Goal: Information Seeking & Learning: Learn about a topic

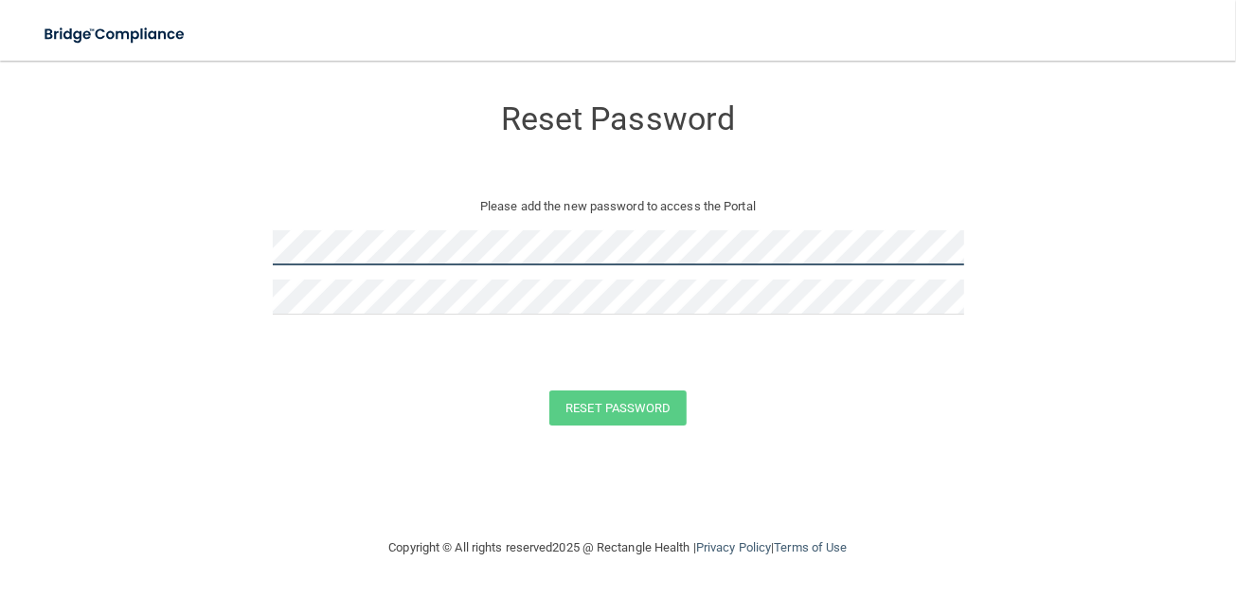
click at [247, 246] on form "Reset Password Please add the new password to access the Portal Reset Password …" at bounding box center [618, 264] width 1160 height 368
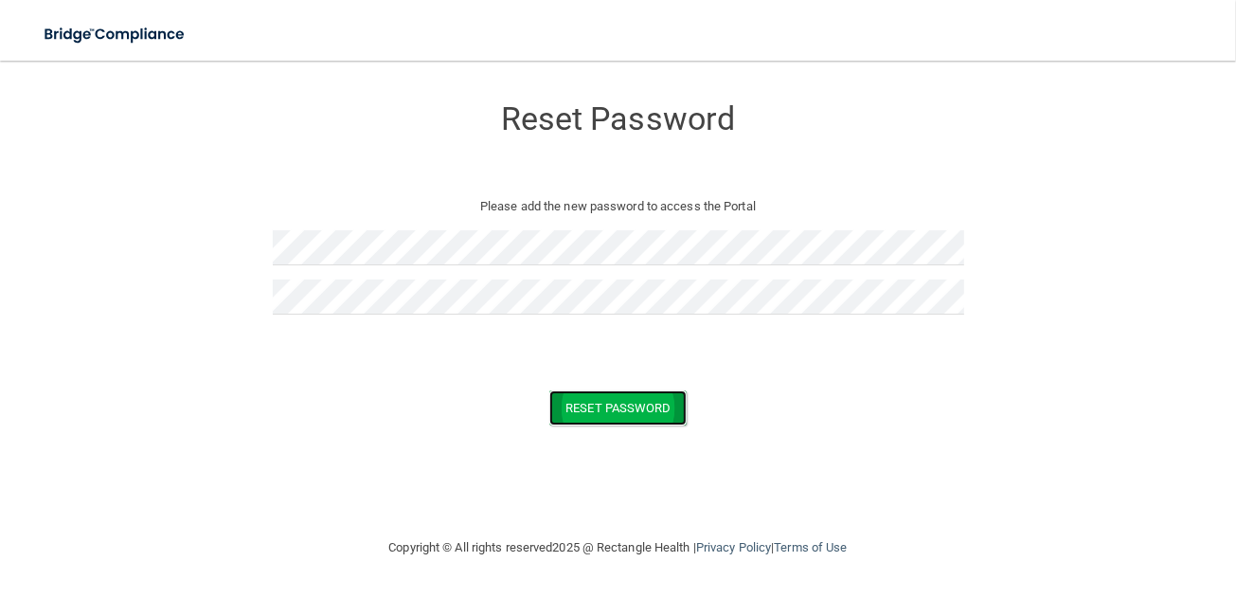
click at [604, 415] on button "Reset Password" at bounding box center [617, 407] width 136 height 35
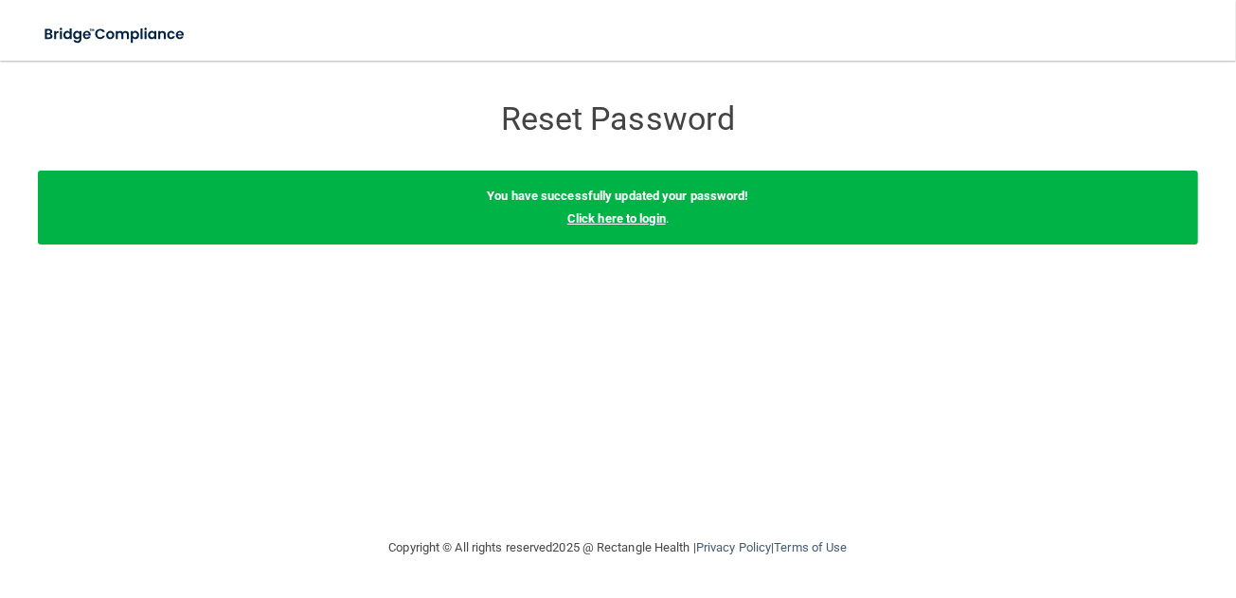
click at [636, 221] on link "Click here to login" at bounding box center [616, 218] width 99 height 14
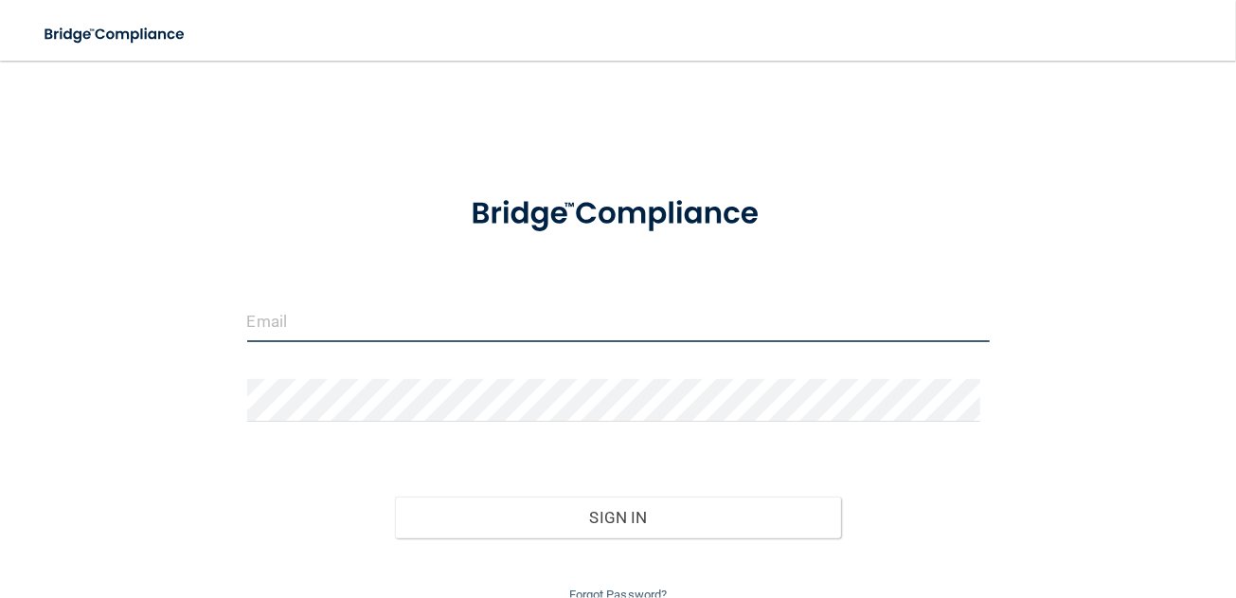
type input "[EMAIL_ADDRESS][DOMAIN_NAME]"
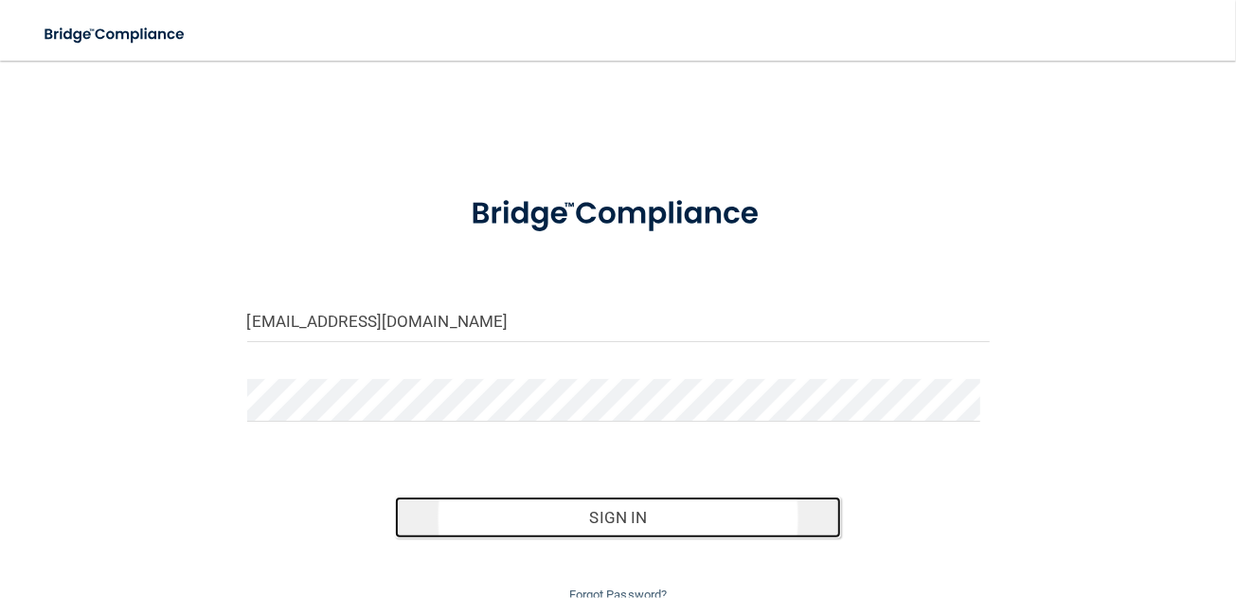
click at [585, 508] on button "Sign In" at bounding box center [617, 517] width 445 height 42
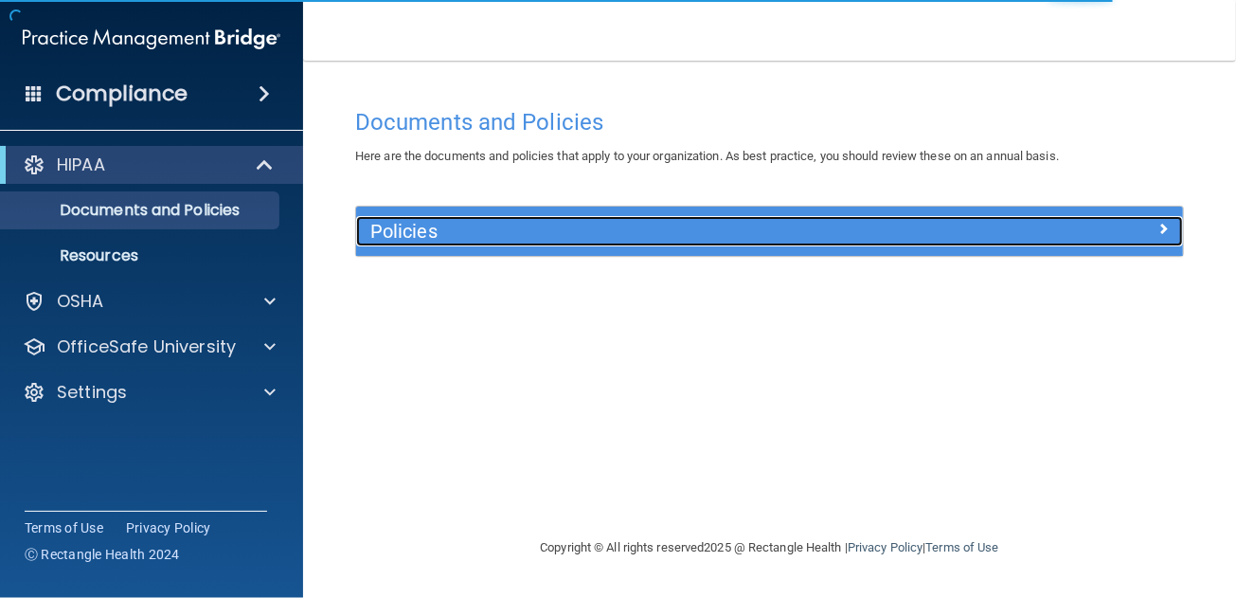
click at [437, 227] on h5 "Policies" at bounding box center [666, 231] width 592 height 21
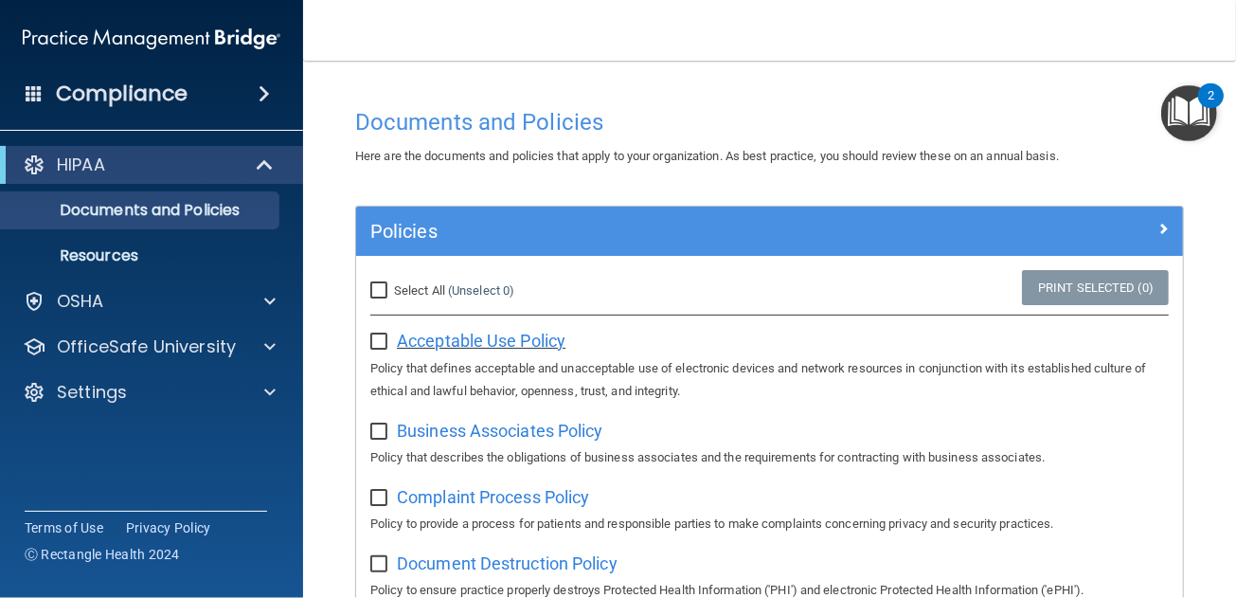
click at [440, 333] on span "Acceptable Use Policy" at bounding box center [481, 341] width 169 height 20
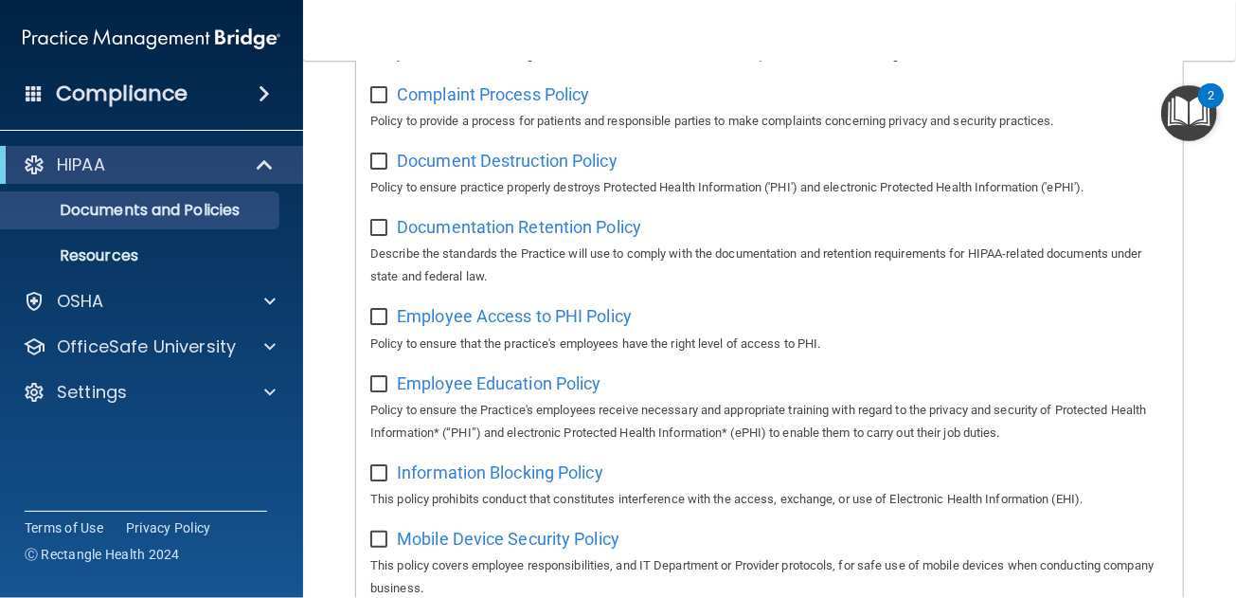
scroll to position [24, 0]
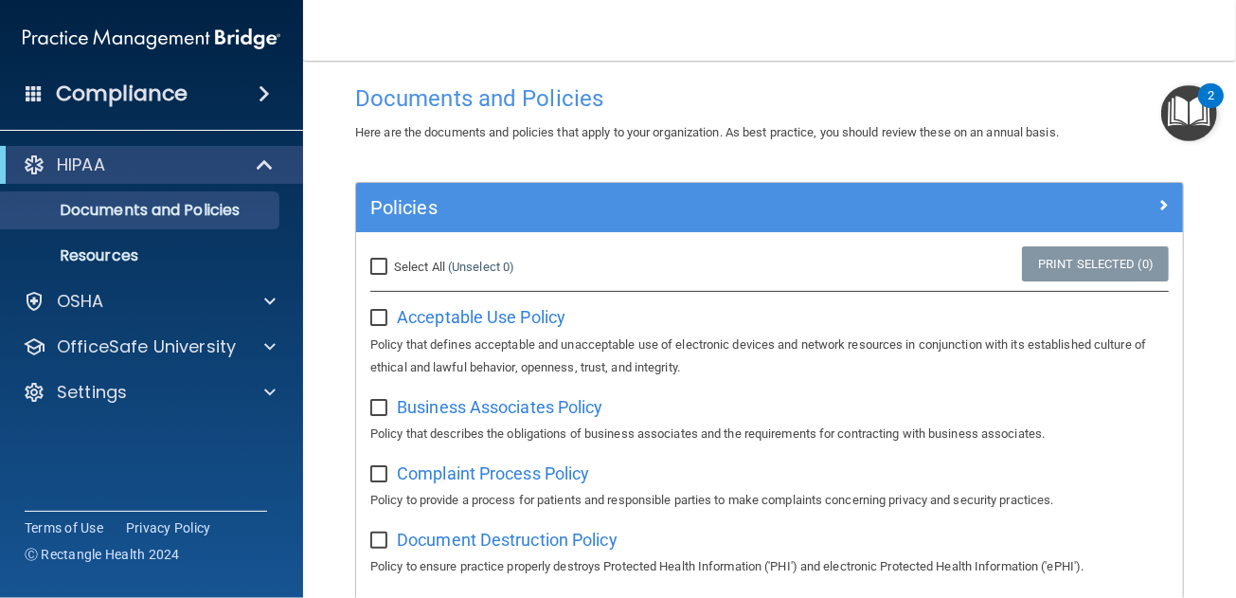
click at [382, 323] on input "checkbox" at bounding box center [381, 318] width 22 height 15
checkbox input "true"
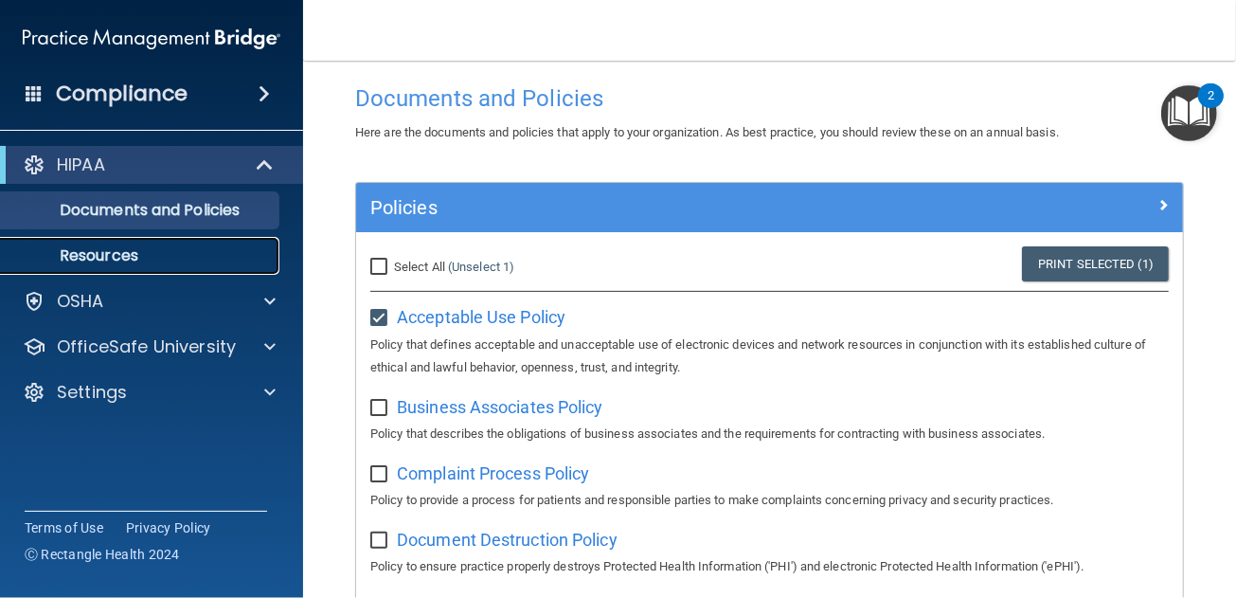
click at [109, 265] on p "Resources" at bounding box center [141, 255] width 259 height 19
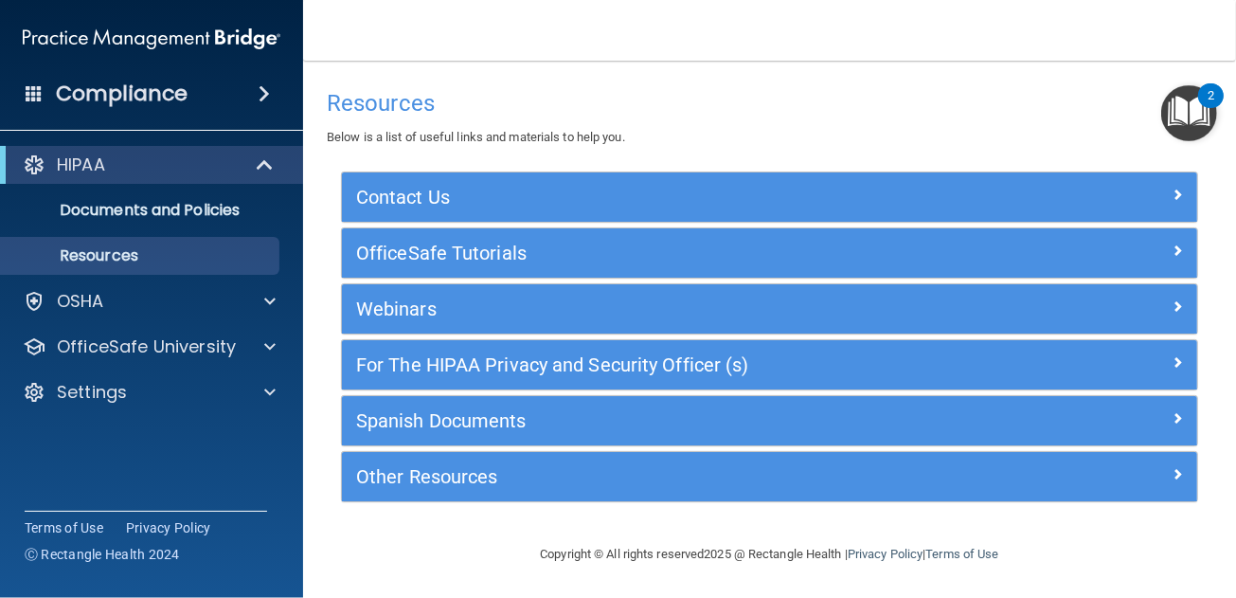
click at [267, 93] on span at bounding box center [264, 93] width 11 height 23
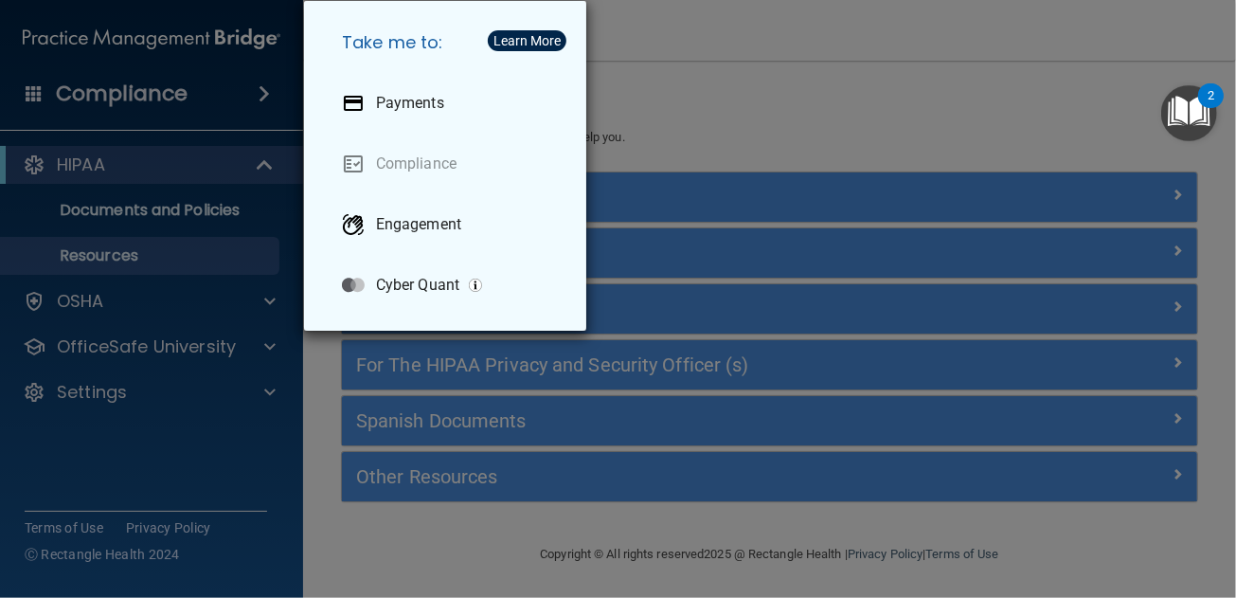
click at [267, 93] on div "Take me to: Payments Compliance Engagement Cyber Quant" at bounding box center [618, 299] width 1236 height 598
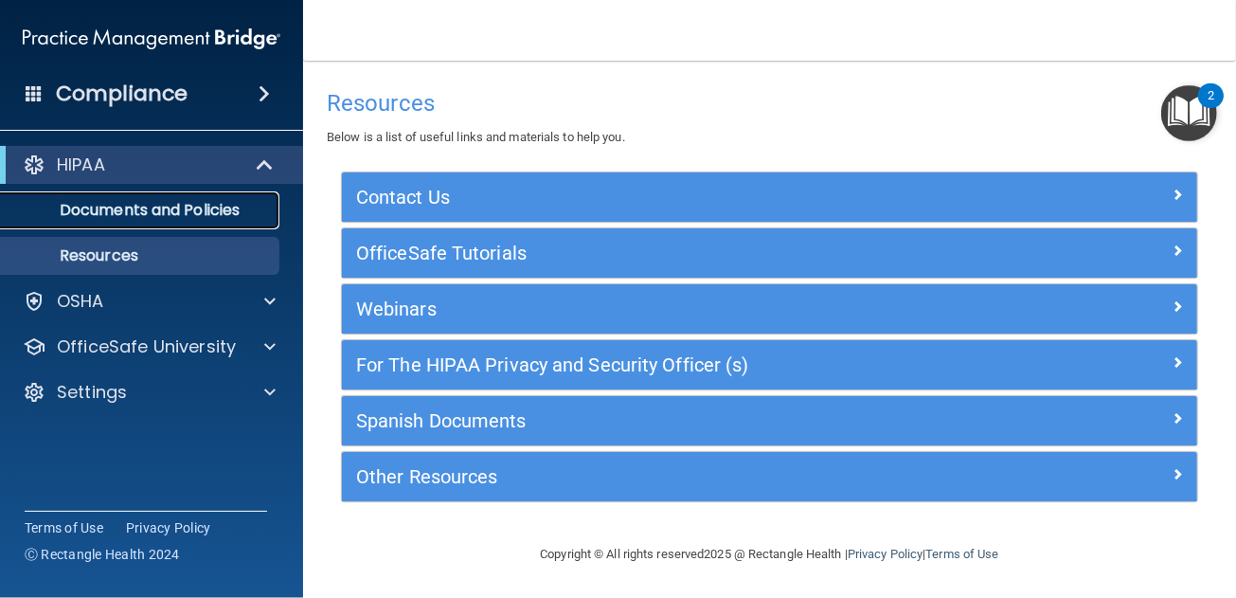
click at [232, 209] on p "Documents and Policies" at bounding box center [141, 210] width 259 height 19
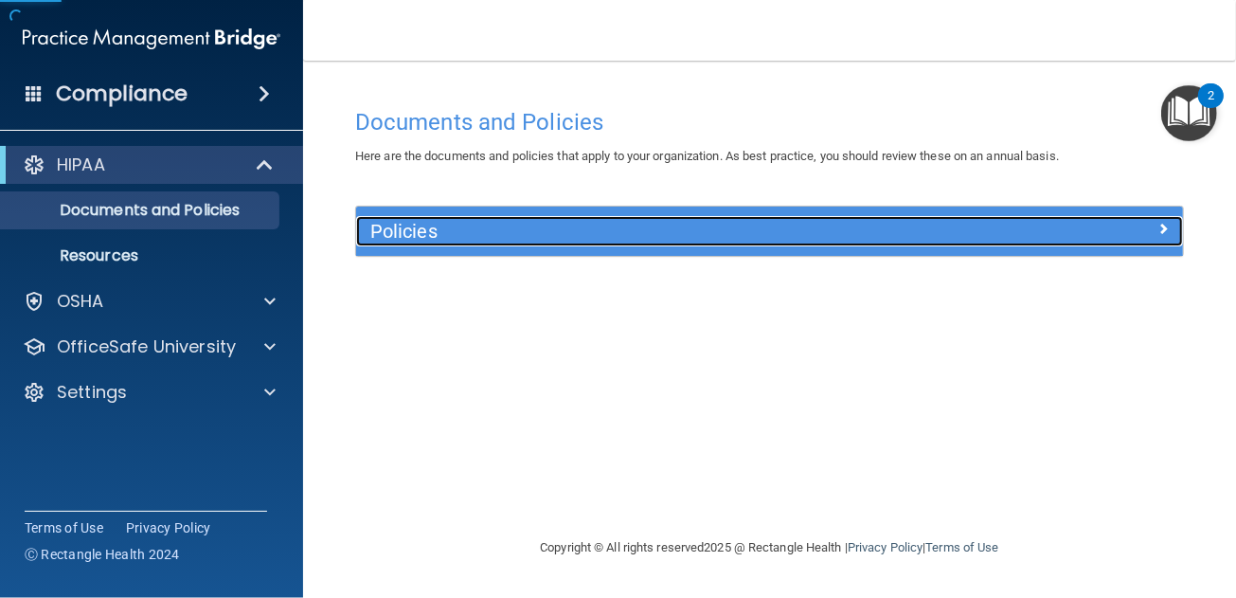
click at [795, 233] on h5 "Policies" at bounding box center [666, 231] width 592 height 21
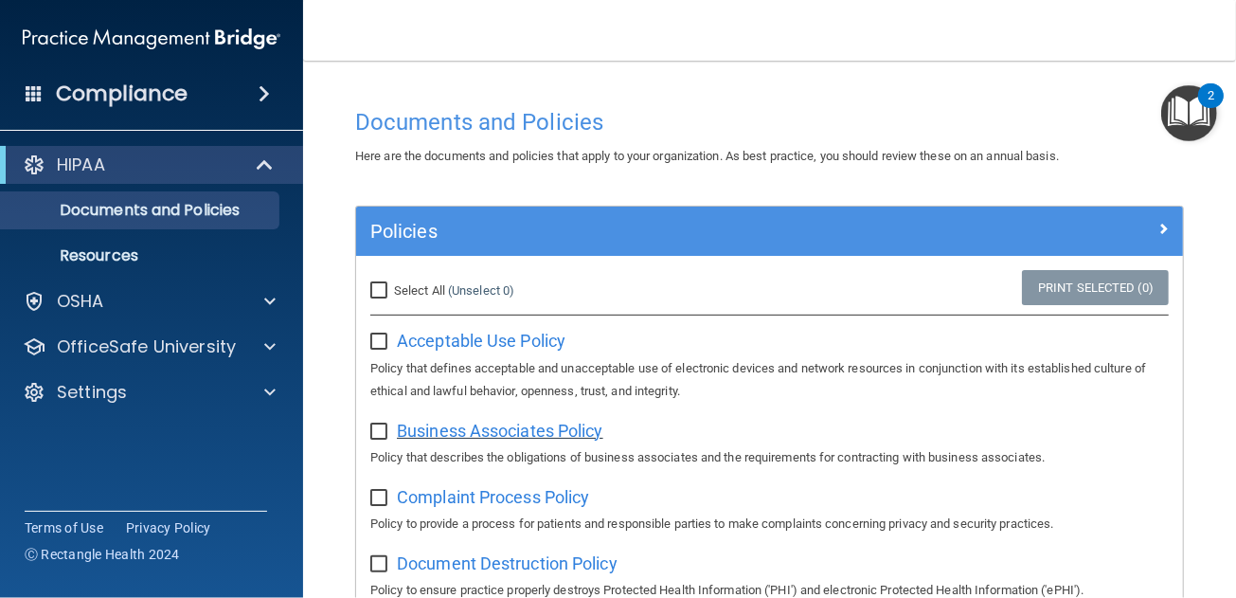
click at [517, 428] on span "Business Associates Policy" at bounding box center [500, 431] width 206 height 20
click at [1182, 115] on img "Open Resource Center, 2 new notifications" at bounding box center [1189, 113] width 56 height 56
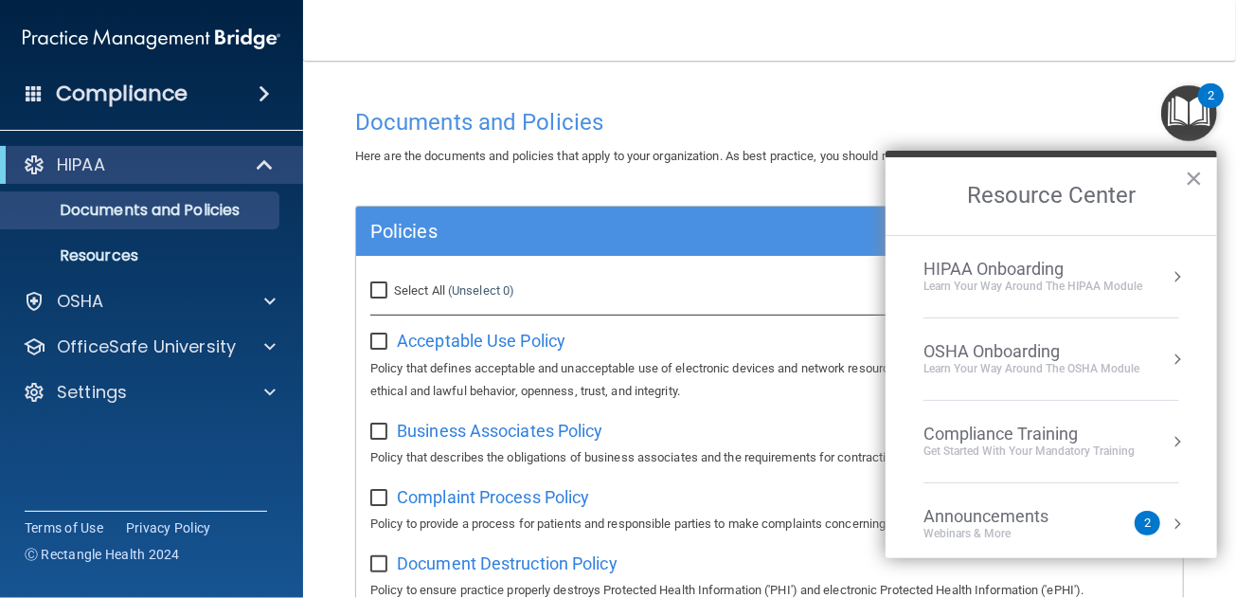
click at [1097, 273] on div "HIPAA Onboarding" at bounding box center [1033, 269] width 219 height 21
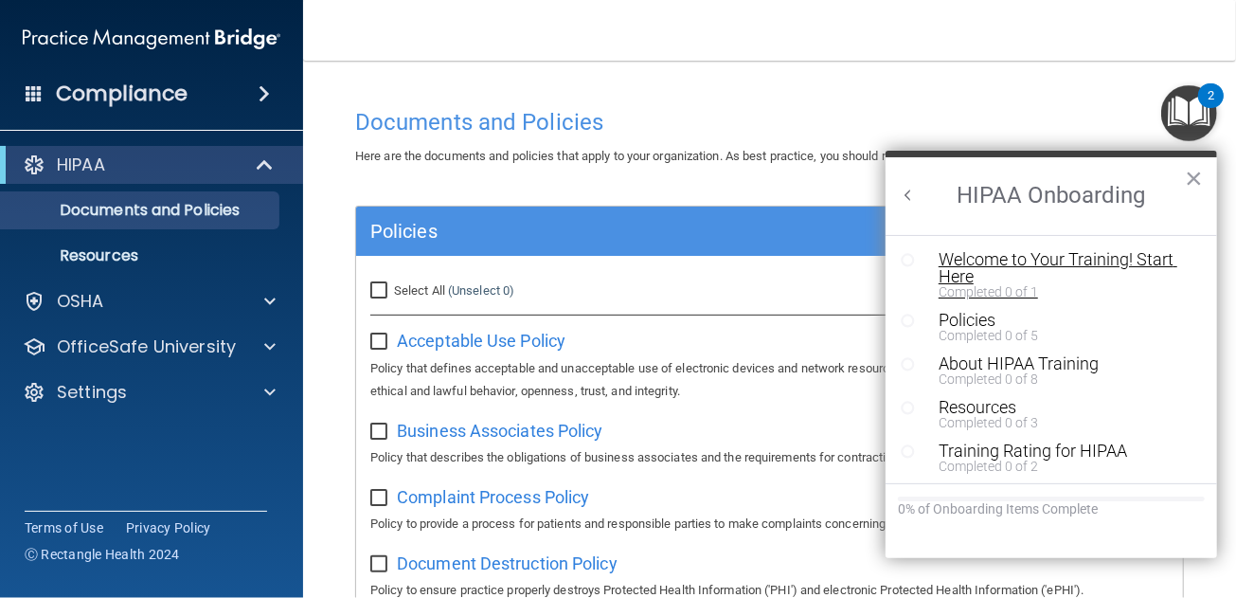
click at [1096, 261] on div "Welcome to Your Training! Start Here" at bounding box center [1058, 268] width 239 height 34
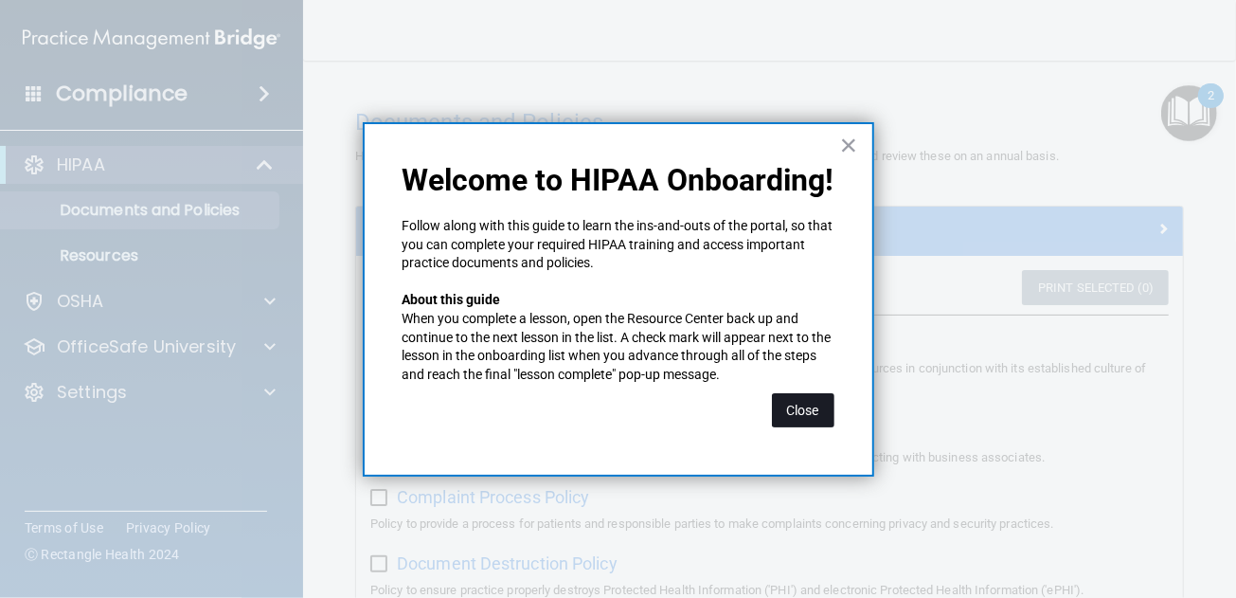
click at [827, 409] on button "Close" at bounding box center [803, 410] width 63 height 34
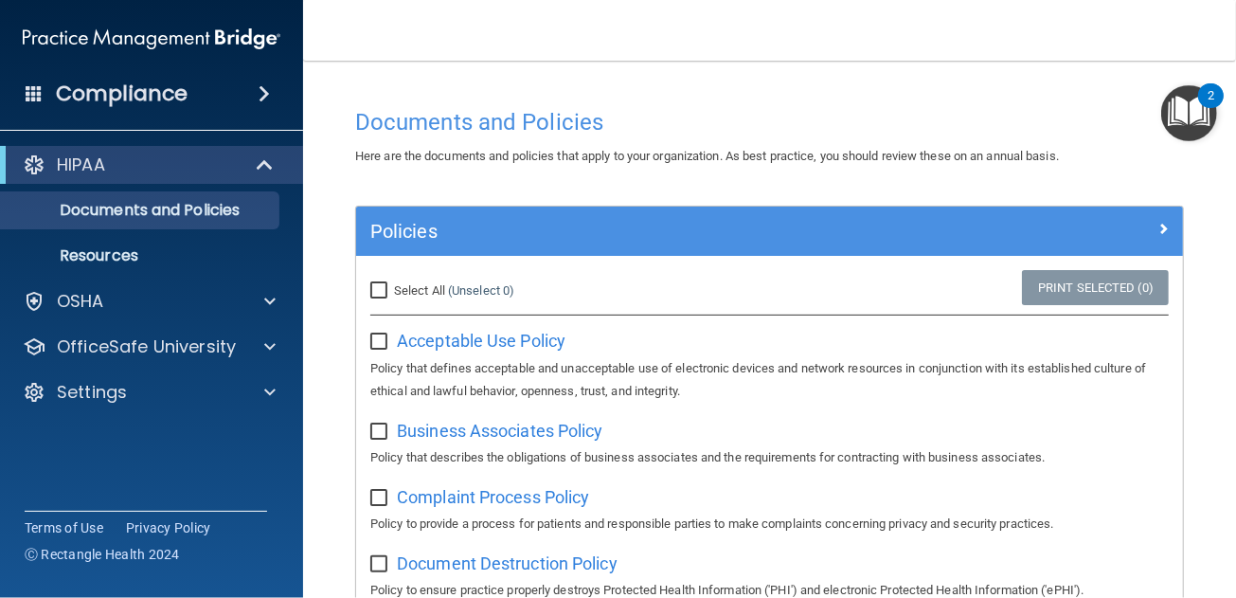
click at [1198, 123] on img "Open Resource Center, 2 new notifications" at bounding box center [1189, 113] width 56 height 56
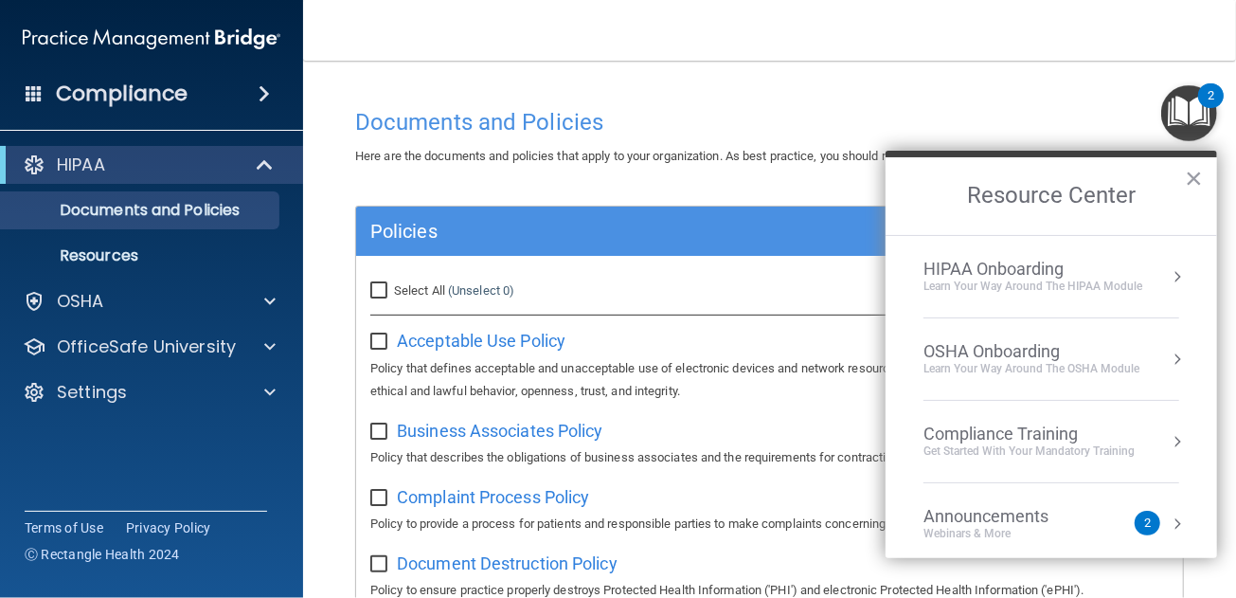
click at [1030, 432] on div "Compliance Training" at bounding box center [1029, 433] width 211 height 21
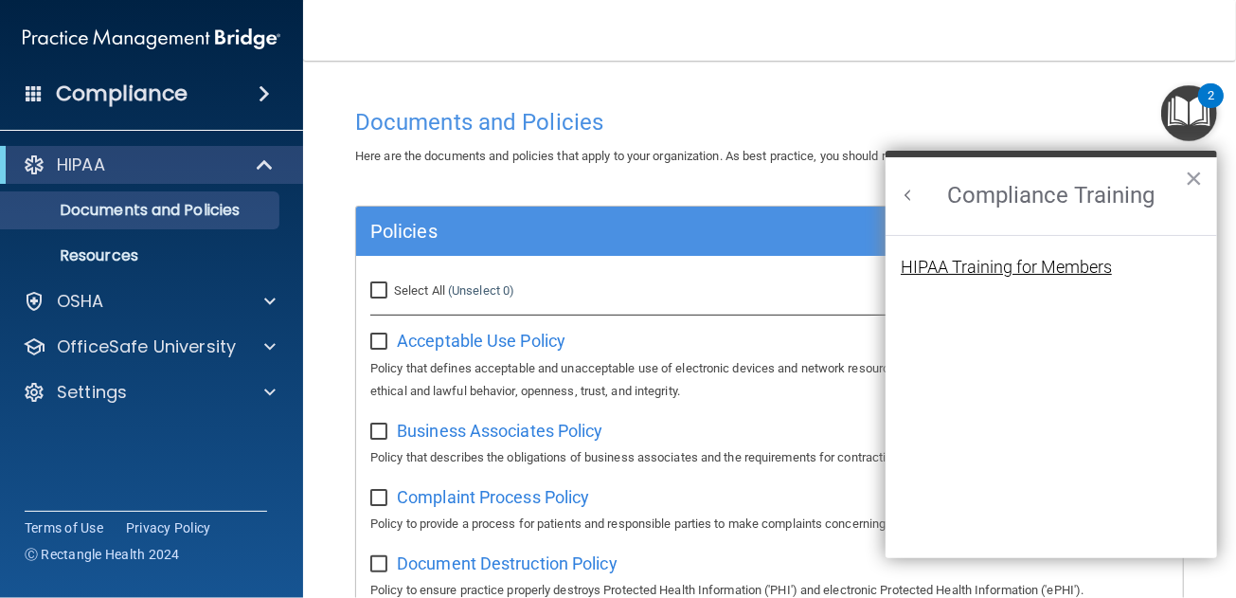
click at [1030, 259] on div "HIPAA Training for Members" at bounding box center [1006, 267] width 211 height 17
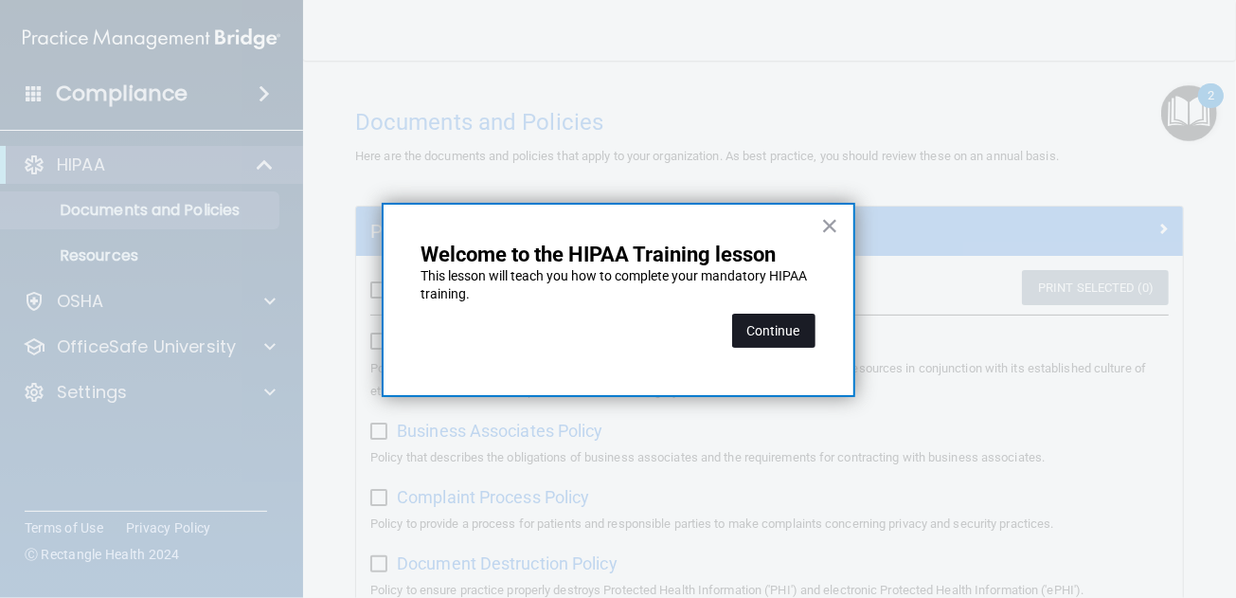
click at [786, 332] on button "Continue" at bounding box center [773, 331] width 83 height 34
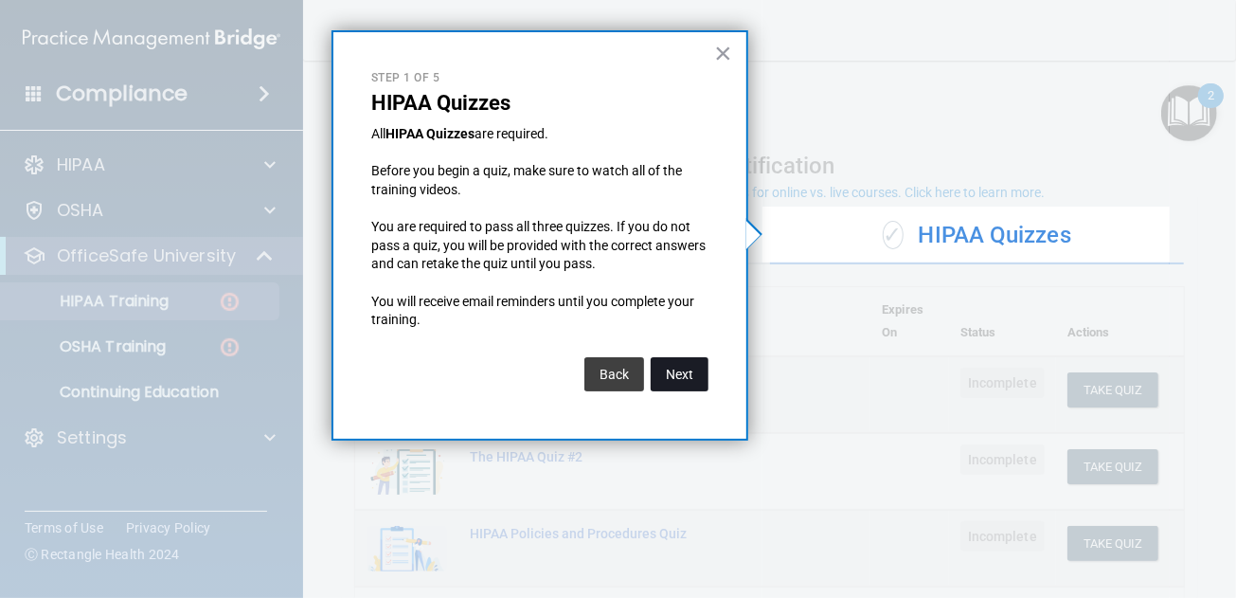
click at [697, 380] on button "Next" at bounding box center [680, 374] width 58 height 34
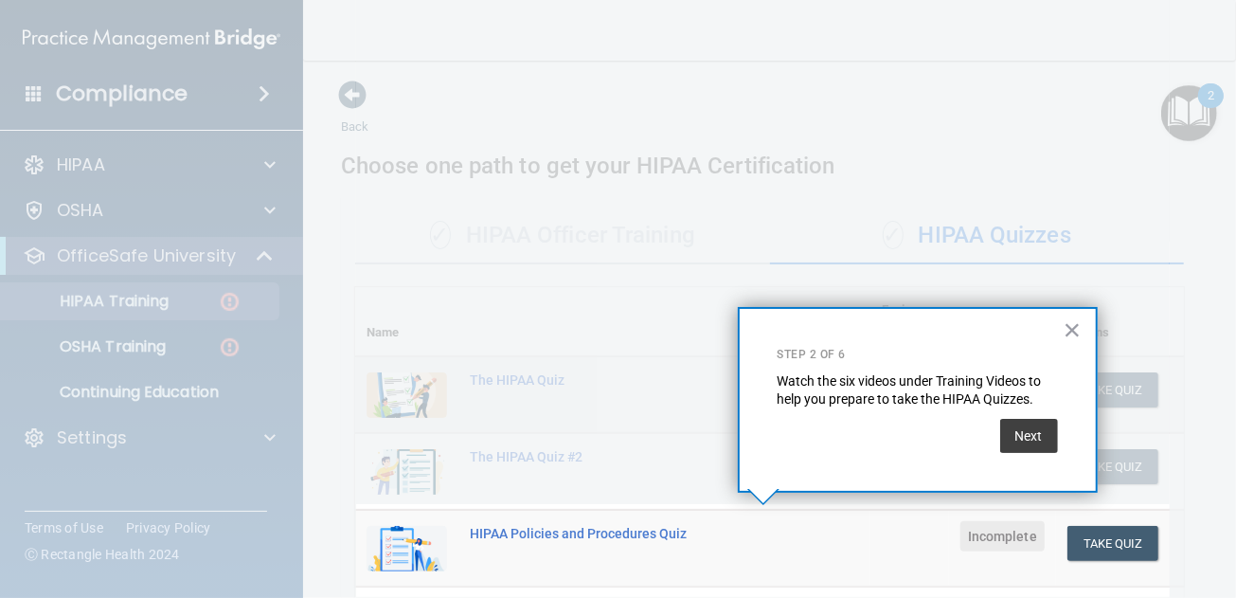
scroll to position [286, 0]
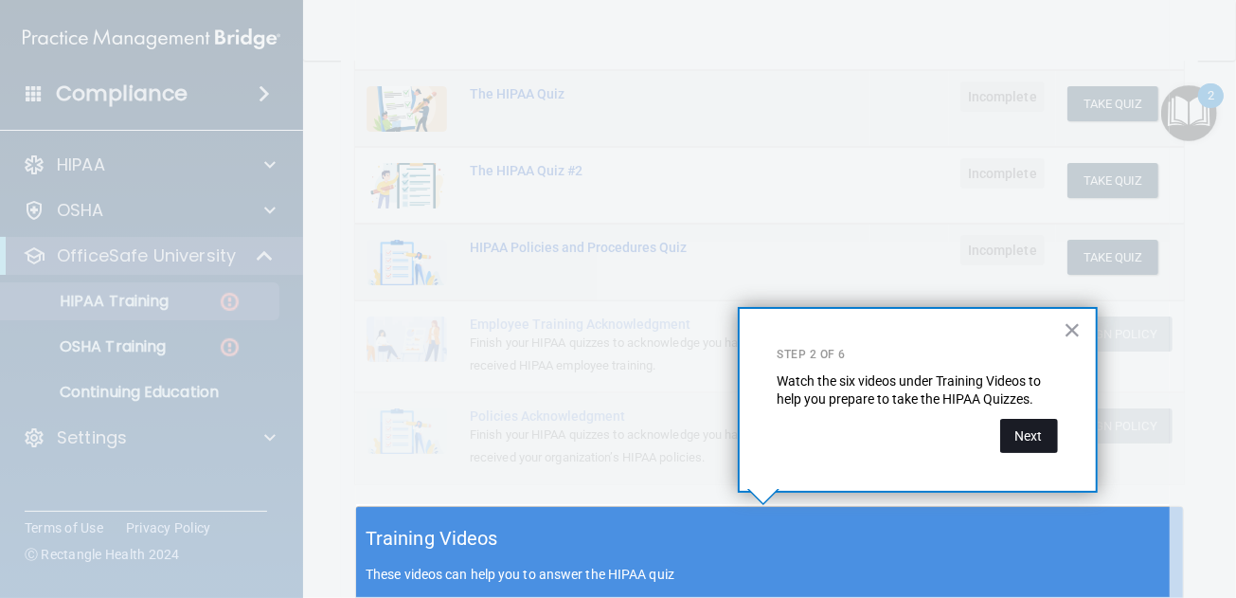
click at [1035, 427] on button "Next" at bounding box center [1029, 436] width 58 height 34
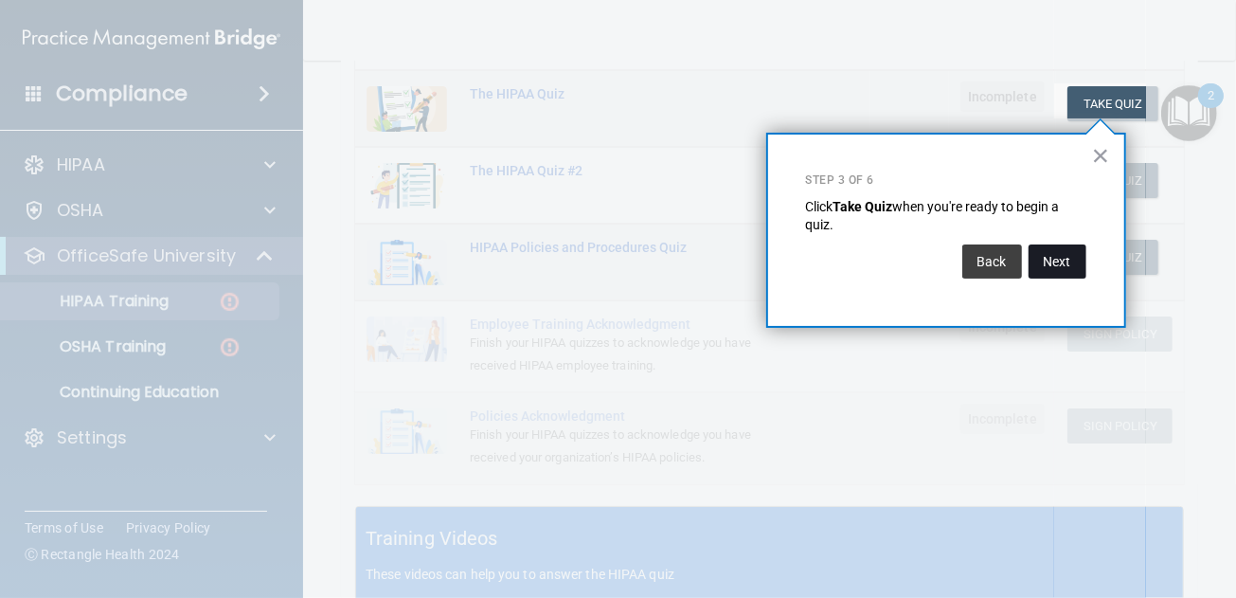
click at [1049, 256] on button "Next" at bounding box center [1058, 261] width 58 height 34
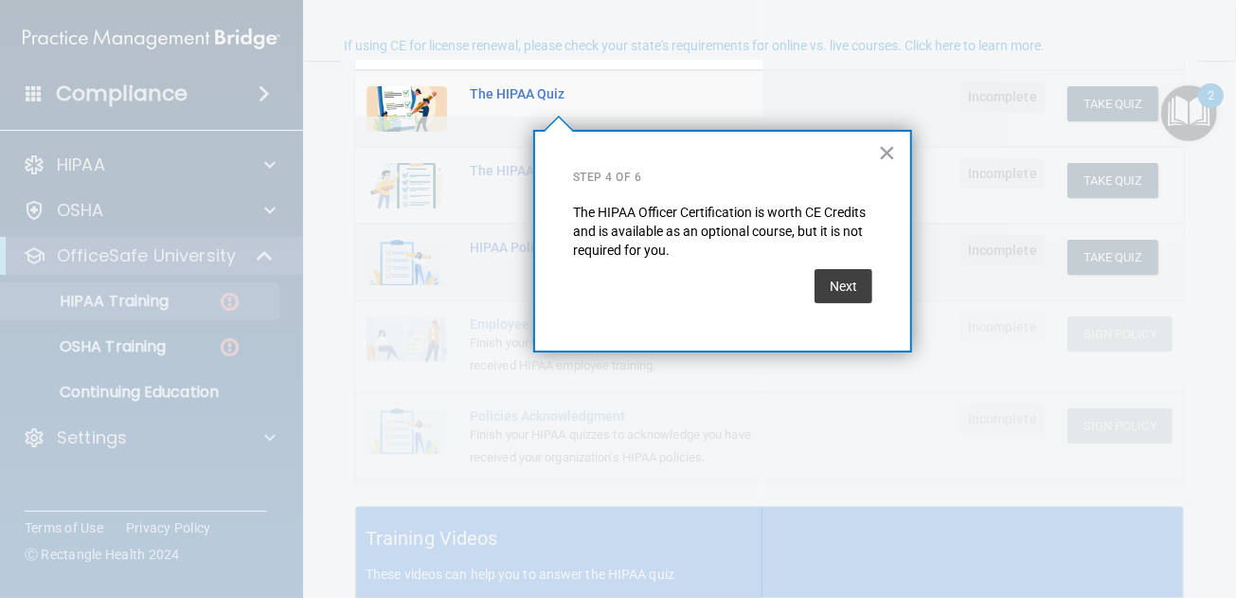
scroll to position [146, 0]
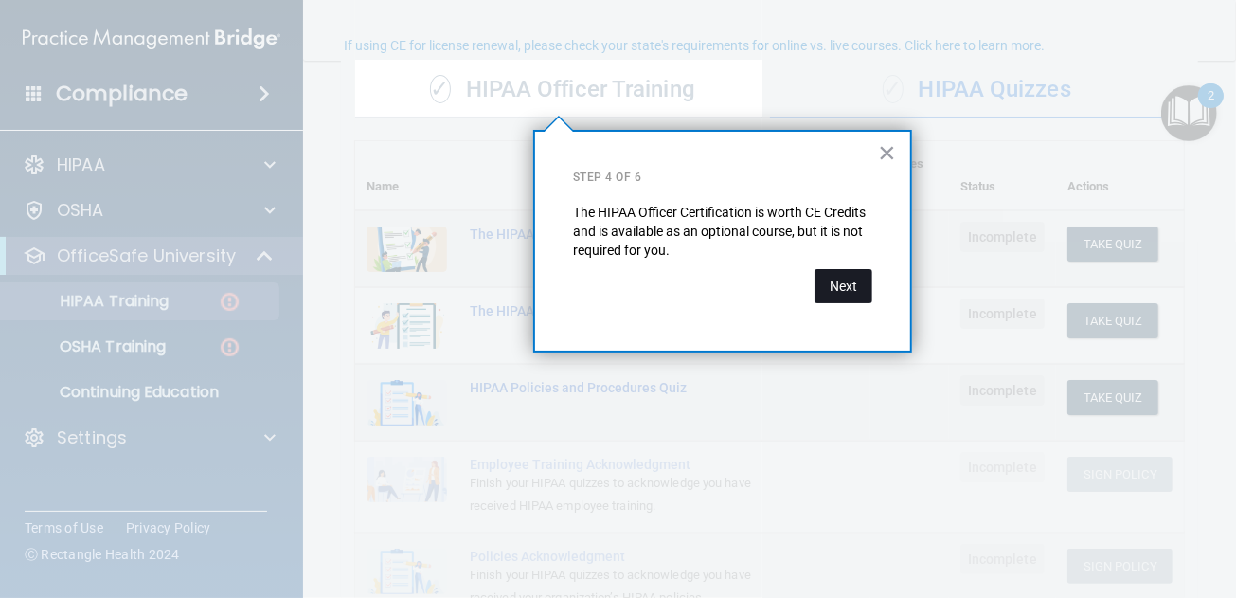
click at [846, 282] on button "Next" at bounding box center [844, 286] width 58 height 34
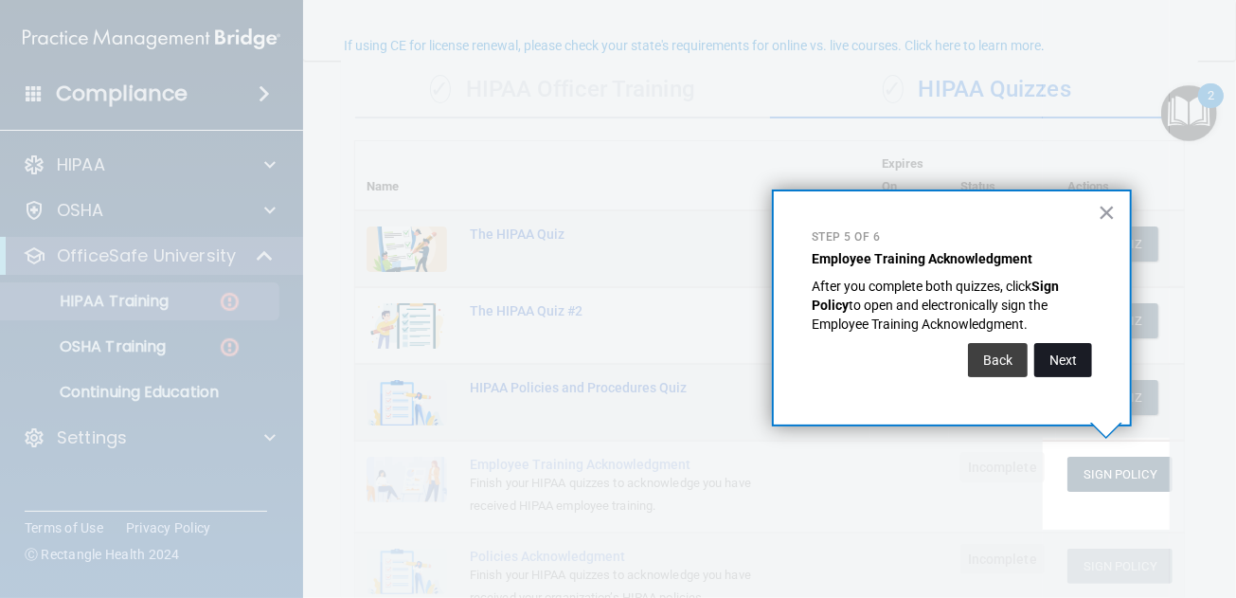
click at [1076, 366] on button "Next" at bounding box center [1063, 360] width 58 height 34
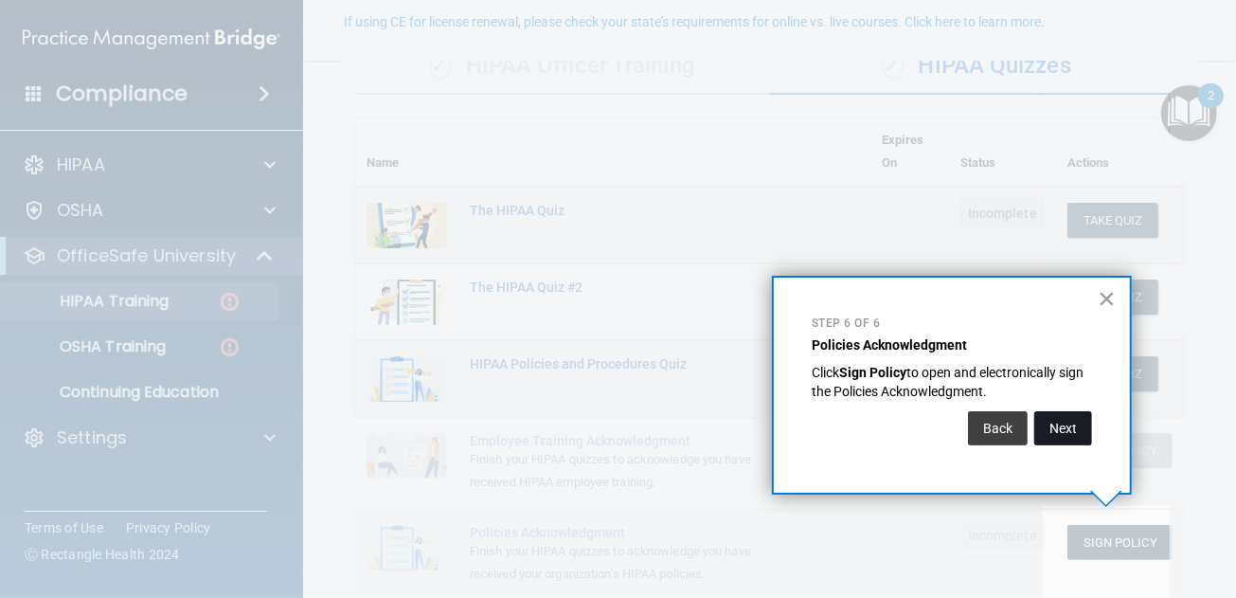
click at [1067, 422] on button "Next" at bounding box center [1063, 428] width 58 height 34
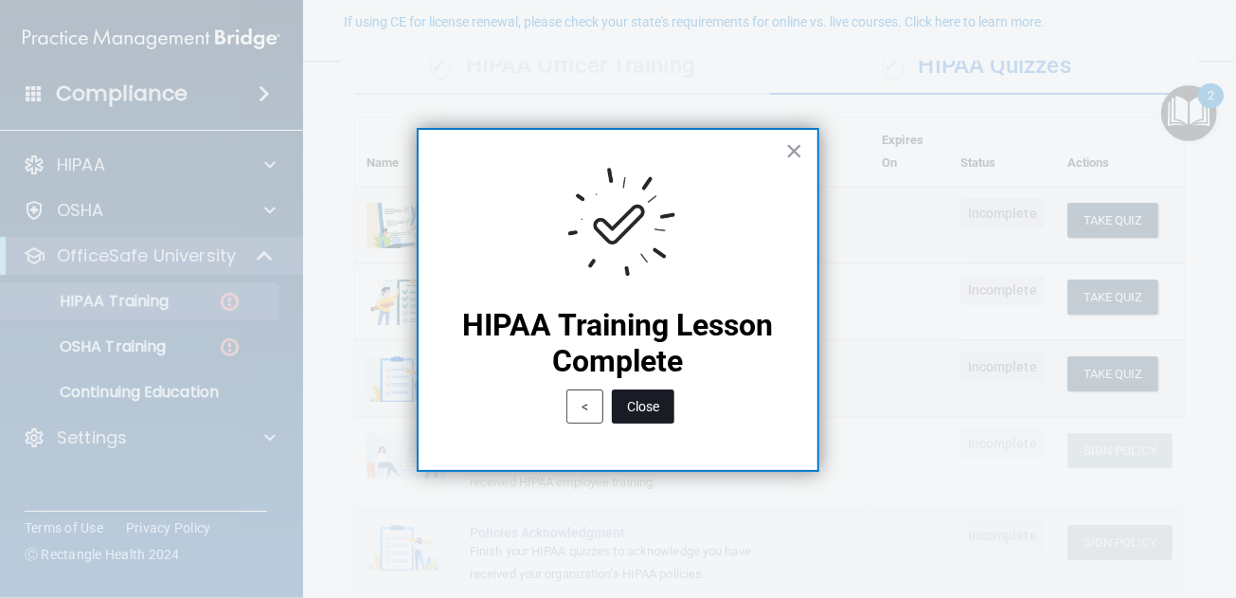
click at [658, 412] on button "Close" at bounding box center [643, 406] width 63 height 34
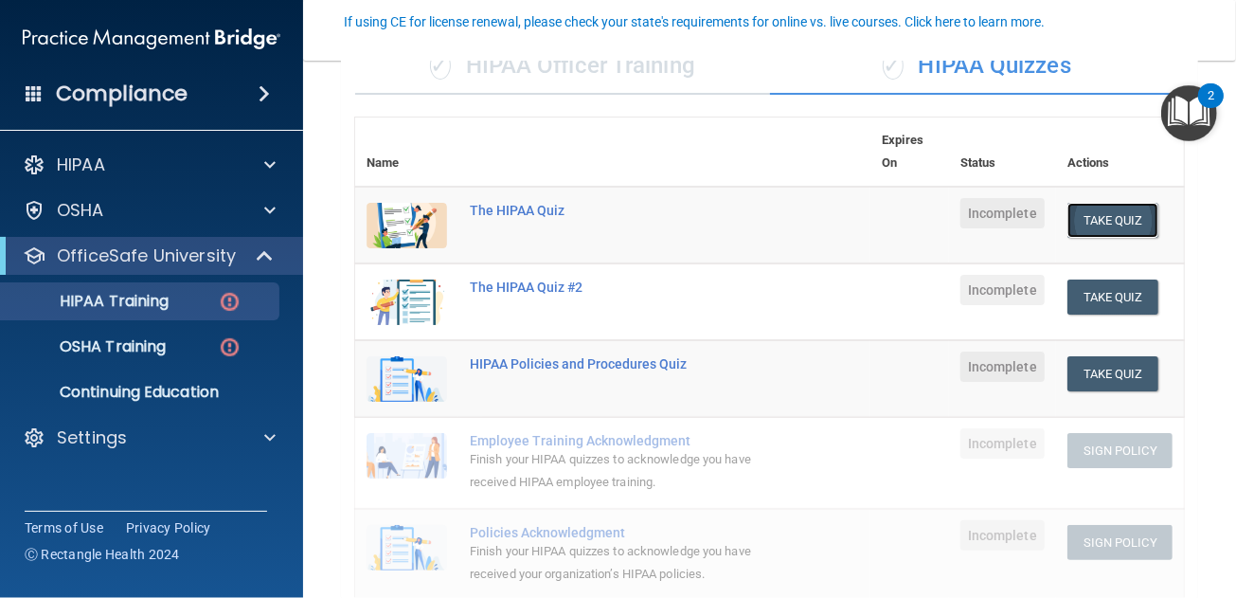
click at [1128, 214] on button "Take Quiz" at bounding box center [1112, 220] width 91 height 35
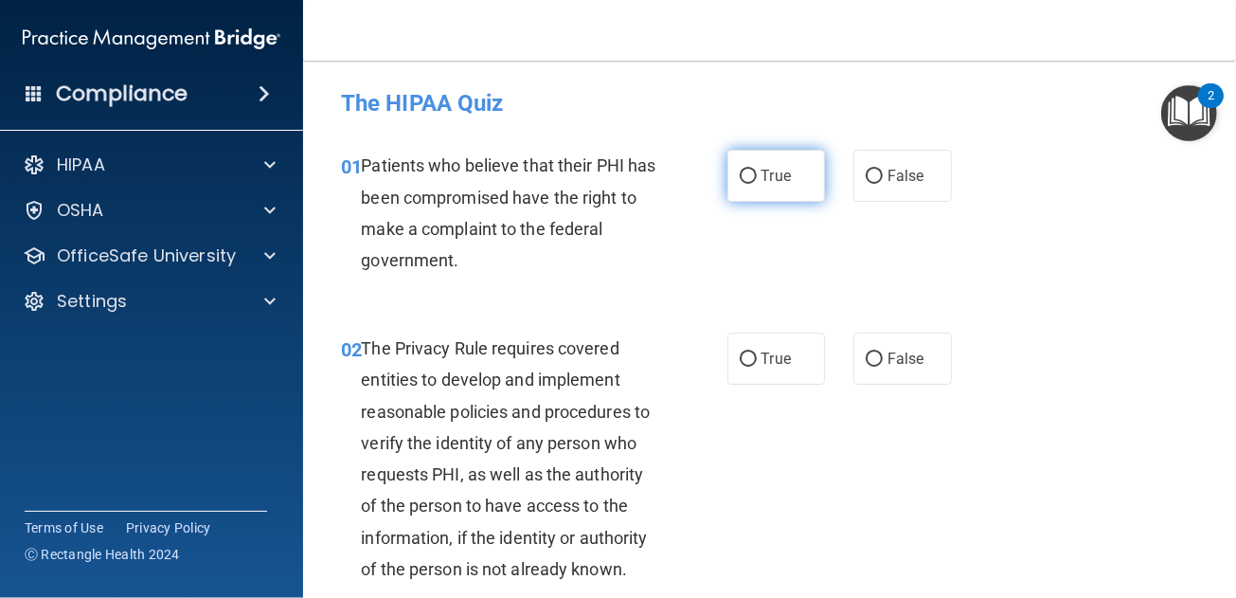
click at [729, 182] on label "True" at bounding box center [776, 176] width 99 height 52
click at [740, 182] on input "True" at bounding box center [748, 177] width 17 height 14
radio input "true"
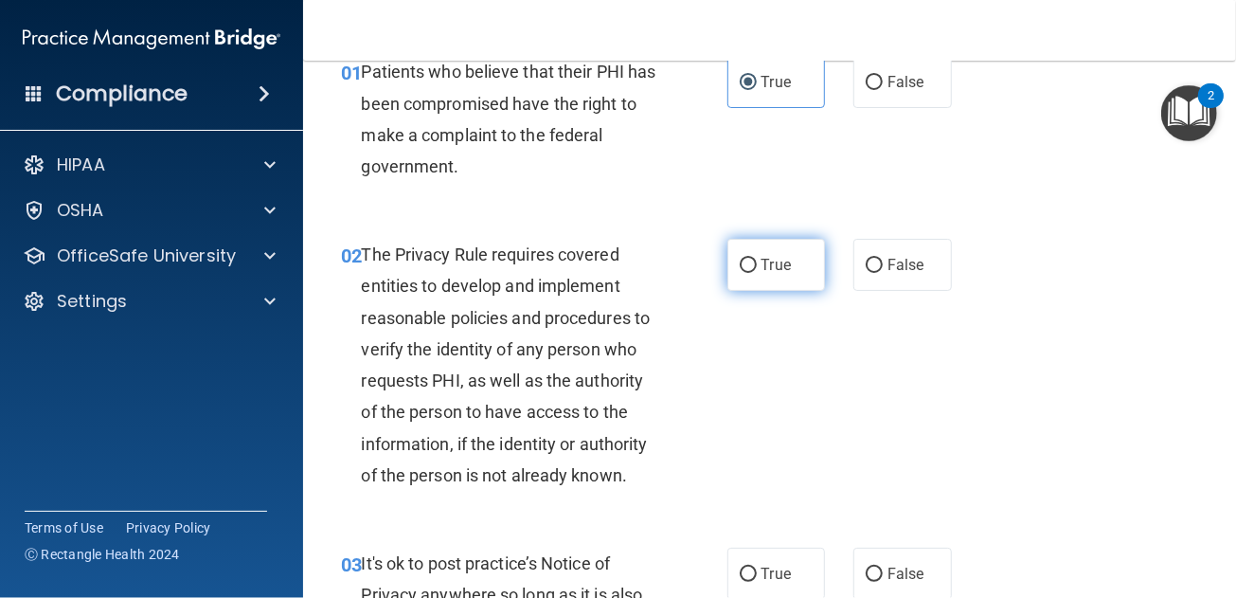
click at [745, 265] on input "True" at bounding box center [748, 266] width 17 height 14
radio input "true"
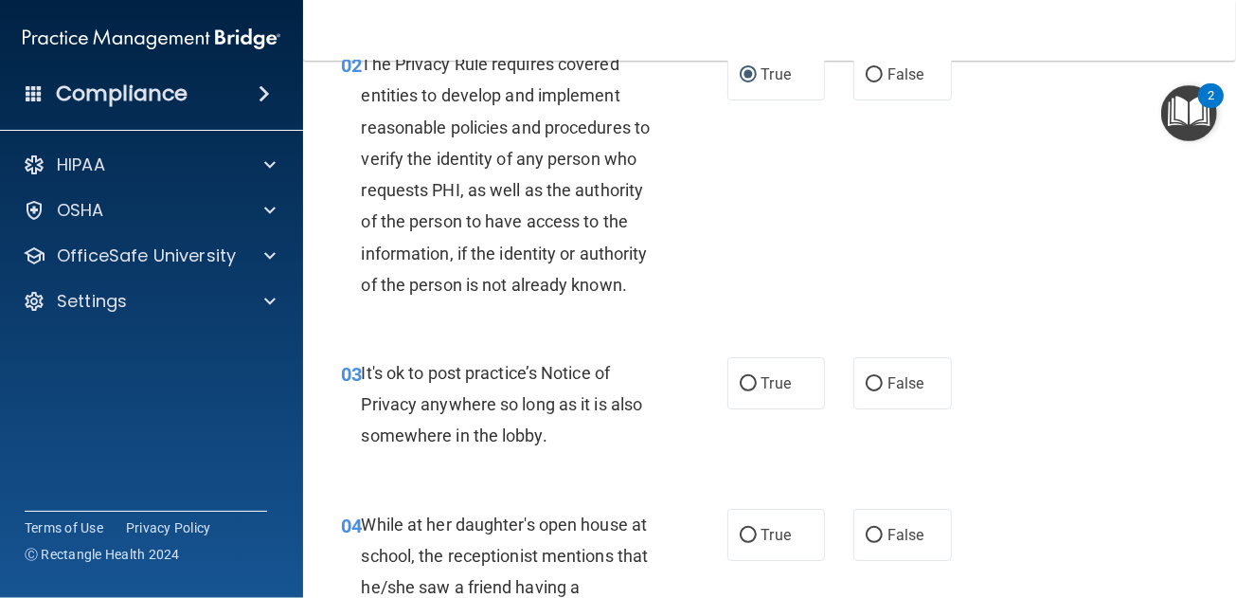
scroll to position [379, 0]
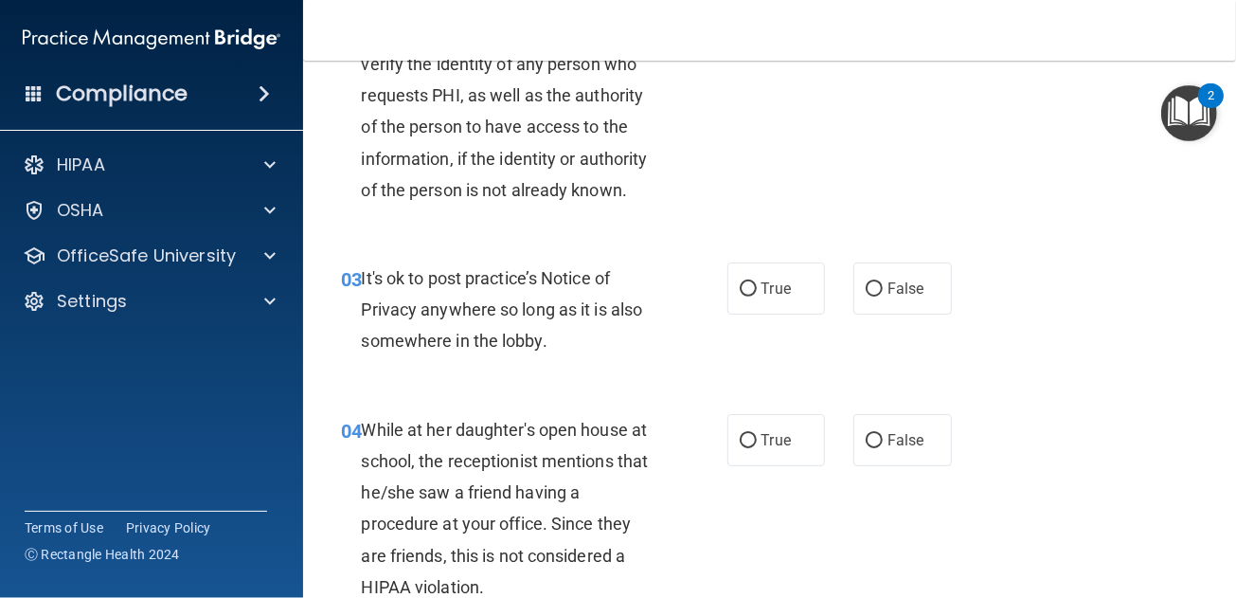
click at [719, 327] on div "03 It's ok to post practice’s Notice of Privacy anywhere so long as it is also …" at bounding box center [534, 314] width 443 height 104
click at [727, 314] on label "True" at bounding box center [776, 288] width 99 height 52
click at [740, 296] on input "True" at bounding box center [748, 289] width 17 height 14
radio input "true"
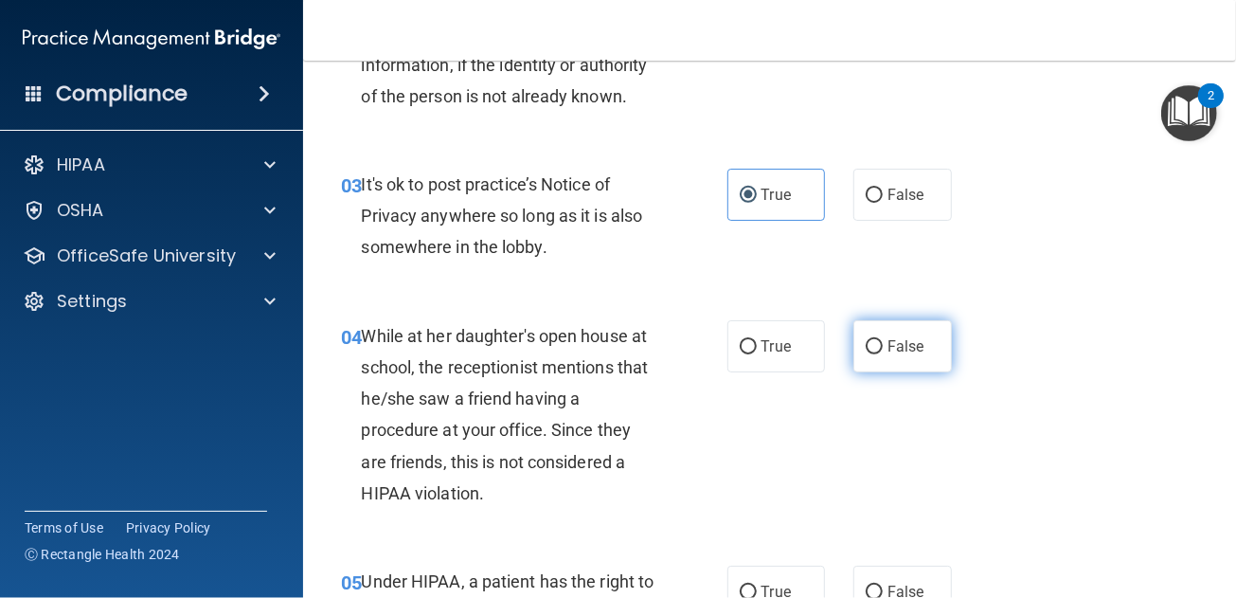
click at [933, 367] on label "False" at bounding box center [902, 346] width 99 height 52
click at [883, 354] on input "False" at bounding box center [874, 347] width 17 height 14
radio input "true"
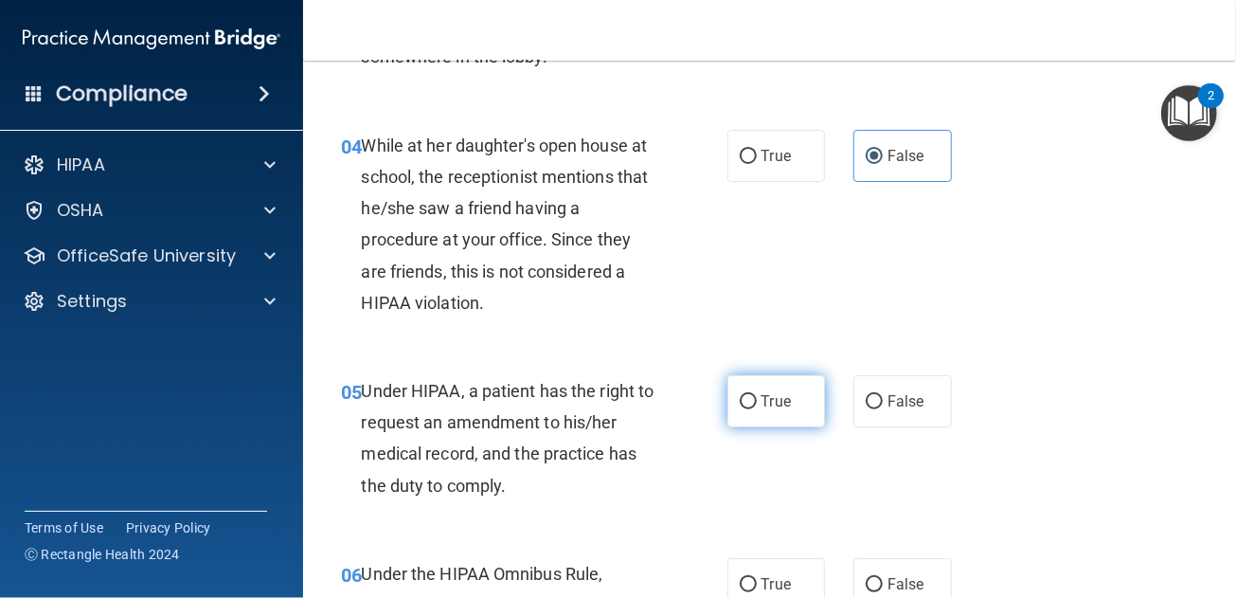
click at [744, 409] on input "True" at bounding box center [748, 402] width 17 height 14
radio input "true"
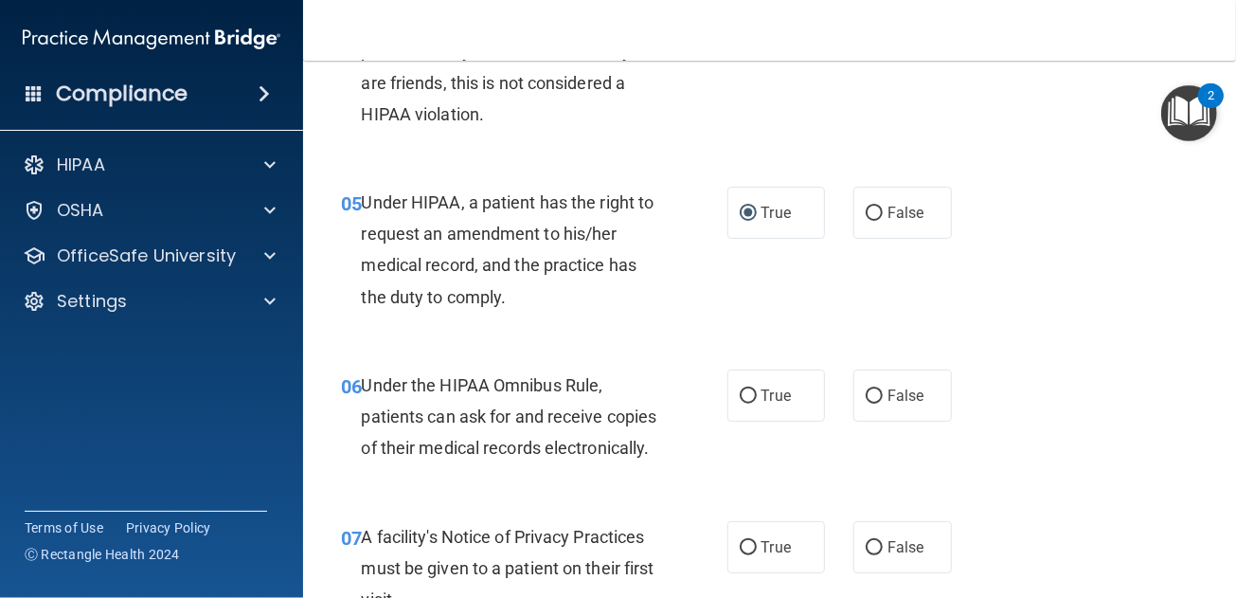
scroll to position [947, 0]
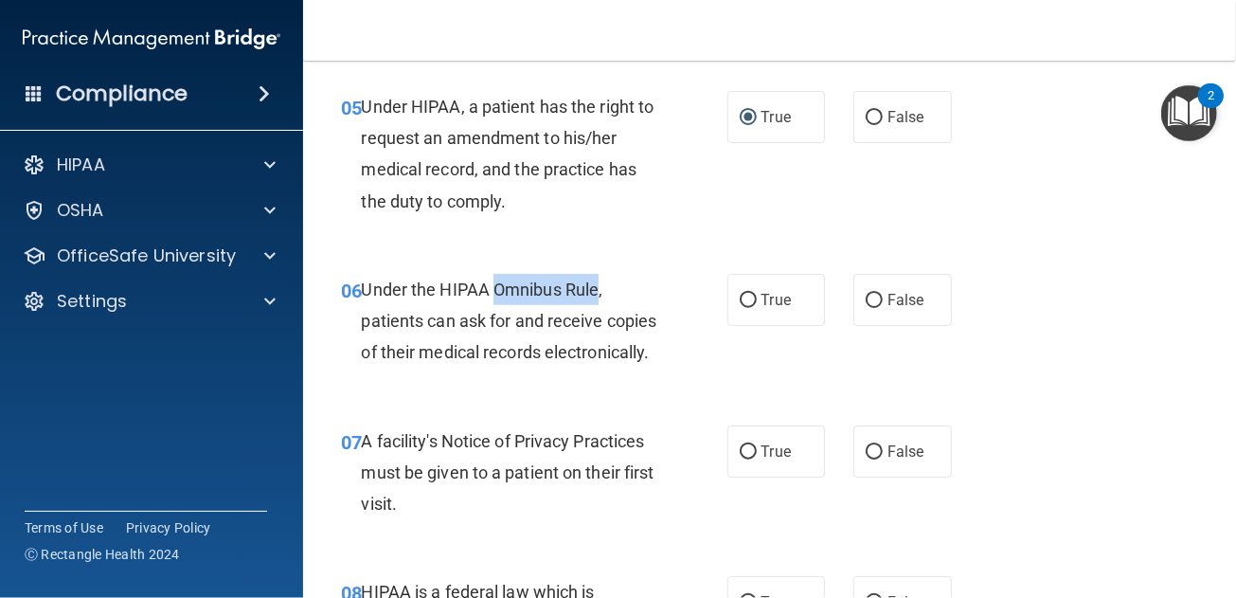
drag, startPoint x: 493, startPoint y: 319, endPoint x: 600, endPoint y: 318, distance: 106.1
click at [600, 318] on span "Under the HIPAA Omnibus Rule, patients can ask for and receive copies of their …" at bounding box center [509, 320] width 296 height 82
drag, startPoint x: 600, startPoint y: 318, endPoint x: 565, endPoint y: 319, distance: 35.1
copy span "Omnibus Rule"
click at [762, 309] on span "True" at bounding box center [776, 300] width 29 height 18
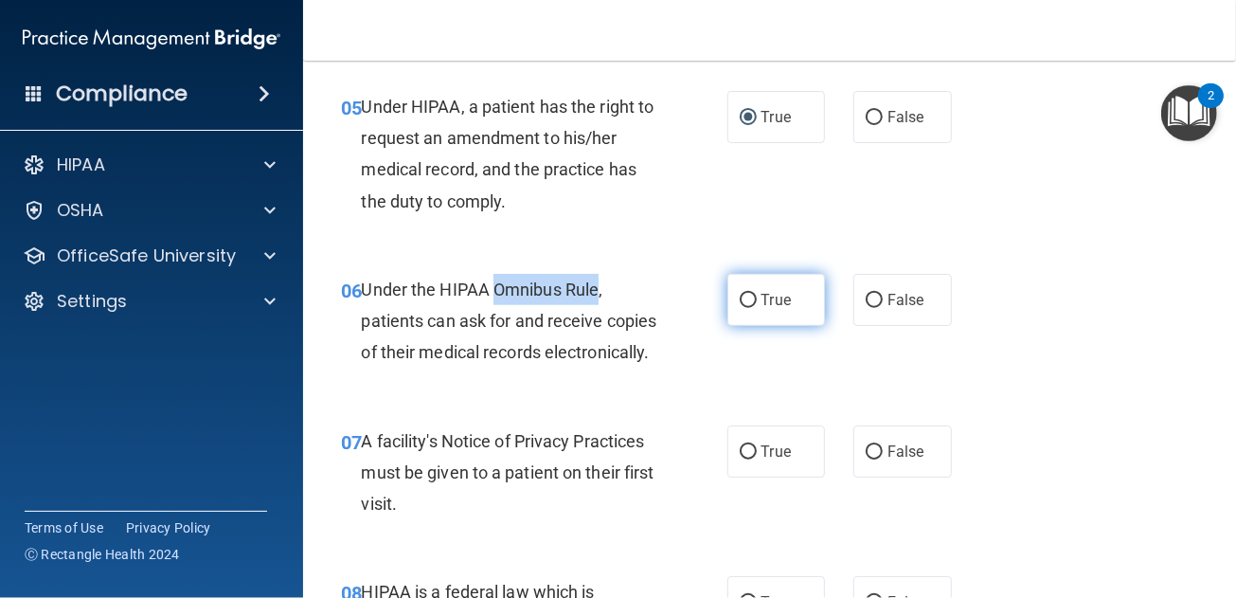
click at [757, 308] on input "True" at bounding box center [748, 301] width 17 height 14
radio input "true"
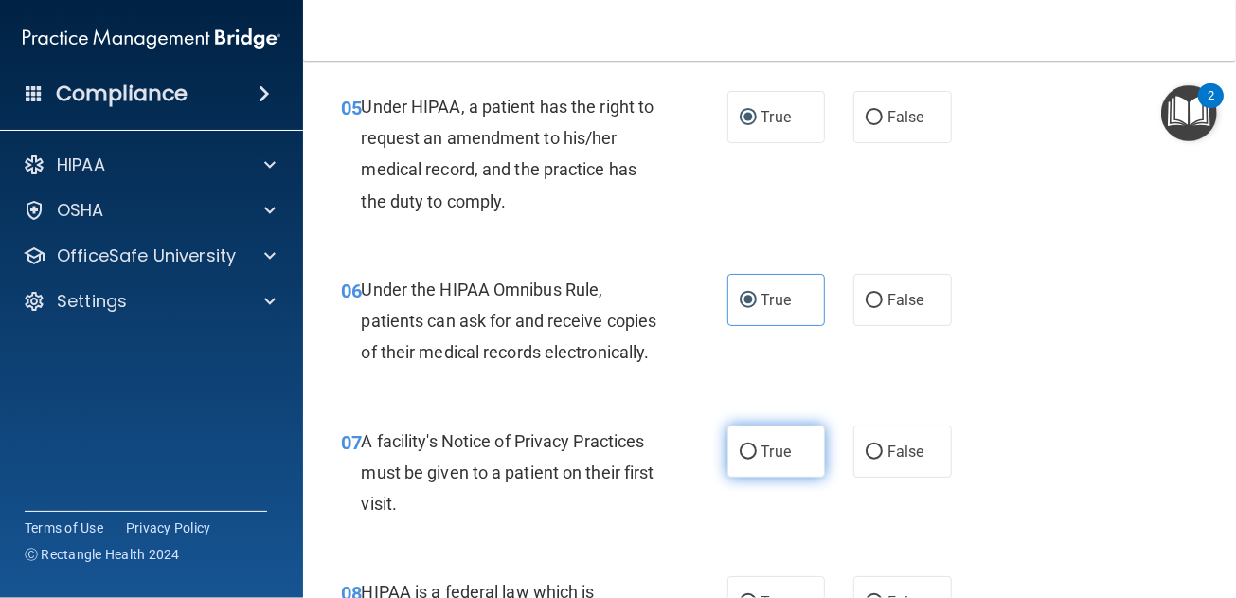
click at [763, 477] on label "True" at bounding box center [776, 451] width 99 height 52
click at [757, 459] on input "True" at bounding box center [748, 452] width 17 height 14
radio input "true"
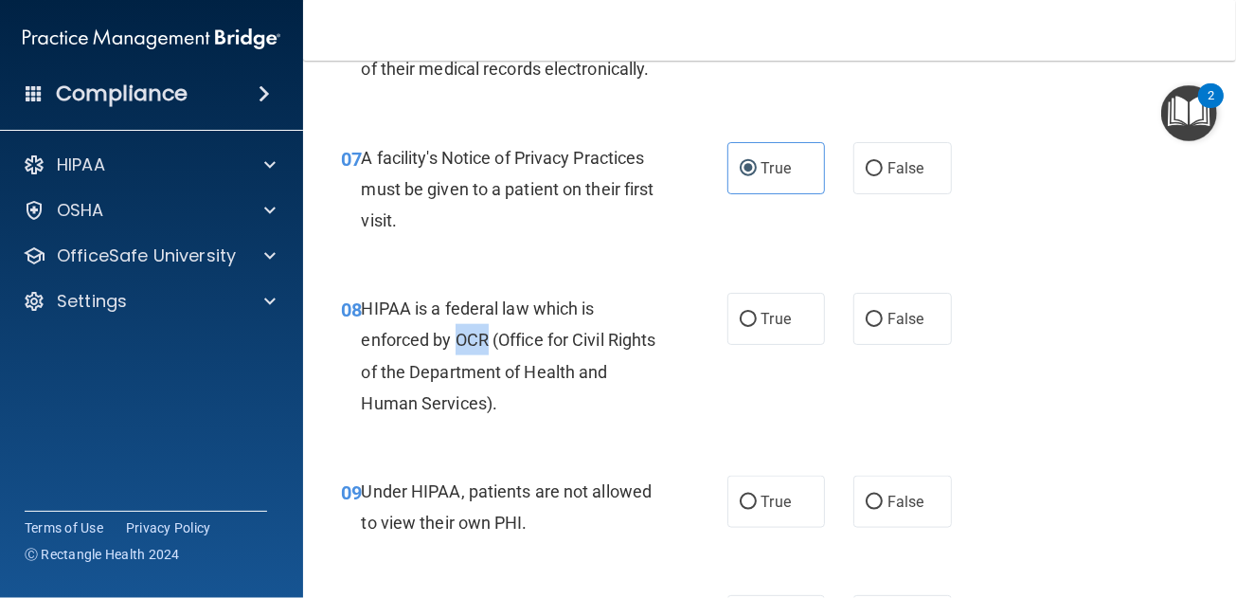
drag, startPoint x: 455, startPoint y: 402, endPoint x: 484, endPoint y: 400, distance: 29.4
click at [484, 400] on span "HIPAA is a federal law which is enforced by OCR (Office for Civil Rights of the…" at bounding box center [508, 355] width 295 height 115
copy span "OCR"
click at [762, 328] on span "True" at bounding box center [776, 319] width 29 height 18
click at [757, 327] on input "True" at bounding box center [748, 320] width 17 height 14
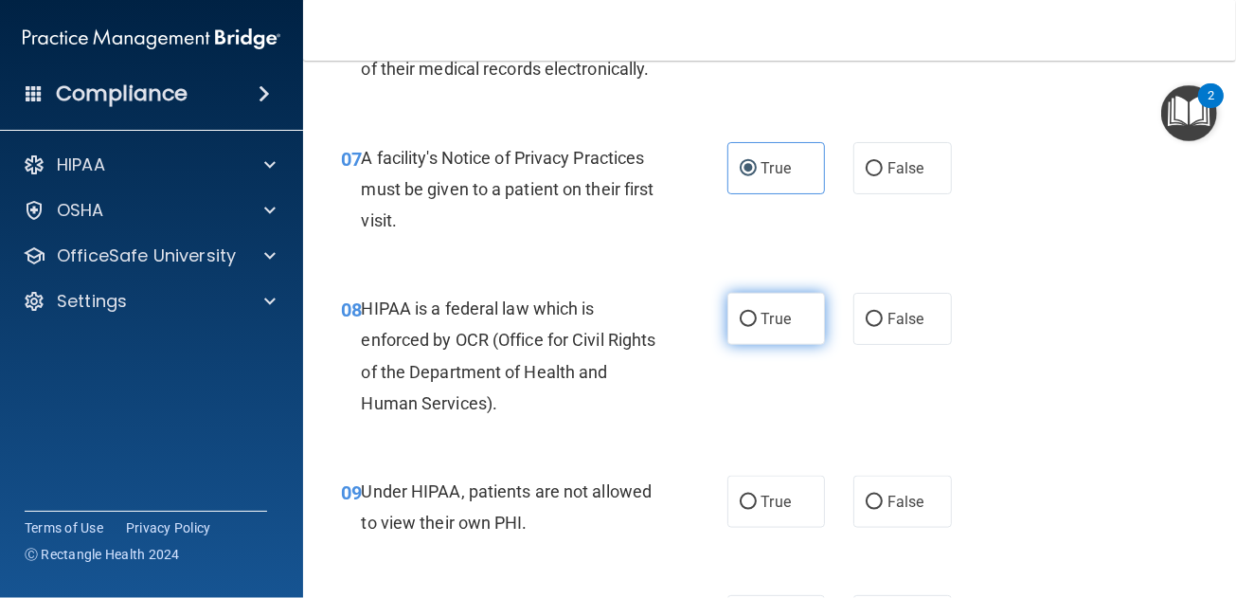
radio input "true"
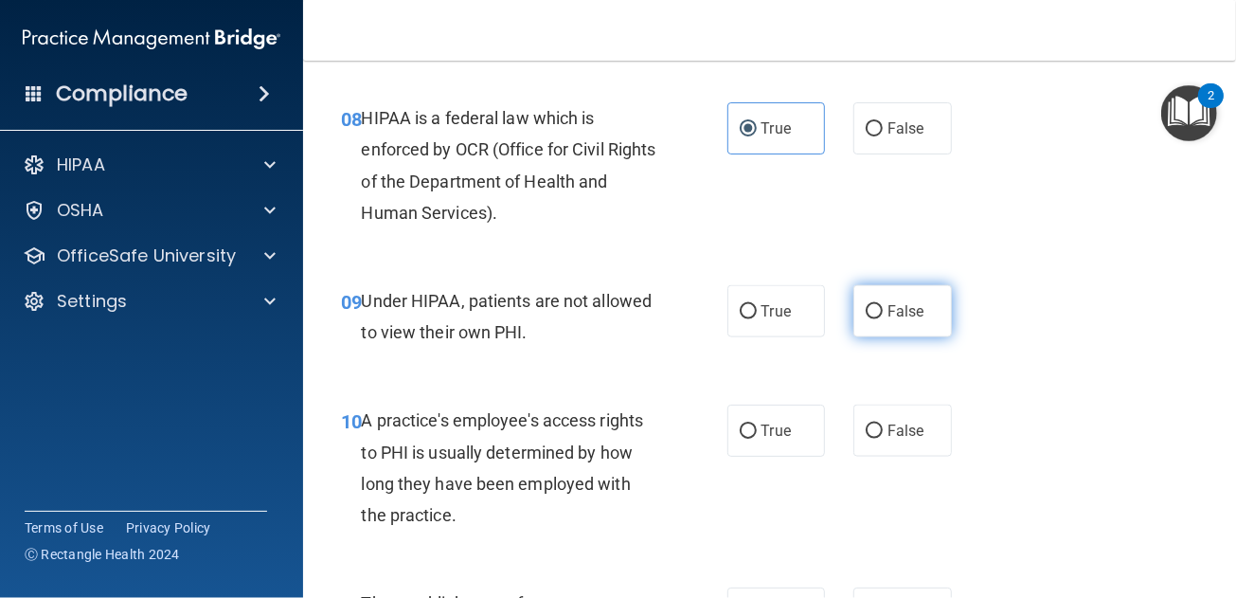
click at [933, 337] on label "False" at bounding box center [902, 311] width 99 height 52
click at [883, 319] on input "False" at bounding box center [874, 312] width 17 height 14
radio input "true"
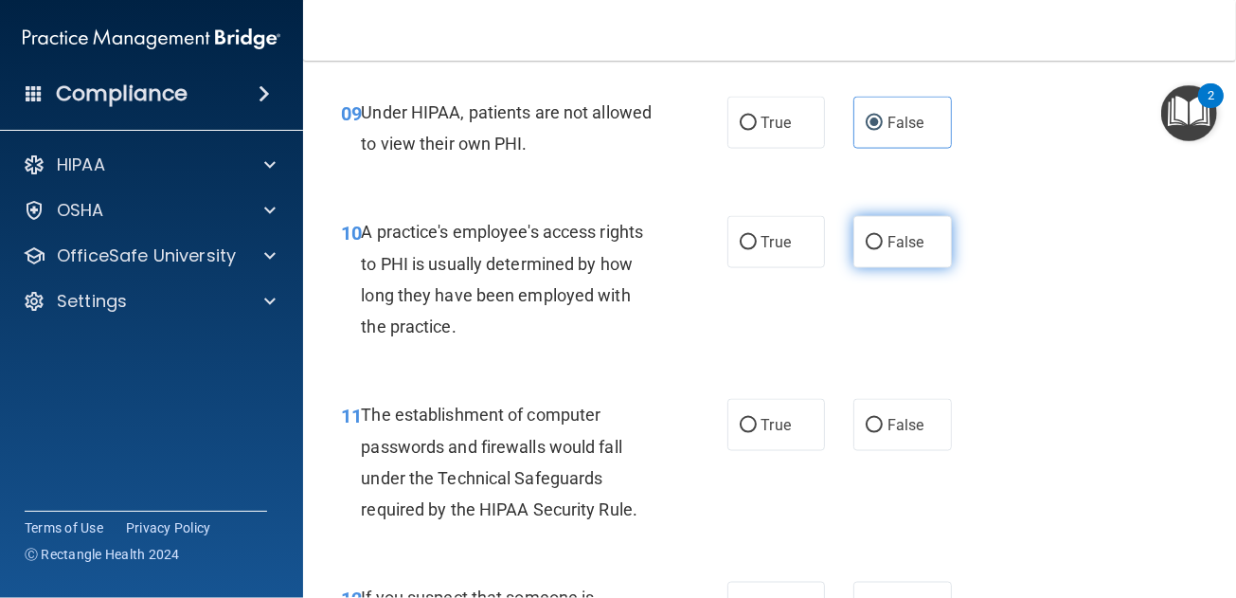
click at [878, 268] on label "False" at bounding box center [902, 242] width 99 height 52
click at [878, 250] on input "False" at bounding box center [874, 243] width 17 height 14
radio input "true"
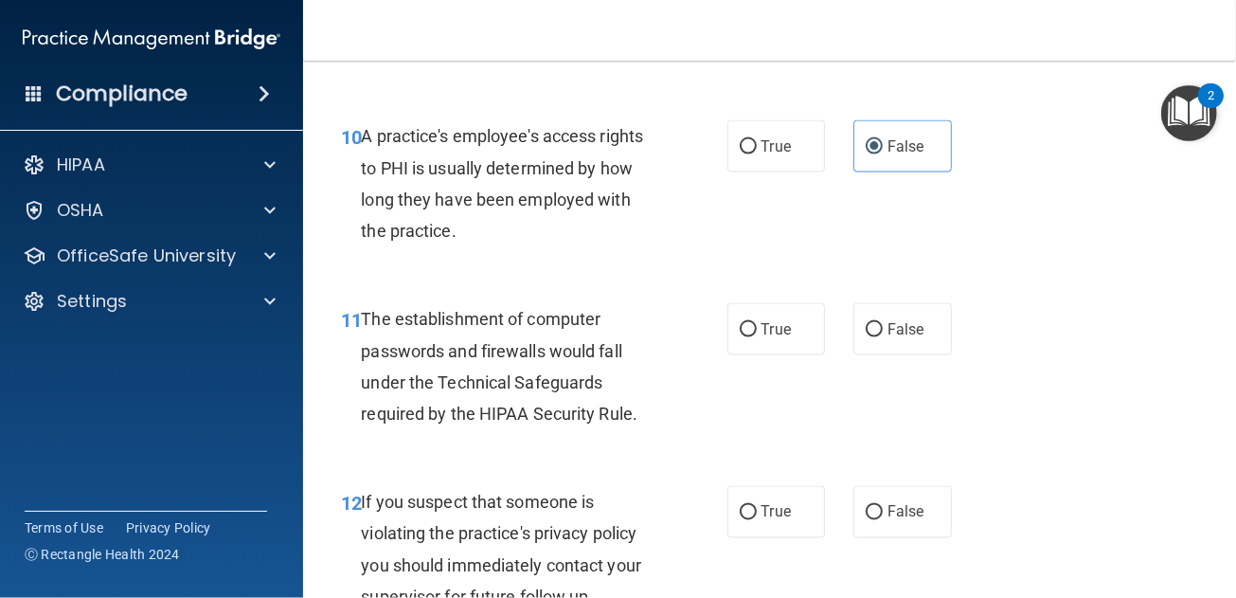
scroll to position [1800, 0]
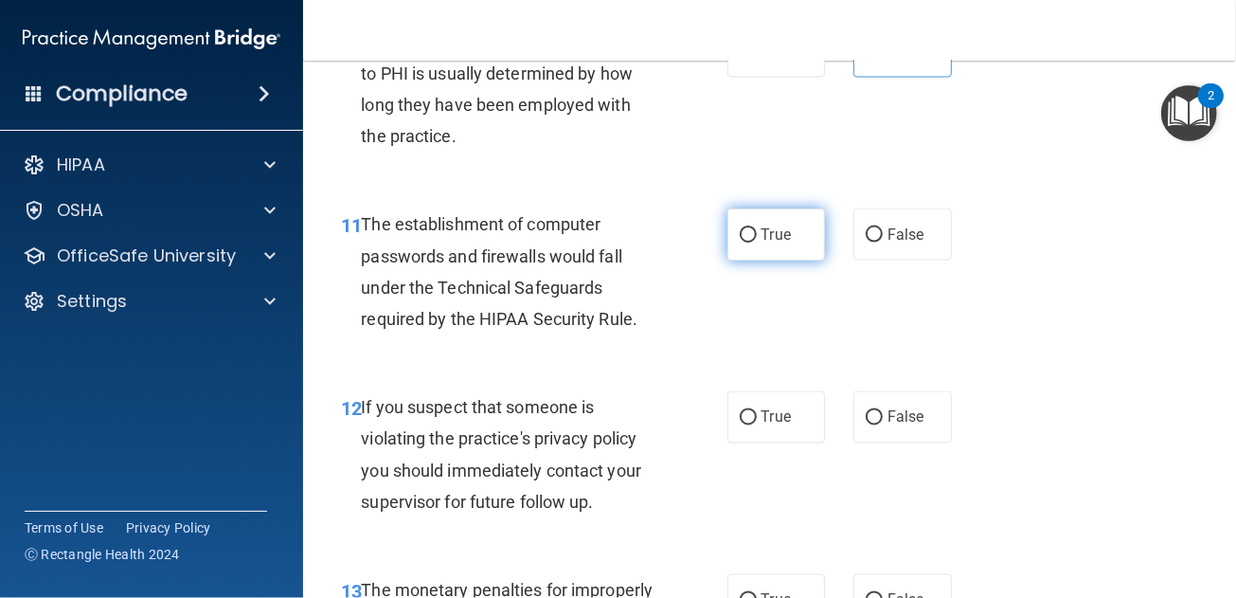
click at [727, 260] on label "True" at bounding box center [776, 234] width 99 height 52
click at [740, 242] on input "True" at bounding box center [748, 235] width 17 height 14
radio input "true"
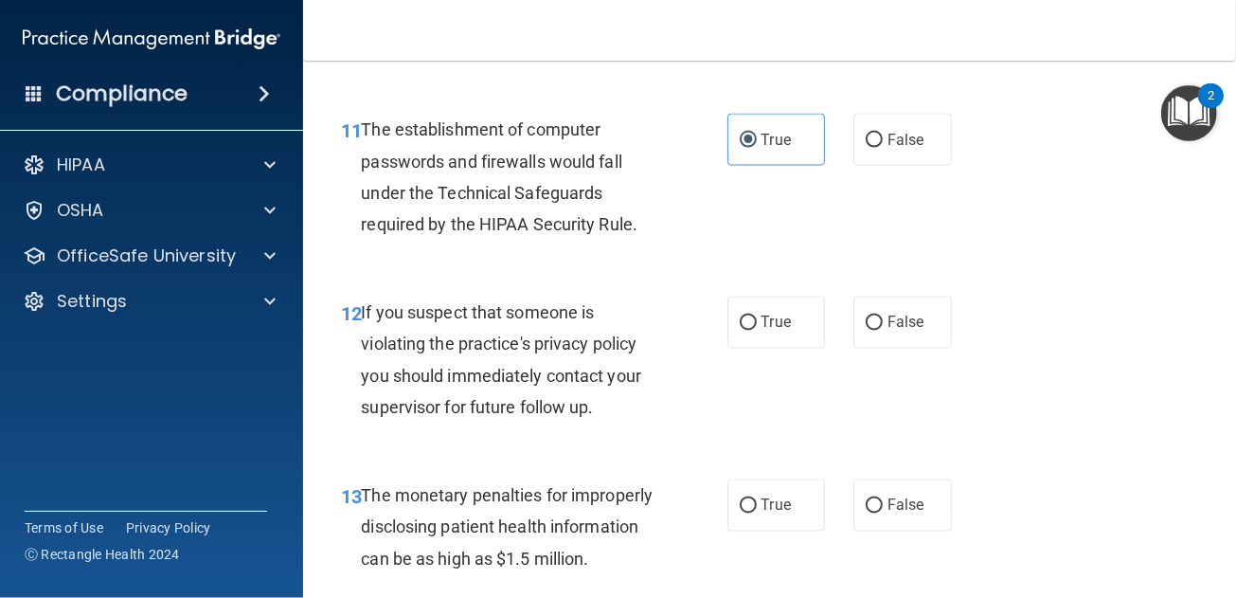
scroll to position [1988, 0]
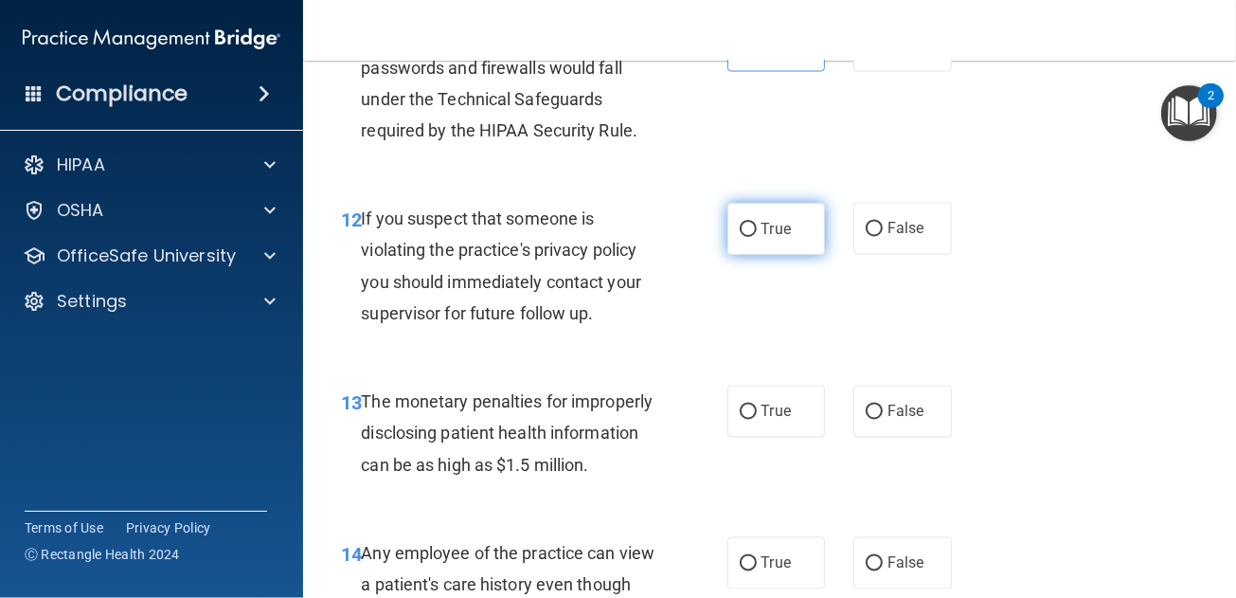
click at [740, 237] on input "True" at bounding box center [748, 230] width 17 height 14
radio input "true"
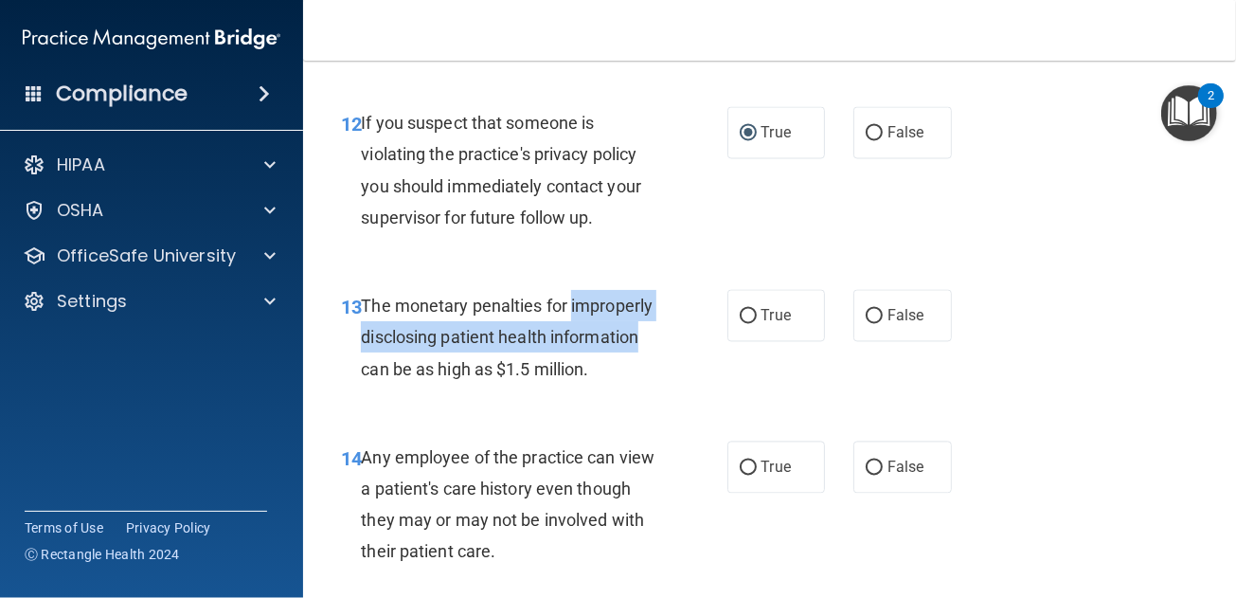
drag, startPoint x: 358, startPoint y: 396, endPoint x: 446, endPoint y: 426, distance: 93.2
click at [446, 394] on div "13 The monetary penalties for improperly disclosing patient health information …" at bounding box center [534, 342] width 443 height 104
copy span "improperly disclosing patient health information"
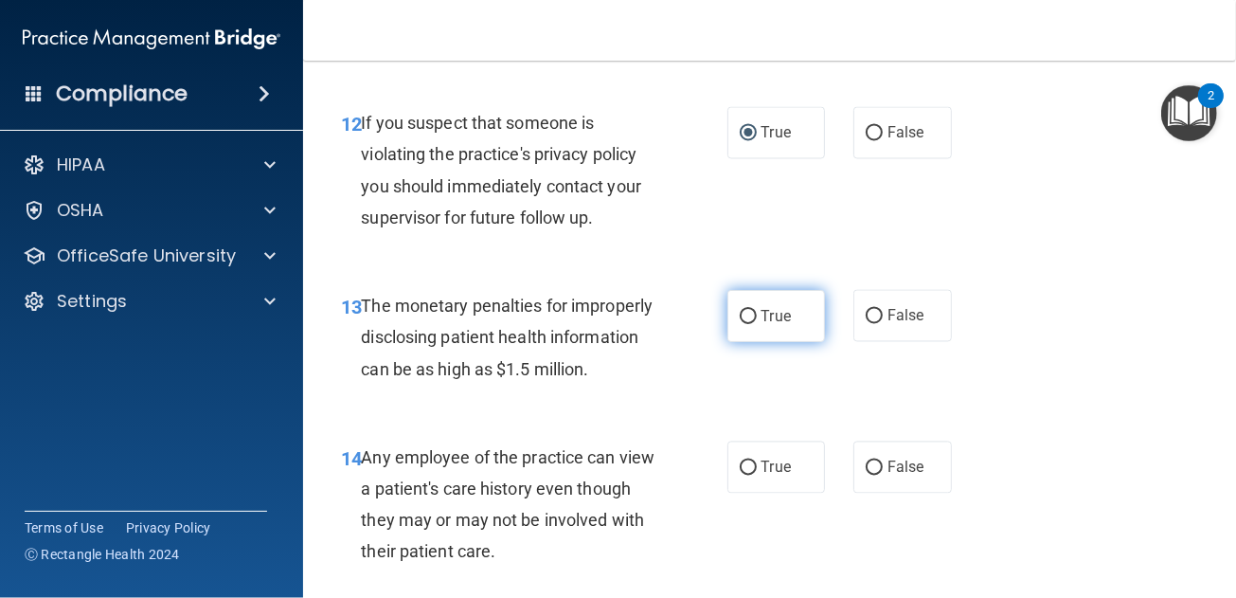
click at [746, 342] on label "True" at bounding box center [776, 316] width 99 height 52
click at [746, 324] on input "True" at bounding box center [748, 317] width 17 height 14
radio input "true"
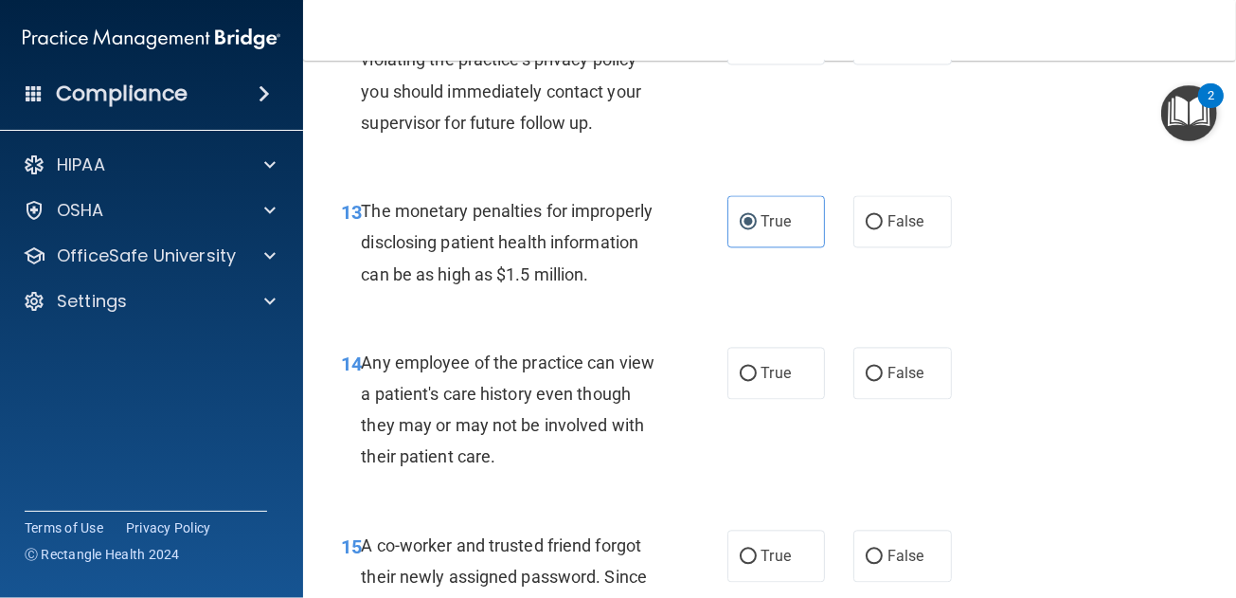
scroll to position [2367, 0]
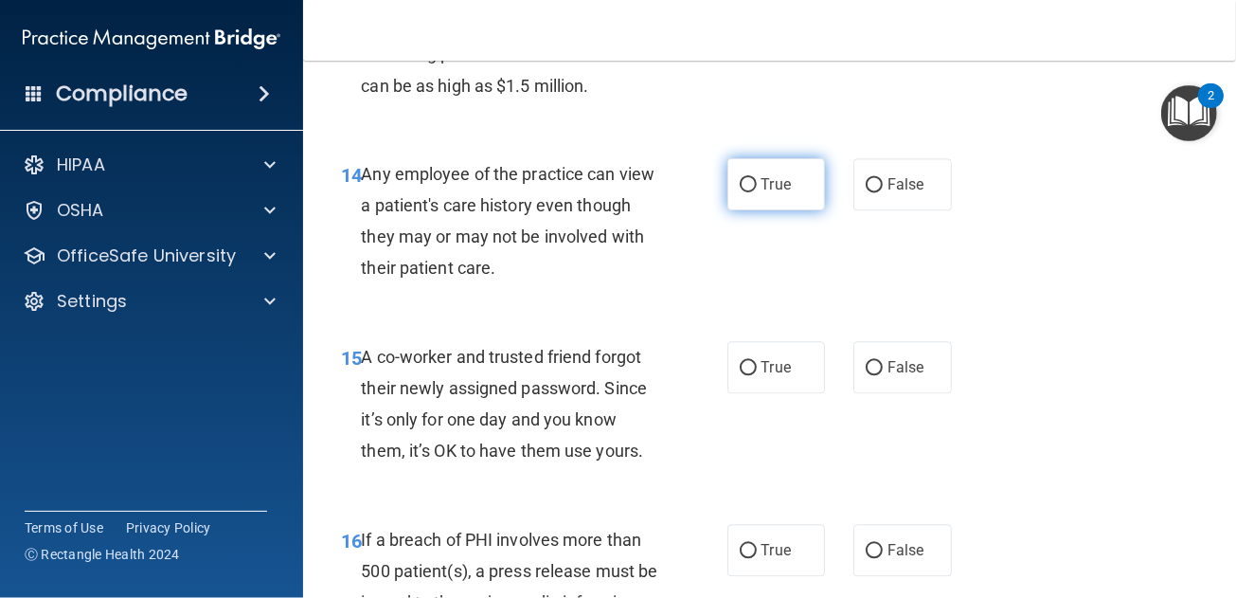
click at [744, 192] on input "True" at bounding box center [748, 185] width 17 height 14
radio input "true"
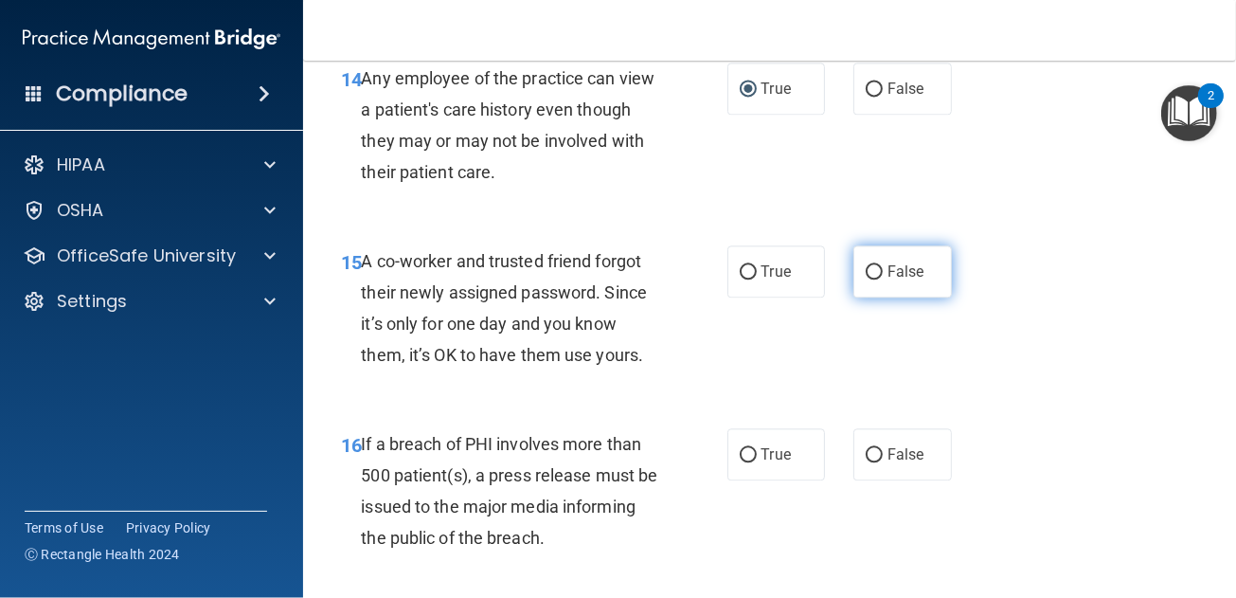
click at [877, 297] on label "False" at bounding box center [902, 271] width 99 height 52
click at [877, 279] on input "False" at bounding box center [874, 272] width 17 height 14
radio input "true"
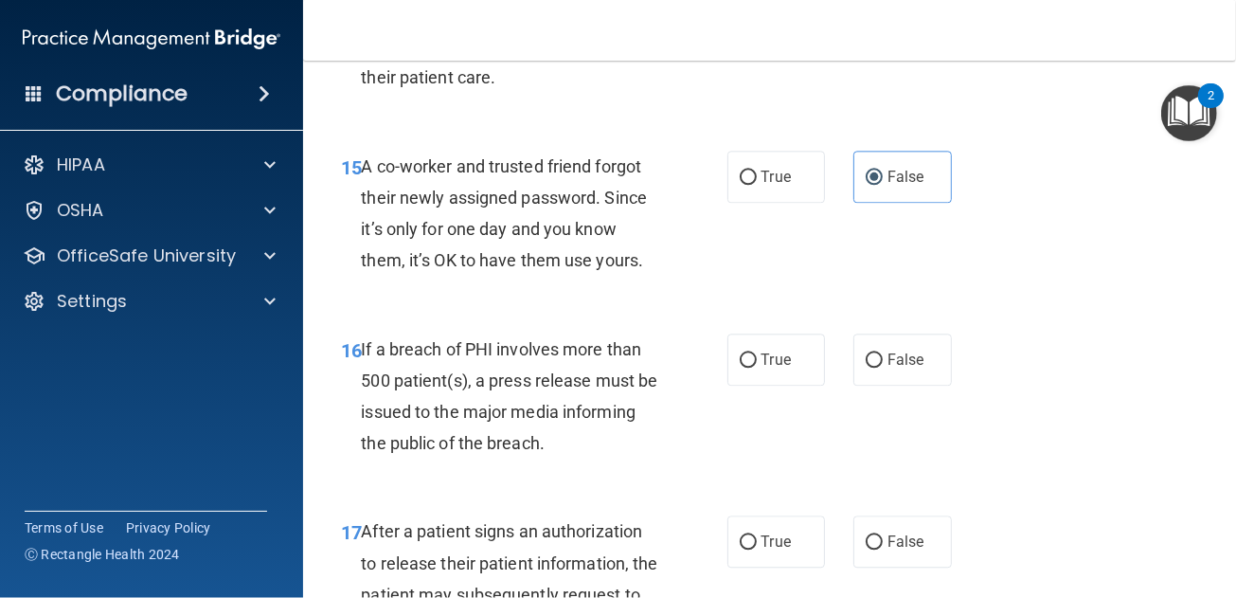
scroll to position [2652, 0]
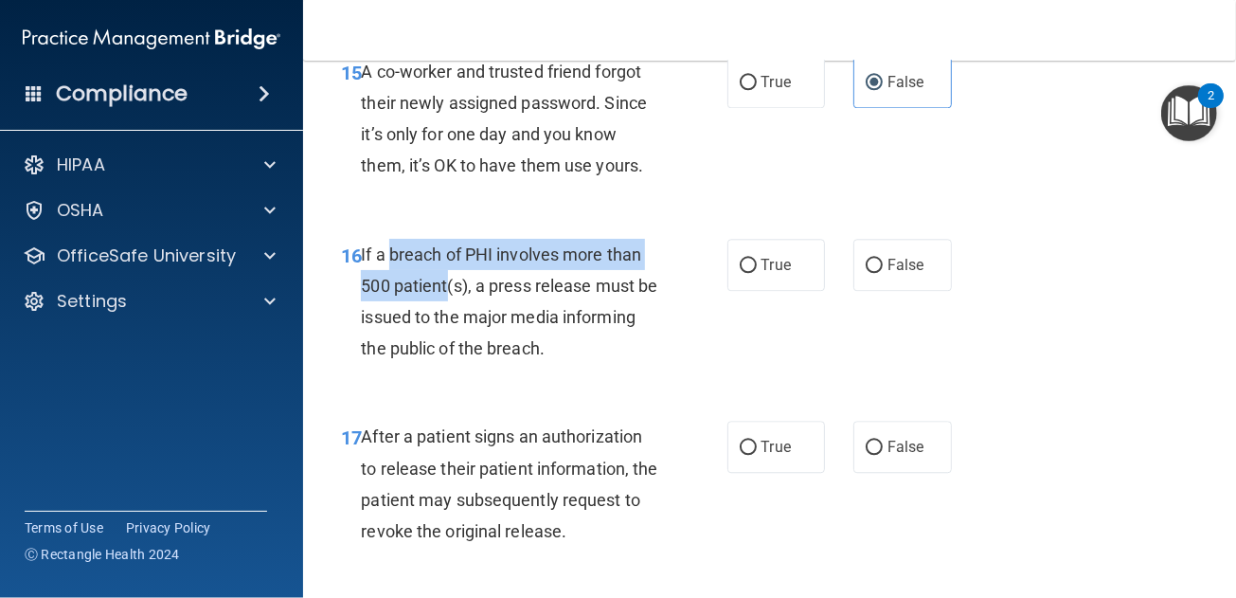
drag, startPoint x: 389, startPoint y: 348, endPoint x: 450, endPoint y: 376, distance: 67.0
click at [450, 359] on span "If a breach of PHI involves more than 500 patient(s), a press release must be i…" at bounding box center [509, 301] width 296 height 115
copy span "breach of PHI involves more than 500 patient"
click at [893, 274] on span "False" at bounding box center [906, 265] width 37 height 18
click at [883, 273] on input "False" at bounding box center [874, 266] width 17 height 14
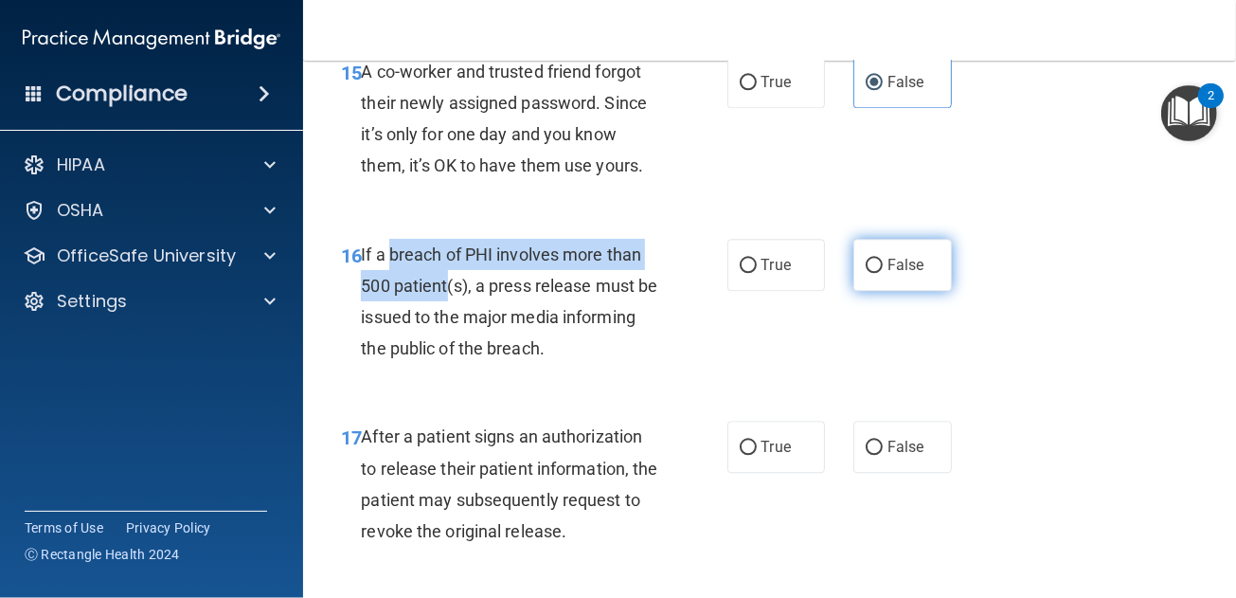
radio input "true"
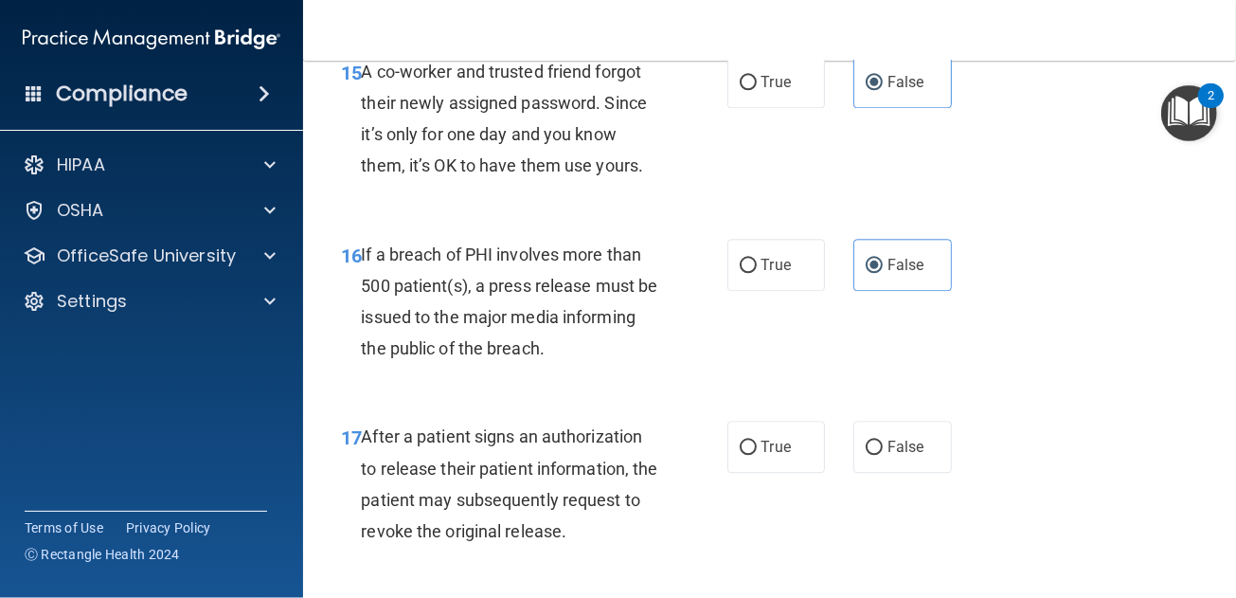
scroll to position [2746, 0]
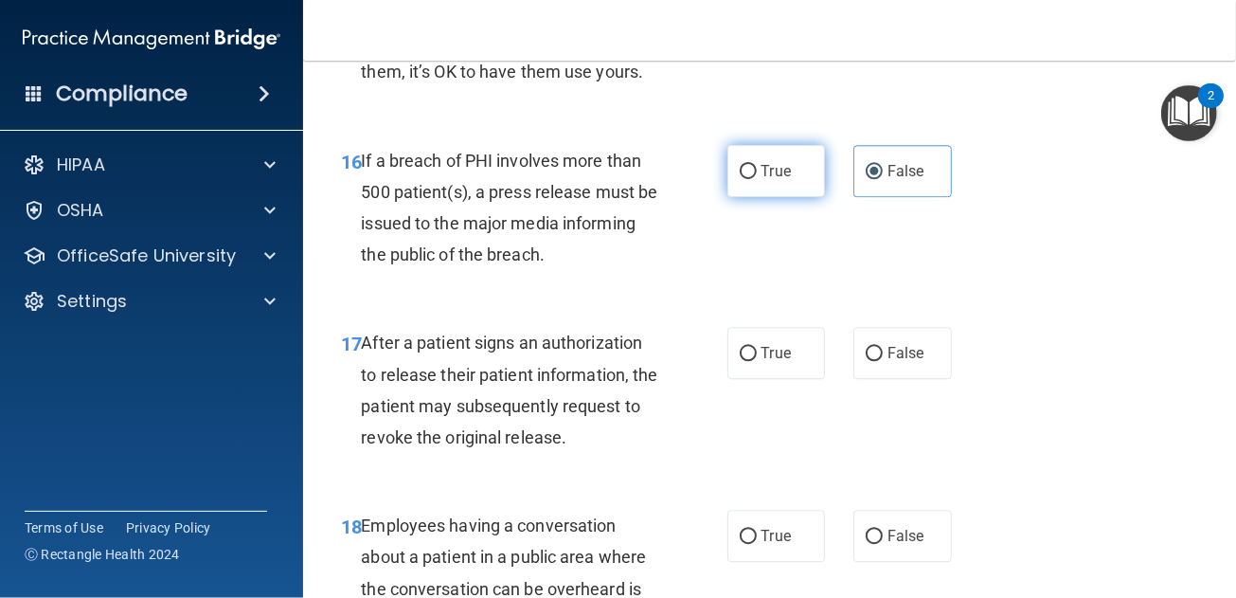
click at [767, 180] on span "True" at bounding box center [776, 171] width 29 height 18
click at [757, 179] on input "True" at bounding box center [748, 172] width 17 height 14
radio input "true"
radio input "false"
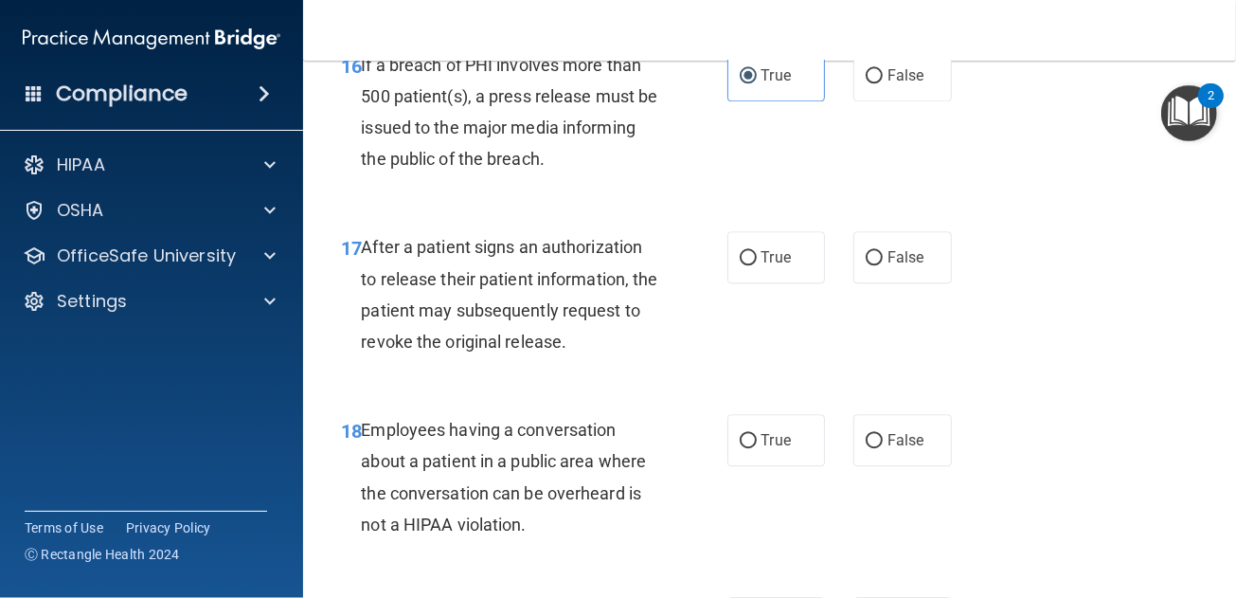
click at [714, 348] on div "17 After a patient signs an authorization to release their patient information,…" at bounding box center [534, 298] width 443 height 135
click at [749, 283] on label "True" at bounding box center [776, 257] width 99 height 52
click at [749, 265] on input "True" at bounding box center [748, 258] width 17 height 14
radio input "true"
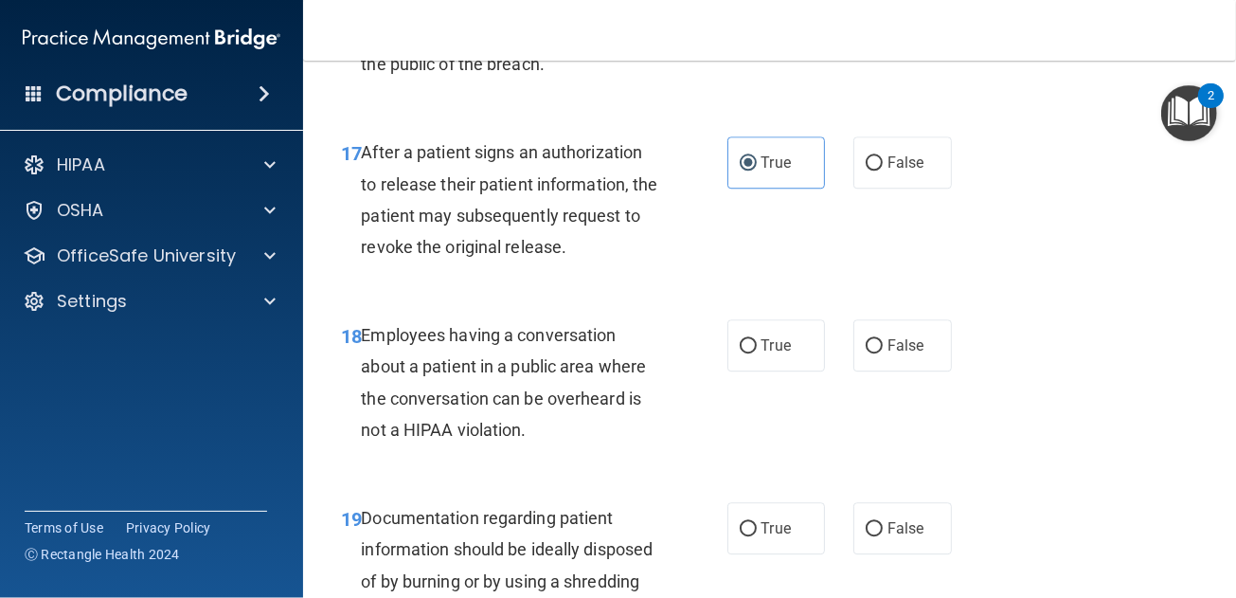
scroll to position [3031, 0]
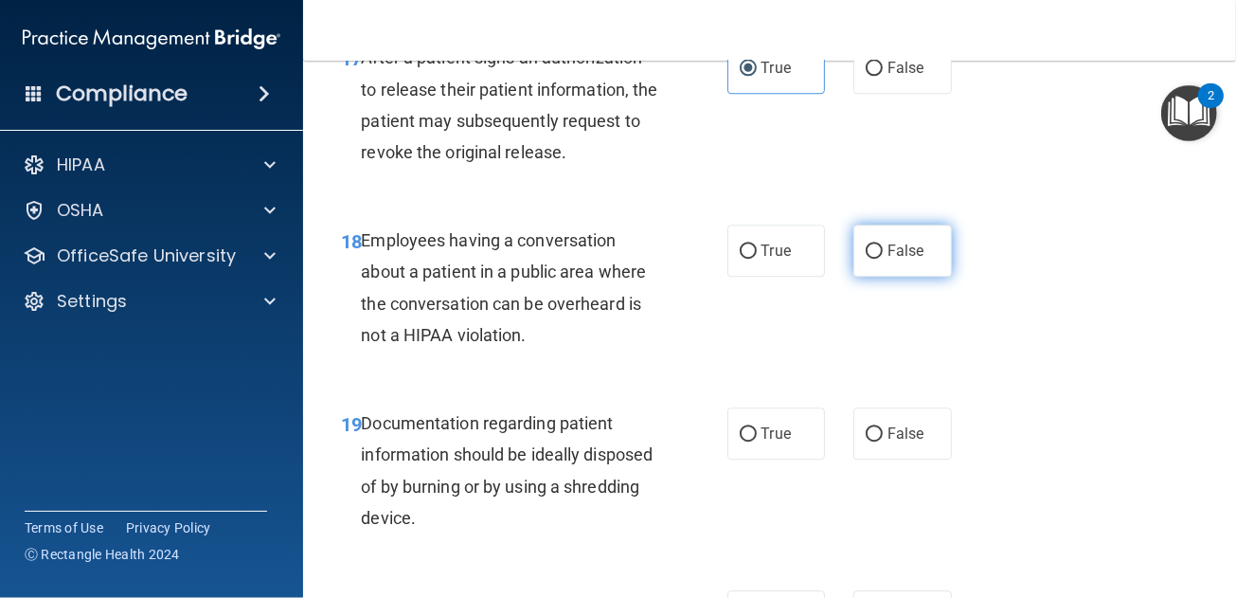
click at [900, 277] on label "False" at bounding box center [902, 250] width 99 height 52
click at [883, 259] on input "False" at bounding box center [874, 251] width 17 height 14
radio input "true"
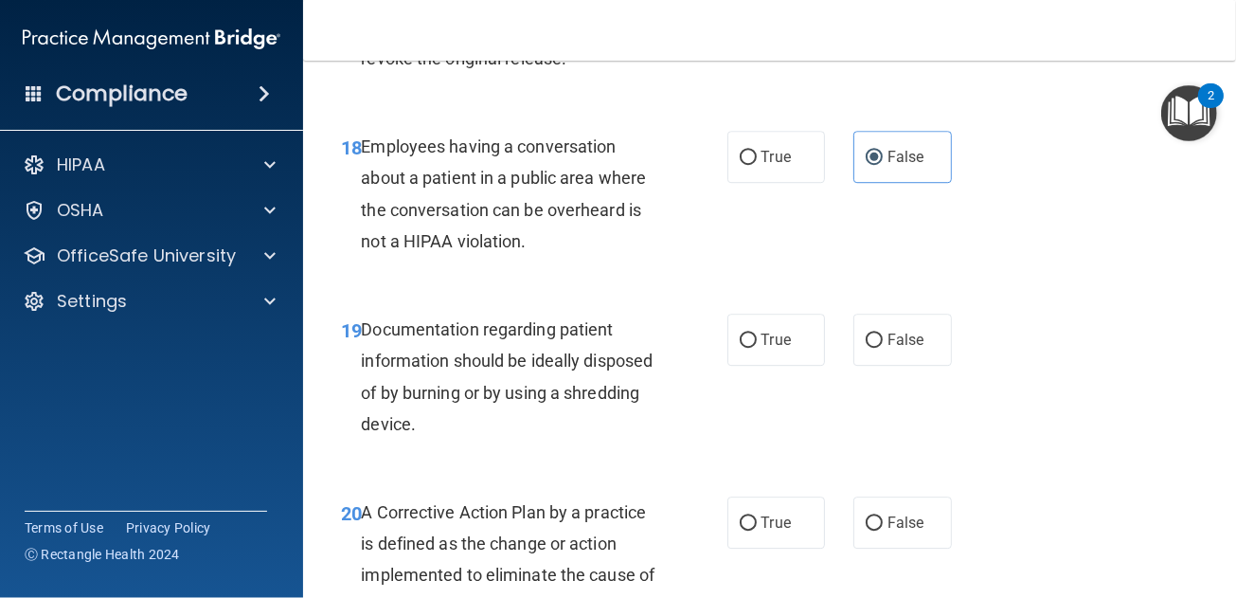
scroll to position [3220, 0]
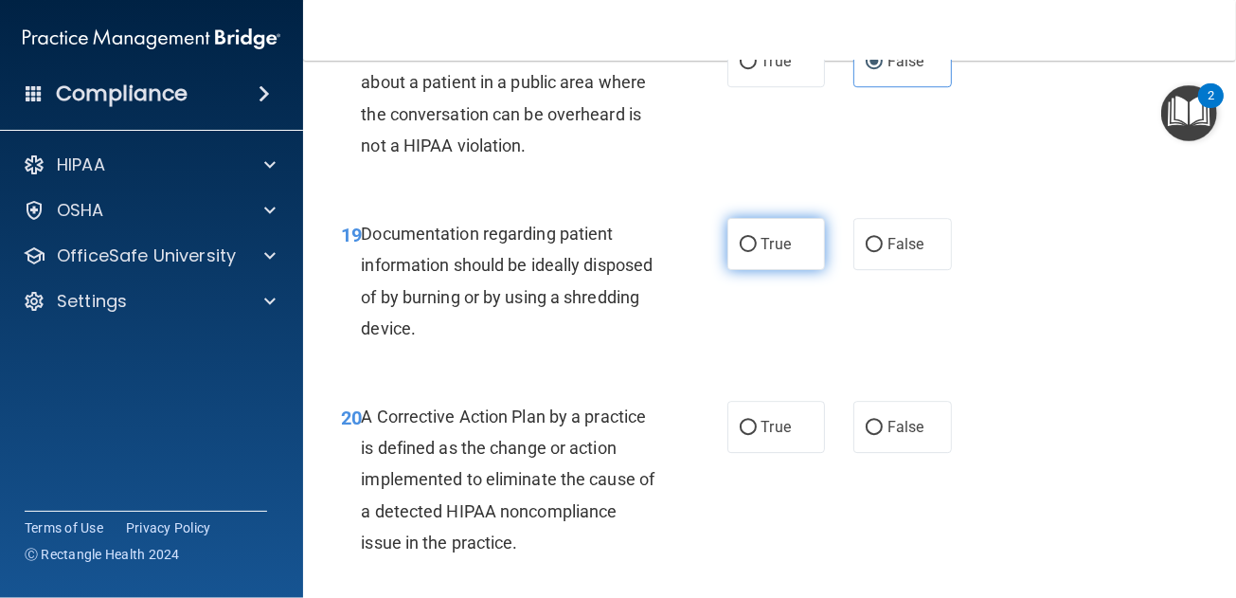
click at [781, 253] on span "True" at bounding box center [776, 244] width 29 height 18
click at [757, 252] on input "True" at bounding box center [748, 245] width 17 height 14
radio input "true"
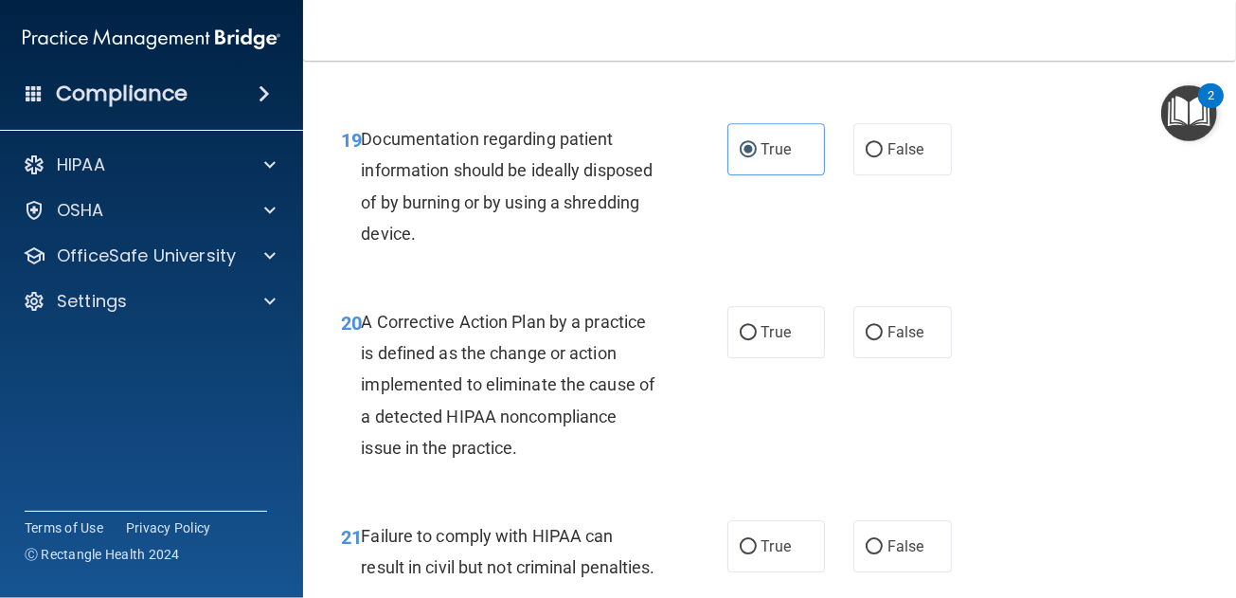
scroll to position [3410, 0]
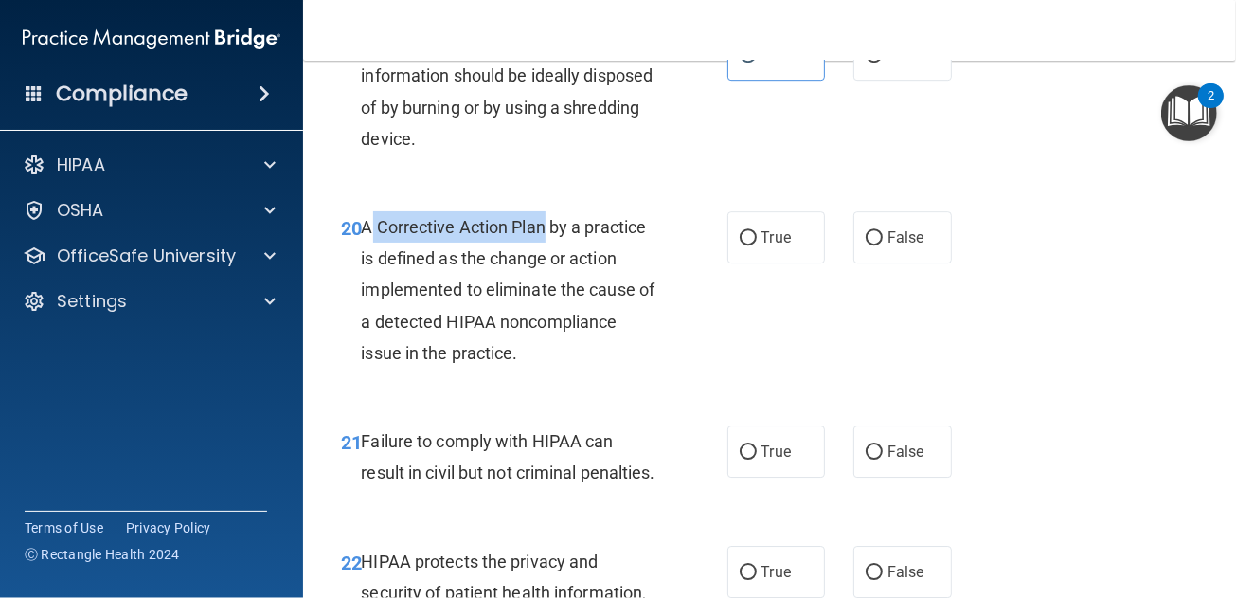
drag, startPoint x: 547, startPoint y: 322, endPoint x: 373, endPoint y: 312, distance: 174.6
click at [373, 312] on span "A Corrective Action Plan by a practice is defined as the change or action imple…" at bounding box center [508, 290] width 294 height 146
drag, startPoint x: 373, startPoint y: 312, endPoint x: 427, endPoint y: 322, distance: 55.0
copy span "Corrective Action Plan"
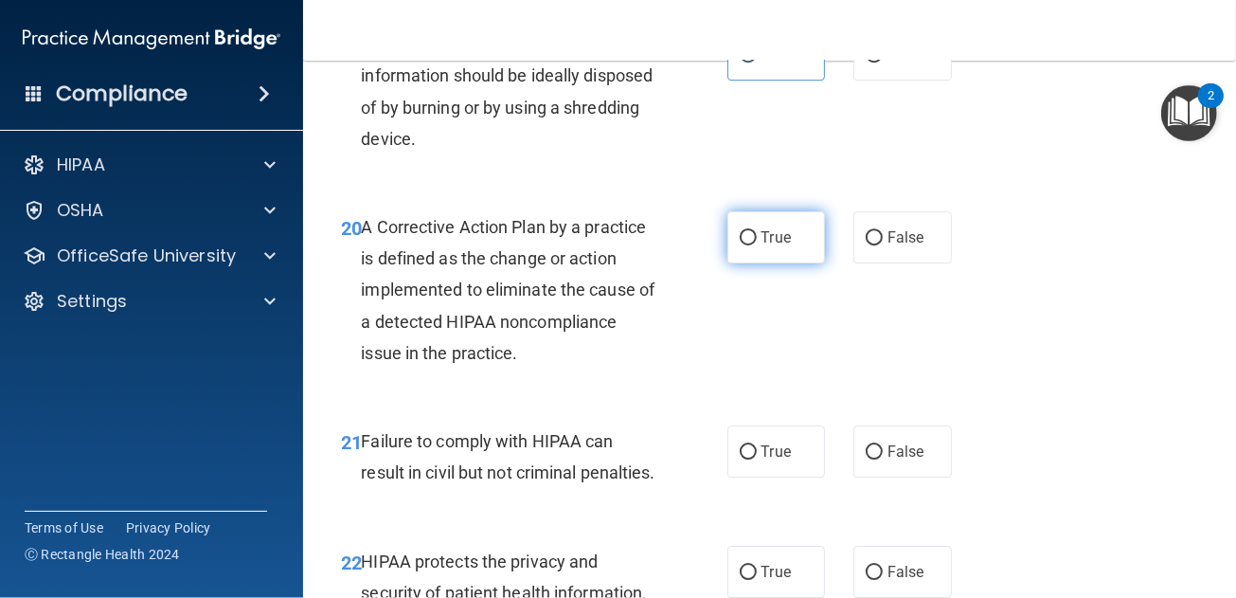
click at [751, 263] on label "True" at bounding box center [776, 237] width 99 height 52
click at [751, 245] on input "True" at bounding box center [748, 238] width 17 height 14
radio input "true"
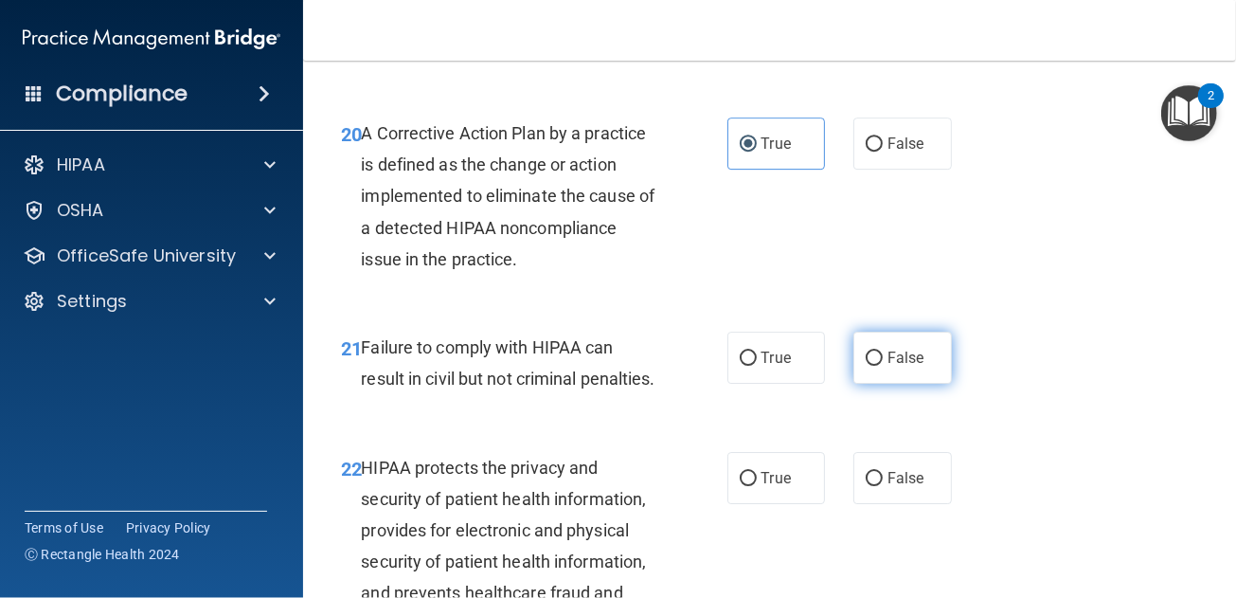
click at [890, 367] on span "False" at bounding box center [906, 358] width 37 height 18
click at [883, 366] on input "False" at bounding box center [874, 358] width 17 height 14
radio input "true"
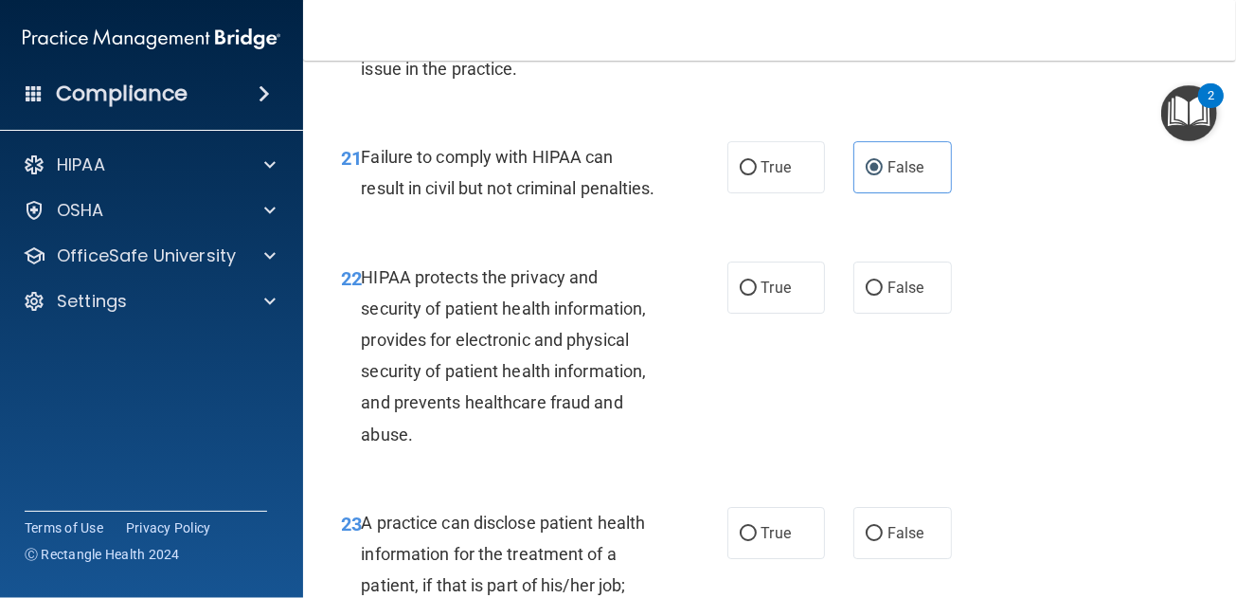
scroll to position [3789, 0]
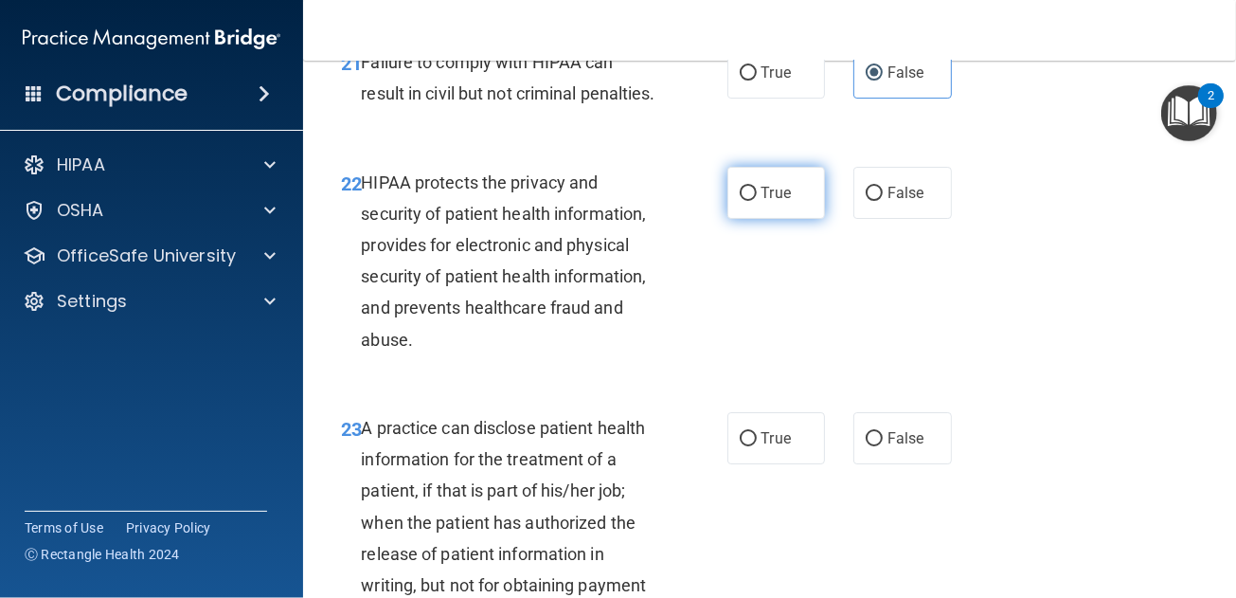
click at [811, 219] on label "True" at bounding box center [776, 193] width 99 height 52
click at [757, 201] on input "True" at bounding box center [748, 194] width 17 height 14
radio input "true"
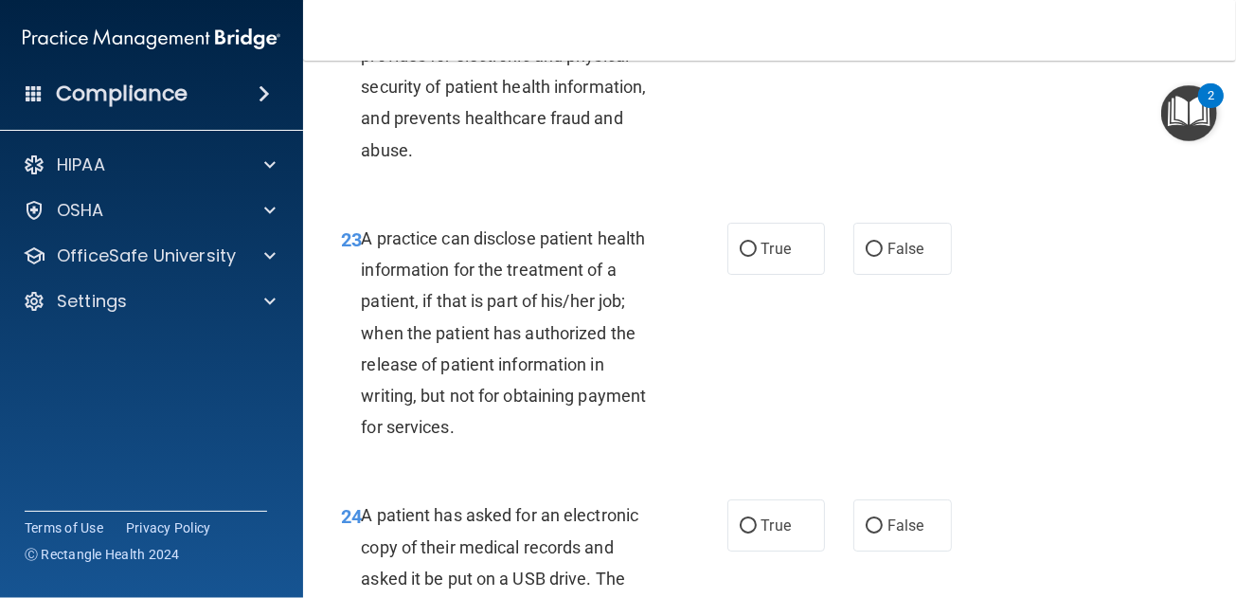
scroll to position [4073, 0]
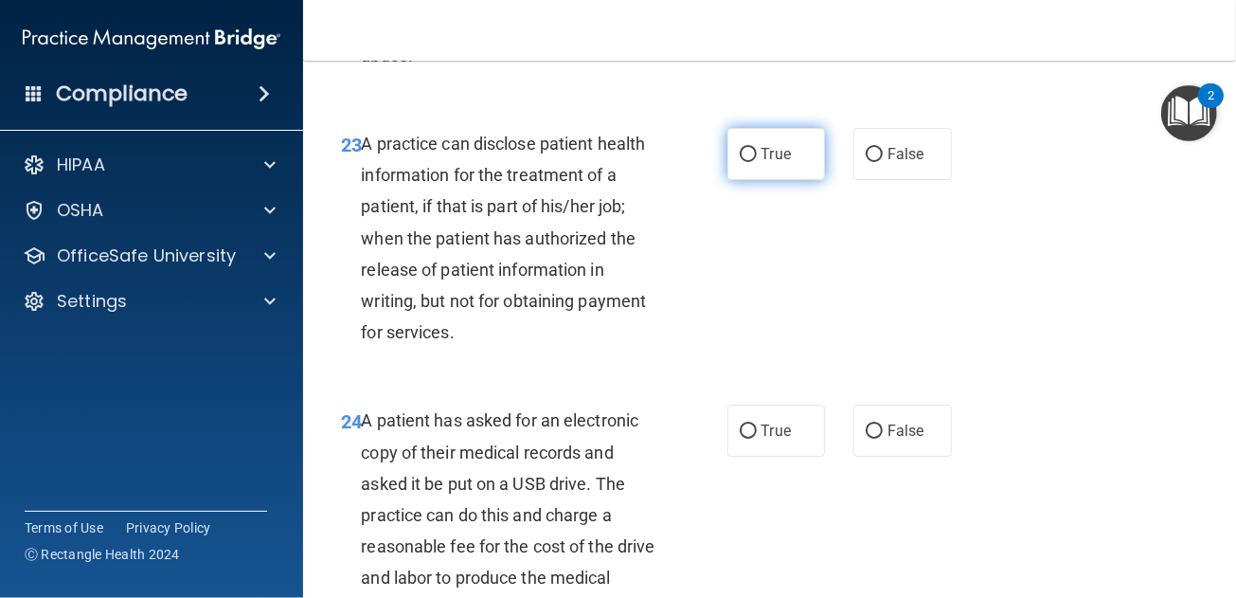
click at [776, 163] on span "True" at bounding box center [776, 154] width 29 height 18
click at [757, 162] on input "True" at bounding box center [748, 155] width 17 height 14
radio input "true"
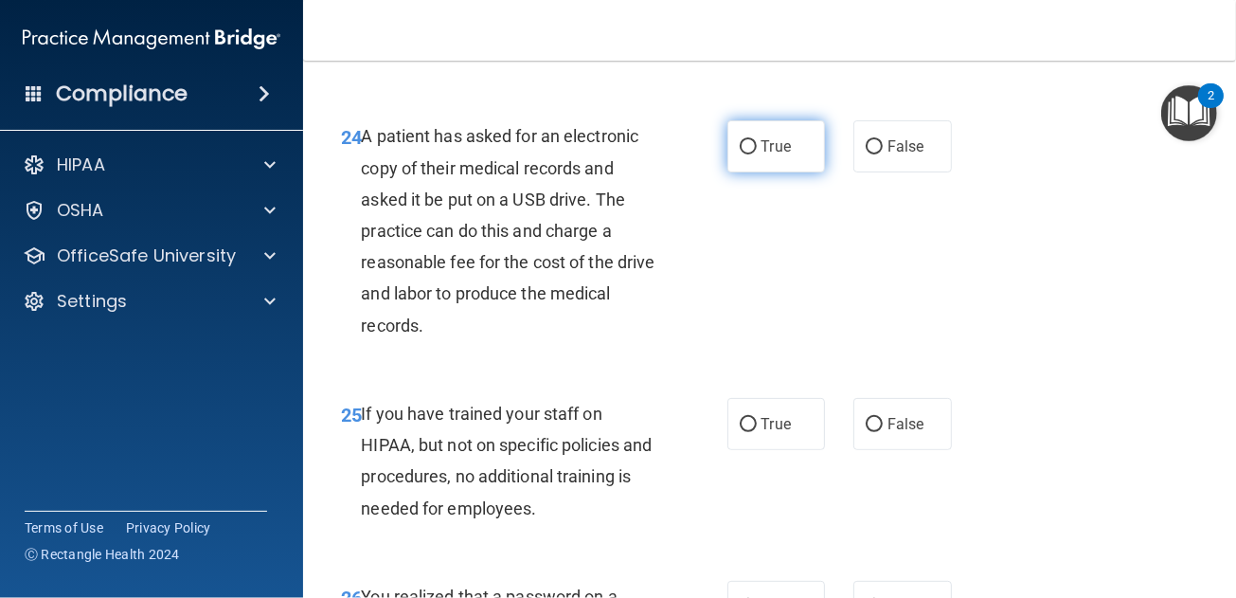
click at [746, 154] on input "True" at bounding box center [748, 147] width 17 height 14
radio input "true"
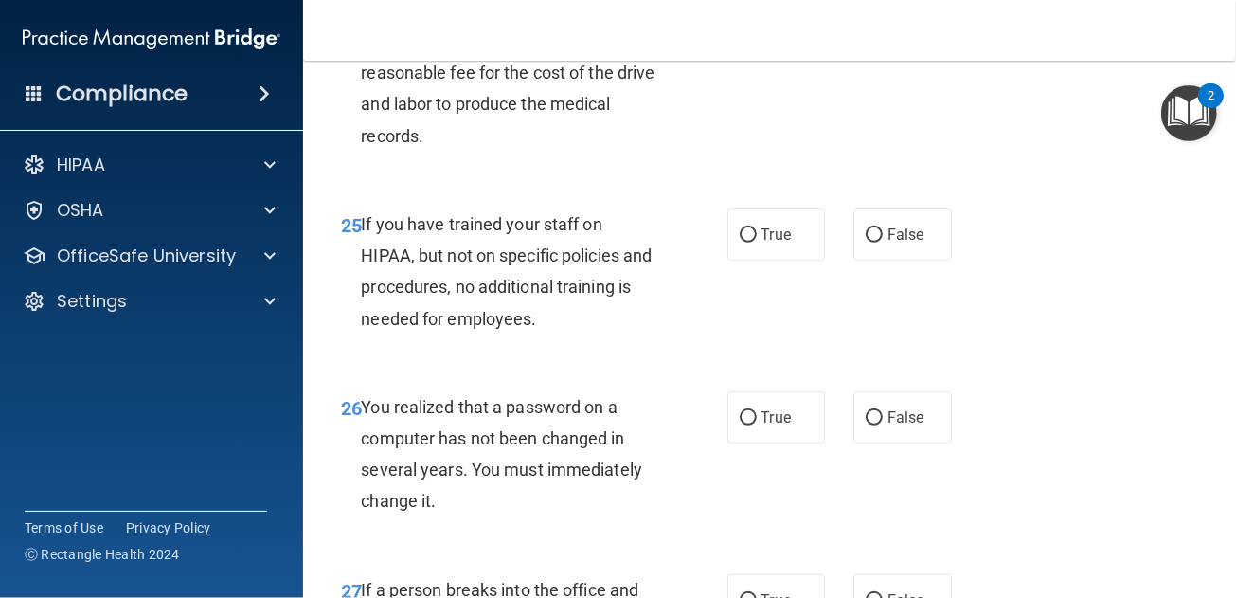
scroll to position [4640, 0]
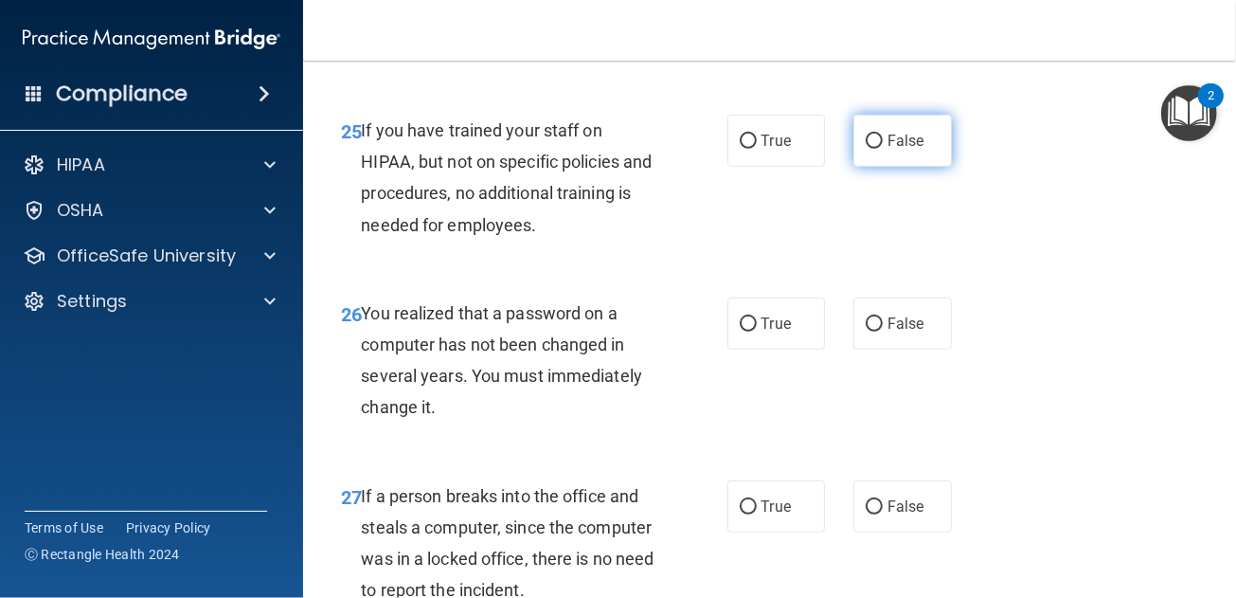
click at [881, 167] on label "False" at bounding box center [902, 141] width 99 height 52
click at [881, 149] on input "False" at bounding box center [874, 142] width 17 height 14
radio input "true"
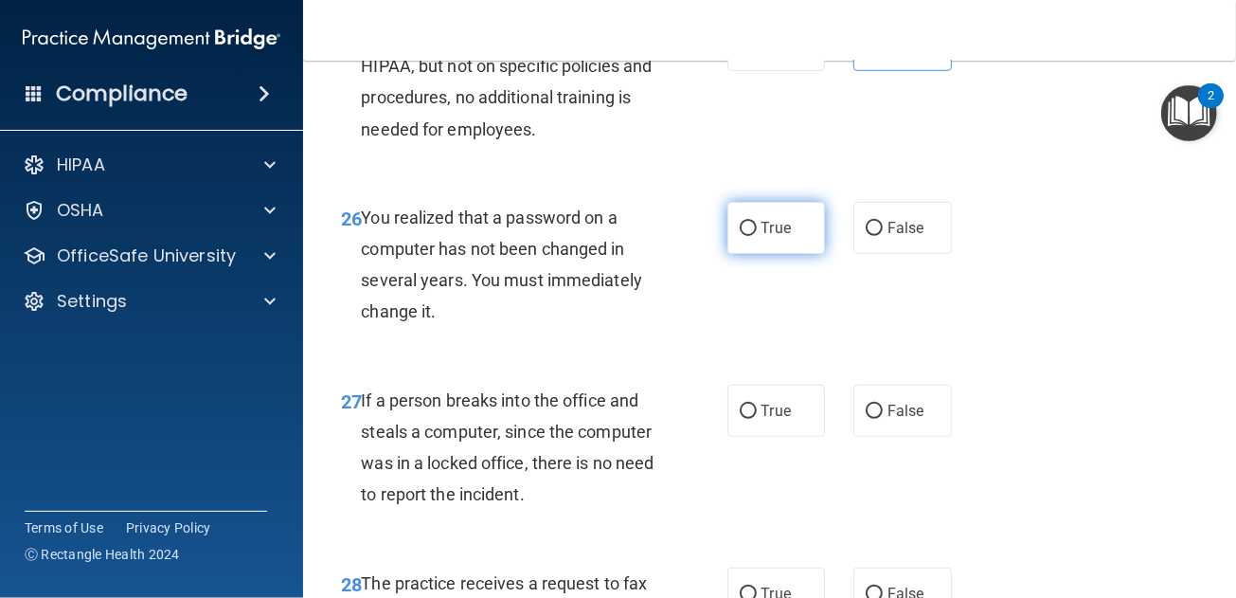
click at [768, 254] on label "True" at bounding box center [776, 228] width 99 height 52
click at [757, 236] on input "True" at bounding box center [748, 229] width 17 height 14
radio input "true"
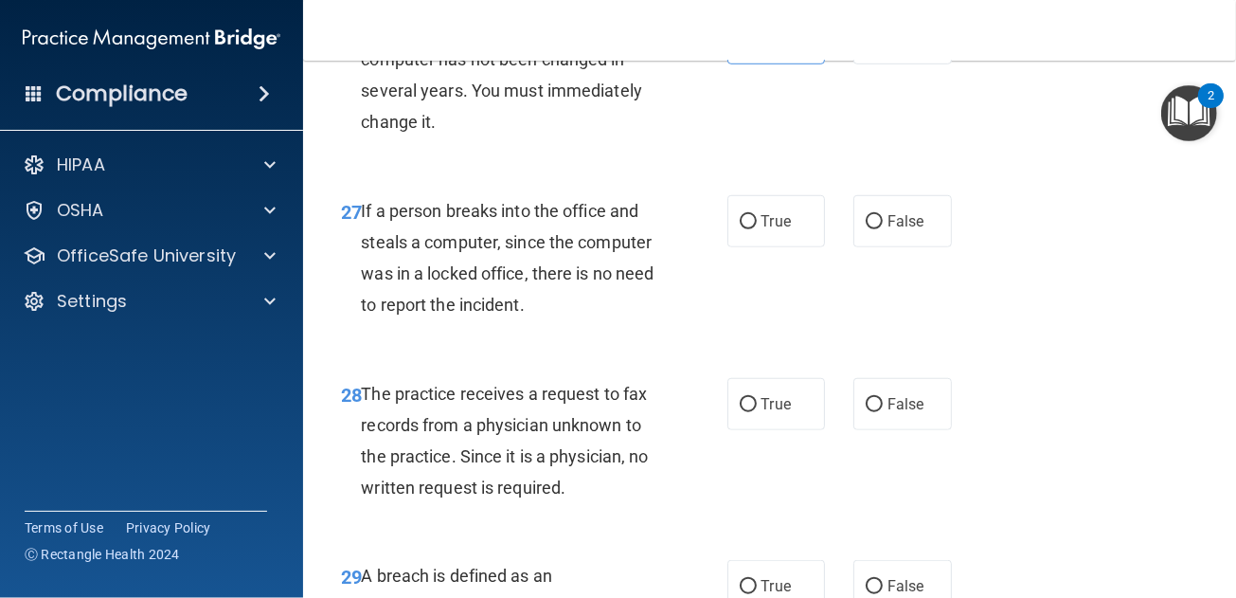
scroll to position [5019, 0]
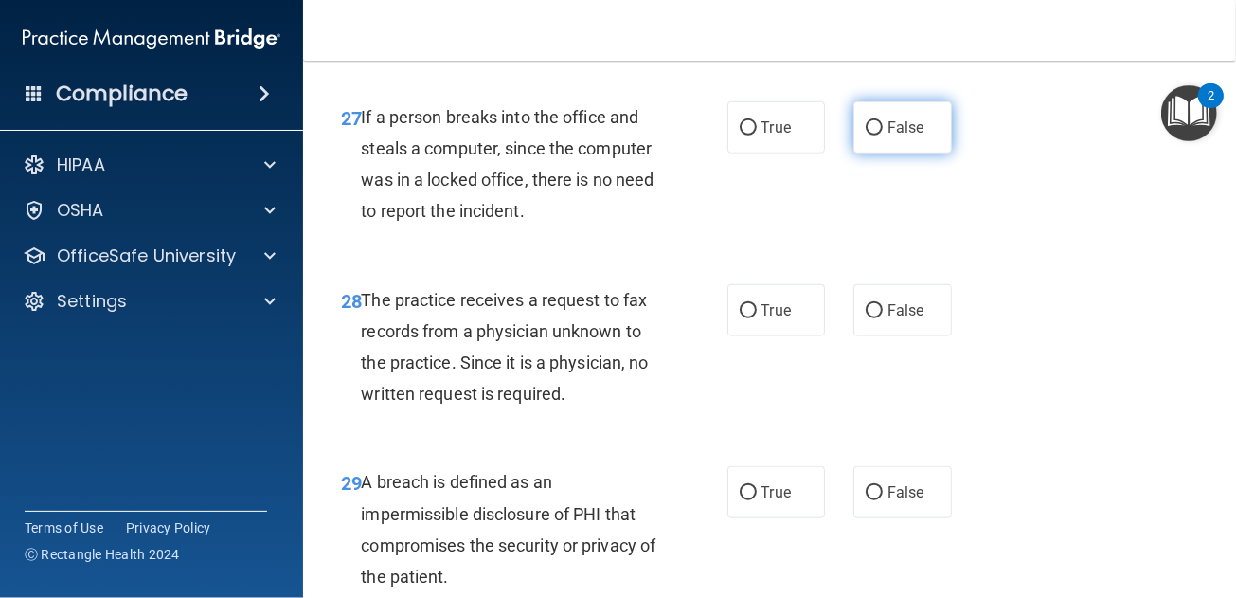
click at [888, 136] on span "False" at bounding box center [906, 127] width 37 height 18
click at [879, 135] on input "False" at bounding box center [874, 128] width 17 height 14
radio input "true"
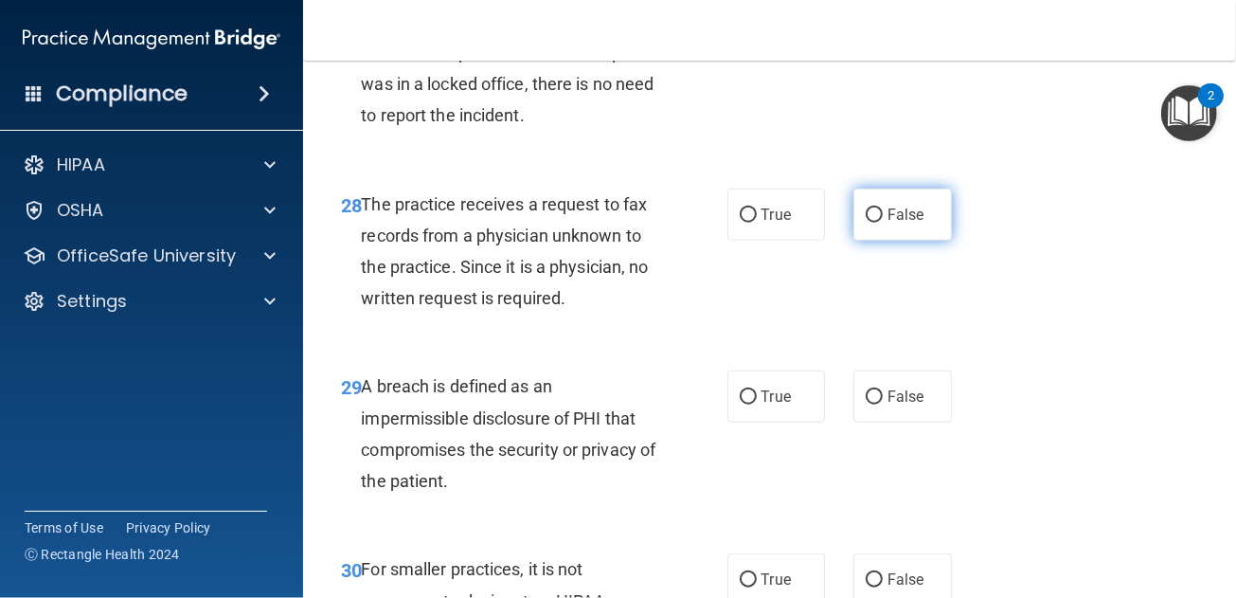
click at [853, 241] on label "False" at bounding box center [902, 214] width 99 height 52
click at [866, 223] on input "False" at bounding box center [874, 215] width 17 height 14
radio input "true"
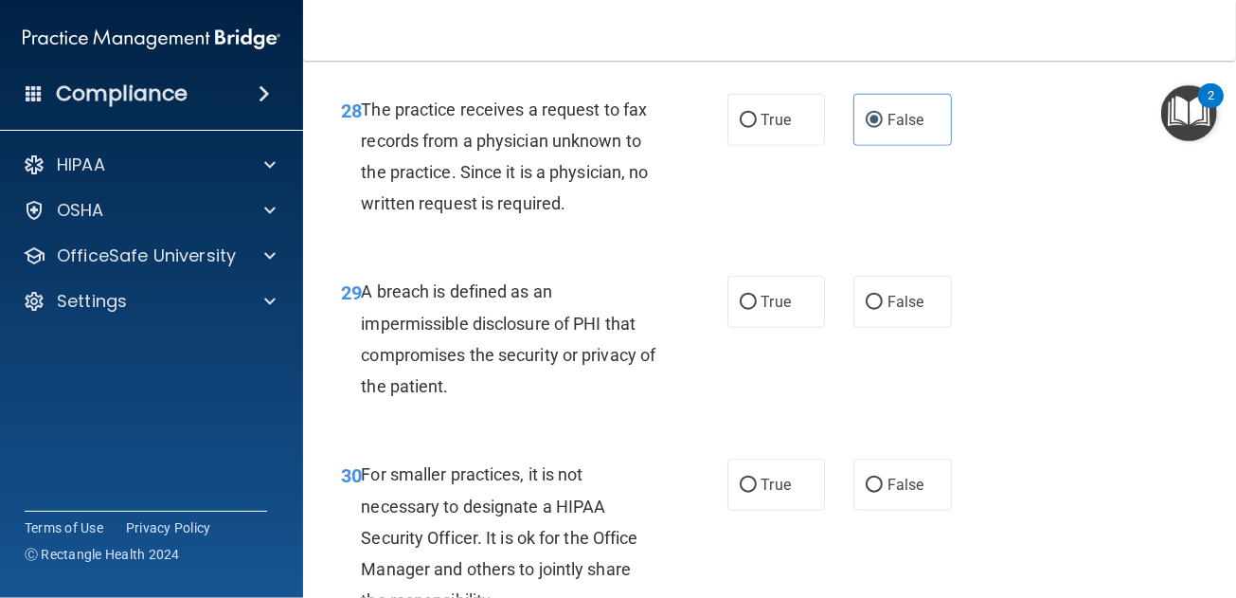
scroll to position [5304, 0]
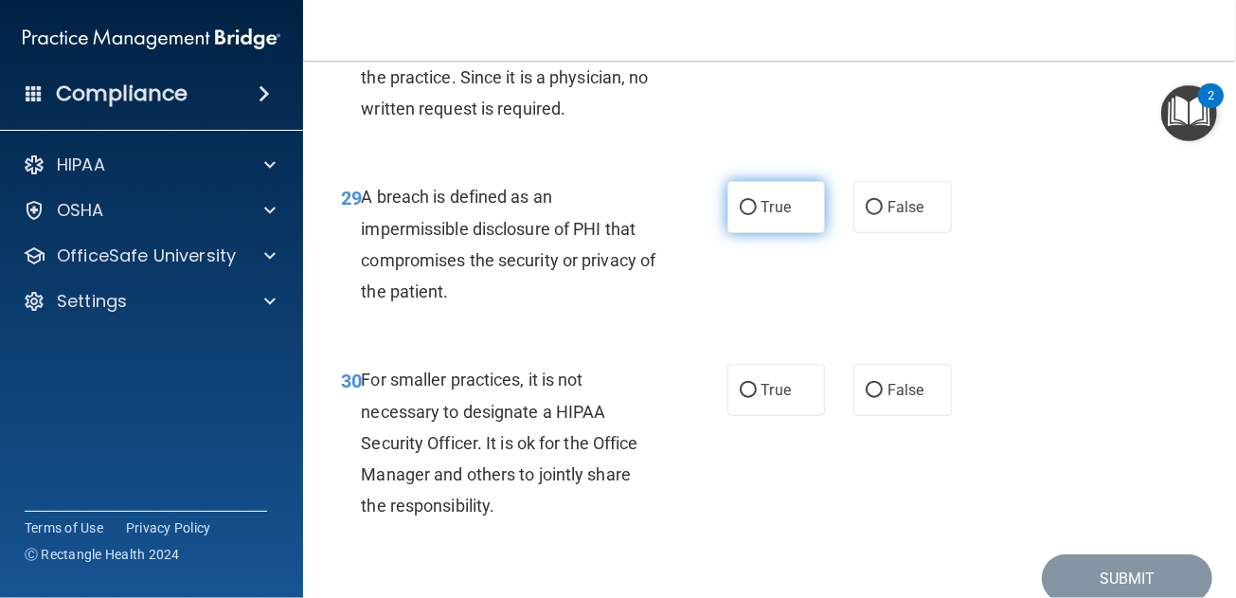
click at [730, 233] on label "True" at bounding box center [776, 207] width 99 height 52
click at [740, 215] on input "True" at bounding box center [748, 208] width 17 height 14
radio input "true"
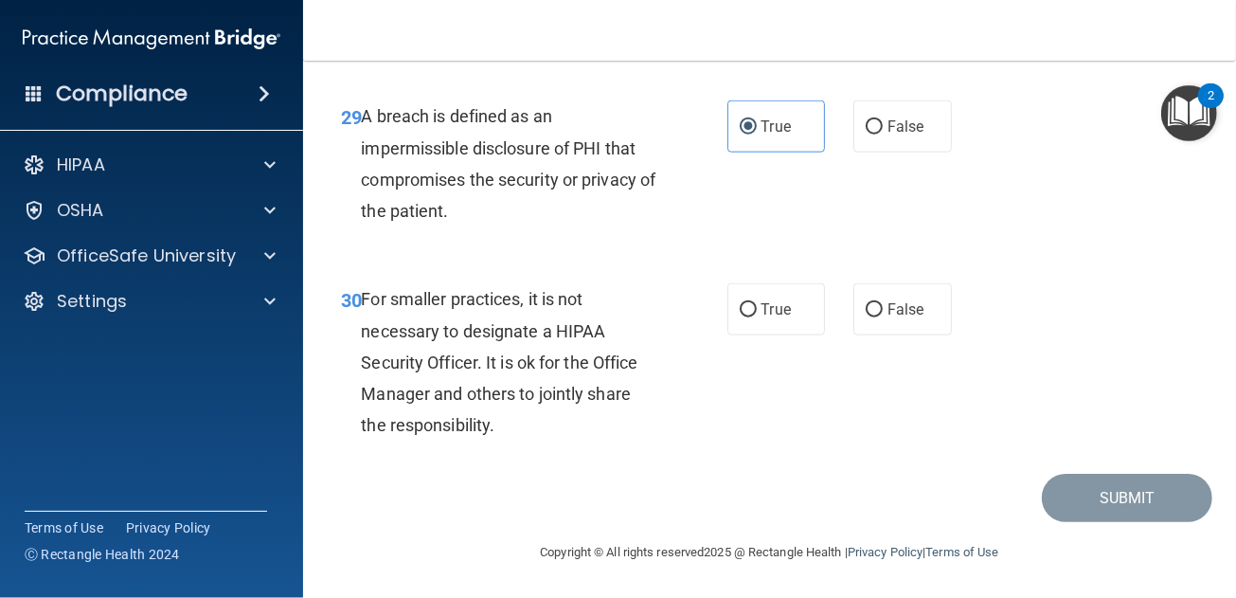
scroll to position [5494, 0]
drag, startPoint x: 559, startPoint y: 340, endPoint x: 477, endPoint y: 371, distance: 87.3
click at [477, 371] on span "For smaller practices, it is not necessary to designate a HIPAA Security Office…" at bounding box center [499, 362] width 277 height 146
drag, startPoint x: 477, startPoint y: 371, endPoint x: 448, endPoint y: 380, distance: 30.6
copy span "HIPAA Security Officer"
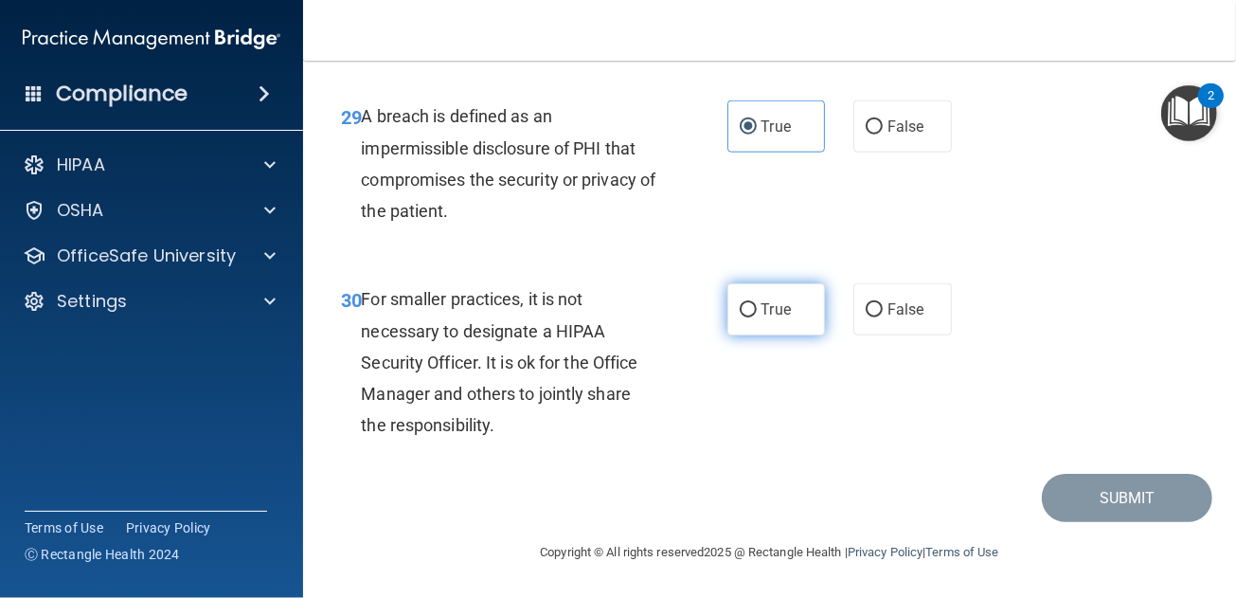
click at [767, 313] on label "True" at bounding box center [776, 309] width 99 height 52
click at [757, 313] on input "True" at bounding box center [748, 310] width 17 height 14
radio input "true"
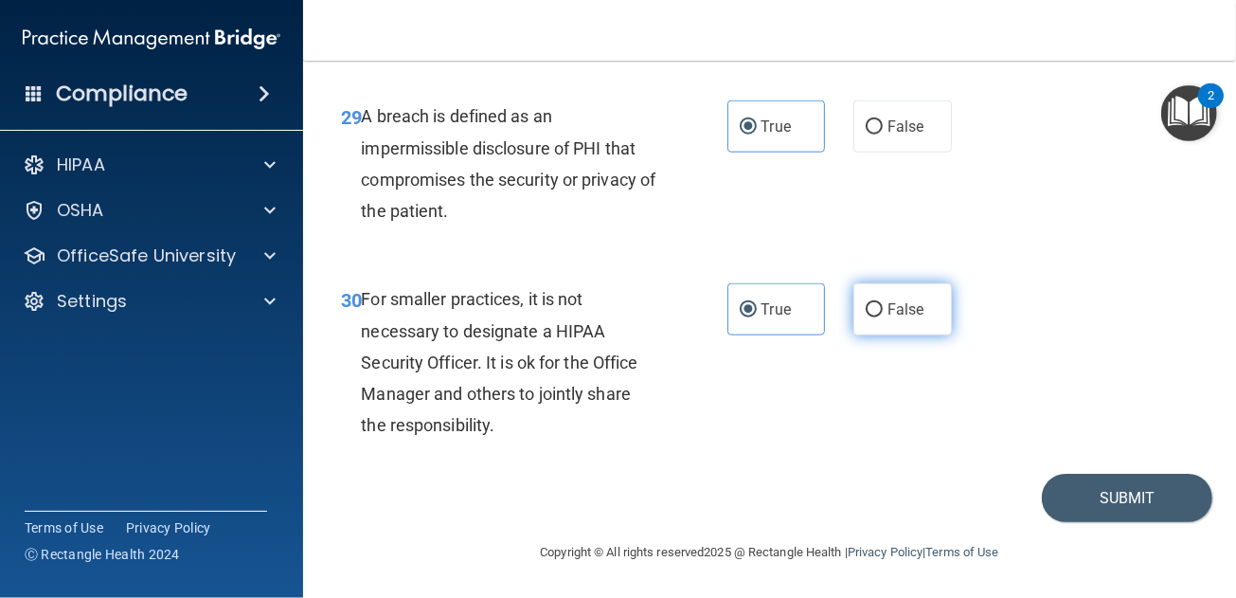
click at [858, 335] on label "False" at bounding box center [902, 309] width 99 height 52
click at [866, 317] on input "False" at bounding box center [874, 310] width 17 height 14
radio input "true"
radio input "false"
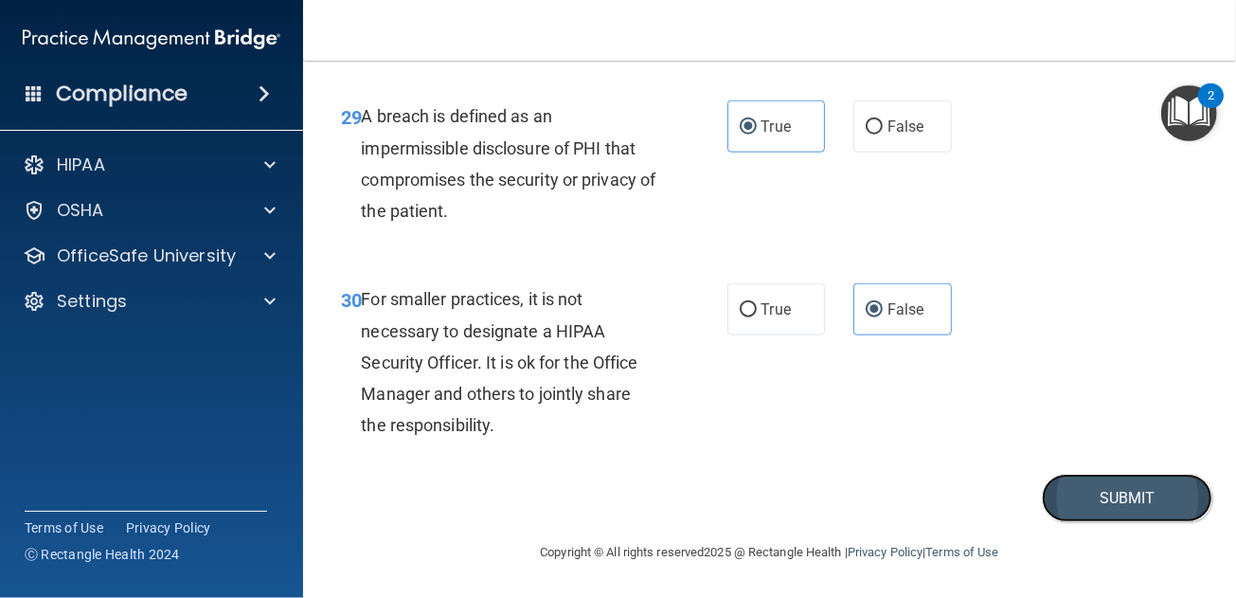
click at [1085, 503] on button "Submit" at bounding box center [1127, 498] width 170 height 48
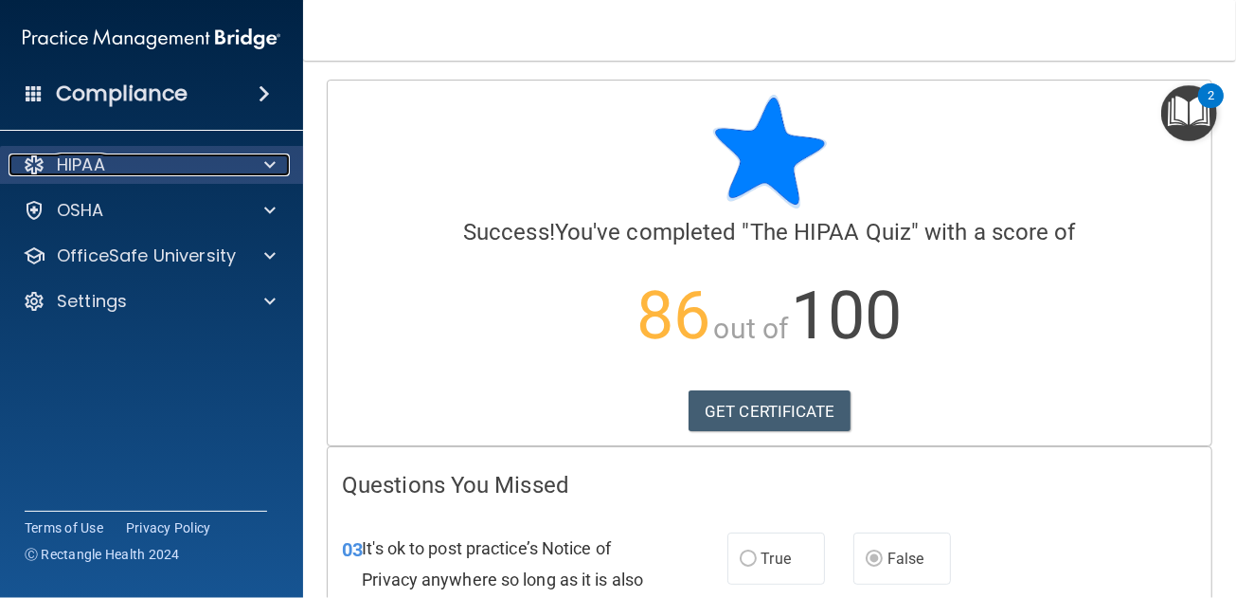
click at [272, 169] on span at bounding box center [269, 164] width 11 height 23
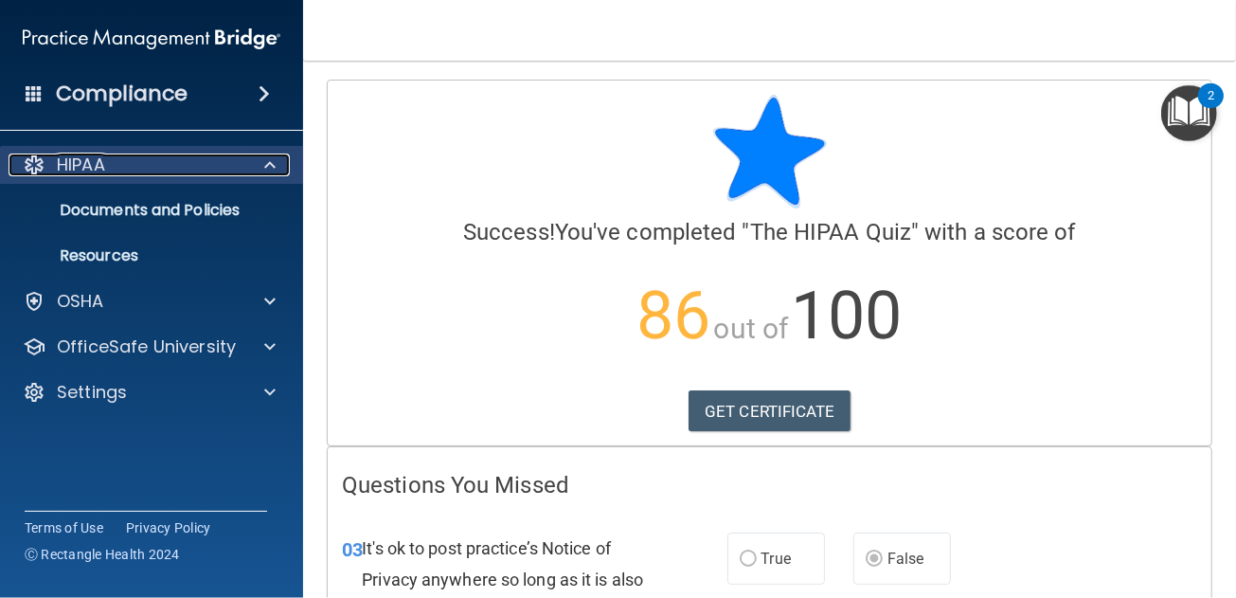
click at [69, 165] on p "HIPAA" at bounding box center [81, 164] width 48 height 23
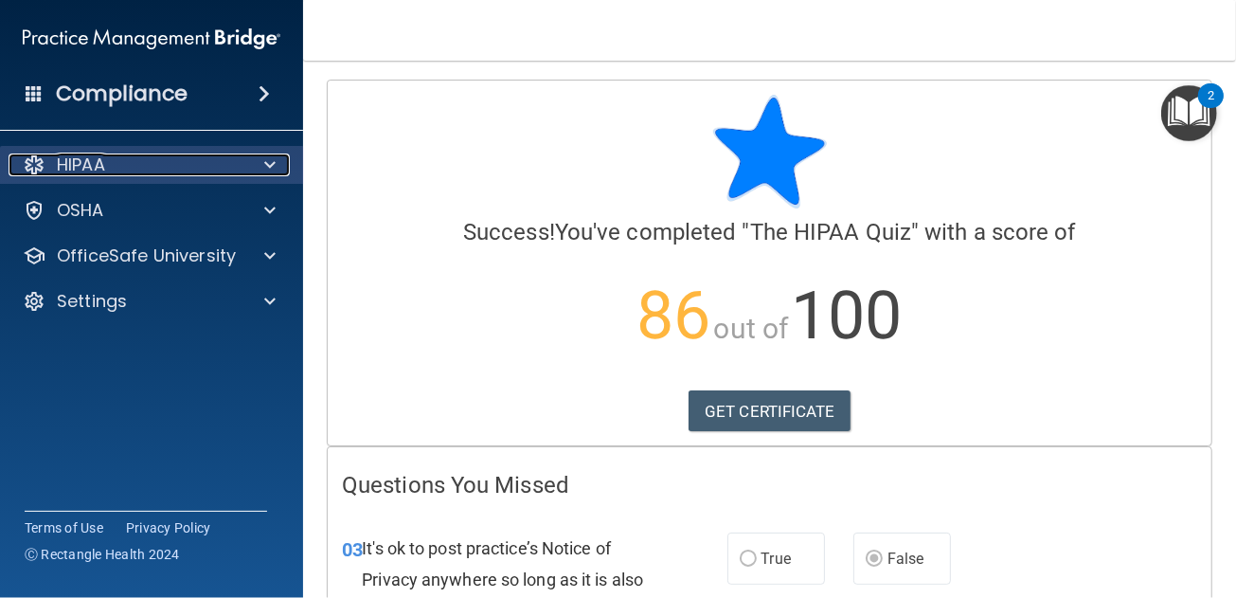
click at [69, 160] on p "HIPAA" at bounding box center [81, 164] width 48 height 23
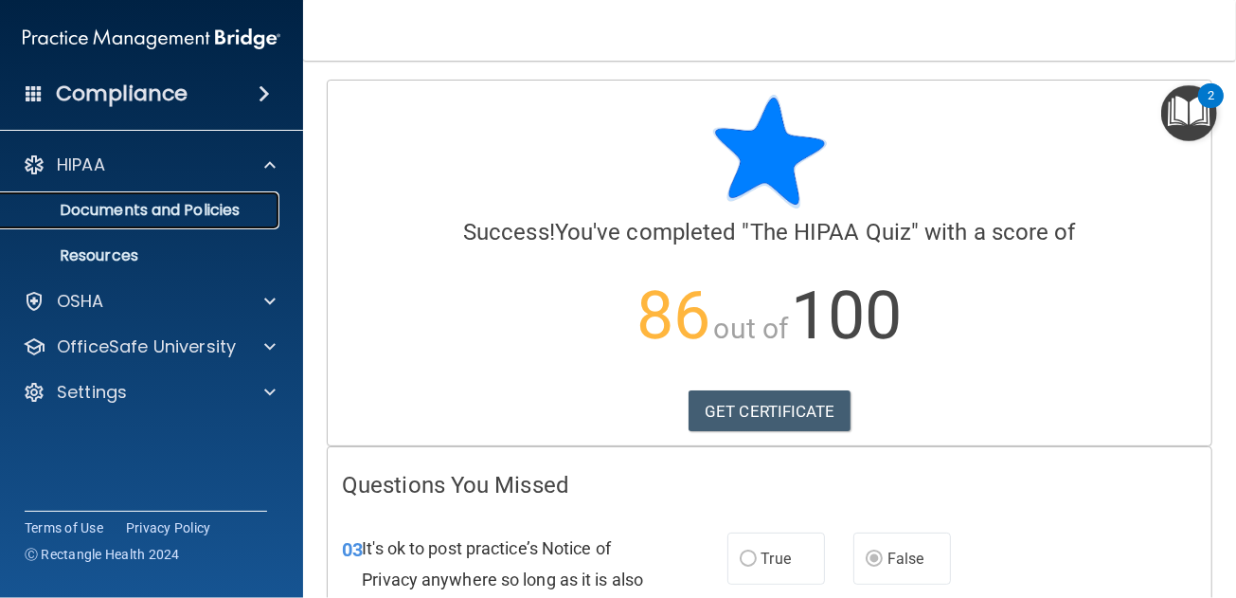
click at [103, 205] on p "Documents and Policies" at bounding box center [141, 210] width 259 height 19
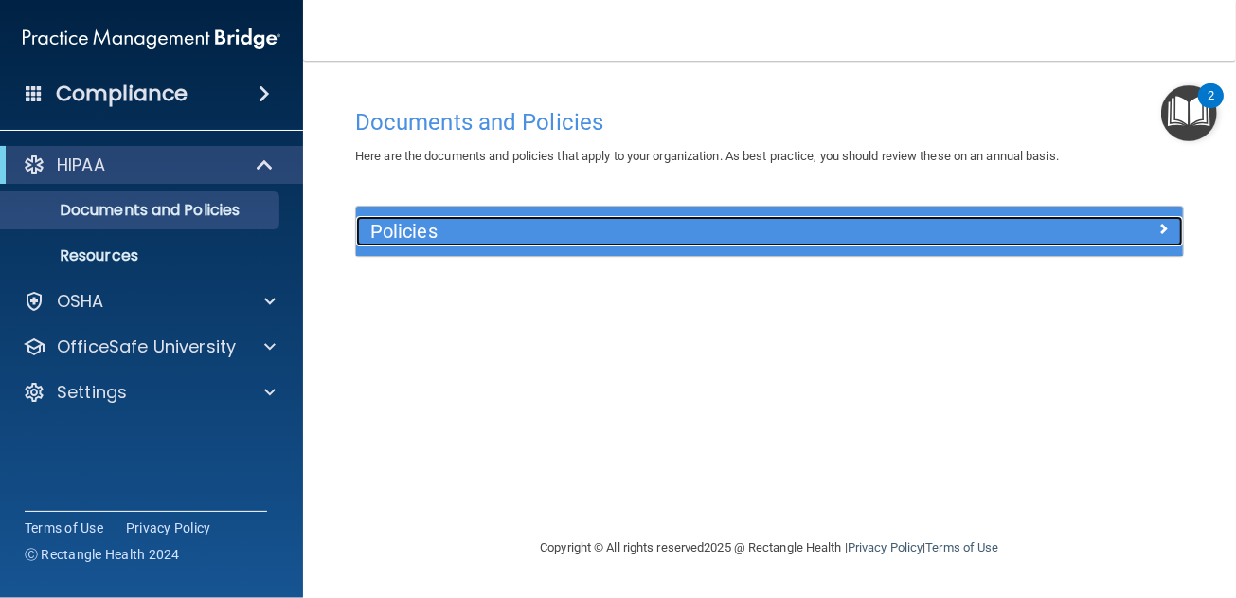
click at [504, 231] on h5 "Policies" at bounding box center [666, 231] width 592 height 21
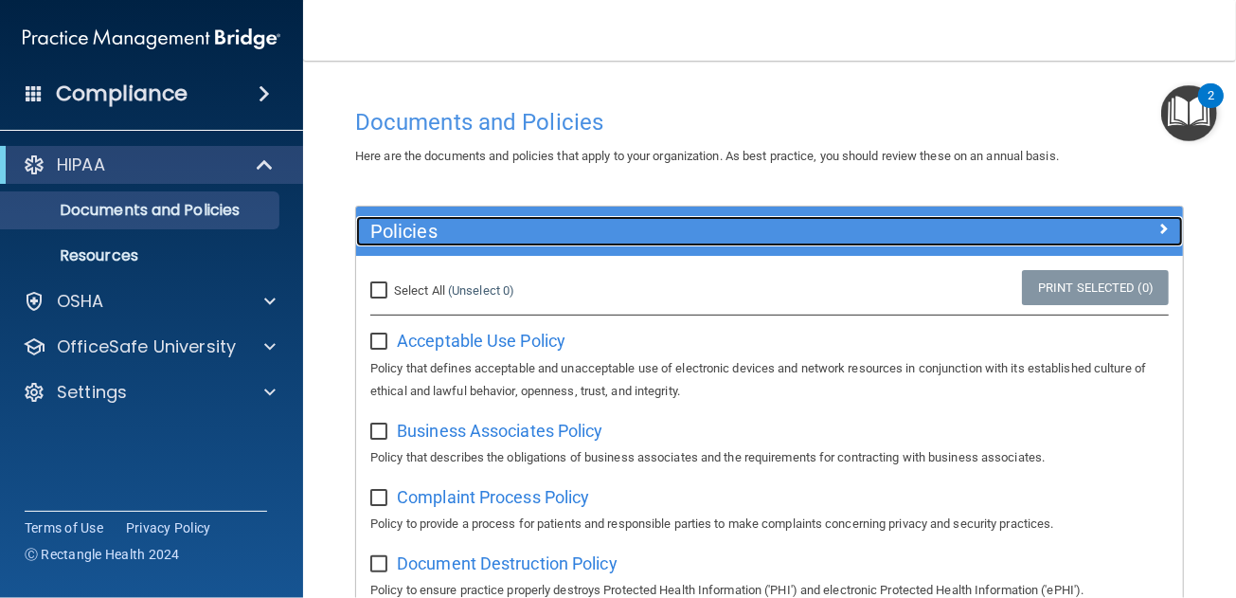
scroll to position [94, 0]
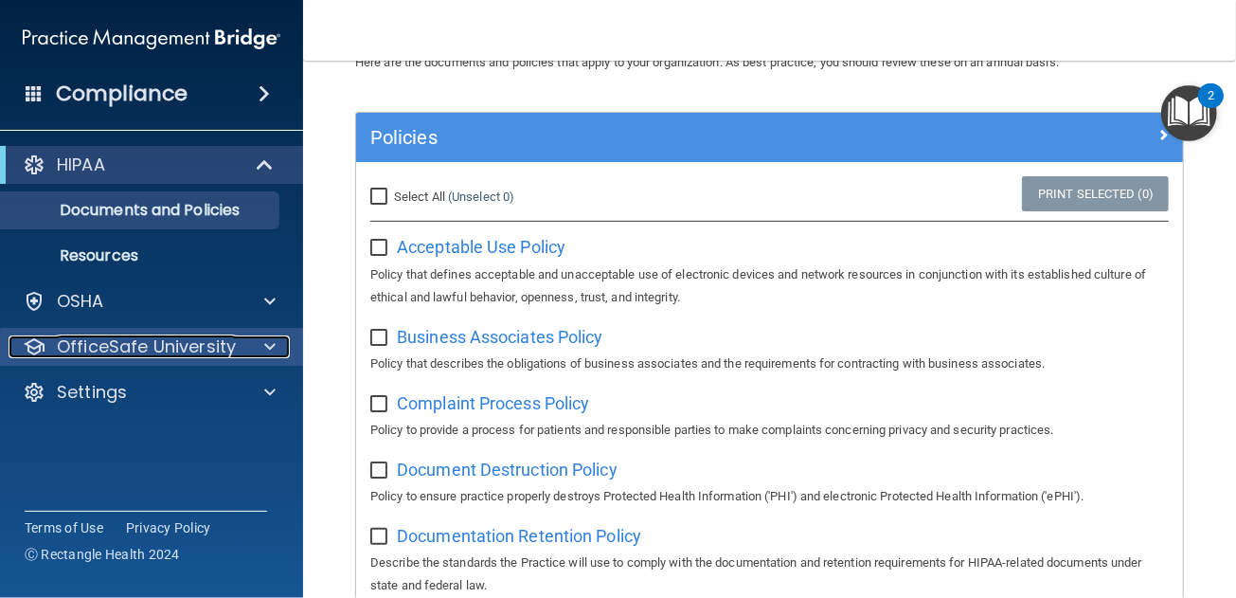
click at [264, 344] on span at bounding box center [269, 346] width 11 height 23
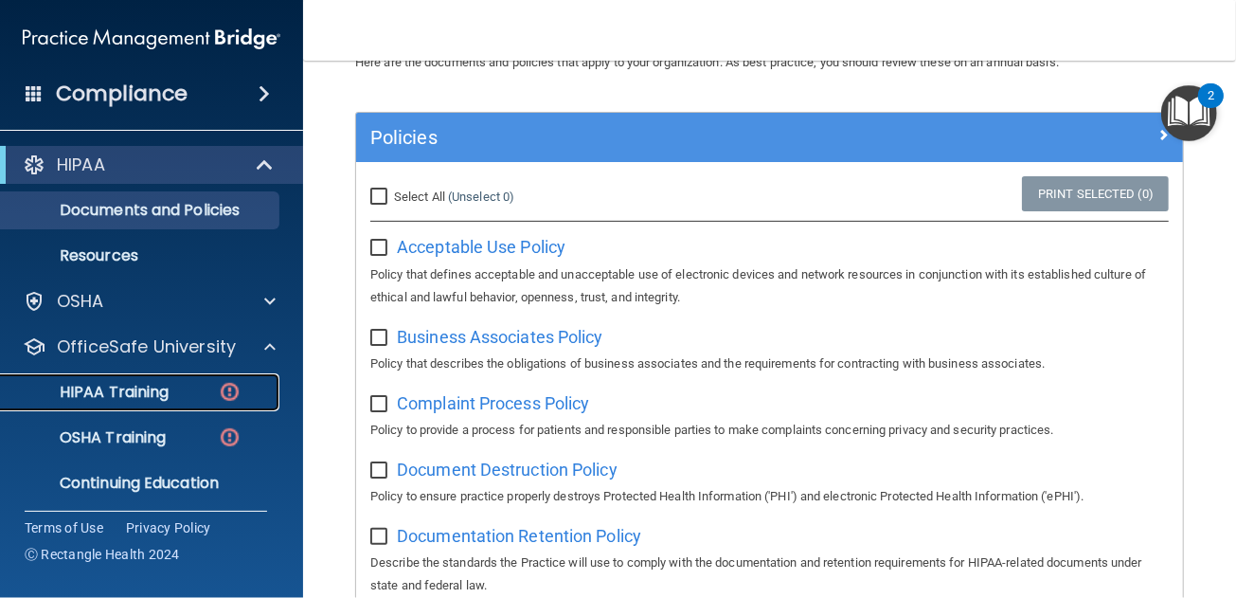
click at [157, 388] on p "HIPAA Training" at bounding box center [90, 392] width 156 height 19
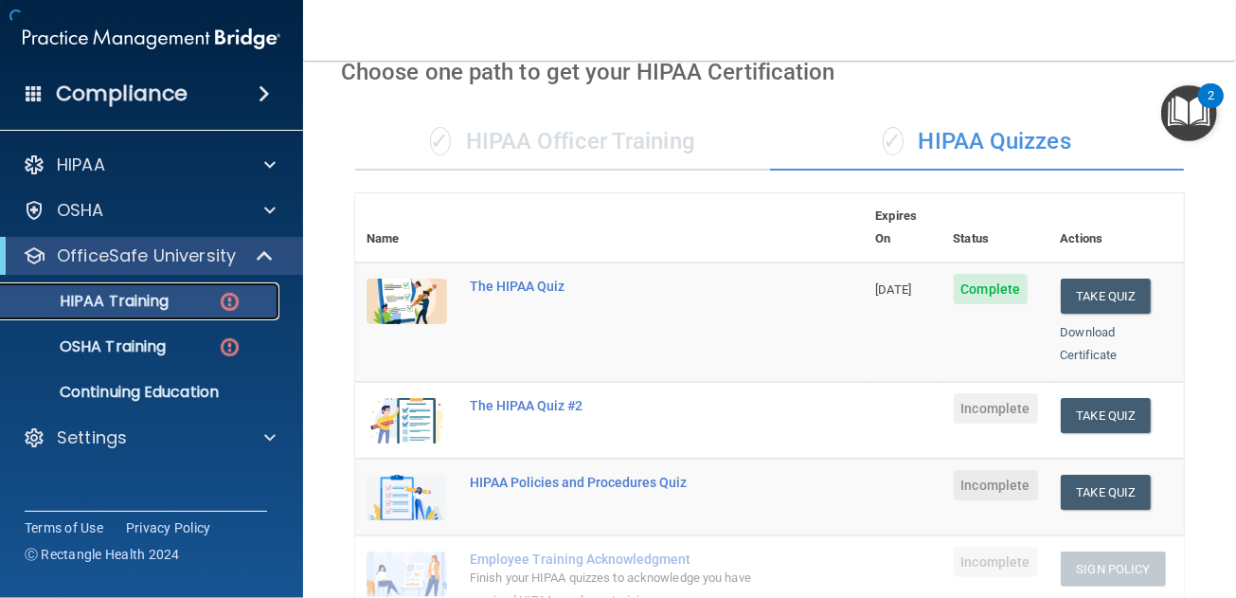
click at [136, 295] on p "HIPAA Training" at bounding box center [90, 301] width 156 height 19
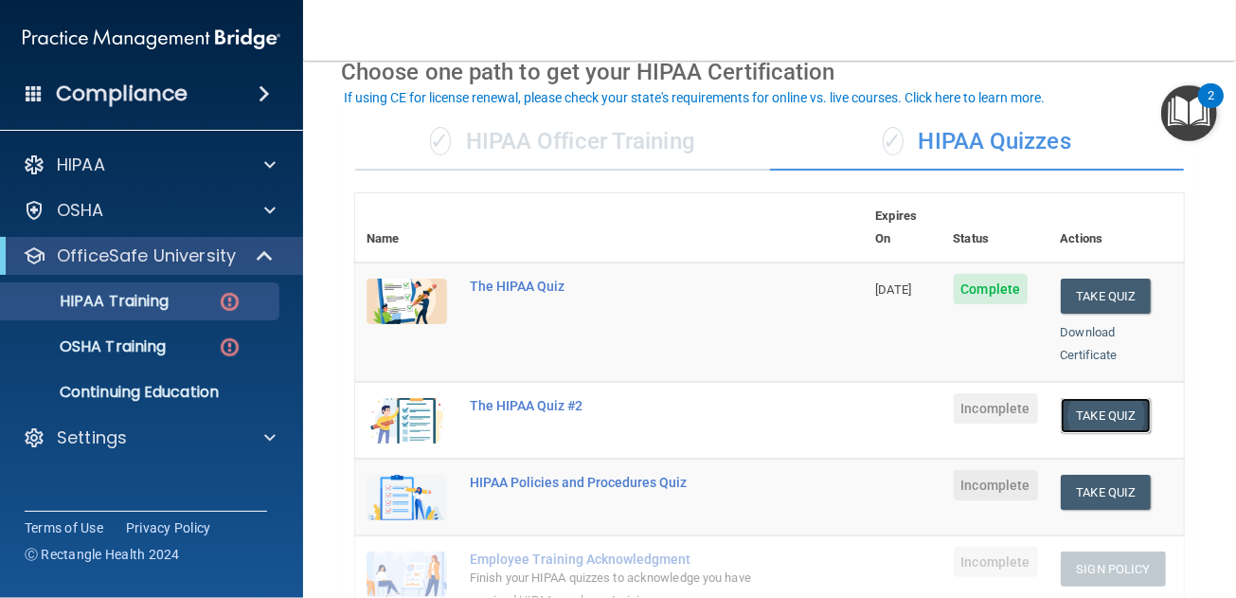
click at [1091, 398] on button "Take Quiz" at bounding box center [1106, 415] width 91 height 35
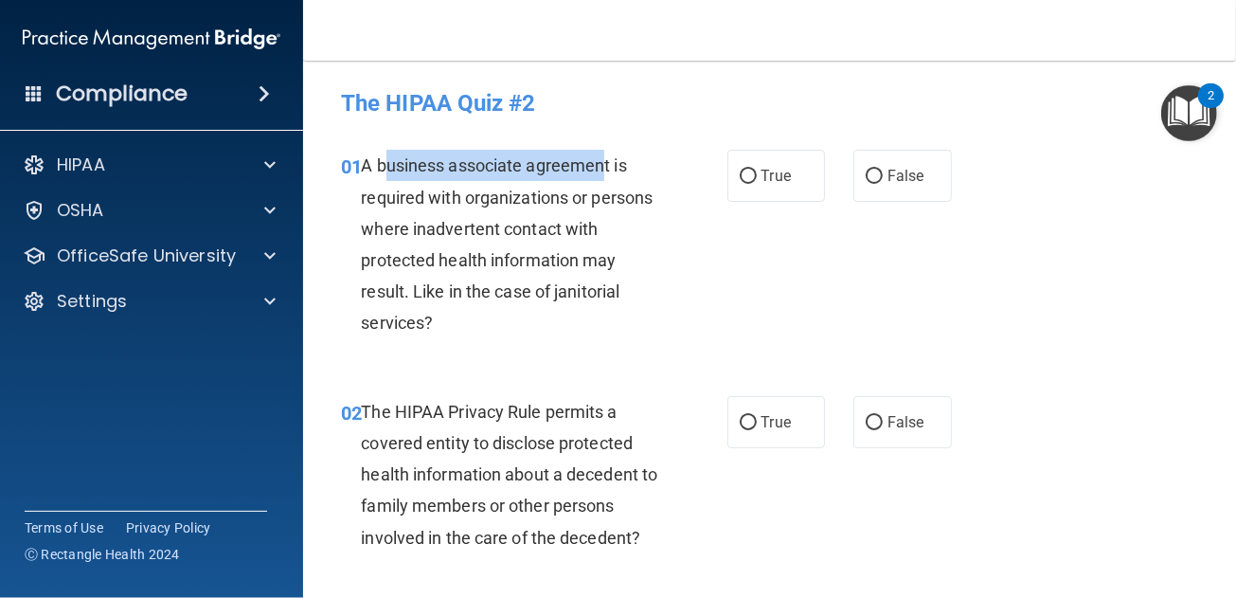
drag, startPoint x: 606, startPoint y: 167, endPoint x: 385, endPoint y: 166, distance: 221.6
click at [385, 166] on span "A business associate agreement is required with organizations or persons where …" at bounding box center [507, 243] width 292 height 177
drag, startPoint x: 385, startPoint y: 166, endPoint x: 537, endPoint y: 169, distance: 152.5
click at [537, 169] on span "A business associate agreement is required with organizations or persons where …" at bounding box center [507, 243] width 292 height 177
click at [608, 165] on span "A business associate agreement is required with organizations or persons where …" at bounding box center [507, 243] width 292 height 177
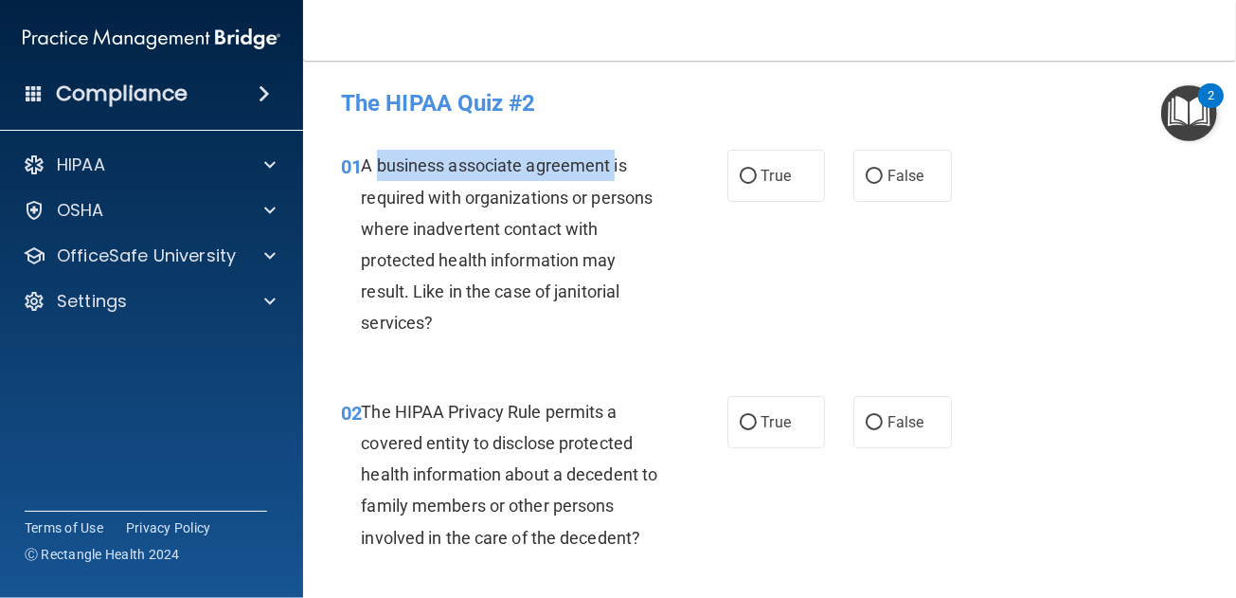
drag, startPoint x: 609, startPoint y: 165, endPoint x: 406, endPoint y: 170, distance: 202.8
click at [406, 170] on span "A business associate agreement is required with organizations or persons where …" at bounding box center [507, 243] width 292 height 177
copy span "business associate agreement"
click at [740, 176] on input "True" at bounding box center [748, 177] width 17 height 14
radio input "true"
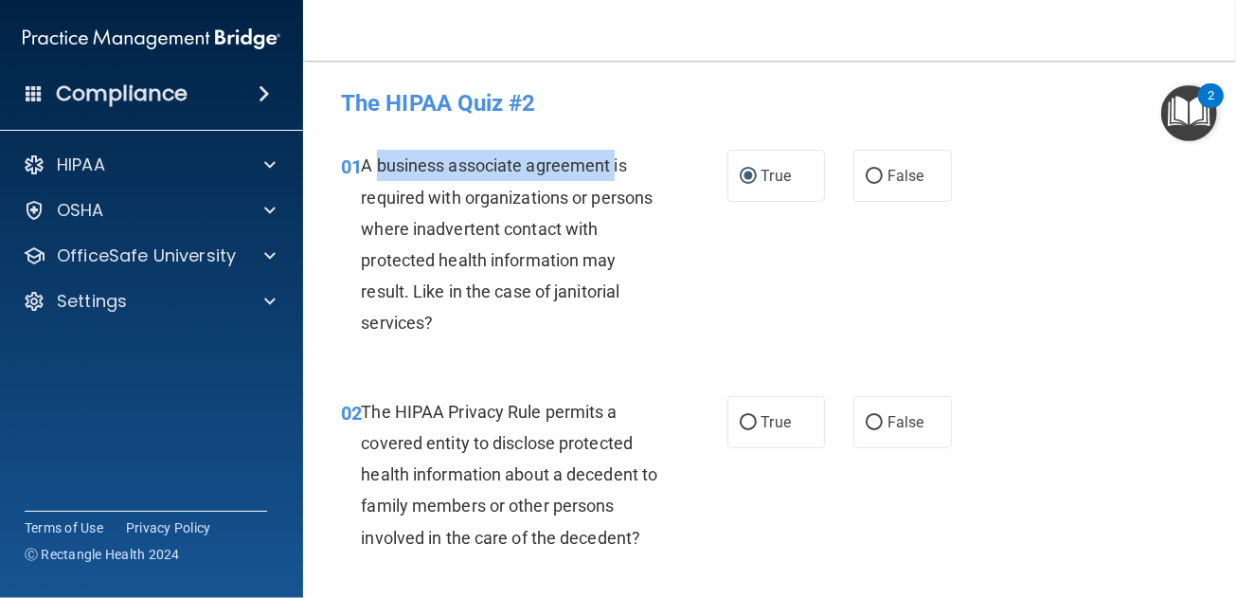
click at [500, 279] on div "A business associate agreement is required with organizations or persons where …" at bounding box center [516, 244] width 311 height 188
click at [596, 472] on span "The HIPAA Privacy Rule permits a covered entity to disclose protected health in…" at bounding box center [509, 475] width 296 height 146
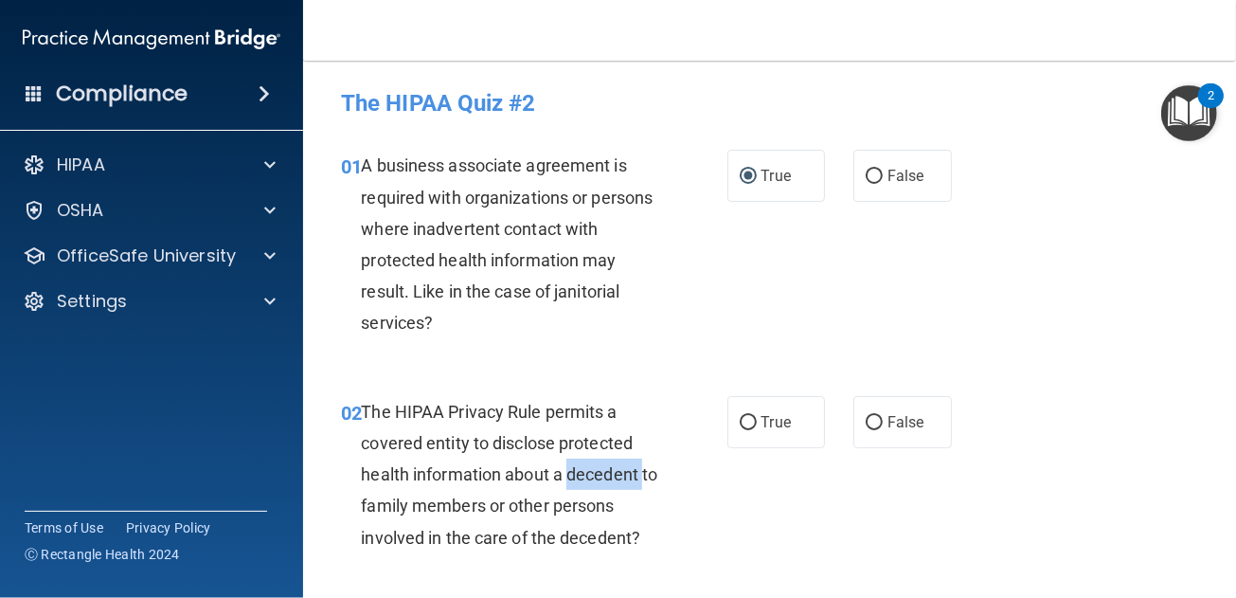
click at [596, 472] on span "The HIPAA Privacy Rule permits a covered entity to disclose protected health in…" at bounding box center [509, 475] width 296 height 146
copy span "decedent"
click at [529, 470] on span "The HIPAA Privacy Rule permits a covered entity to disclose protected health in…" at bounding box center [509, 475] width 296 height 146
click at [888, 423] on span "False" at bounding box center [906, 422] width 37 height 18
click at [881, 423] on input "False" at bounding box center [874, 423] width 17 height 14
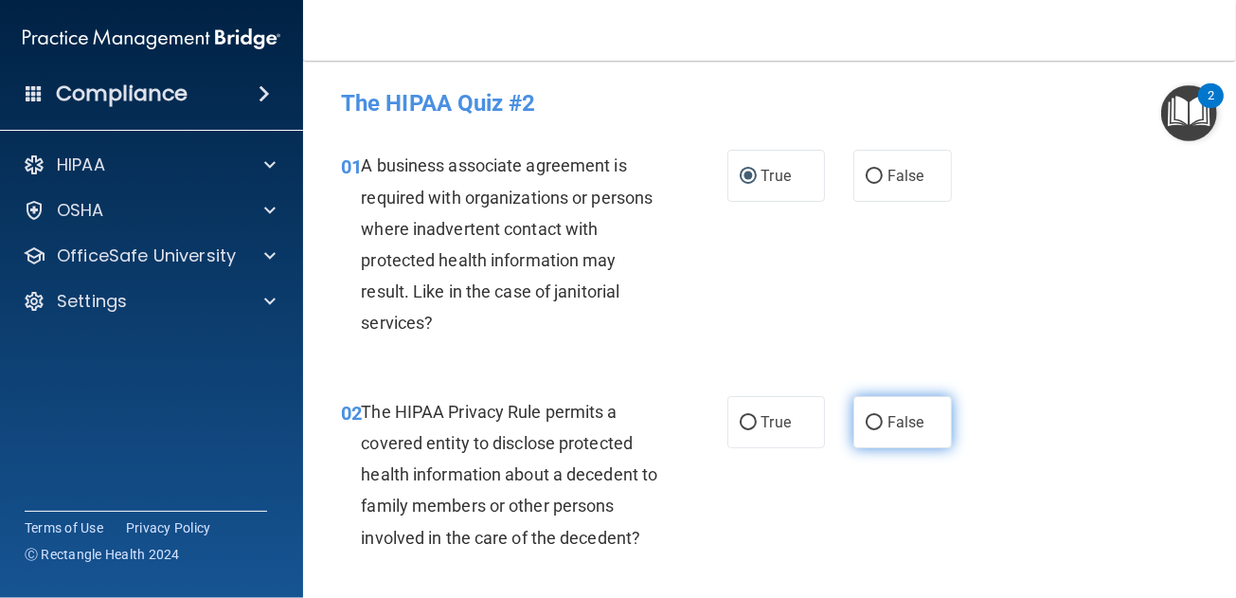
radio input "true"
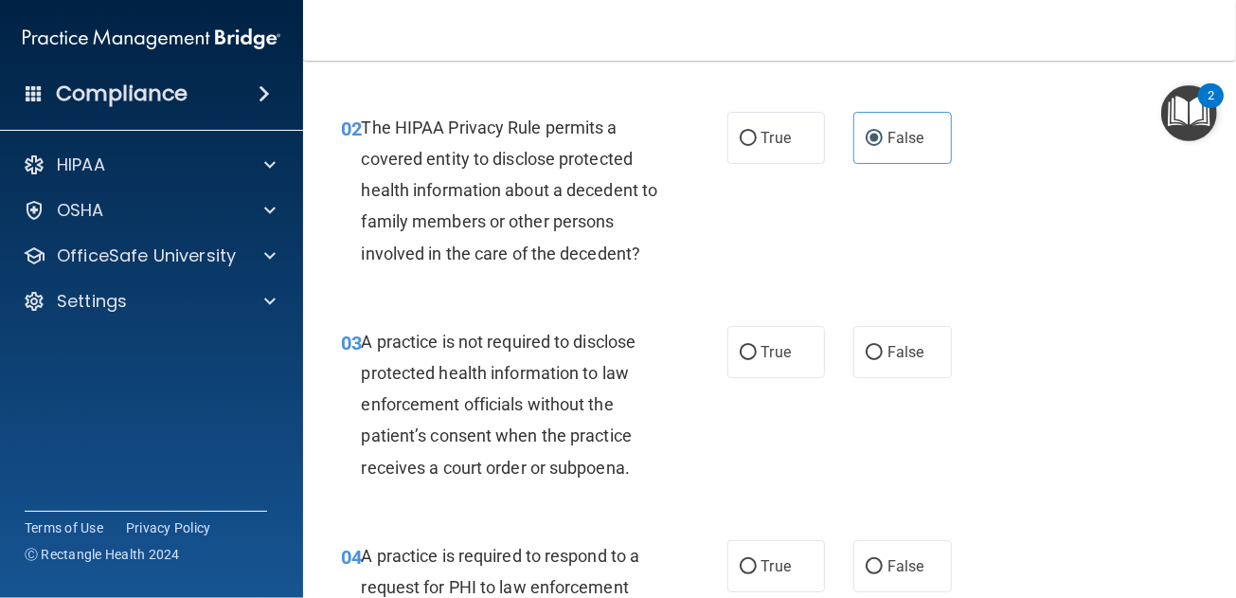
scroll to position [379, 0]
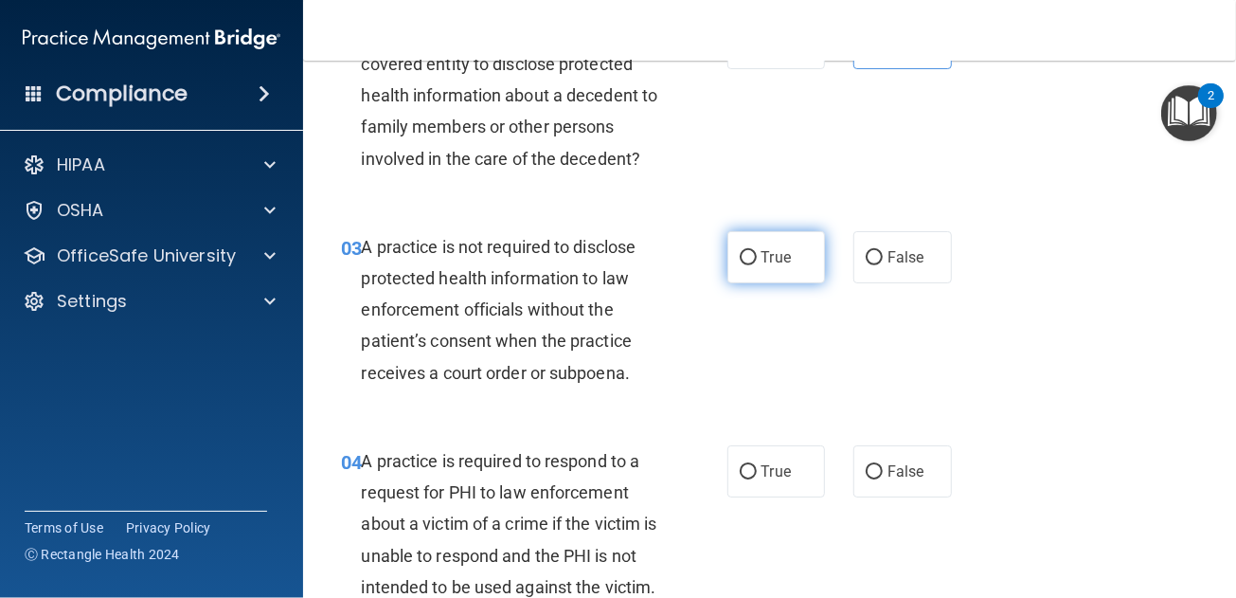
click at [747, 259] on input "True" at bounding box center [748, 258] width 17 height 14
radio input "true"
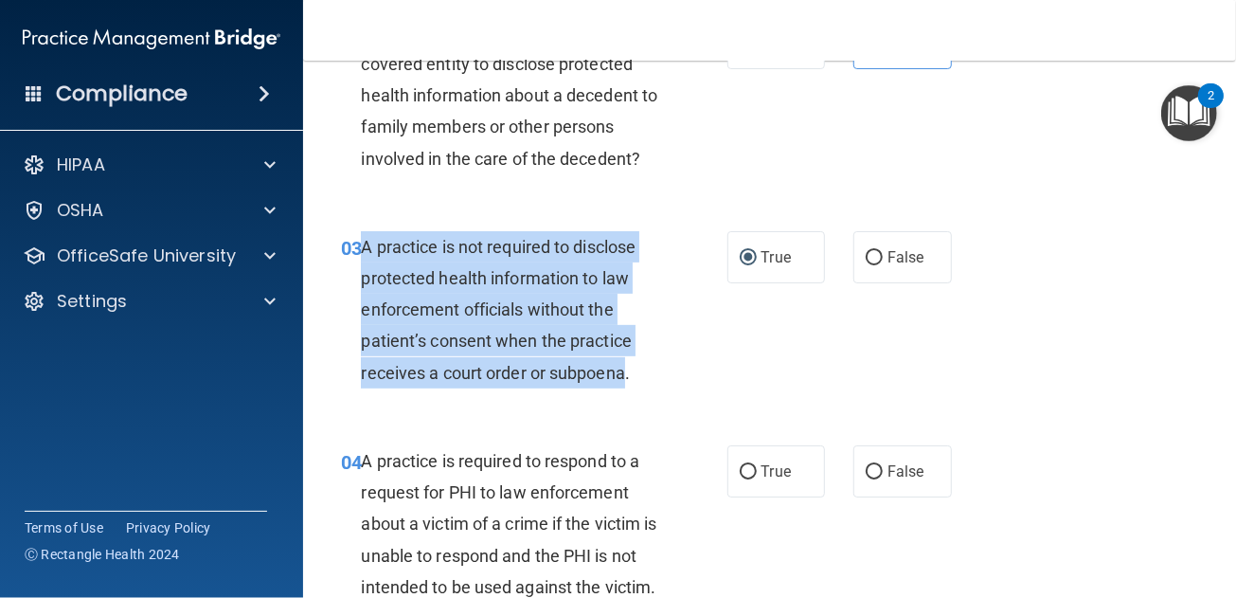
drag, startPoint x: 363, startPoint y: 242, endPoint x: 627, endPoint y: 374, distance: 295.7
click at [627, 374] on span "A practice is not required to disclose protected health information to law enfo…" at bounding box center [498, 310] width 275 height 146
drag, startPoint x: 627, startPoint y: 374, endPoint x: 568, endPoint y: 339, distance: 68.4
copy span "A practice is not required to disclose protected health information to law enfo…"
click at [559, 302] on span "A practice is not required to disclose protected health information to law enfo…" at bounding box center [498, 310] width 275 height 146
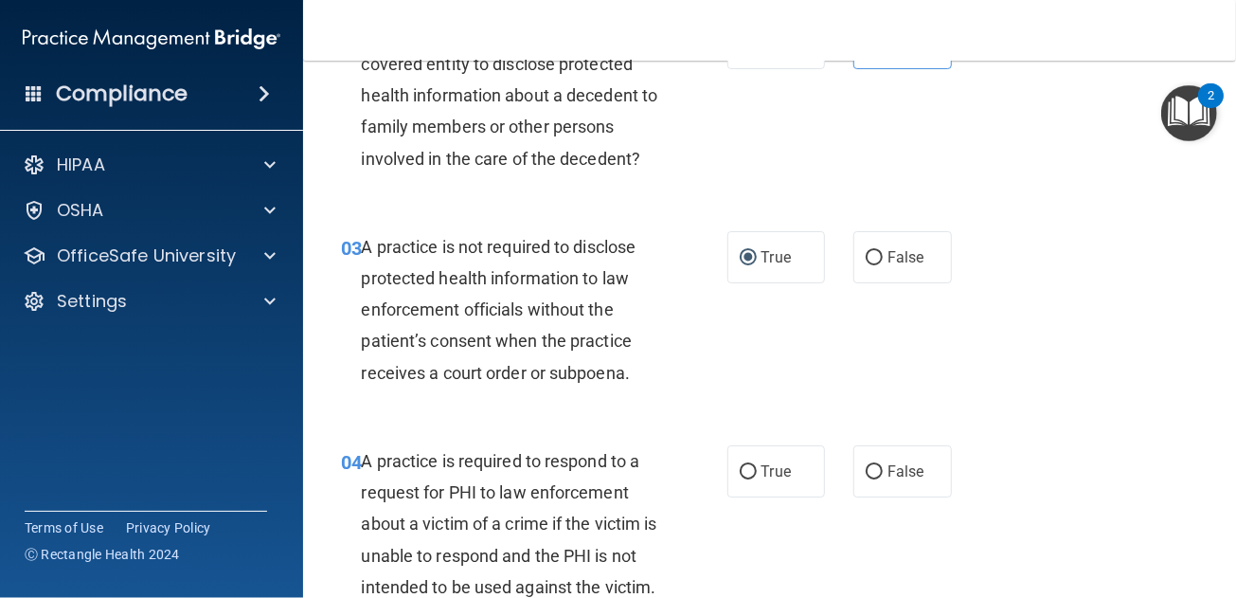
click at [426, 464] on span "A practice is required to respond to a request for PHI to law enforcement about…" at bounding box center [509, 524] width 296 height 146
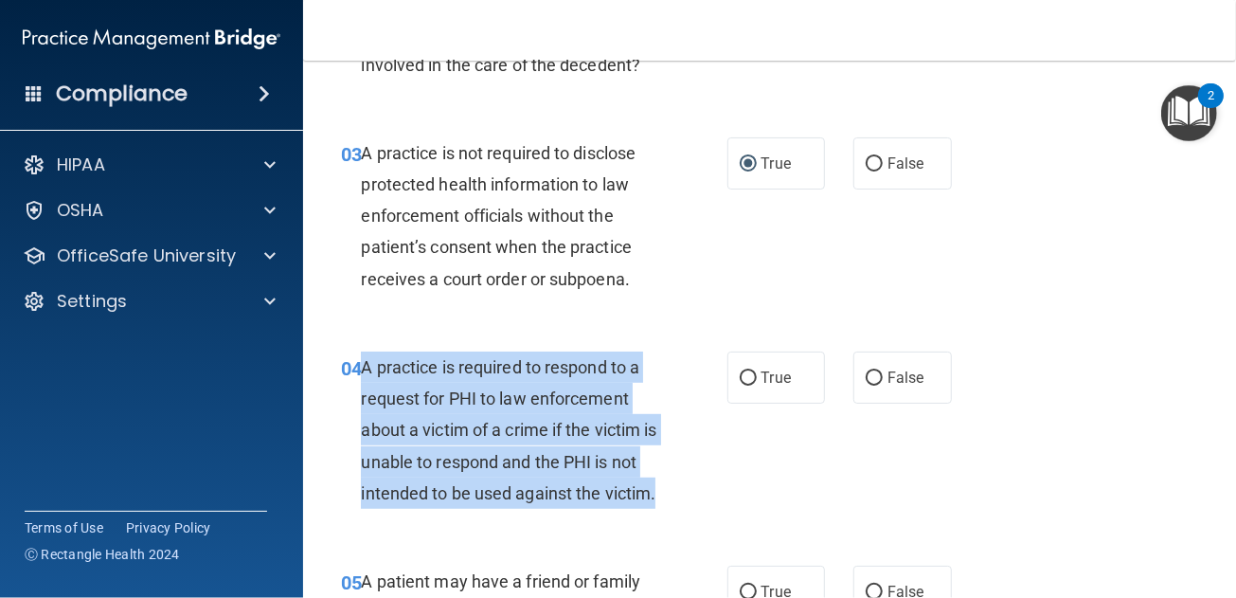
drag, startPoint x: 440, startPoint y: 528, endPoint x: 363, endPoint y: 366, distance: 179.2
click at [363, 366] on div "A practice is required to respond to a request for PHI to law enforcement about…" at bounding box center [516, 429] width 311 height 157
drag, startPoint x: 363, startPoint y: 366, endPoint x: 389, endPoint y: 377, distance: 28.9
copy span "A practice is required to respond to a request for PHI to law enforcement about…"
click at [565, 386] on div "A practice is required to respond to a request for PHI to law enforcement about…" at bounding box center [516, 429] width 311 height 157
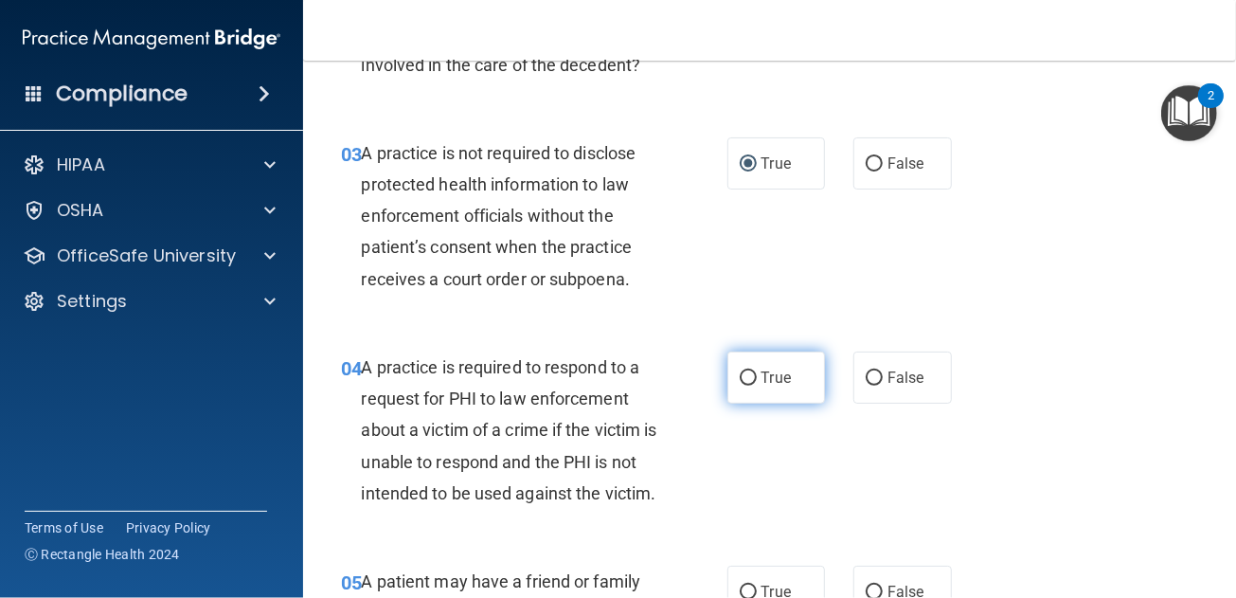
click at [772, 386] on label "True" at bounding box center [776, 377] width 99 height 52
click at [757, 386] on input "True" at bounding box center [748, 378] width 17 height 14
radio input "true"
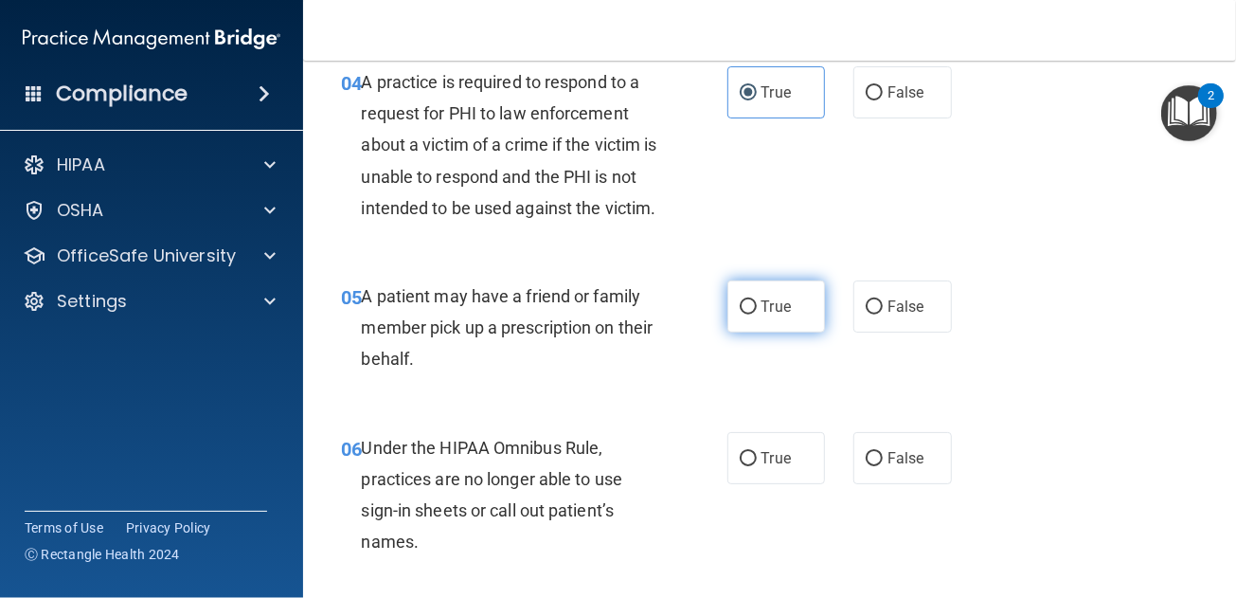
click at [730, 332] on label "True" at bounding box center [776, 306] width 99 height 52
click at [740, 314] on input "True" at bounding box center [748, 307] width 17 height 14
radio input "true"
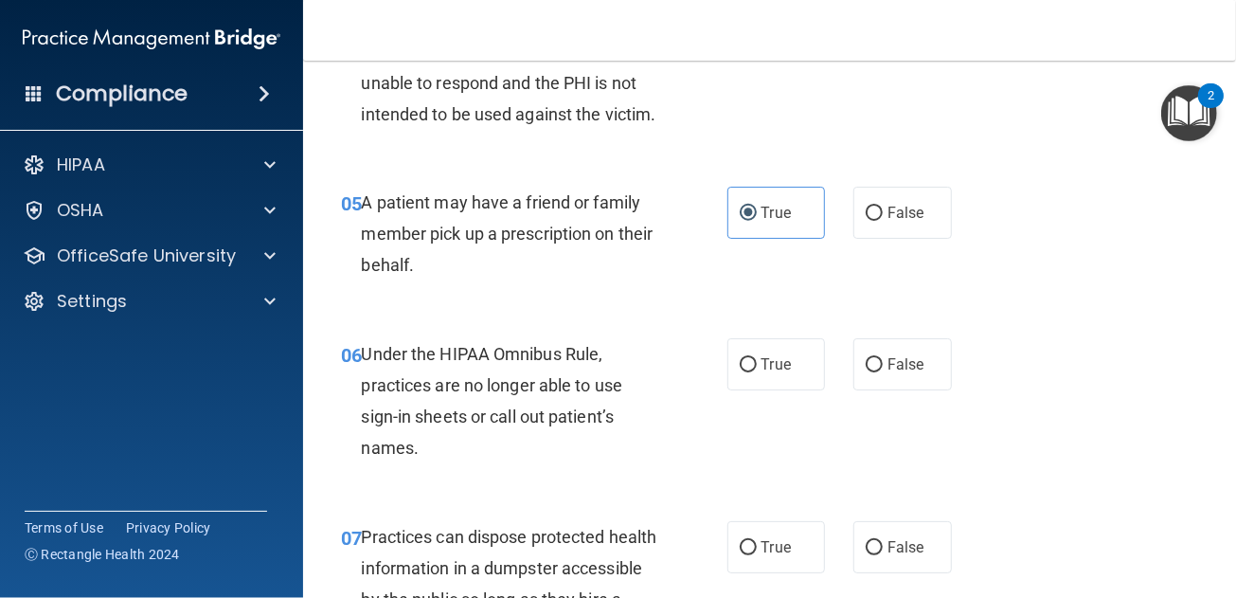
scroll to position [947, 0]
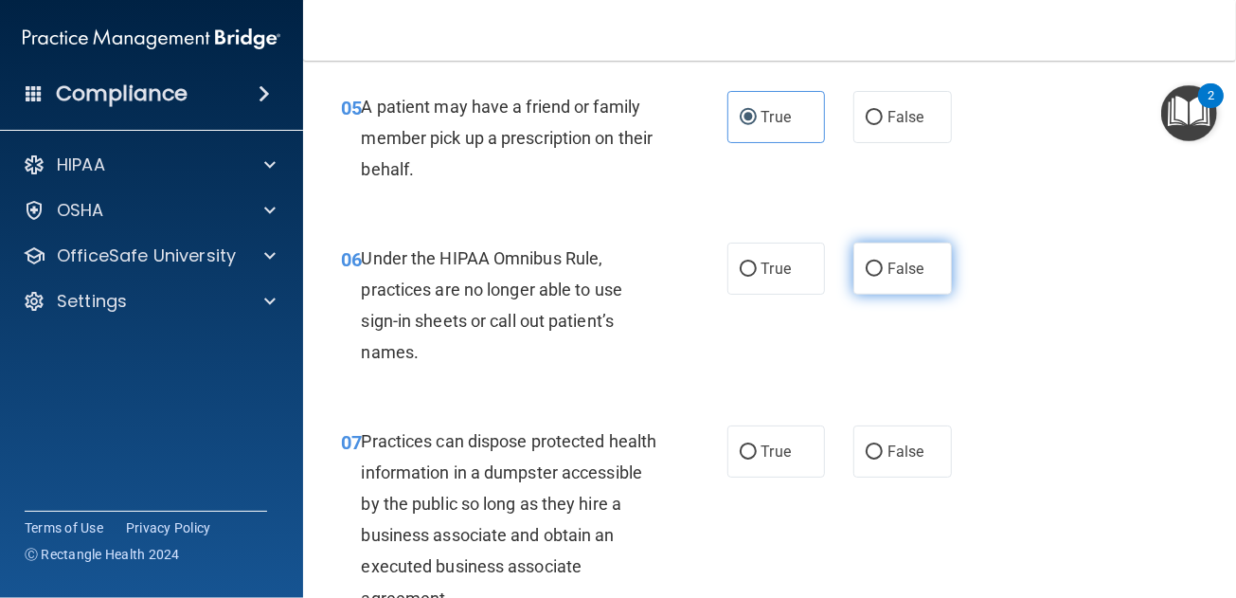
click at [888, 278] on span "False" at bounding box center [906, 269] width 37 height 18
click at [883, 277] on input "False" at bounding box center [874, 269] width 17 height 14
radio input "true"
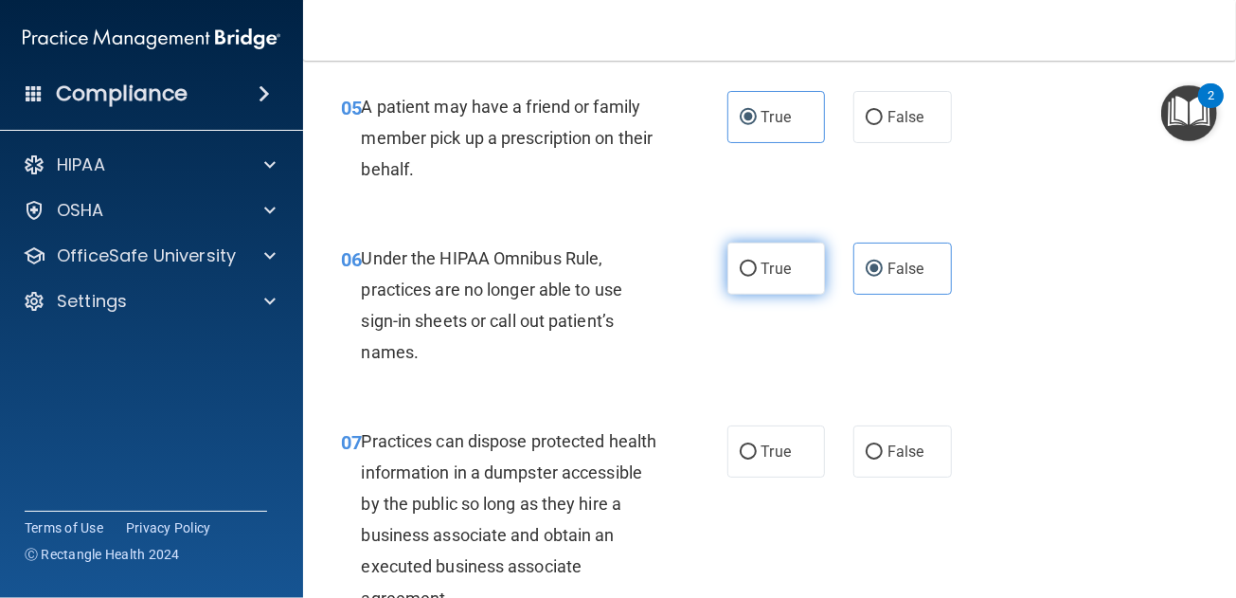
click at [763, 278] on span "True" at bounding box center [776, 269] width 29 height 18
click at [757, 277] on input "True" at bounding box center [748, 269] width 17 height 14
radio input "true"
radio input "false"
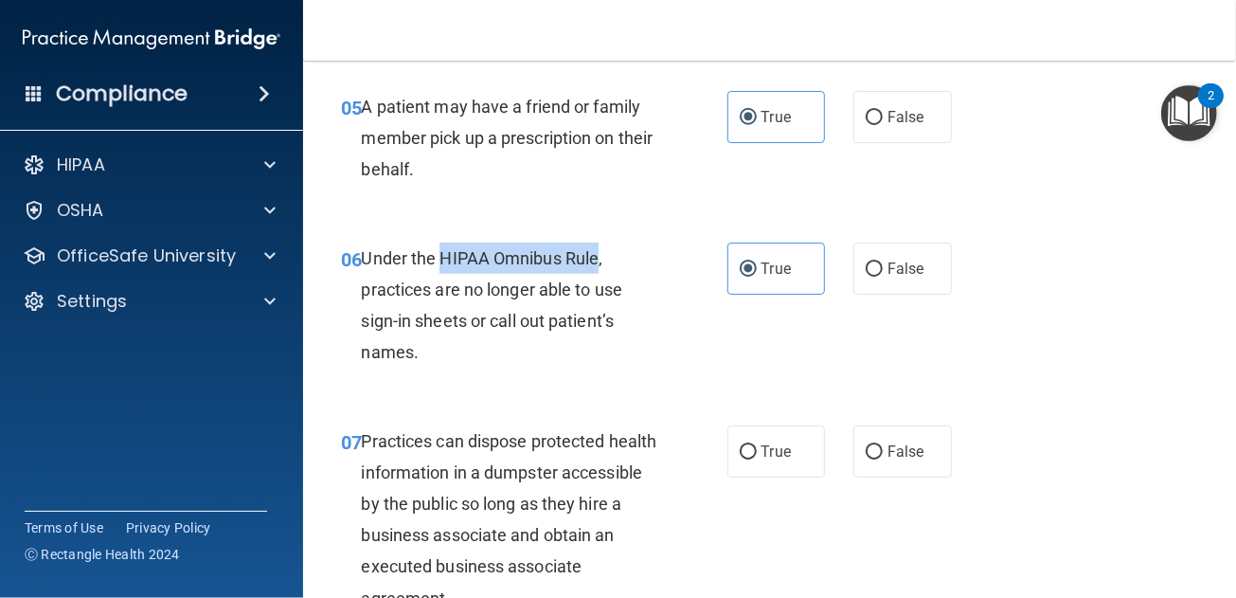
drag, startPoint x: 440, startPoint y: 288, endPoint x: 600, endPoint y: 288, distance: 159.1
click at [600, 288] on span "Under the HIPAA Omnibus Rule, practices are no longer able to use sign-in sheet…" at bounding box center [491, 305] width 261 height 115
drag, startPoint x: 600, startPoint y: 288, endPoint x: 582, endPoint y: 288, distance: 18.0
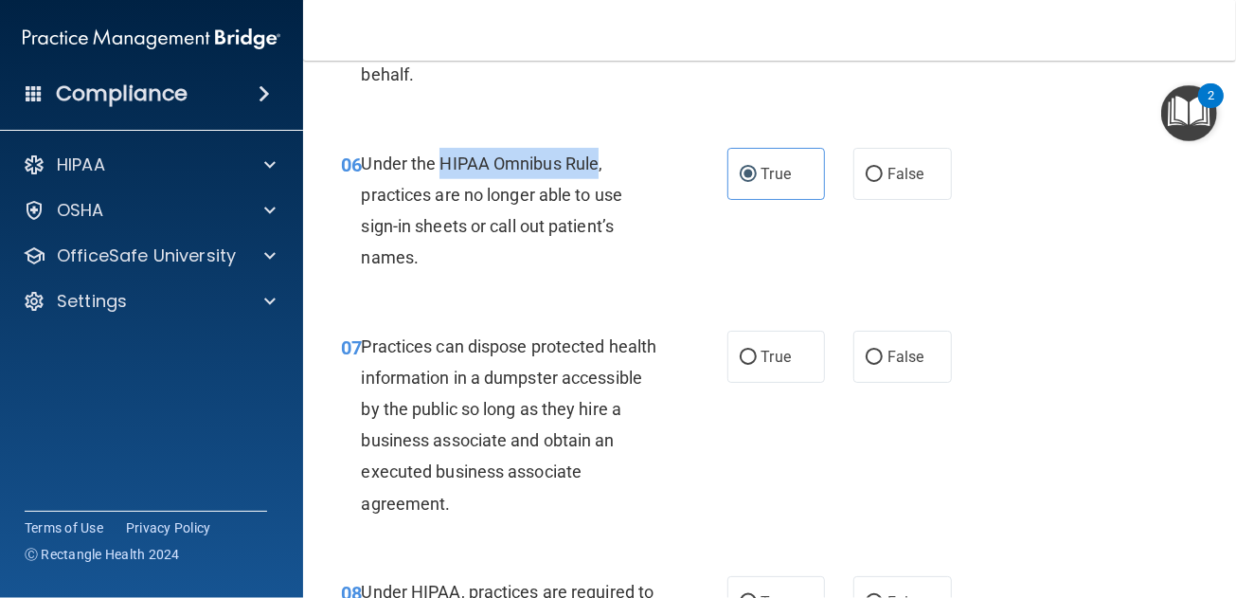
scroll to position [1137, 0]
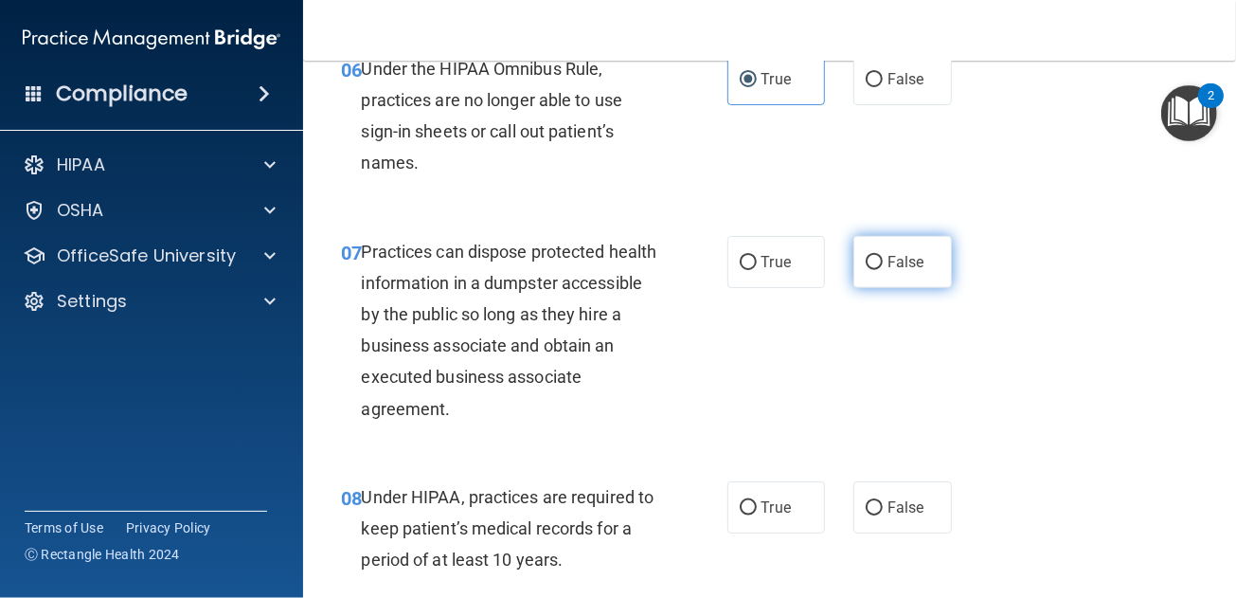
click at [891, 271] on span "False" at bounding box center [906, 262] width 37 height 18
click at [883, 270] on input "False" at bounding box center [874, 263] width 17 height 14
radio input "true"
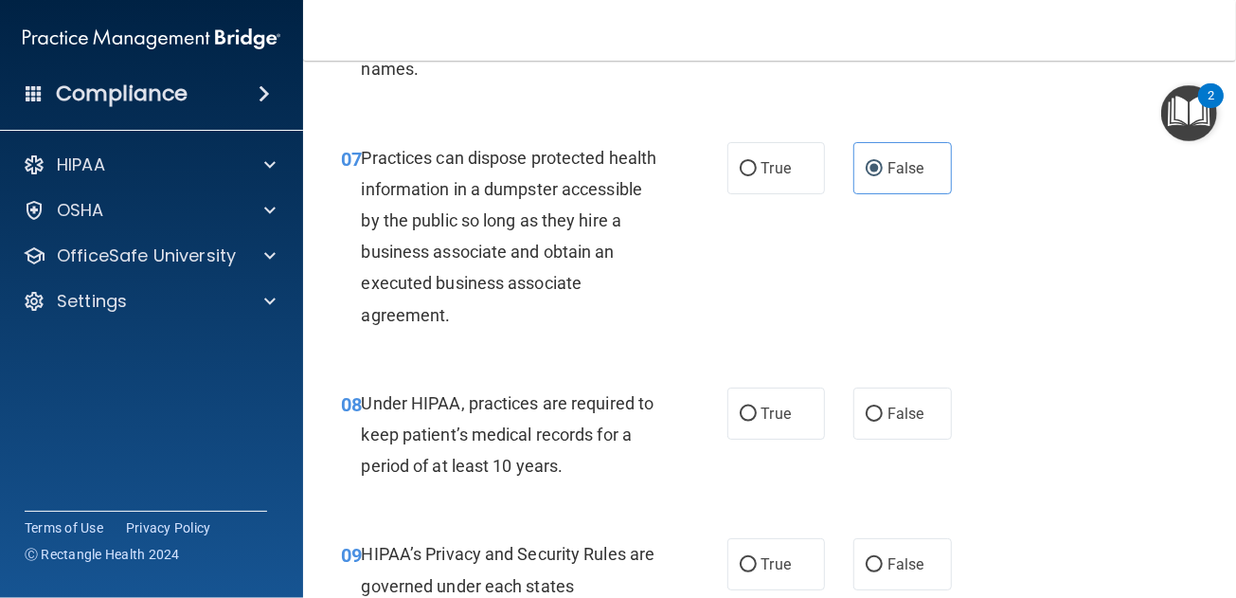
scroll to position [1326, 0]
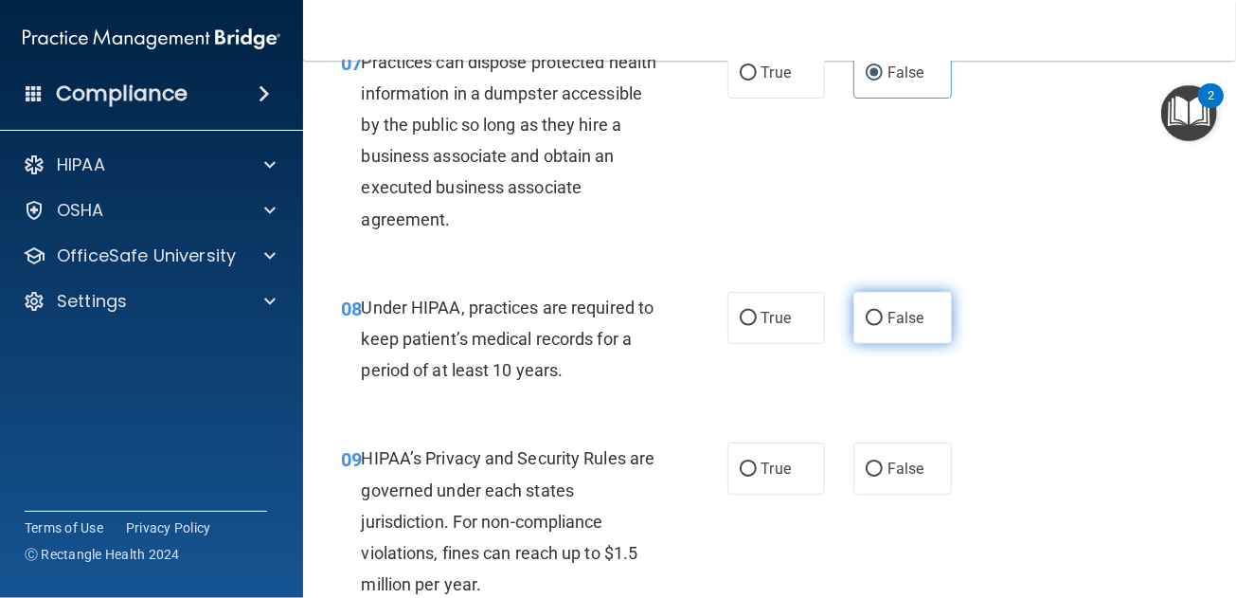
click at [854, 344] on label "False" at bounding box center [902, 318] width 99 height 52
click at [866, 326] on input "False" at bounding box center [874, 319] width 17 height 14
radio input "true"
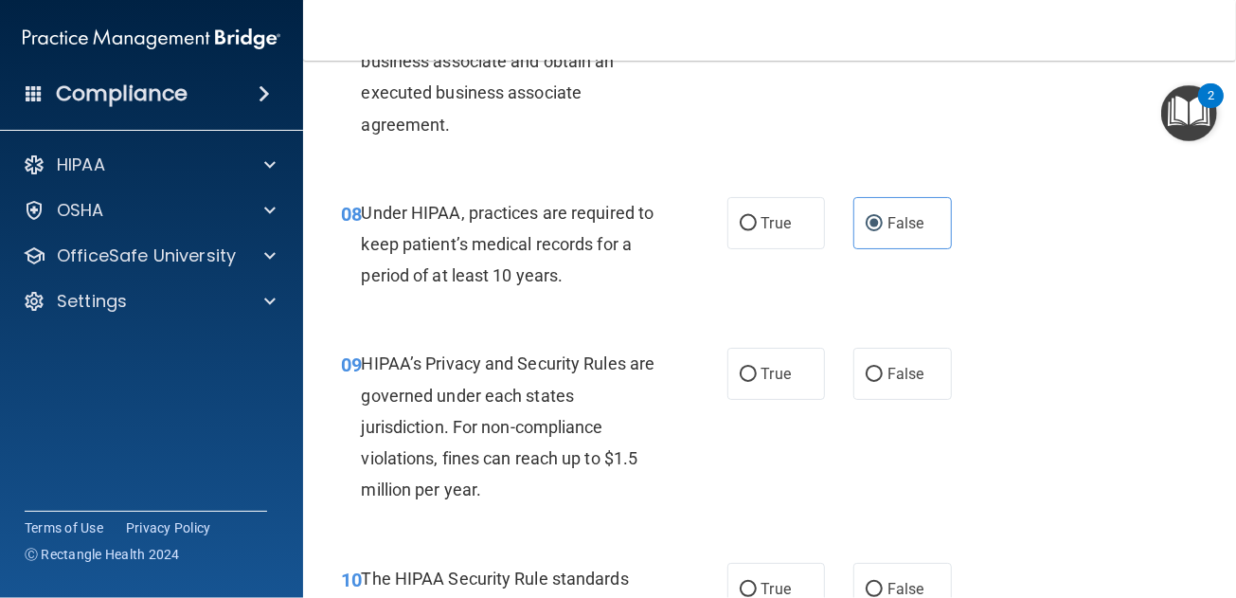
scroll to position [1516, 0]
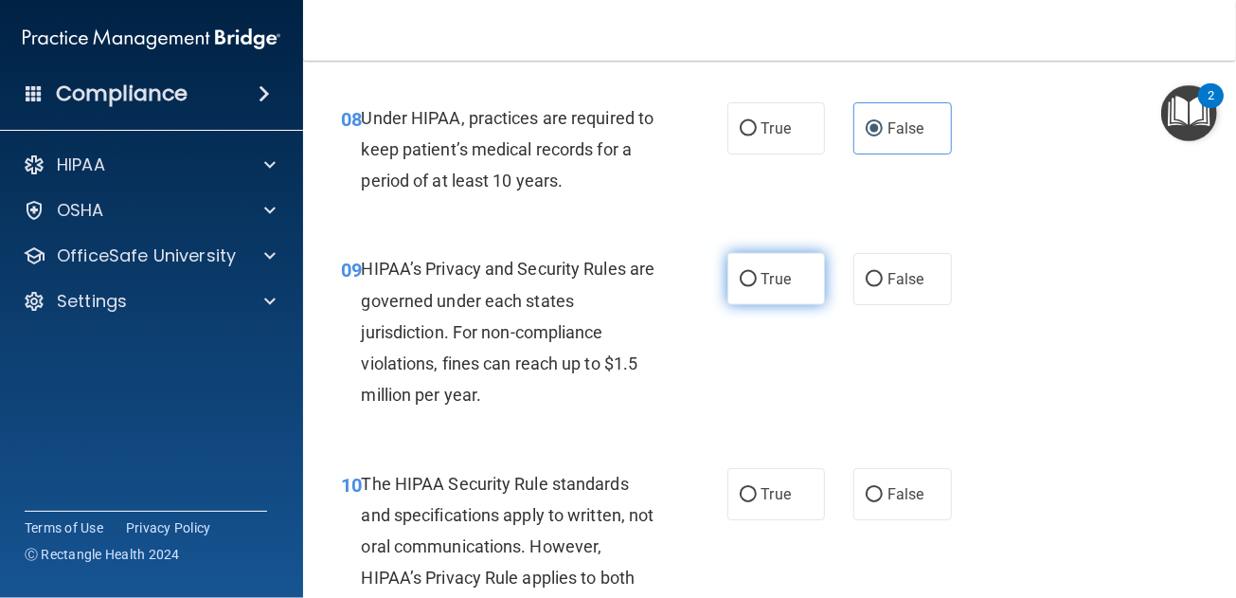
click at [762, 288] on span "True" at bounding box center [776, 279] width 29 height 18
click at [757, 287] on input "True" at bounding box center [748, 280] width 17 height 14
radio input "true"
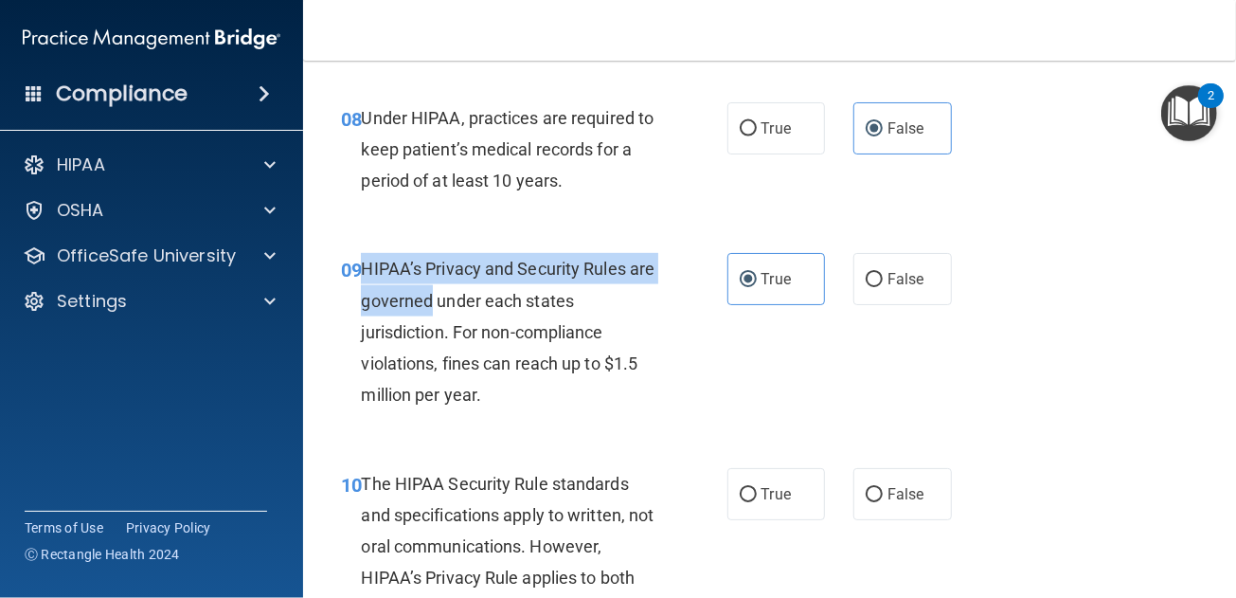
drag, startPoint x: 367, startPoint y: 297, endPoint x: 456, endPoint y: 324, distance: 92.9
click at [456, 324] on span "HIPAA’s Privacy and Security Rules are governed under each states jurisdiction.…" at bounding box center [508, 332] width 294 height 146
drag, startPoint x: 456, startPoint y: 324, endPoint x: 423, endPoint y: 335, distance: 34.2
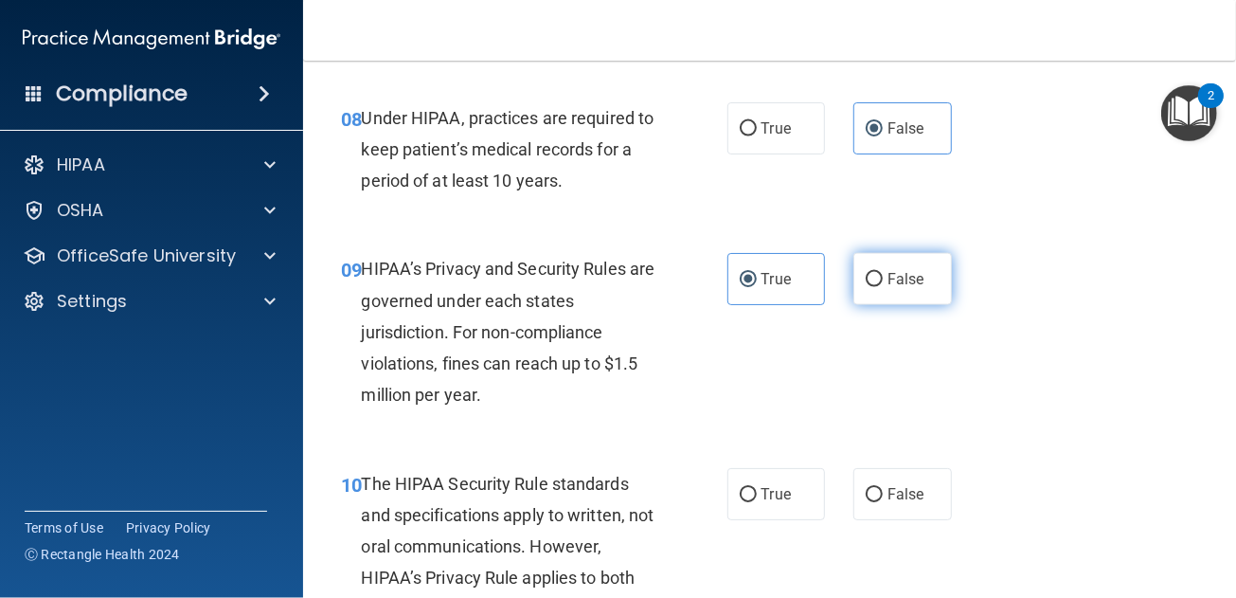
click at [888, 288] on span "False" at bounding box center [906, 279] width 37 height 18
click at [883, 287] on input "False" at bounding box center [874, 280] width 17 height 14
radio input "true"
radio input "false"
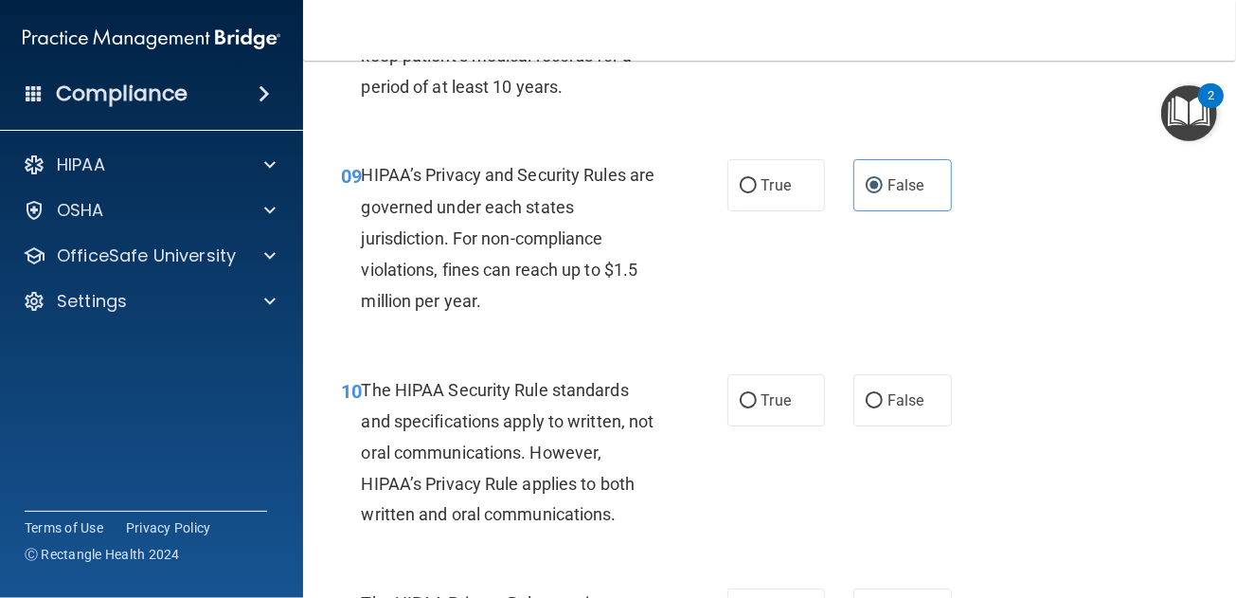
scroll to position [1705, 0]
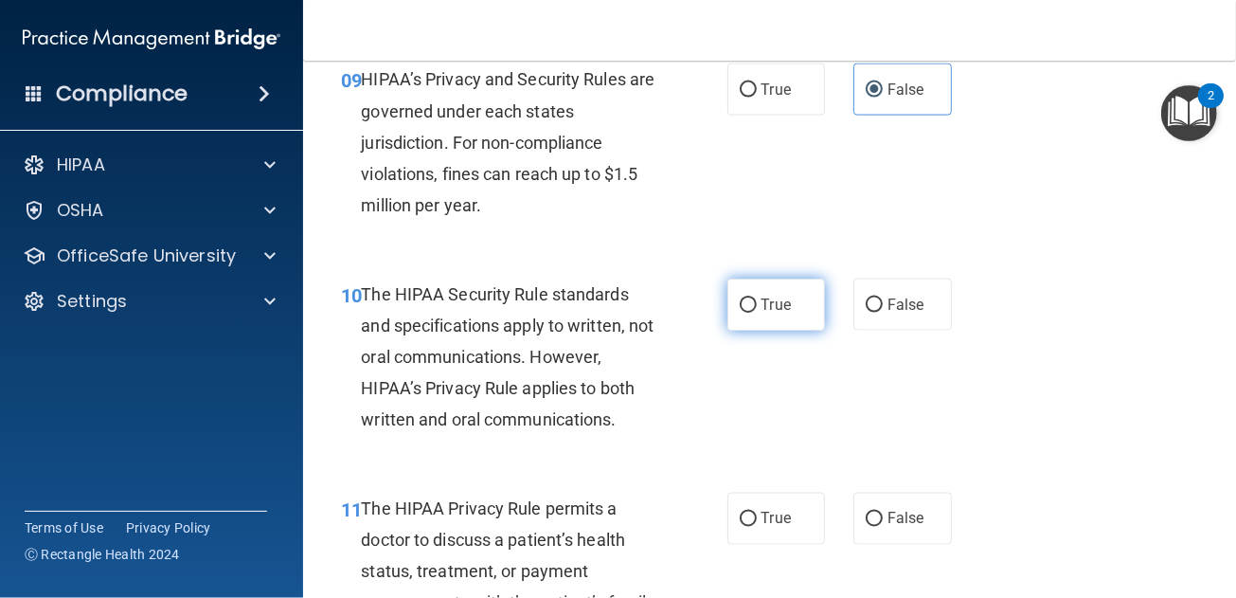
click at [730, 331] on label "True" at bounding box center [776, 304] width 99 height 52
click at [740, 313] on input "True" at bounding box center [748, 305] width 17 height 14
radio input "true"
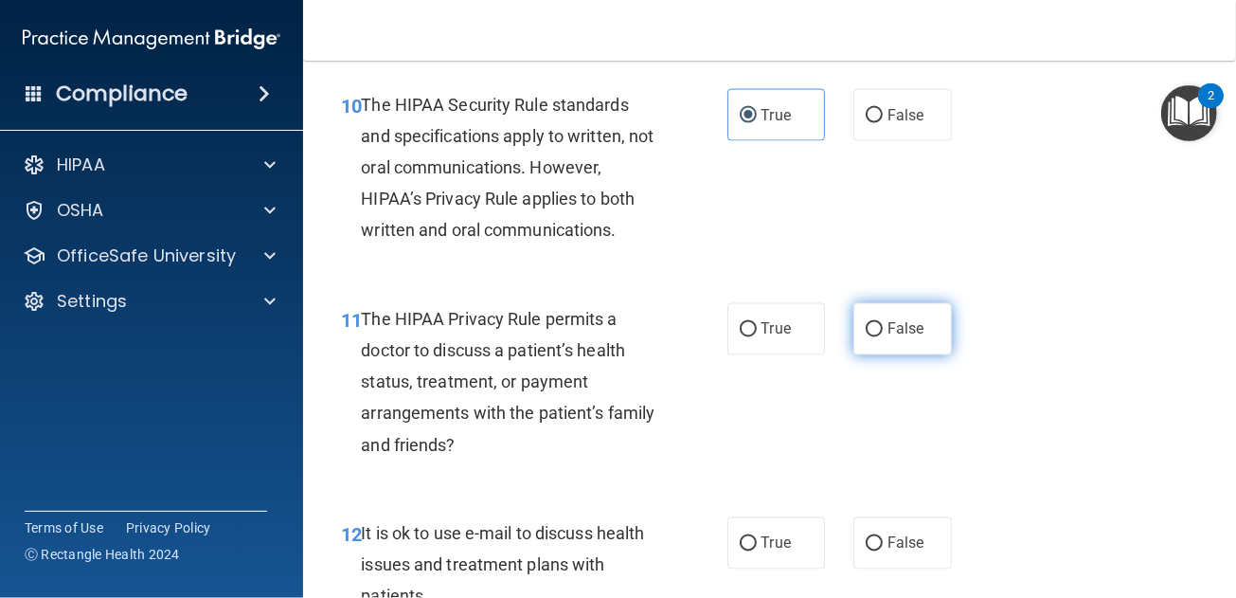
click at [865, 355] on label "False" at bounding box center [902, 329] width 99 height 52
click at [866, 337] on input "False" at bounding box center [874, 330] width 17 height 14
radio input "true"
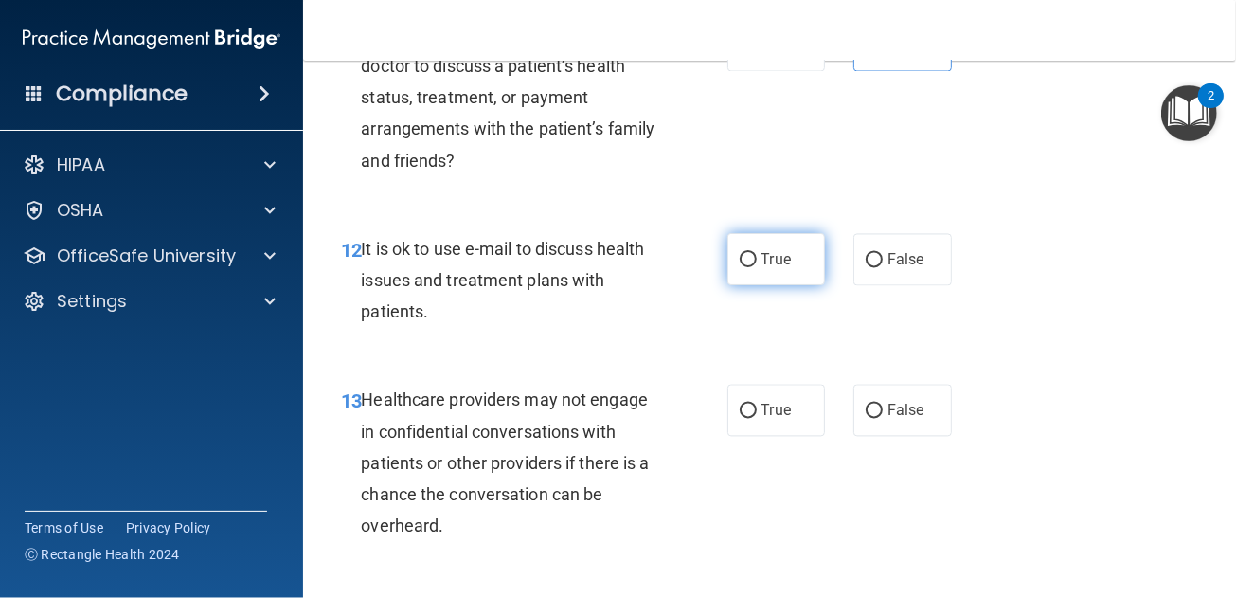
click at [732, 285] on label "True" at bounding box center [776, 259] width 99 height 52
click at [740, 267] on input "True" at bounding box center [748, 260] width 17 height 14
radio input "true"
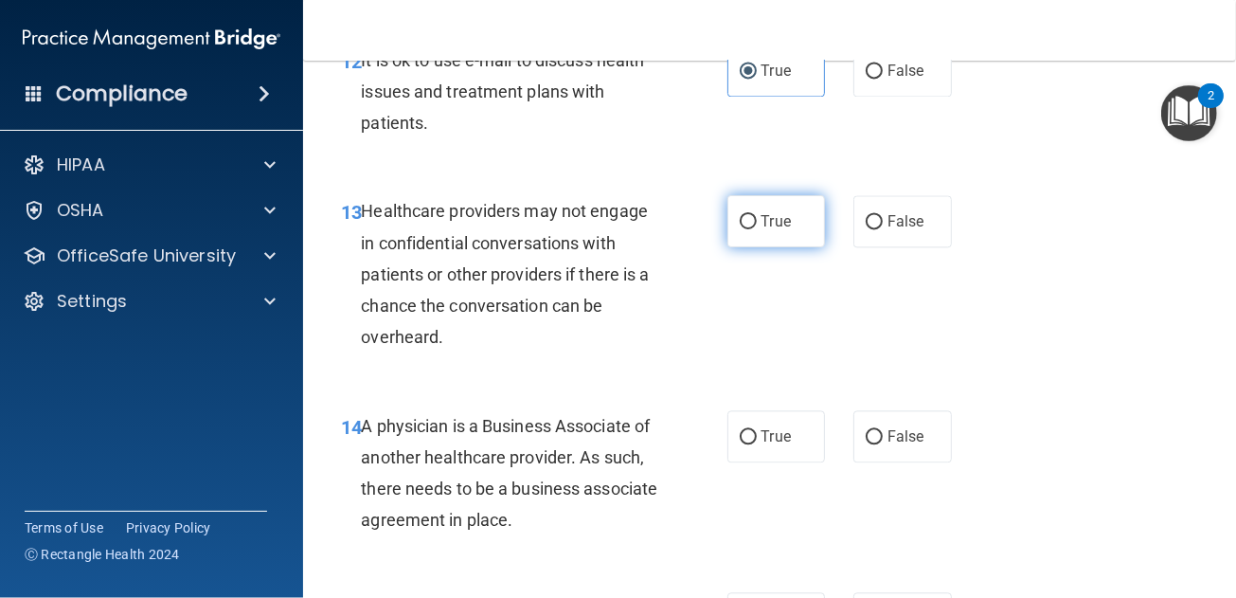
click at [744, 229] on input "True" at bounding box center [748, 222] width 17 height 14
radio input "true"
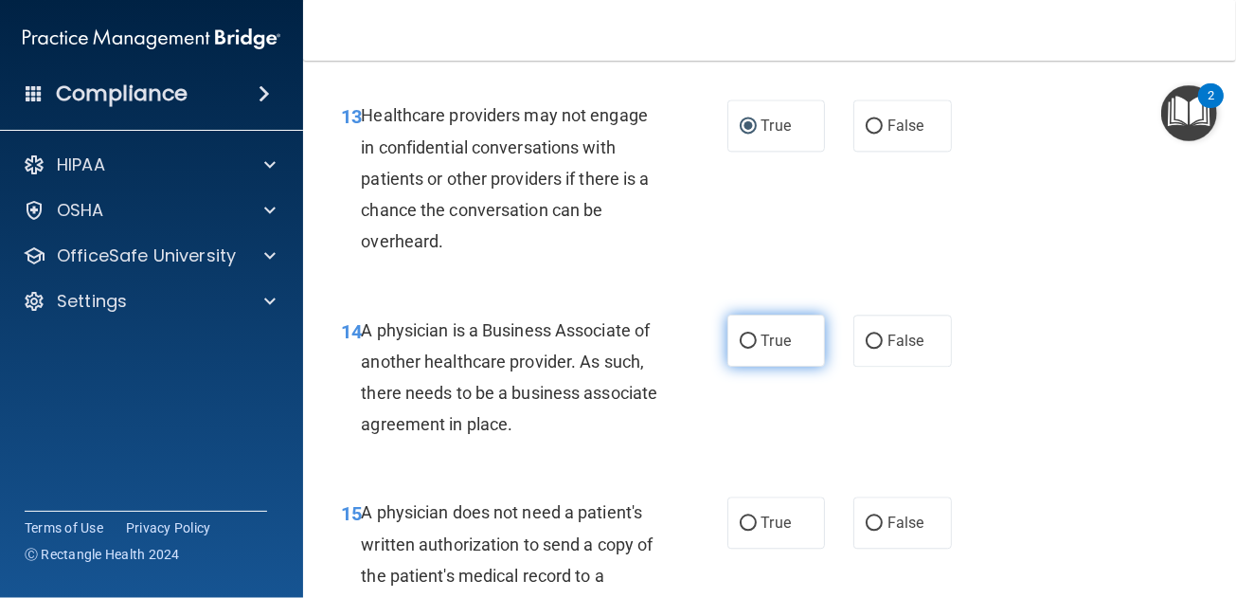
click at [741, 349] on input "True" at bounding box center [748, 341] width 17 height 14
radio input "true"
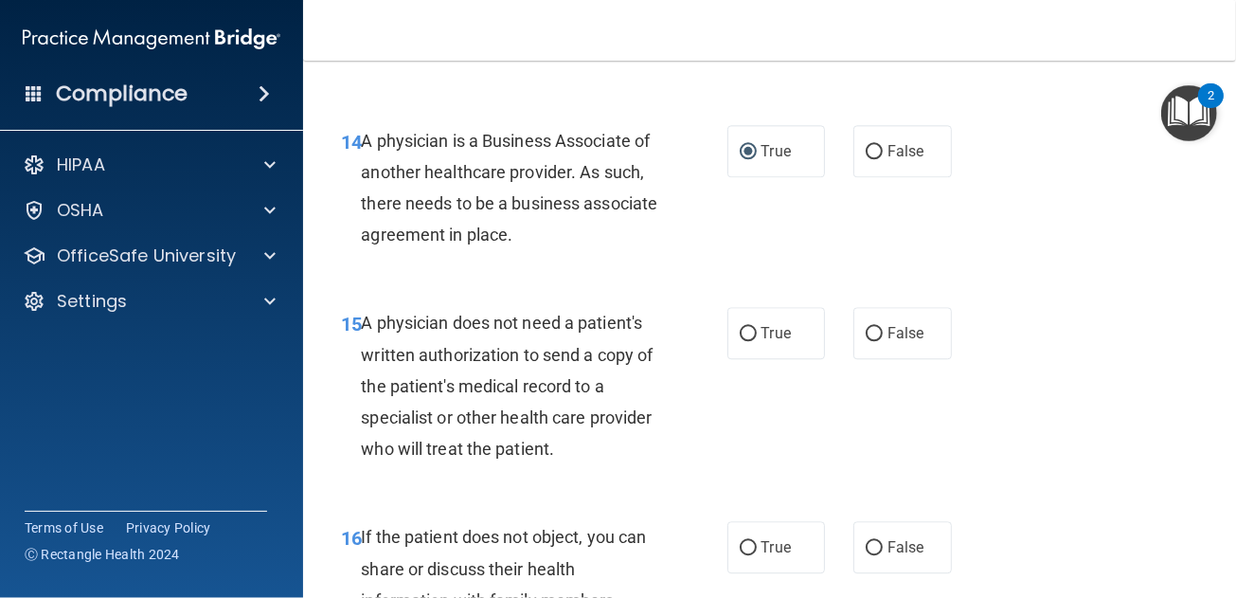
scroll to position [2746, 0]
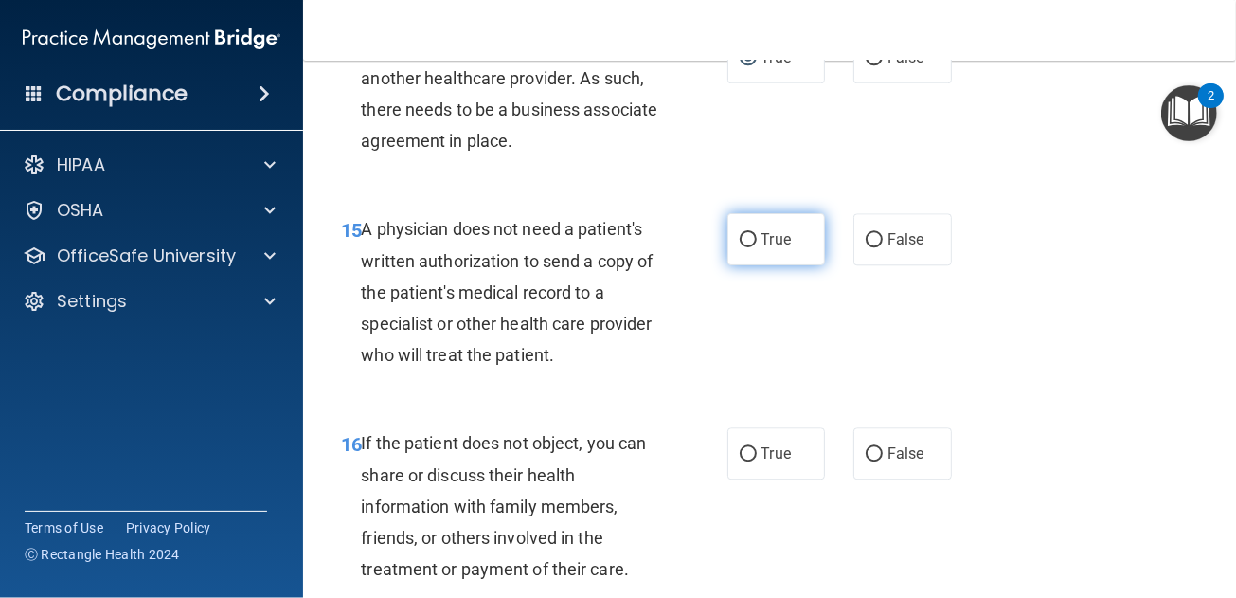
click at [727, 265] on label "True" at bounding box center [776, 239] width 99 height 52
click at [740, 247] on input "True" at bounding box center [748, 240] width 17 height 14
radio input "true"
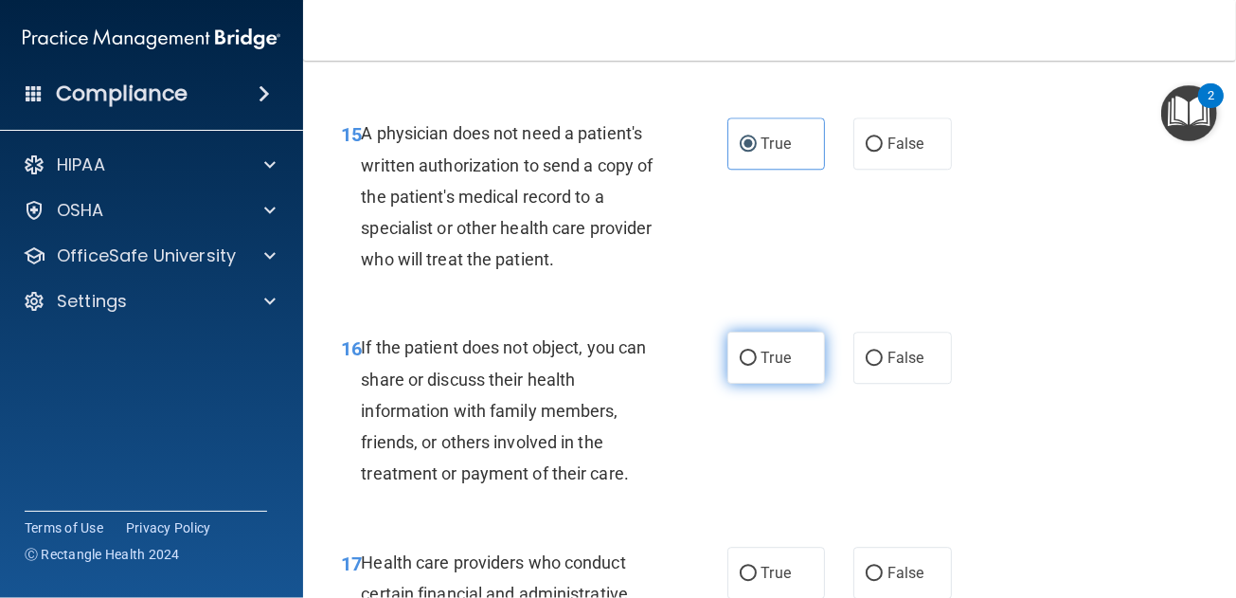
click at [749, 384] on label "True" at bounding box center [776, 358] width 99 height 52
click at [749, 366] on input "True" at bounding box center [748, 358] width 17 height 14
radio input "true"
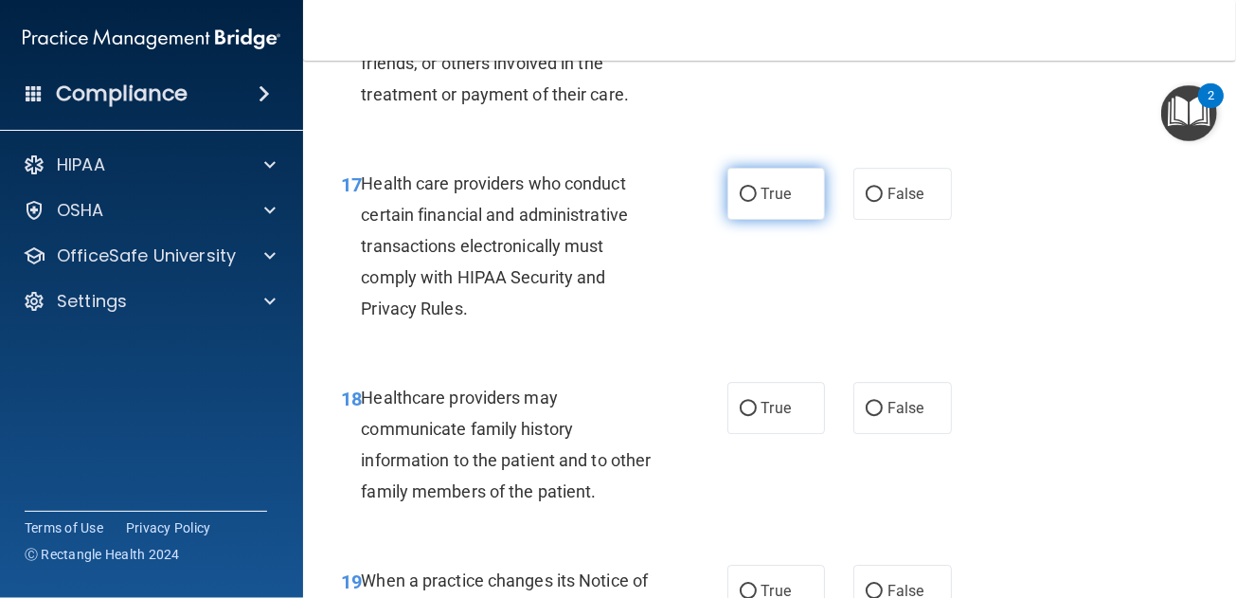
click at [737, 220] on label "True" at bounding box center [776, 194] width 99 height 52
click at [740, 202] on input "True" at bounding box center [748, 195] width 17 height 14
radio input "true"
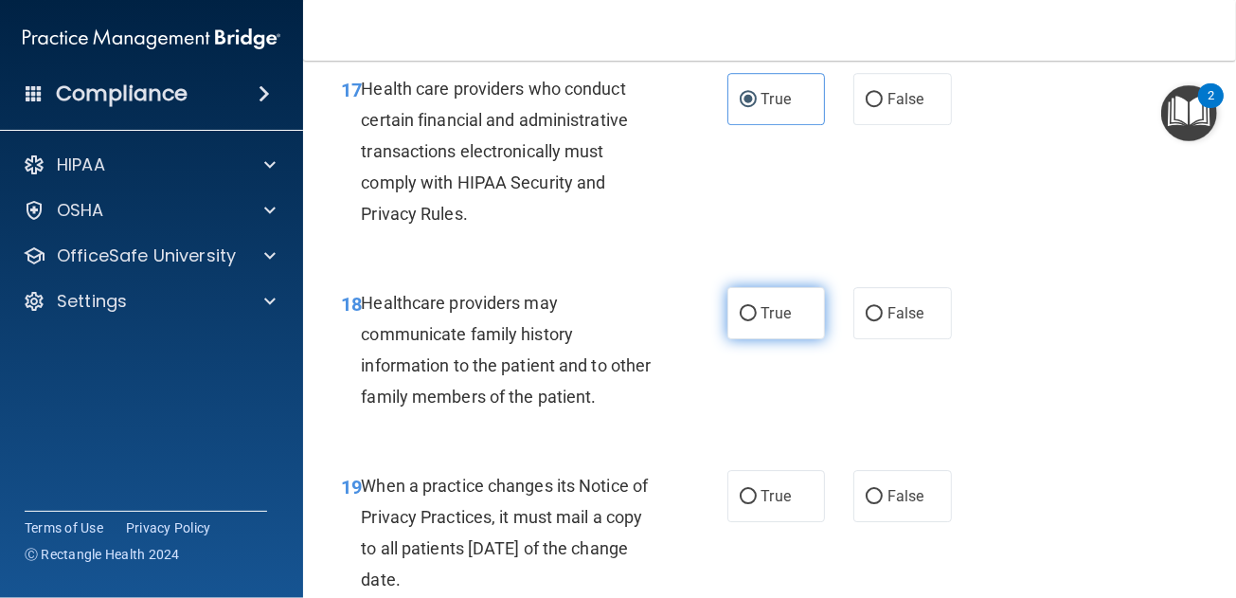
click at [740, 321] on input "True" at bounding box center [748, 314] width 17 height 14
radio input "true"
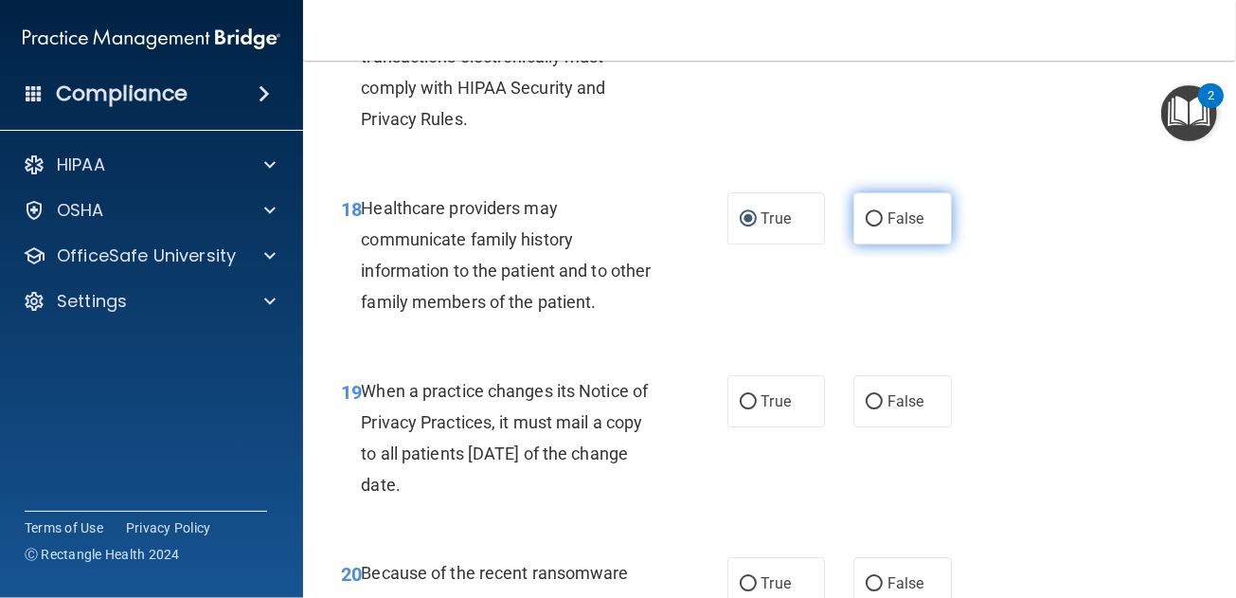
click at [858, 239] on label "False" at bounding box center [902, 218] width 99 height 52
click at [866, 226] on input "False" at bounding box center [874, 219] width 17 height 14
radio input "true"
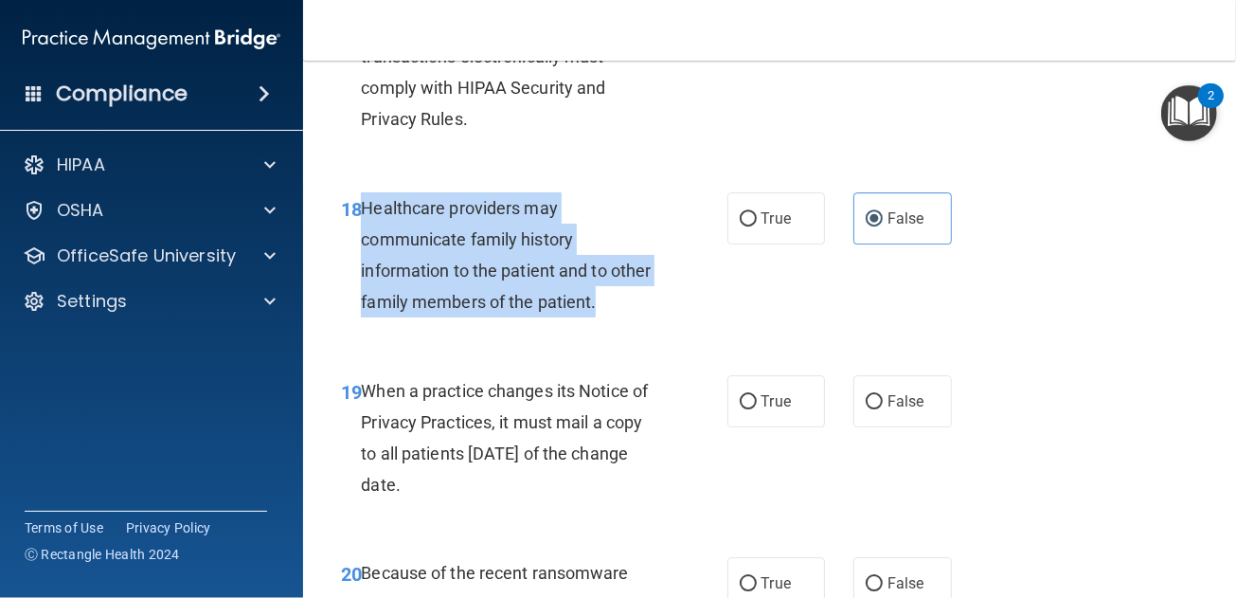
drag, startPoint x: 362, startPoint y: 233, endPoint x: 653, endPoint y: 348, distance: 312.6
click at [653, 318] on div "Healthcare providers may communicate family history information to the patient …" at bounding box center [516, 255] width 311 height 126
drag, startPoint x: 653, startPoint y: 348, endPoint x: 520, endPoint y: 293, distance: 143.5
click at [740, 226] on input "True" at bounding box center [748, 219] width 17 height 14
radio input "true"
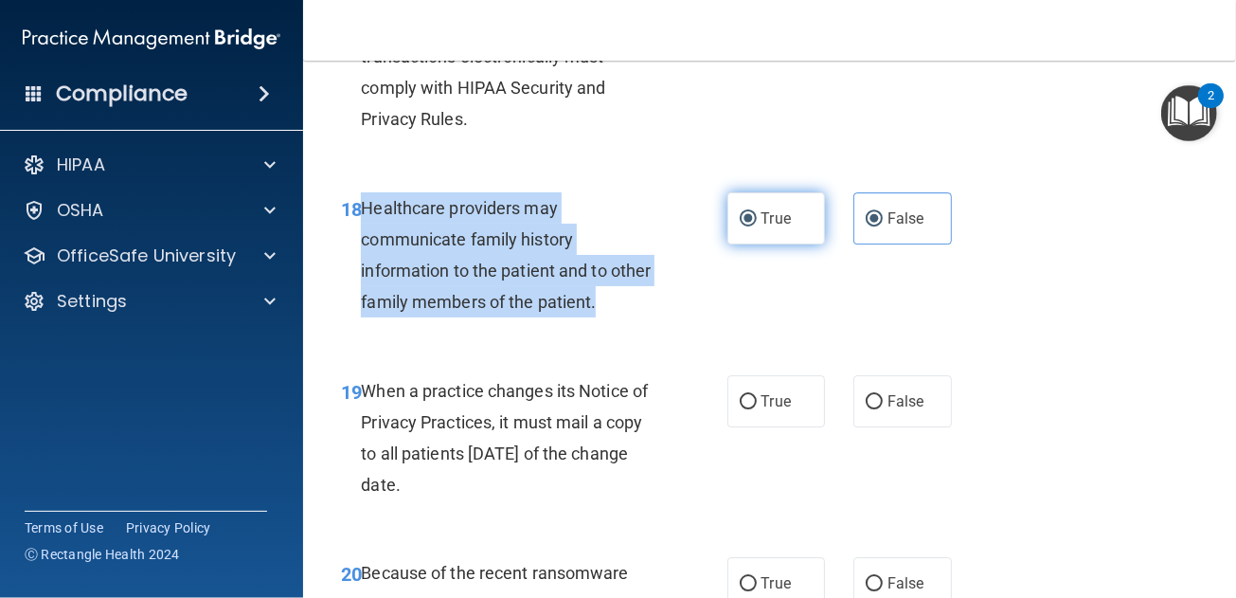
radio input "false"
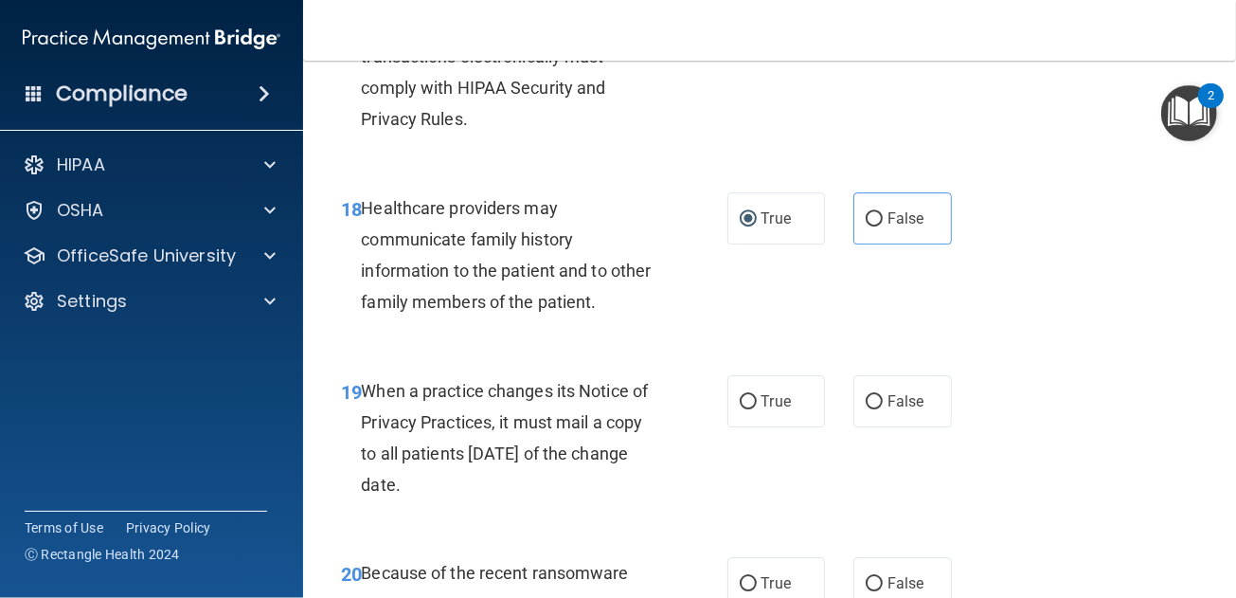
click at [515, 425] on span "When a practice changes its Notice of Privacy Practices, it must mail a copy to…" at bounding box center [504, 438] width 287 height 115
click at [733, 427] on label "True" at bounding box center [776, 401] width 99 height 52
click at [740, 409] on input "True" at bounding box center [748, 402] width 17 height 14
radio input "true"
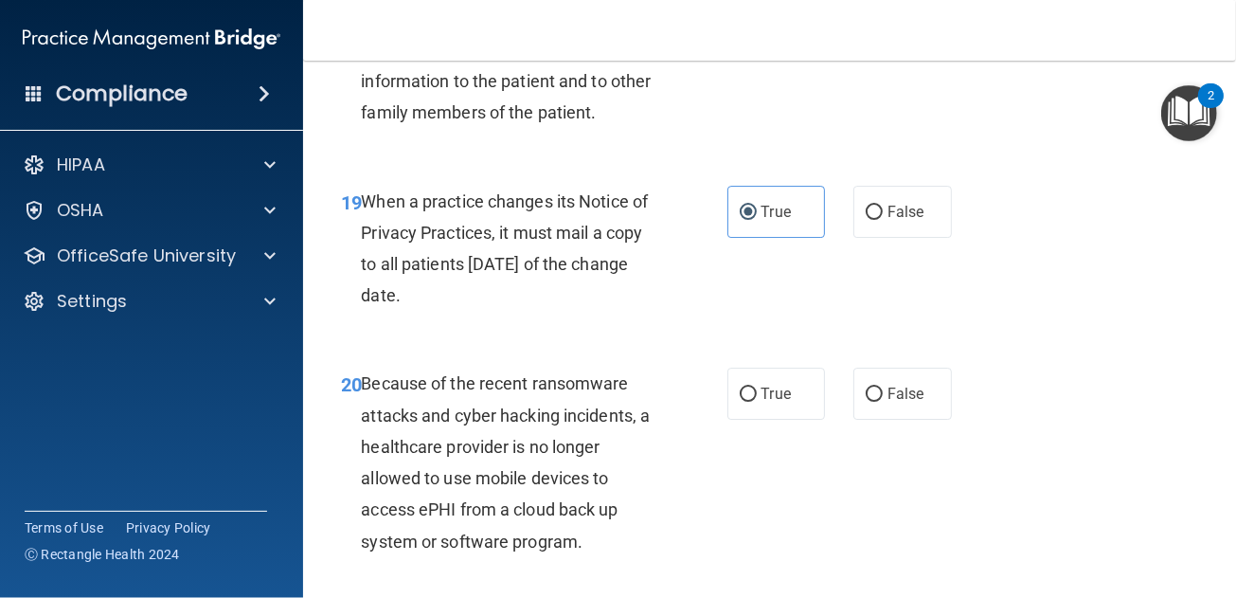
scroll to position [3694, 0]
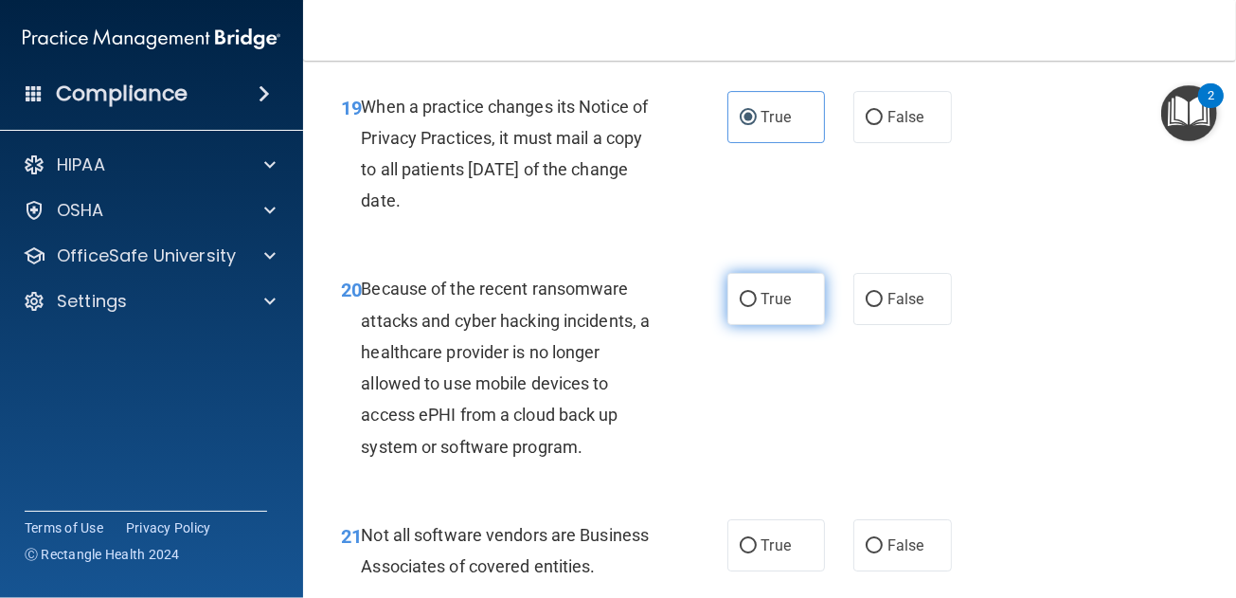
click at [762, 308] on span "True" at bounding box center [776, 299] width 29 height 18
click at [757, 307] on input "True" at bounding box center [748, 300] width 17 height 14
radio input "true"
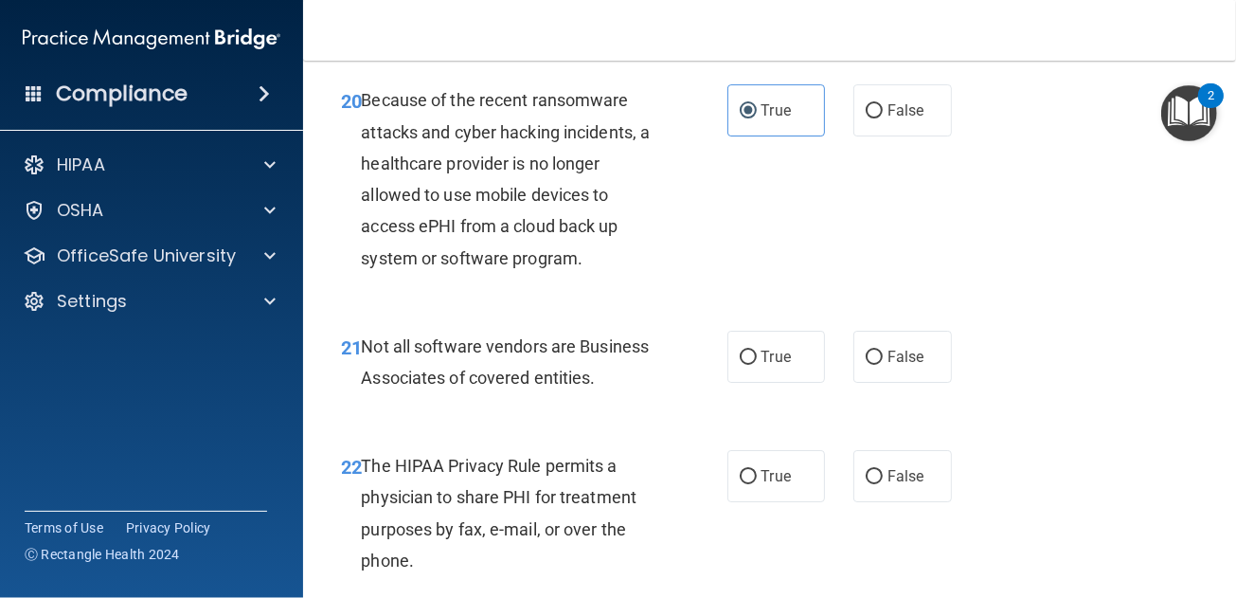
scroll to position [3978, 0]
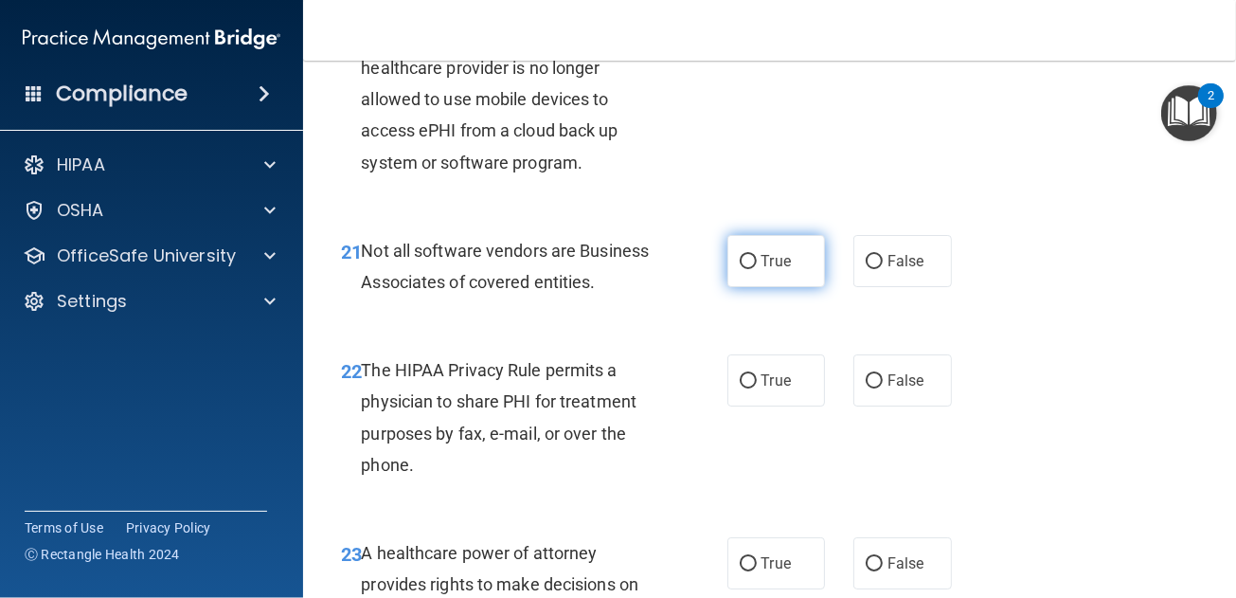
click at [793, 282] on label "True" at bounding box center [776, 261] width 99 height 52
click at [757, 269] on input "True" at bounding box center [748, 262] width 17 height 14
radio input "true"
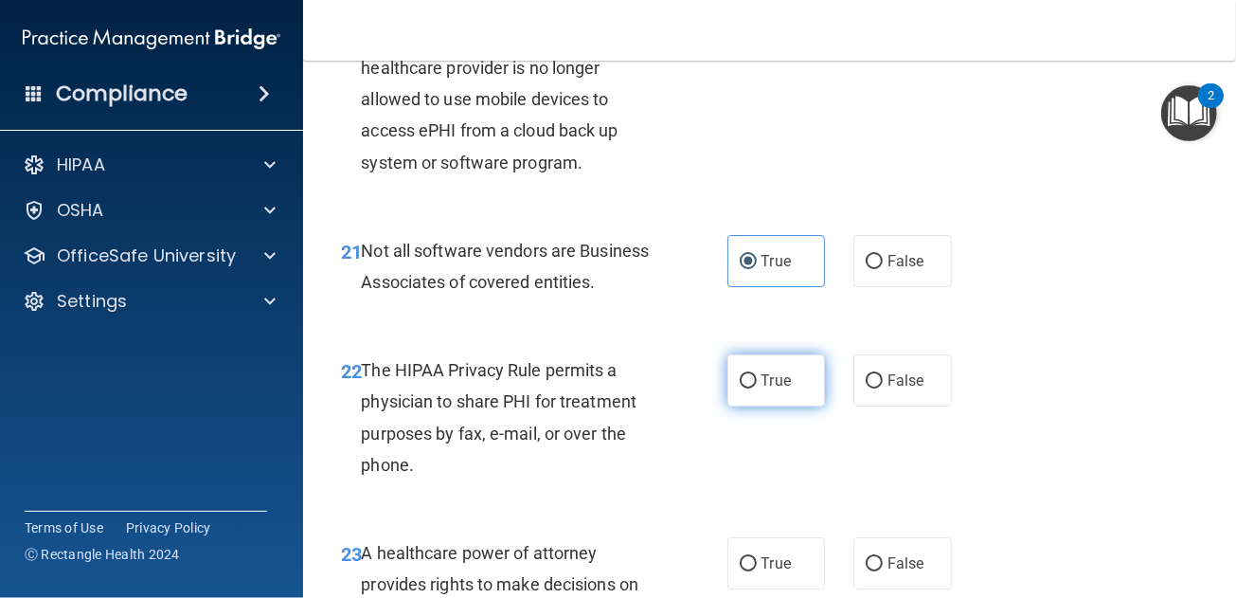
click at [771, 389] on span "True" at bounding box center [776, 380] width 29 height 18
click at [757, 388] on input "True" at bounding box center [748, 381] width 17 height 14
radio input "true"
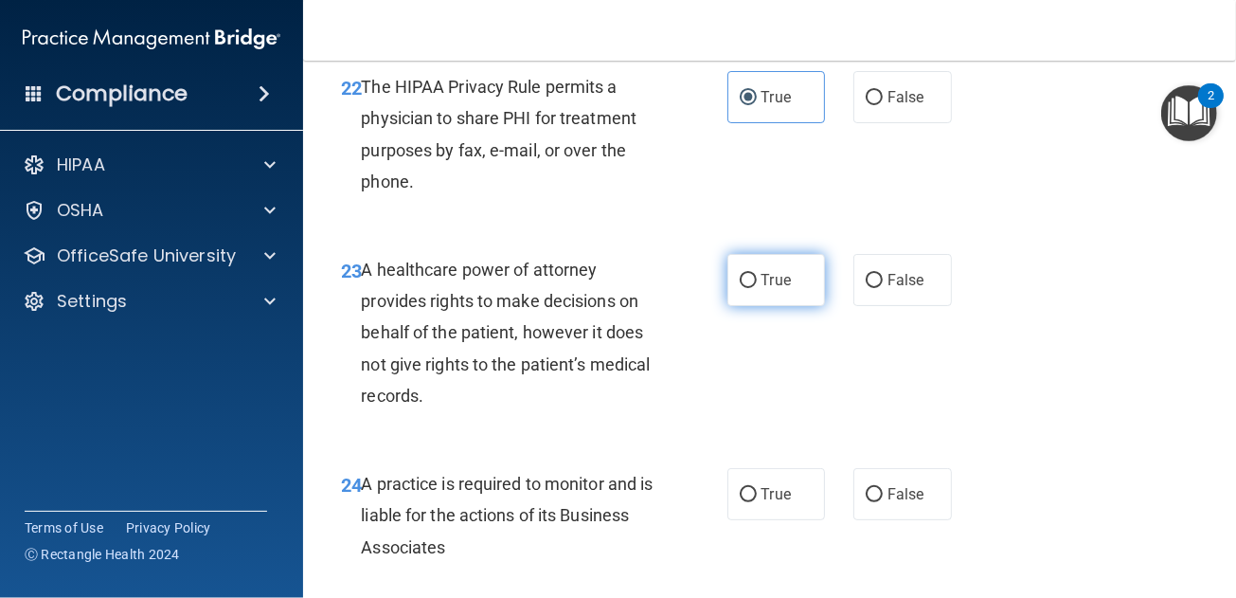
click at [740, 288] on input "True" at bounding box center [748, 281] width 17 height 14
radio input "true"
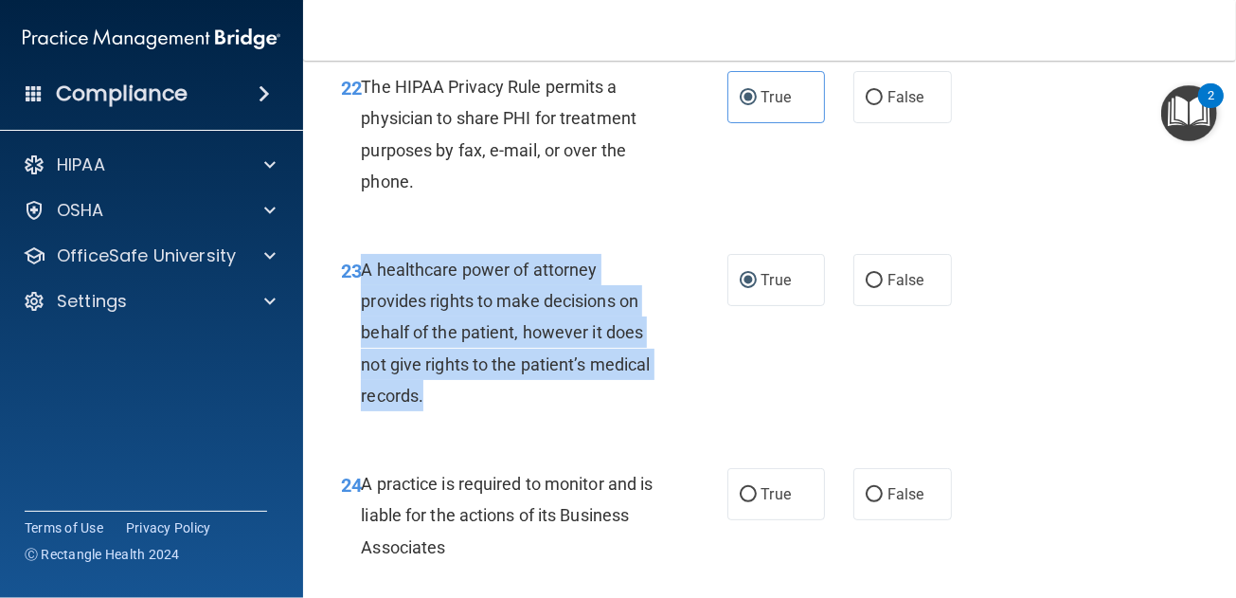
drag, startPoint x: 365, startPoint y: 296, endPoint x: 425, endPoint y: 427, distance: 144.1
click at [425, 411] on div "A healthcare power of attorney provides rights to make decisions on behalf of t…" at bounding box center [516, 332] width 311 height 157
drag, startPoint x: 425, startPoint y: 427, endPoint x: 421, endPoint y: 377, distance: 50.4
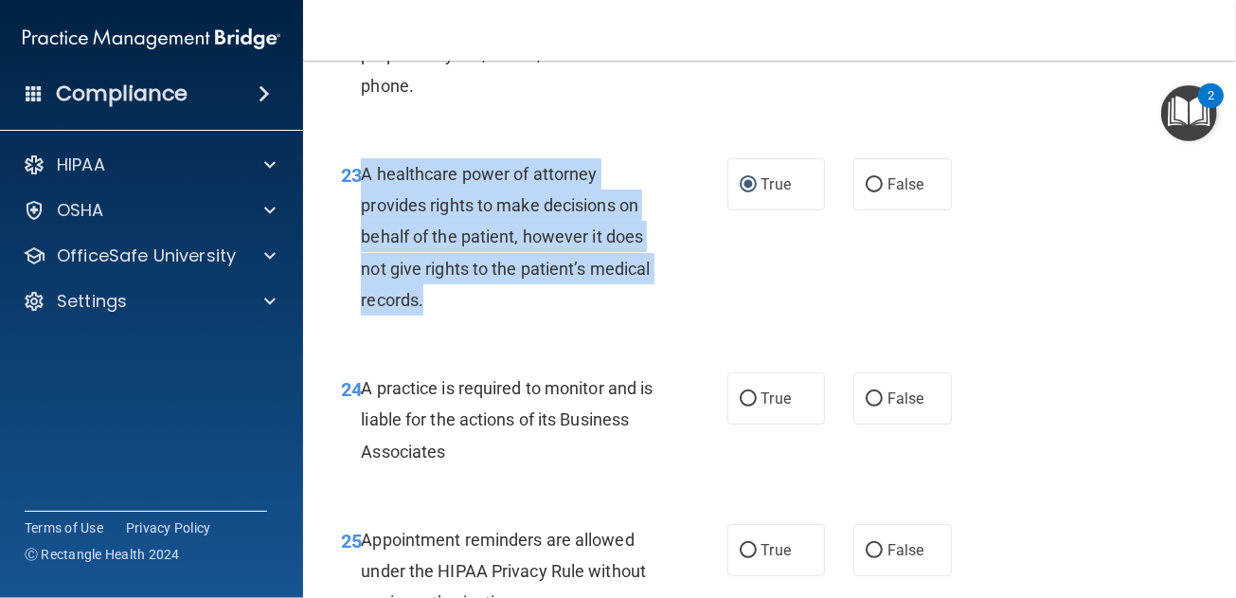
scroll to position [4452, 0]
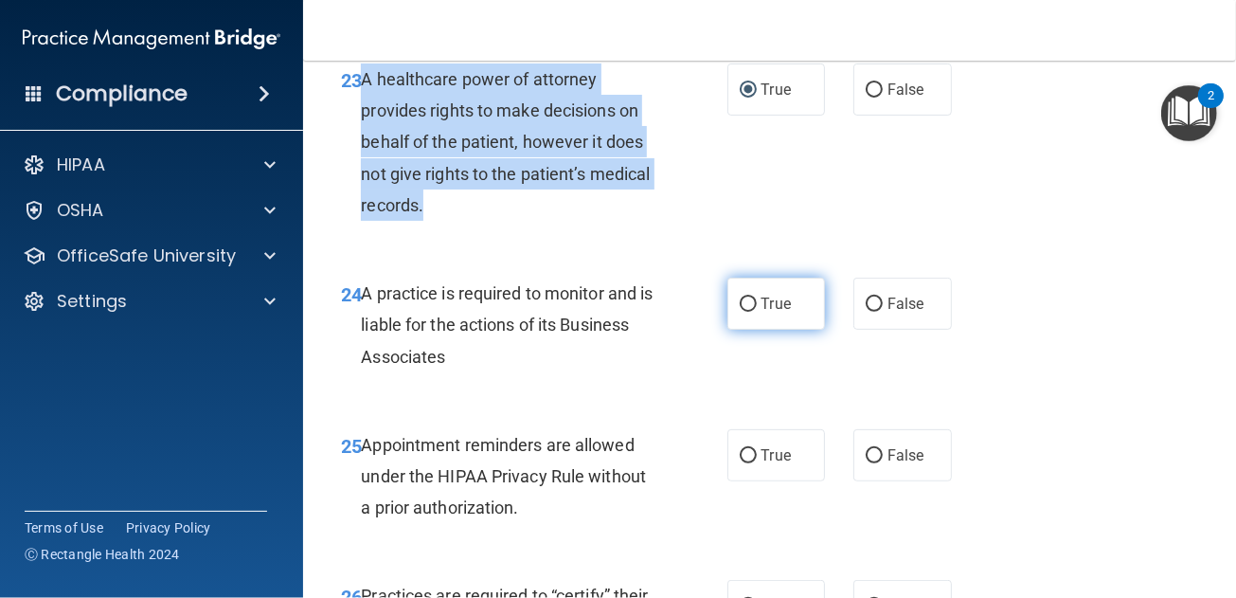
click at [744, 330] on label "True" at bounding box center [776, 304] width 99 height 52
click at [744, 312] on input "True" at bounding box center [748, 304] width 17 height 14
radio input "true"
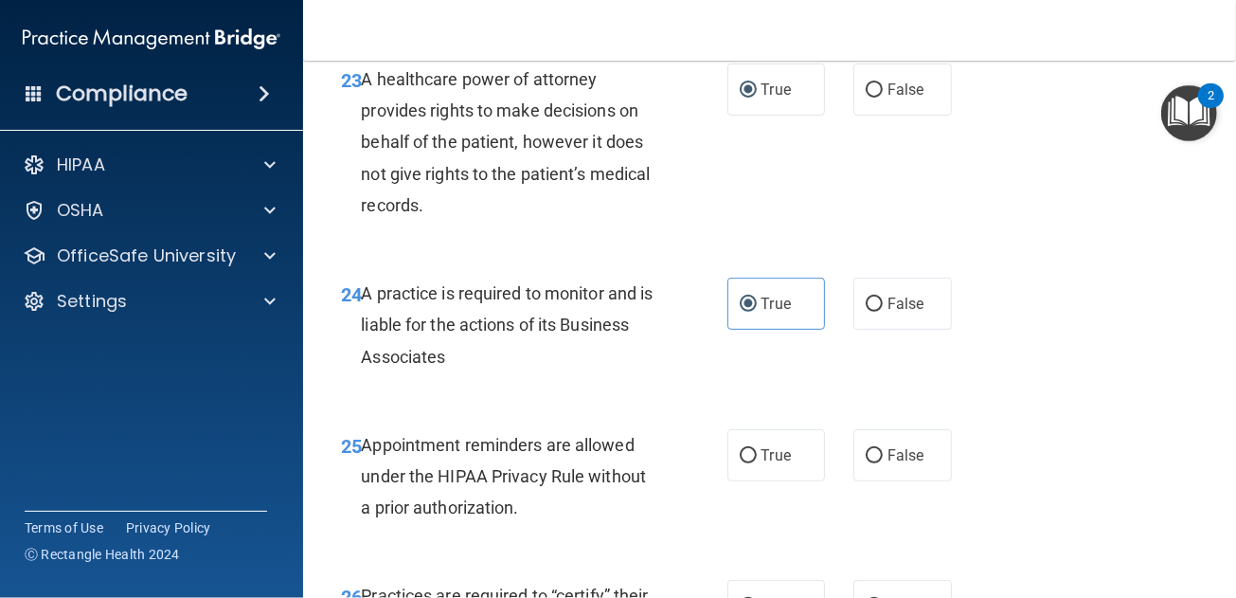
scroll to position [4547, 0]
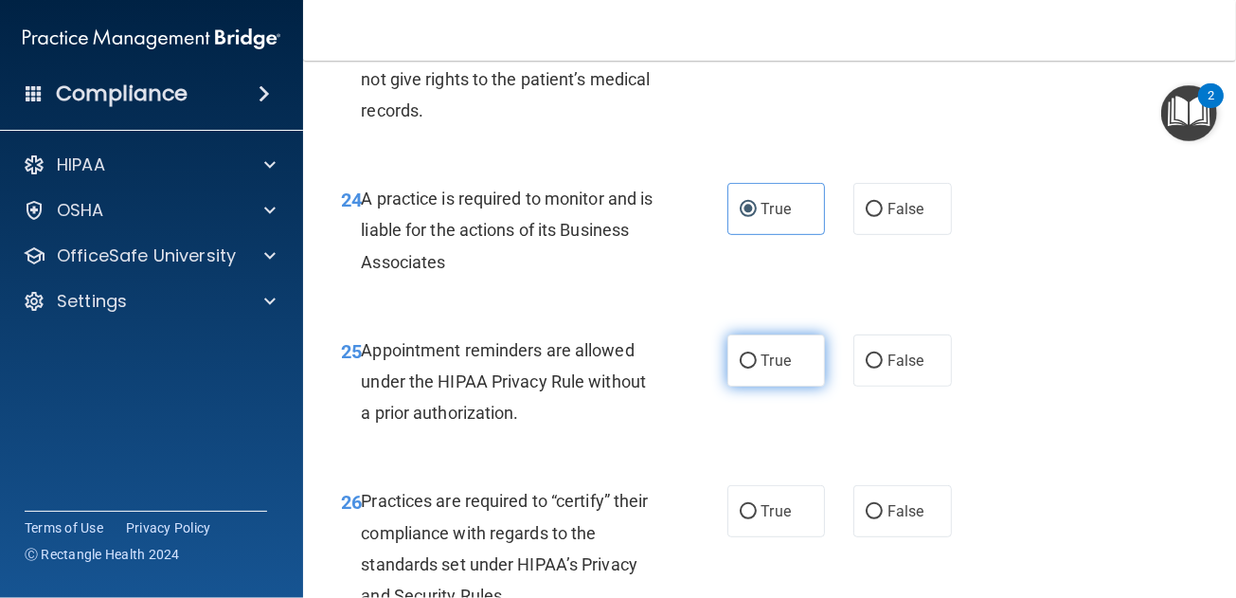
click at [754, 386] on label "True" at bounding box center [776, 360] width 99 height 52
click at [754, 368] on input "True" at bounding box center [748, 361] width 17 height 14
radio input "true"
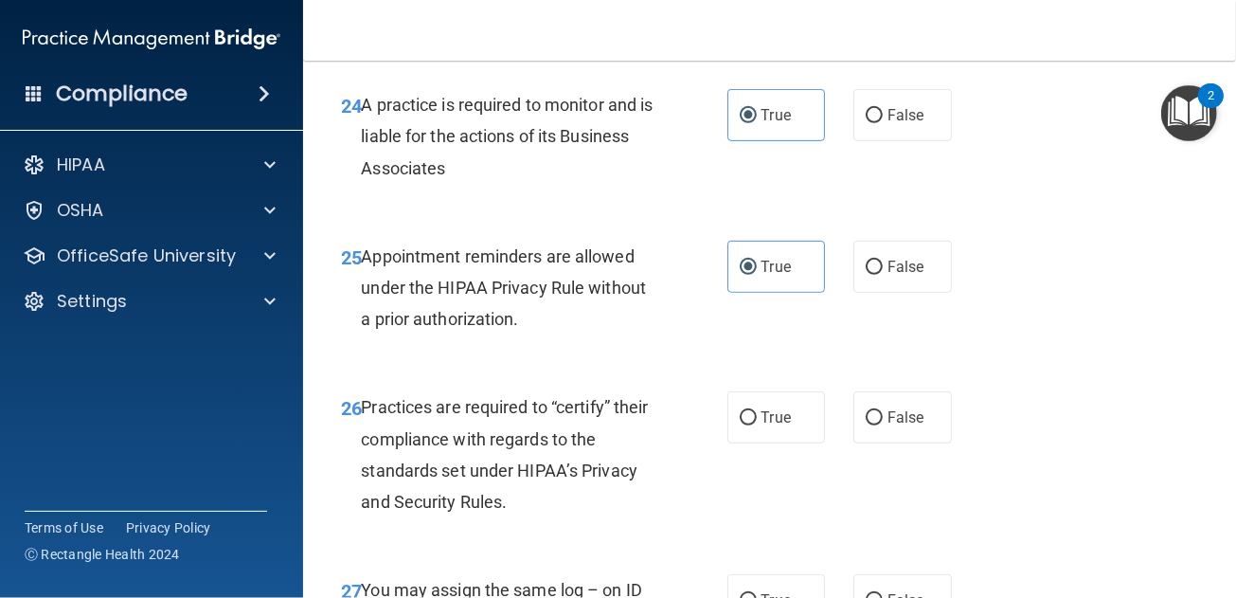
scroll to position [4736, 0]
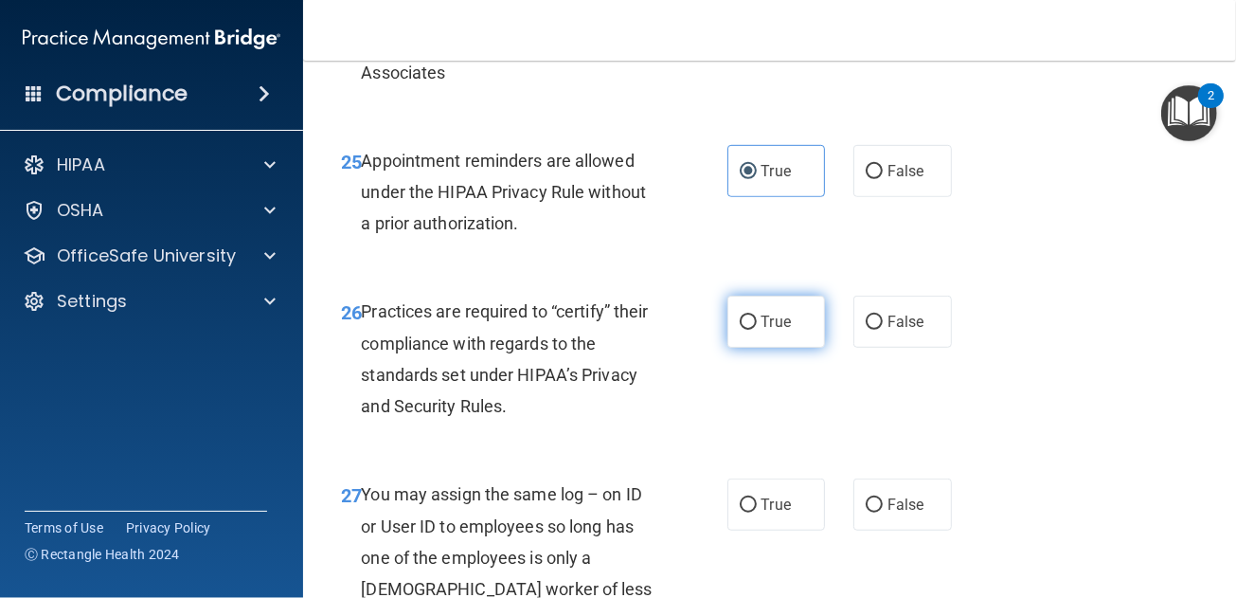
click at [748, 330] on input "True" at bounding box center [748, 322] width 17 height 14
radio input "true"
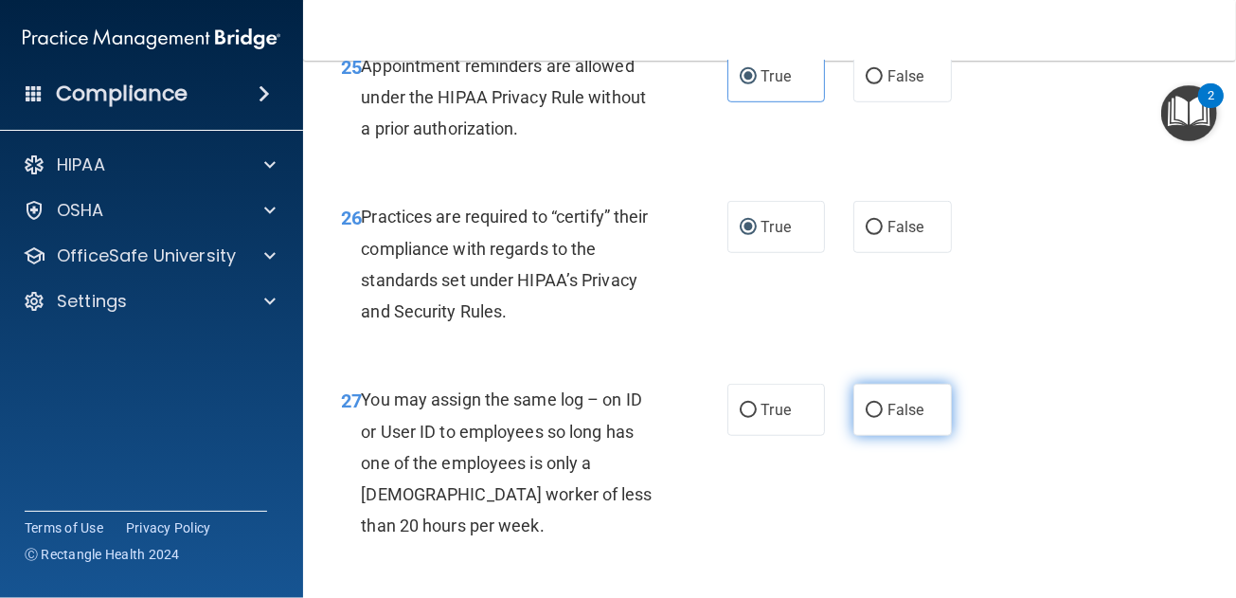
click at [922, 432] on label "False" at bounding box center [902, 410] width 99 height 52
click at [883, 418] on input "False" at bounding box center [874, 411] width 17 height 14
radio input "true"
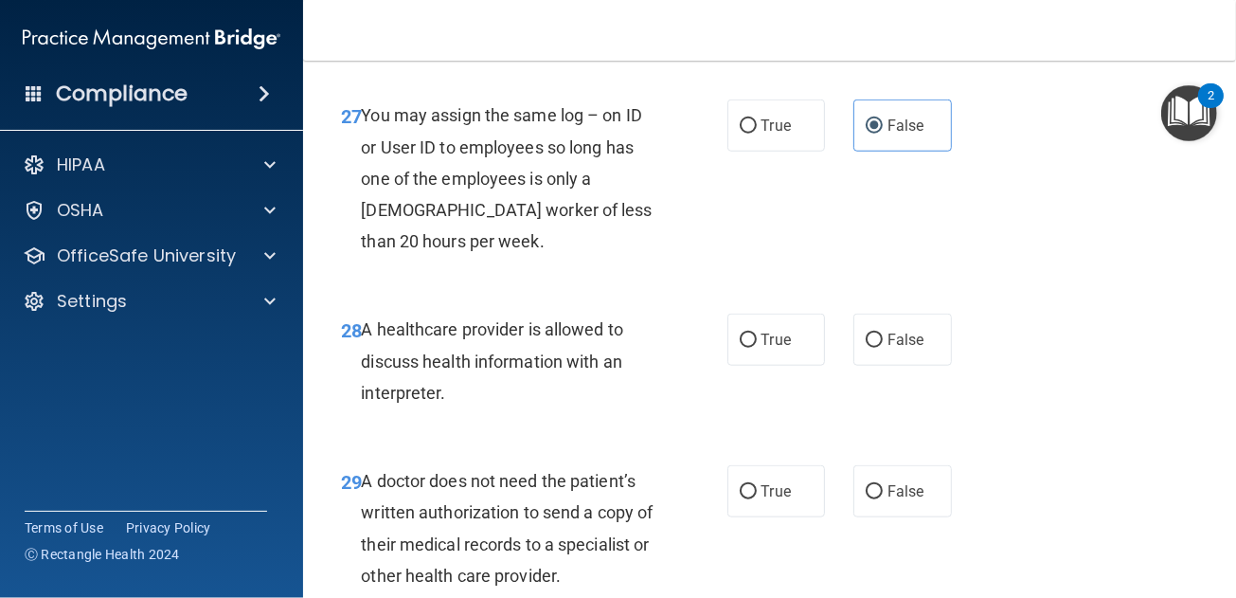
scroll to position [5210, 0]
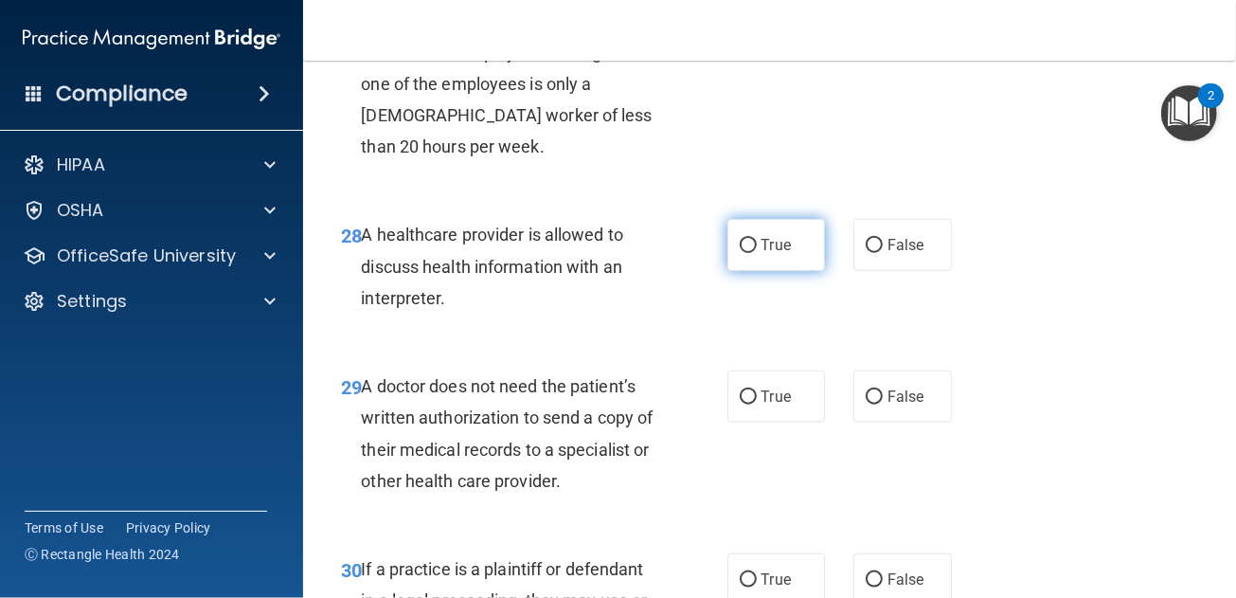
click at [754, 271] on label "True" at bounding box center [776, 245] width 99 height 52
click at [754, 253] on input "True" at bounding box center [748, 246] width 17 height 14
radio input "true"
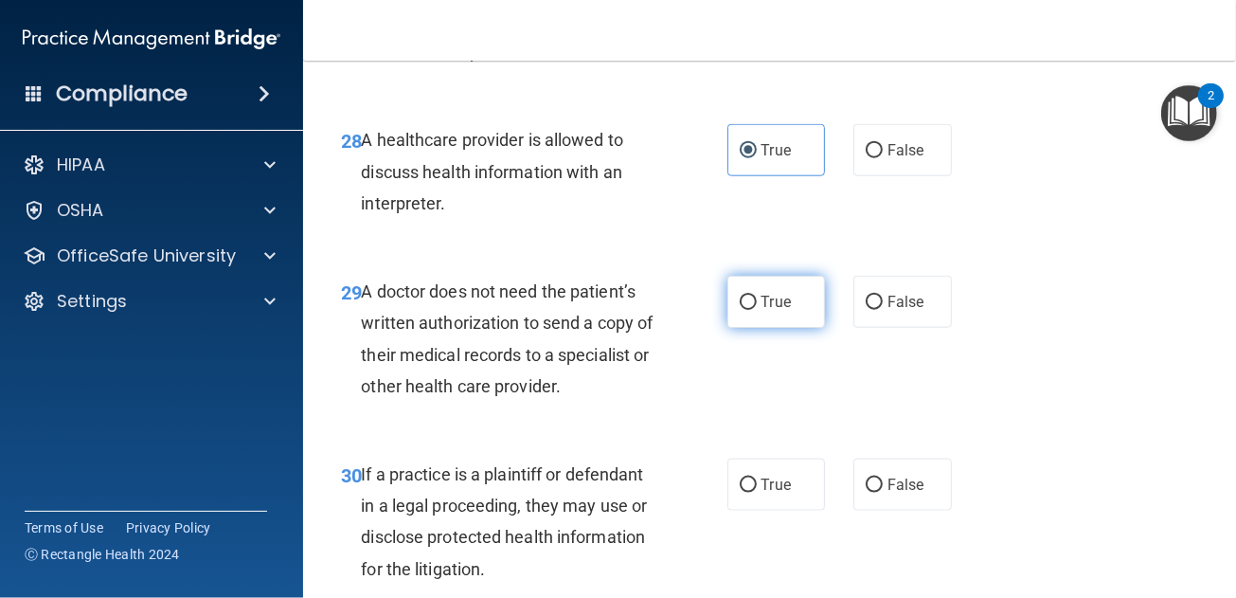
click at [778, 311] on span "True" at bounding box center [776, 302] width 29 height 18
click at [757, 310] on input "True" at bounding box center [748, 303] width 17 height 14
radio input "true"
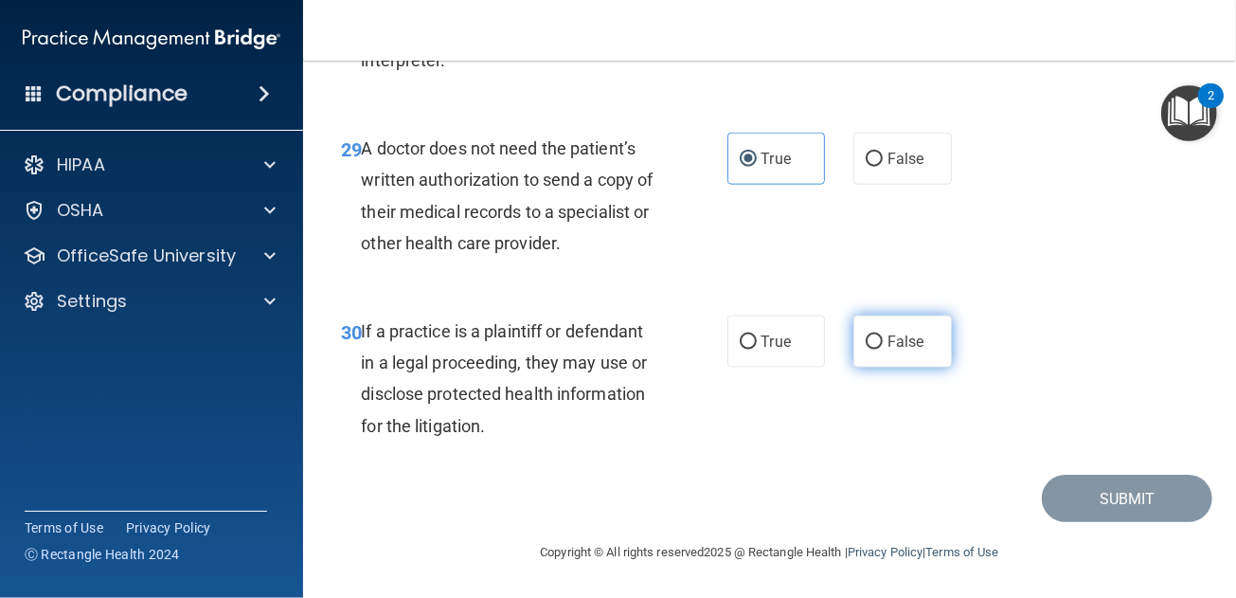
click at [916, 368] on label "False" at bounding box center [902, 341] width 99 height 52
click at [883, 350] on input "False" at bounding box center [874, 342] width 17 height 14
radio input "true"
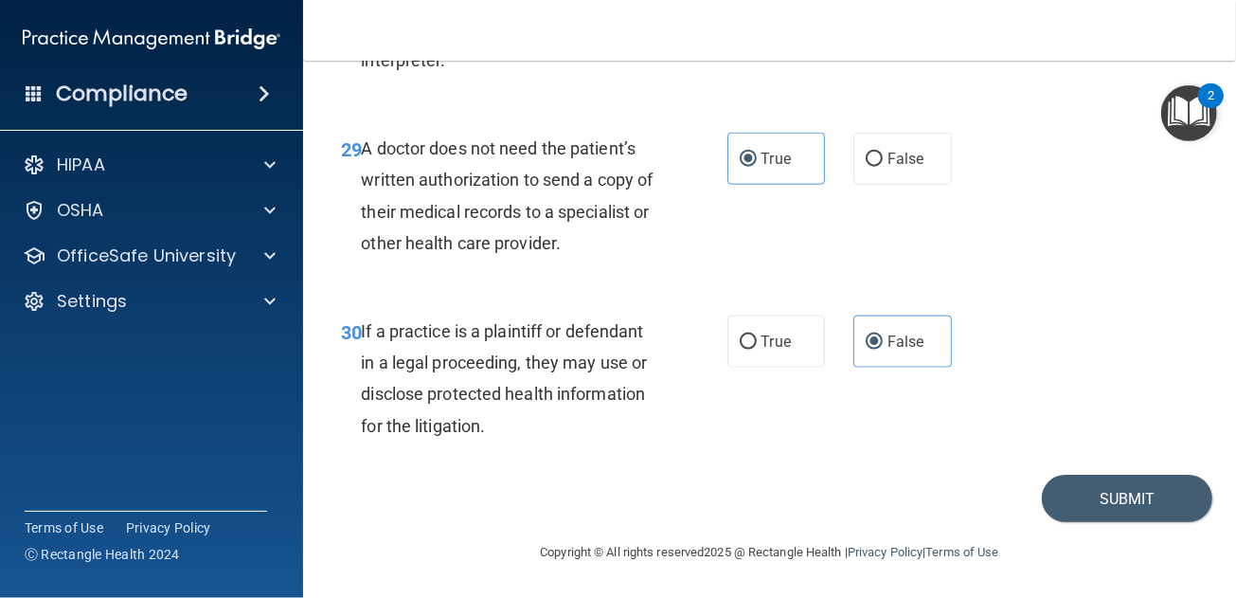
scroll to position [5511, 0]
click at [1095, 510] on button "Submit" at bounding box center [1127, 499] width 170 height 48
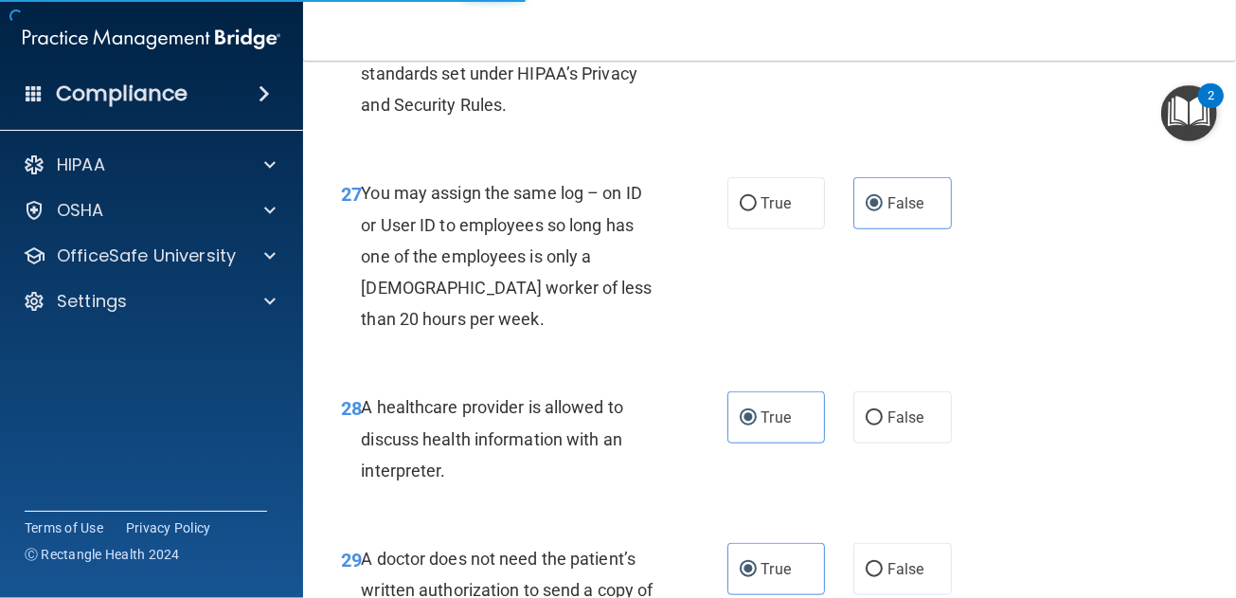
scroll to position [4942, 0]
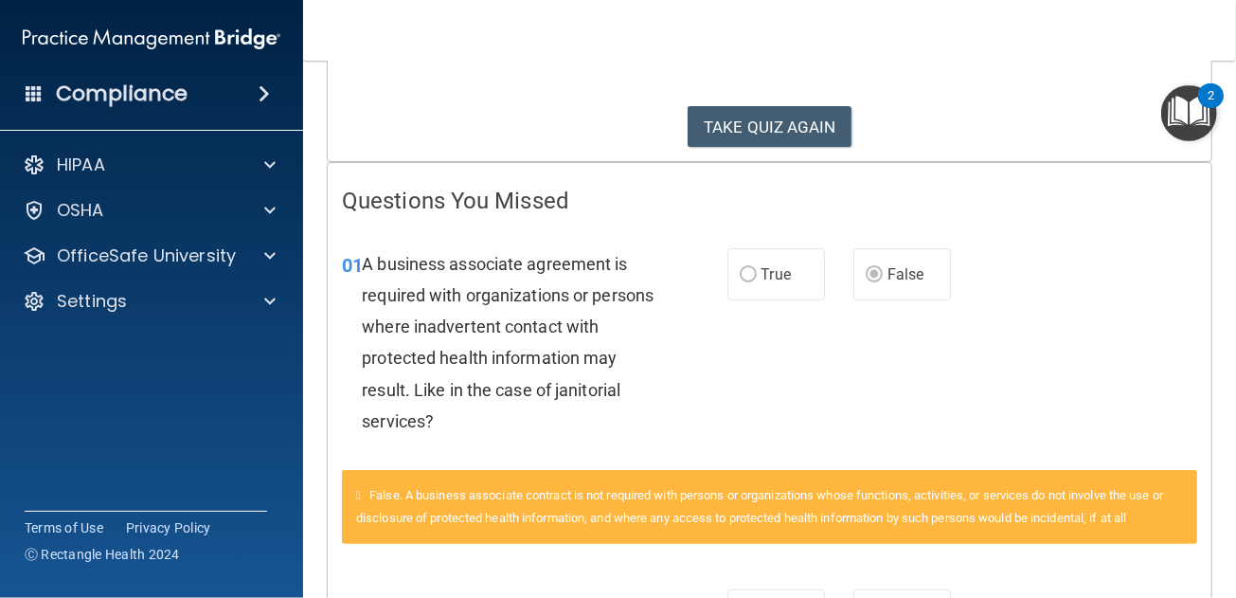
scroll to position [379, 0]
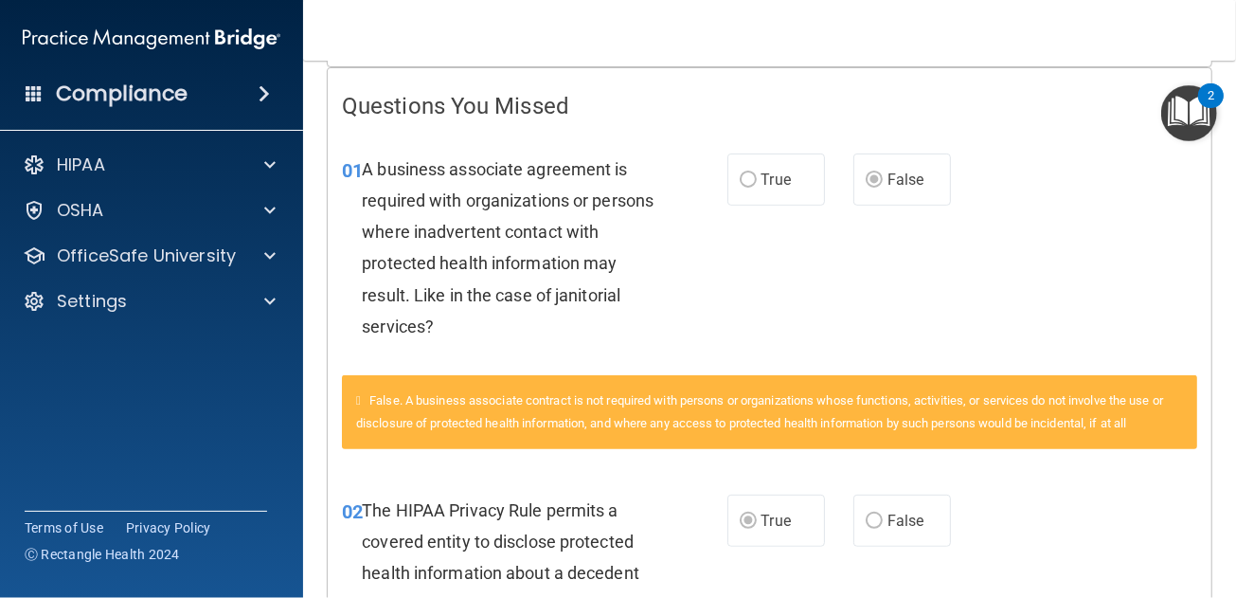
click at [393, 159] on span "A business associate agreement is required with organizations or persons where …" at bounding box center [508, 247] width 292 height 177
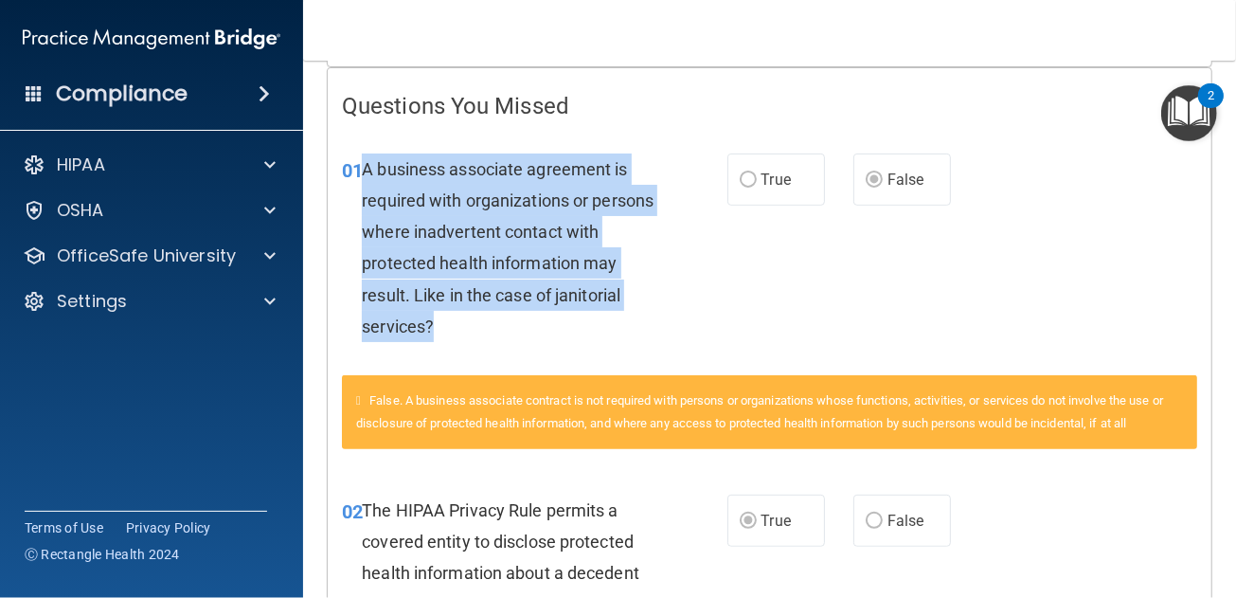
drag, startPoint x: 364, startPoint y: 165, endPoint x: 529, endPoint y: 323, distance: 228.4
click at [529, 323] on div "A business associate agreement is required with organizations or persons where …" at bounding box center [517, 247] width 310 height 188
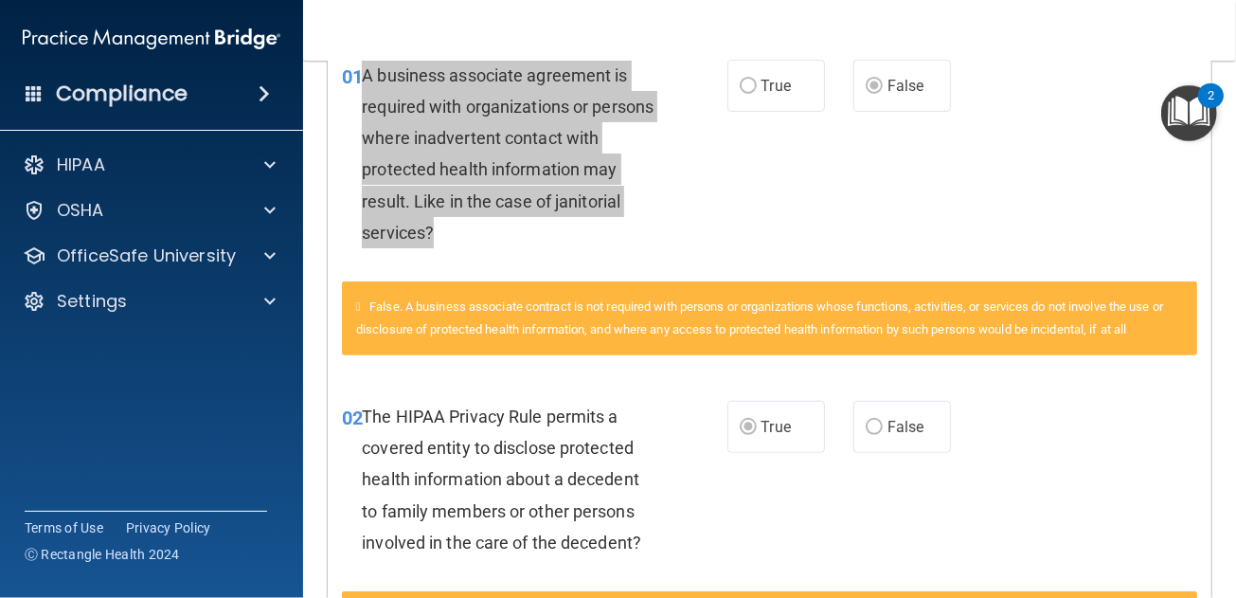
scroll to position [568, 0]
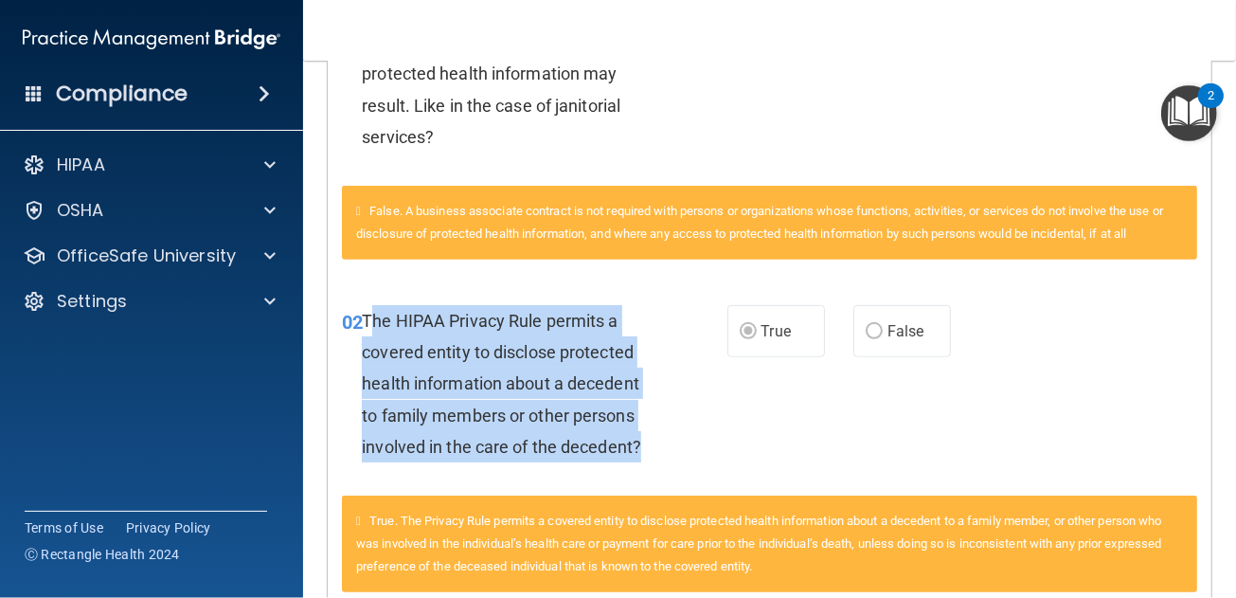
drag, startPoint x: 367, startPoint y: 334, endPoint x: 641, endPoint y: 462, distance: 303.0
click at [641, 462] on div "The HIPAA Privacy Rule permits a covered entity to disclose protected health in…" at bounding box center [517, 383] width 310 height 157
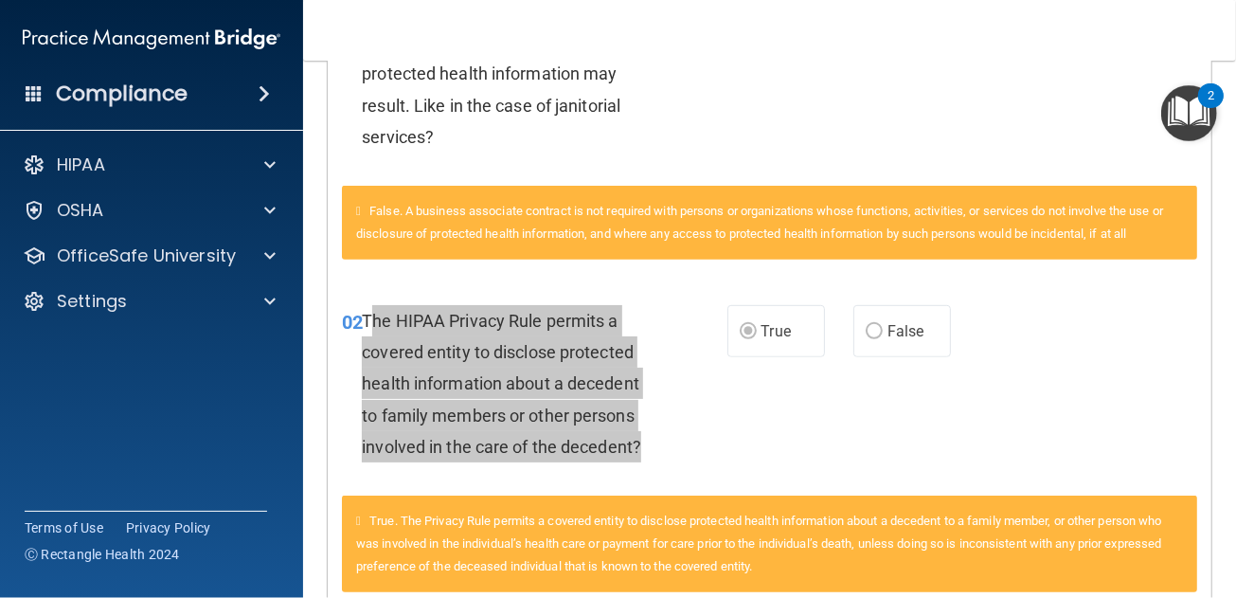
scroll to position [947, 0]
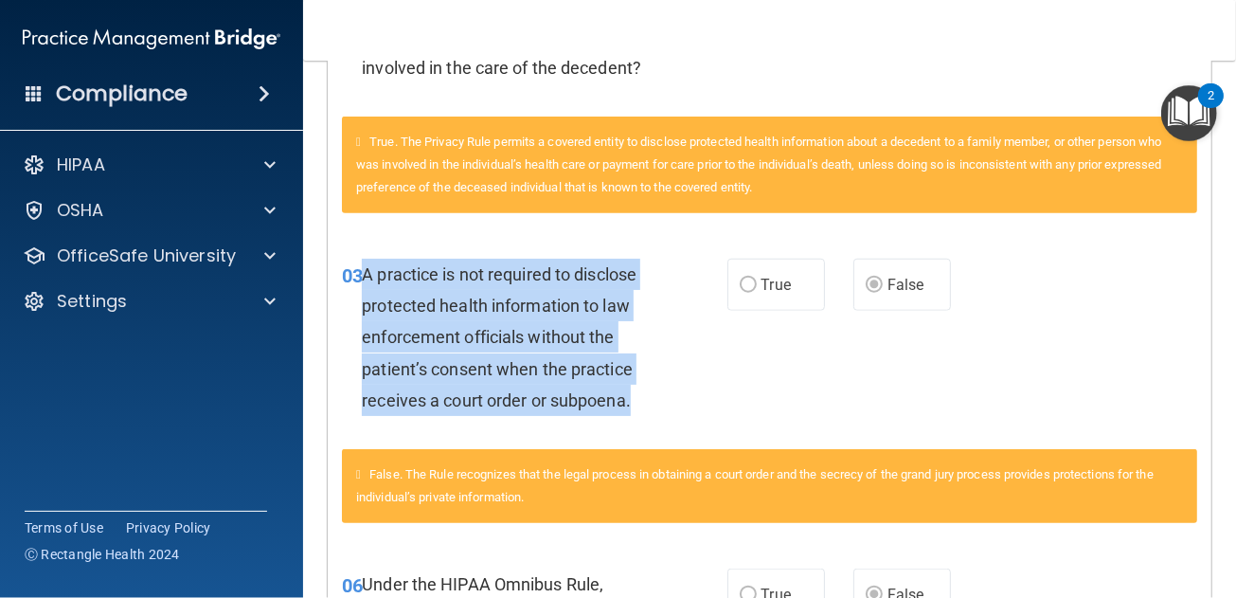
drag, startPoint x: 364, startPoint y: 297, endPoint x: 630, endPoint y: 419, distance: 292.5
click at [630, 410] on span "A practice is not required to disclose protected health information to law enfo…" at bounding box center [499, 337] width 275 height 146
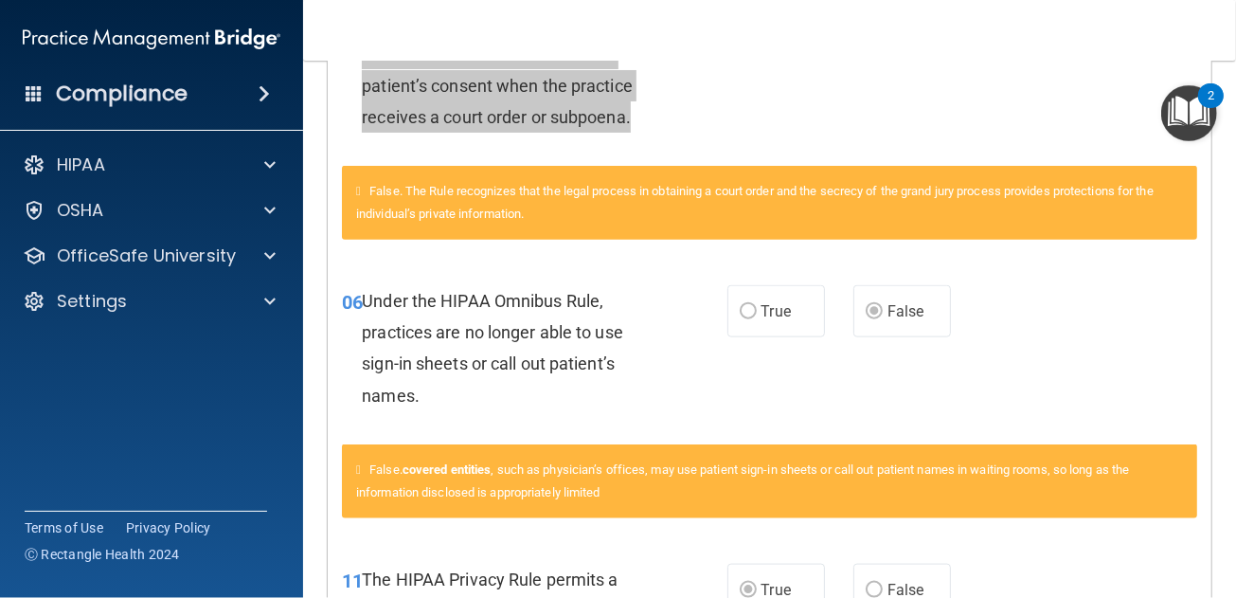
scroll to position [1326, 0]
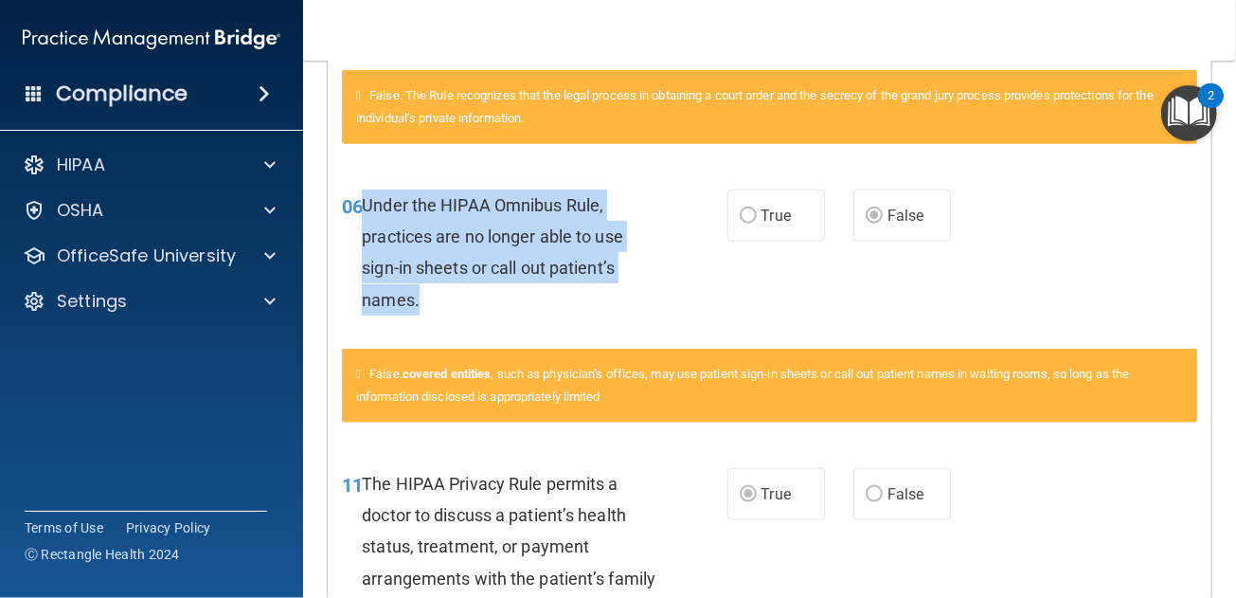
drag, startPoint x: 364, startPoint y: 224, endPoint x: 436, endPoint y: 323, distance: 122.0
click at [436, 315] on div "Under the HIPAA Omnibus Rule, practices are no longer able to use sign-in sheet…" at bounding box center [517, 252] width 310 height 126
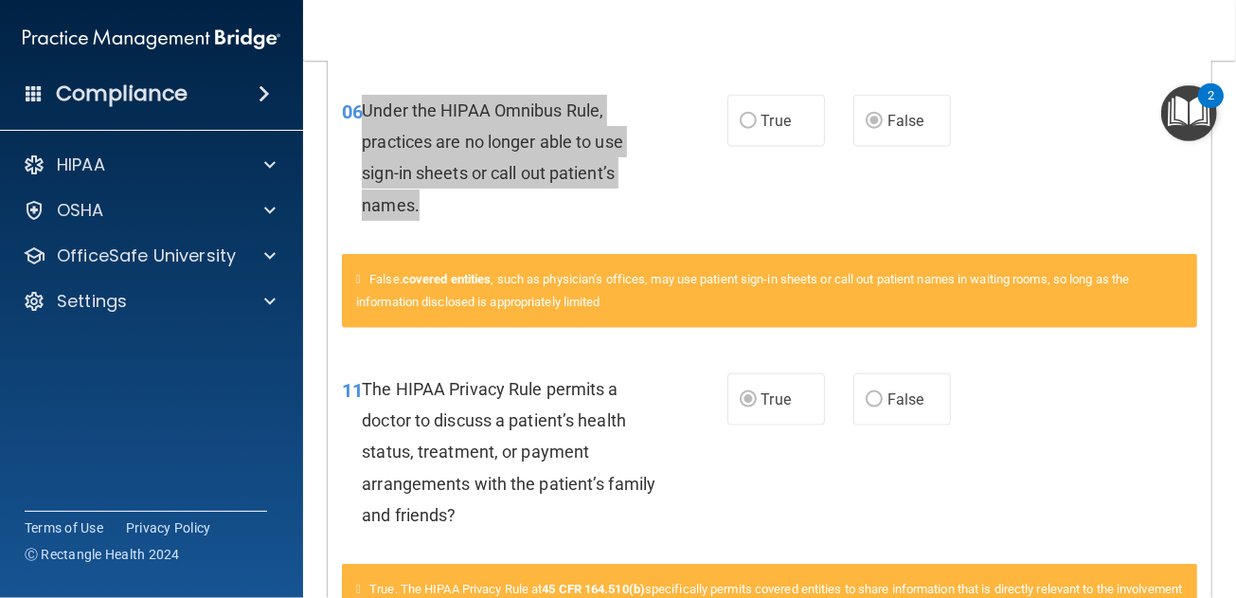
scroll to position [1516, 0]
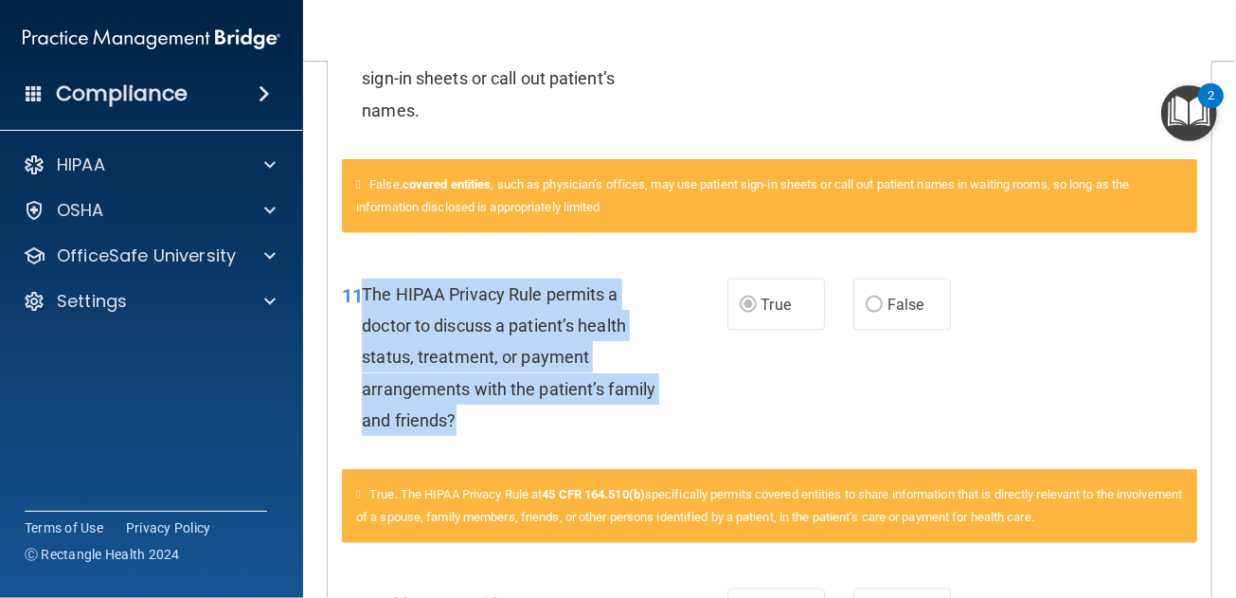
drag, startPoint x: 365, startPoint y: 309, endPoint x: 514, endPoint y: 438, distance: 197.5
click at [514, 436] on div "The HIPAA Privacy Rule permits a doctor to discuss a patient’s health status, t…" at bounding box center [517, 356] width 310 height 157
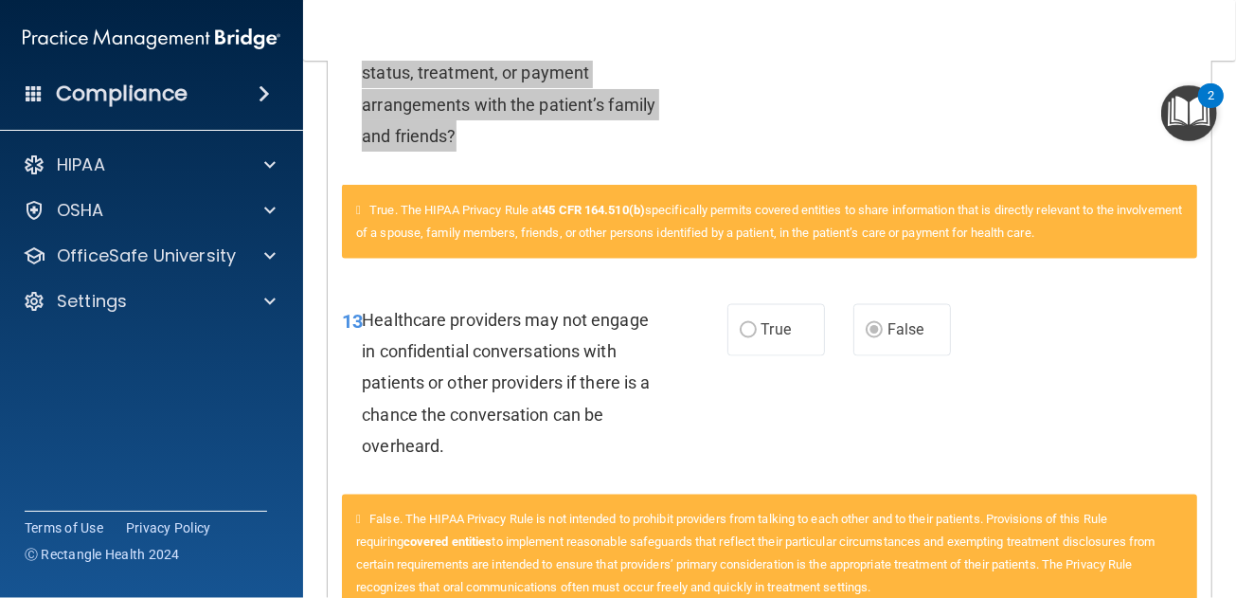
scroll to position [1894, 0]
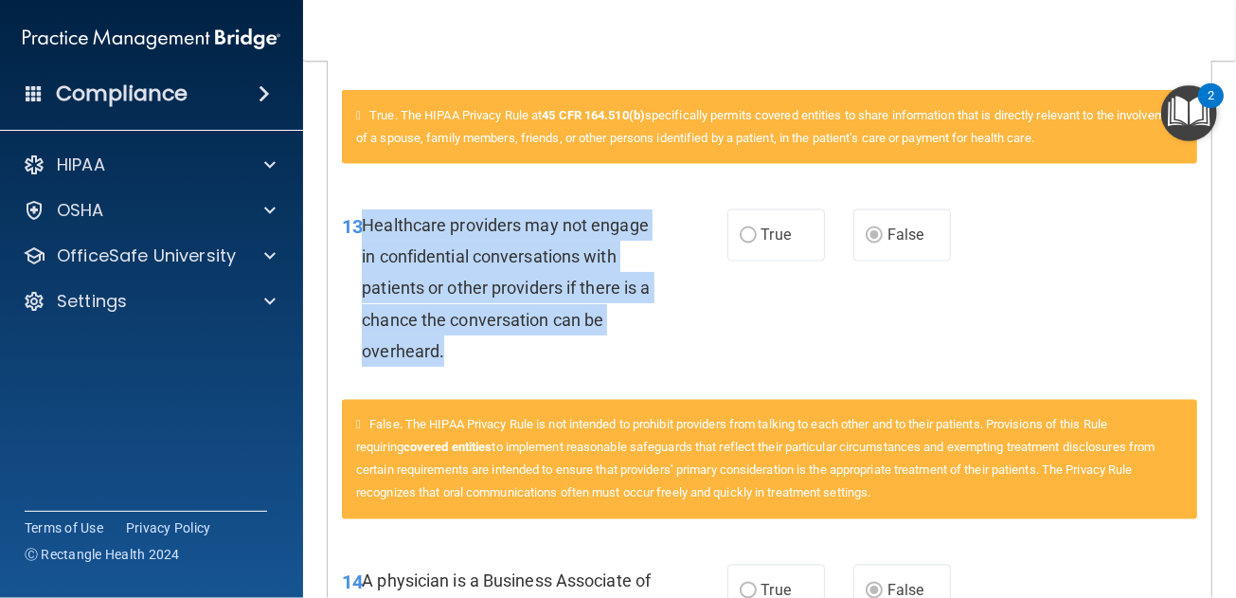
drag, startPoint x: 363, startPoint y: 242, endPoint x: 447, endPoint y: 368, distance: 150.8
click at [447, 367] on div "Healthcare providers may not engage in confidential conversations with patients…" at bounding box center [517, 287] width 310 height 157
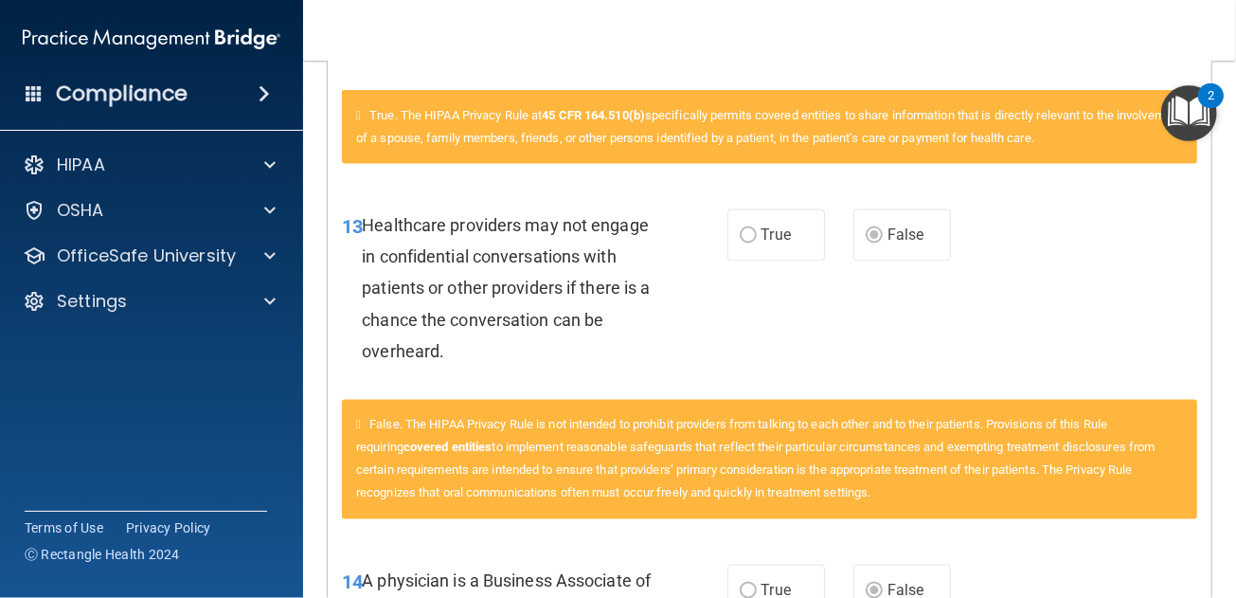
click at [936, 364] on div "13 Healthcare providers may not engage in confidential conversations with patie…" at bounding box center [770, 293] width 884 height 214
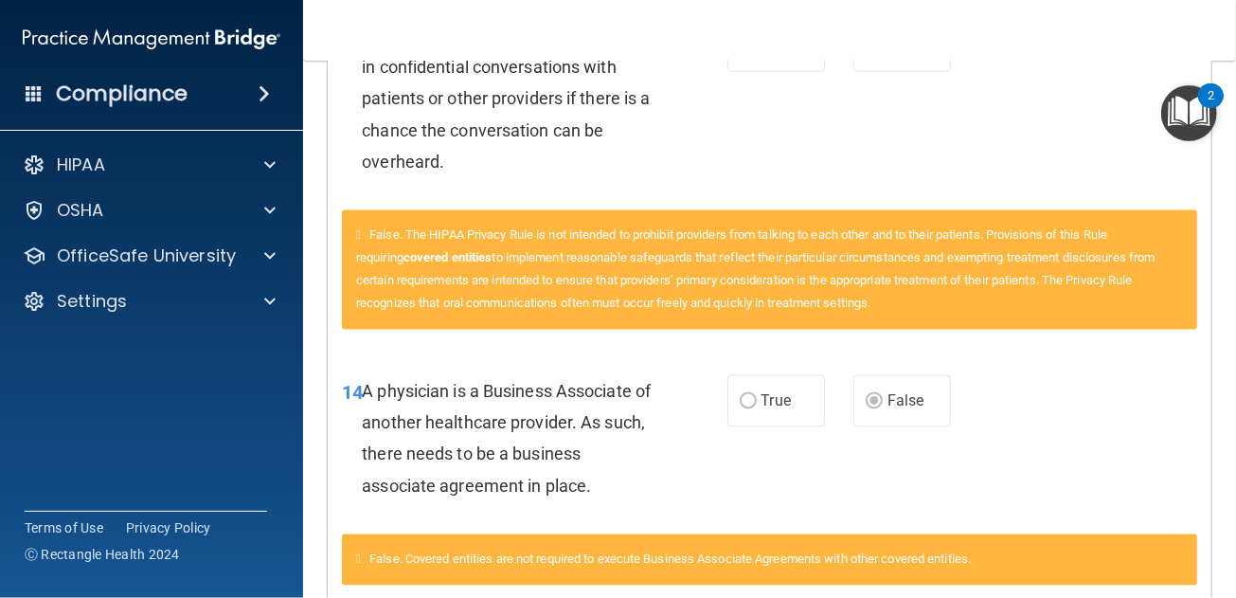
scroll to position [2179, 0]
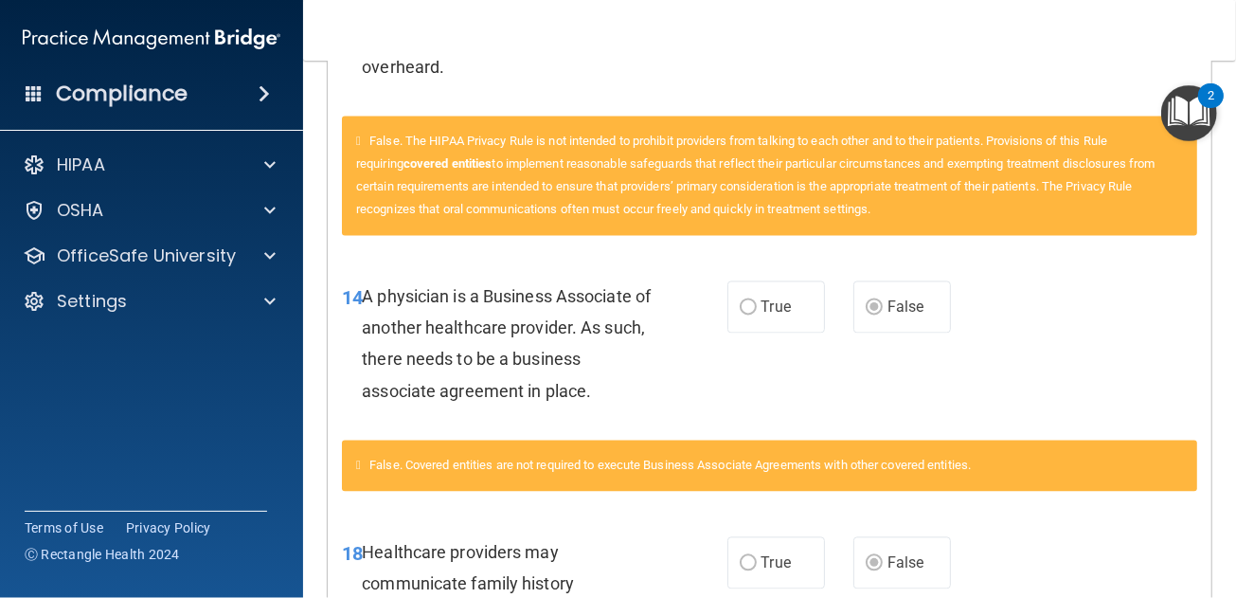
click at [368, 320] on span "A physician is a Business Associate of another healthcare provider. As such, th…" at bounding box center [506, 343] width 289 height 115
drag, startPoint x: 360, startPoint y: 314, endPoint x: 600, endPoint y: 415, distance: 259.8
click at [600, 406] on div "A physician is a Business Associate of another healthcare provider. As such, th…" at bounding box center [517, 343] width 310 height 126
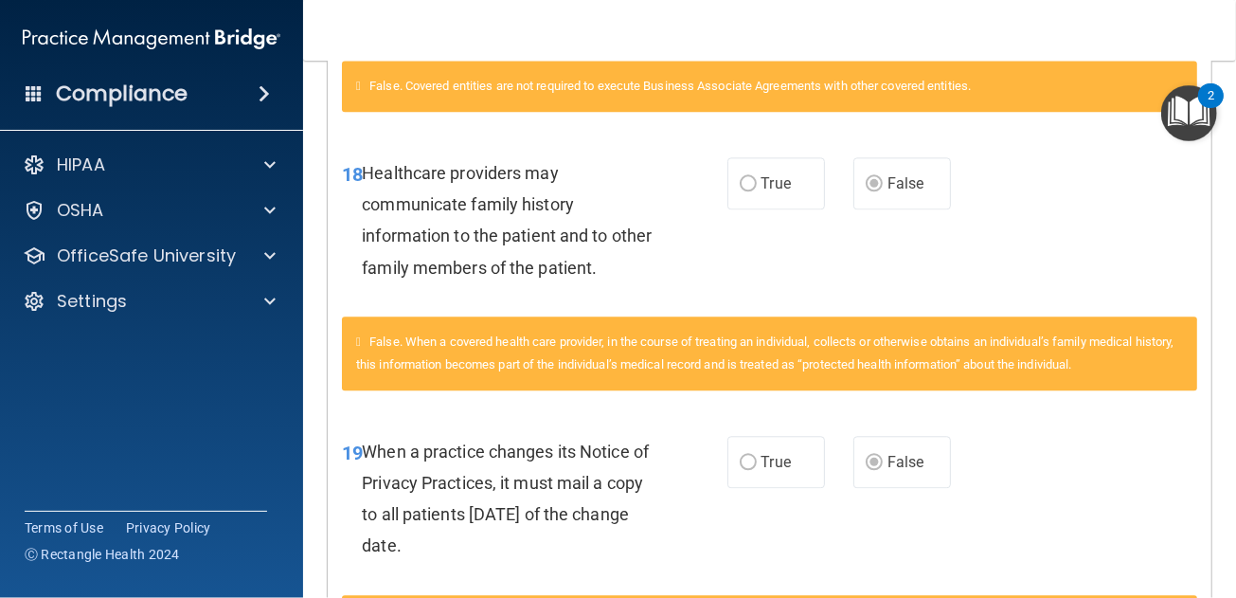
scroll to position [2652, 0]
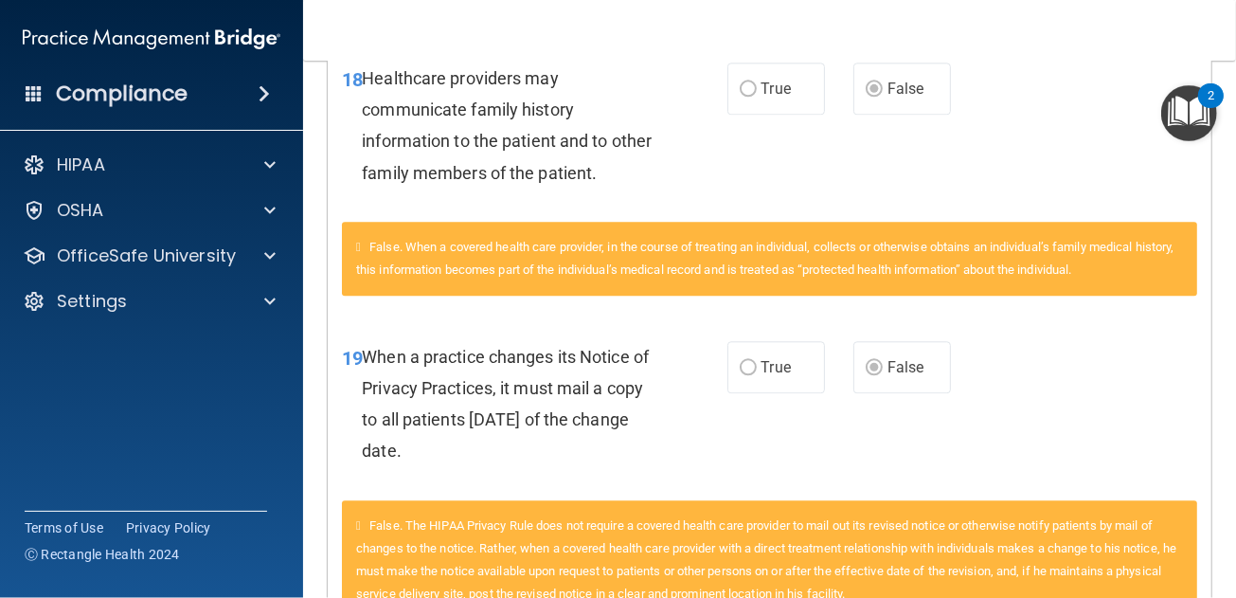
click at [404, 160] on span "Healthcare providers may communicate family history information to the patient …" at bounding box center [507, 125] width 290 height 115
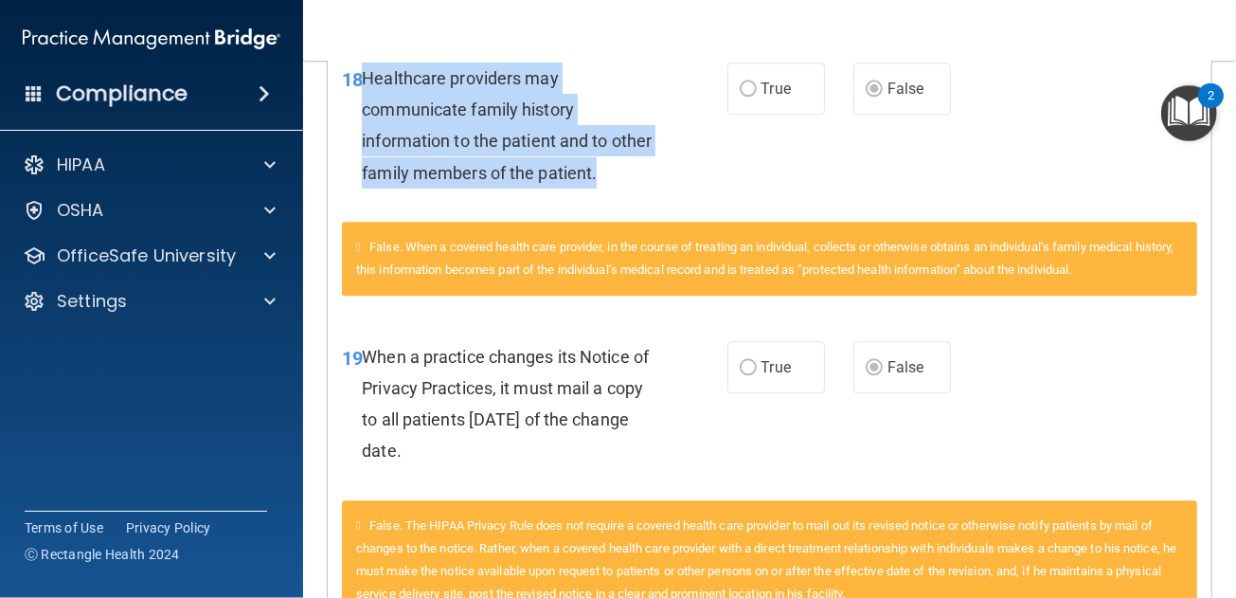
drag, startPoint x: 361, startPoint y: 100, endPoint x: 638, endPoint y: 208, distance: 297.8
click at [638, 188] on div "Healthcare providers may communicate family history information to the patient …" at bounding box center [517, 126] width 310 height 126
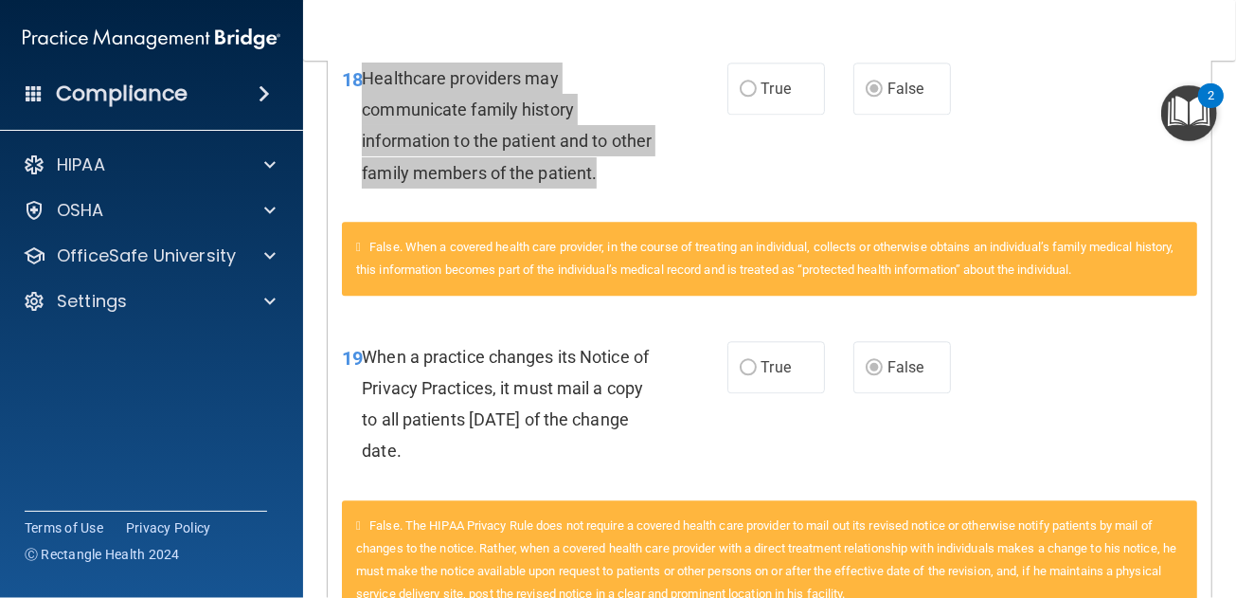
scroll to position [2842, 0]
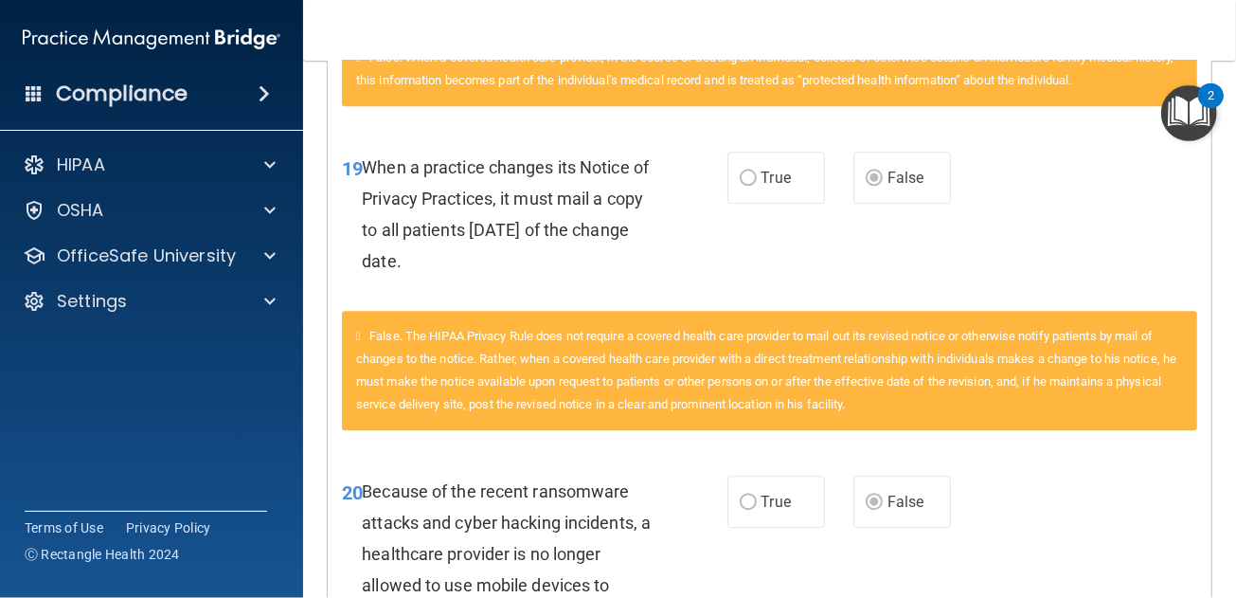
drag, startPoint x: 471, startPoint y: 292, endPoint x: 366, endPoint y: 192, distance: 144.7
click at [366, 192] on div "When a practice changes its Notice of Privacy Practices, it must mail a copy to…" at bounding box center [517, 215] width 310 height 126
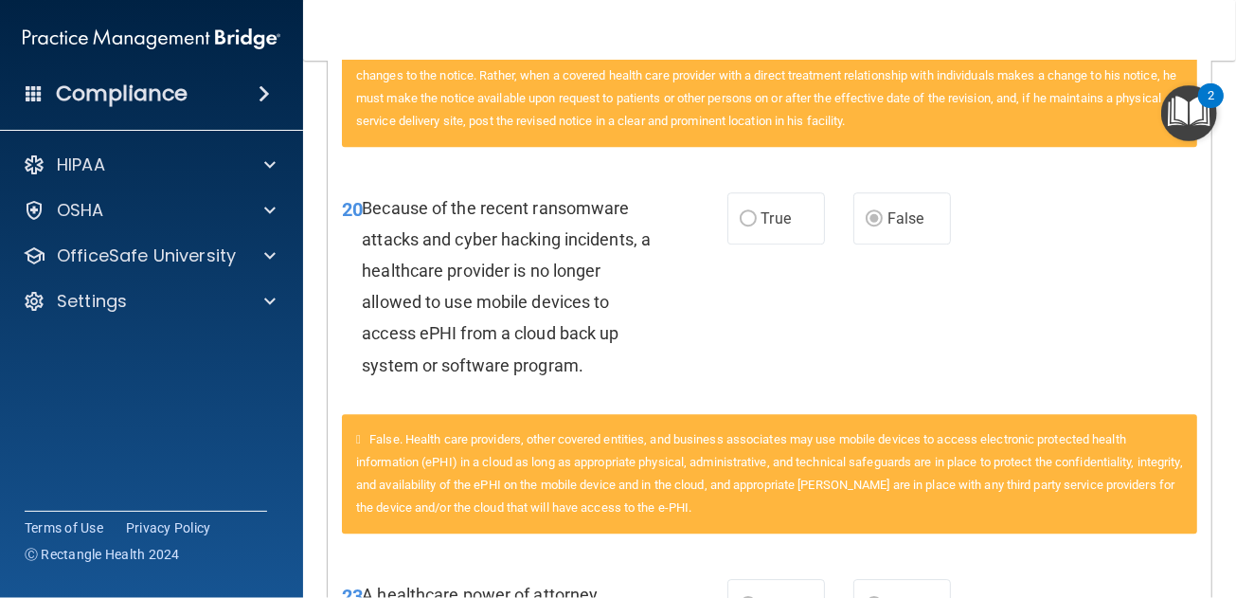
scroll to position [3220, 0]
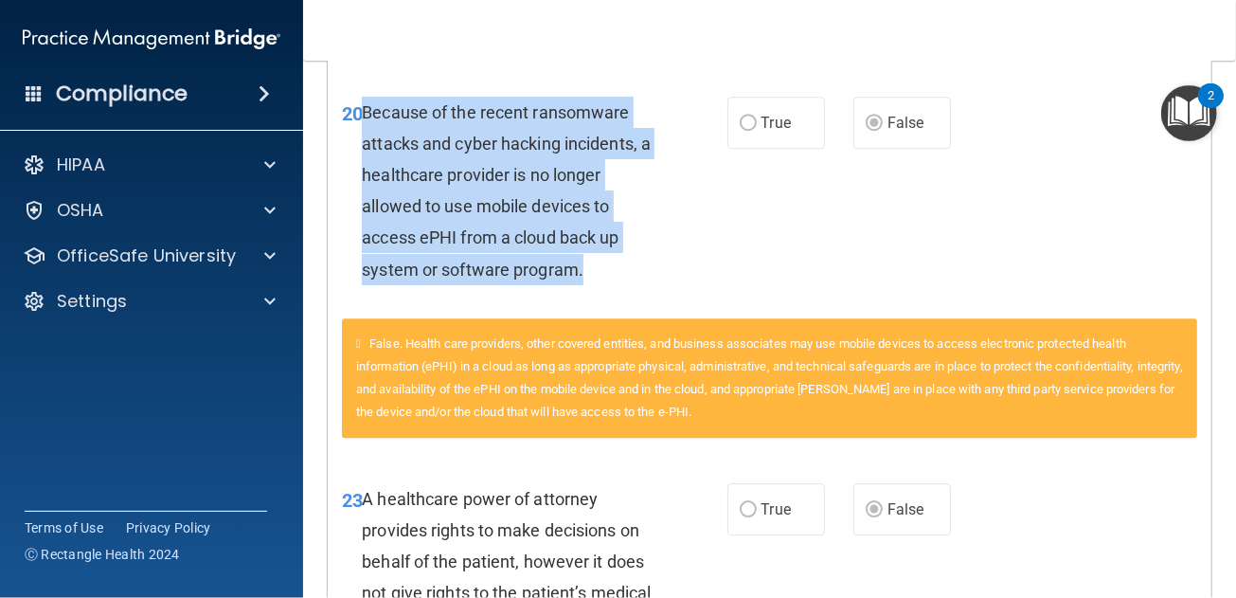
drag, startPoint x: 588, startPoint y: 293, endPoint x: 366, endPoint y: 131, distance: 275.3
click at [366, 131] on div "Because of the recent ransomware attacks and cyber hacking incidents, a healthc…" at bounding box center [517, 191] width 310 height 188
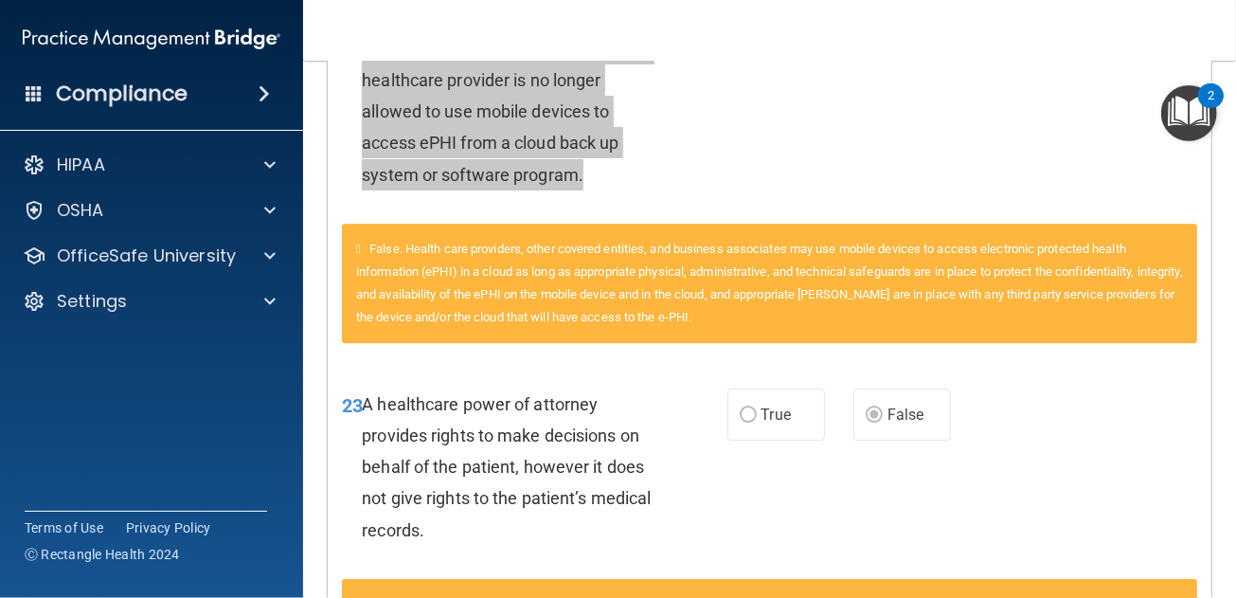
scroll to position [3504, 0]
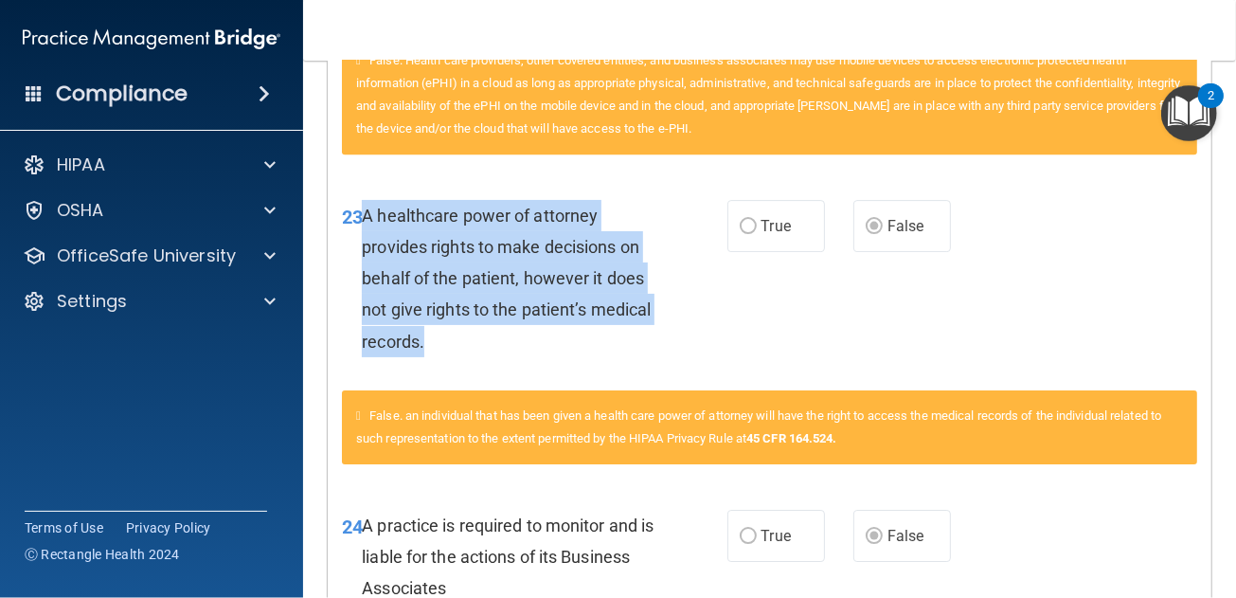
drag, startPoint x: 364, startPoint y: 234, endPoint x: 497, endPoint y: 362, distance: 184.9
click at [497, 357] on div "A healthcare power of attorney provides rights to make decisions on behalf of t…" at bounding box center [517, 278] width 310 height 157
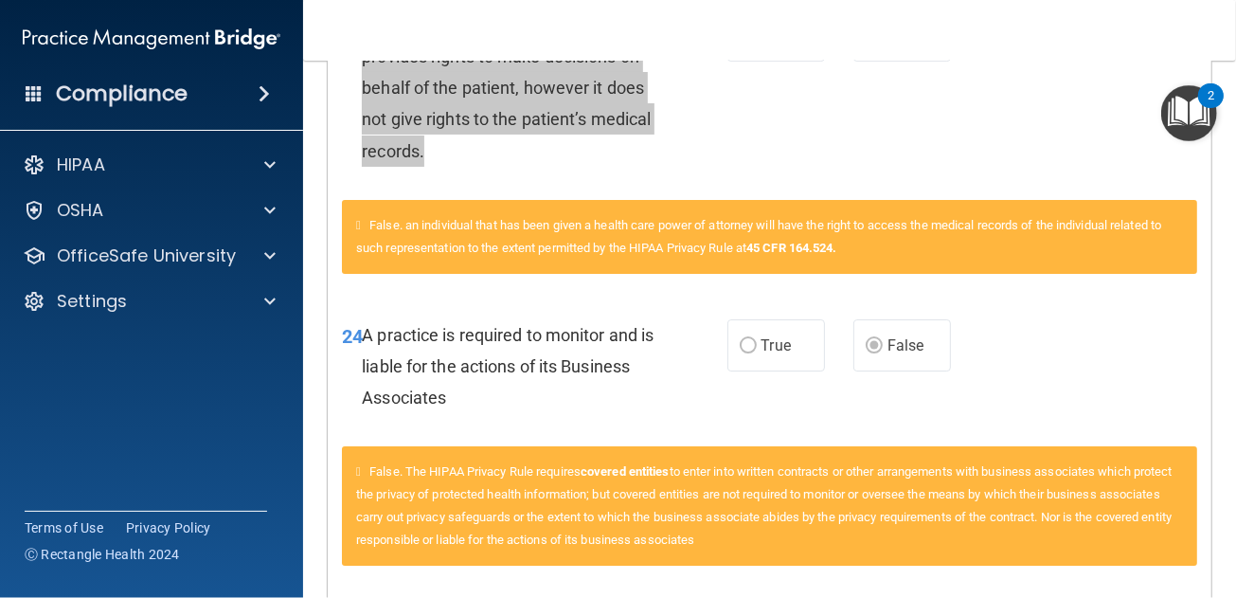
scroll to position [3789, 0]
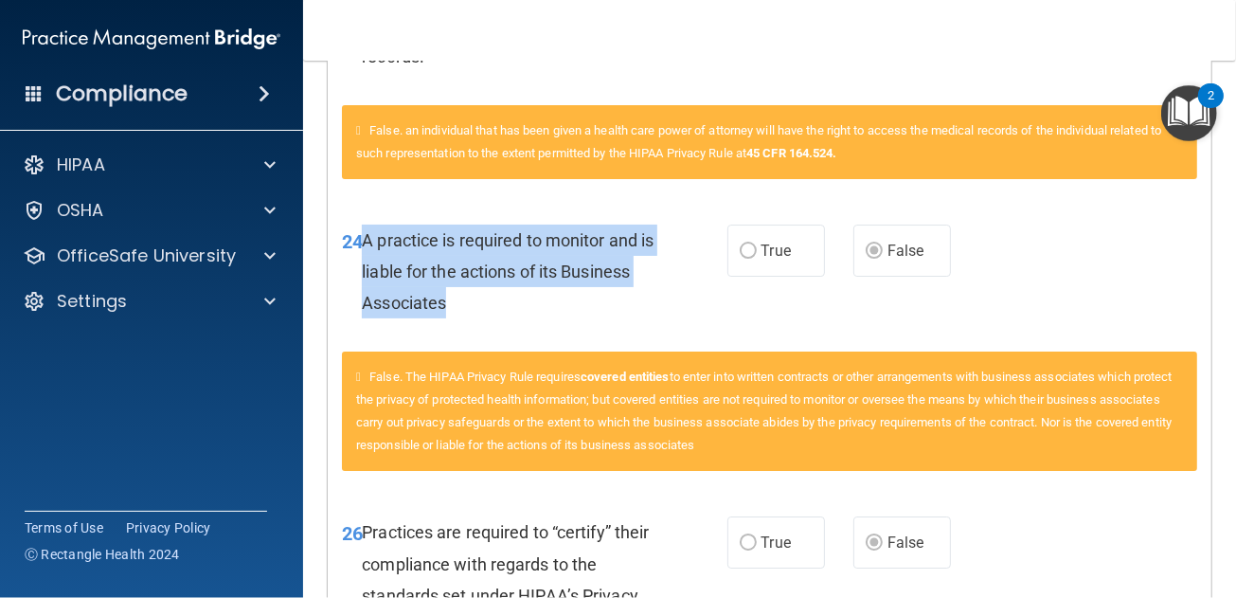
drag, startPoint x: 543, startPoint y: 336, endPoint x: 361, endPoint y: 255, distance: 199.3
click at [362, 255] on div "A practice is required to monitor and is liable for the actions of its Business…" at bounding box center [517, 271] width 310 height 95
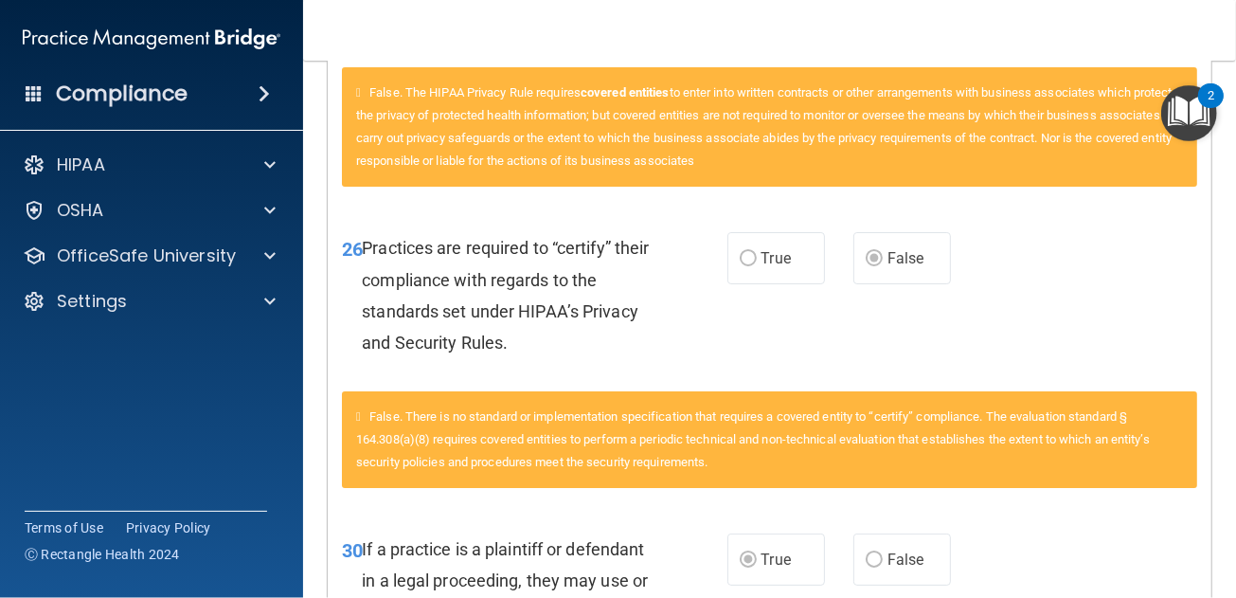
scroll to position [4168, 0]
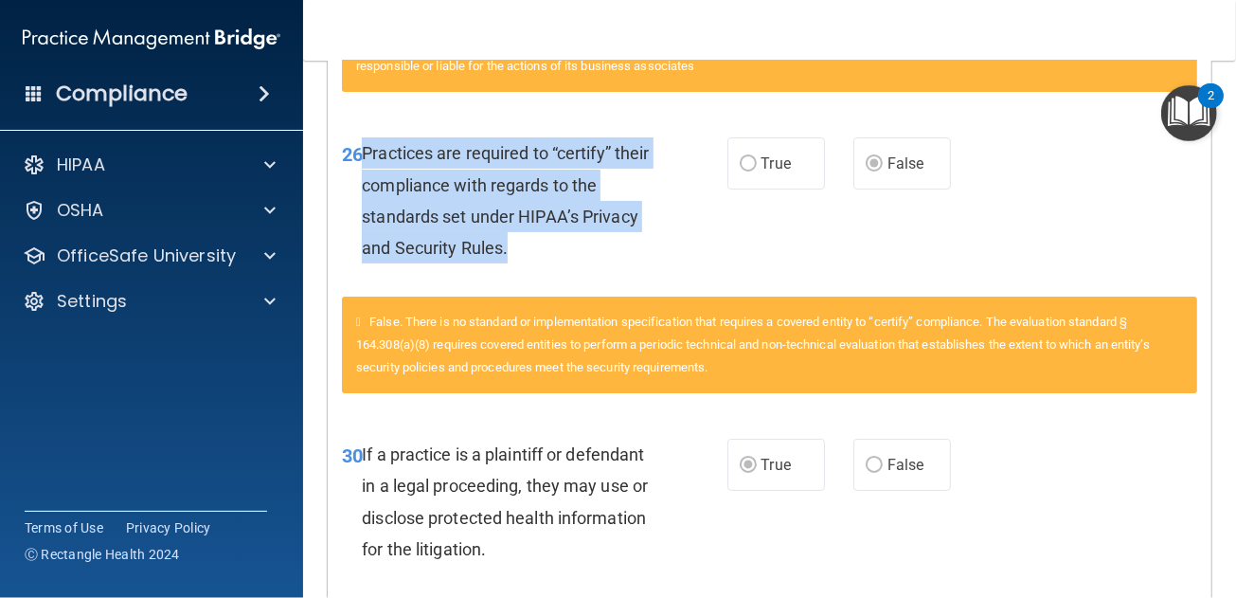
drag, startPoint x: 518, startPoint y: 270, endPoint x: 366, endPoint y: 175, distance: 179.5
click at [366, 175] on div "Practices are required to “certify” their compliance with regards to the standa…" at bounding box center [517, 200] width 310 height 126
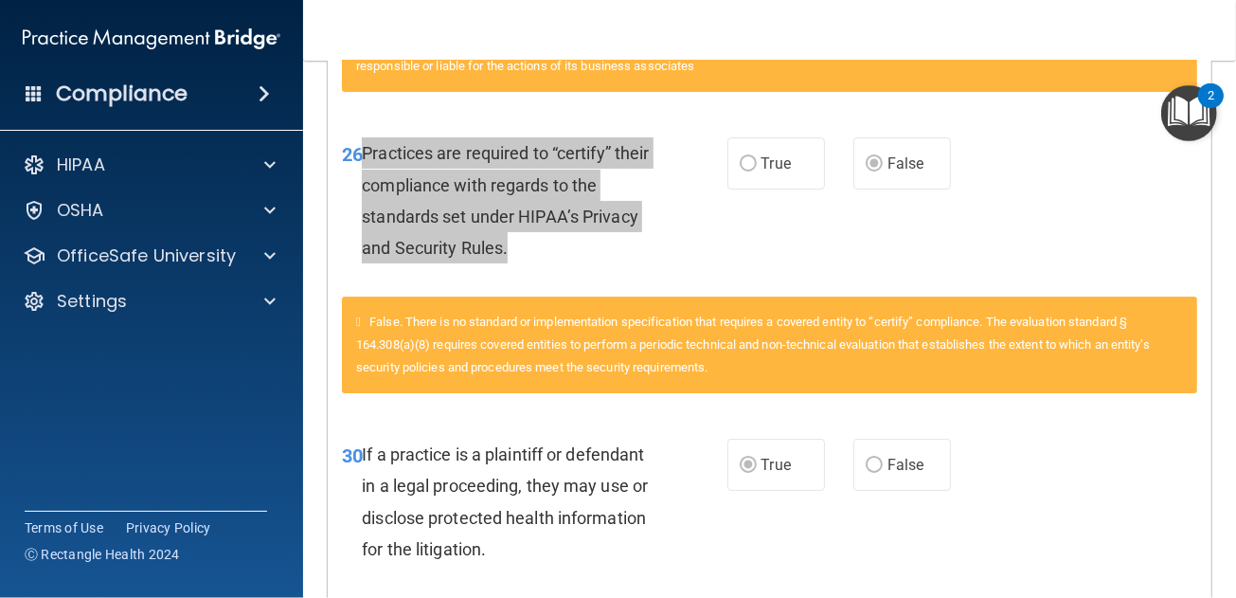
scroll to position [4357, 0]
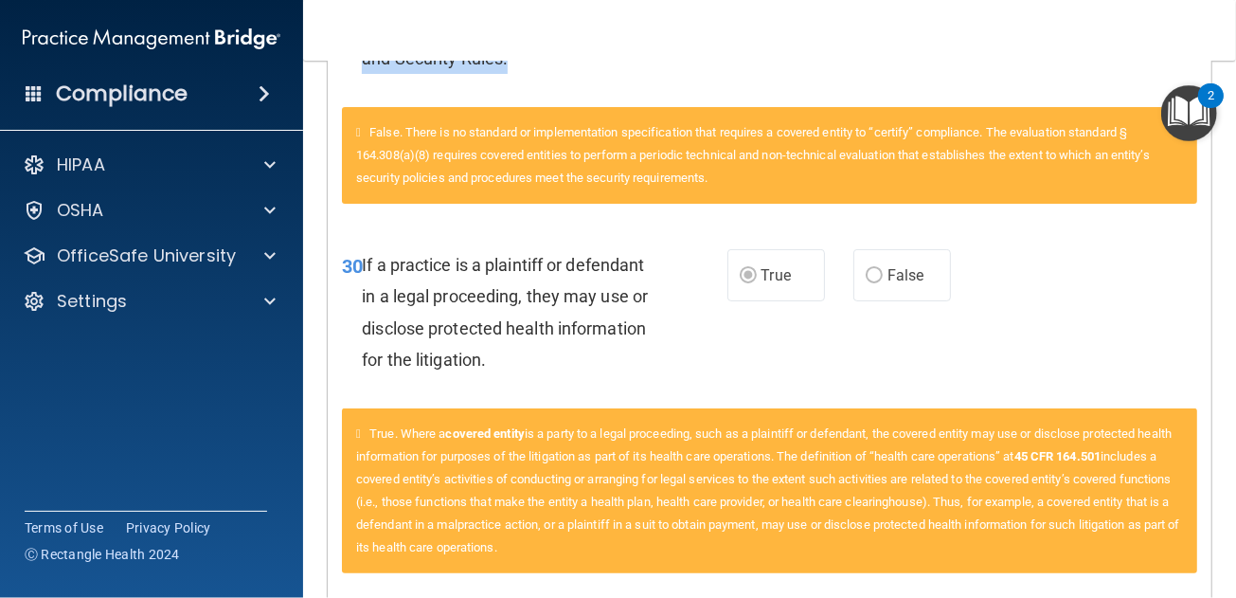
click at [504, 375] on div "If a practice is a plaintiff or defendant in a legal proceeding, they may use o…" at bounding box center [517, 312] width 310 height 126
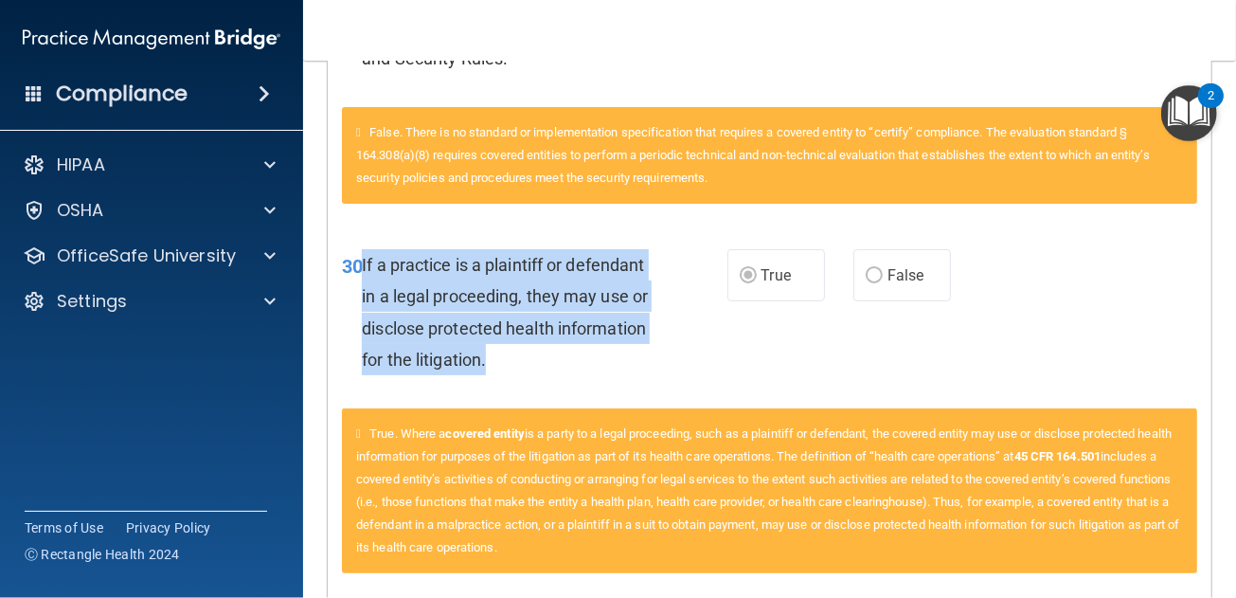
drag, startPoint x: 499, startPoint y: 385, endPoint x: 362, endPoint y: 289, distance: 167.4
click at [362, 289] on div "If a practice is a plaintiff or defendant in a legal proceeding, they may use o…" at bounding box center [517, 312] width 310 height 126
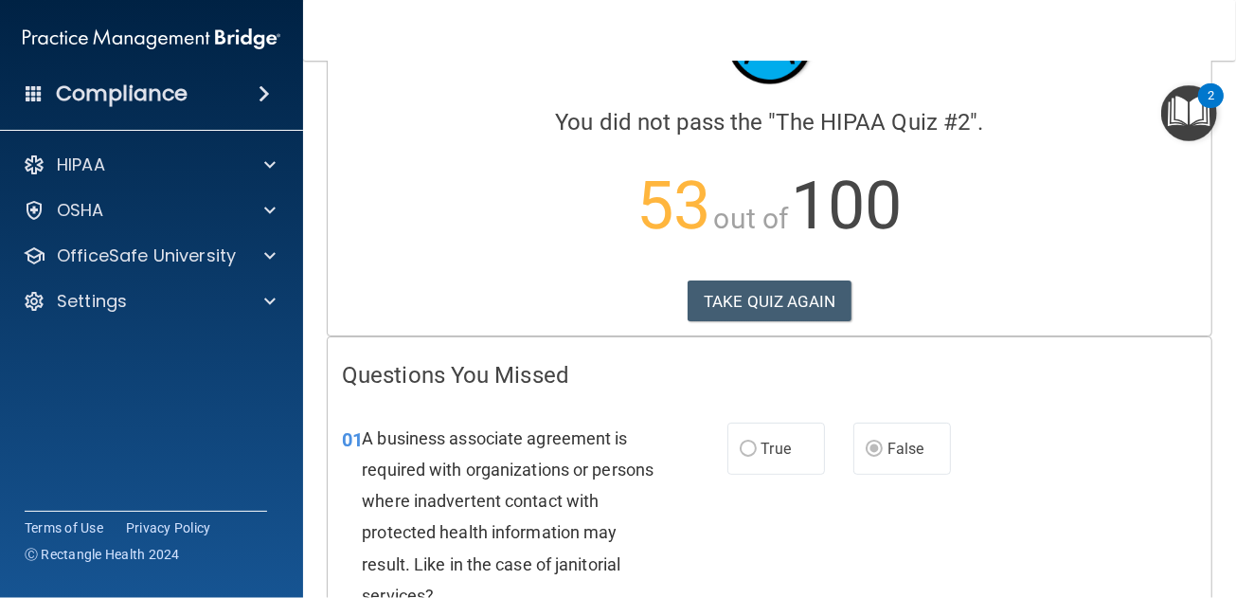
scroll to position [0, 0]
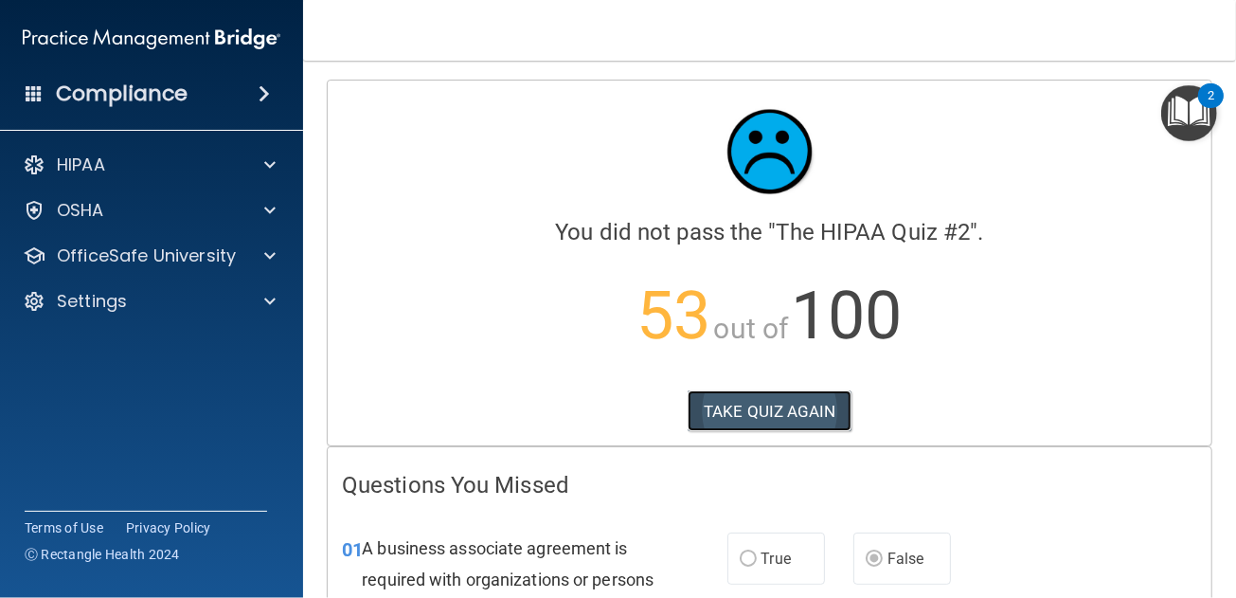
click at [769, 420] on button "TAKE QUIZ AGAIN" at bounding box center [770, 411] width 164 height 42
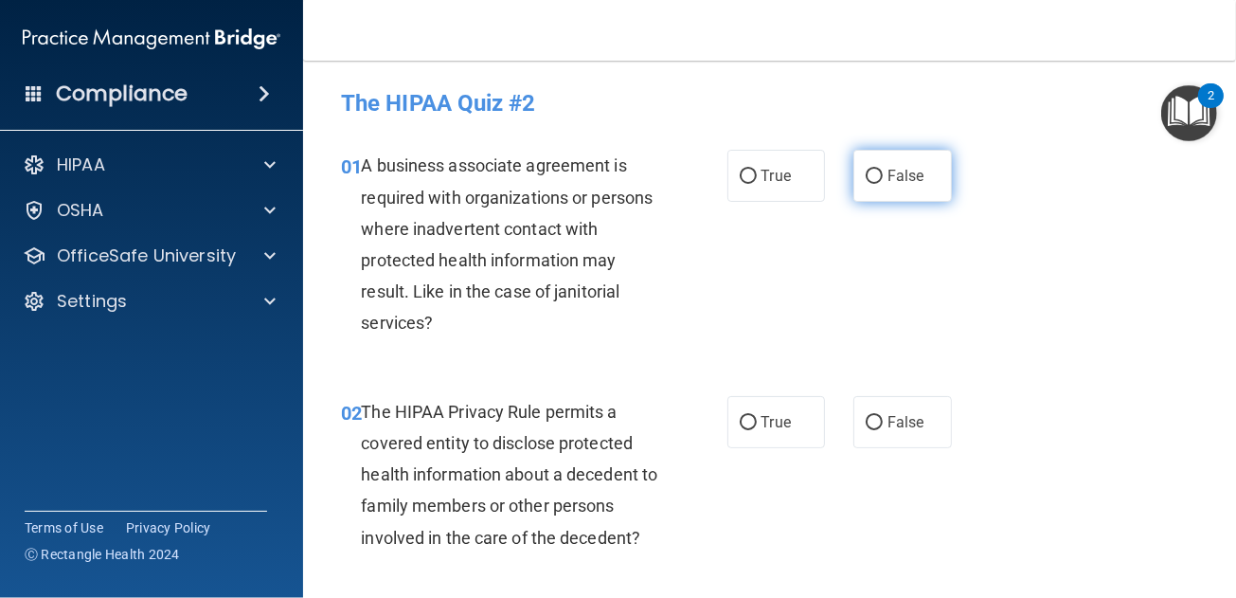
click at [883, 186] on label "False" at bounding box center [902, 176] width 99 height 52
click at [883, 184] on input "False" at bounding box center [874, 177] width 17 height 14
radio input "true"
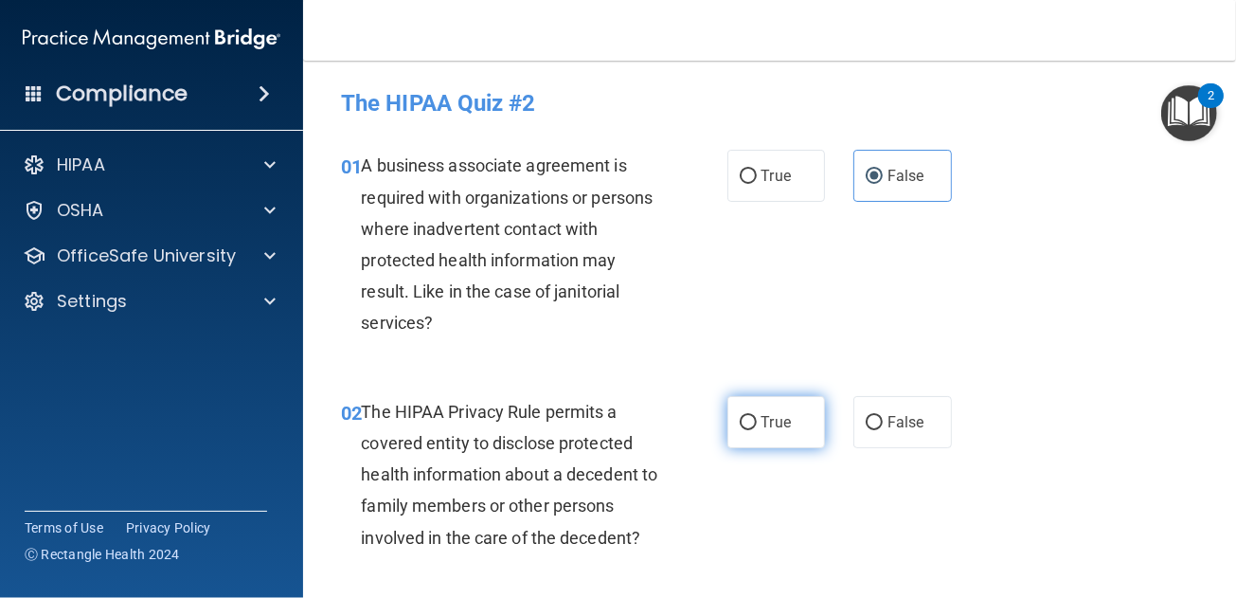
click at [763, 417] on span "True" at bounding box center [776, 422] width 29 height 18
click at [757, 417] on input "True" at bounding box center [748, 423] width 17 height 14
radio input "true"
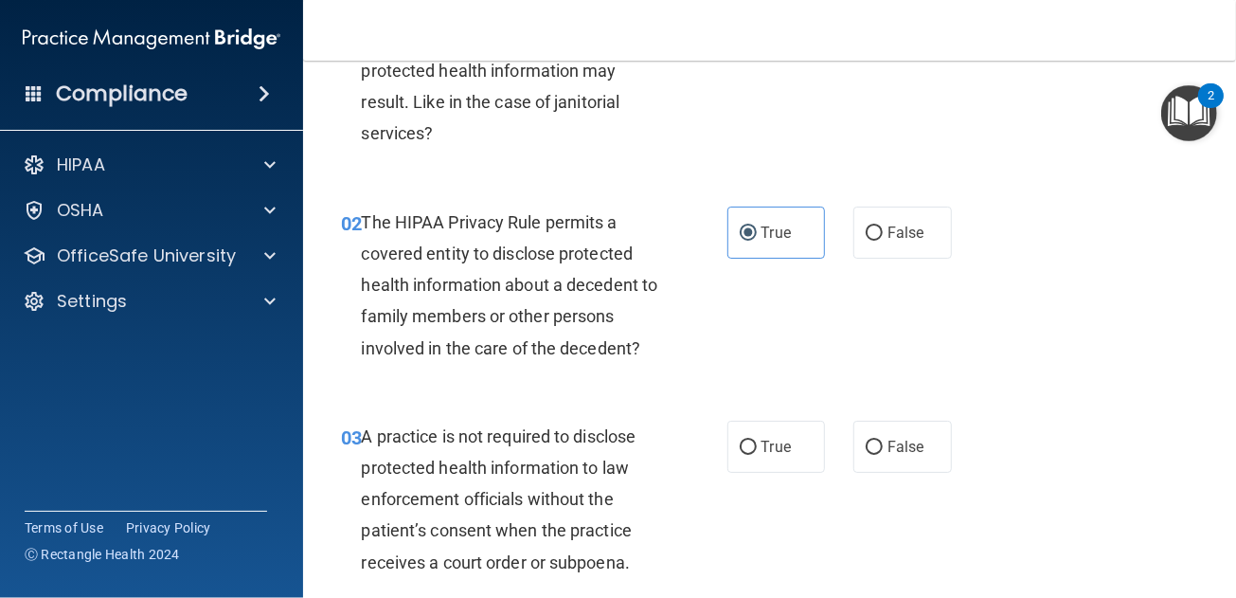
scroll to position [284, 0]
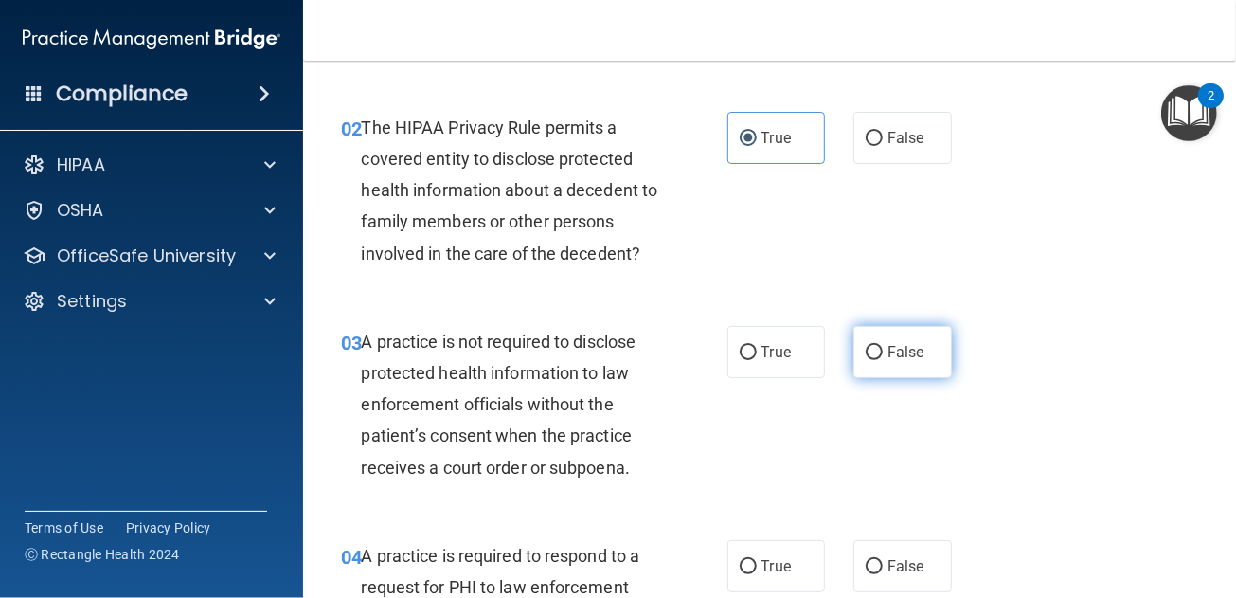
click at [901, 352] on span "False" at bounding box center [906, 352] width 37 height 18
click at [883, 352] on input "False" at bounding box center [874, 353] width 17 height 14
radio input "true"
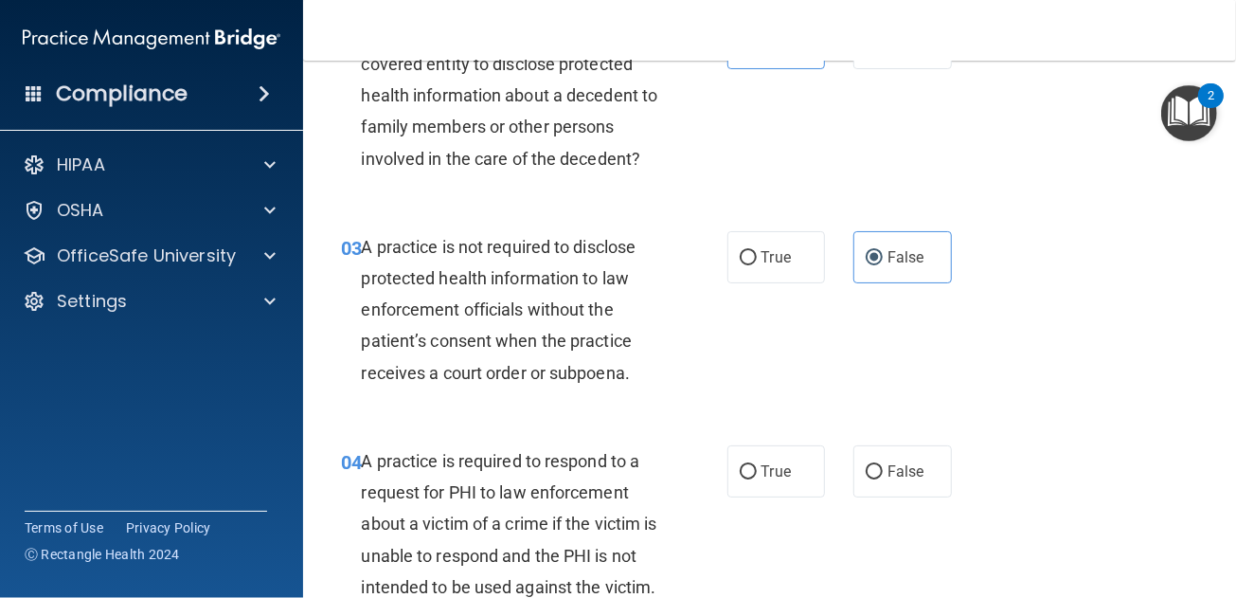
scroll to position [473, 0]
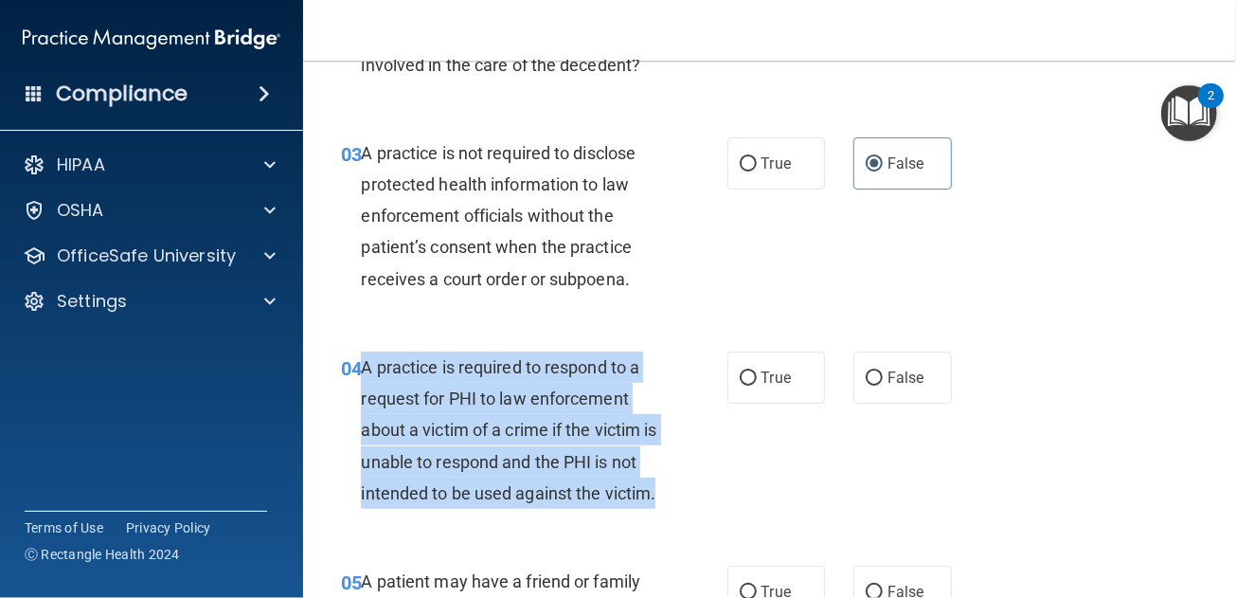
drag, startPoint x: 363, startPoint y: 362, endPoint x: 430, endPoint y: 520, distance: 171.9
click at [430, 509] on div "A practice is required to respond to a request for PHI to law enforcement about…" at bounding box center [516, 429] width 311 height 157
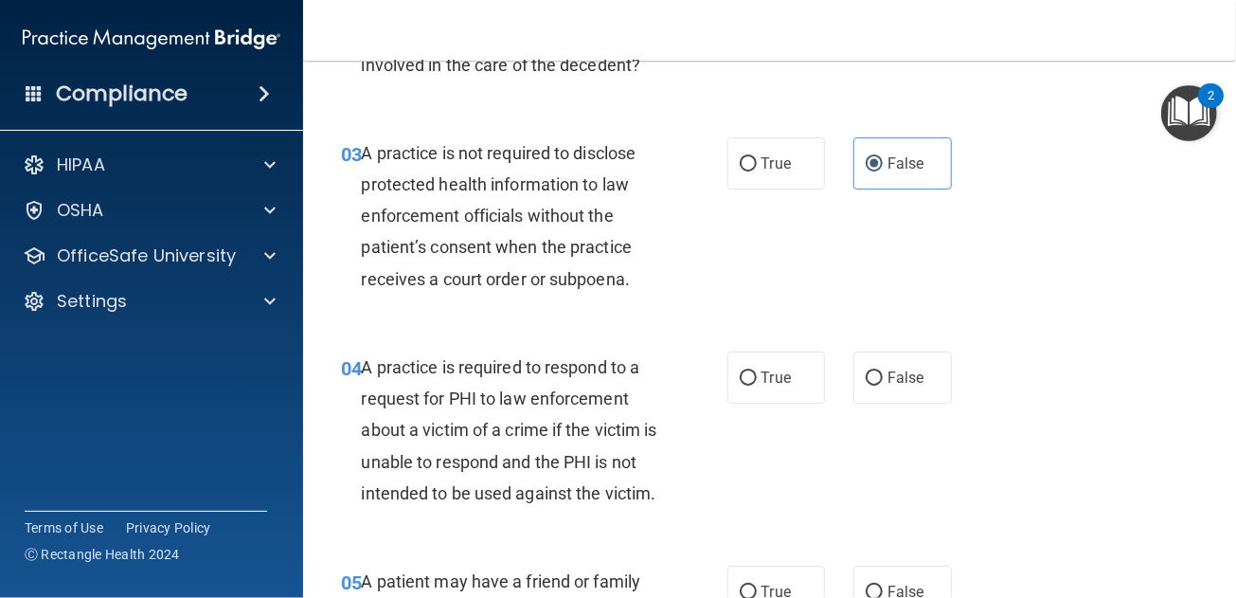
drag, startPoint x: 430, startPoint y: 520, endPoint x: 620, endPoint y: 325, distance: 272.6
click at [620, 325] on div "03 A practice is not required to disclose protected health information to law e…" at bounding box center [770, 221] width 886 height 214
click at [866, 379] on input "False" at bounding box center [874, 378] width 17 height 14
radio input "true"
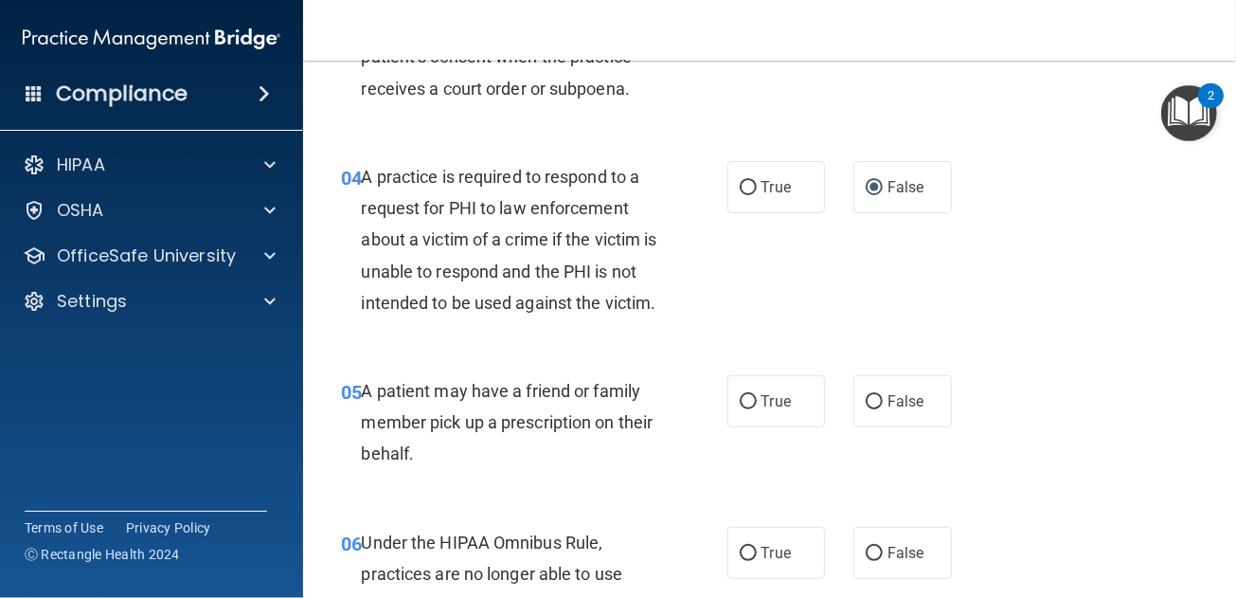
click at [709, 436] on div "05 A patient may have a friend or family member pick up a prescription on their…" at bounding box center [534, 427] width 443 height 104
click at [774, 427] on label "True" at bounding box center [776, 401] width 99 height 52
click at [757, 409] on input "True" at bounding box center [748, 402] width 17 height 14
radio input "true"
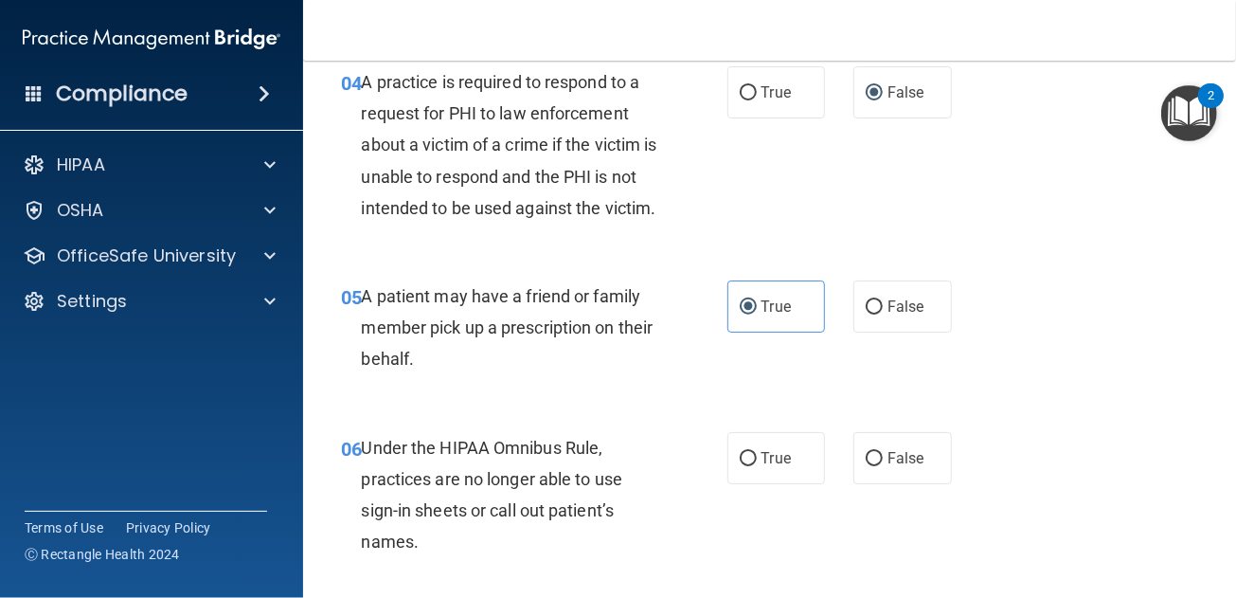
scroll to position [852, 0]
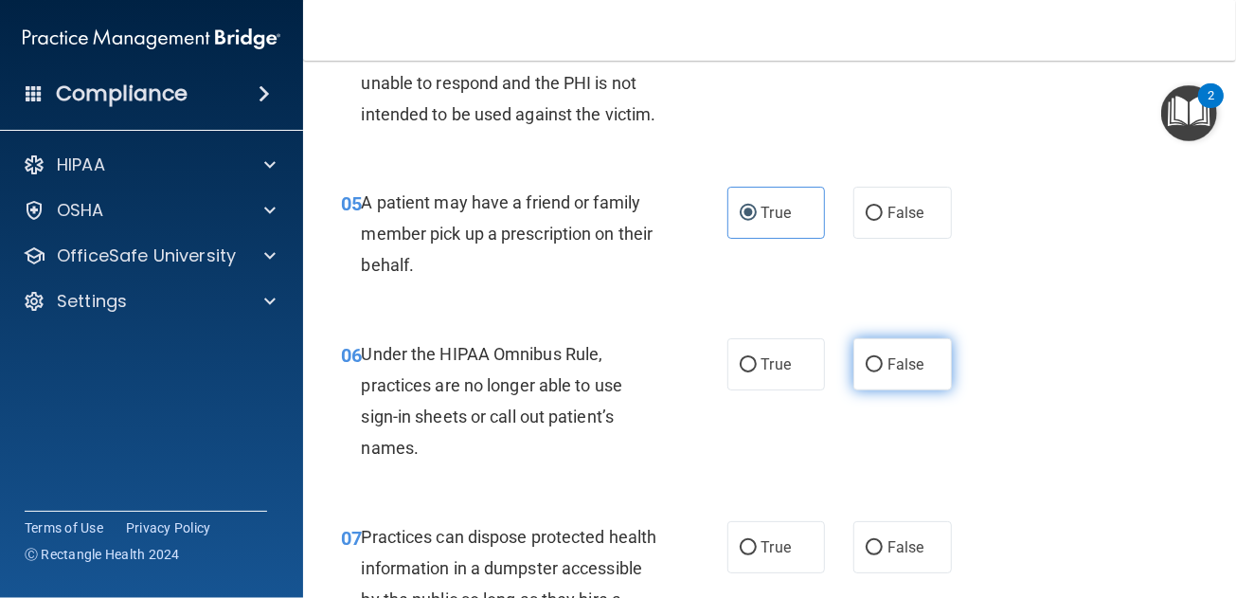
click at [888, 373] on span "False" at bounding box center [906, 364] width 37 height 18
click at [883, 372] on input "False" at bounding box center [874, 365] width 17 height 14
radio input "true"
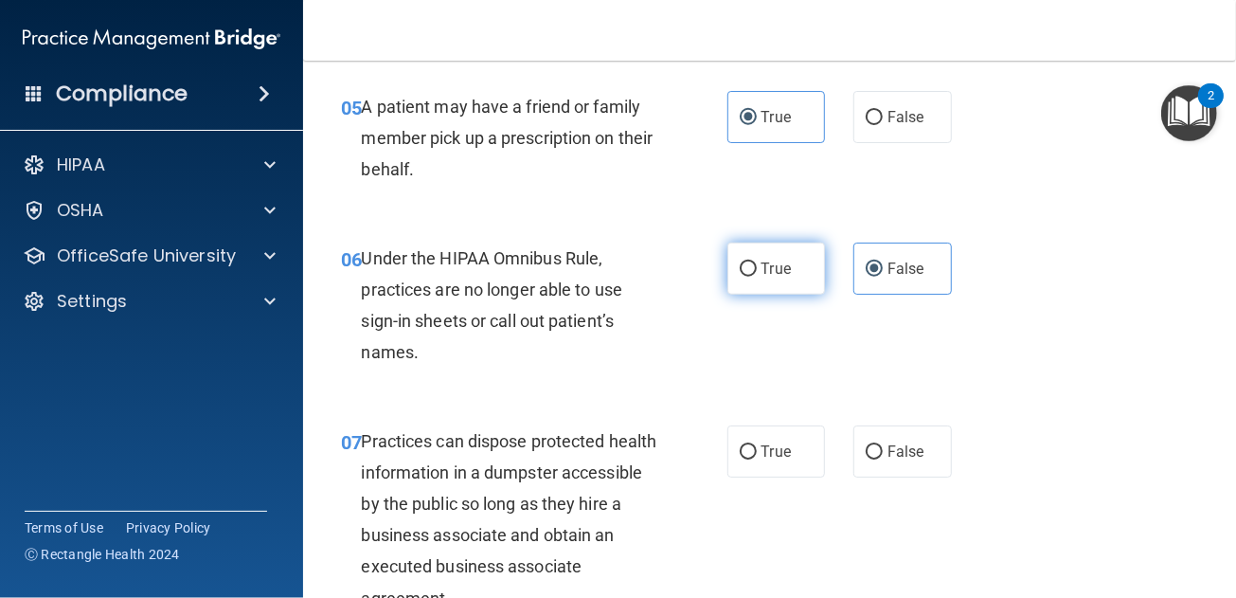
click at [770, 278] on span "True" at bounding box center [776, 269] width 29 height 18
click at [757, 277] on input "True" at bounding box center [748, 269] width 17 height 14
radio input "true"
radio input "false"
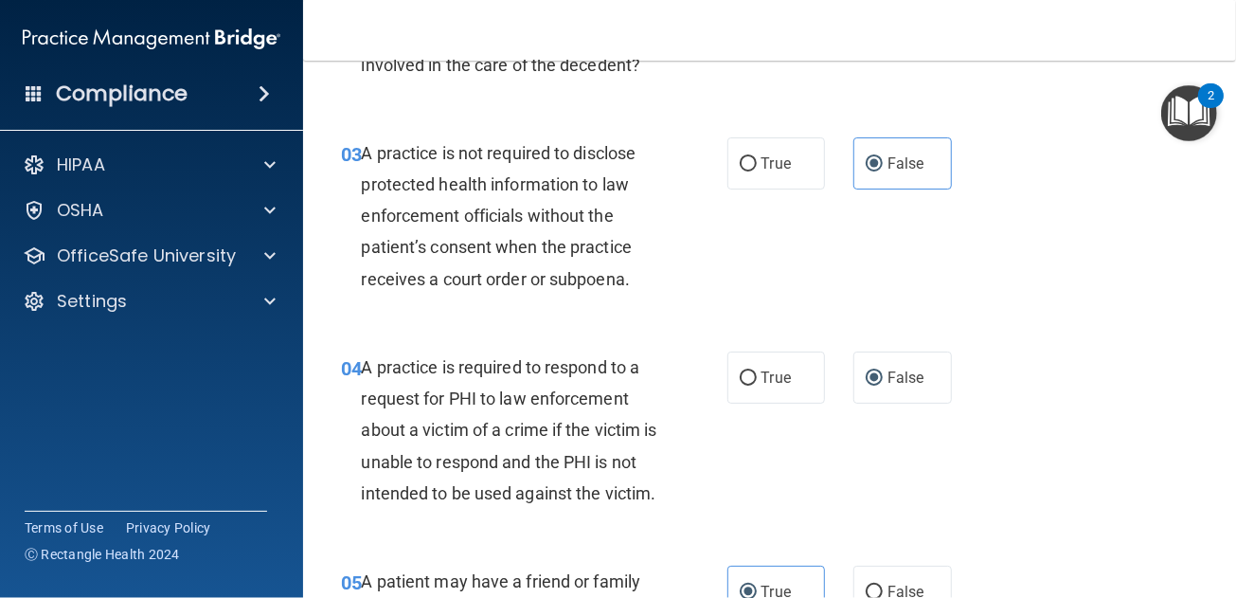
scroll to position [0, 0]
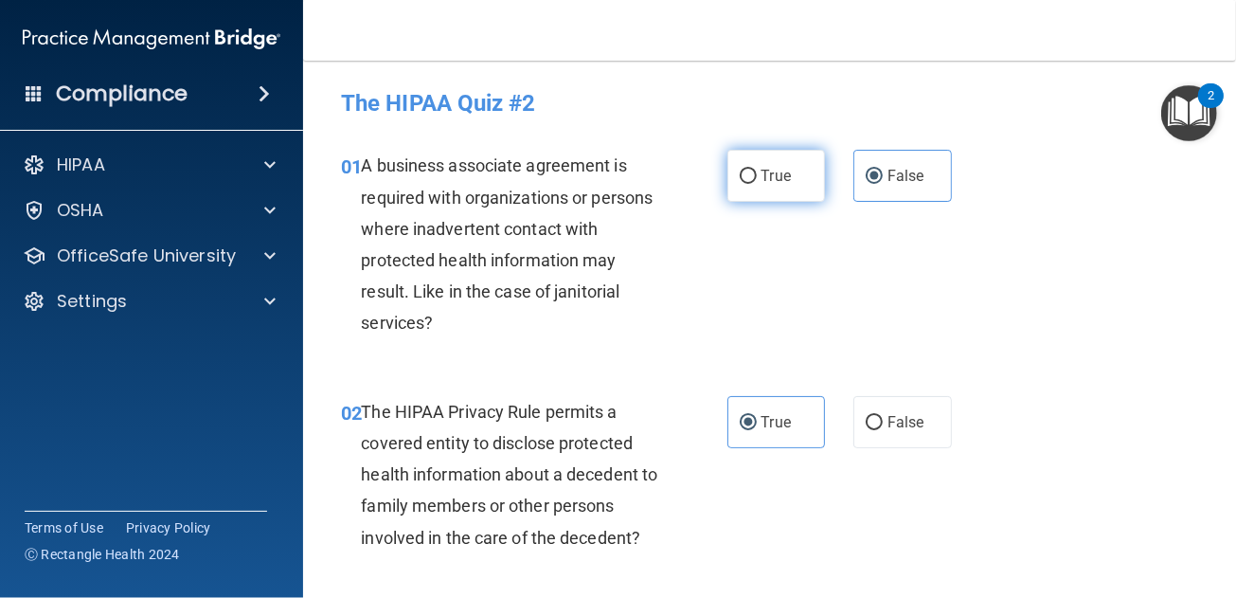
click at [772, 184] on span "True" at bounding box center [776, 176] width 29 height 18
click at [757, 184] on input "True" at bounding box center [748, 177] width 17 height 14
radio input "true"
radio input "false"
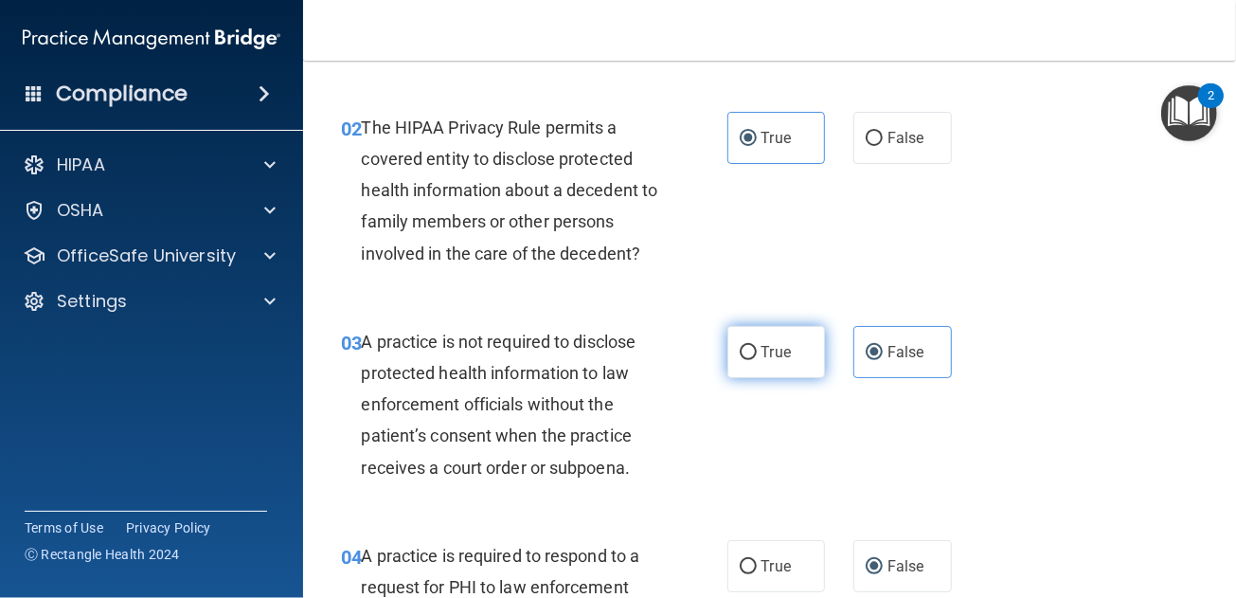
click at [764, 354] on span "True" at bounding box center [776, 352] width 29 height 18
click at [757, 354] on input "True" at bounding box center [748, 353] width 17 height 14
radio input "true"
radio input "false"
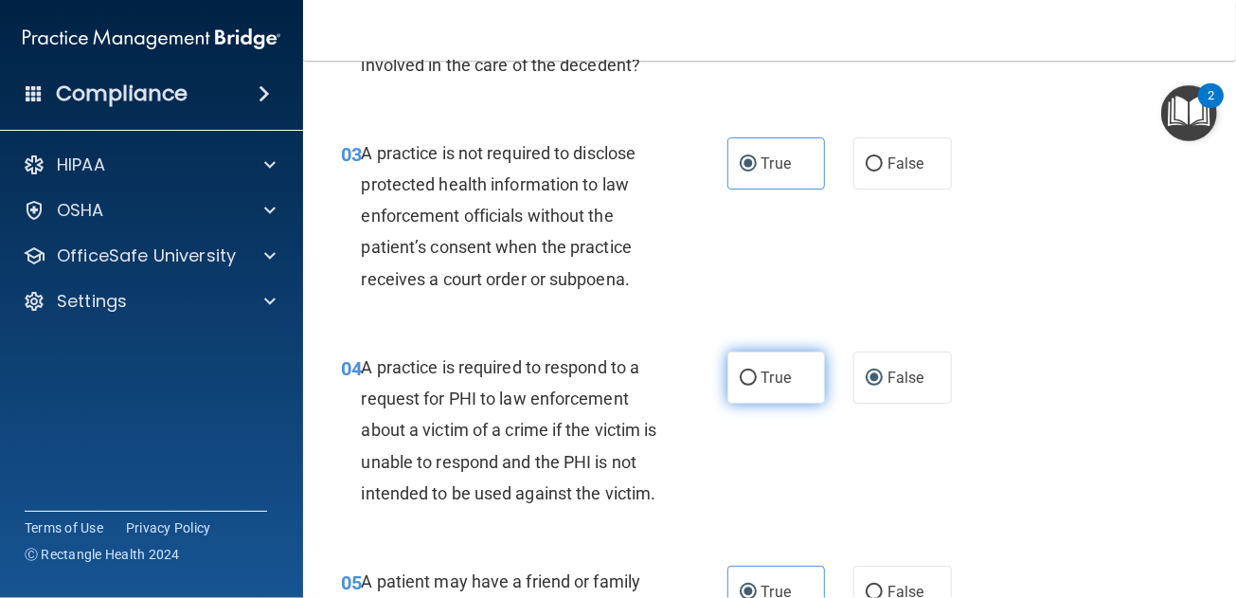
click at [763, 383] on span "True" at bounding box center [776, 377] width 29 height 18
click at [757, 383] on input "True" at bounding box center [748, 378] width 17 height 14
radio input "true"
radio input "false"
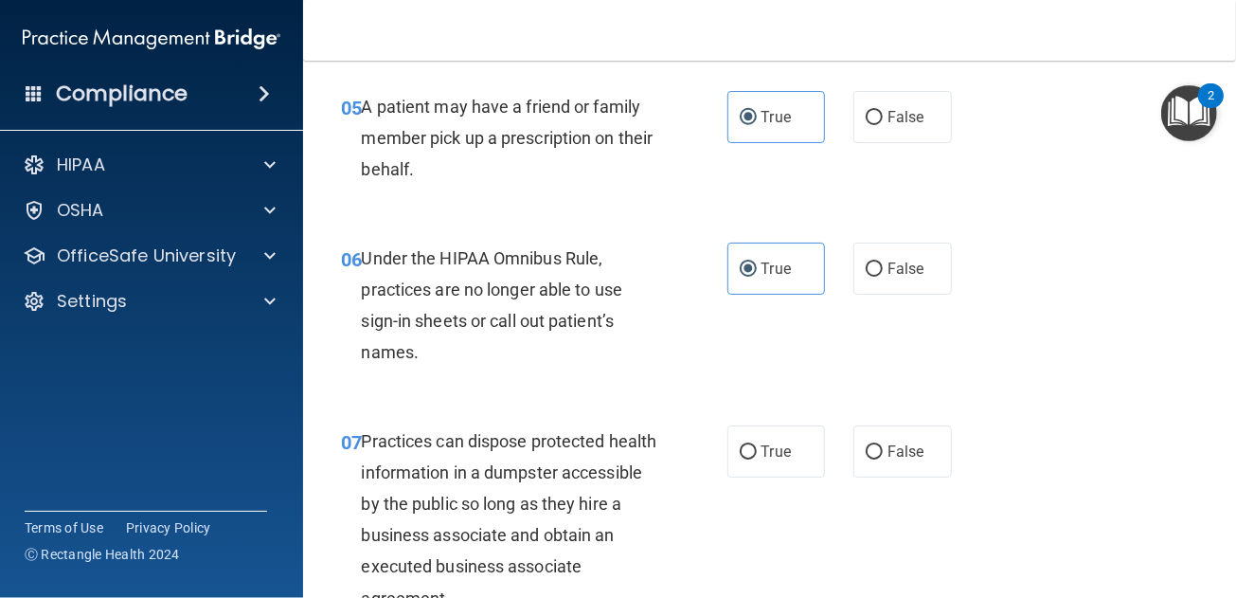
scroll to position [1137, 0]
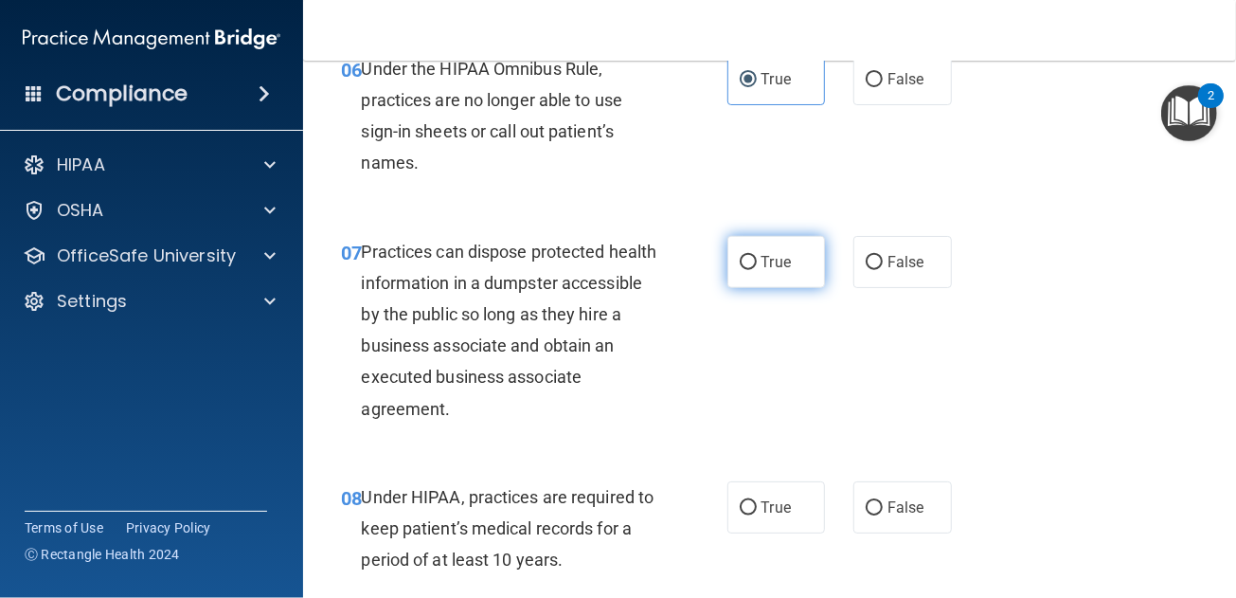
click at [762, 271] on span "True" at bounding box center [776, 262] width 29 height 18
click at [757, 270] on input "True" at bounding box center [748, 263] width 17 height 14
radio input "true"
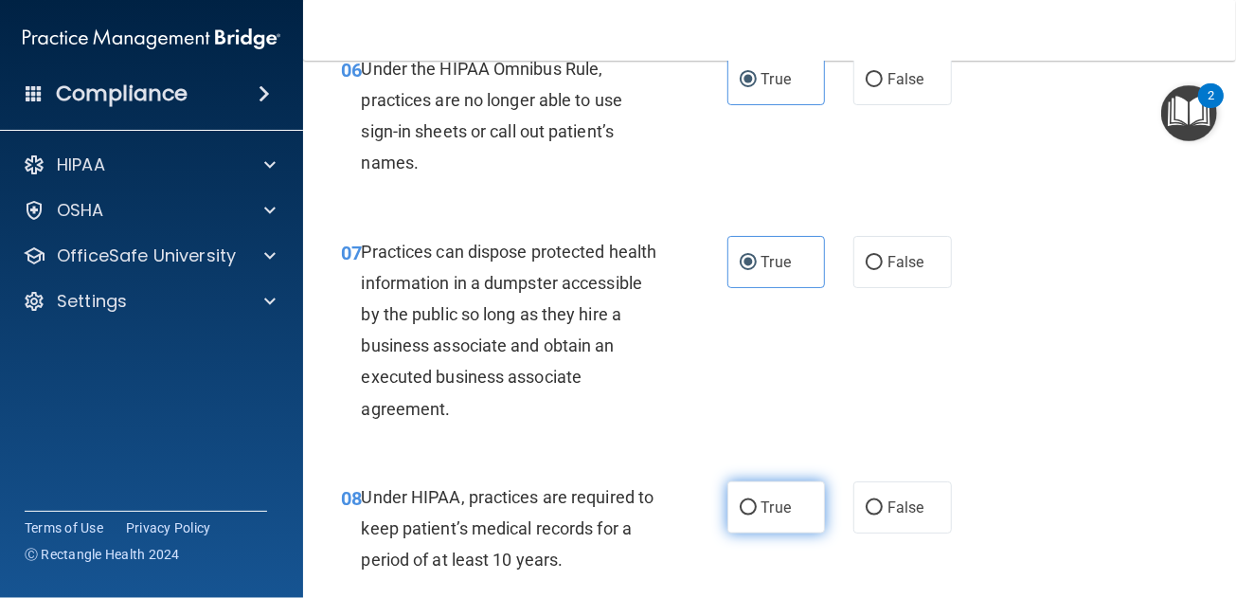
drag, startPoint x: 762, startPoint y: 526, endPoint x: 759, endPoint y: 512, distance: 13.6
click at [762, 525] on label "True" at bounding box center [776, 507] width 99 height 52
click at [757, 515] on input "True" at bounding box center [748, 508] width 17 height 14
radio input "true"
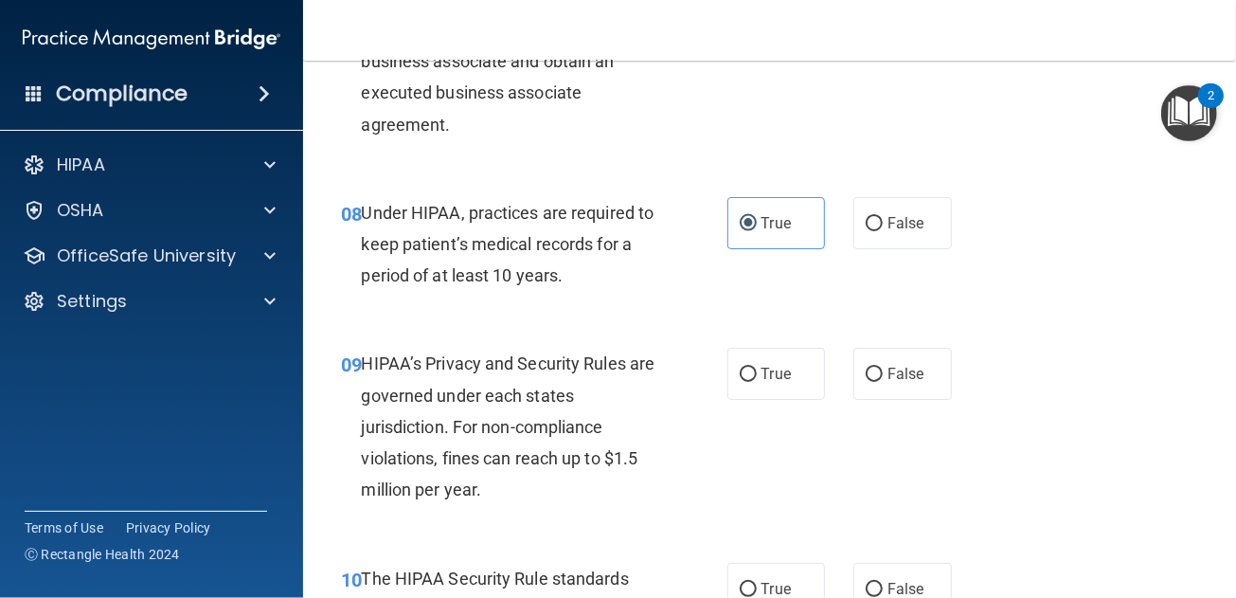
scroll to position [1516, 0]
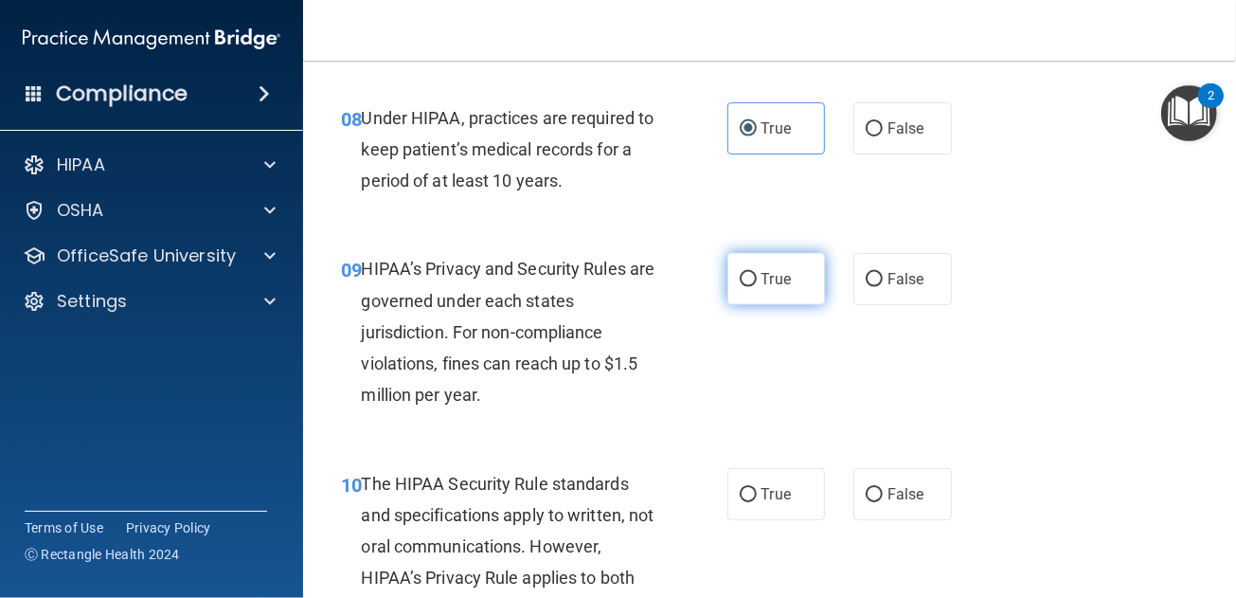
click at [762, 288] on span "True" at bounding box center [776, 279] width 29 height 18
click at [757, 287] on input "True" at bounding box center [748, 280] width 17 height 14
radio input "true"
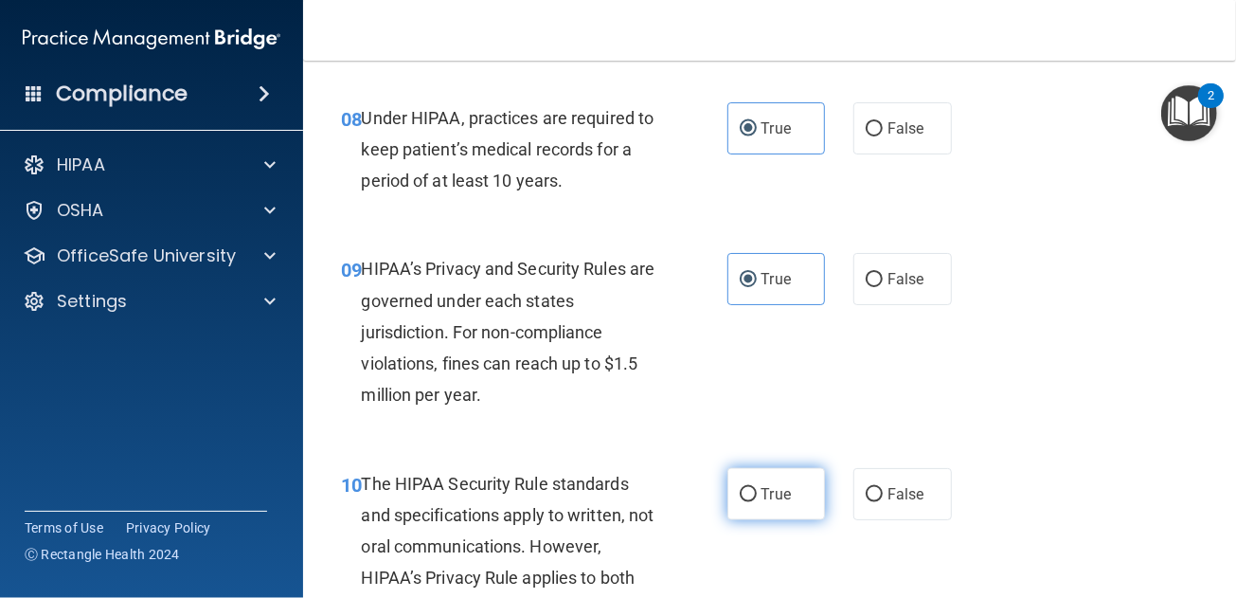
drag, startPoint x: 762, startPoint y: 499, endPoint x: 765, endPoint y: 514, distance: 15.6
click at [762, 503] on label "True" at bounding box center [776, 494] width 99 height 52
click at [757, 502] on input "True" at bounding box center [748, 495] width 17 height 14
radio input "true"
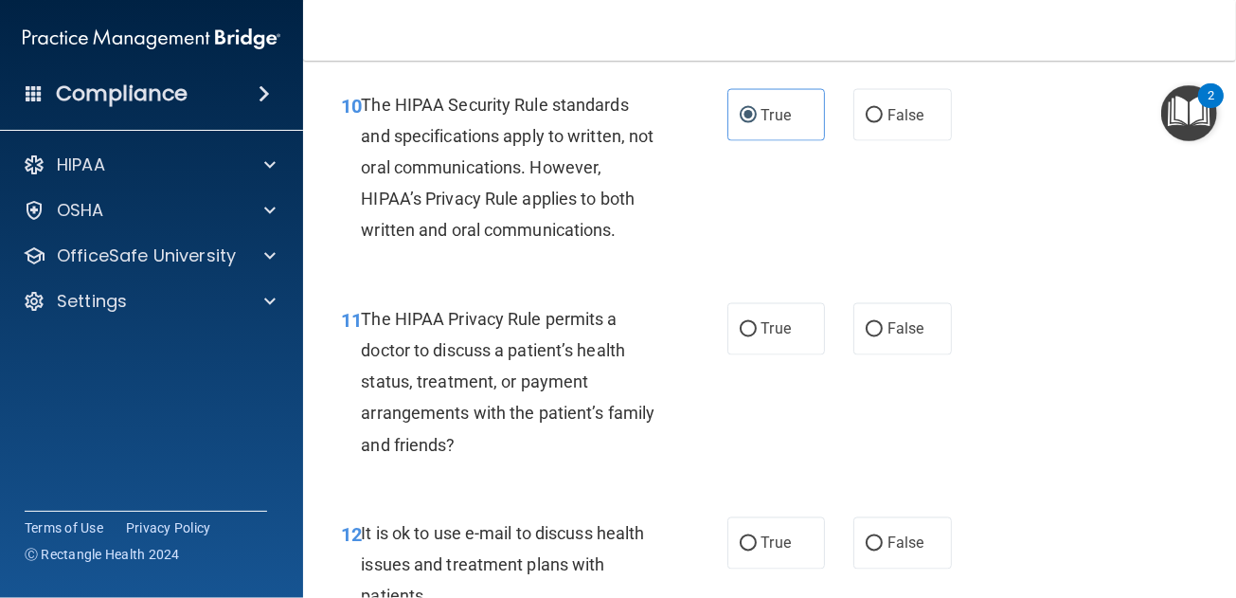
drag, startPoint x: 763, startPoint y: 344, endPoint x: 773, endPoint y: 417, distance: 73.5
click at [763, 346] on label "True" at bounding box center [776, 329] width 99 height 52
click at [757, 337] on input "True" at bounding box center [748, 330] width 17 height 14
radio input "true"
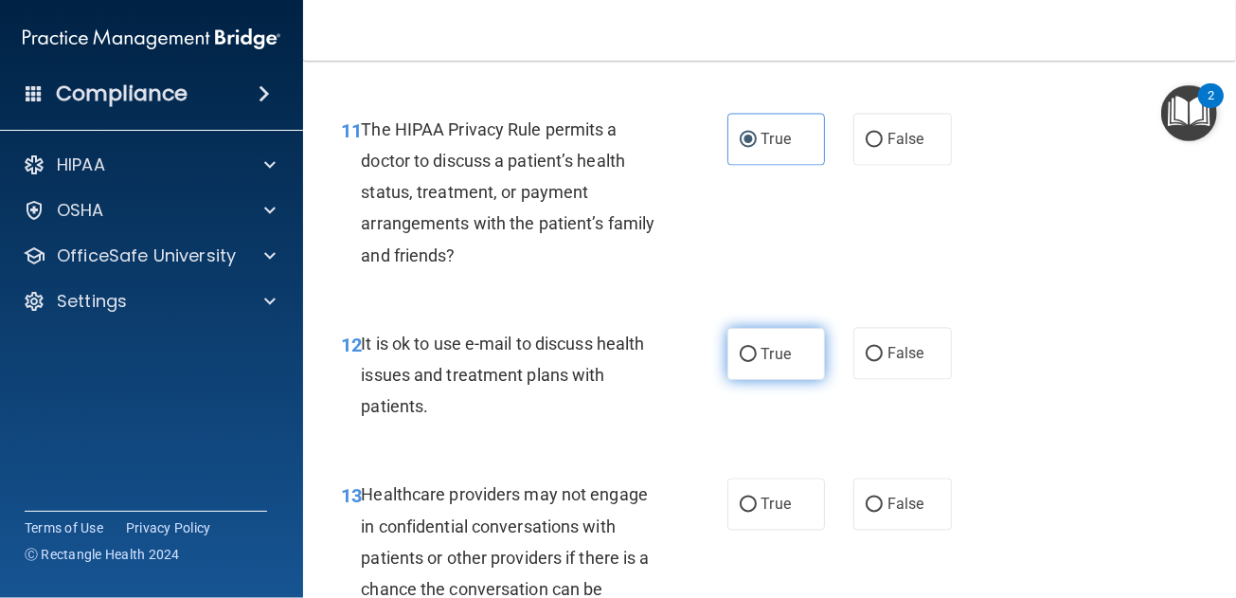
click at [769, 380] on label "True" at bounding box center [776, 354] width 99 height 52
click at [757, 362] on input "True" at bounding box center [748, 355] width 17 height 14
radio input "true"
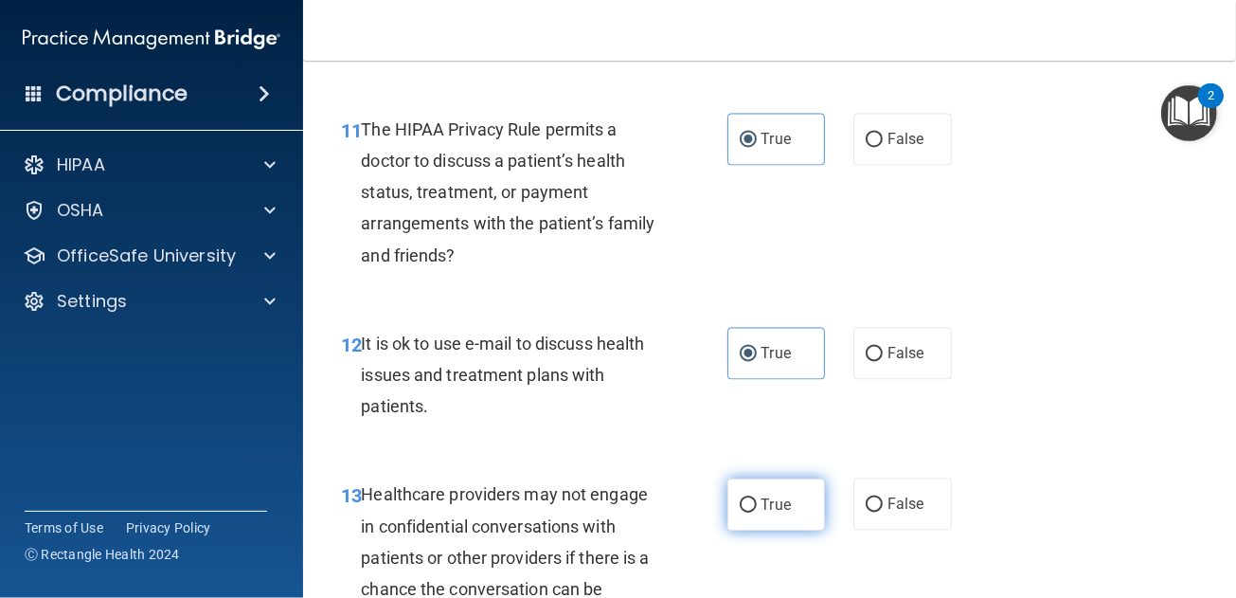
click at [766, 513] on label "True" at bounding box center [776, 504] width 99 height 52
click at [757, 512] on input "True" at bounding box center [748, 505] width 17 height 14
radio input "true"
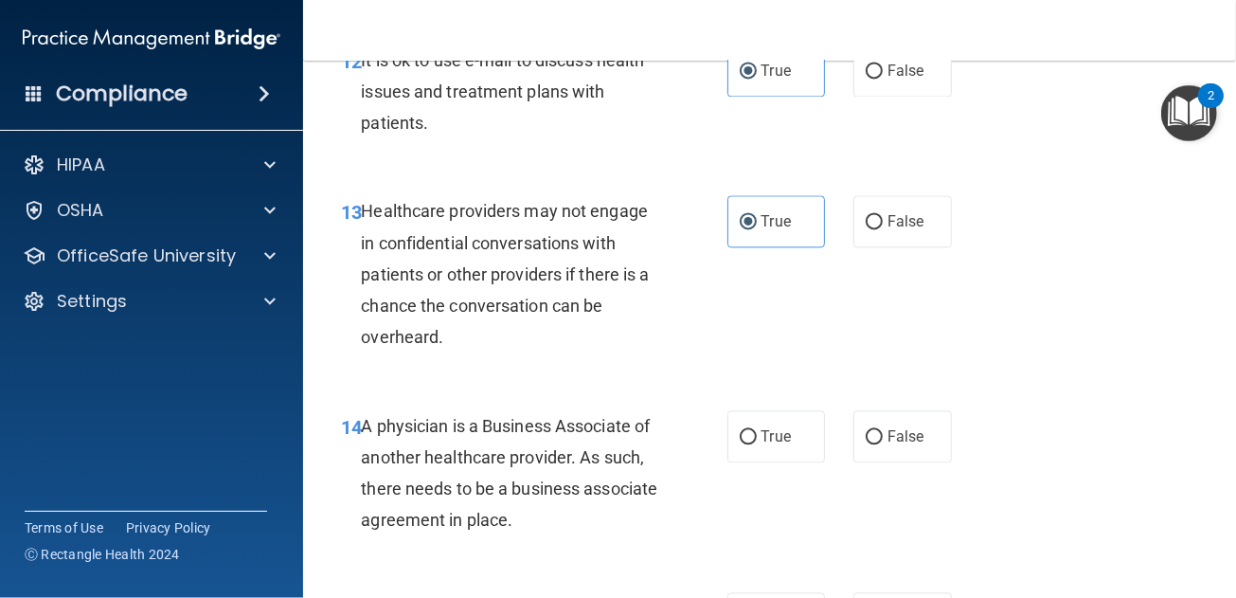
scroll to position [2557, 0]
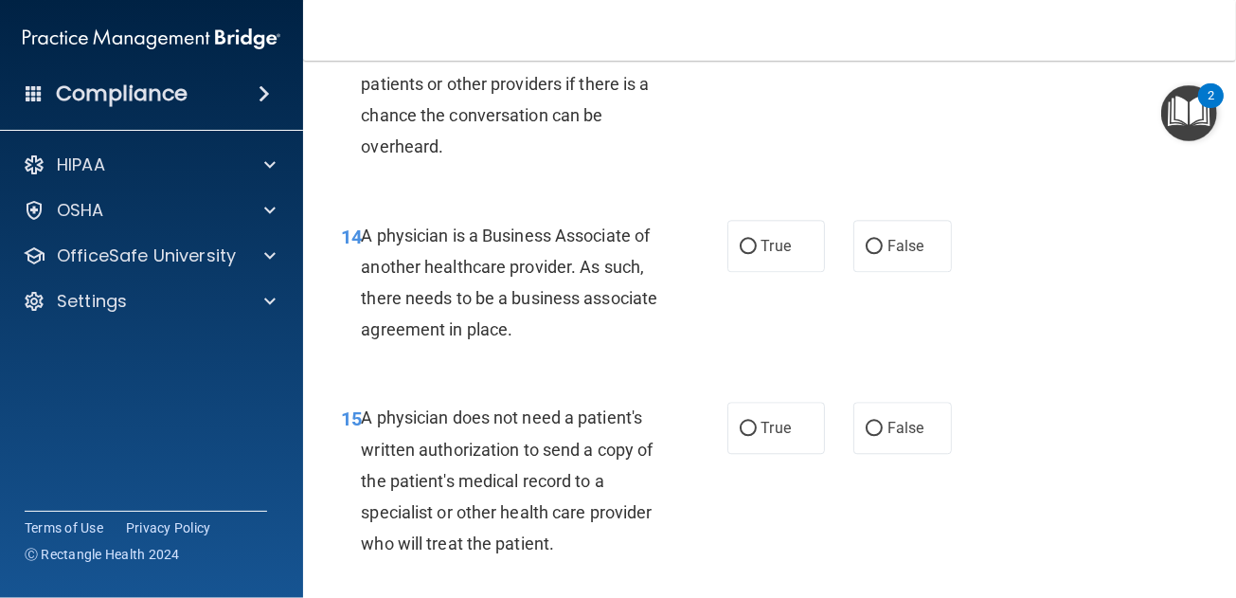
drag, startPoint x: 758, startPoint y: 276, endPoint x: 769, endPoint y: 345, distance: 70.1
click at [762, 255] on span "True" at bounding box center [776, 246] width 29 height 18
click at [757, 254] on input "True" at bounding box center [748, 247] width 17 height 14
radio input "true"
drag, startPoint x: 777, startPoint y: 450, endPoint x: 764, endPoint y: 496, distance: 48.0
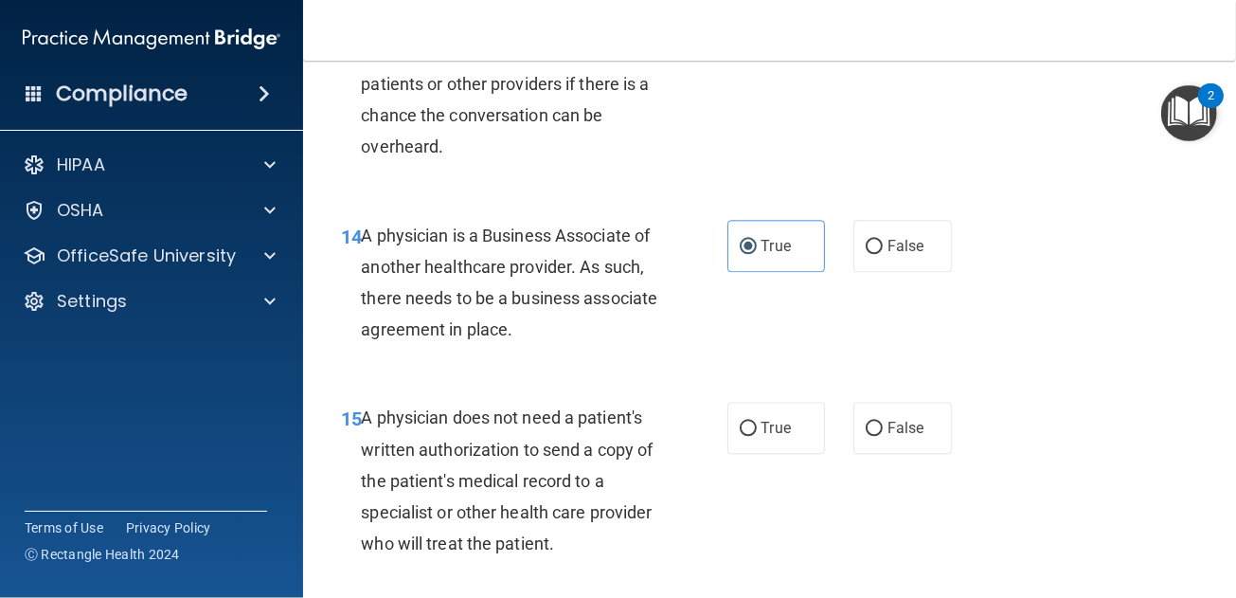
click at [777, 437] on span "True" at bounding box center [776, 428] width 29 height 18
click at [757, 436] on input "True" at bounding box center [748, 429] width 17 height 14
radio input "true"
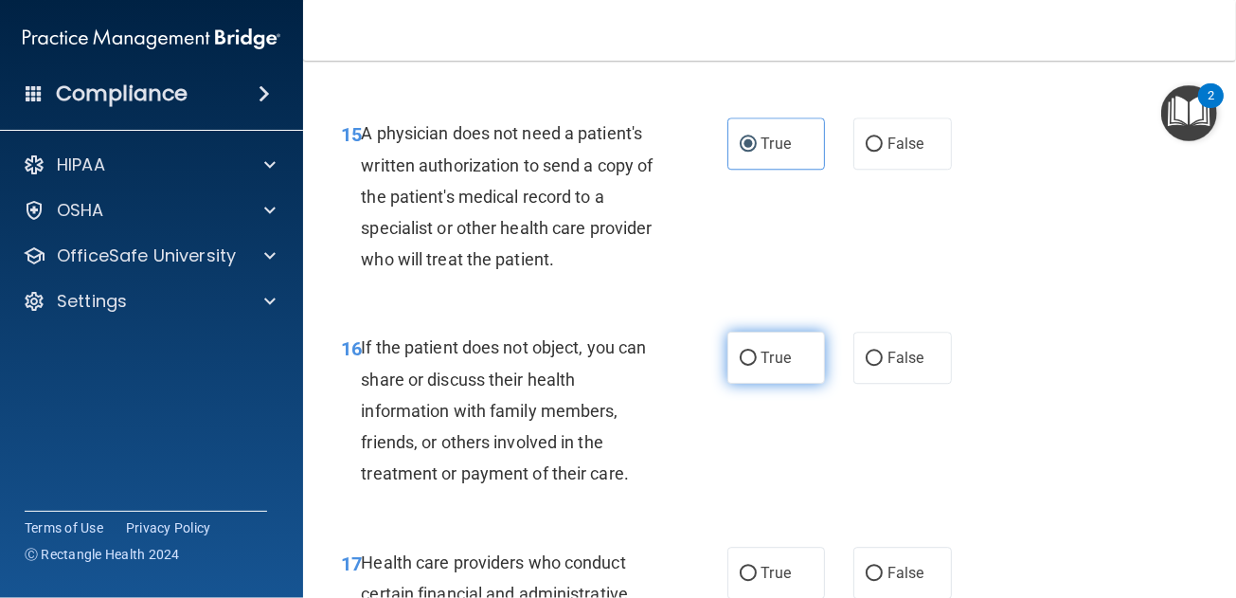
click at [756, 374] on label "True" at bounding box center [776, 358] width 99 height 52
click at [756, 366] on input "True" at bounding box center [748, 358] width 17 height 14
radio input "true"
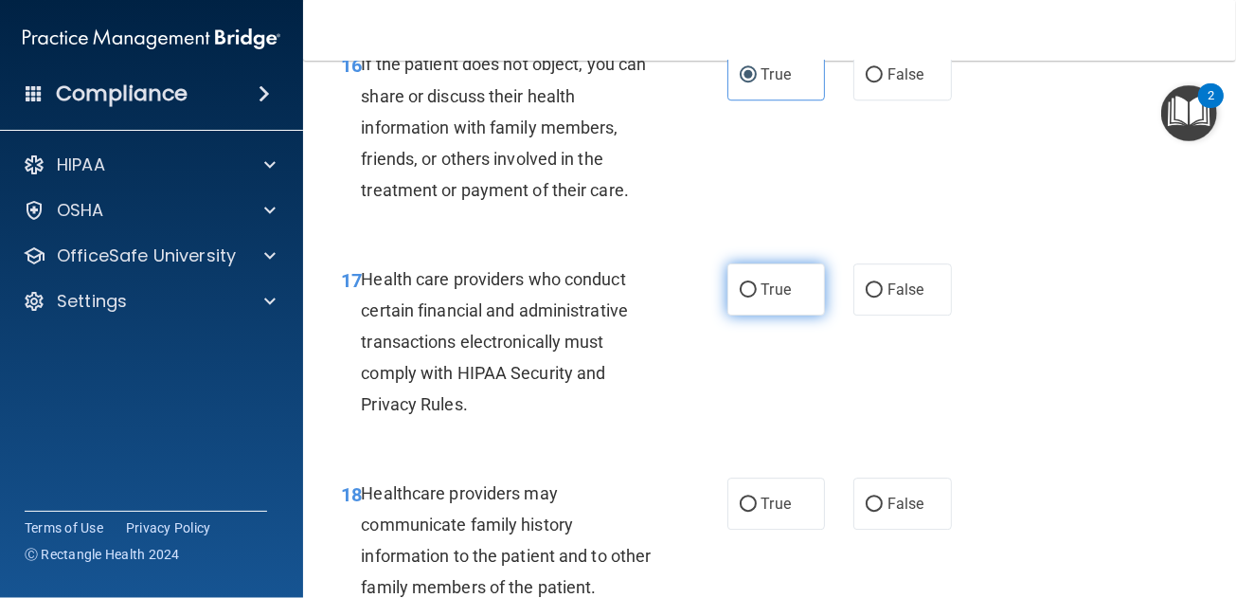
click at [769, 298] on span "True" at bounding box center [776, 289] width 29 height 18
click at [757, 297] on input "True" at bounding box center [748, 290] width 17 height 14
radio input "true"
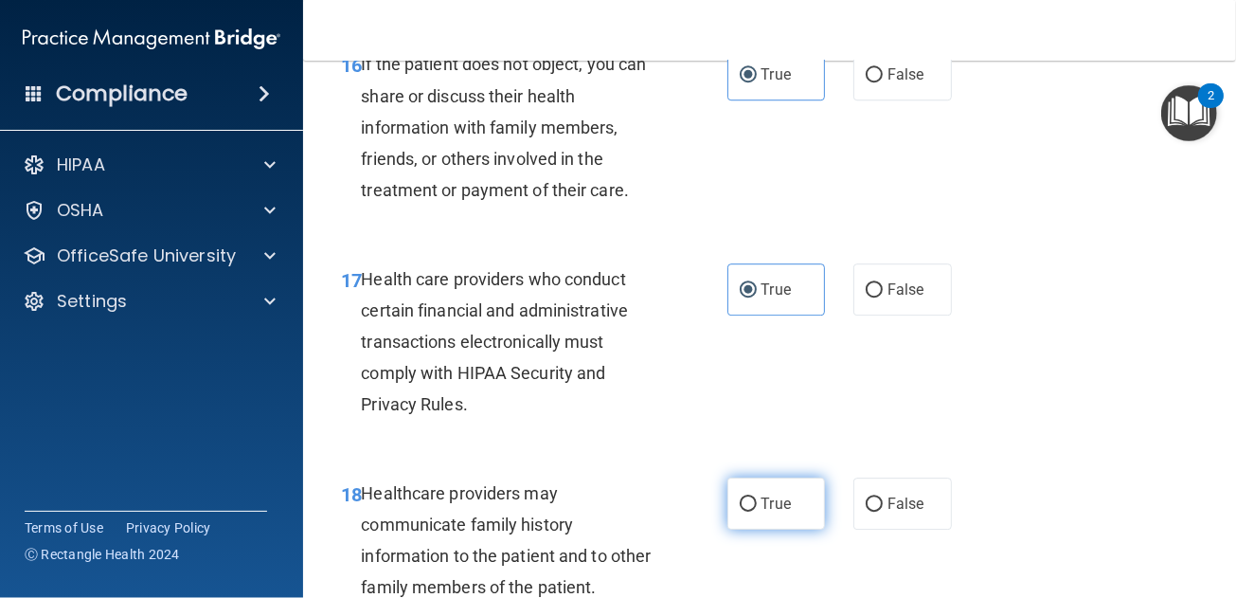
click at [774, 517] on label "True" at bounding box center [776, 503] width 99 height 52
click at [757, 511] on input "True" at bounding box center [748, 504] width 17 height 14
radio input "true"
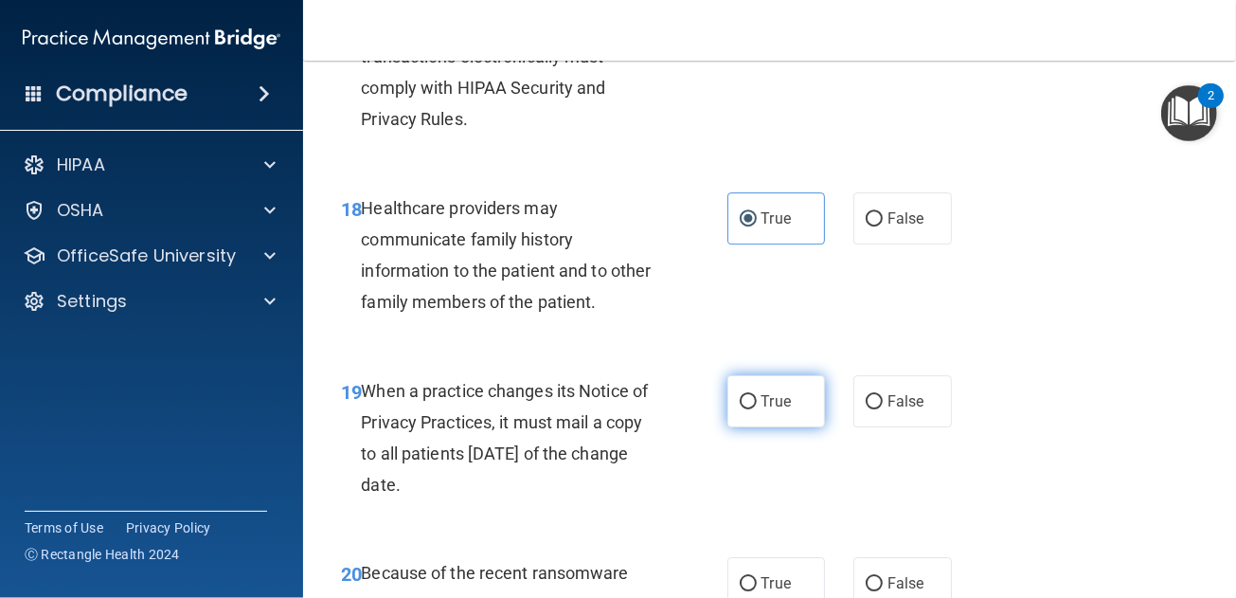
click at [762, 410] on span "True" at bounding box center [776, 401] width 29 height 18
click at [757, 409] on input "True" at bounding box center [748, 402] width 17 height 14
radio input "true"
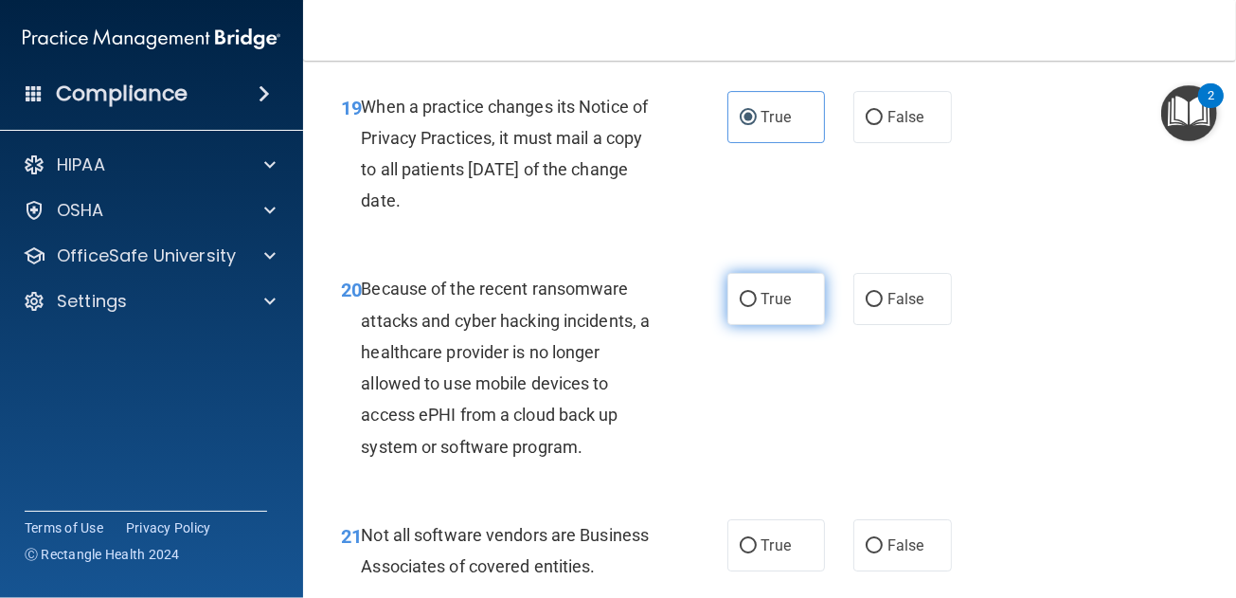
click at [770, 313] on label "True" at bounding box center [776, 299] width 99 height 52
click at [757, 307] on input "True" at bounding box center [748, 300] width 17 height 14
radio input "true"
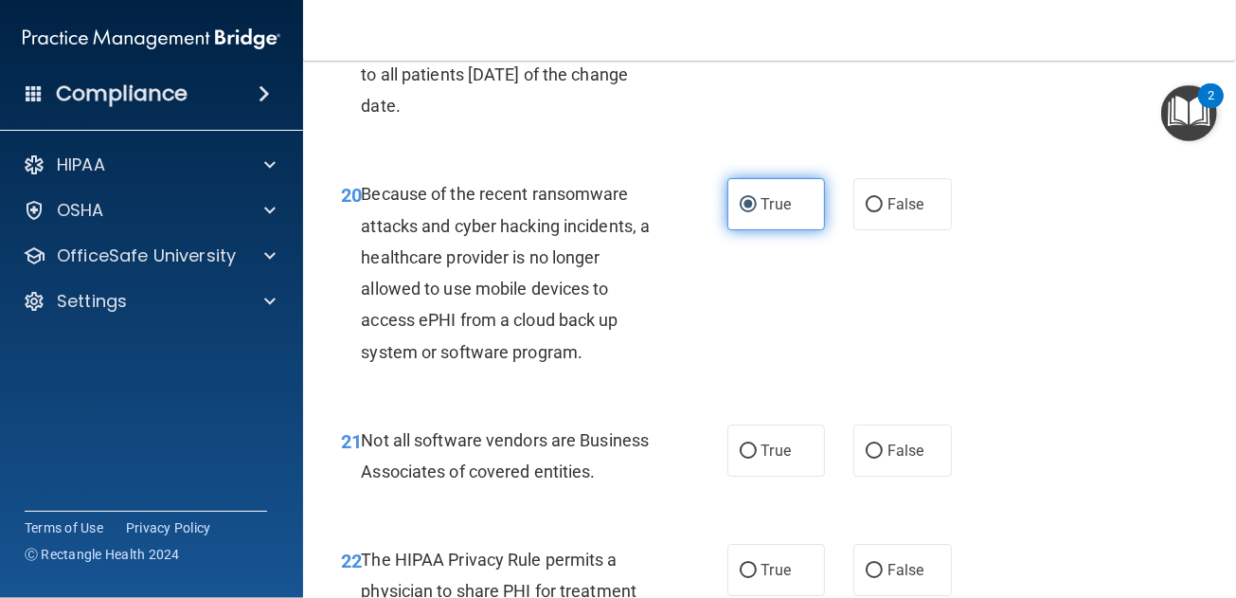
scroll to position [3883, 0]
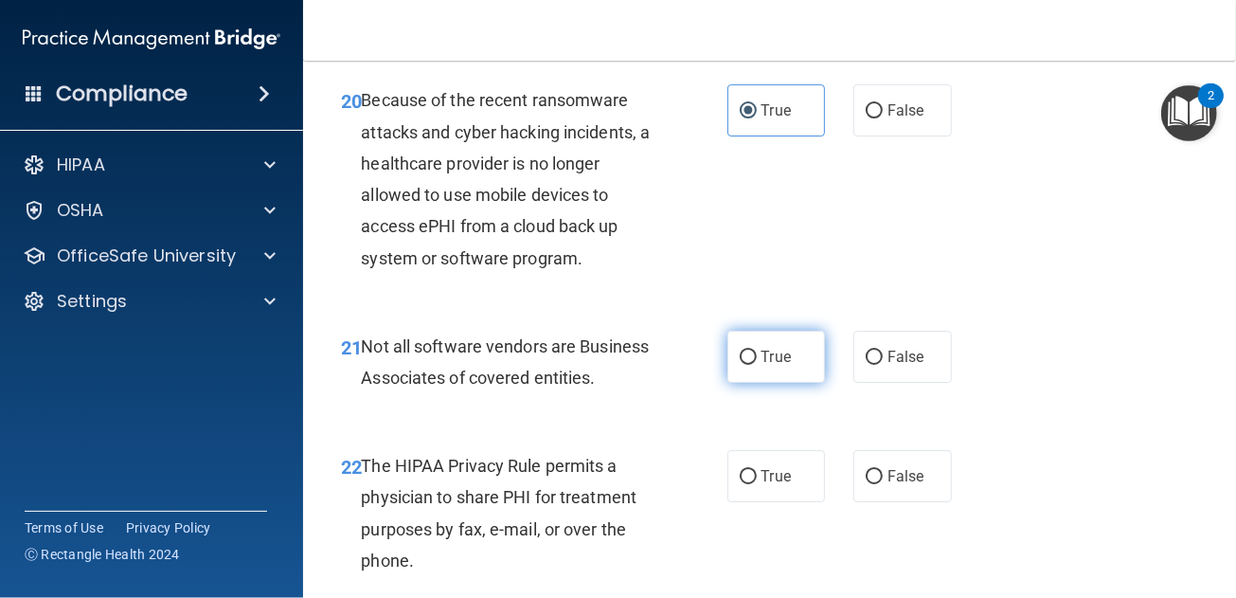
click at [768, 366] on span "True" at bounding box center [776, 357] width 29 height 18
click at [757, 365] on input "True" at bounding box center [748, 357] width 17 height 14
radio input "true"
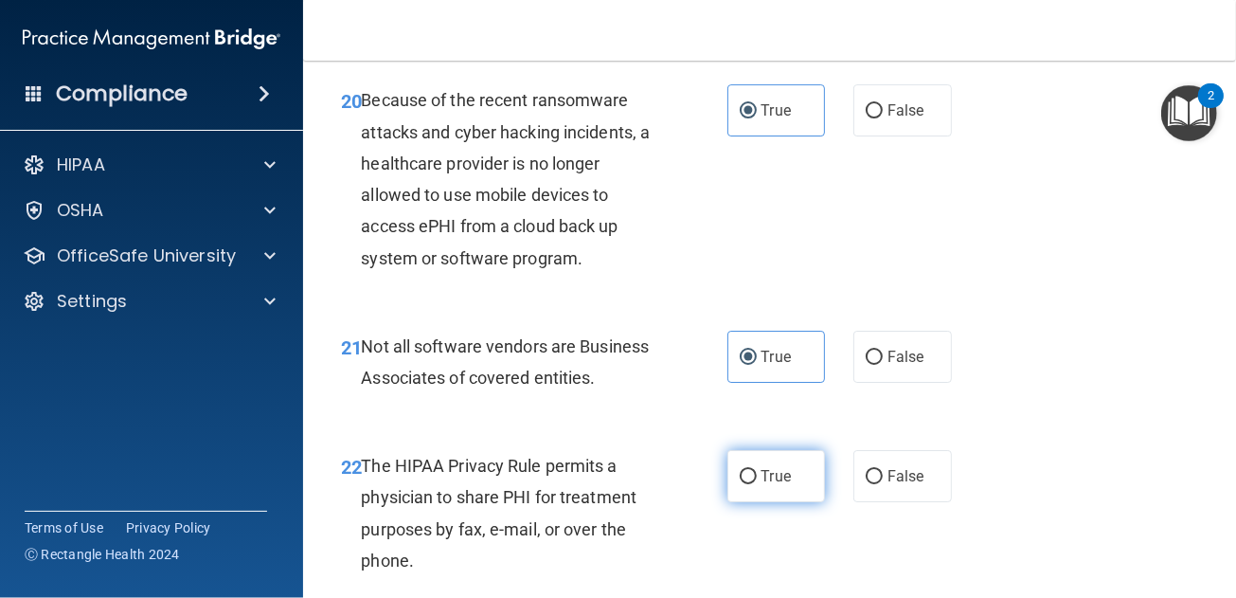
click at [762, 485] on span "True" at bounding box center [776, 476] width 29 height 18
click at [757, 484] on input "True" at bounding box center [748, 477] width 17 height 14
radio input "true"
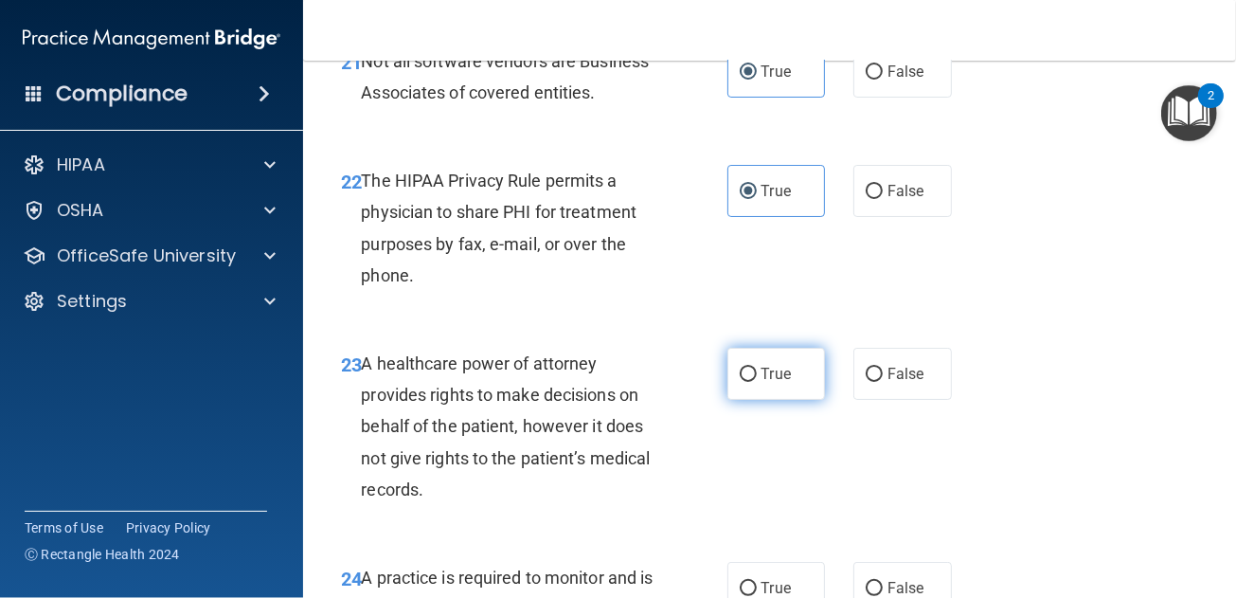
click at [762, 383] on span "True" at bounding box center [776, 374] width 29 height 18
click at [757, 382] on input "True" at bounding box center [748, 375] width 17 height 14
radio input "true"
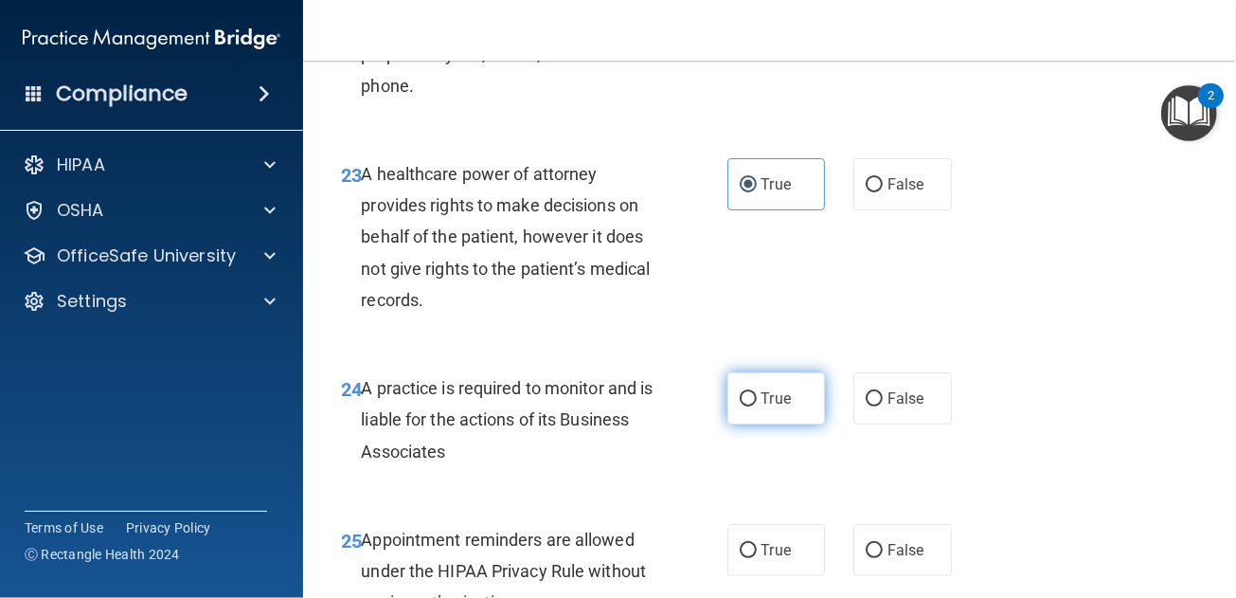
click at [771, 407] on span "True" at bounding box center [776, 398] width 29 height 18
click at [757, 406] on input "True" at bounding box center [748, 399] width 17 height 14
radio input "true"
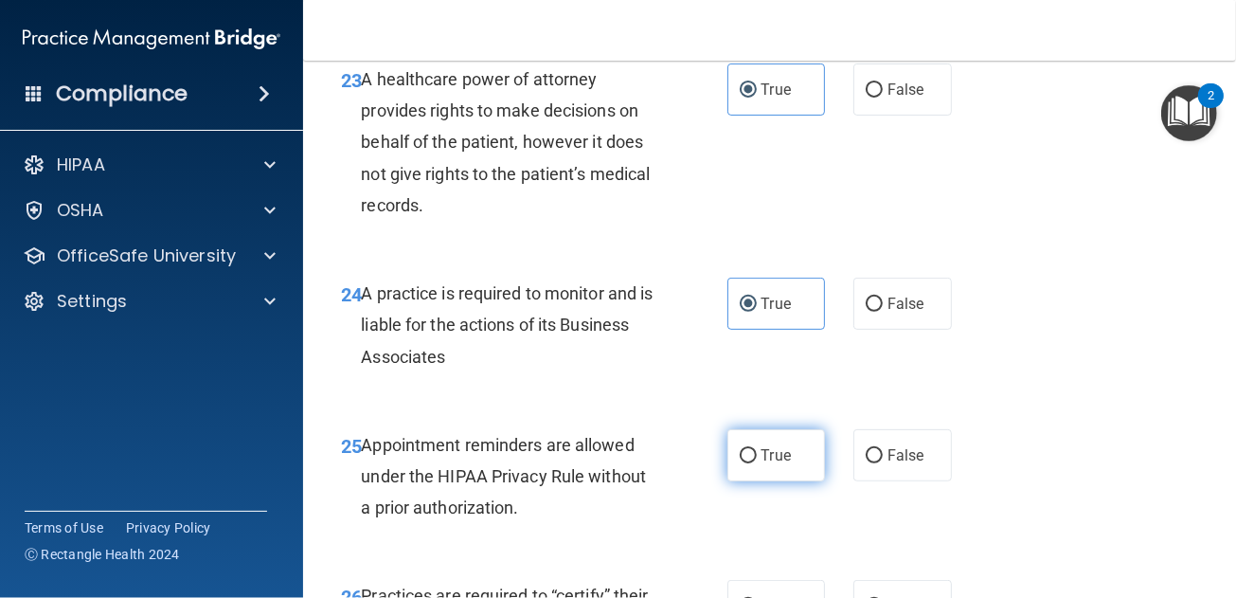
drag, startPoint x: 780, startPoint y: 487, endPoint x: 783, endPoint y: 477, distance: 9.9
click at [780, 464] on span "True" at bounding box center [776, 455] width 29 height 18
click at [757, 463] on input "True" at bounding box center [748, 456] width 17 height 14
radio input "true"
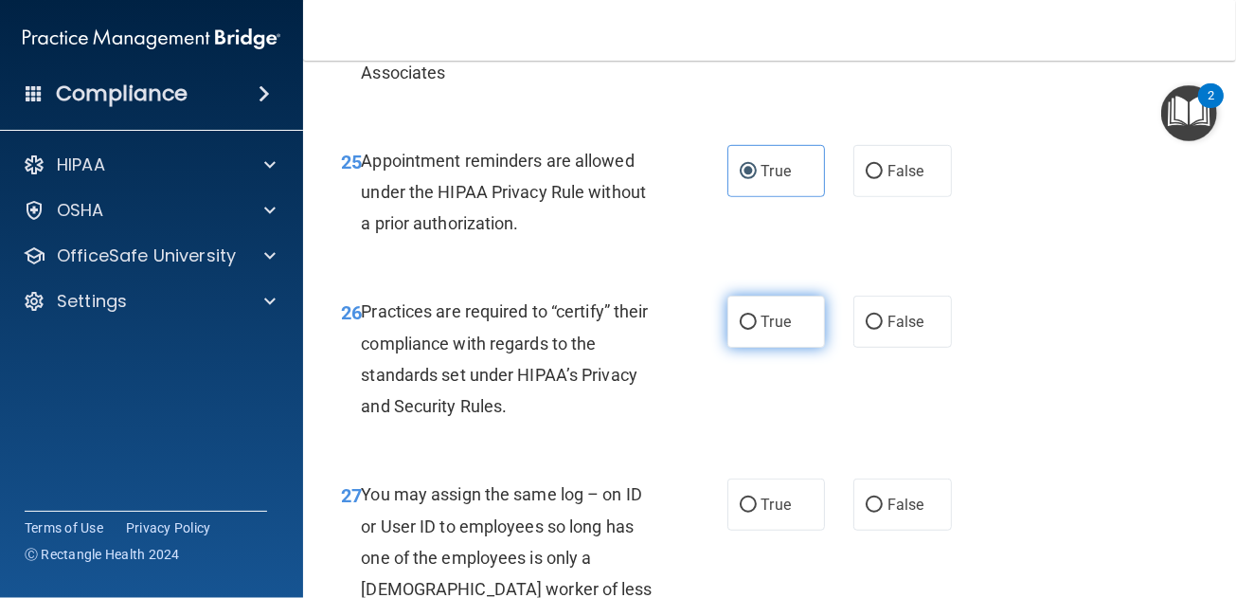
click at [770, 331] on span "True" at bounding box center [776, 322] width 29 height 18
click at [757, 330] on input "True" at bounding box center [748, 322] width 17 height 14
radio input "true"
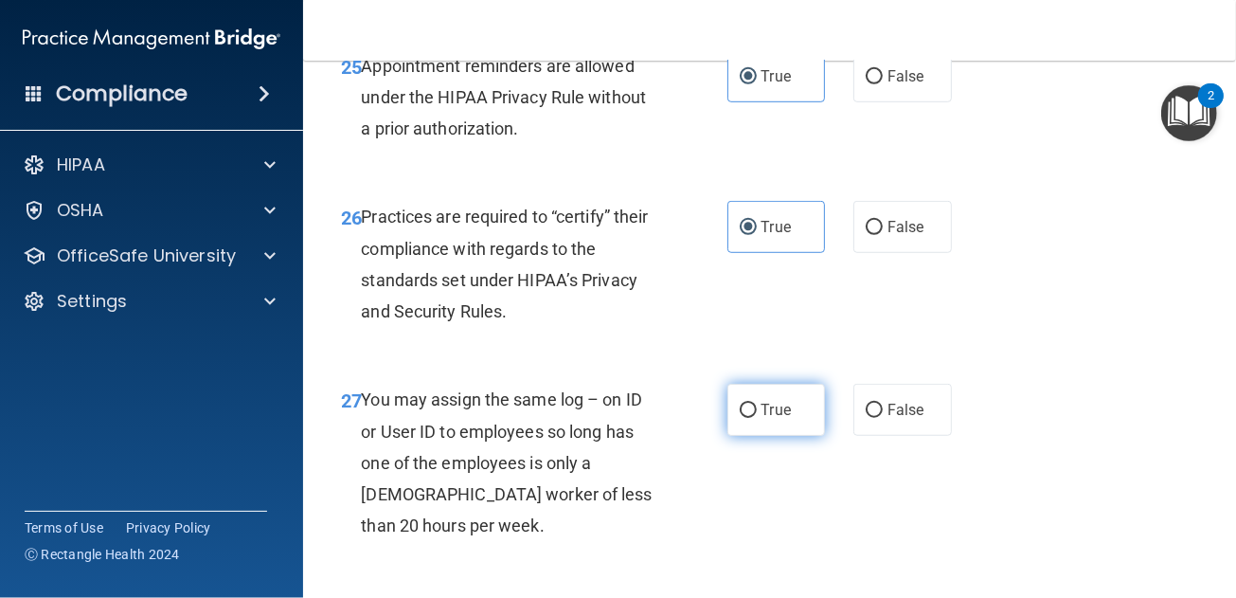
click at [772, 436] on label "True" at bounding box center [776, 410] width 99 height 52
click at [757, 418] on input "True" at bounding box center [748, 411] width 17 height 14
radio input "true"
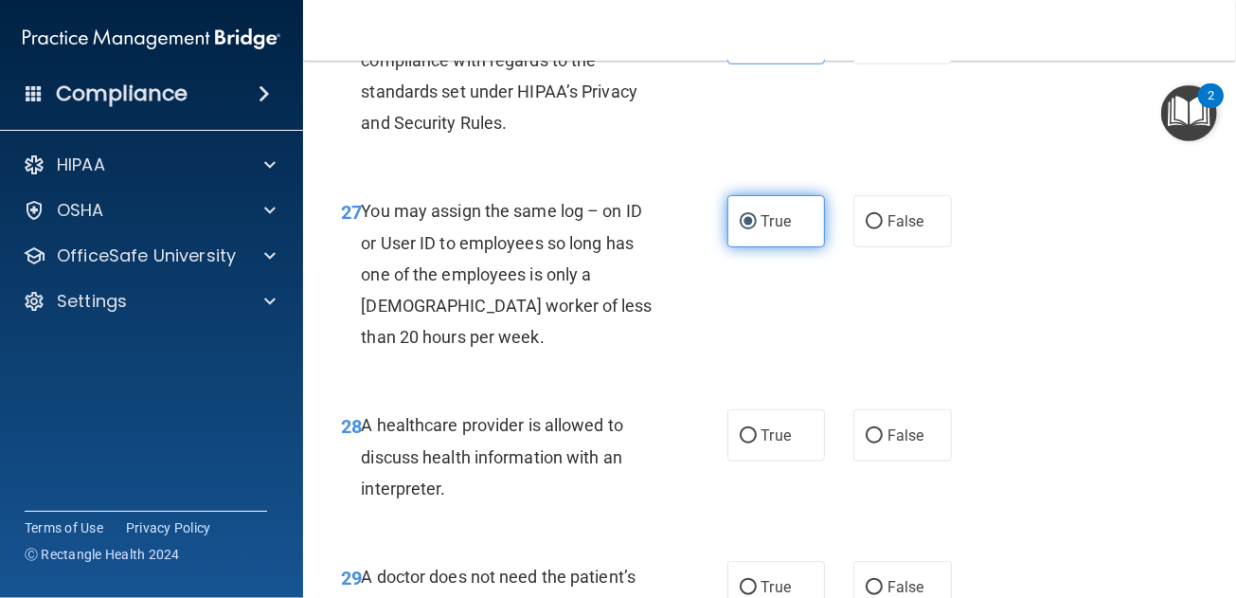
click at [772, 444] on span "True" at bounding box center [776, 435] width 29 height 18
click at [757, 443] on input "True" at bounding box center [748, 436] width 17 height 14
radio input "true"
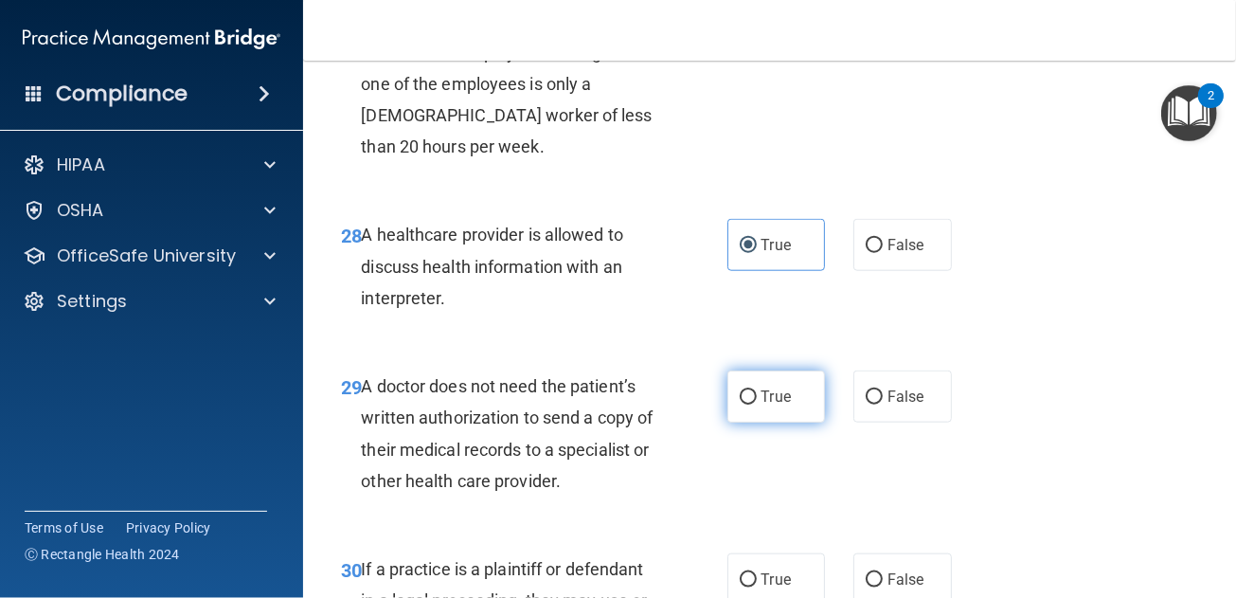
click at [769, 405] on span "True" at bounding box center [776, 396] width 29 height 18
click at [757, 404] on input "True" at bounding box center [748, 397] width 17 height 14
radio input "true"
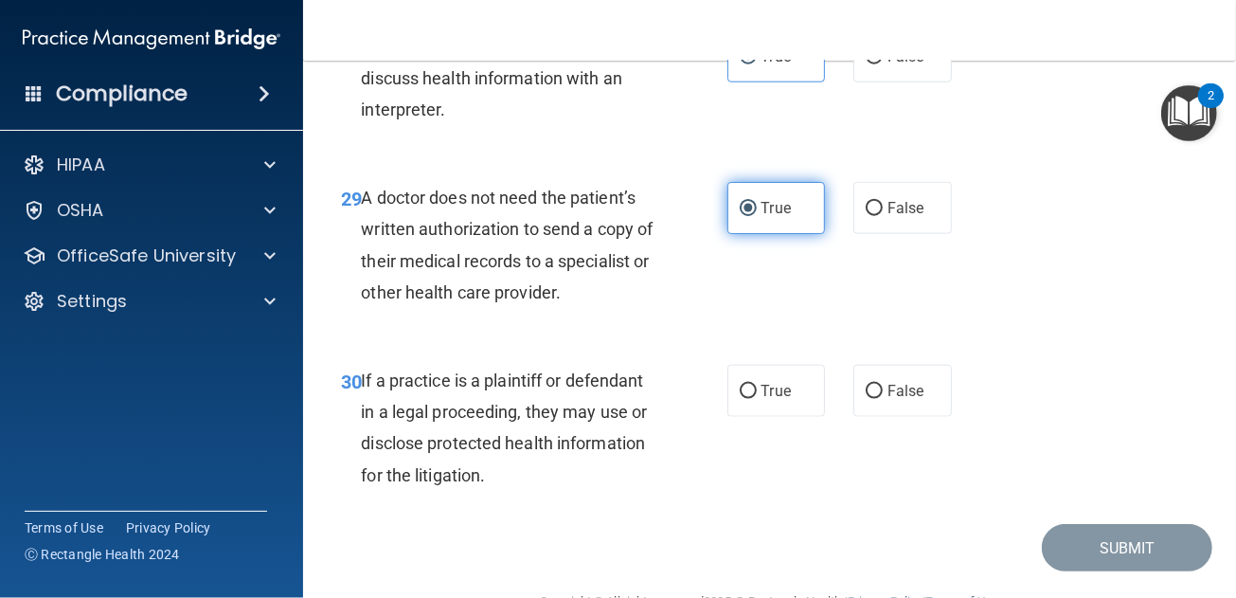
scroll to position [5494, 0]
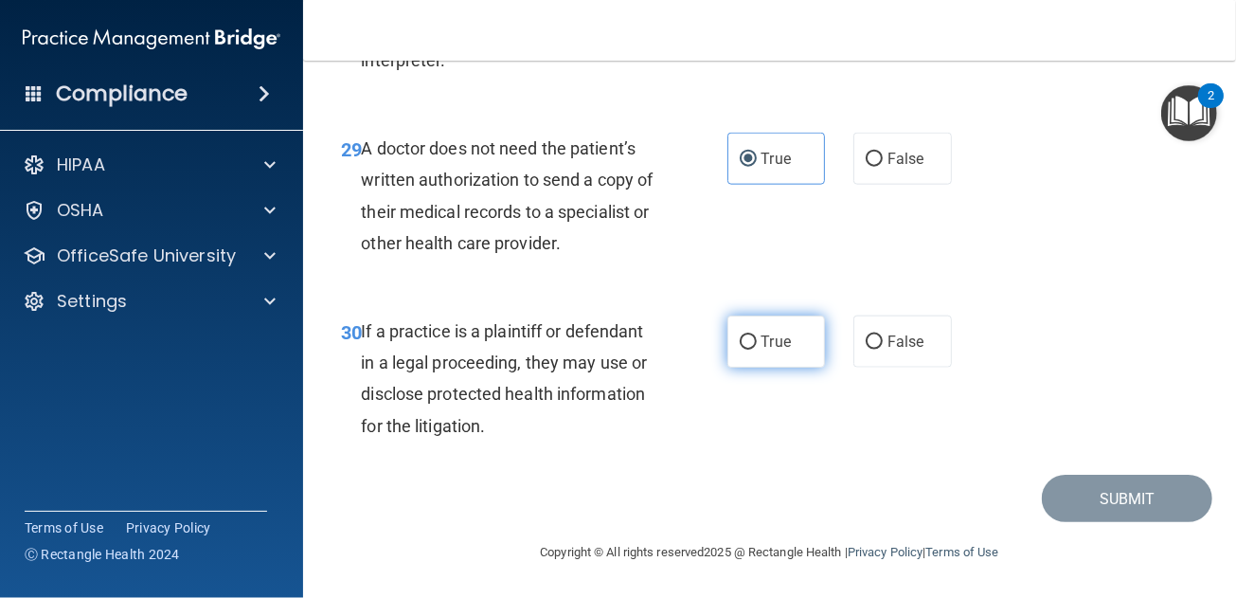
click at [788, 363] on label "True" at bounding box center [776, 341] width 99 height 52
click at [757, 350] on input "True" at bounding box center [748, 342] width 17 height 14
radio input "true"
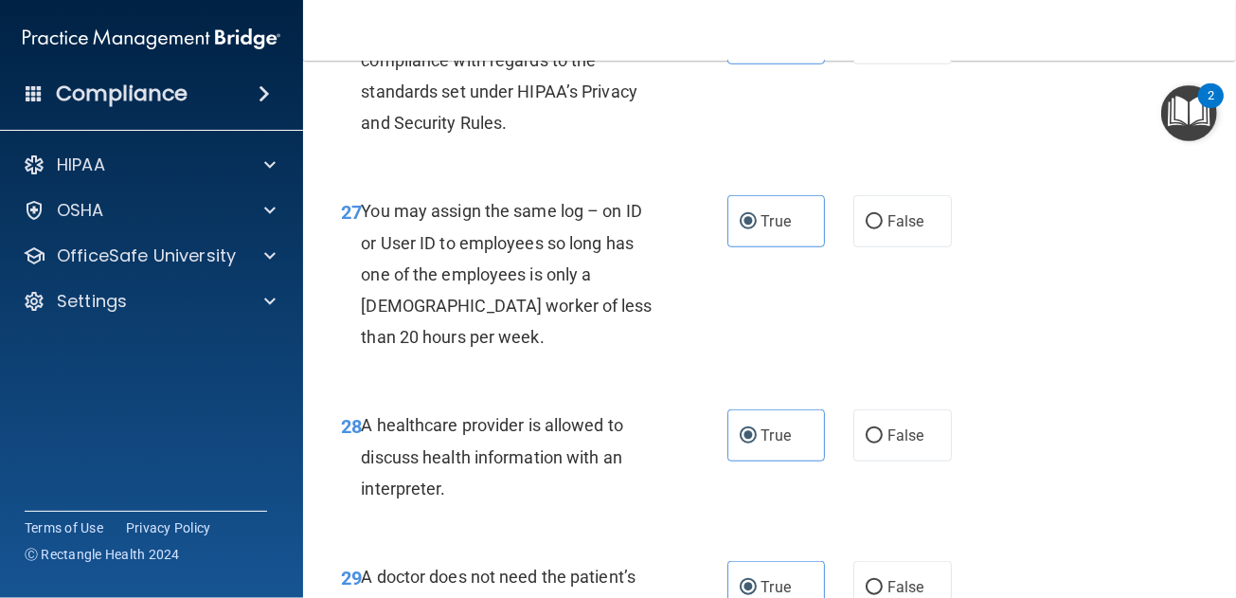
scroll to position [4925, 0]
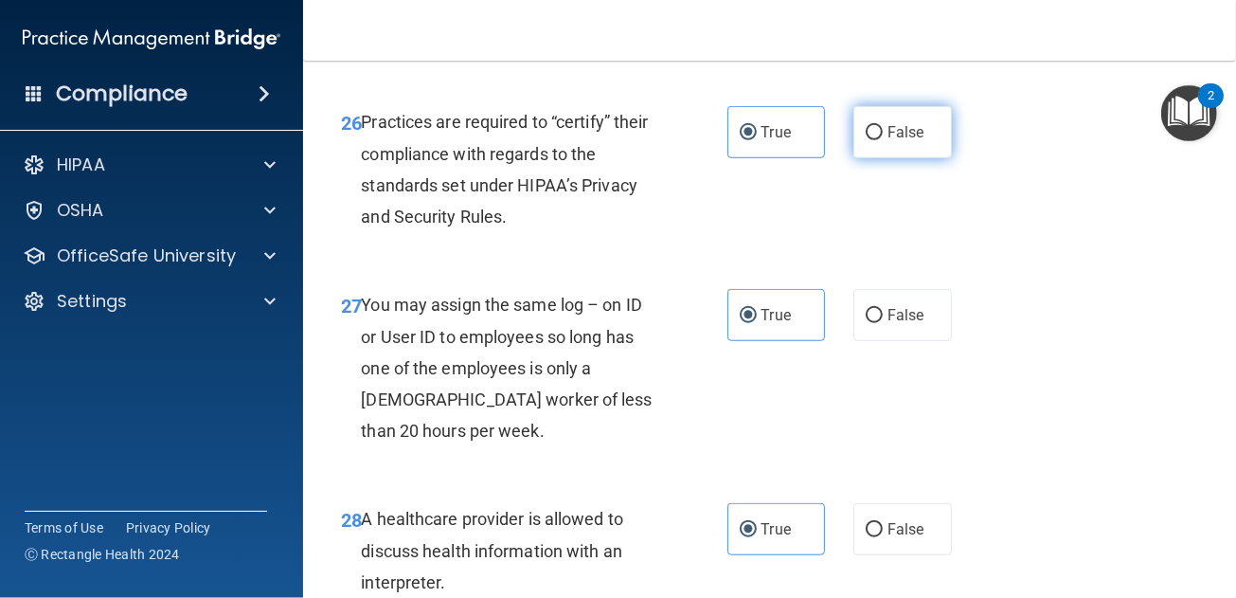
click at [853, 158] on label "False" at bounding box center [902, 132] width 99 height 52
click at [866, 140] on input "False" at bounding box center [874, 133] width 17 height 14
radio input "true"
radio input "false"
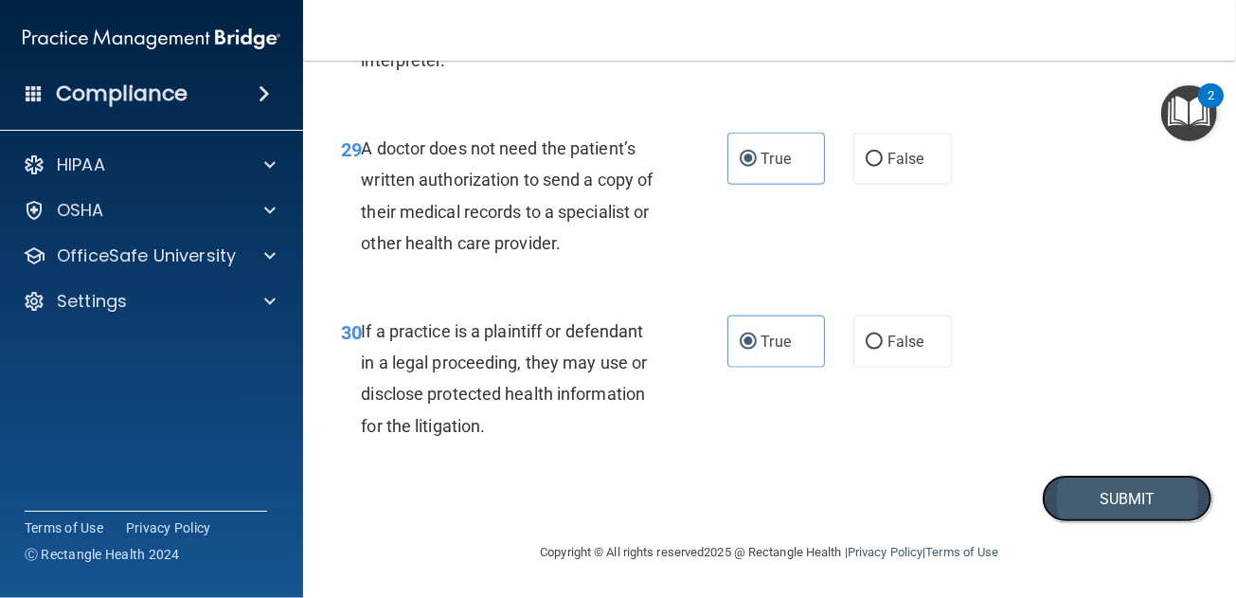
click at [1079, 510] on button "Submit" at bounding box center [1127, 499] width 170 height 48
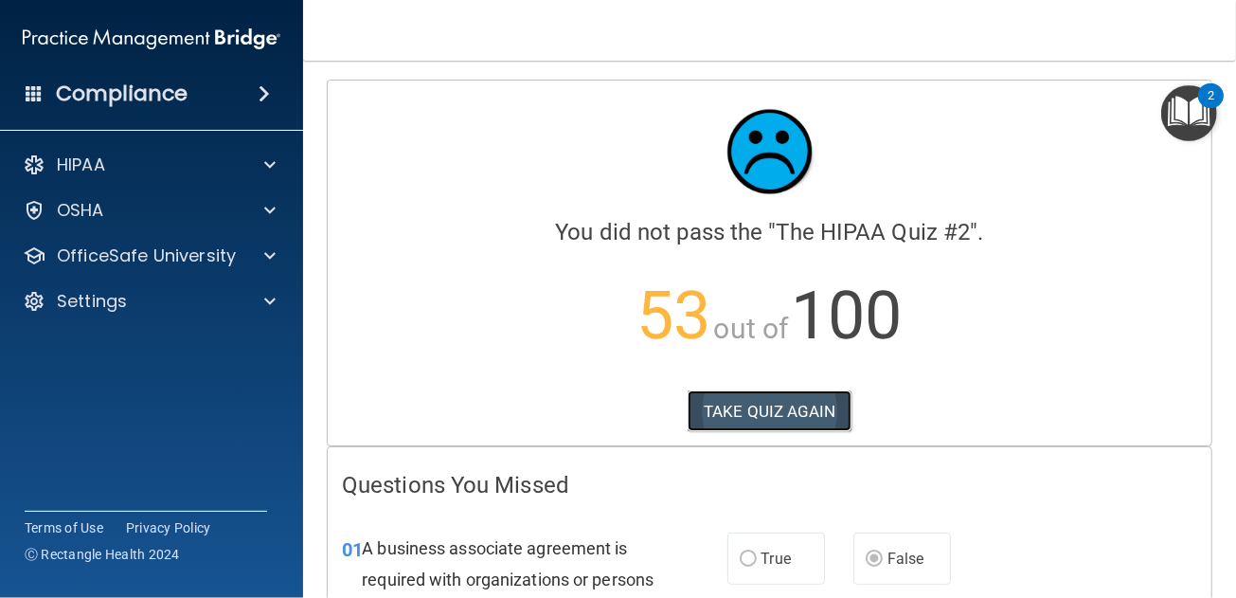
click at [774, 408] on button "TAKE QUIZ AGAIN" at bounding box center [770, 411] width 164 height 42
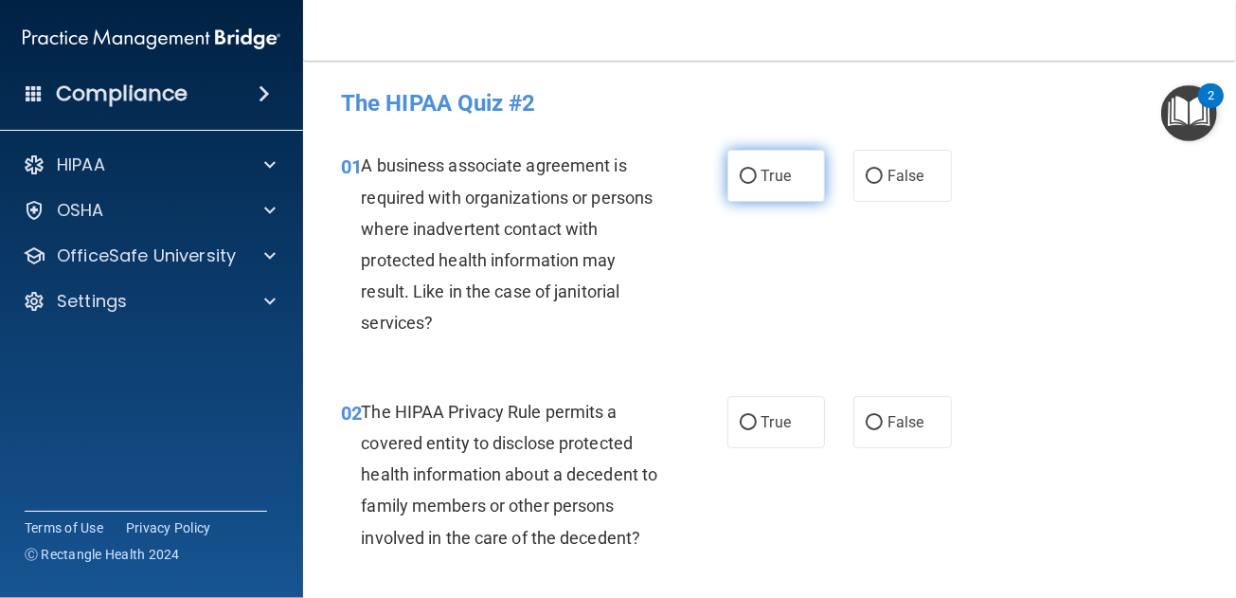
click at [751, 176] on label "True" at bounding box center [776, 176] width 99 height 52
click at [751, 176] on input "True" at bounding box center [748, 177] width 17 height 14
radio input "true"
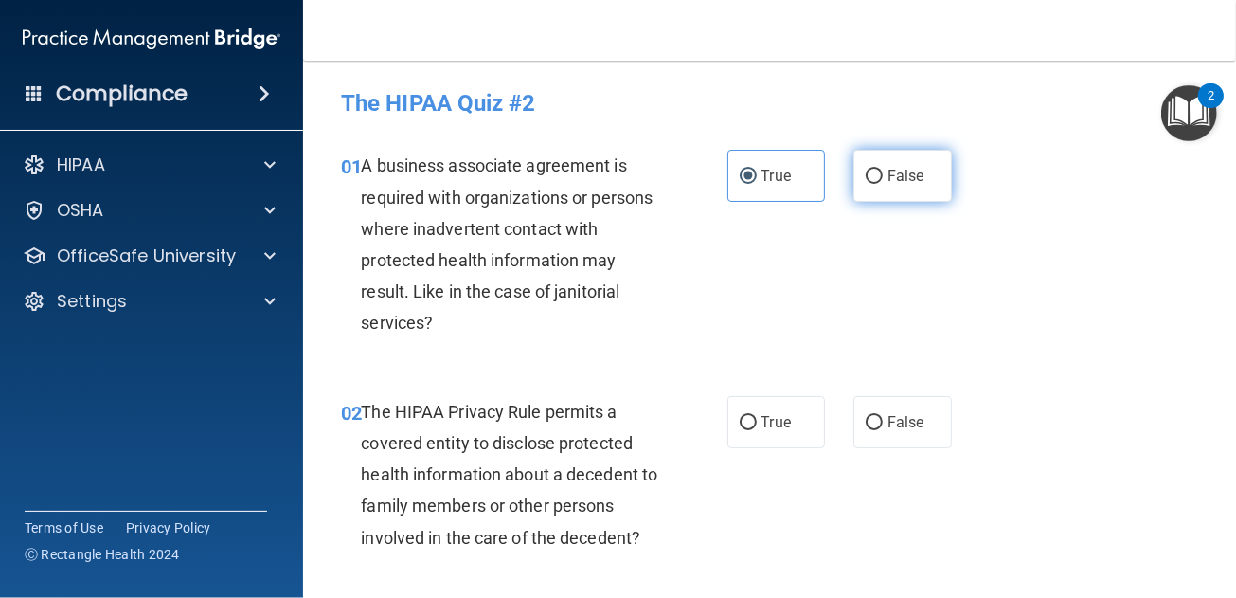
click at [893, 174] on span "False" at bounding box center [906, 176] width 37 height 18
click at [883, 174] on input "False" at bounding box center [874, 177] width 17 height 14
radio input "true"
radio input "false"
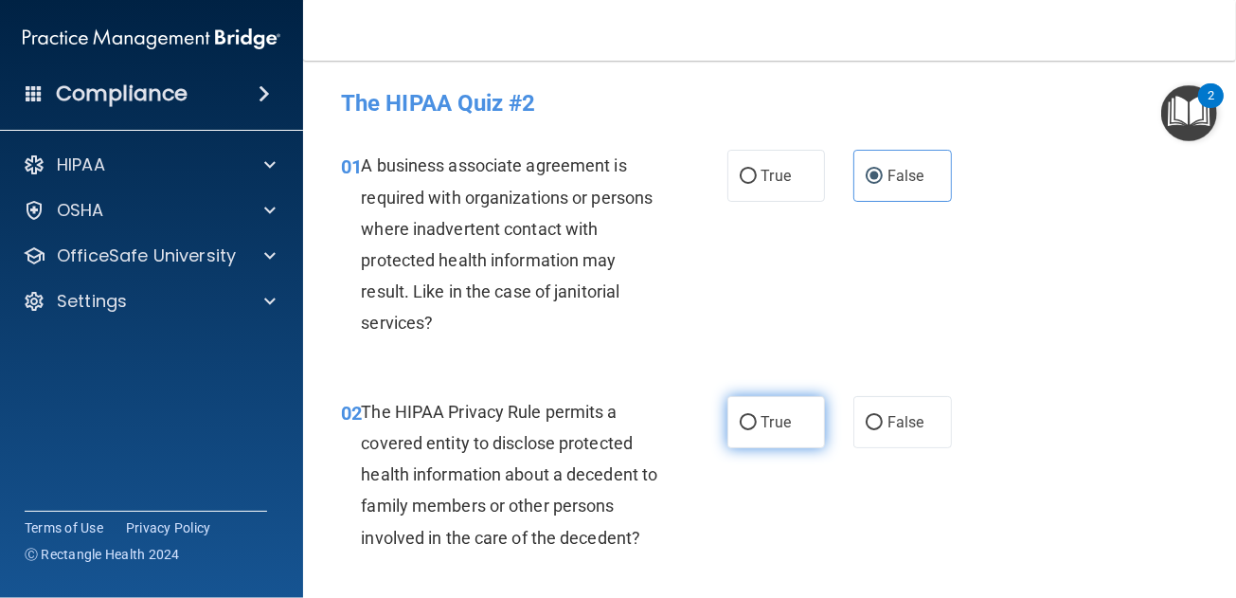
click at [762, 420] on span "True" at bounding box center [776, 422] width 29 height 18
click at [757, 420] on input "True" at bounding box center [748, 423] width 17 height 14
radio input "true"
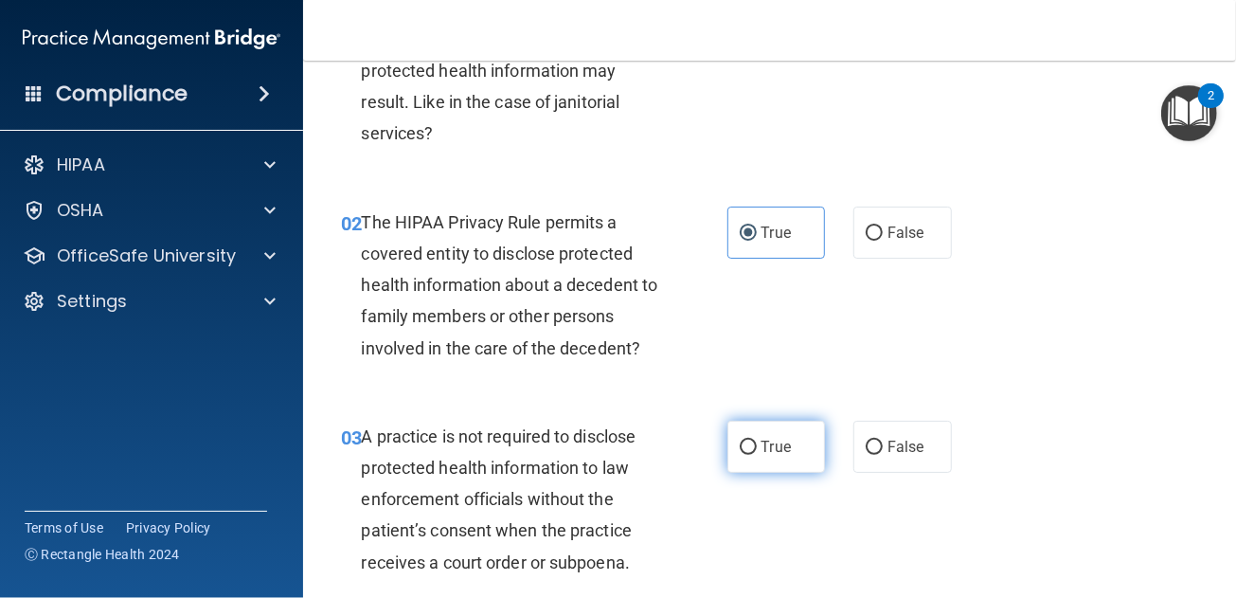
scroll to position [284, 0]
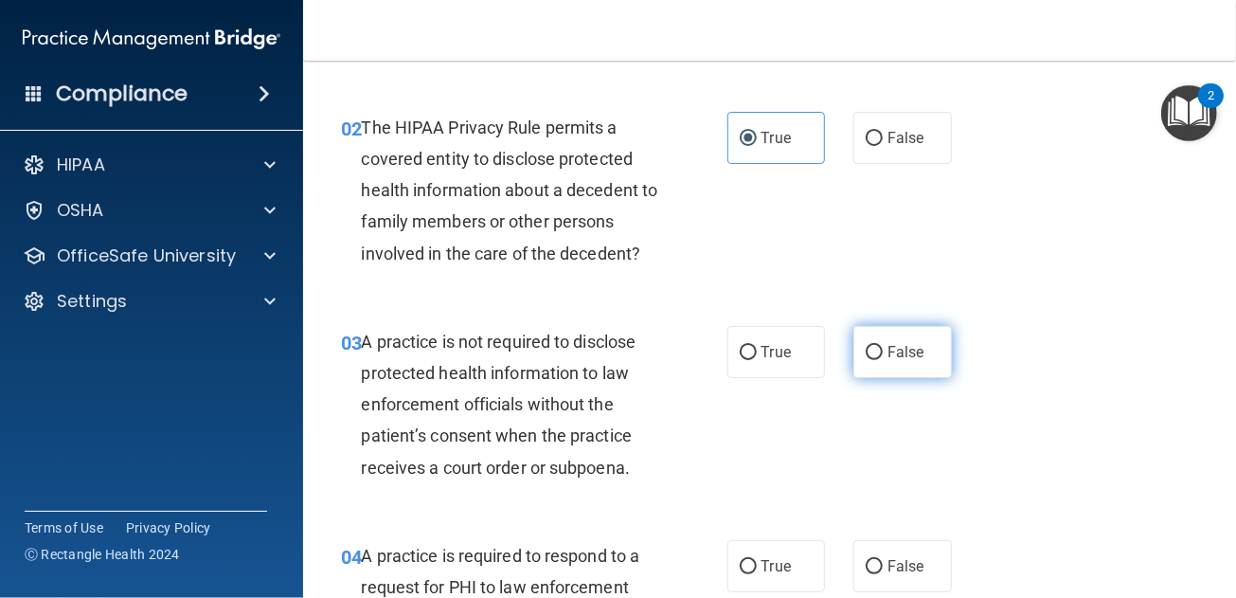
click at [888, 357] on span "False" at bounding box center [906, 352] width 37 height 18
click at [883, 357] on input "False" at bounding box center [874, 353] width 17 height 14
radio input "true"
click at [773, 555] on label "True" at bounding box center [776, 566] width 99 height 52
click at [757, 560] on input "True" at bounding box center [748, 567] width 17 height 14
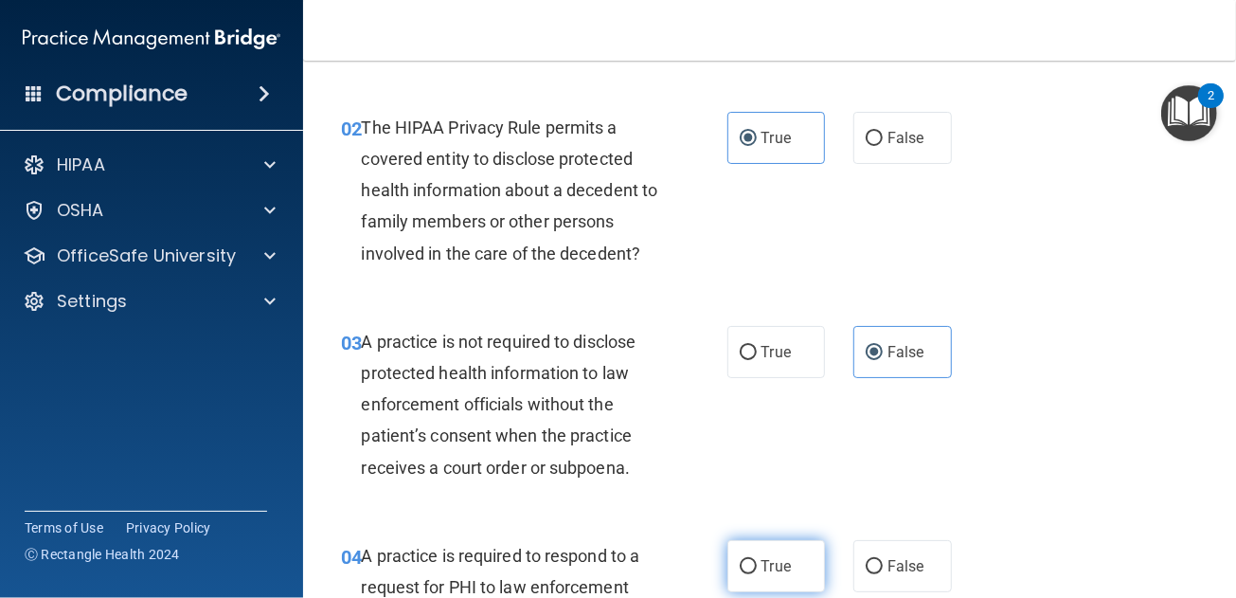
radio input "true"
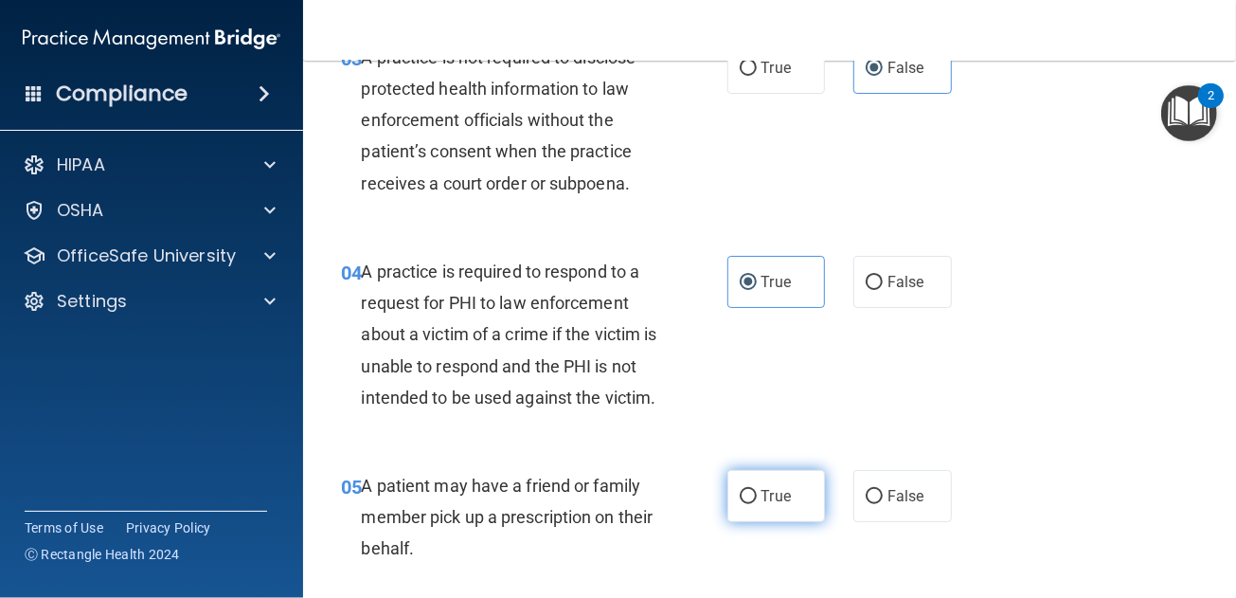
scroll to position [663, 0]
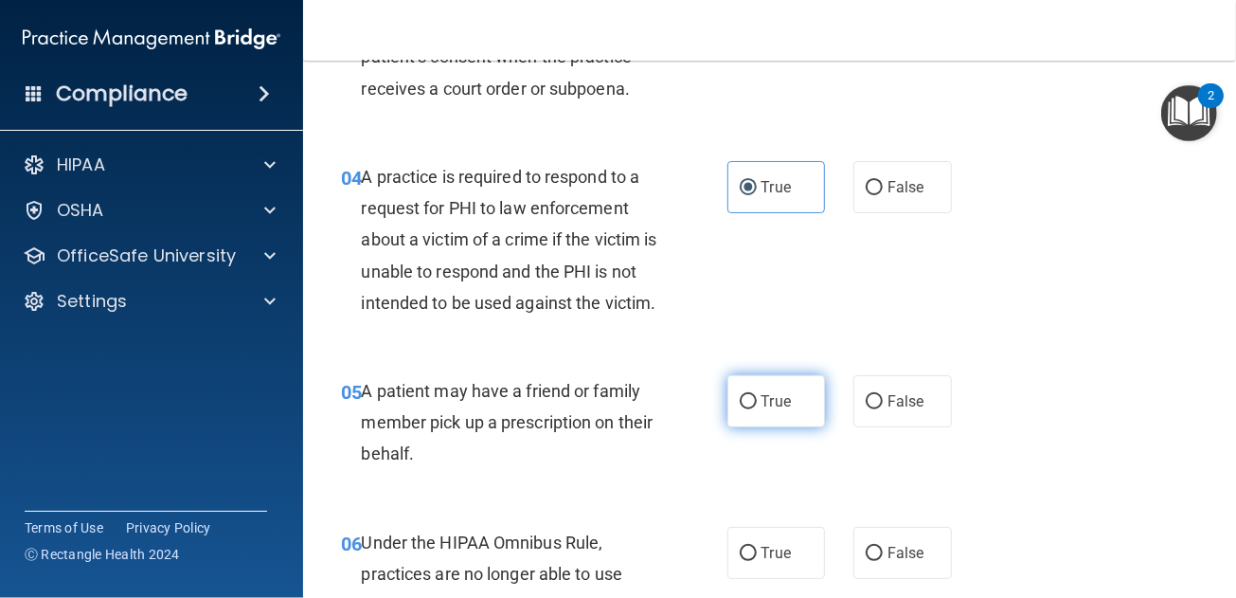
click at [762, 410] on span "True" at bounding box center [776, 401] width 29 height 18
click at [757, 409] on input "True" at bounding box center [748, 402] width 17 height 14
radio input "true"
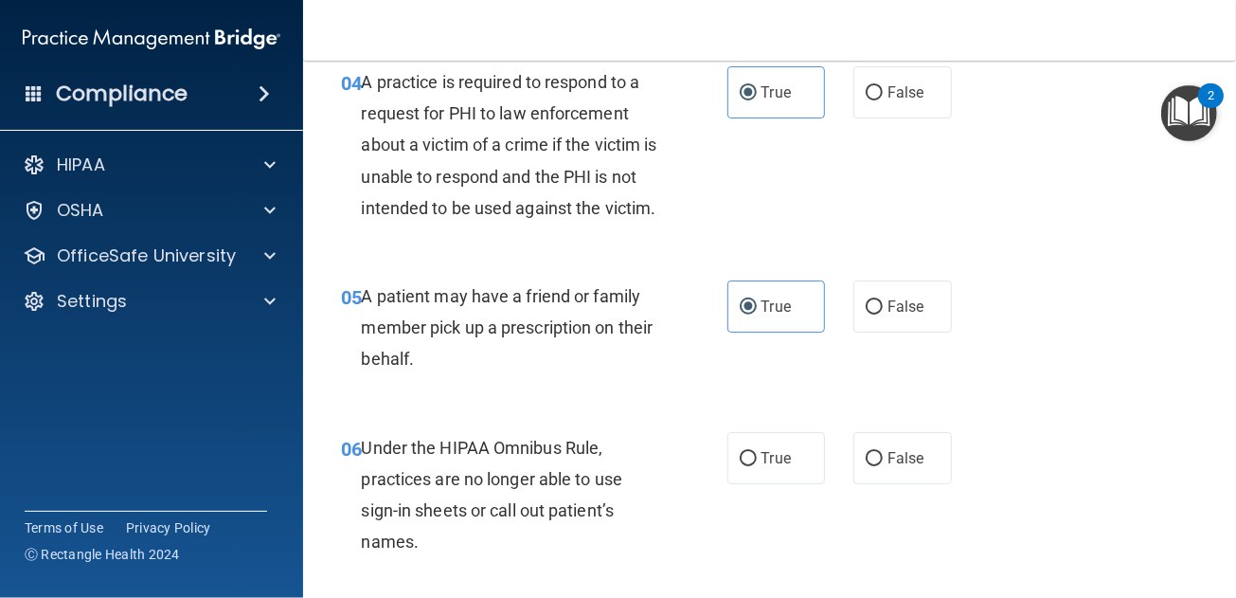
scroll to position [852, 0]
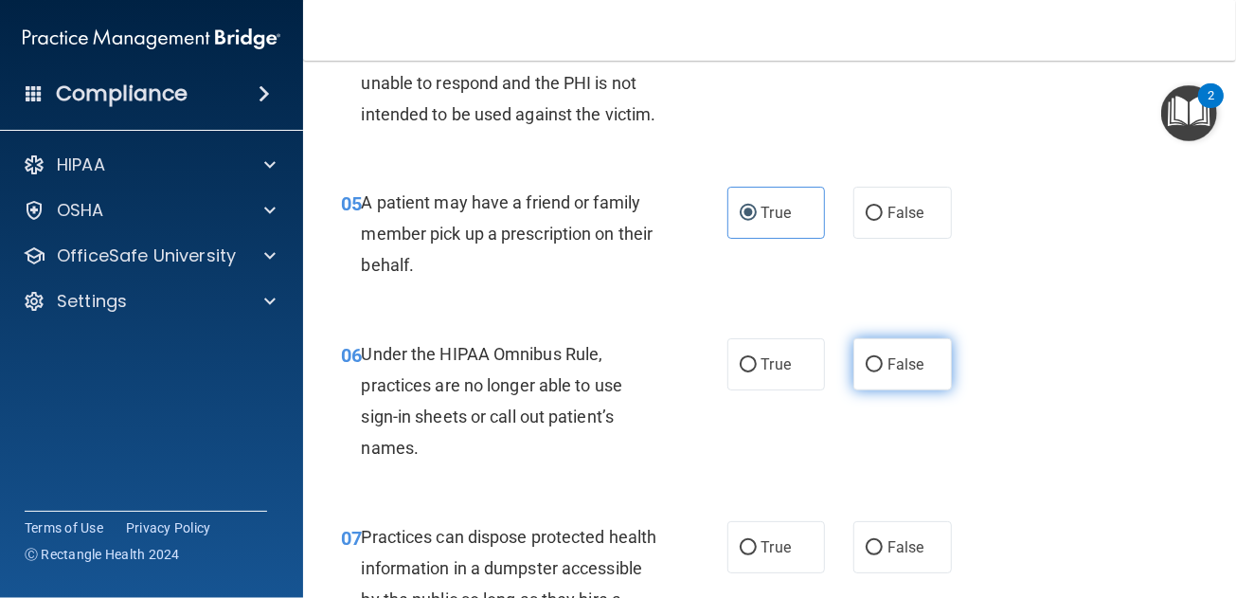
click at [856, 382] on label "False" at bounding box center [902, 364] width 99 height 52
click at [866, 372] on input "False" at bounding box center [874, 365] width 17 height 14
radio input "true"
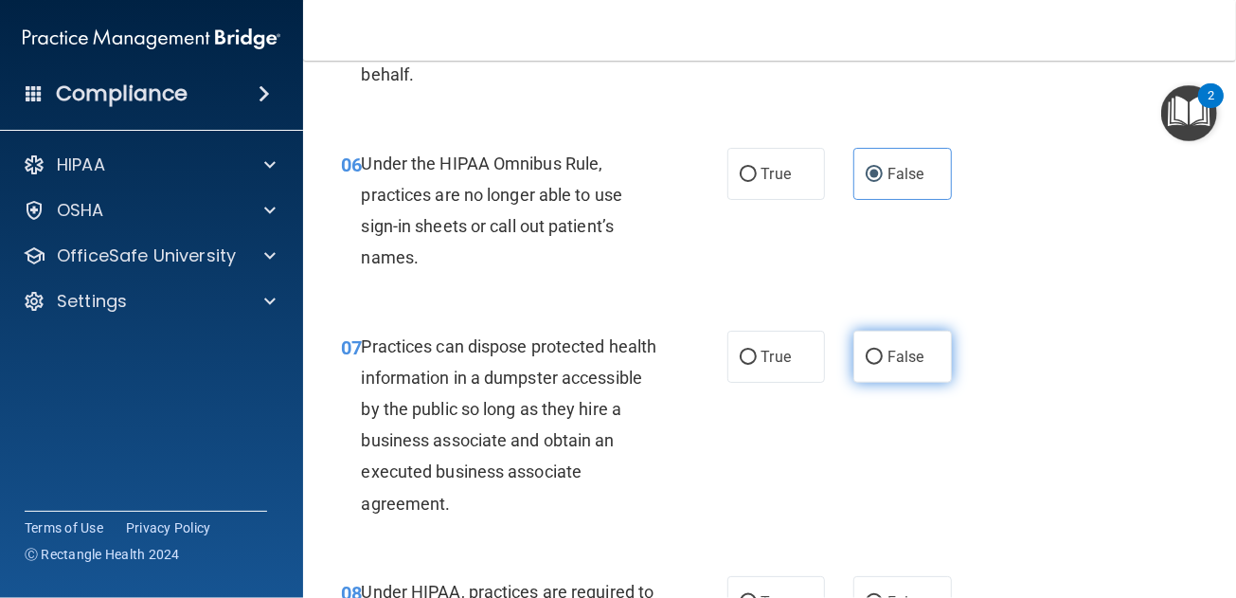
click at [888, 366] on span "False" at bounding box center [906, 357] width 37 height 18
click at [879, 365] on input "False" at bounding box center [874, 357] width 17 height 14
radio input "true"
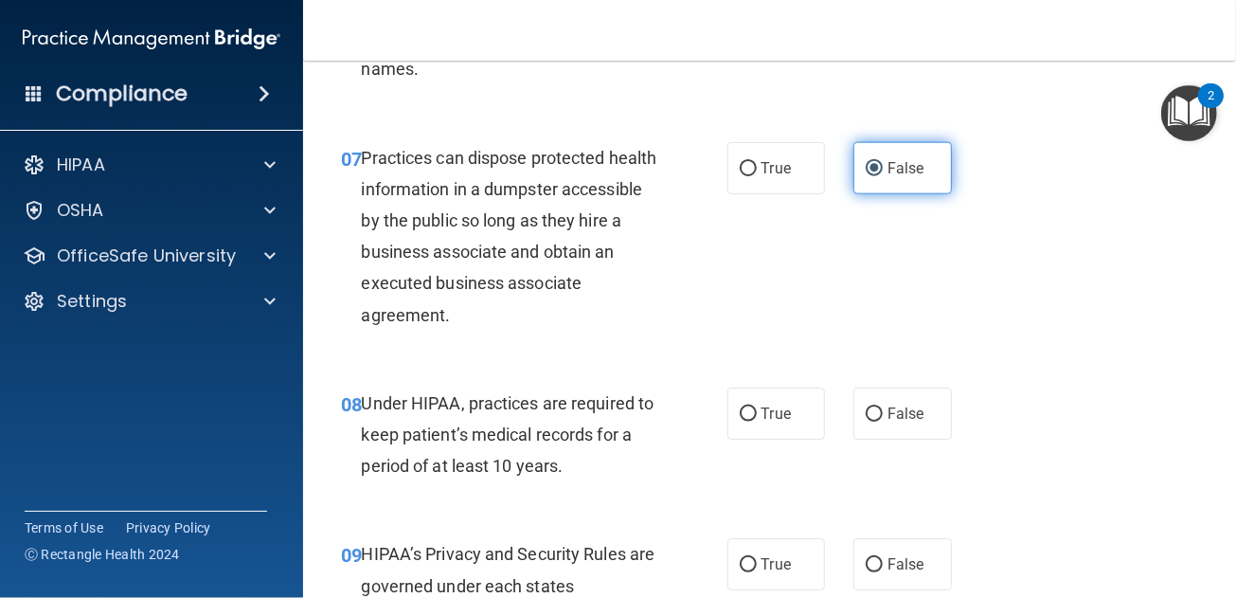
scroll to position [1326, 0]
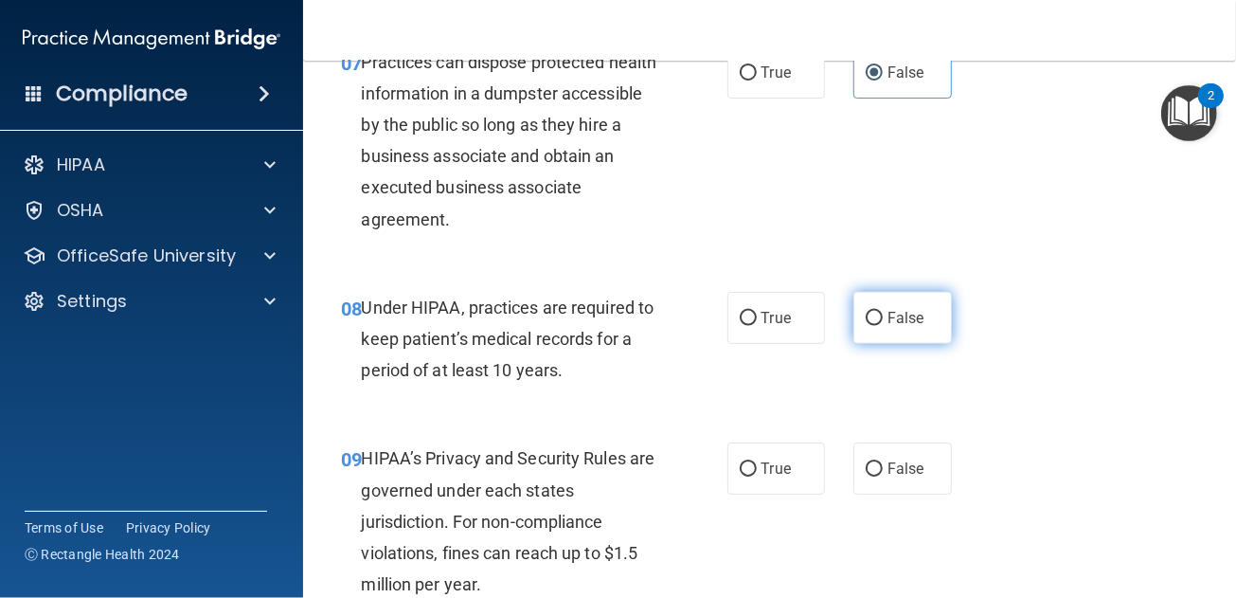
click at [870, 344] on label "False" at bounding box center [902, 318] width 99 height 52
click at [870, 326] on input "False" at bounding box center [874, 319] width 17 height 14
radio input "true"
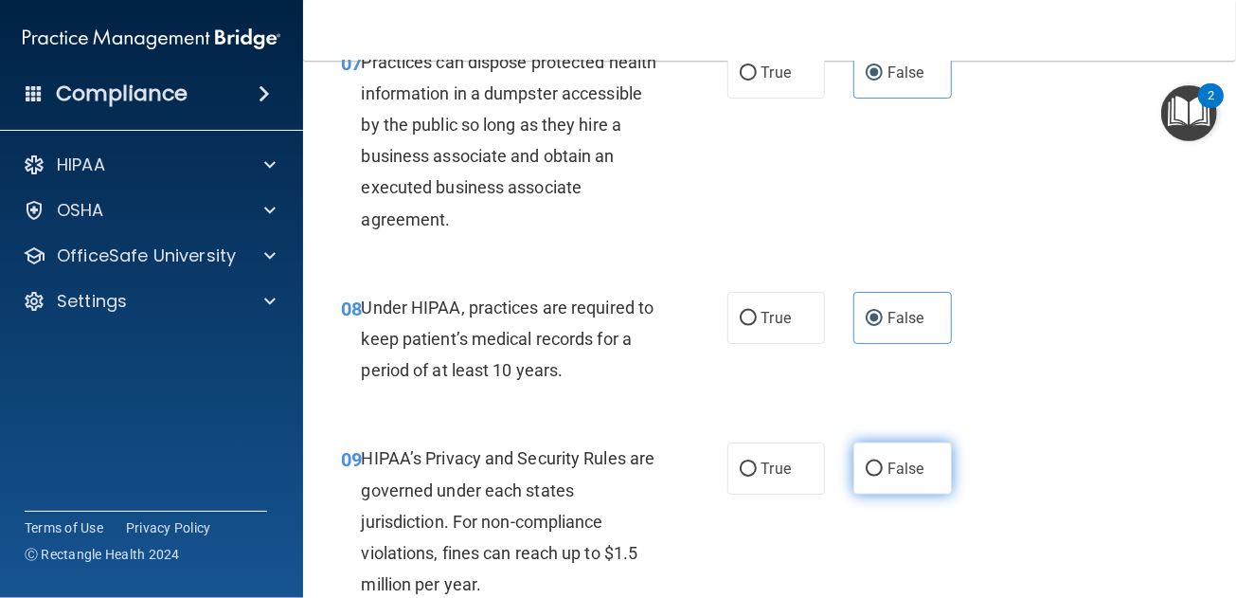
click at [897, 489] on label "False" at bounding box center [902, 468] width 99 height 52
click at [883, 476] on input "False" at bounding box center [874, 469] width 17 height 14
radio input "true"
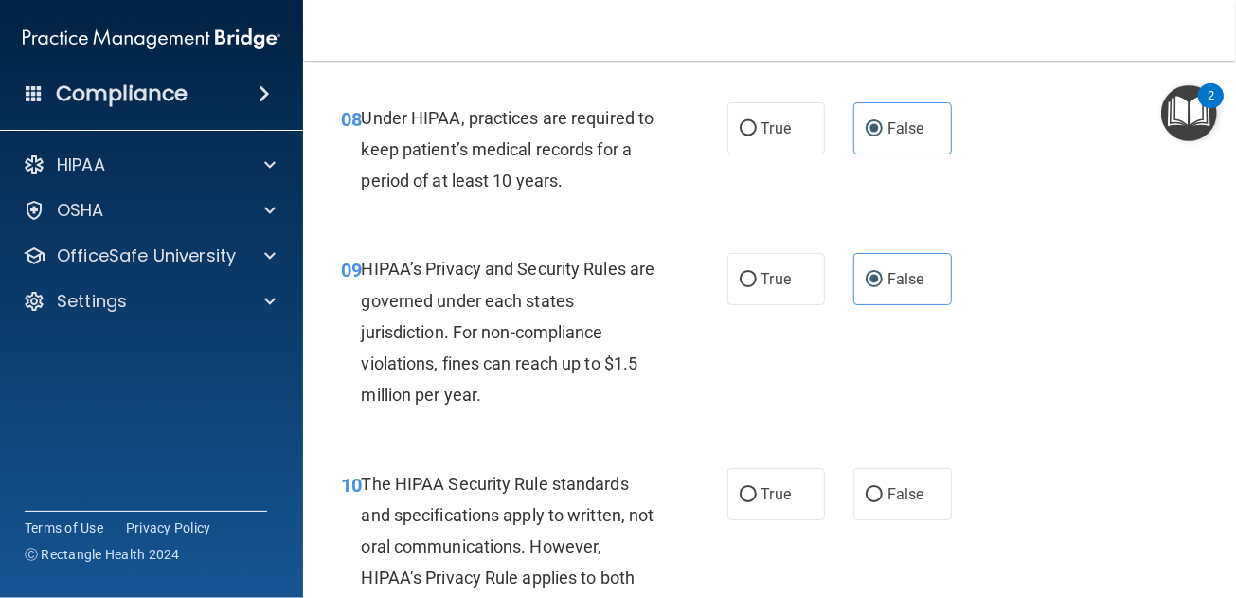
scroll to position [1609, 0]
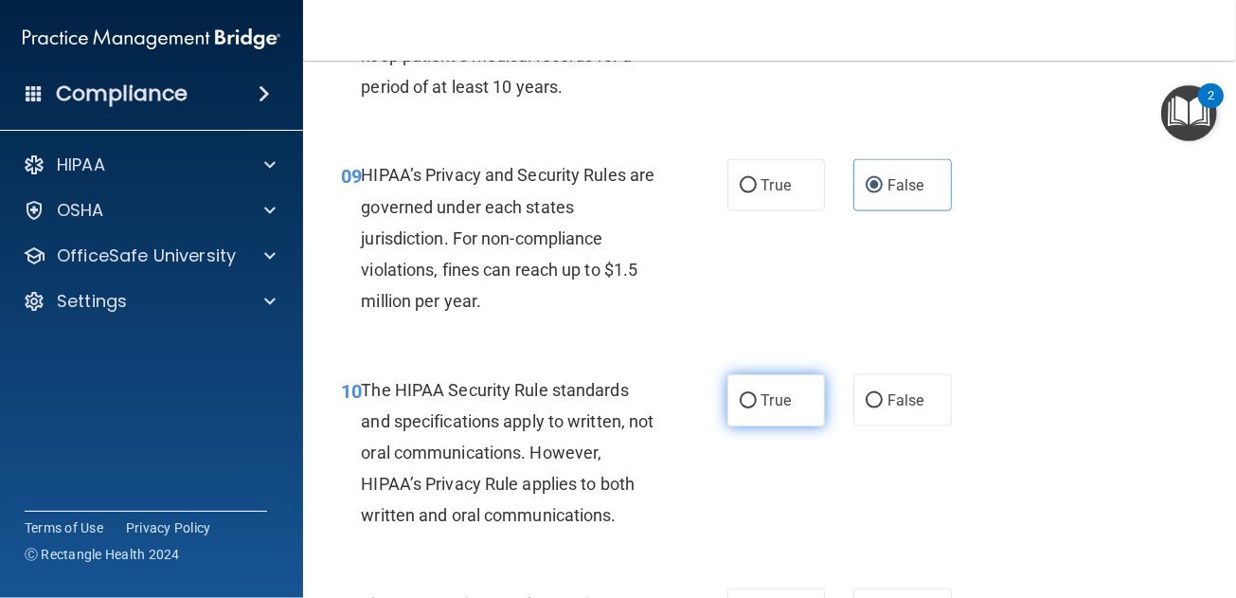
click at [780, 409] on span "True" at bounding box center [776, 400] width 29 height 18
click at [757, 408] on input "True" at bounding box center [748, 401] width 17 height 14
radio input "true"
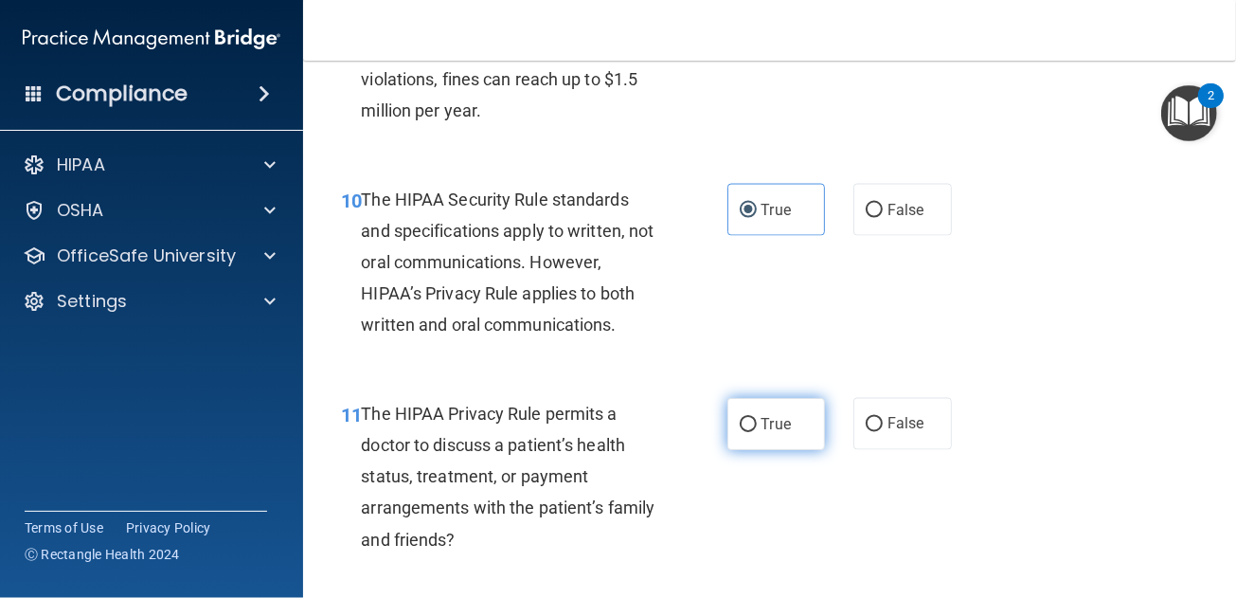
click at [776, 433] on span "True" at bounding box center [776, 424] width 29 height 18
click at [757, 432] on input "True" at bounding box center [748, 425] width 17 height 14
radio input "true"
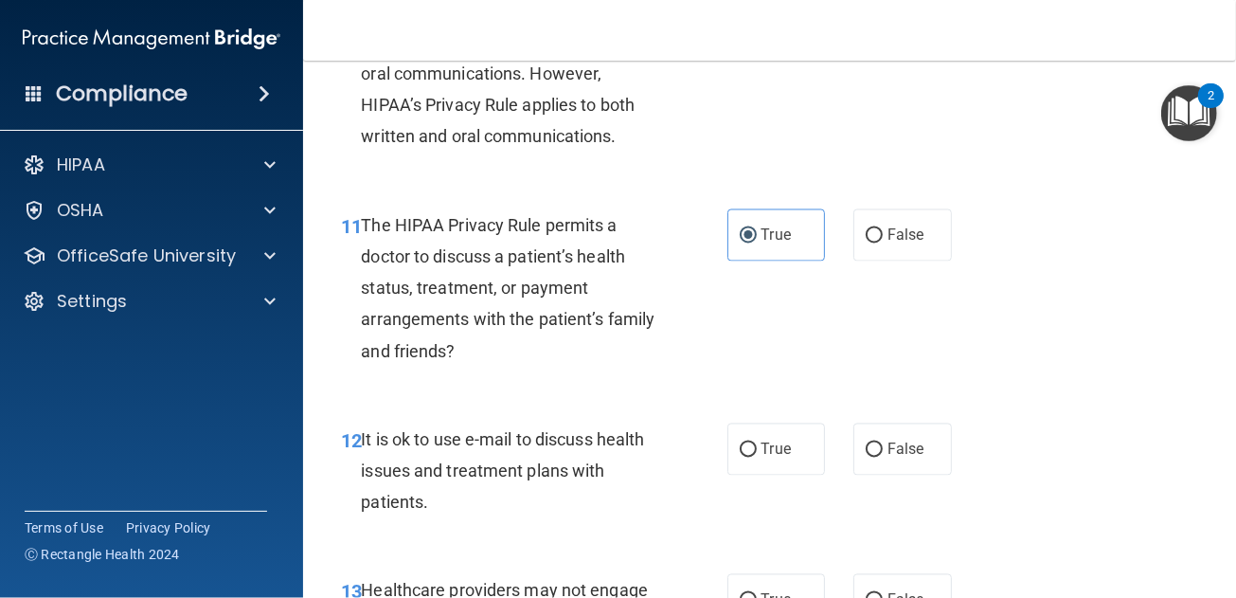
scroll to position [2084, 0]
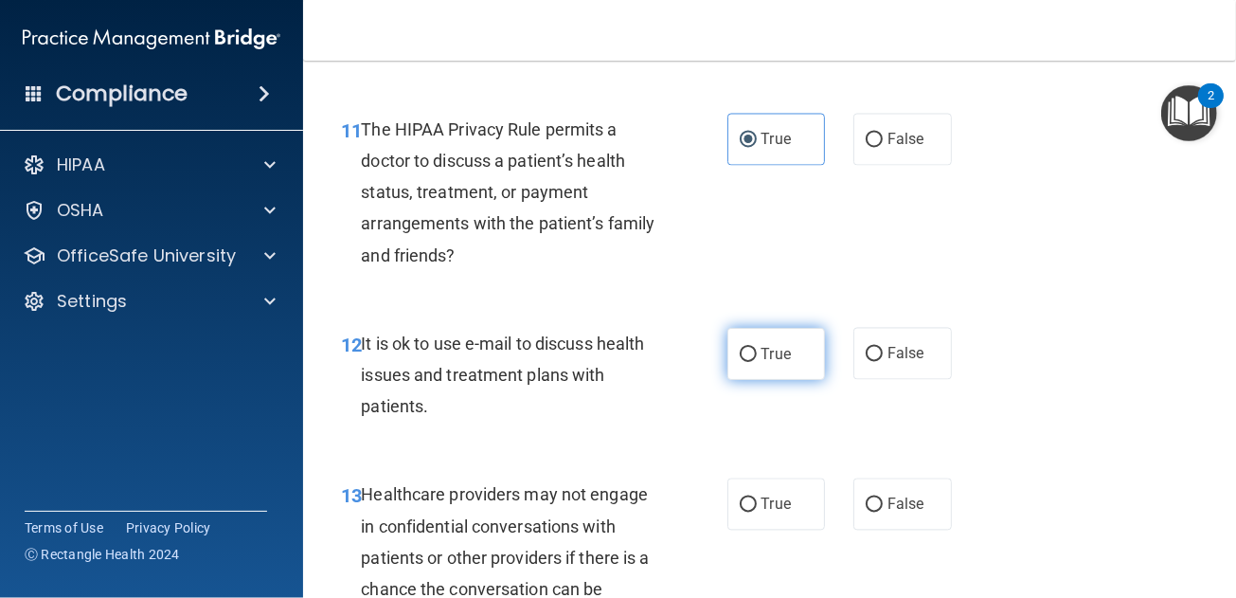
click at [764, 363] on span "True" at bounding box center [776, 354] width 29 height 18
click at [757, 362] on input "True" at bounding box center [748, 355] width 17 height 14
radio input "true"
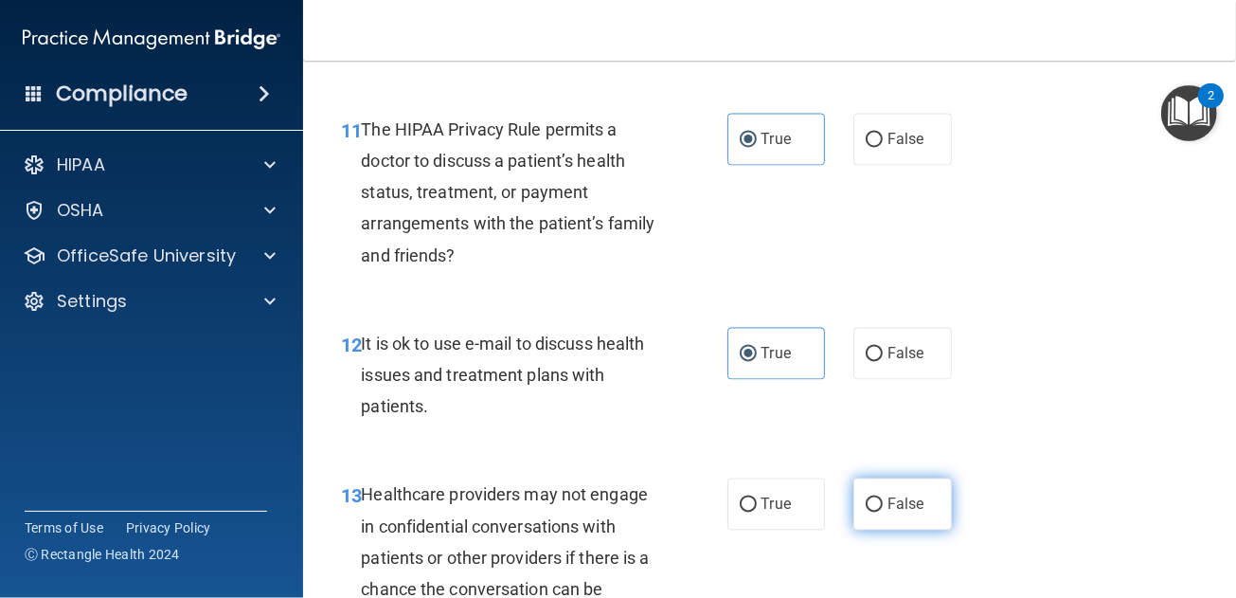
click at [890, 513] on span "False" at bounding box center [906, 504] width 37 height 18
click at [883, 512] on input "False" at bounding box center [874, 505] width 17 height 14
radio input "true"
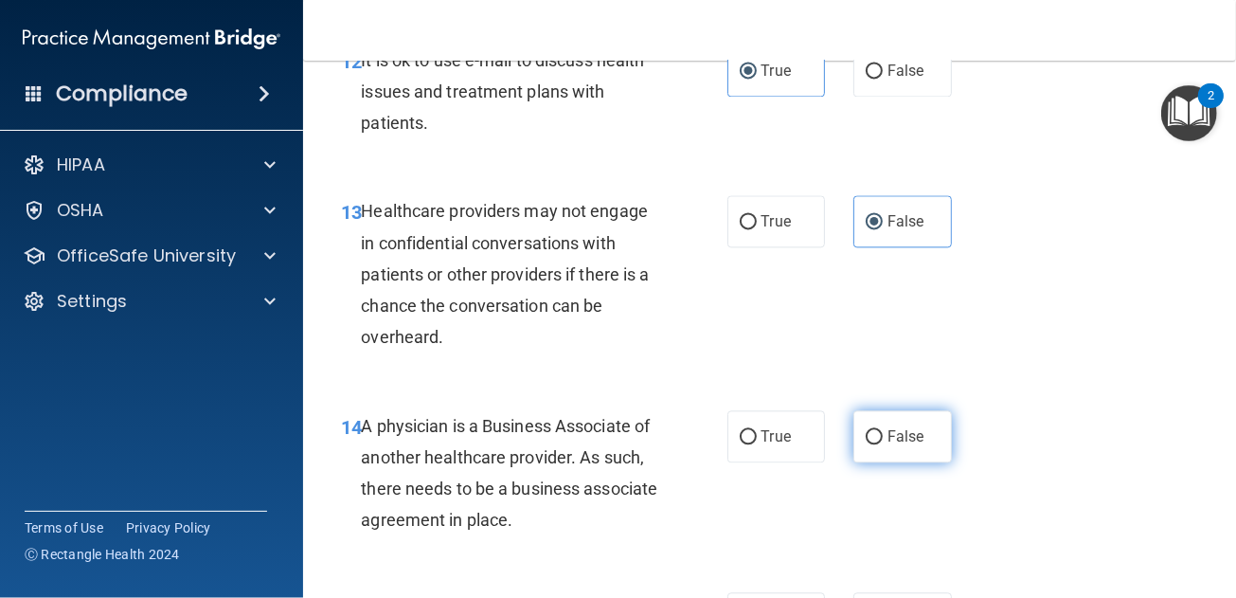
click at [889, 445] on span "False" at bounding box center [906, 436] width 37 height 18
click at [883, 444] on input "False" at bounding box center [874, 437] width 17 height 14
radio input "true"
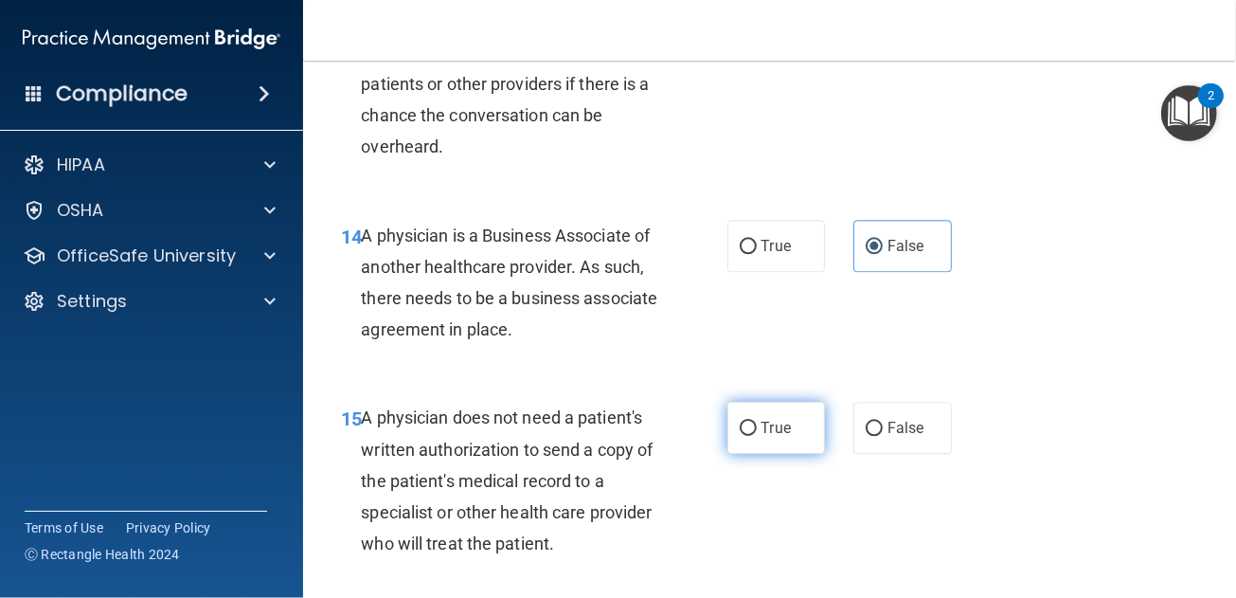
click at [771, 437] on span "True" at bounding box center [776, 428] width 29 height 18
click at [757, 436] on input "True" at bounding box center [748, 429] width 17 height 14
radio input "true"
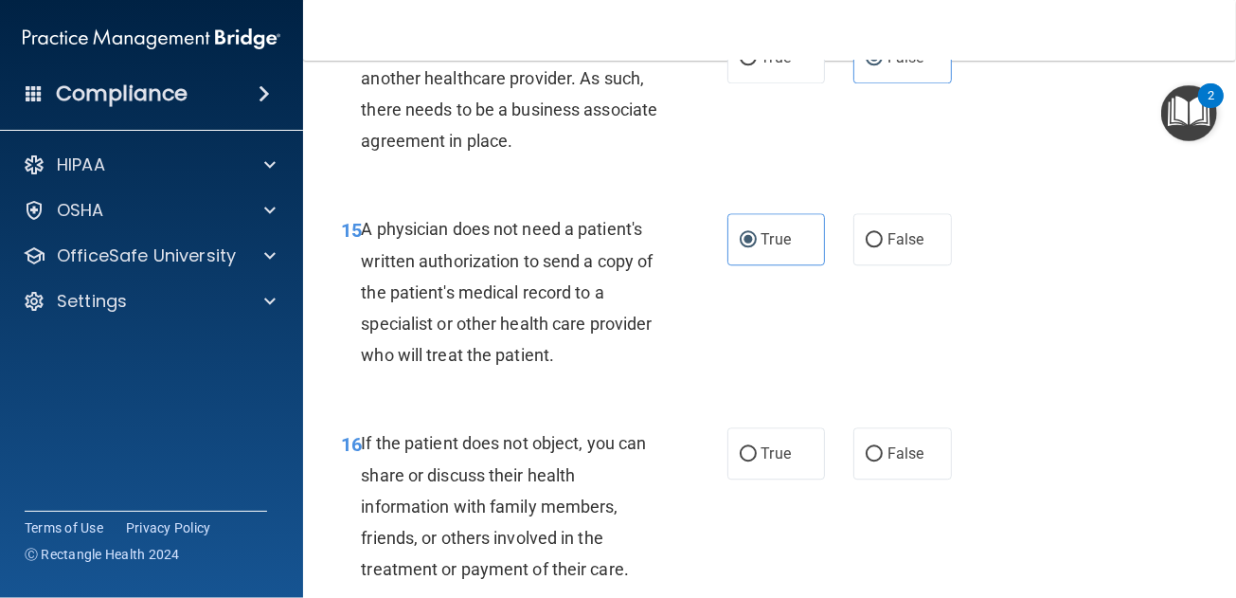
scroll to position [2842, 0]
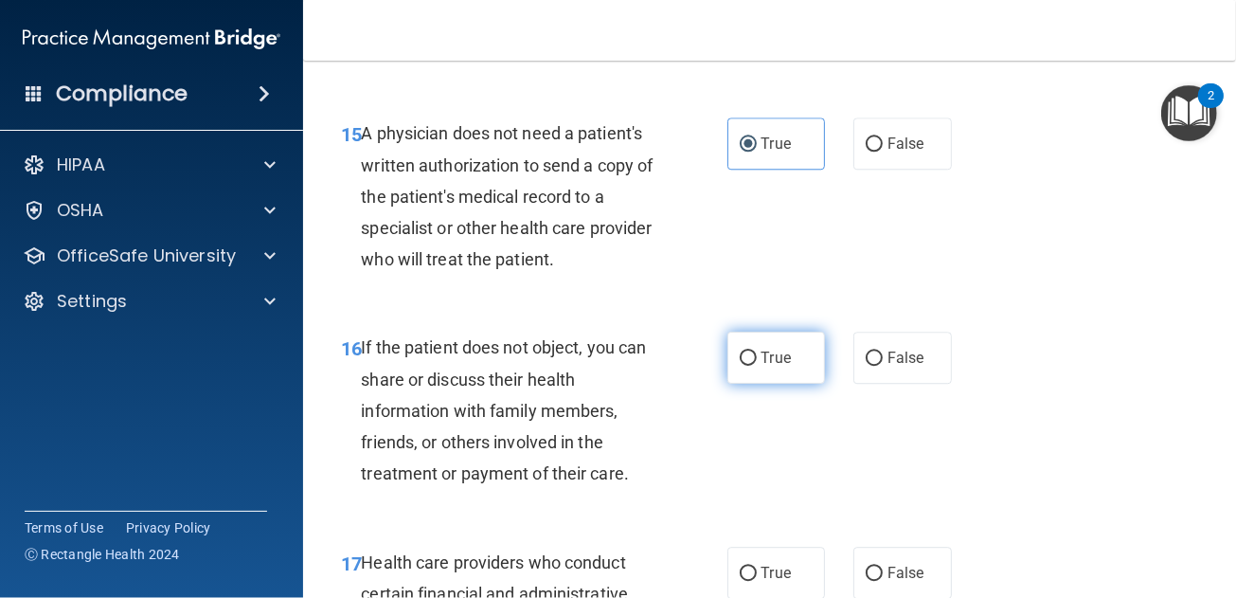
click at [762, 367] on span "True" at bounding box center [776, 358] width 29 height 18
click at [757, 366] on input "True" at bounding box center [748, 358] width 17 height 14
radio input "true"
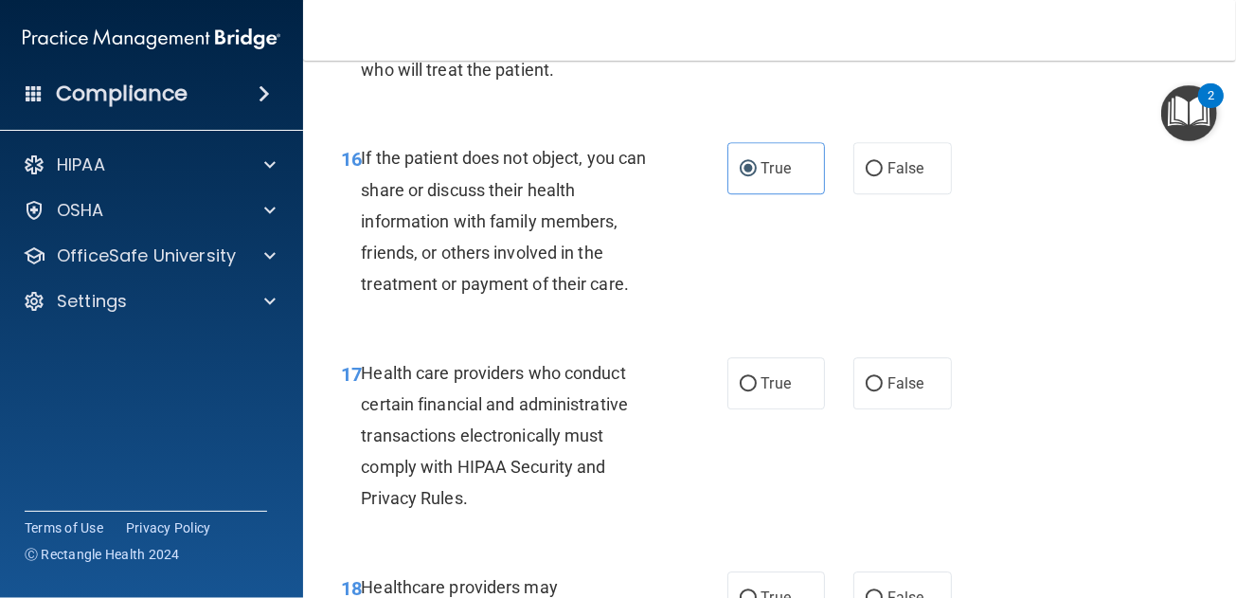
scroll to position [3125, 0]
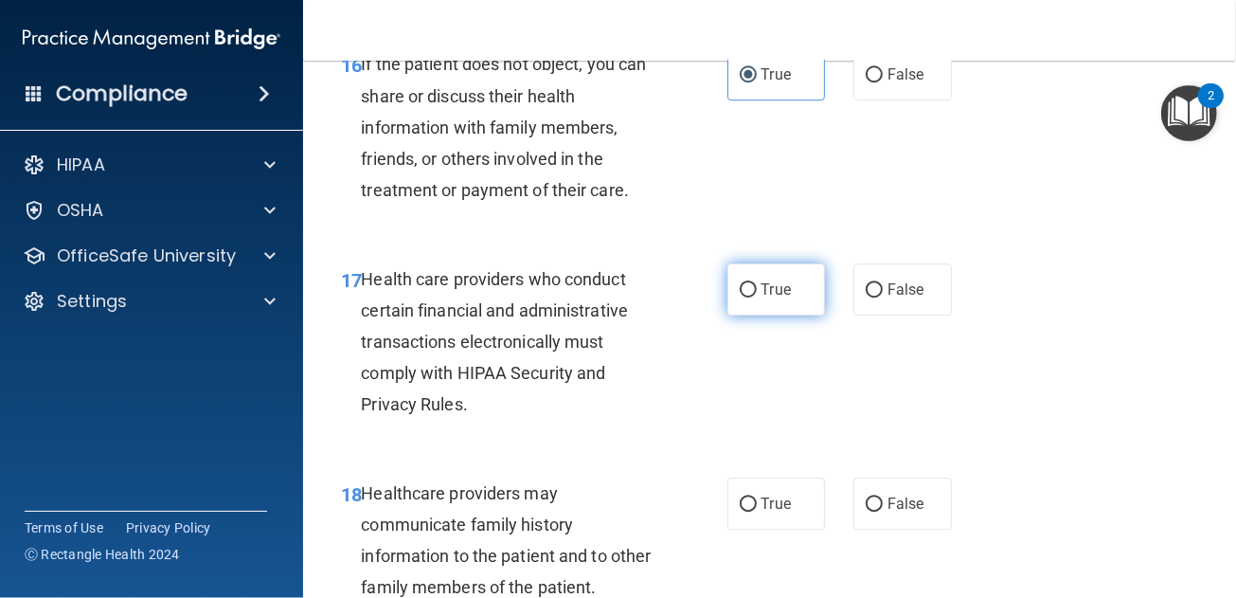
click at [735, 307] on label "True" at bounding box center [776, 289] width 99 height 52
click at [740, 297] on input "True" at bounding box center [748, 290] width 17 height 14
radio input "true"
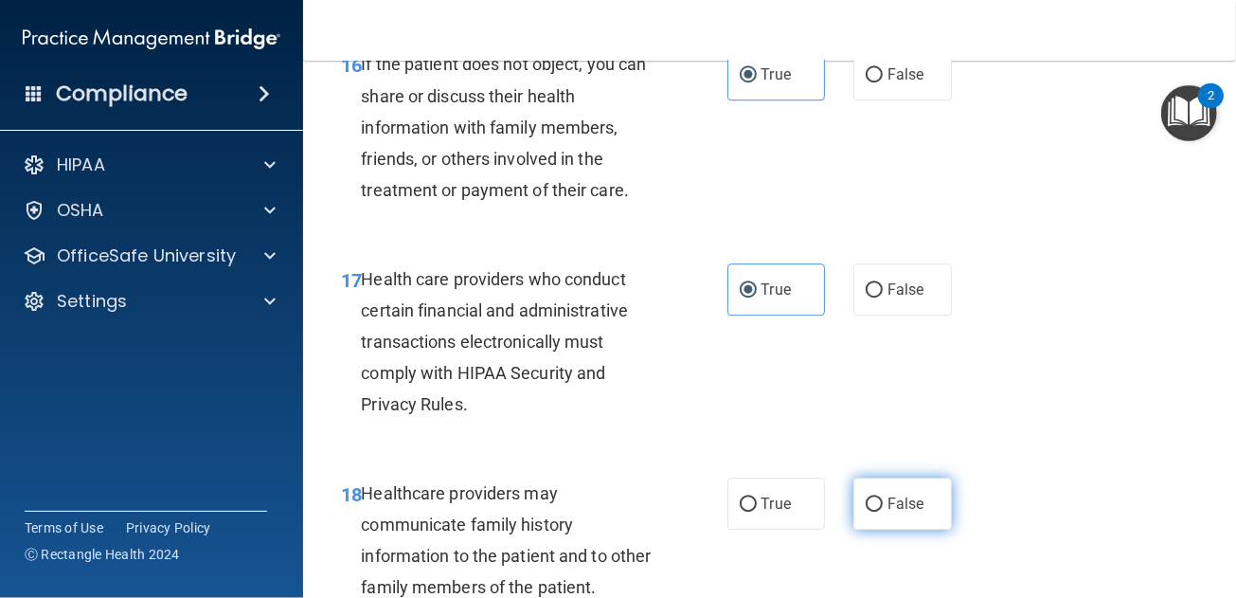
click at [903, 529] on label "False" at bounding box center [902, 503] width 99 height 52
click at [883, 511] on input "False" at bounding box center [874, 504] width 17 height 14
radio input "true"
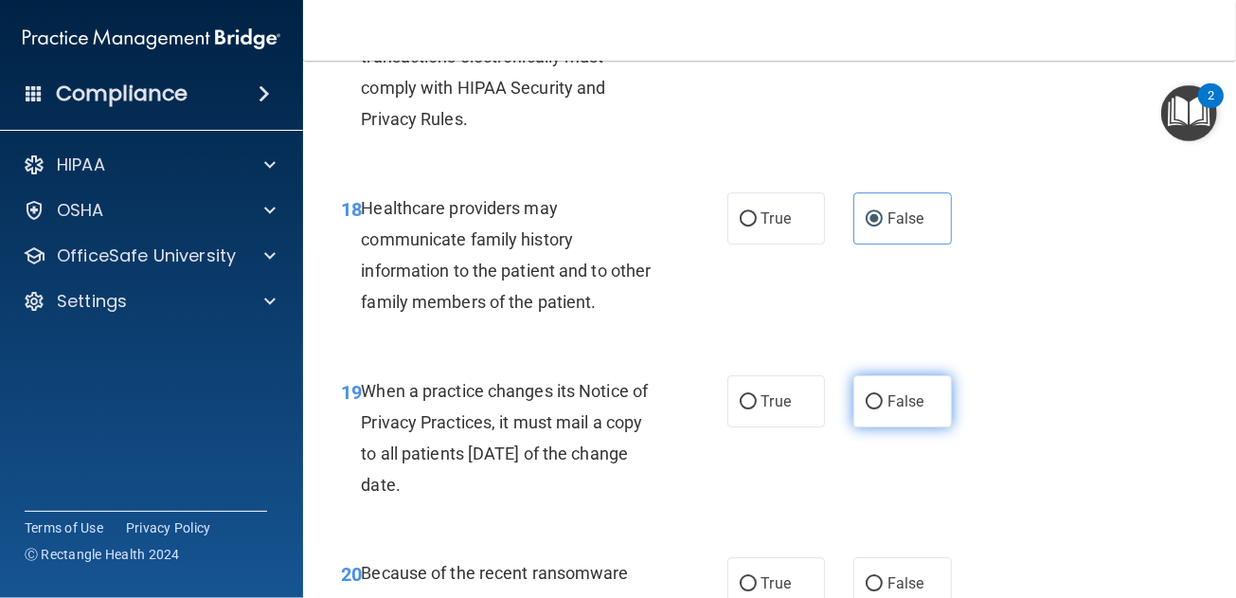
click at [888, 410] on span "False" at bounding box center [906, 401] width 37 height 18
click at [883, 409] on input "False" at bounding box center [874, 402] width 17 height 14
radio input "true"
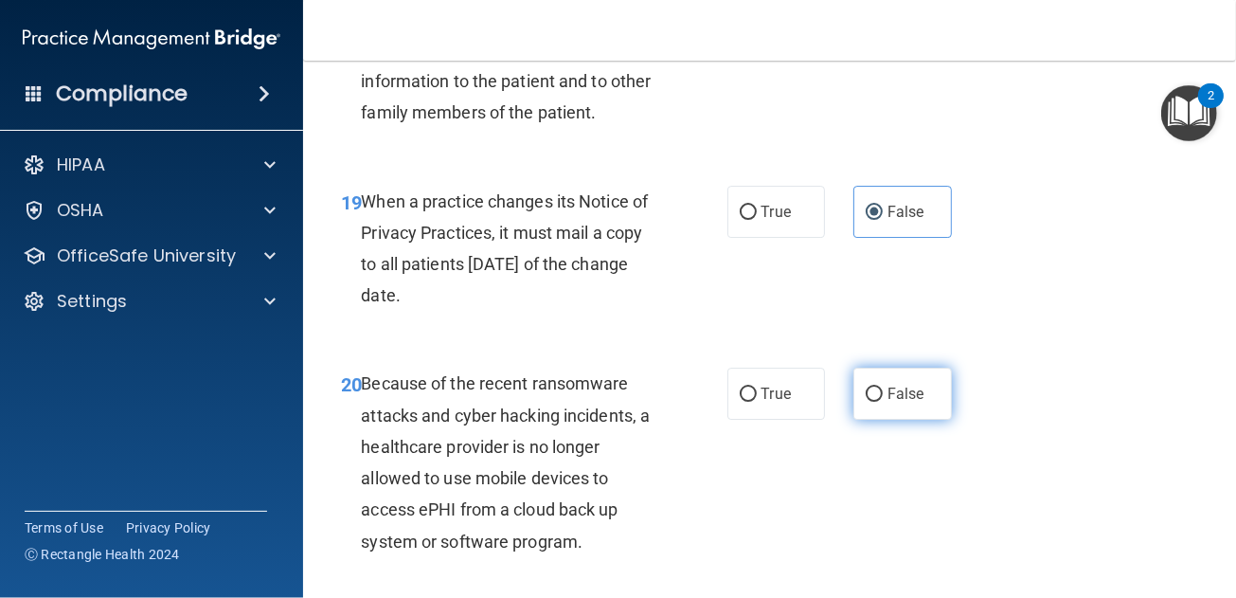
click at [888, 403] on span "False" at bounding box center [906, 394] width 37 height 18
click at [883, 402] on input "False" at bounding box center [874, 394] width 17 height 14
radio input "true"
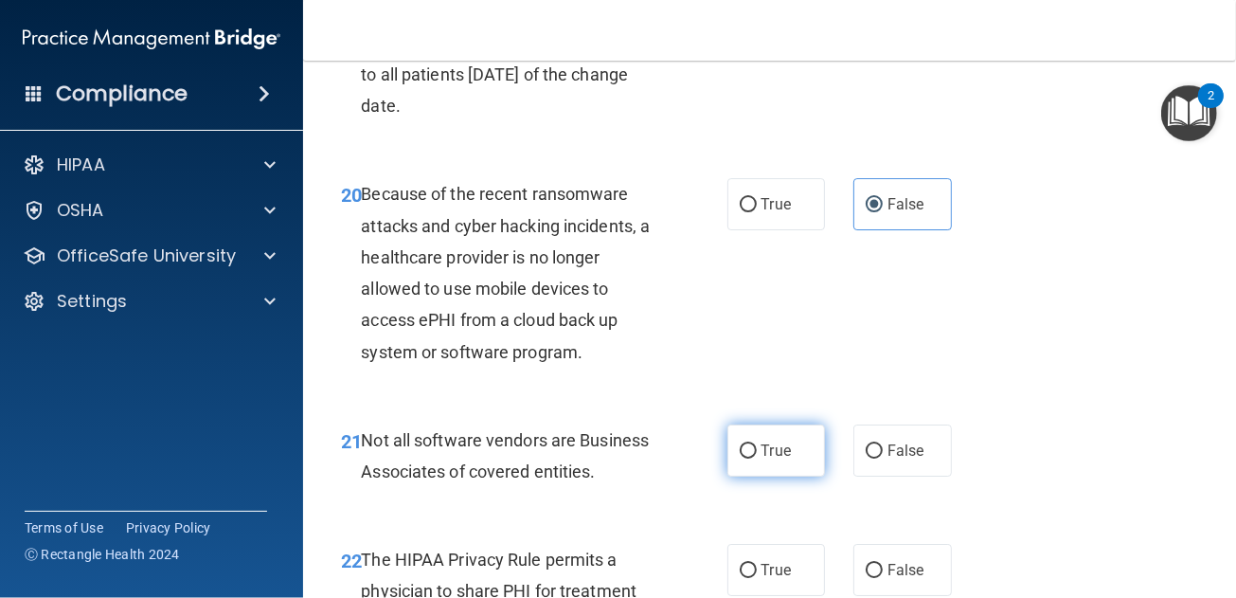
click at [772, 459] on span "True" at bounding box center [776, 450] width 29 height 18
click at [757, 458] on input "True" at bounding box center [748, 451] width 17 height 14
radio input "true"
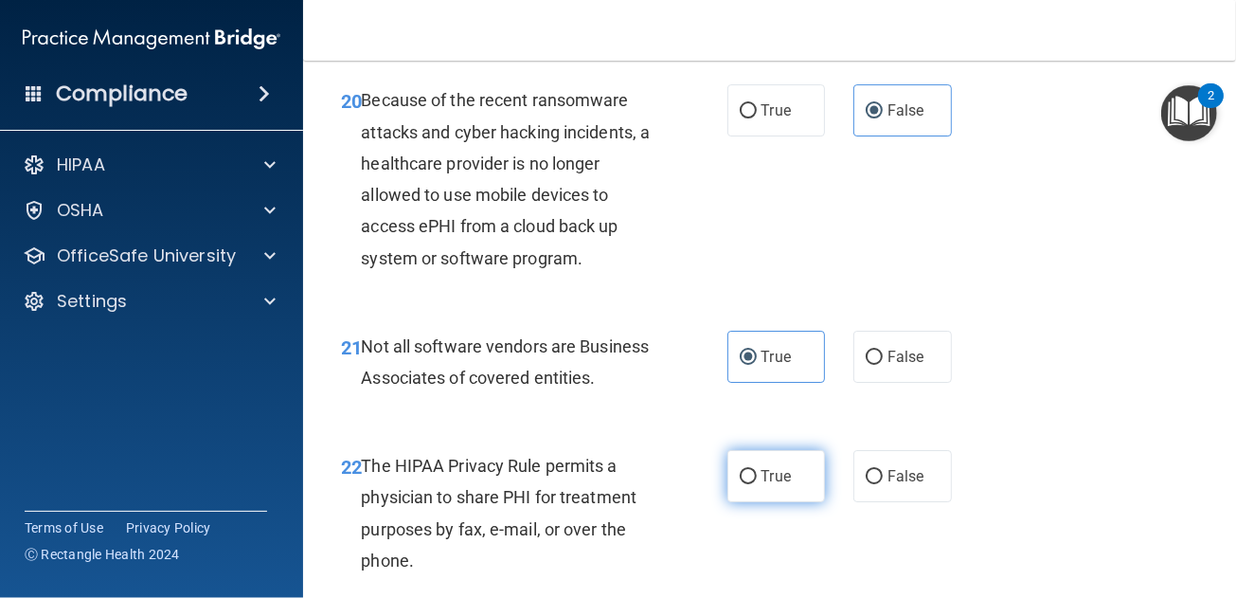
click at [783, 485] on span "True" at bounding box center [776, 476] width 29 height 18
click at [757, 484] on input "True" at bounding box center [748, 477] width 17 height 14
radio input "true"
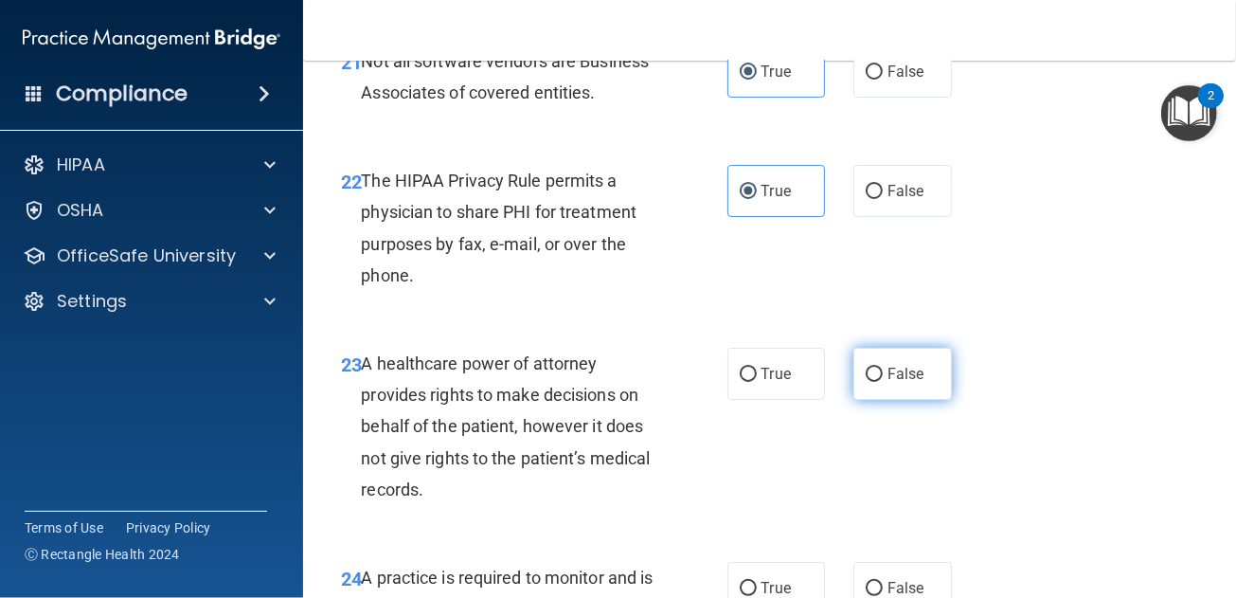
click at [875, 400] on label "False" at bounding box center [902, 374] width 99 height 52
click at [875, 382] on input "False" at bounding box center [874, 375] width 17 height 14
radio input "true"
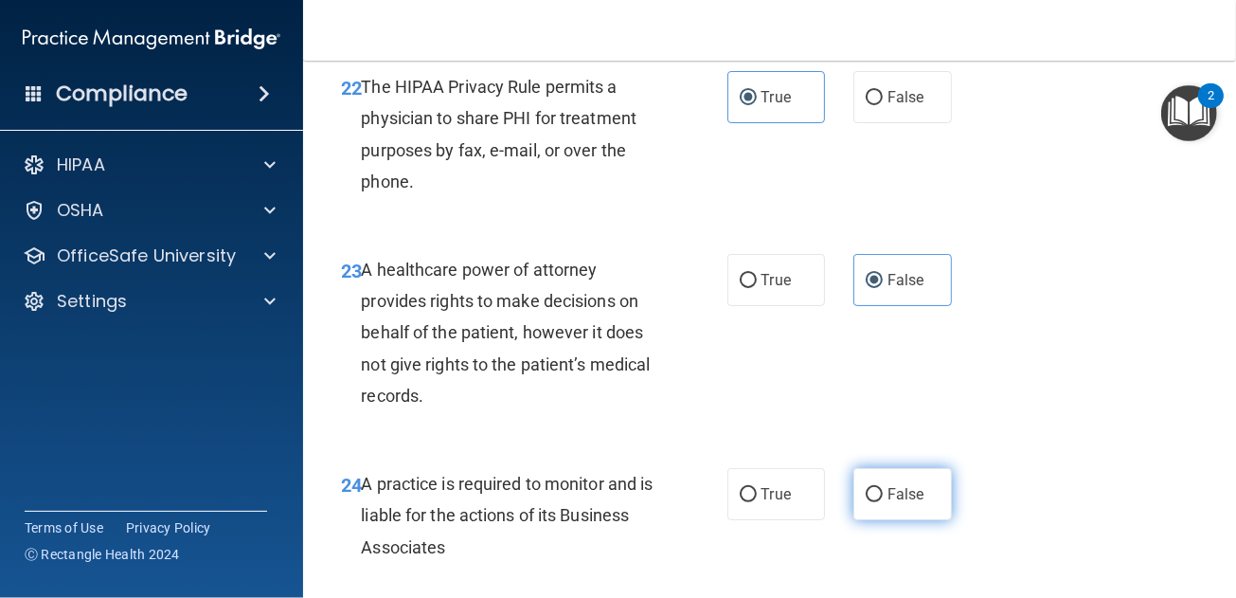
click at [901, 511] on label "False" at bounding box center [902, 494] width 99 height 52
click at [883, 502] on input "False" at bounding box center [874, 495] width 17 height 14
radio input "true"
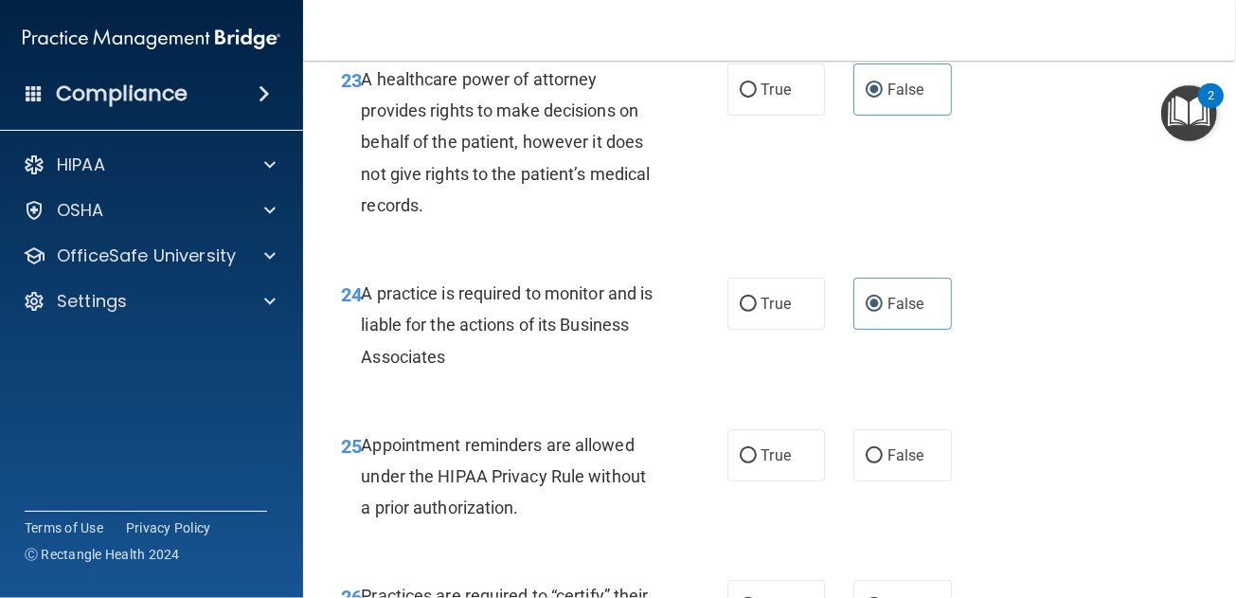
scroll to position [4547, 0]
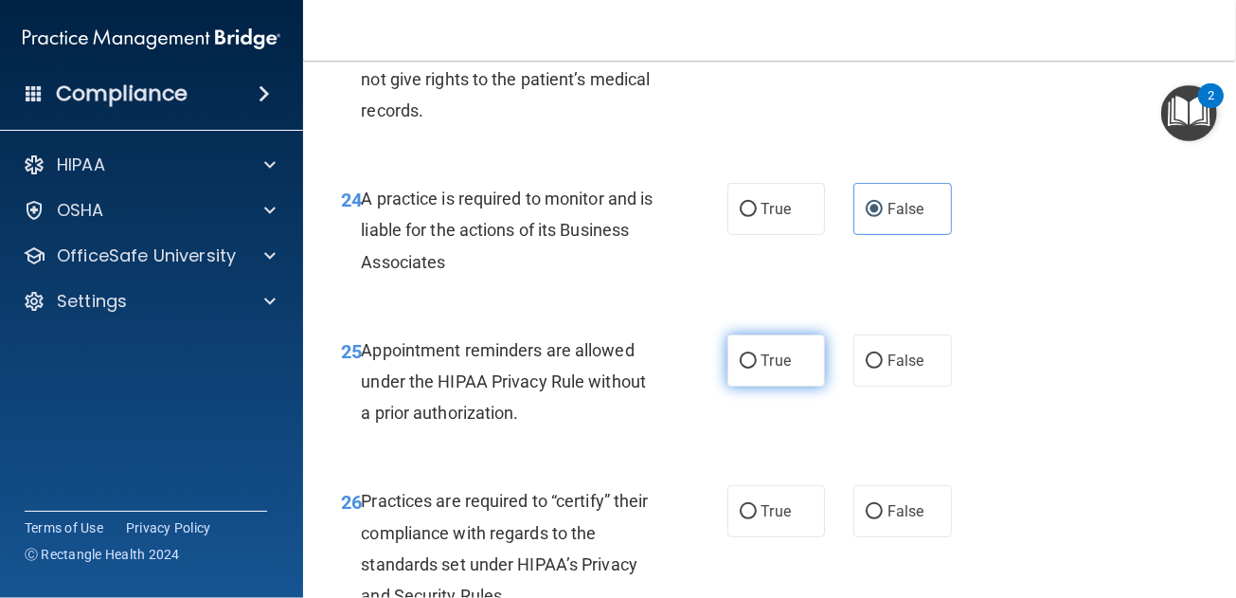
click at [769, 369] on span "True" at bounding box center [776, 360] width 29 height 18
click at [757, 368] on input "True" at bounding box center [748, 361] width 17 height 14
radio input "true"
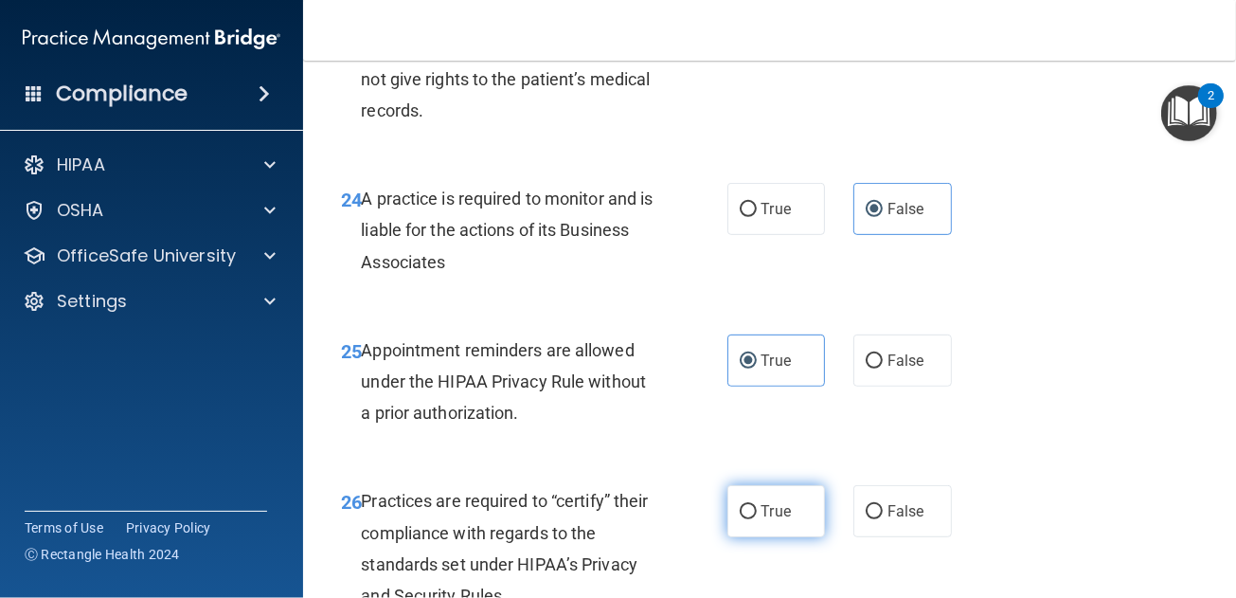
click at [776, 522] on label "True" at bounding box center [776, 511] width 99 height 52
click at [757, 519] on input "True" at bounding box center [748, 512] width 17 height 14
radio input "true"
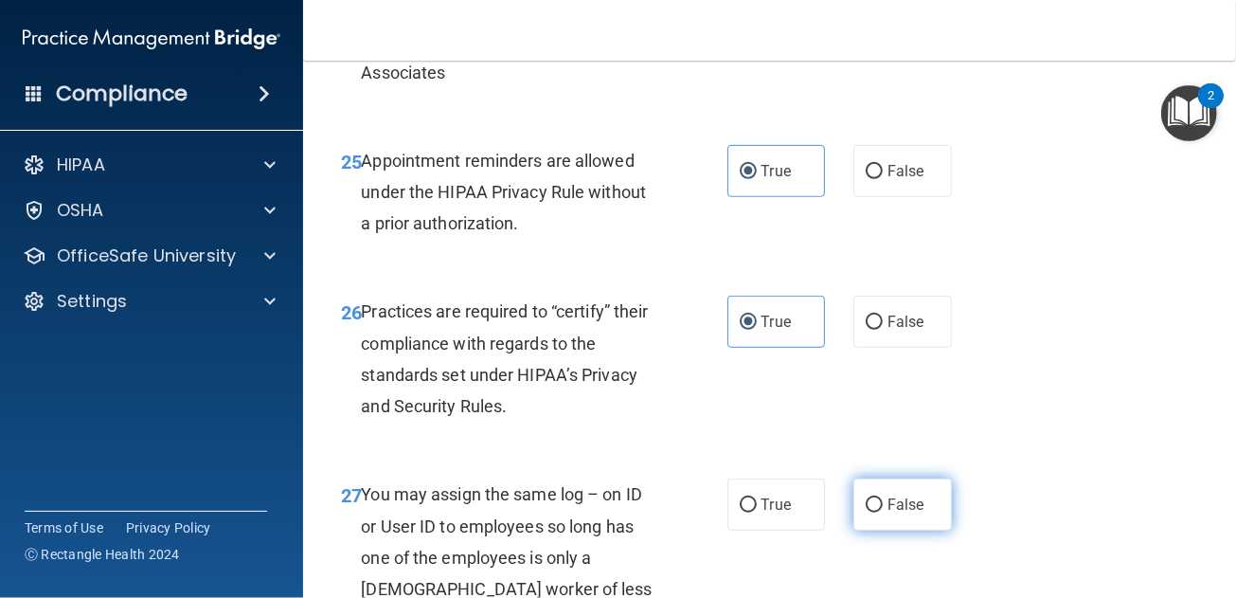
click at [893, 513] on span "False" at bounding box center [906, 504] width 37 height 18
click at [883, 512] on input "False" at bounding box center [874, 505] width 17 height 14
radio input "true"
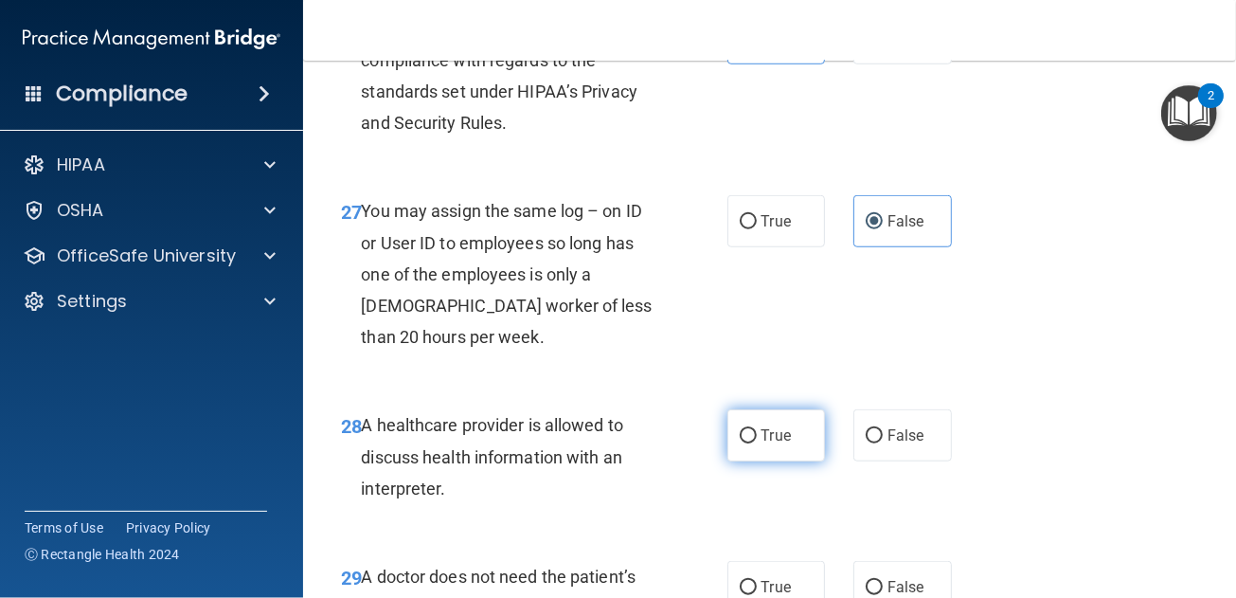
click at [780, 461] on label "True" at bounding box center [776, 435] width 99 height 52
click at [757, 443] on input "True" at bounding box center [748, 436] width 17 height 14
radio input "true"
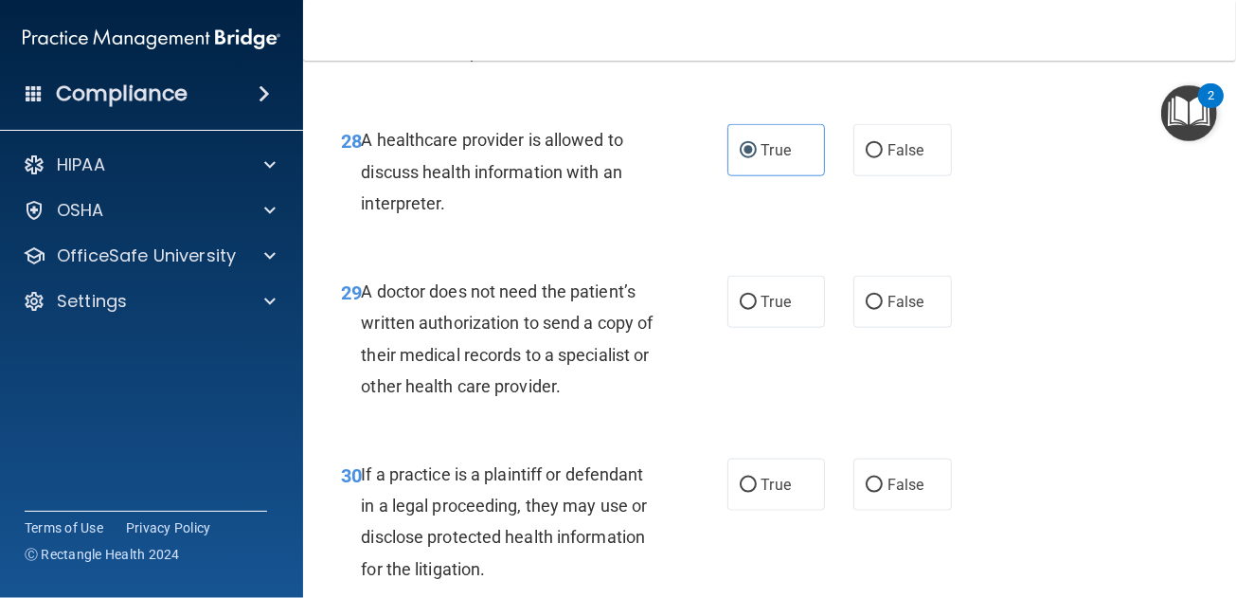
drag, startPoint x: 748, startPoint y: 343, endPoint x: 768, endPoint y: 508, distance: 166.0
click at [748, 328] on label "True" at bounding box center [776, 302] width 99 height 52
click at [748, 310] on input "True" at bounding box center [748, 303] width 17 height 14
radio input "true"
drag, startPoint x: 766, startPoint y: 534, endPoint x: 798, endPoint y: 475, distance: 67.0
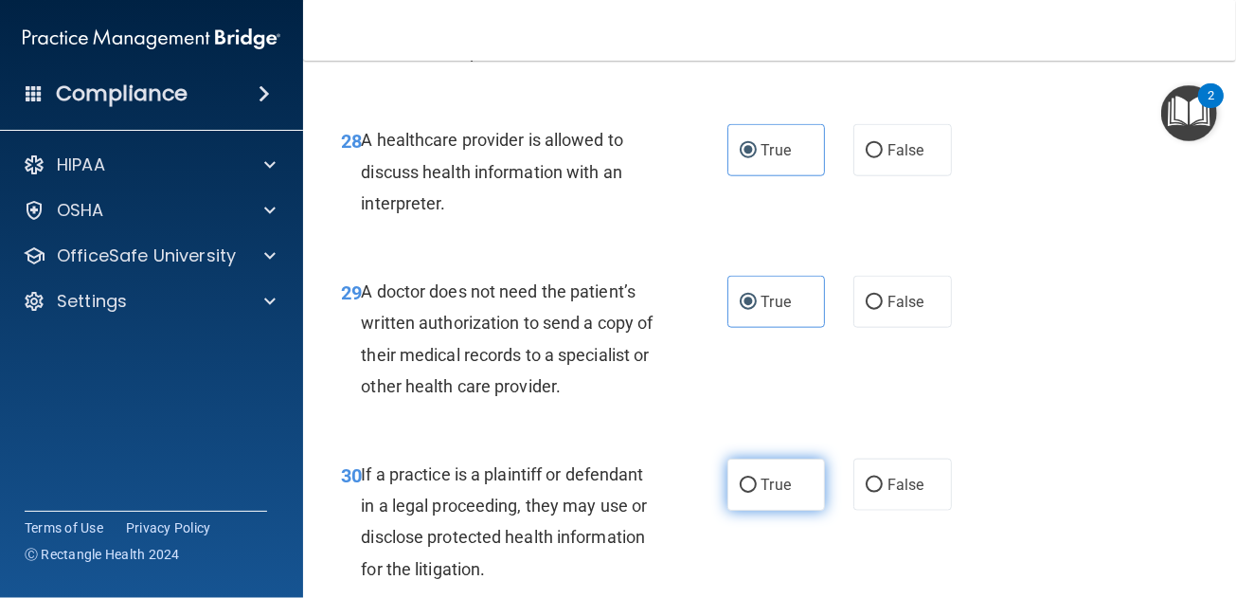
click at [767, 511] on label "True" at bounding box center [776, 484] width 99 height 52
click at [757, 493] on input "True" at bounding box center [748, 485] width 17 height 14
radio input "true"
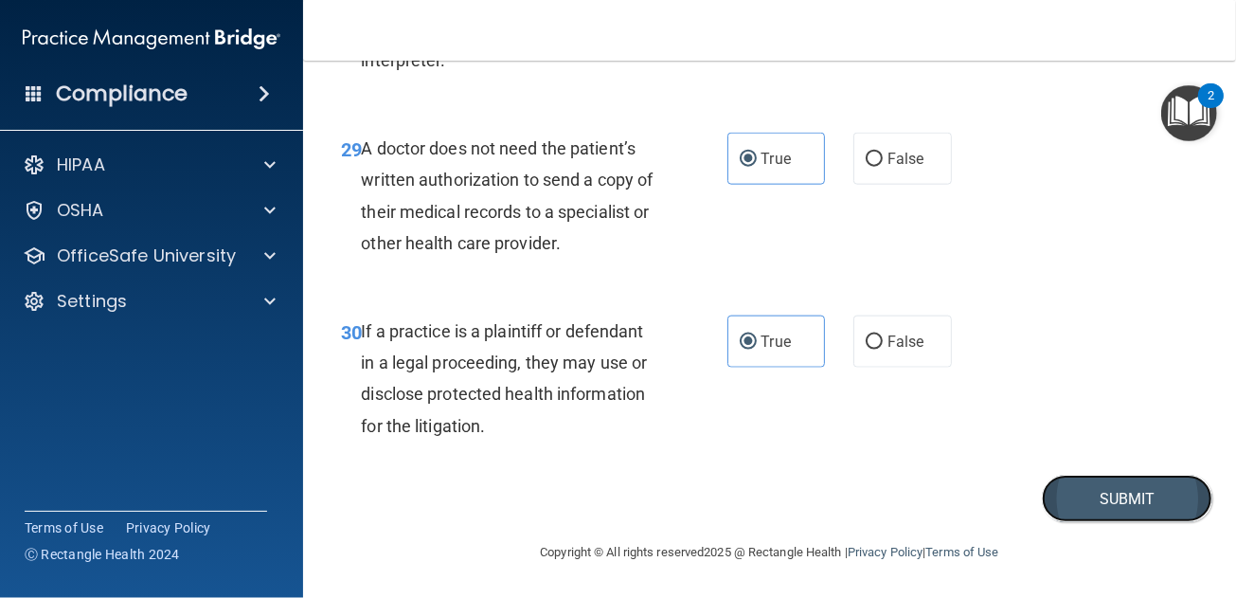
click at [1077, 499] on button "Submit" at bounding box center [1127, 499] width 170 height 48
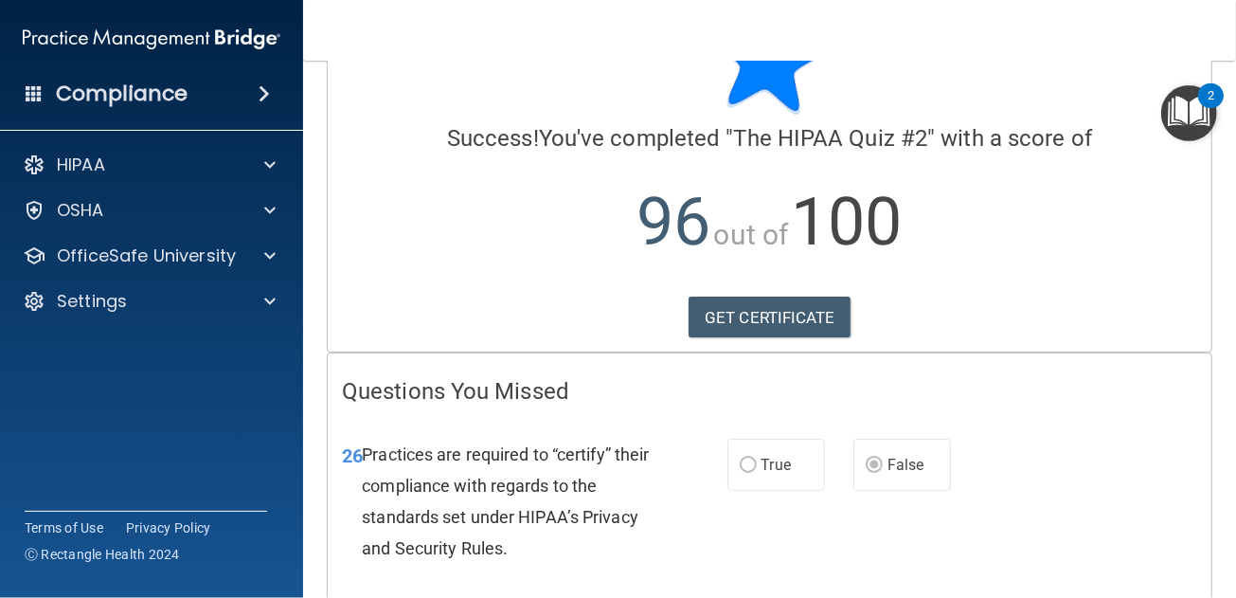
scroll to position [189, 0]
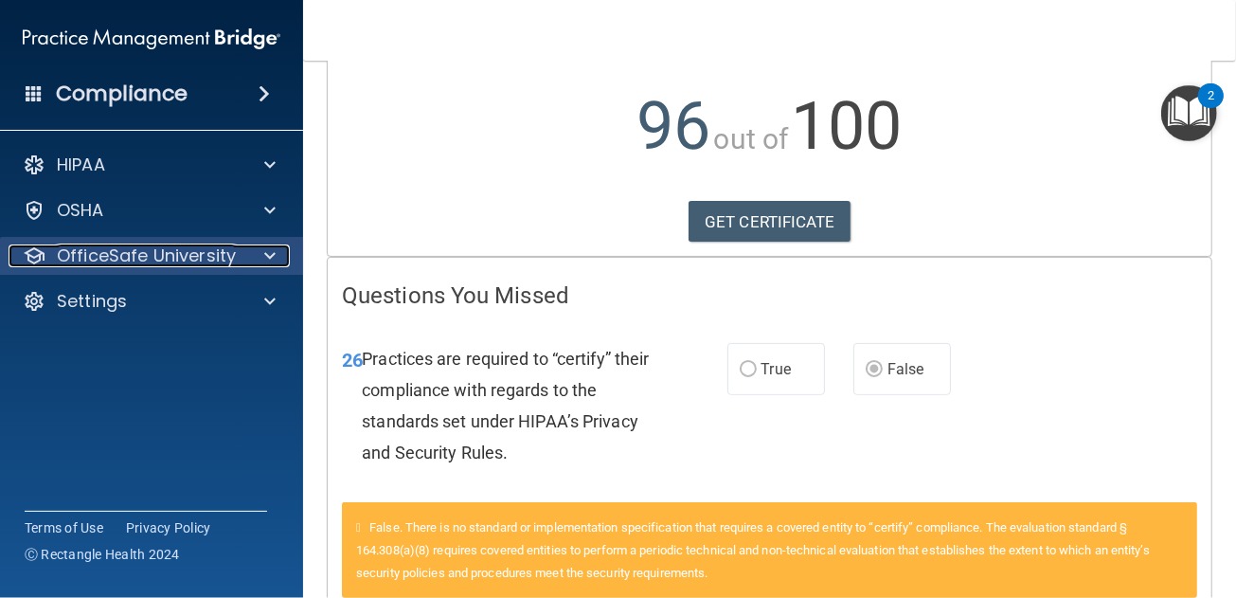
click at [271, 254] on span at bounding box center [269, 255] width 11 height 23
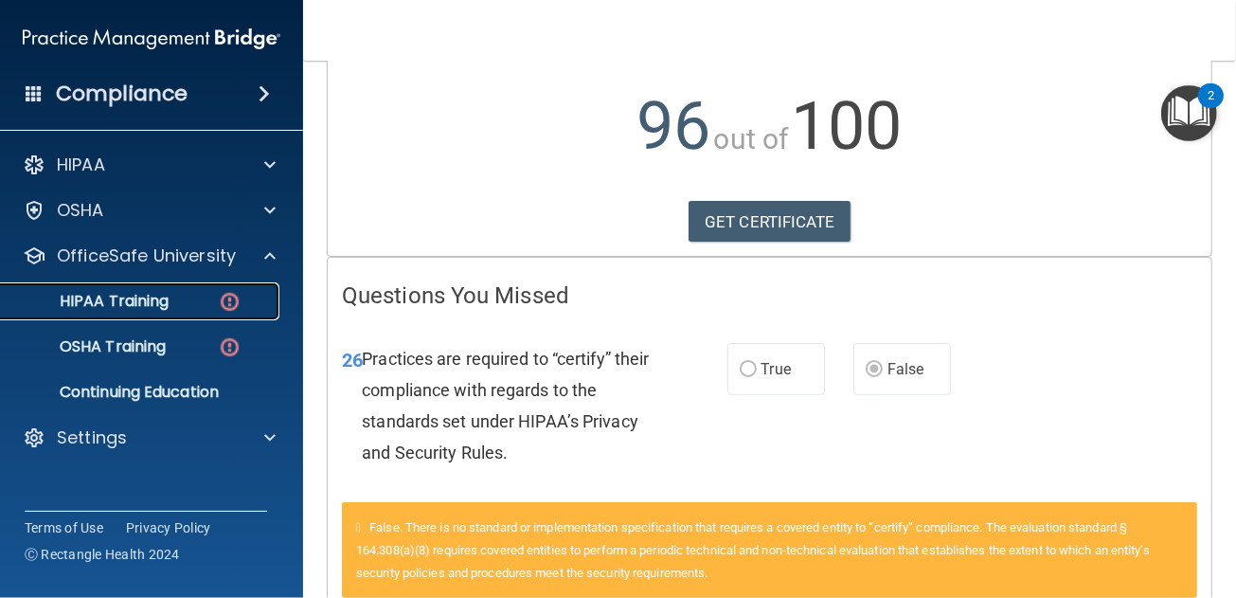
click at [208, 302] on div "HIPAA Training" at bounding box center [141, 301] width 259 height 19
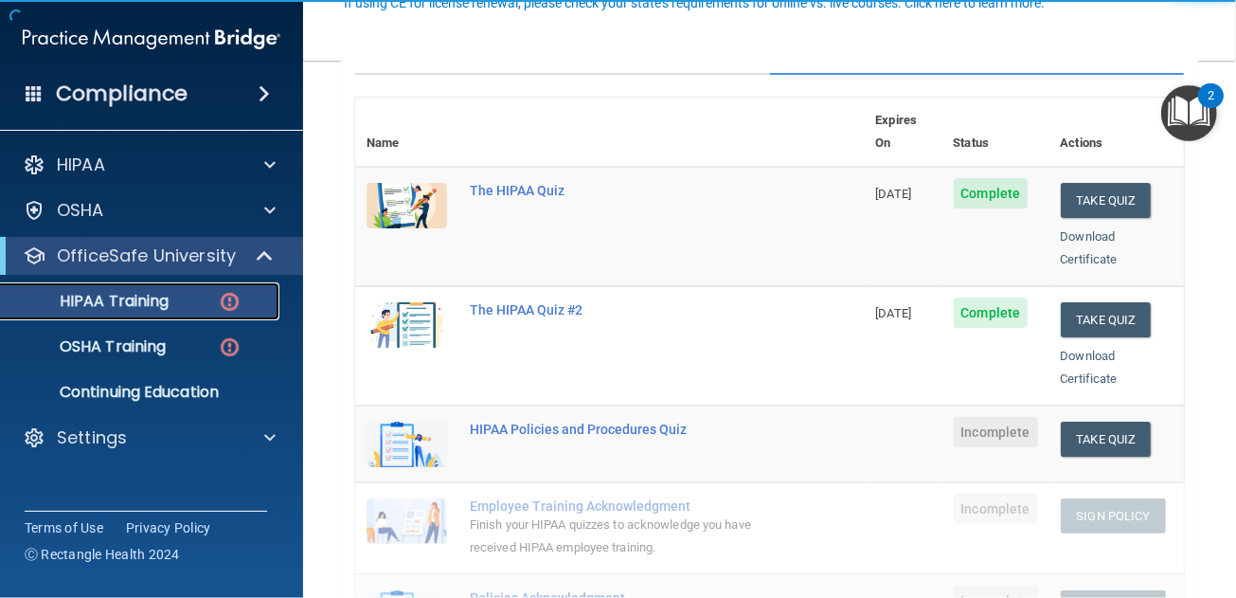
scroll to position [284, 0]
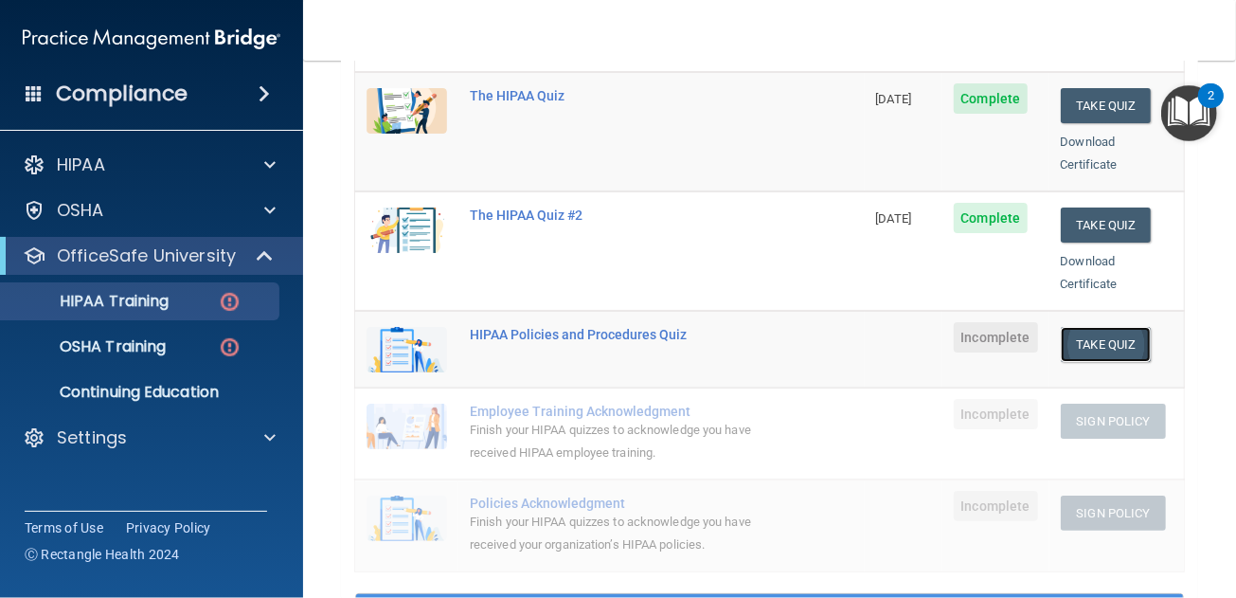
click at [1098, 327] on button "Take Quiz" at bounding box center [1106, 344] width 91 height 35
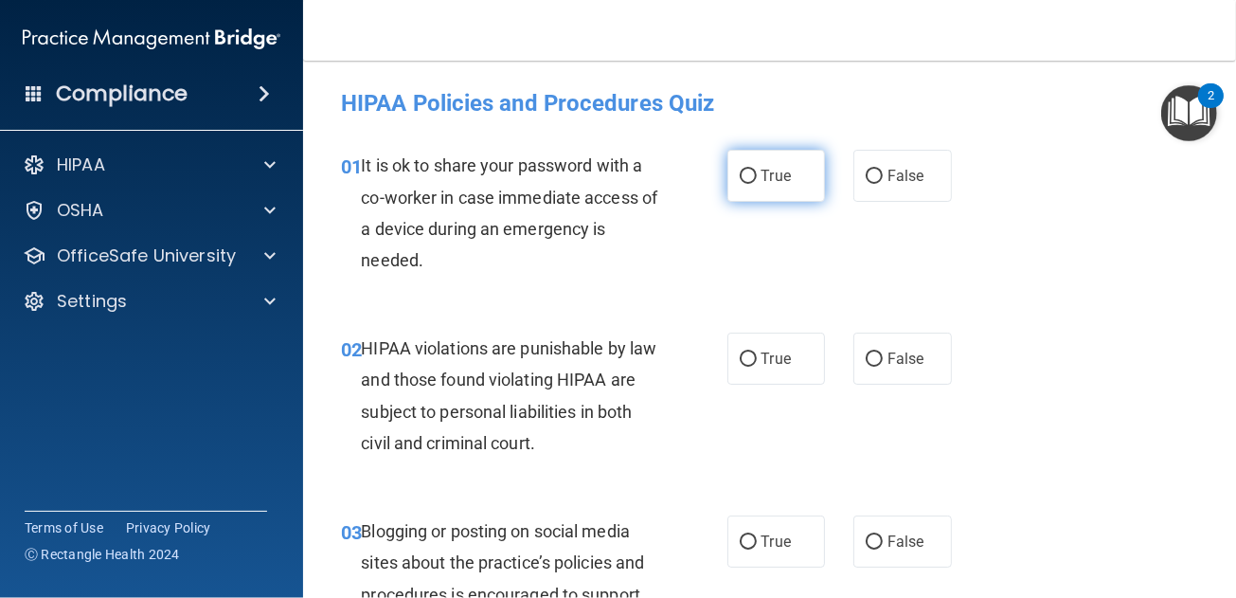
drag, startPoint x: 763, startPoint y: 175, endPoint x: 738, endPoint y: 298, distance: 125.8
click at [763, 175] on span "True" at bounding box center [776, 176] width 29 height 18
click at [757, 175] on input "True" at bounding box center [748, 177] width 17 height 14
radio input "true"
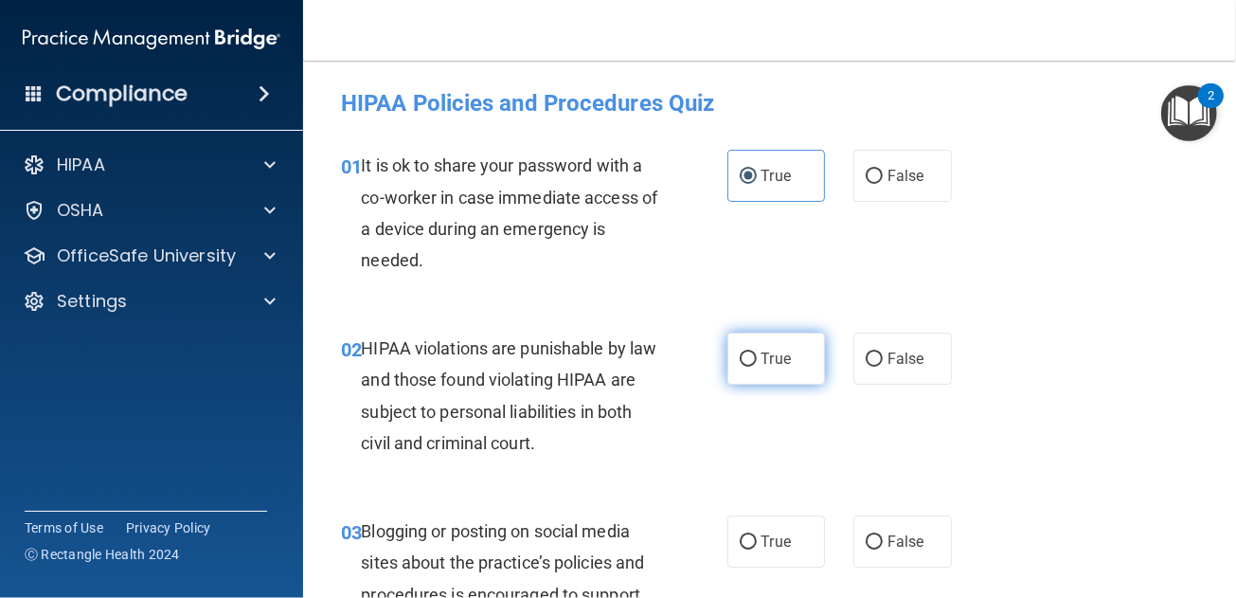
click at [740, 360] on input "True" at bounding box center [748, 359] width 17 height 14
radio input "true"
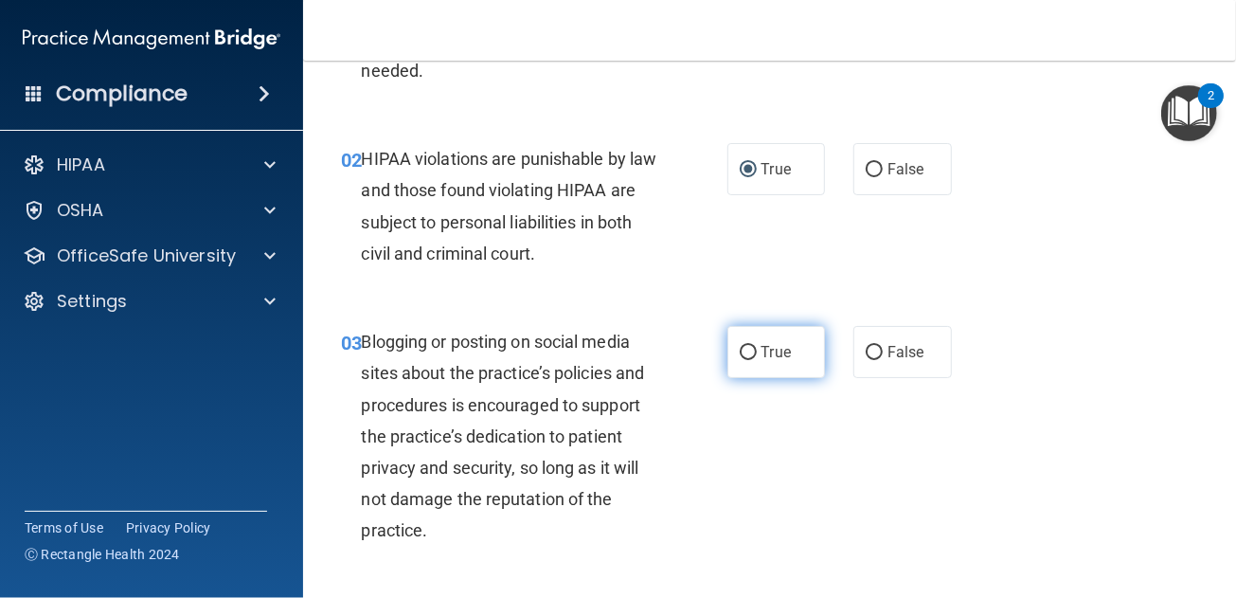
click at [757, 367] on label "True" at bounding box center [776, 352] width 99 height 52
click at [757, 360] on input "True" at bounding box center [748, 353] width 17 height 14
radio input "true"
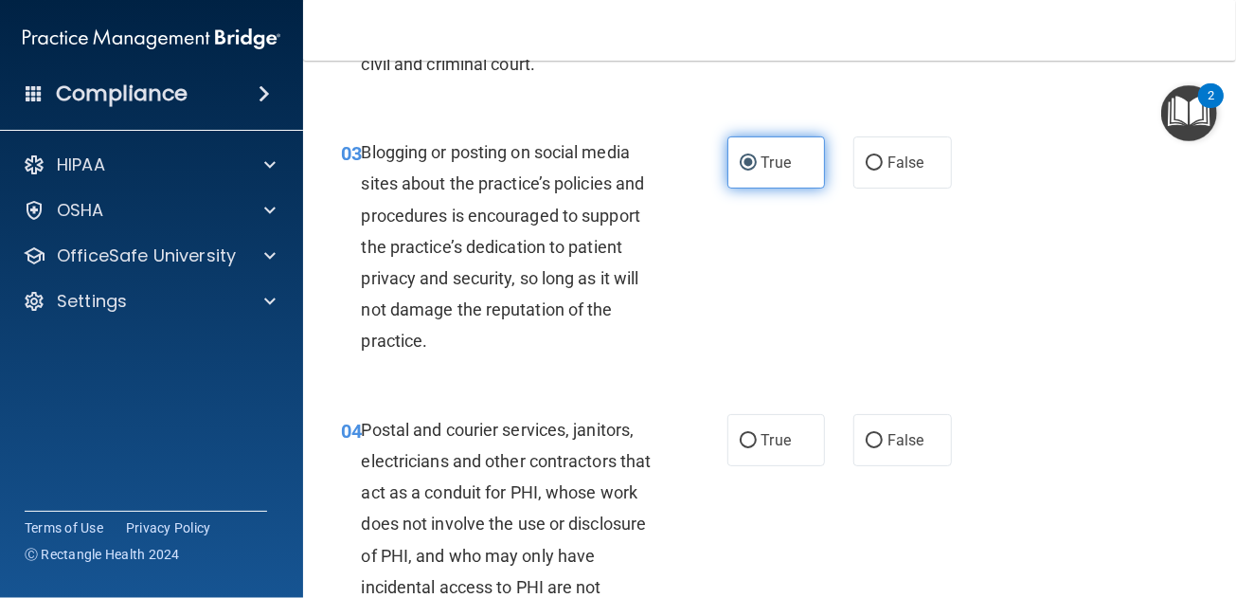
scroll to position [568, 0]
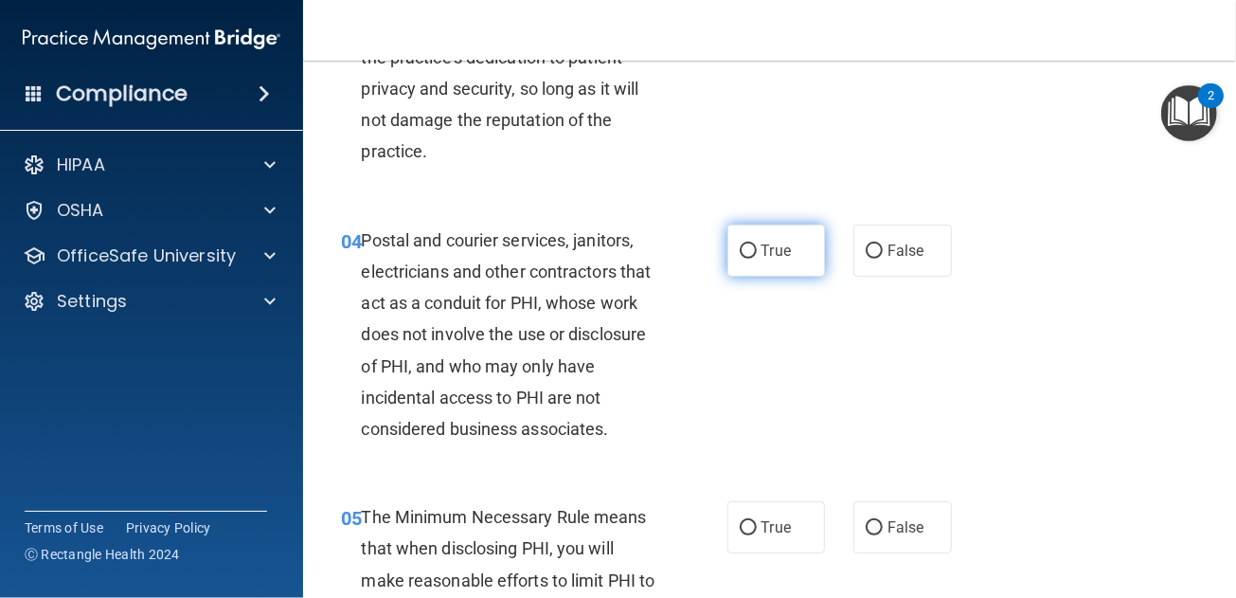
click at [752, 245] on label "True" at bounding box center [776, 250] width 99 height 52
click at [752, 245] on input "True" at bounding box center [748, 251] width 17 height 14
radio input "true"
drag, startPoint x: 751, startPoint y: 532, endPoint x: 723, endPoint y: 352, distance: 182.2
click at [751, 528] on label "True" at bounding box center [776, 527] width 99 height 52
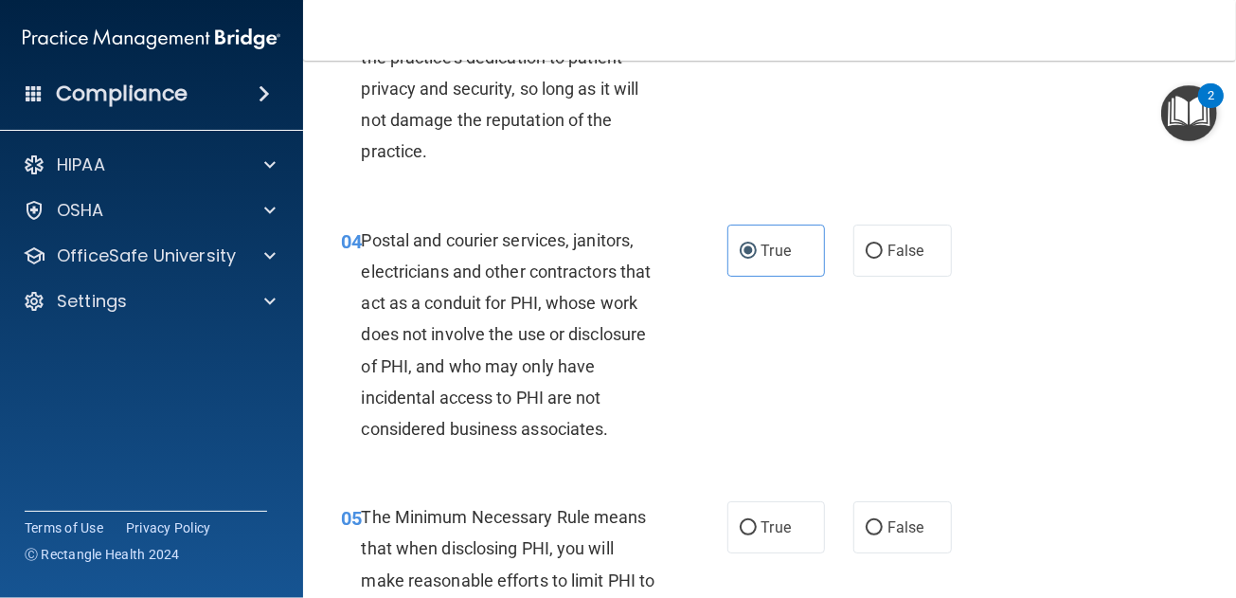
click at [751, 528] on input "True" at bounding box center [748, 528] width 17 height 14
radio input "true"
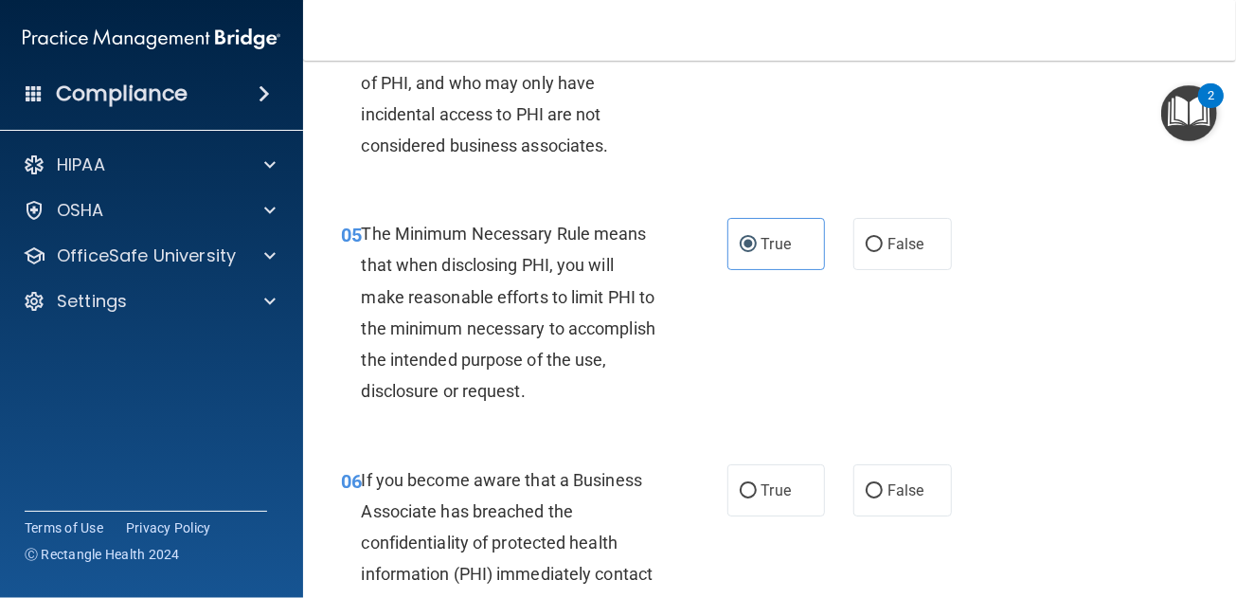
scroll to position [947, 0]
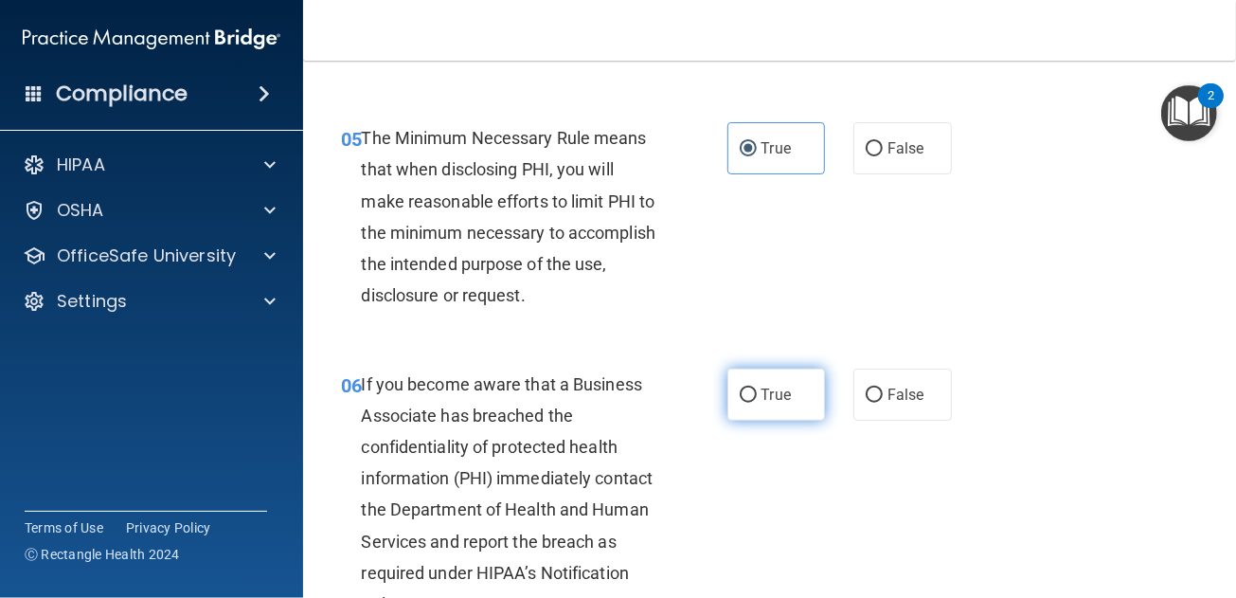
click at [778, 383] on label "True" at bounding box center [776, 394] width 99 height 52
click at [757, 388] on input "True" at bounding box center [748, 395] width 17 height 14
radio input "true"
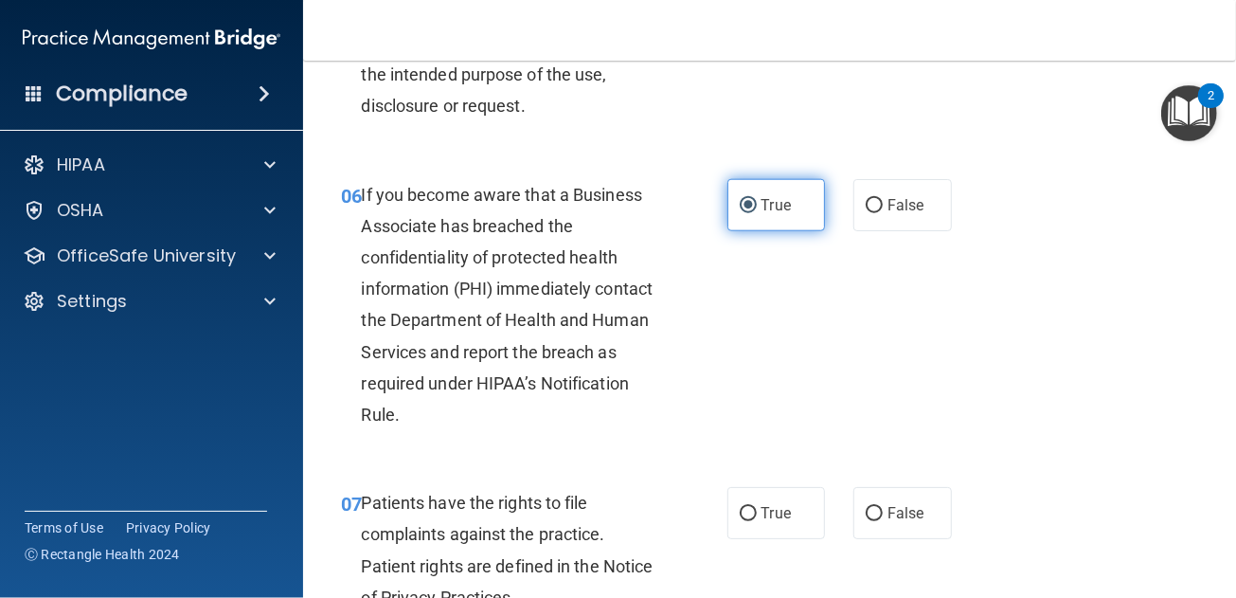
scroll to position [1326, 0]
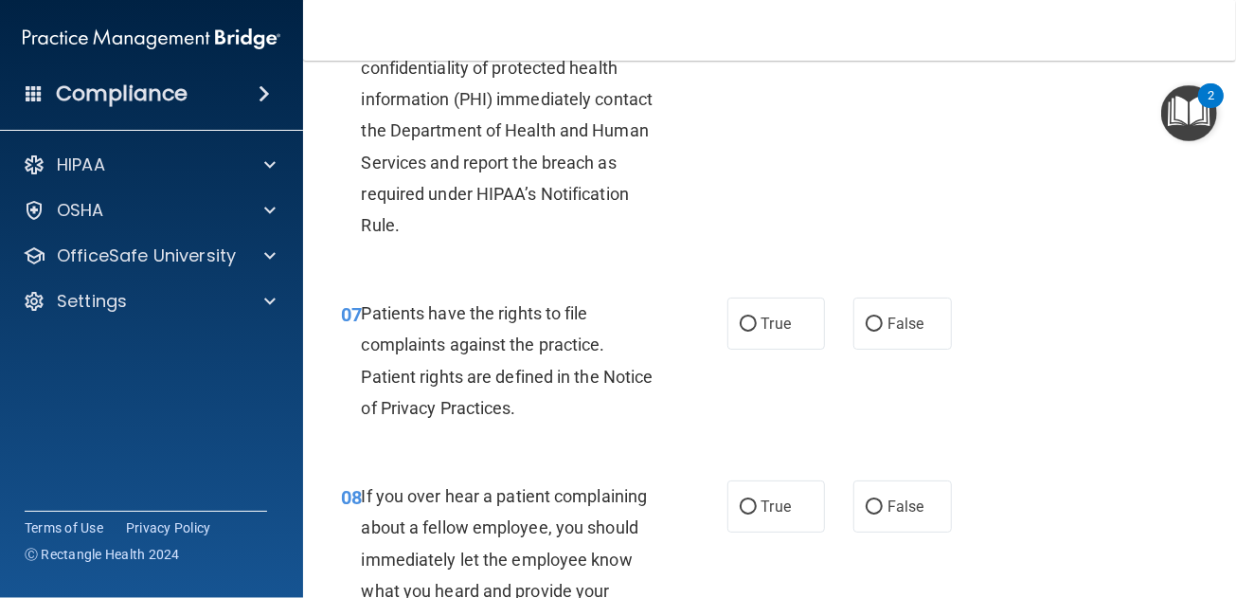
click at [761, 343] on label "True" at bounding box center [776, 323] width 99 height 52
click at [757, 332] on input "True" at bounding box center [748, 324] width 17 height 14
radio input "true"
drag, startPoint x: 783, startPoint y: 514, endPoint x: 774, endPoint y: 498, distance: 18.7
click at [783, 513] on span "True" at bounding box center [776, 506] width 29 height 18
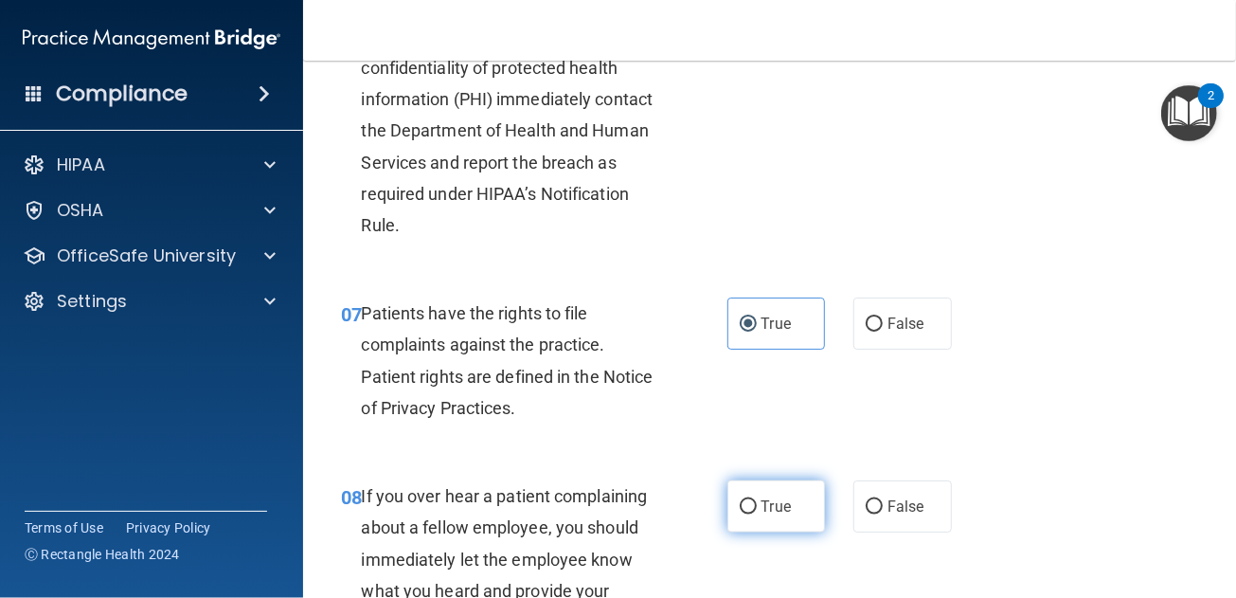
click at [757, 513] on input "True" at bounding box center [748, 507] width 17 height 14
radio input "true"
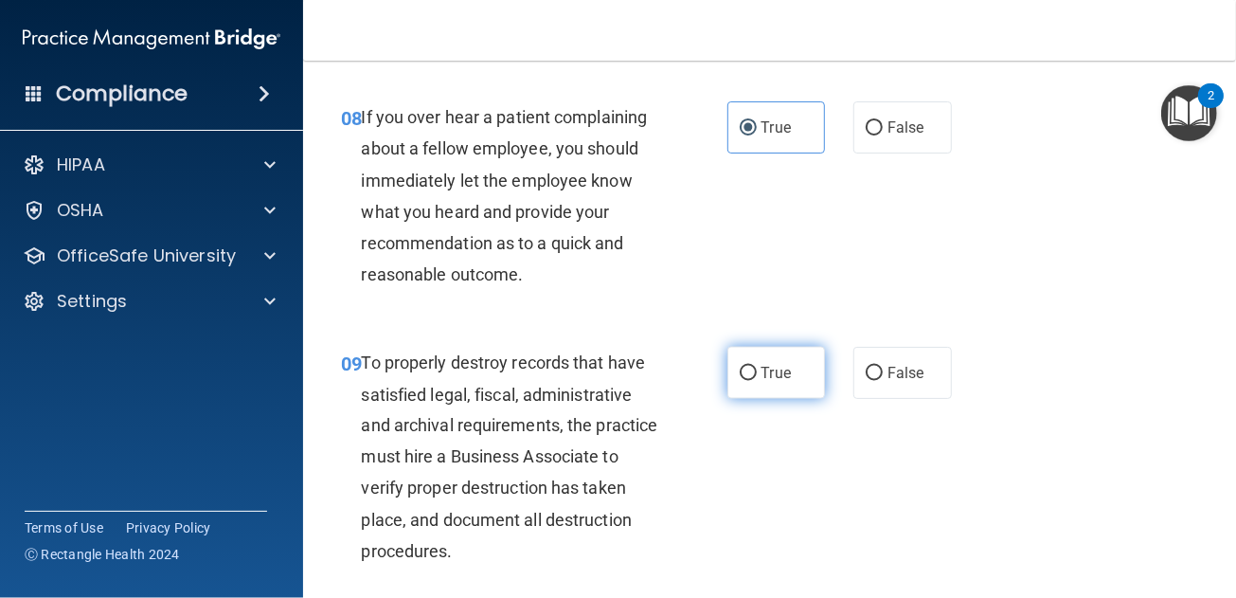
click at [764, 368] on span "True" at bounding box center [776, 373] width 29 height 18
click at [757, 368] on input "True" at bounding box center [748, 374] width 17 height 14
radio input "true"
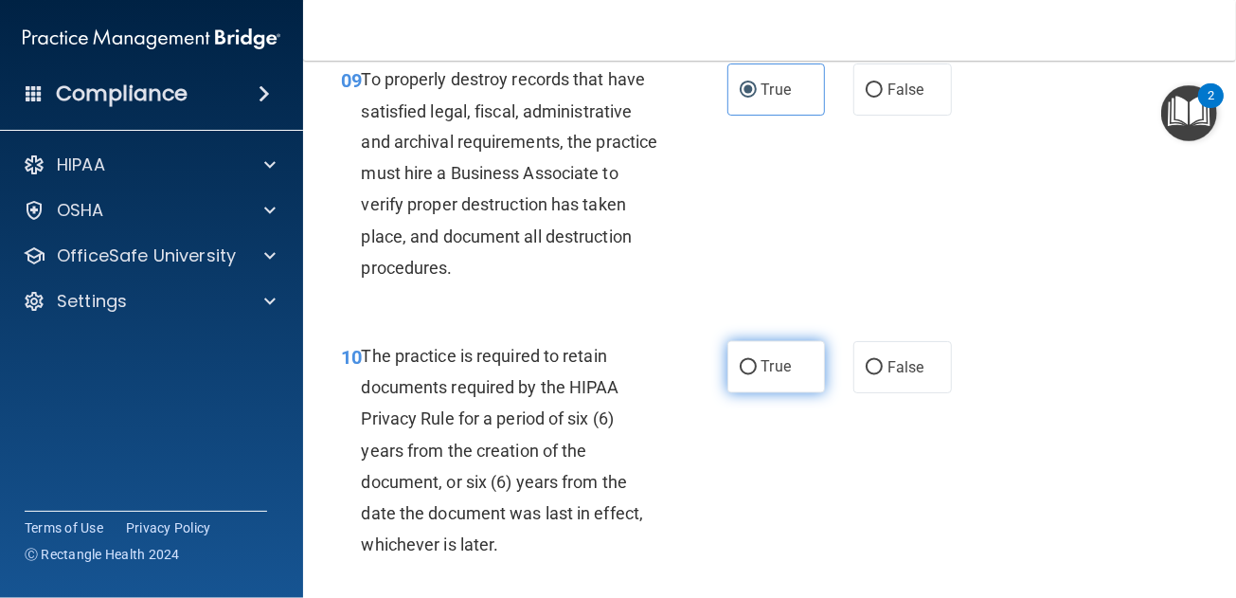
click at [766, 368] on span "True" at bounding box center [776, 367] width 29 height 18
click at [757, 368] on input "True" at bounding box center [748, 368] width 17 height 14
radio input "true"
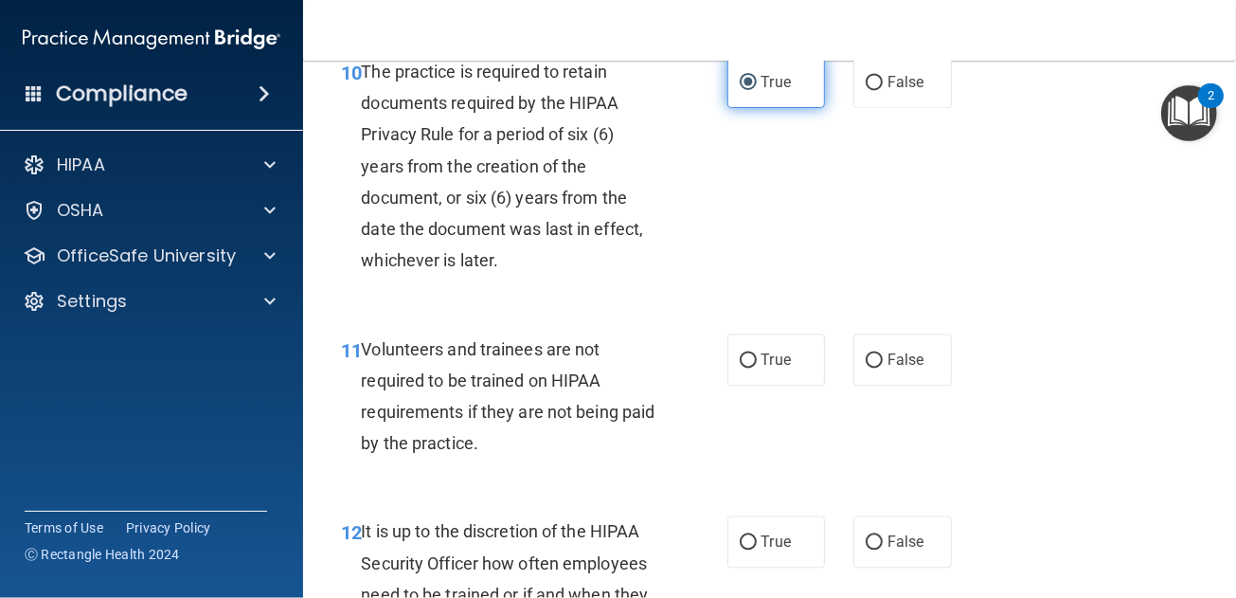
scroll to position [2367, 0]
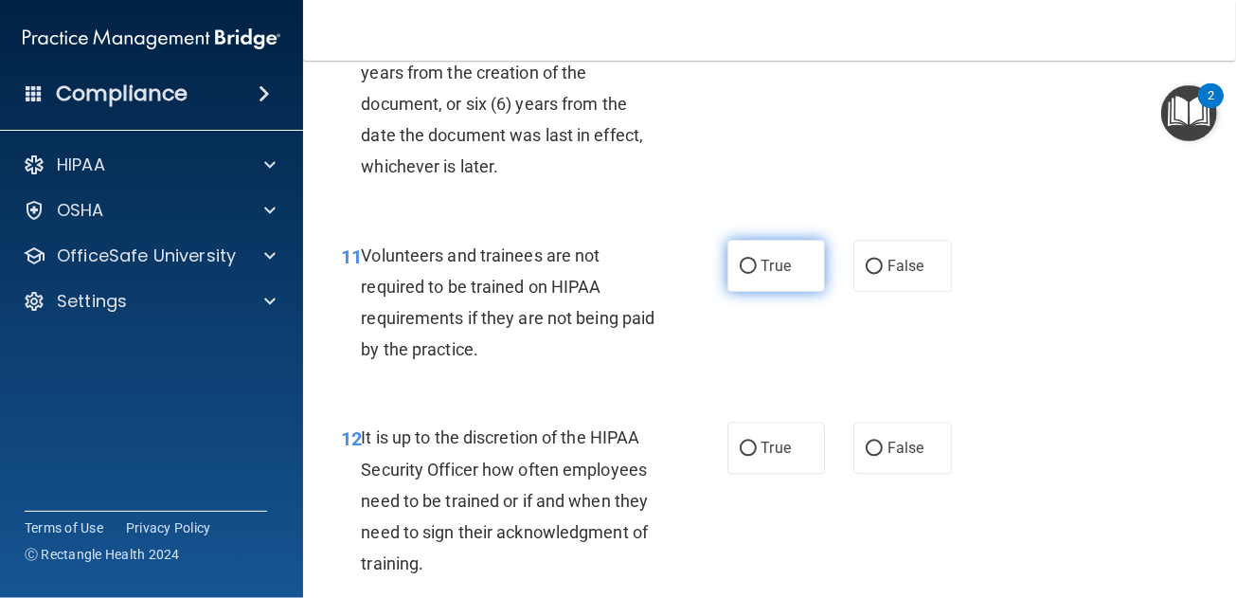
click at [765, 279] on label "True" at bounding box center [776, 266] width 99 height 52
click at [757, 274] on input "True" at bounding box center [748, 267] width 17 height 14
radio input "true"
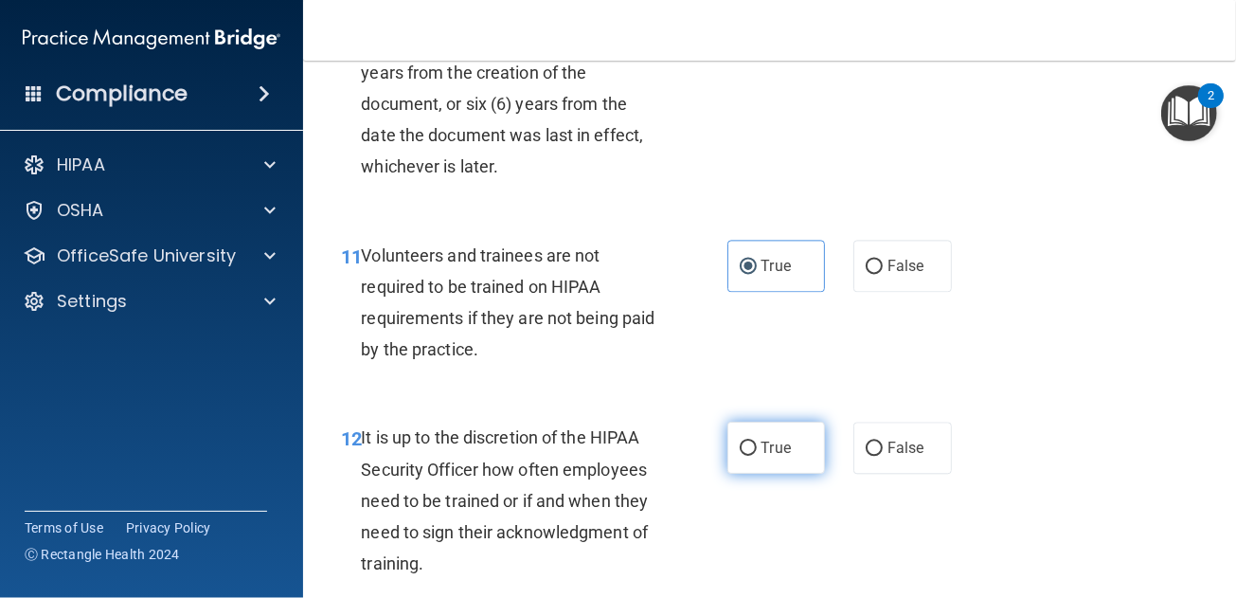
click at [773, 437] on label "True" at bounding box center [776, 448] width 99 height 52
click at [757, 441] on input "True" at bounding box center [748, 448] width 17 height 14
radio input "true"
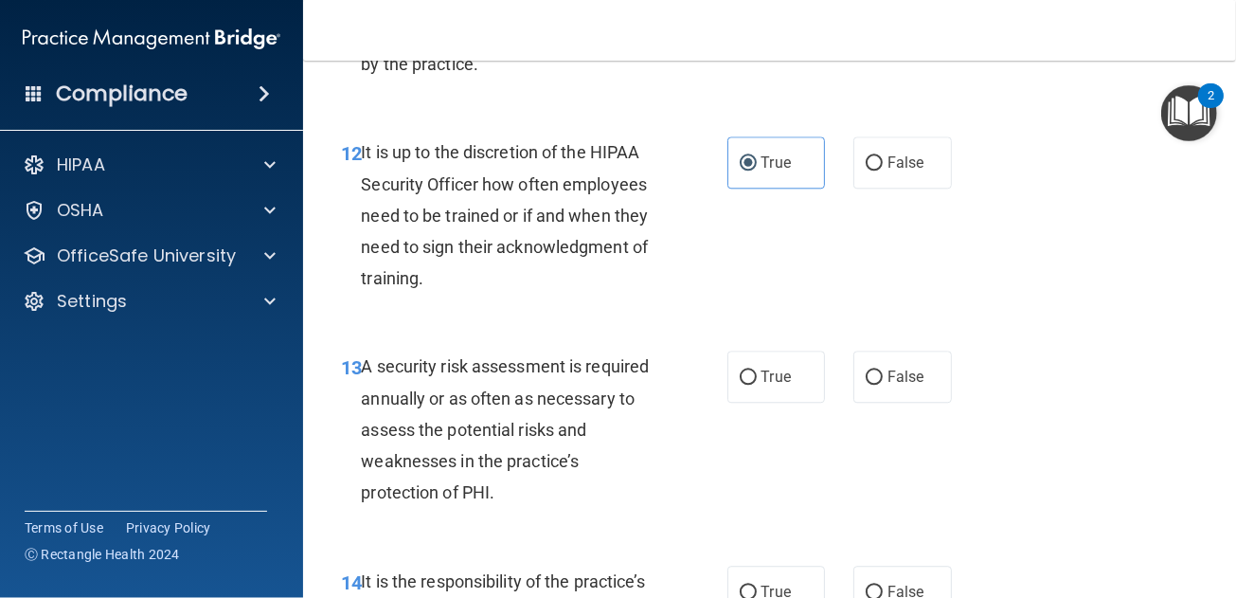
scroll to position [2842, 0]
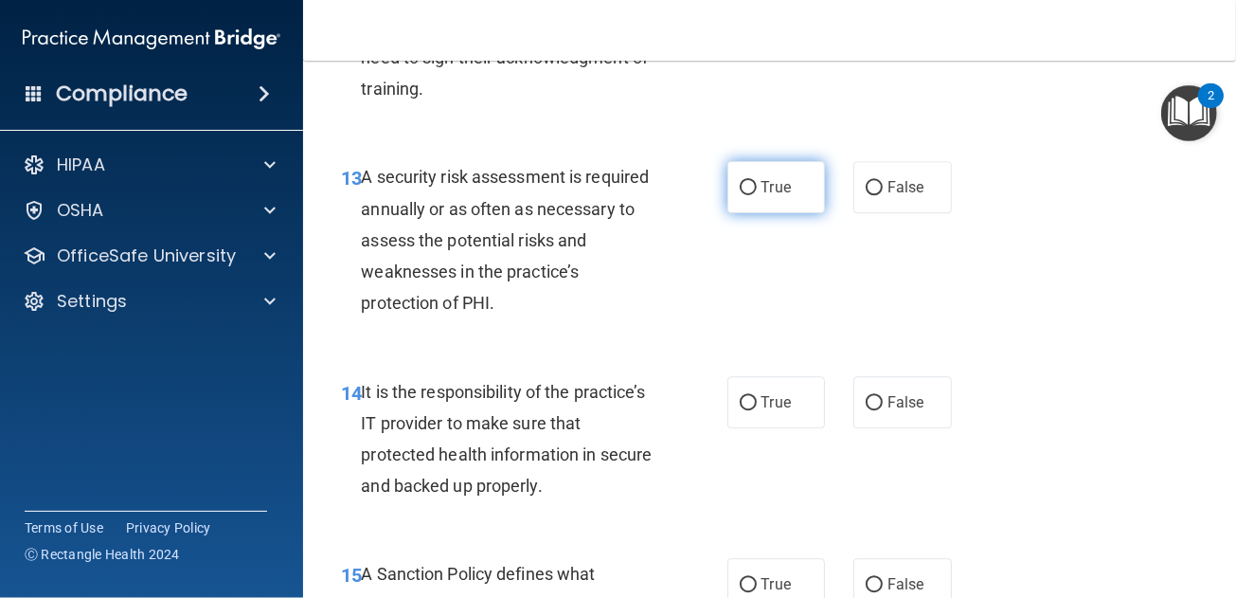
click at [751, 205] on label "True" at bounding box center [776, 187] width 99 height 52
click at [751, 195] on input "True" at bounding box center [748, 188] width 17 height 14
radio input "true"
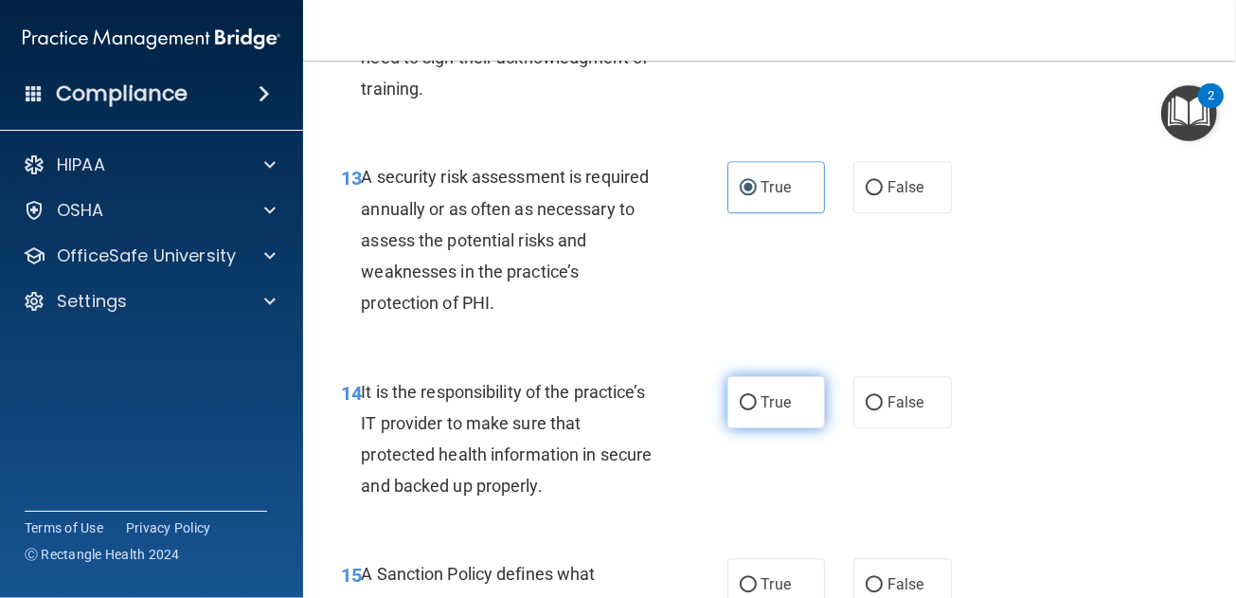
click at [744, 408] on input "True" at bounding box center [748, 403] width 17 height 14
radio input "true"
click at [769, 573] on label "True" at bounding box center [776, 584] width 99 height 52
click at [757, 578] on input "True" at bounding box center [748, 585] width 17 height 14
radio input "true"
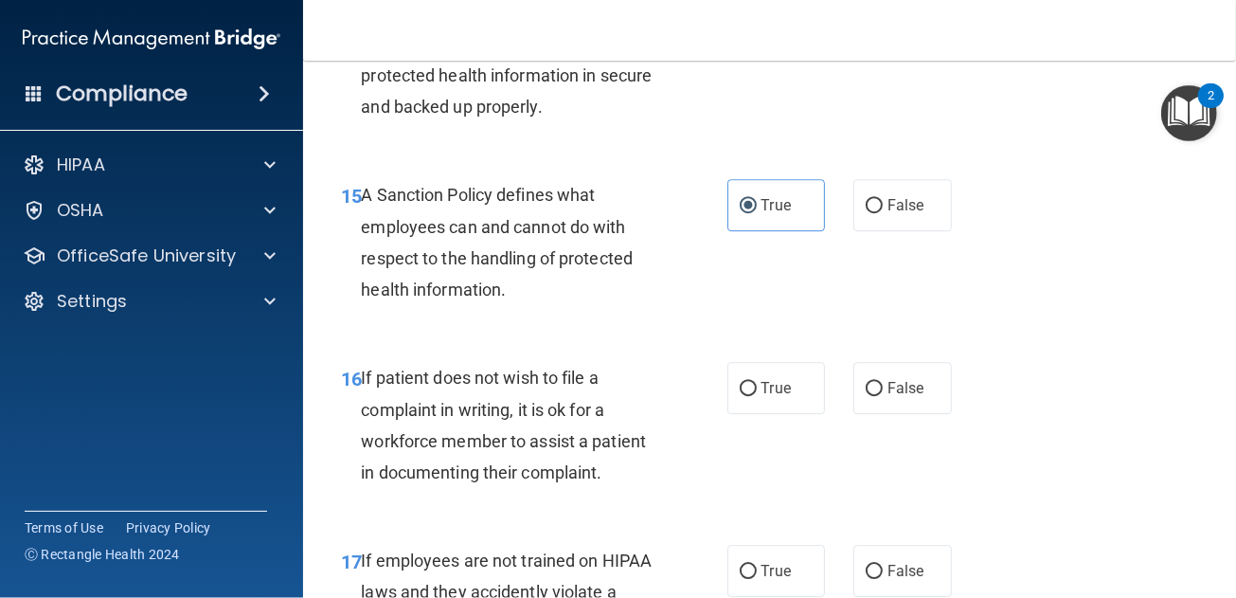
scroll to position [3315, 0]
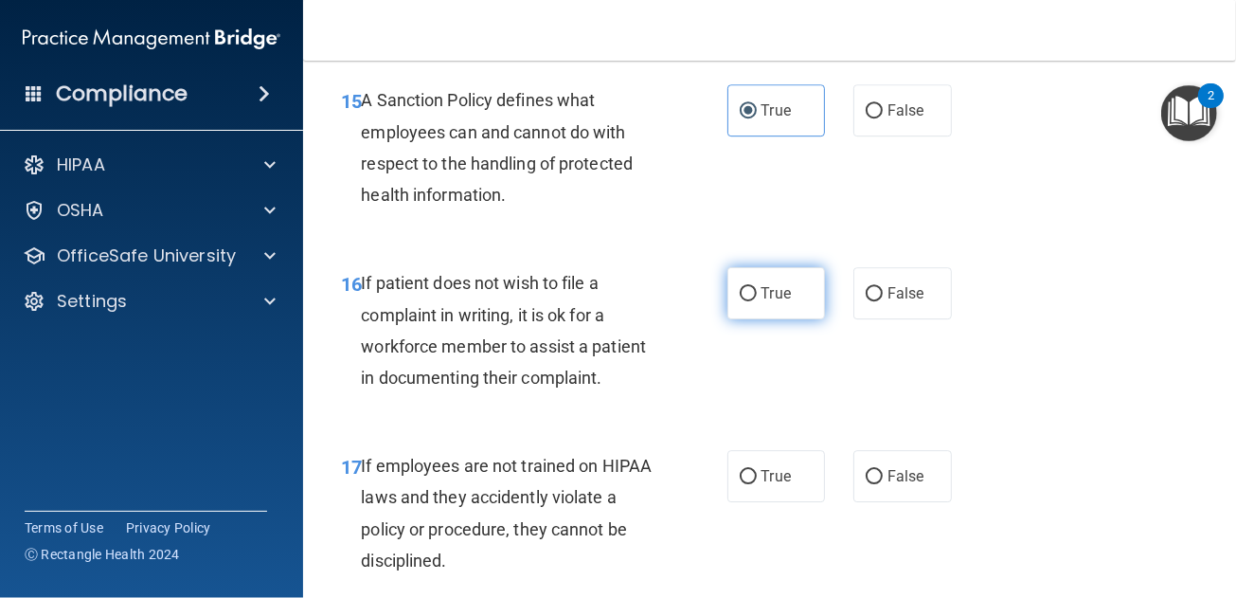
click at [759, 306] on label "True" at bounding box center [776, 293] width 99 height 52
click at [757, 301] on input "True" at bounding box center [748, 294] width 17 height 14
radio input "true"
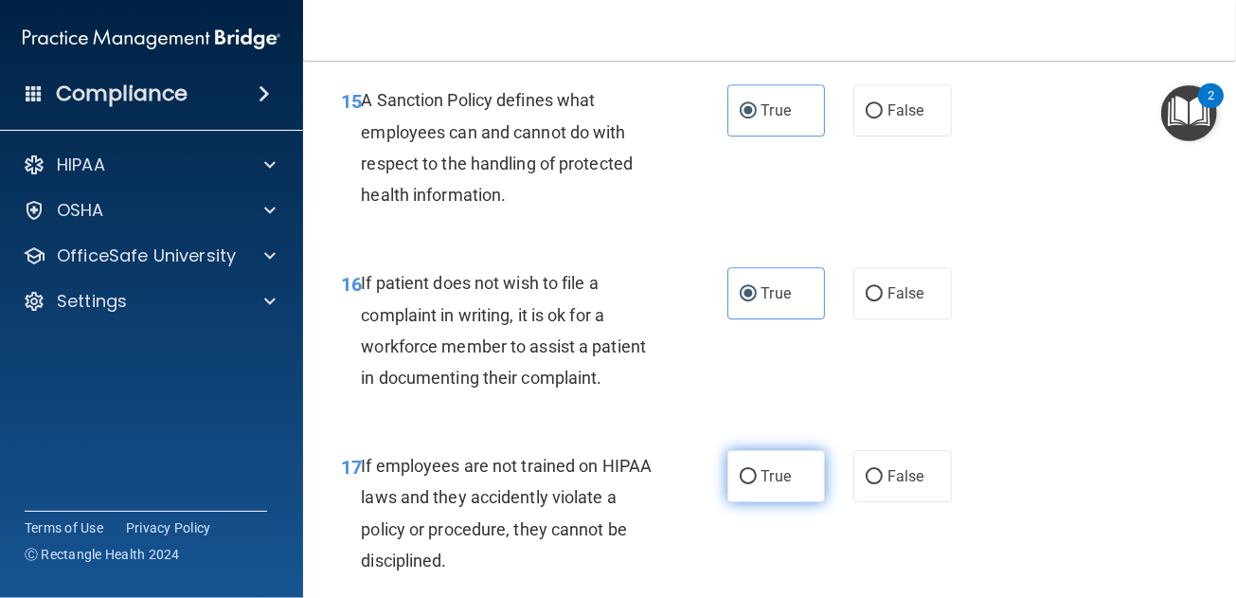
drag, startPoint x: 762, startPoint y: 471, endPoint x: 772, endPoint y: 463, distance: 12.9
click at [762, 471] on span "True" at bounding box center [776, 476] width 29 height 18
click at [757, 471] on input "True" at bounding box center [748, 477] width 17 height 14
radio input "true"
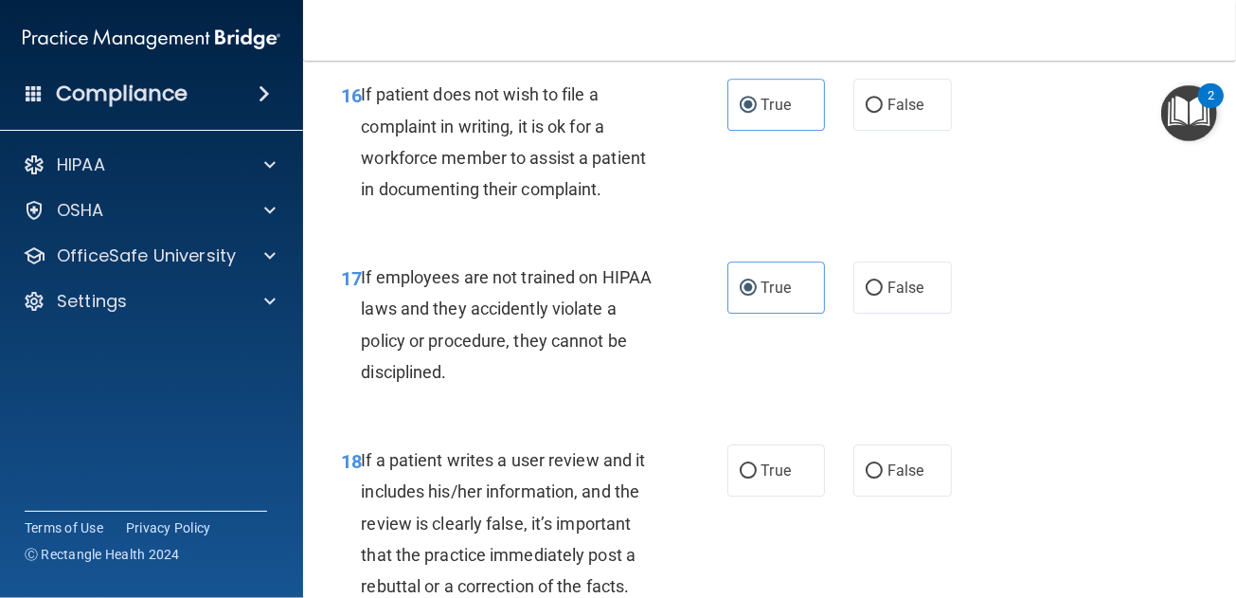
scroll to position [3694, 0]
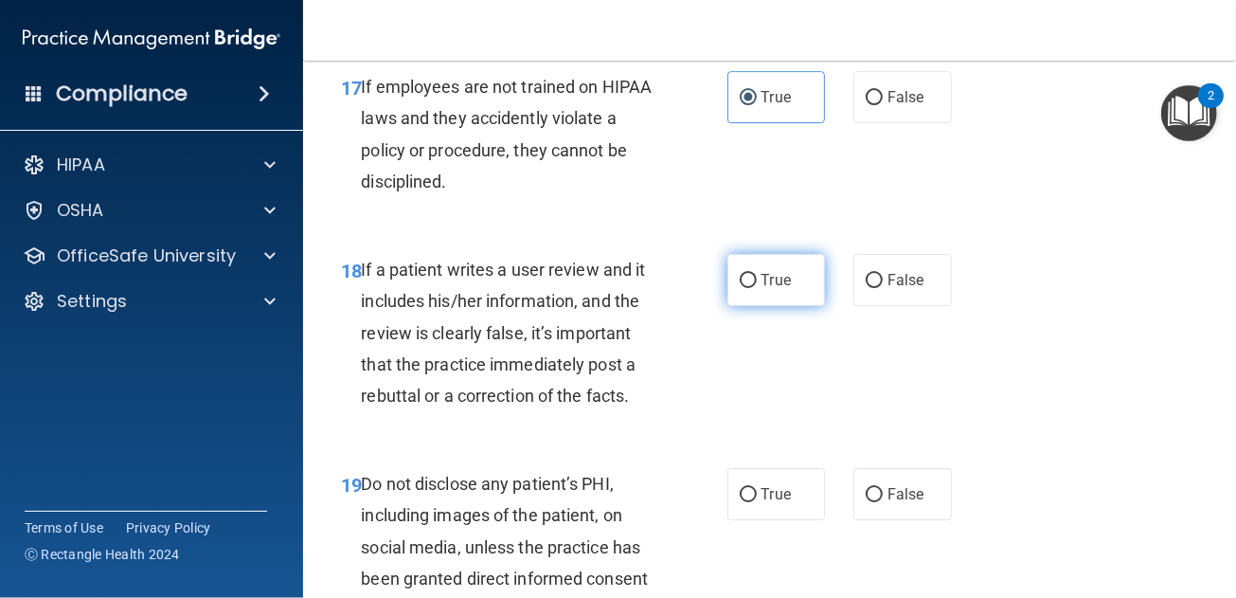
click at [749, 276] on label "True" at bounding box center [776, 280] width 99 height 52
click at [749, 276] on input "True" at bounding box center [748, 281] width 17 height 14
radio input "true"
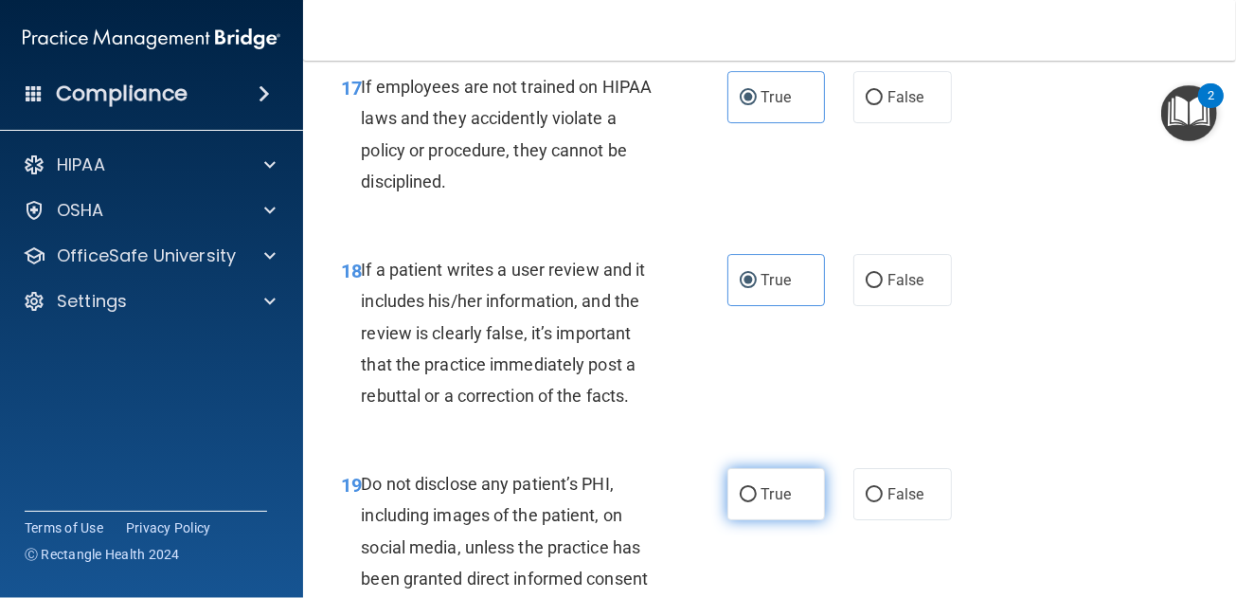
click at [770, 499] on span "True" at bounding box center [776, 494] width 29 height 18
click at [757, 499] on input "True" at bounding box center [748, 495] width 17 height 14
radio input "true"
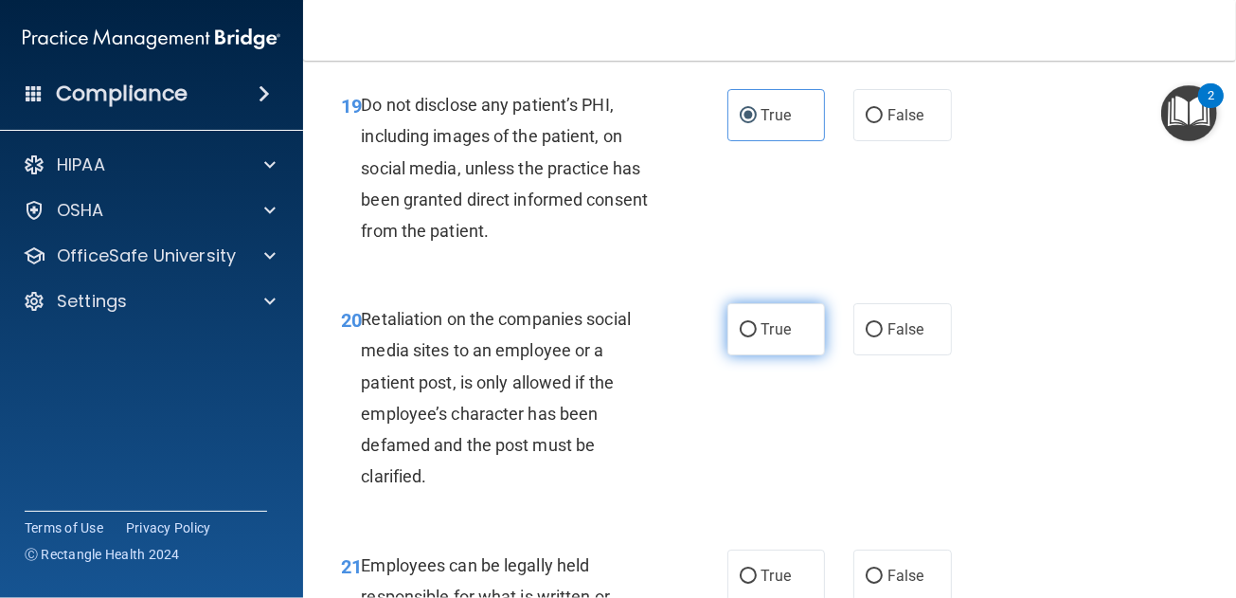
click at [748, 323] on input "True" at bounding box center [748, 330] width 17 height 14
radio input "true"
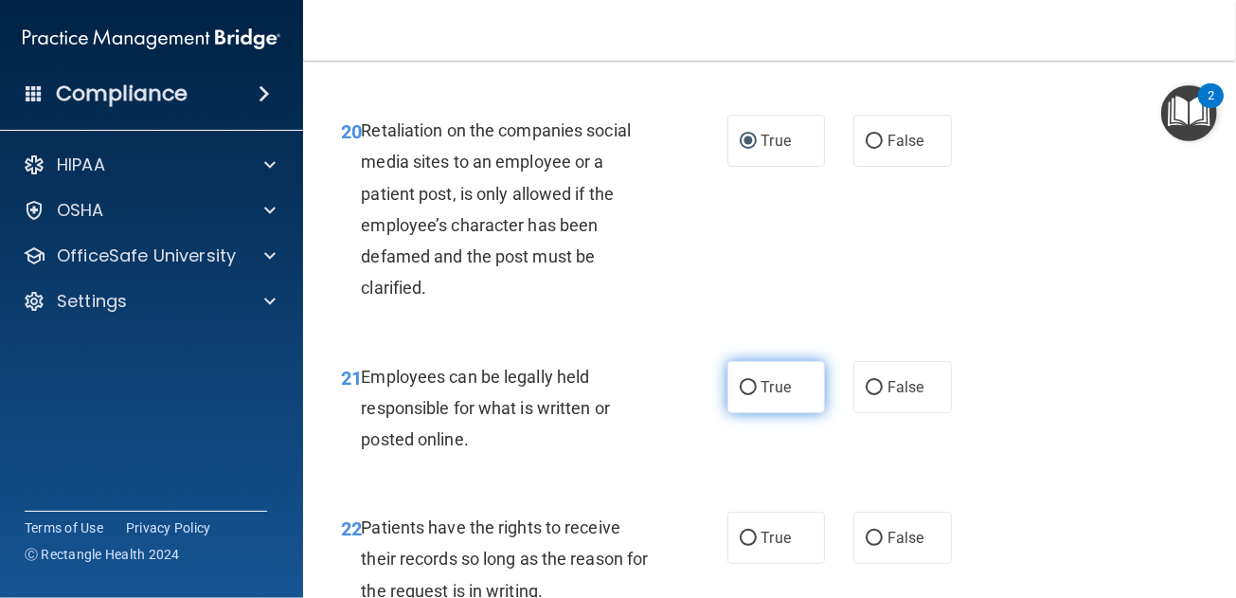
click at [762, 385] on span "True" at bounding box center [776, 387] width 29 height 18
click at [757, 385] on input "True" at bounding box center [748, 388] width 17 height 14
radio input "true"
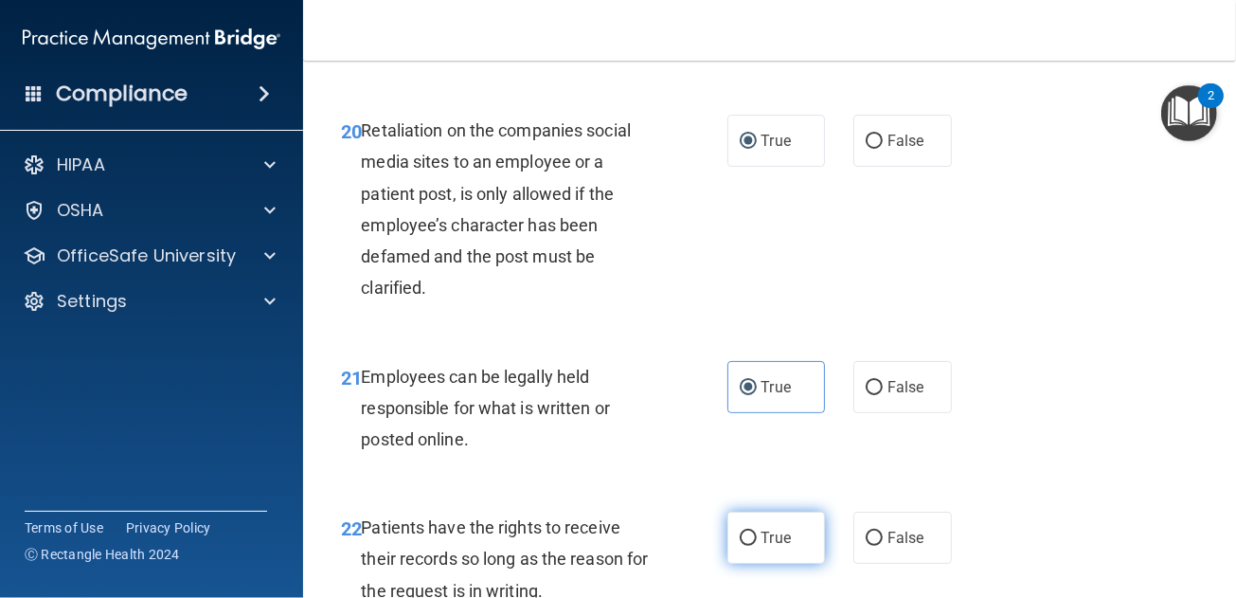
click at [763, 543] on span "True" at bounding box center [776, 538] width 29 height 18
click at [757, 543] on input "True" at bounding box center [748, 538] width 17 height 14
radio input "true"
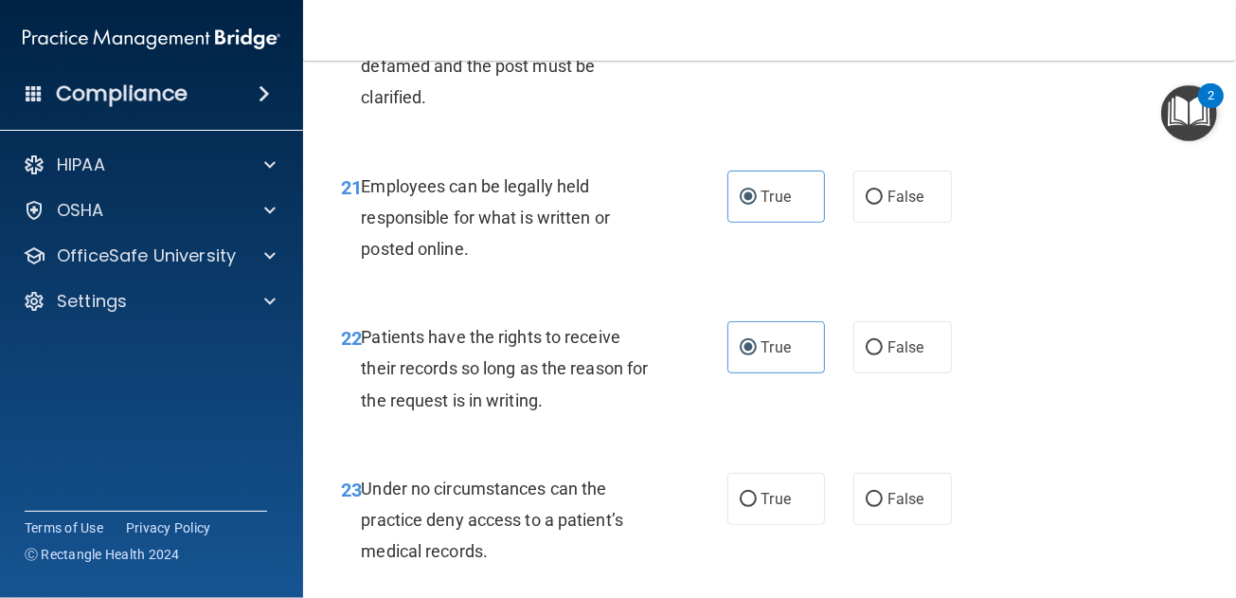
scroll to position [4640, 0]
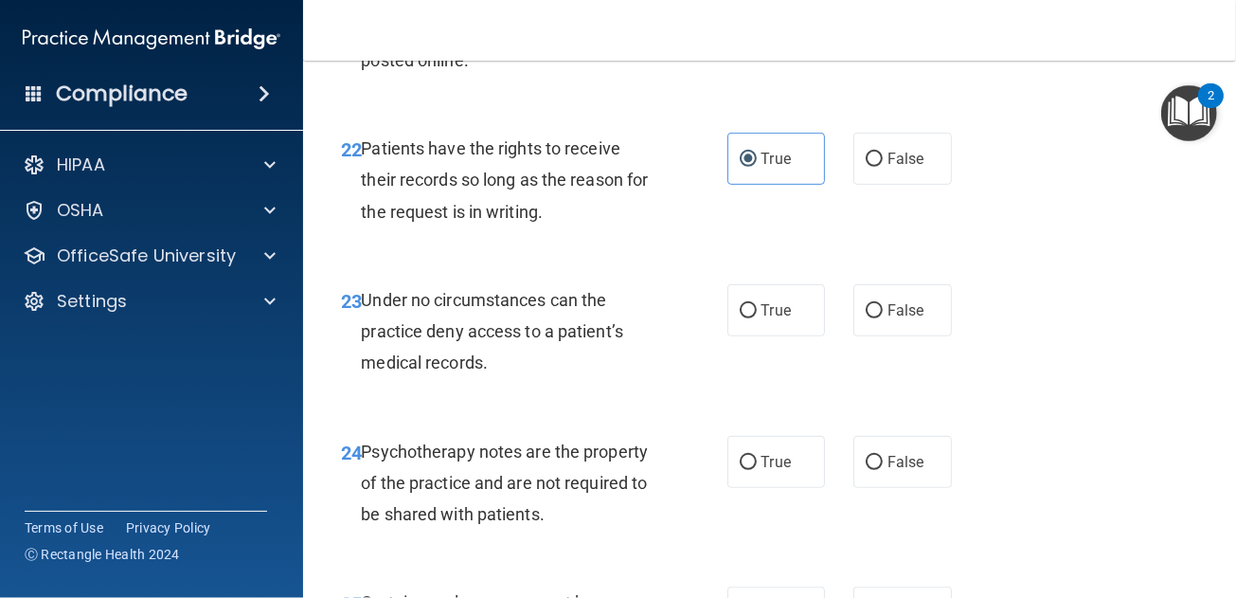
click at [744, 279] on div "23 Under no circumstances can the practice deny access to a patient’s medical r…" at bounding box center [770, 336] width 886 height 152
click at [756, 327] on label "True" at bounding box center [776, 310] width 99 height 52
click at [756, 318] on input "True" at bounding box center [748, 311] width 17 height 14
radio input "true"
click at [768, 468] on span "True" at bounding box center [776, 462] width 29 height 18
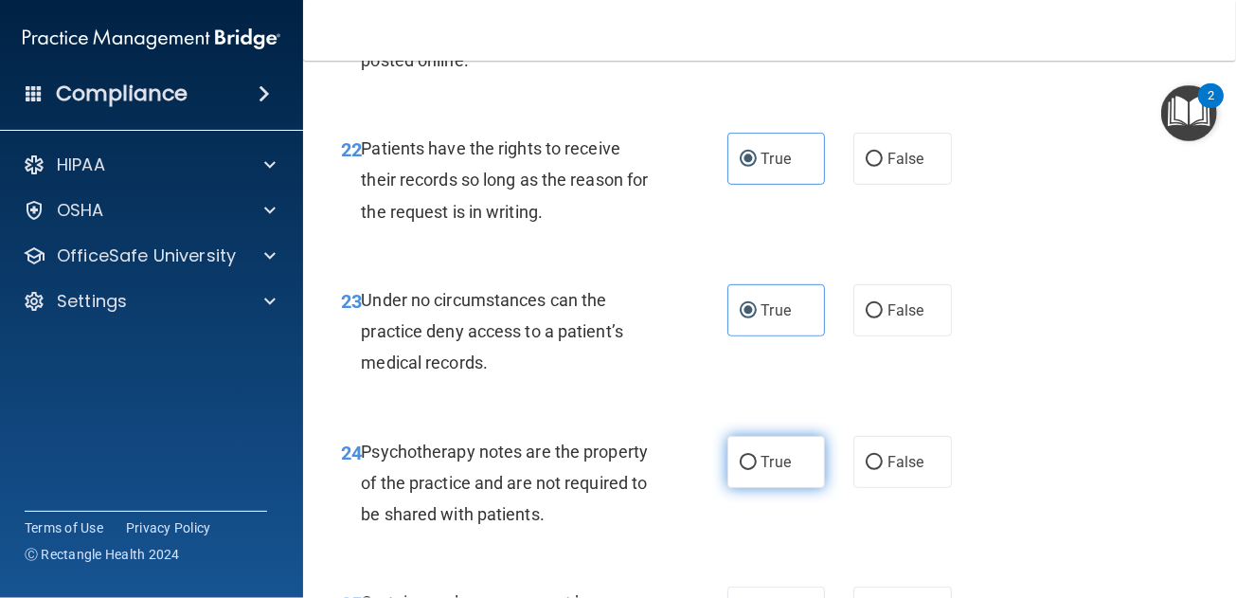
click at [757, 468] on input "True" at bounding box center [748, 463] width 17 height 14
radio input "true"
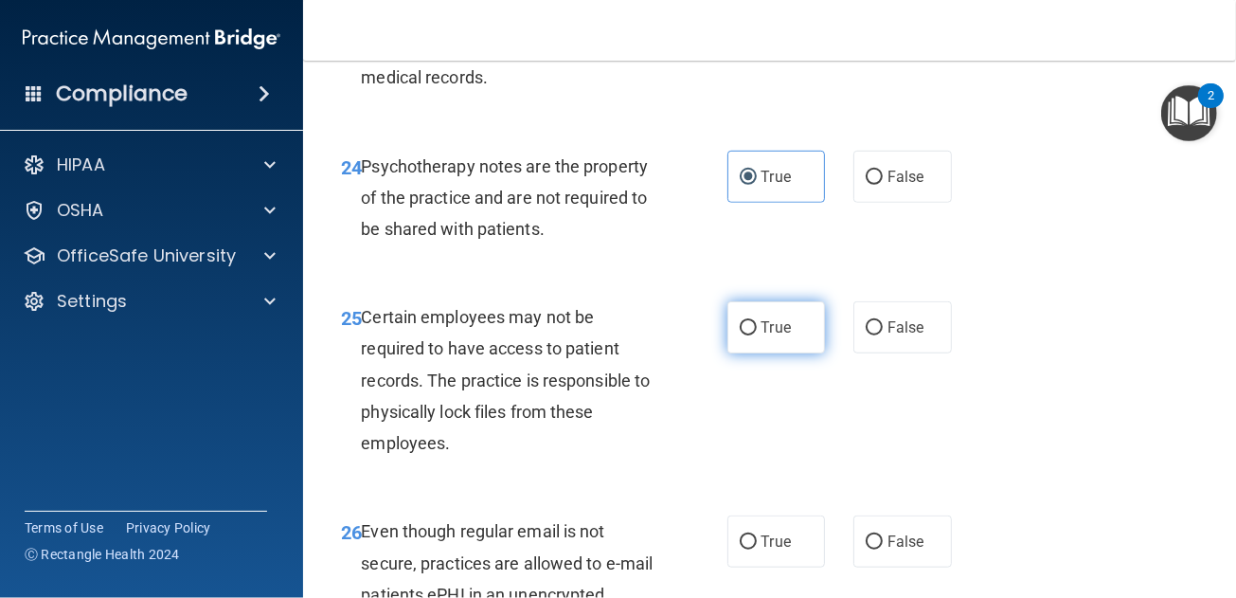
click at [775, 321] on span "True" at bounding box center [776, 327] width 29 height 18
click at [757, 321] on input "True" at bounding box center [748, 328] width 17 height 14
radio input "true"
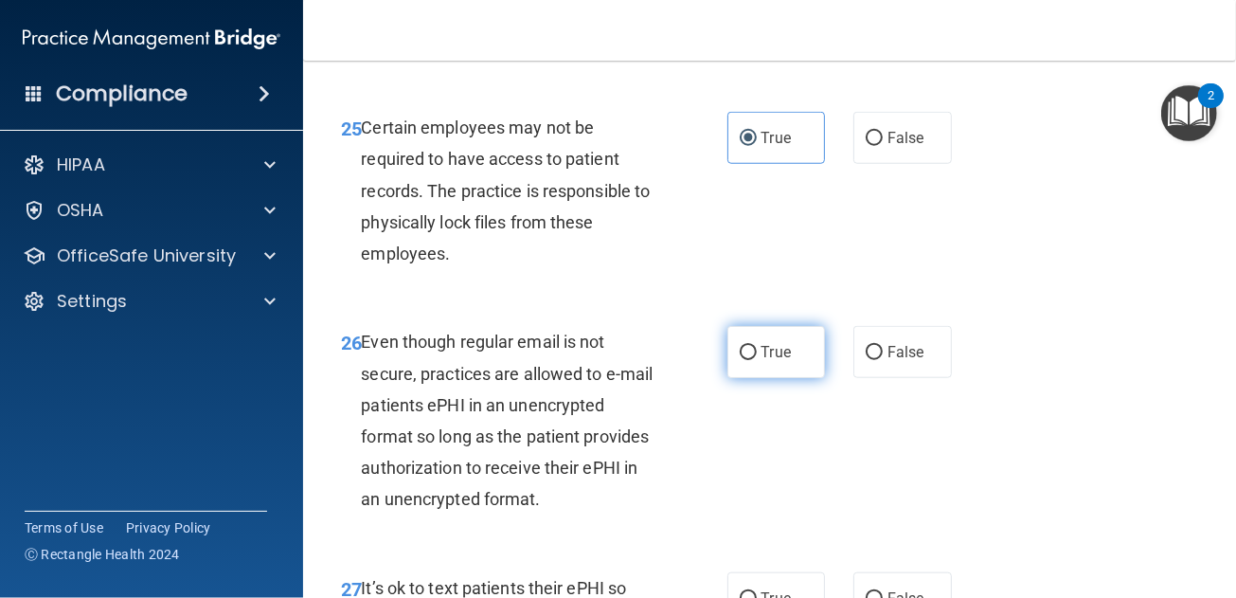
click at [759, 368] on label "True" at bounding box center [776, 352] width 99 height 52
click at [757, 360] on input "True" at bounding box center [748, 353] width 17 height 14
radio input "true"
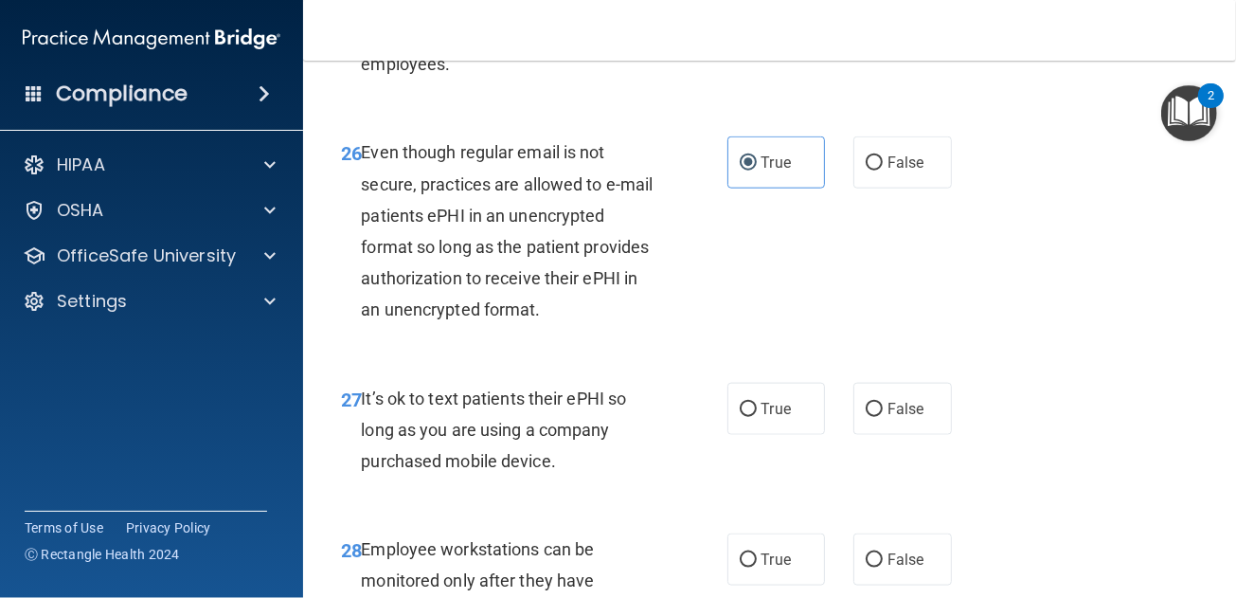
scroll to position [5398, 0]
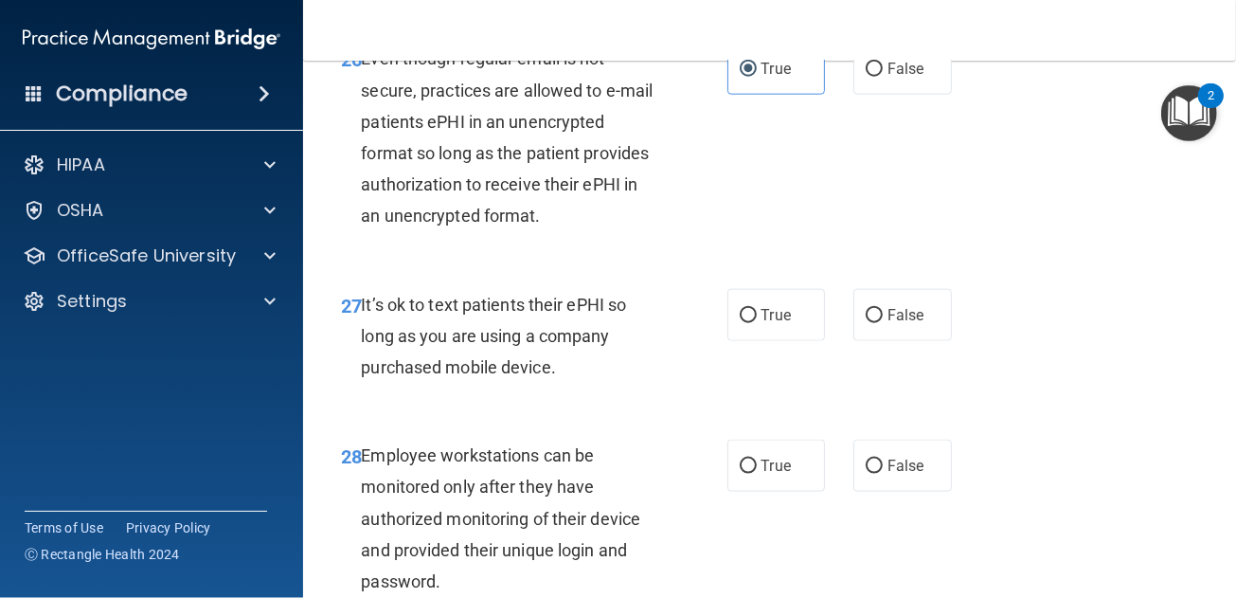
drag, startPoint x: 753, startPoint y: 323, endPoint x: 756, endPoint y: 420, distance: 96.7
click at [753, 324] on label "True" at bounding box center [776, 315] width 99 height 52
click at [753, 323] on input "True" at bounding box center [748, 316] width 17 height 14
radio input "true"
click at [762, 461] on span "True" at bounding box center [776, 466] width 29 height 18
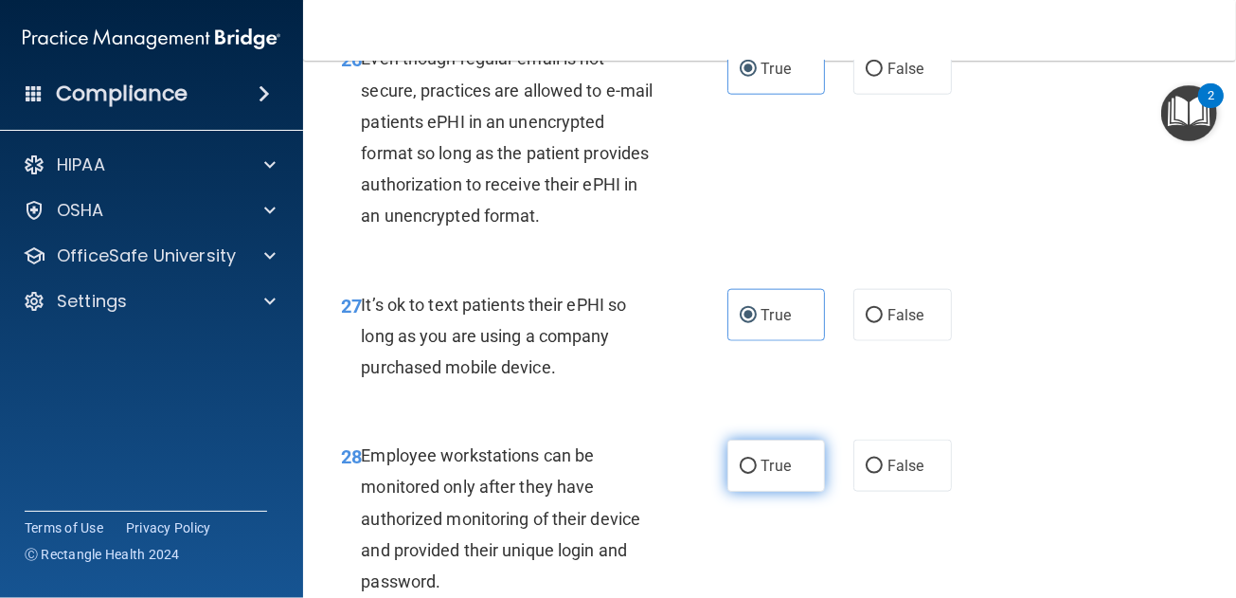
click at [757, 461] on input "True" at bounding box center [748, 466] width 17 height 14
radio input "true"
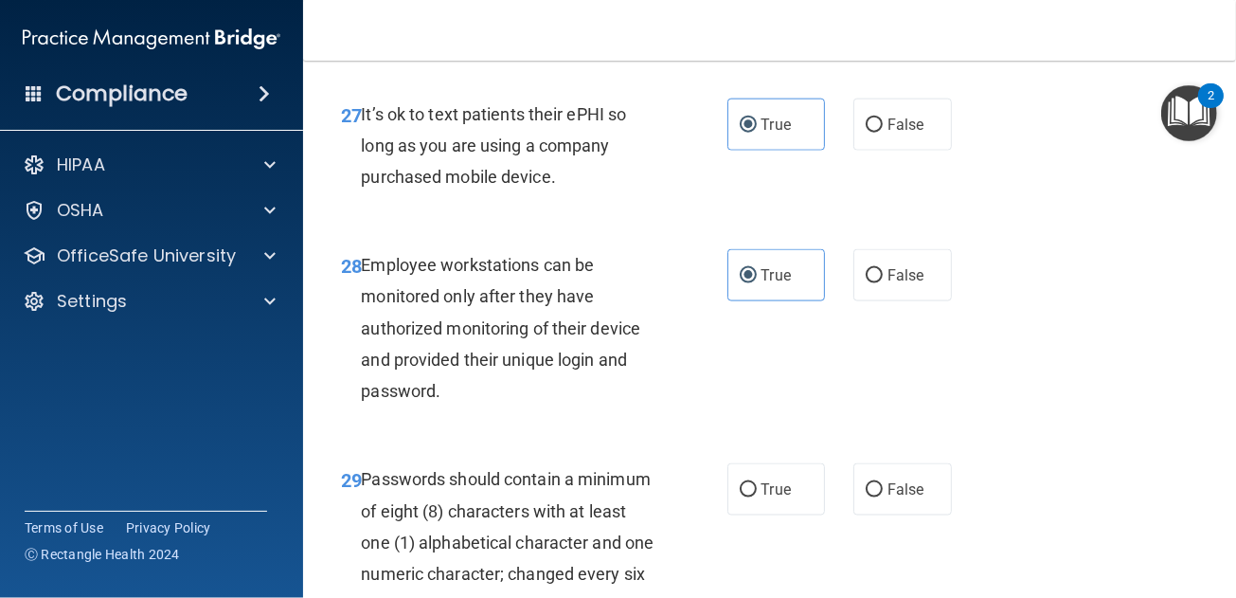
scroll to position [5683, 0]
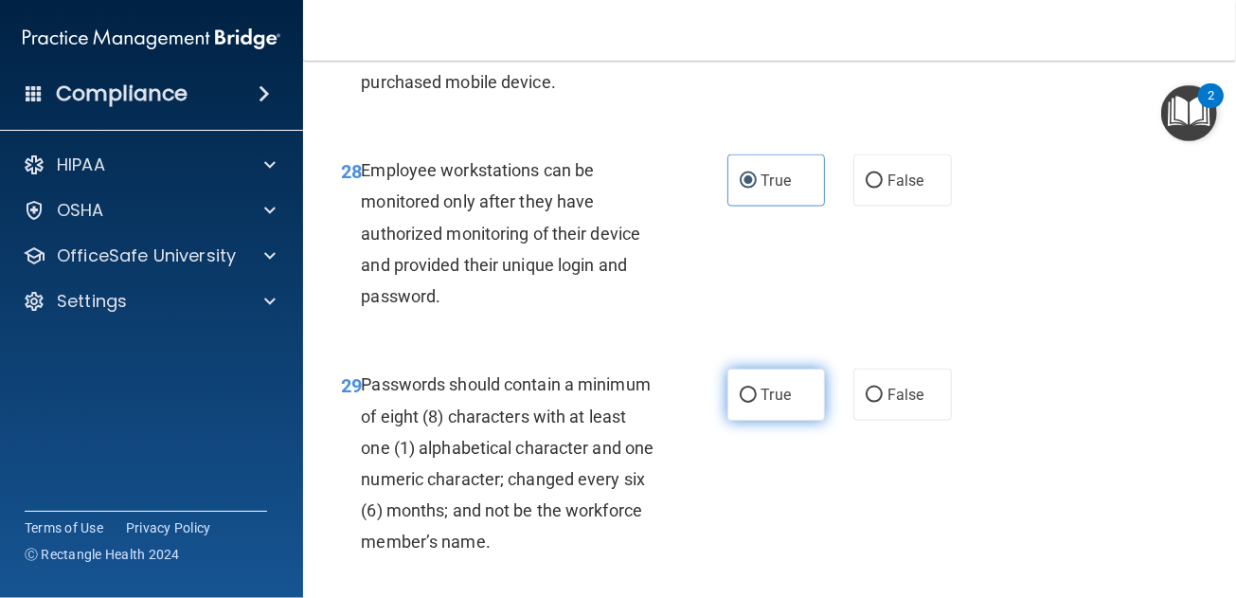
click at [788, 396] on label "True" at bounding box center [776, 394] width 99 height 52
click at [757, 396] on input "True" at bounding box center [748, 395] width 17 height 14
radio input "true"
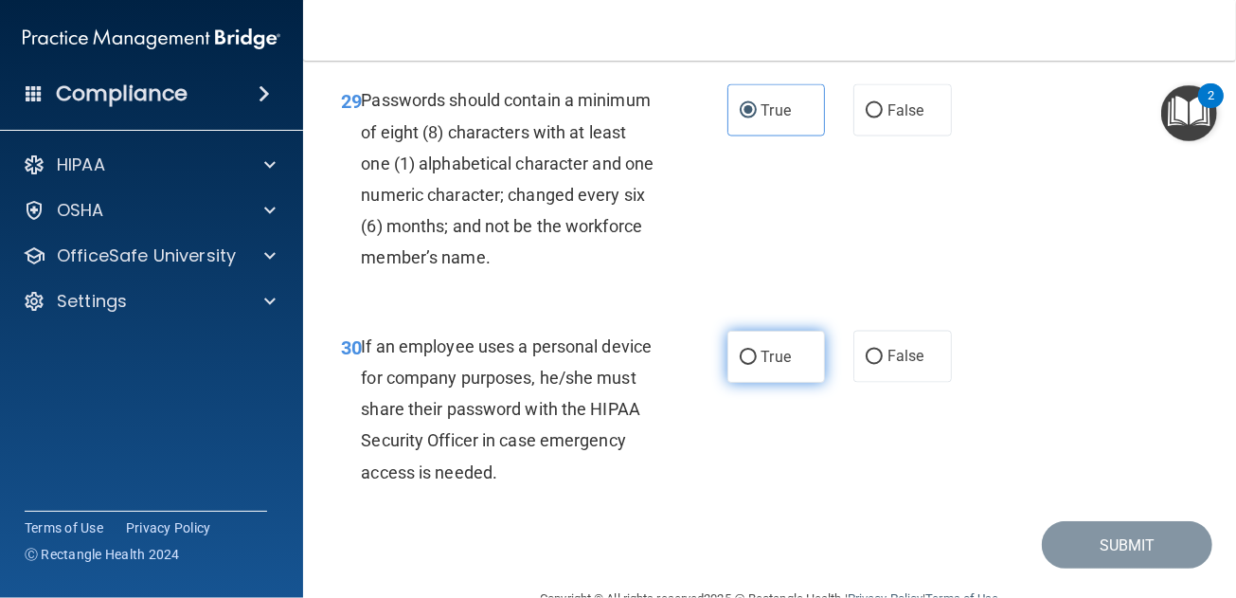
scroll to position [6015, 0]
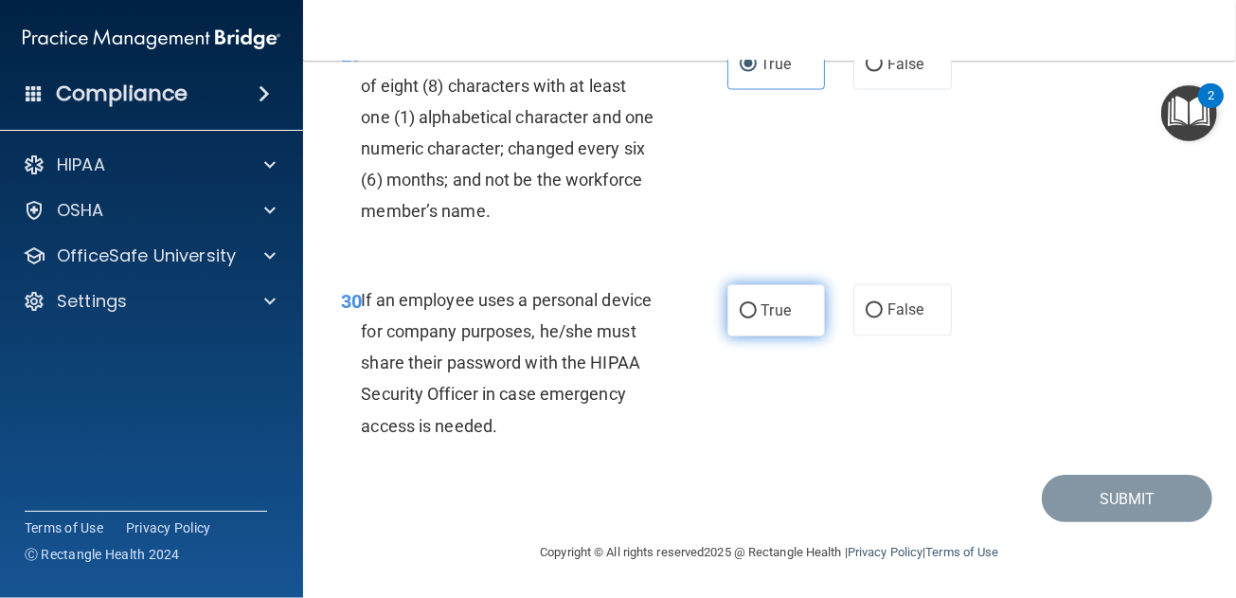
click at [740, 312] on input "True" at bounding box center [748, 311] width 17 height 14
radio input "true"
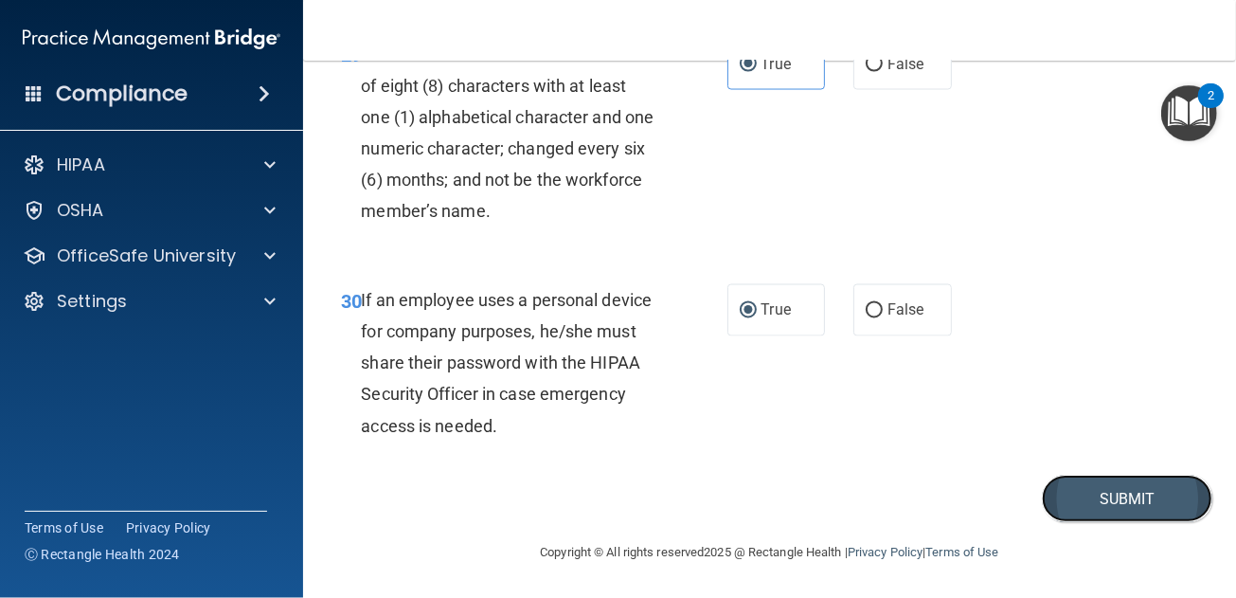
click at [1070, 494] on button "Submit" at bounding box center [1127, 499] width 170 height 48
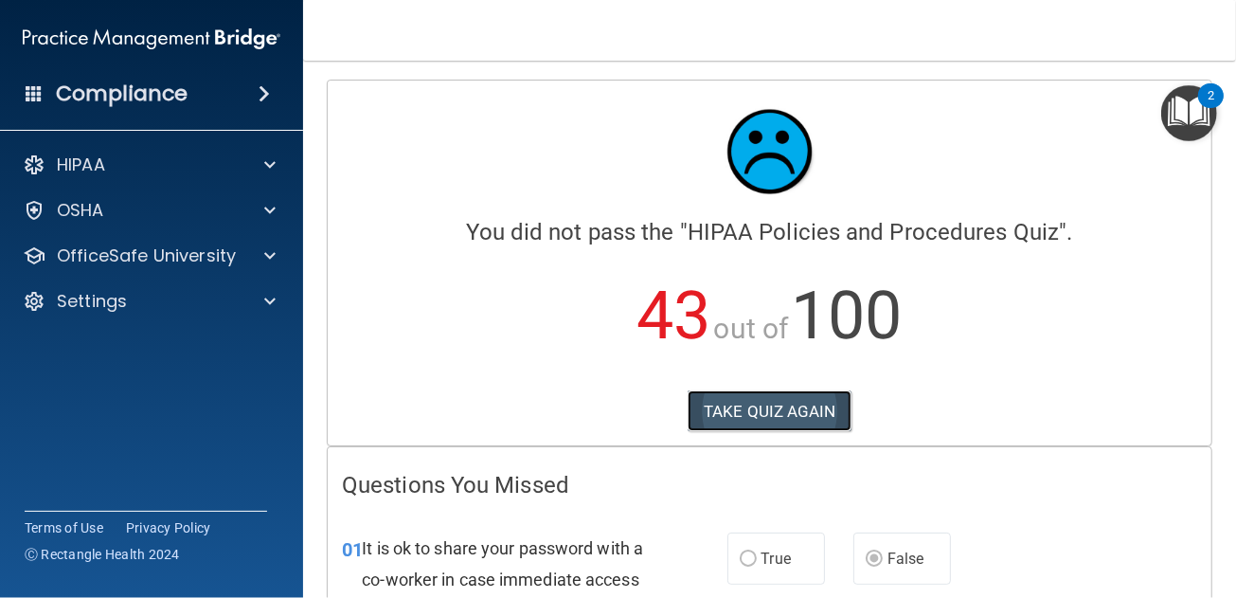
click at [794, 403] on button "TAKE QUIZ AGAIN" at bounding box center [770, 411] width 164 height 42
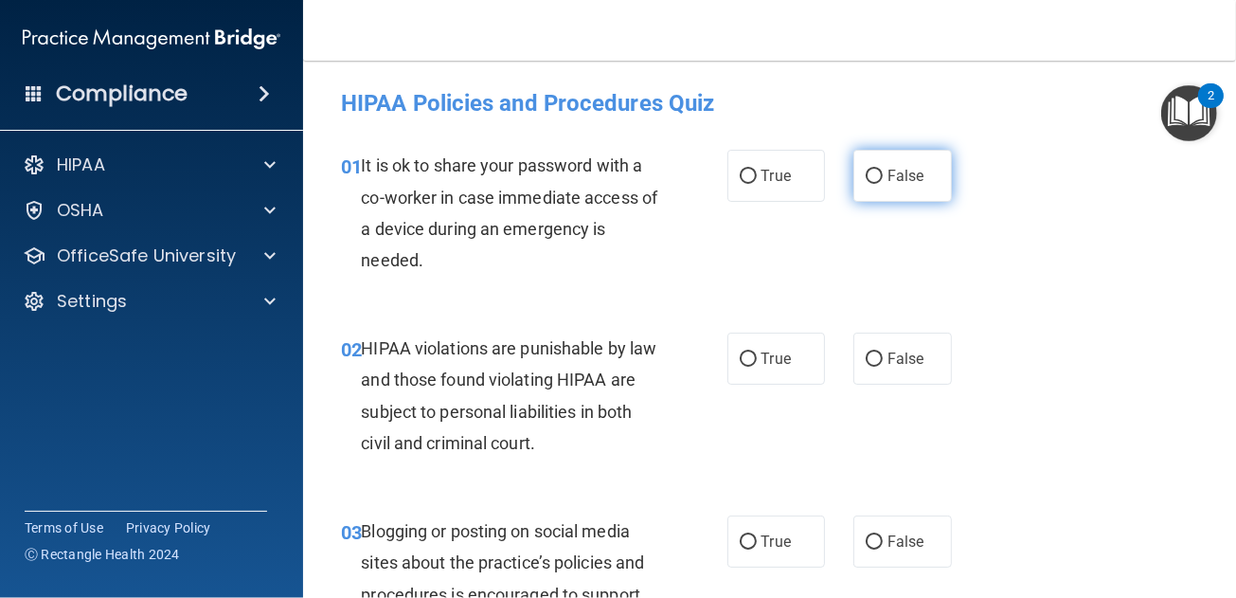
click at [876, 191] on label "False" at bounding box center [902, 176] width 99 height 52
click at [876, 184] on input "False" at bounding box center [874, 177] width 17 height 14
radio input "true"
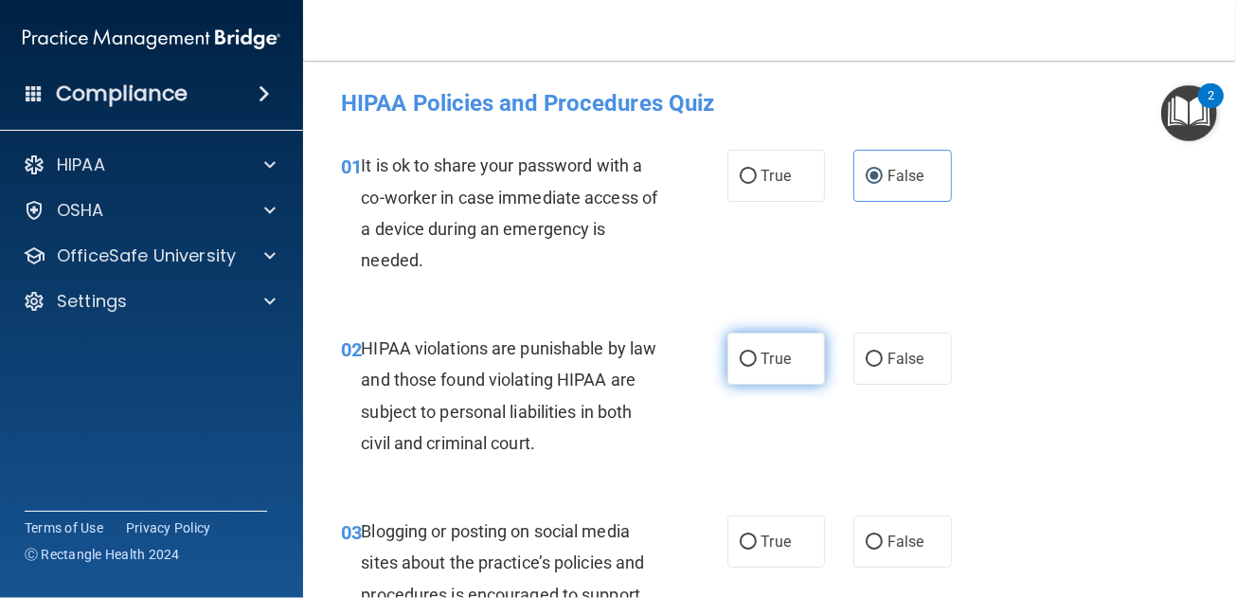
click at [762, 356] on span "True" at bounding box center [776, 359] width 29 height 18
click at [757, 356] on input "True" at bounding box center [748, 359] width 17 height 14
radio input "true"
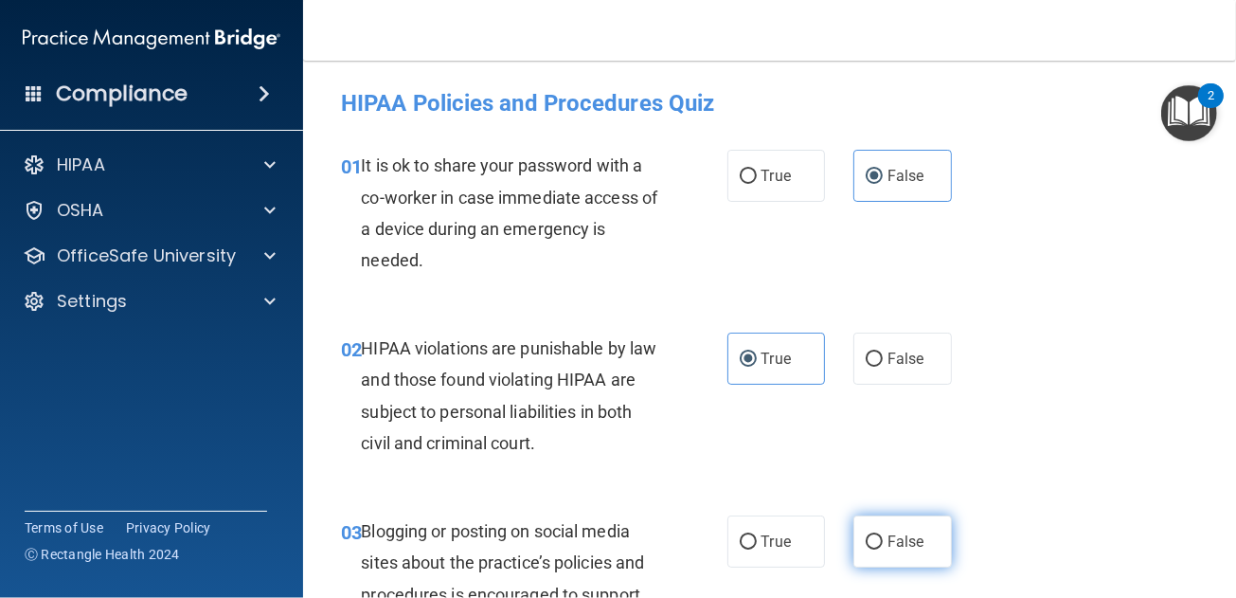
click at [899, 548] on span "False" at bounding box center [906, 541] width 37 height 18
click at [883, 548] on input "False" at bounding box center [874, 542] width 17 height 14
radio input "true"
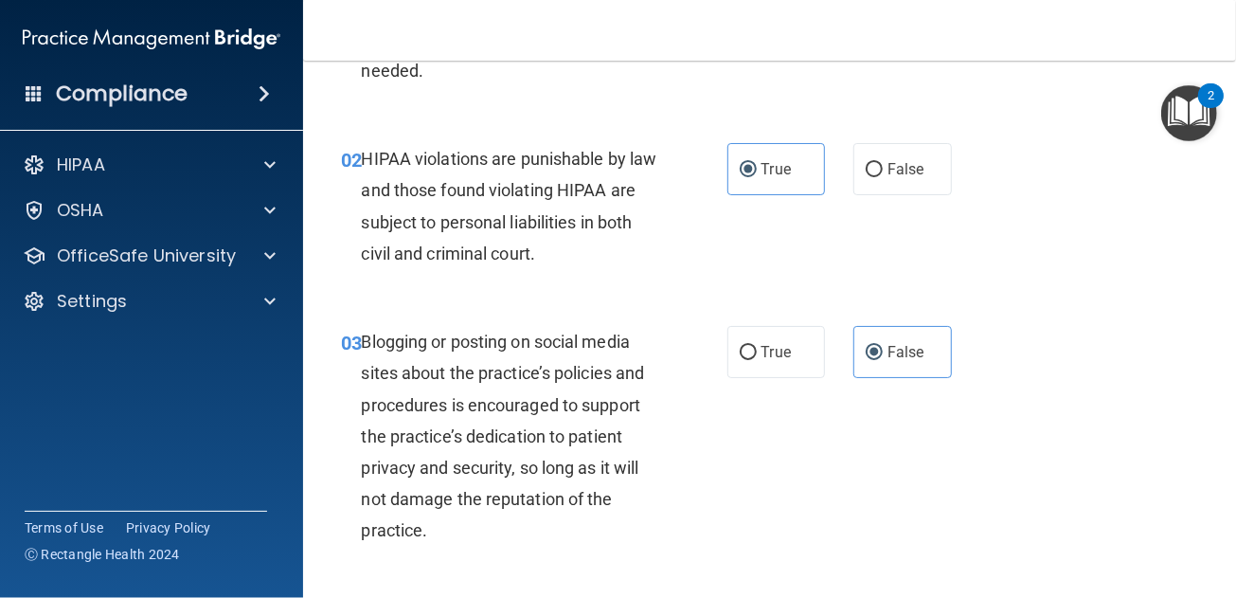
scroll to position [284, 0]
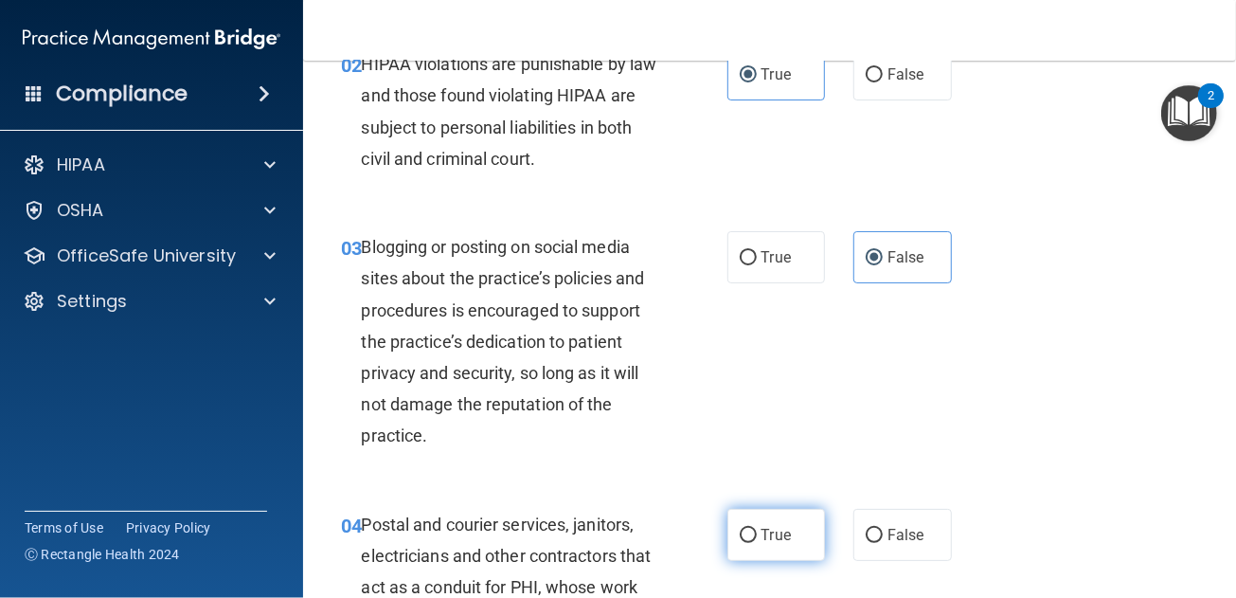
click at [772, 522] on label "True" at bounding box center [776, 535] width 99 height 52
click at [757, 529] on input "True" at bounding box center [748, 536] width 17 height 14
radio input "true"
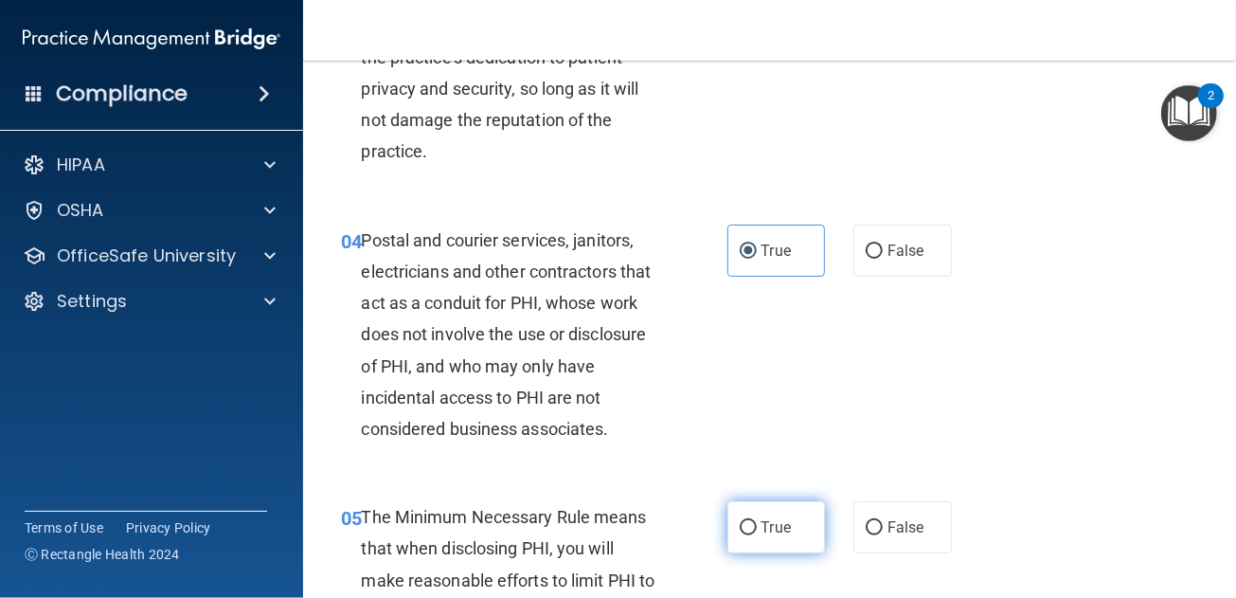
click at [776, 515] on label "True" at bounding box center [776, 527] width 99 height 52
click at [757, 521] on input "True" at bounding box center [748, 528] width 17 height 14
radio input "true"
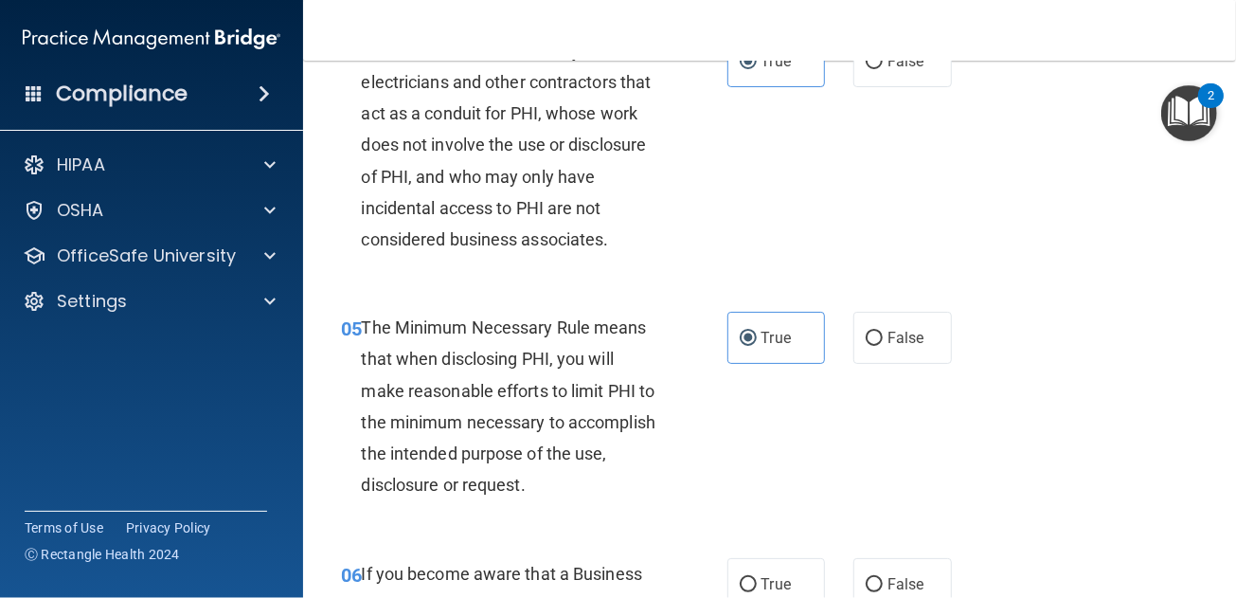
scroll to position [852, 0]
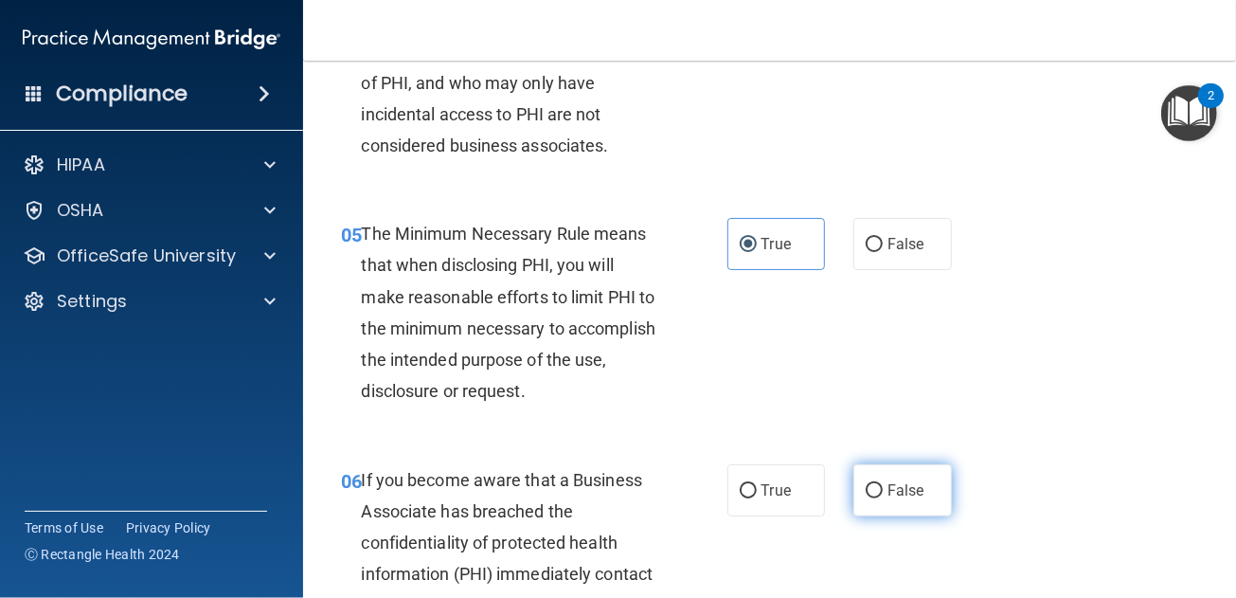
click at [907, 471] on label "False" at bounding box center [902, 490] width 99 height 52
click at [883, 484] on input "False" at bounding box center [874, 491] width 17 height 14
radio input "true"
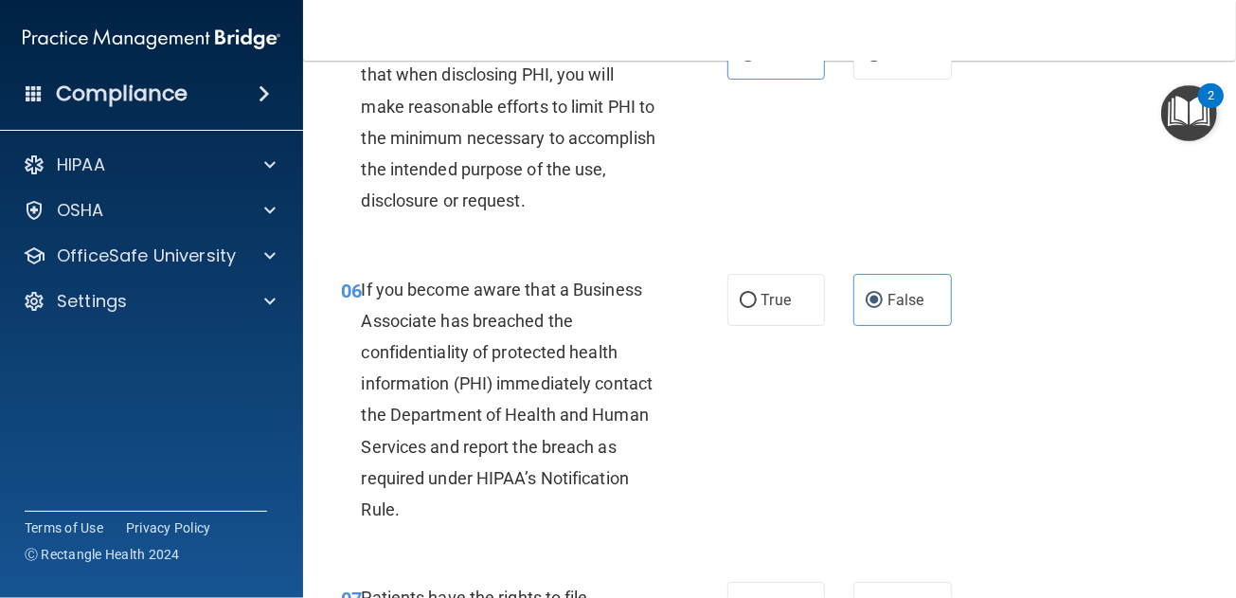
scroll to position [1230, 0]
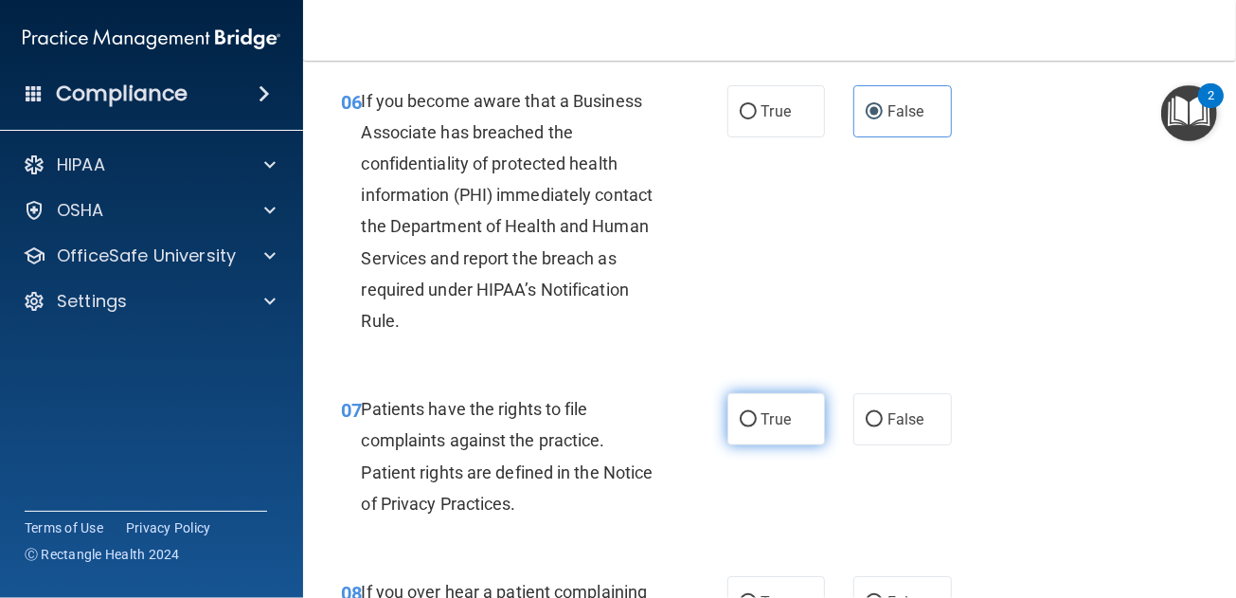
click at [763, 414] on span "True" at bounding box center [776, 419] width 29 height 18
click at [757, 414] on input "True" at bounding box center [748, 420] width 17 height 14
radio input "true"
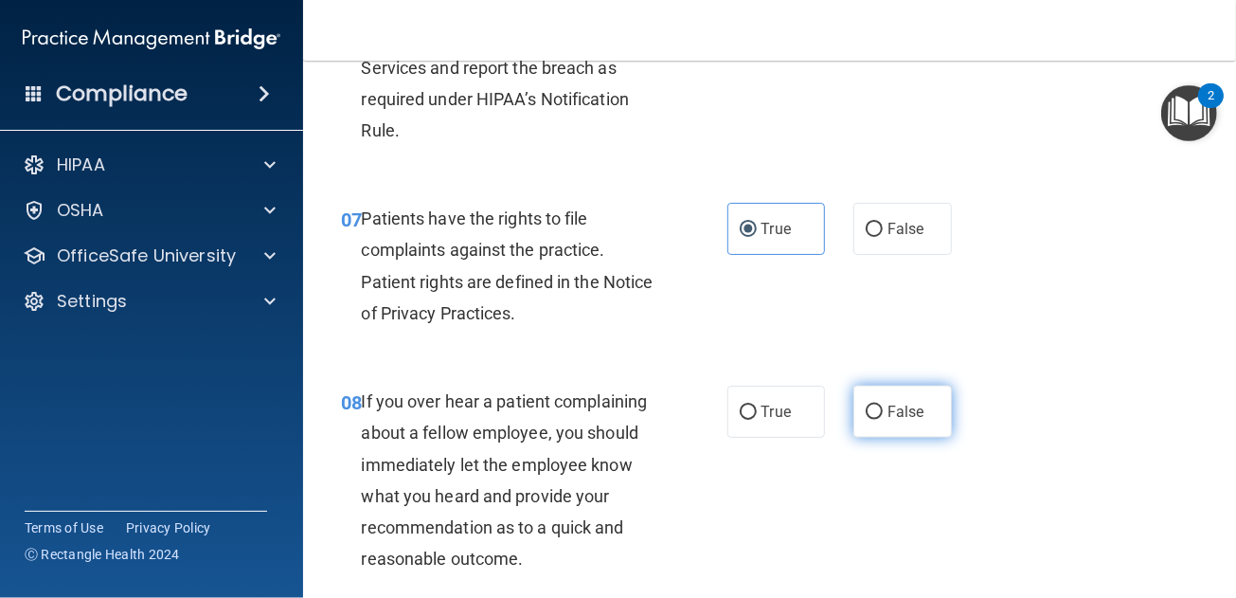
click at [888, 407] on span "False" at bounding box center [906, 412] width 37 height 18
click at [878, 407] on input "False" at bounding box center [874, 412] width 17 height 14
radio input "true"
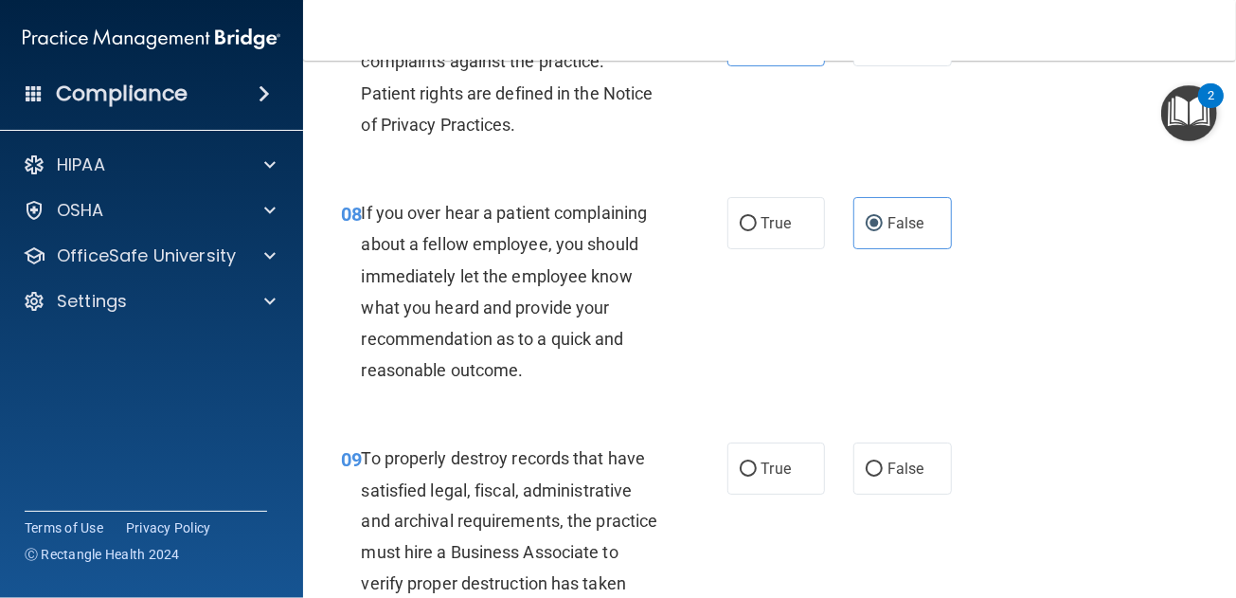
scroll to position [1705, 0]
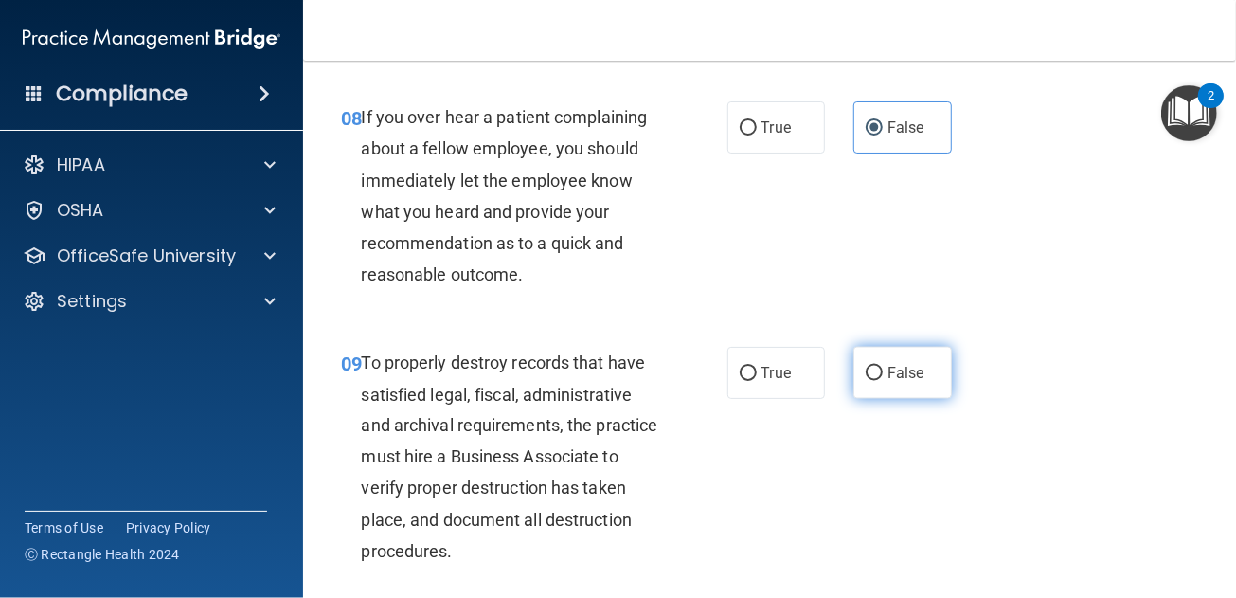
click at [907, 381] on span "False" at bounding box center [906, 373] width 37 height 18
click at [883, 381] on input "False" at bounding box center [874, 374] width 17 height 14
radio input "true"
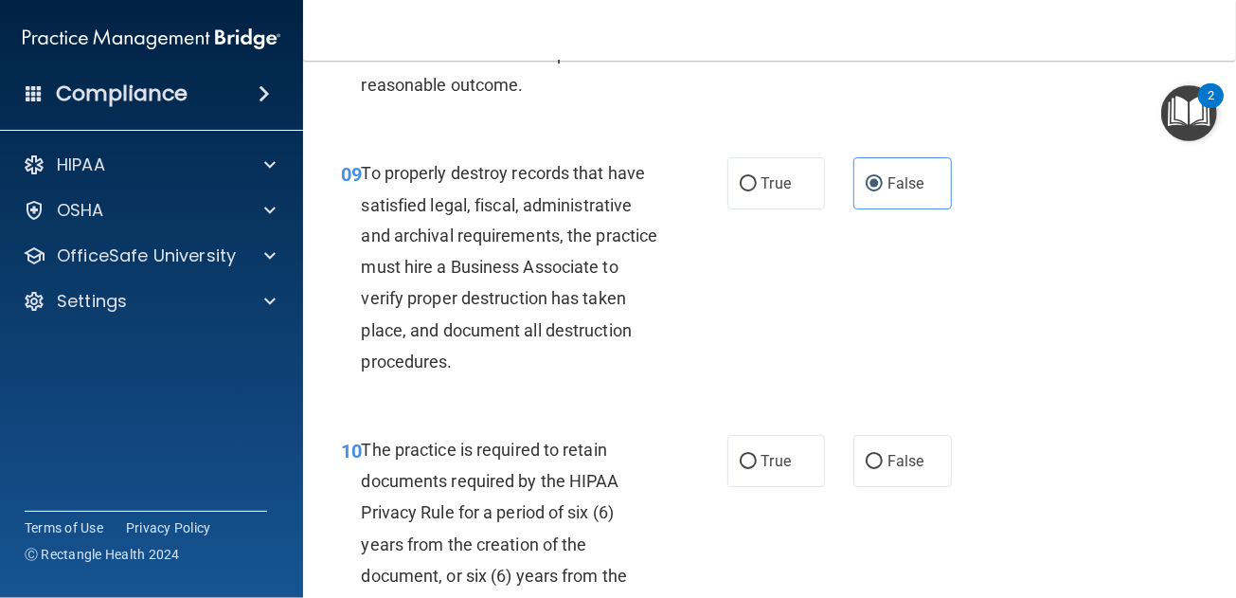
scroll to position [1988, 0]
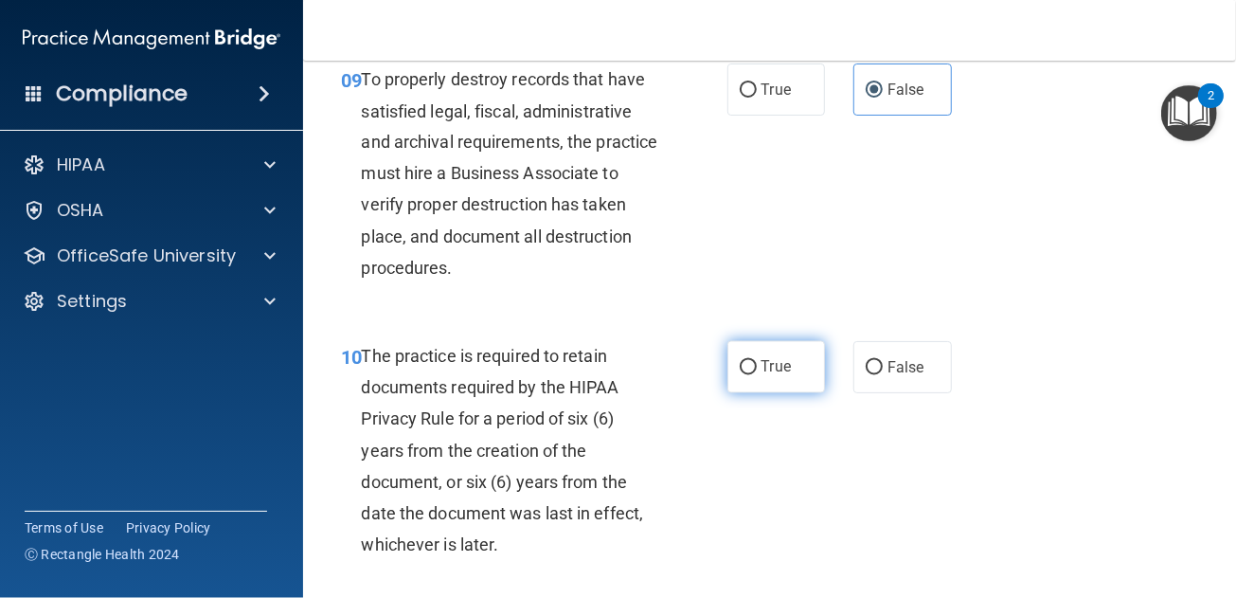
click at [782, 369] on span "True" at bounding box center [776, 367] width 29 height 18
click at [757, 369] on input "True" at bounding box center [748, 368] width 17 height 14
radio input "true"
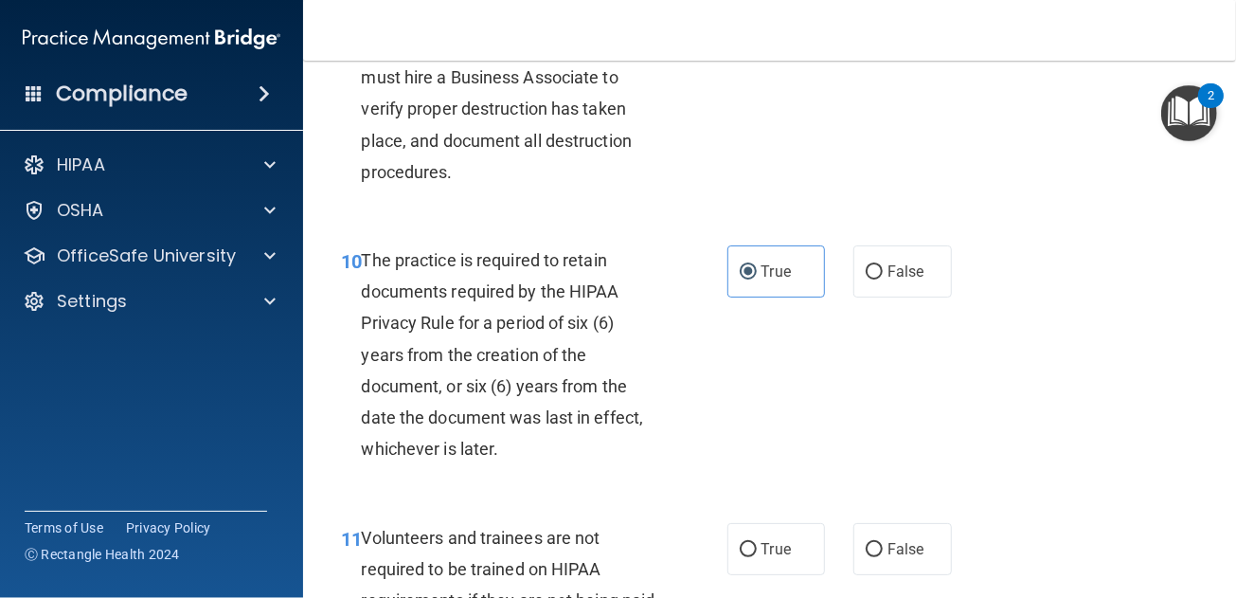
scroll to position [2273, 0]
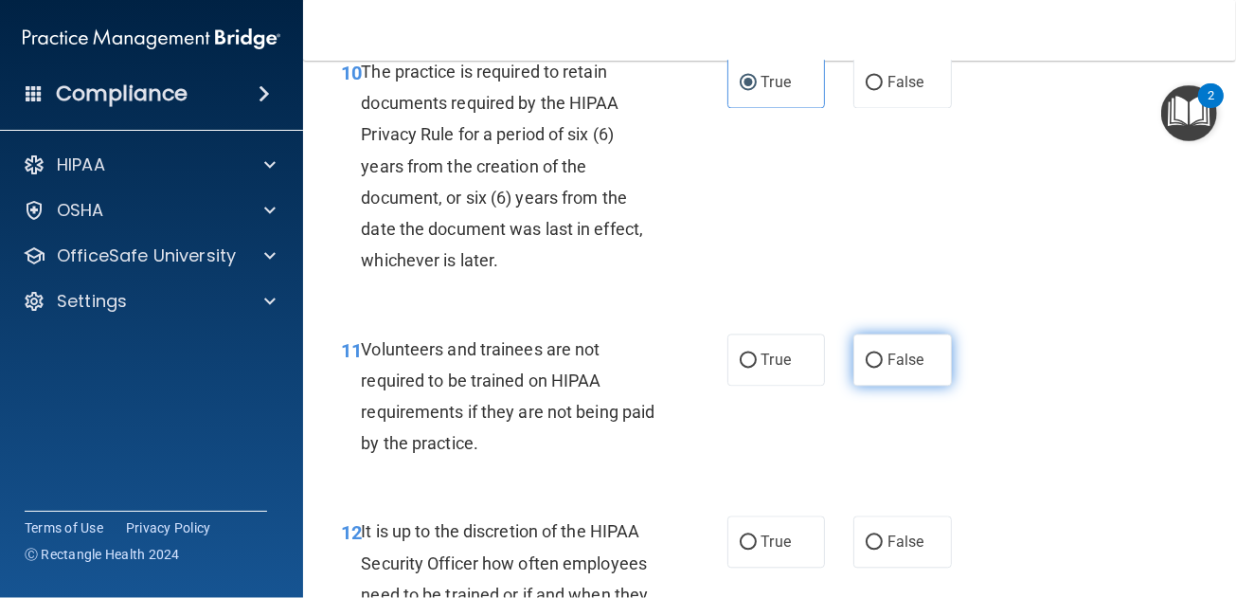
click at [906, 376] on label "False" at bounding box center [902, 359] width 99 height 52
click at [883, 368] on input "False" at bounding box center [874, 360] width 17 height 14
radio input "true"
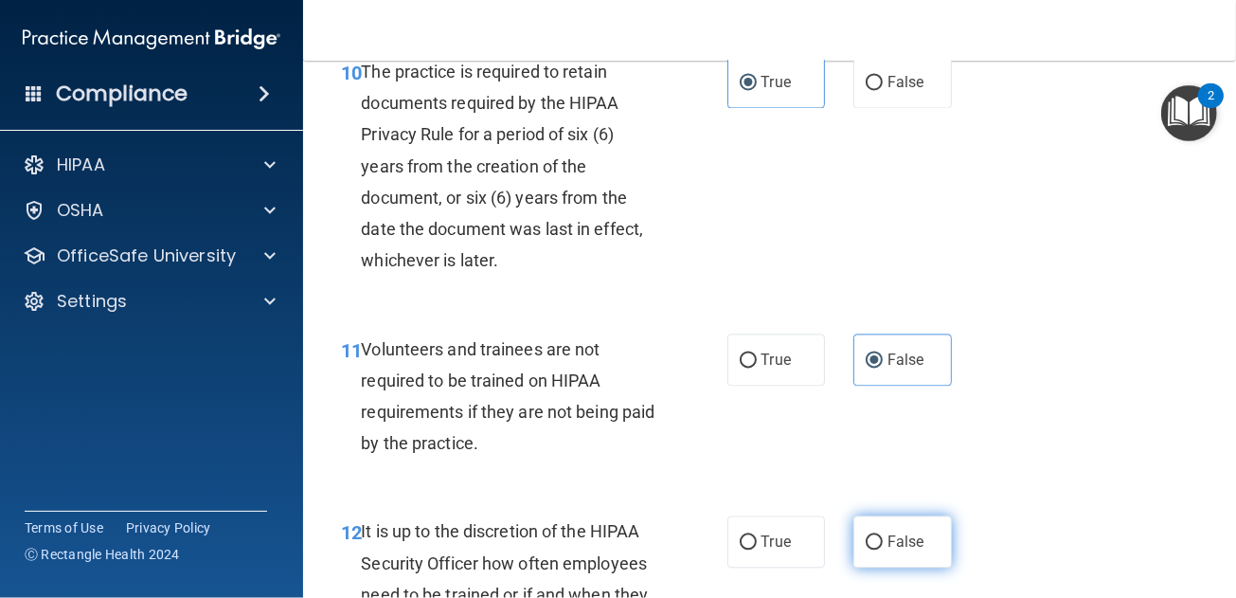
click at [911, 531] on label "False" at bounding box center [902, 541] width 99 height 52
click at [883, 535] on input "False" at bounding box center [874, 542] width 17 height 14
radio input "true"
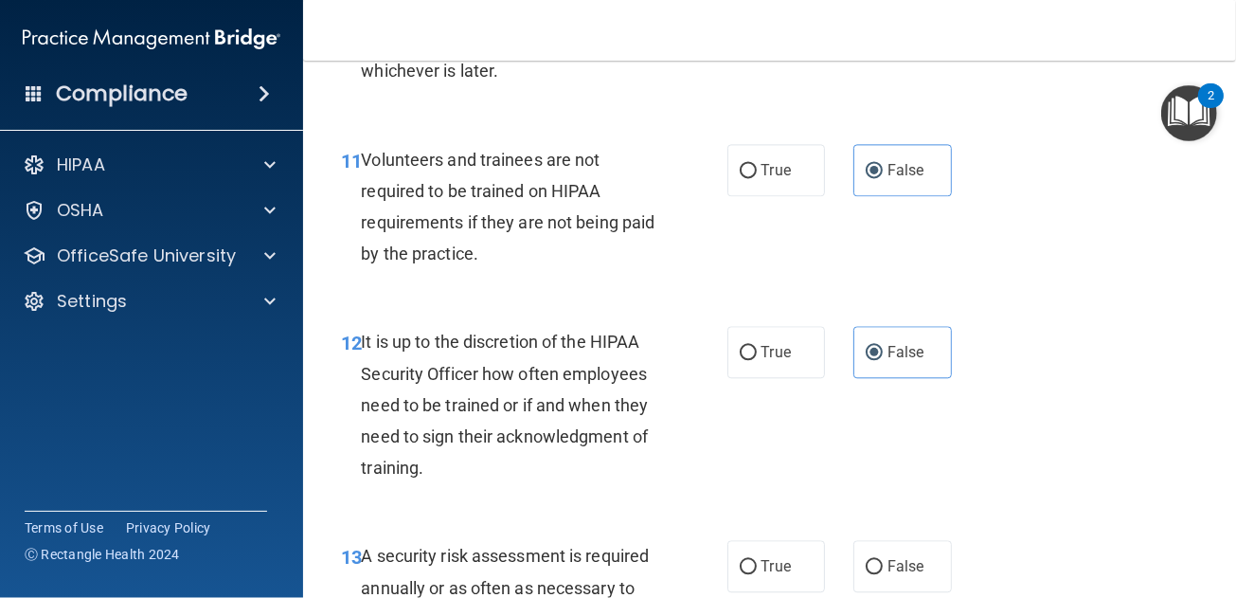
scroll to position [2557, 0]
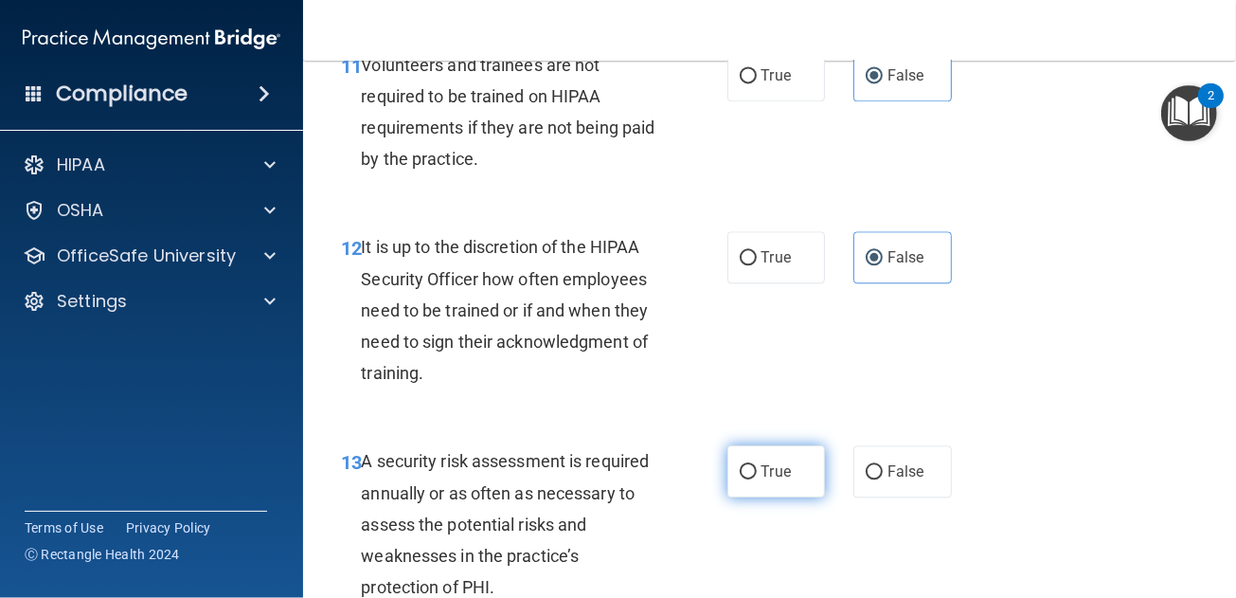
click at [776, 464] on span "True" at bounding box center [776, 471] width 29 height 18
click at [757, 465] on input "True" at bounding box center [748, 472] width 17 height 14
radio input "true"
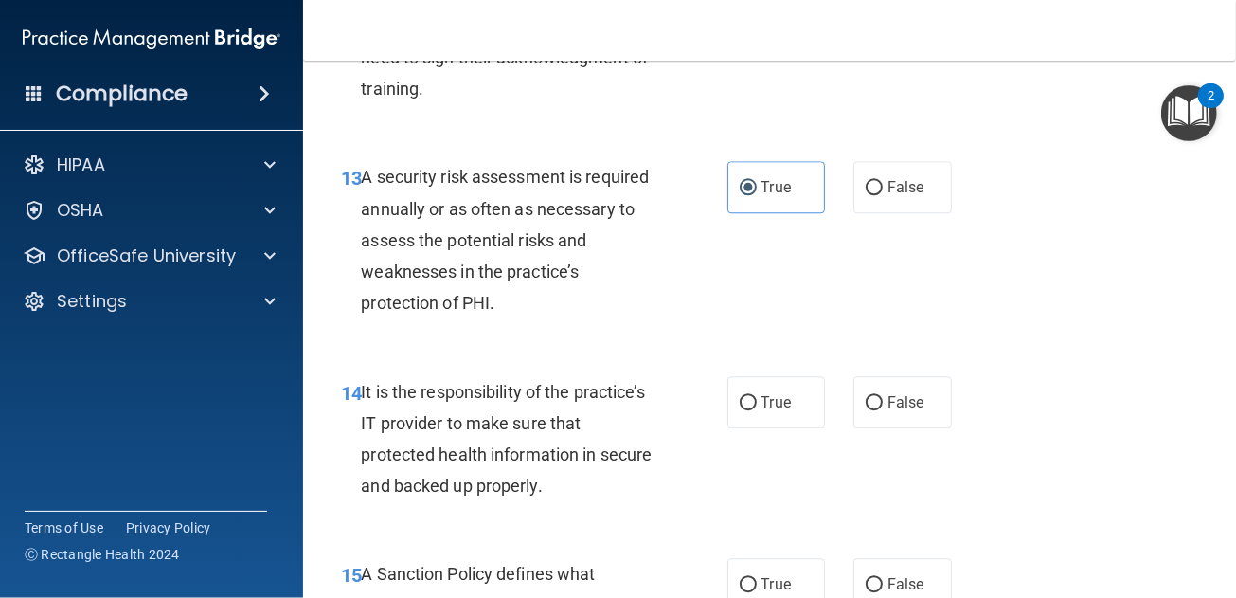
scroll to position [2936, 0]
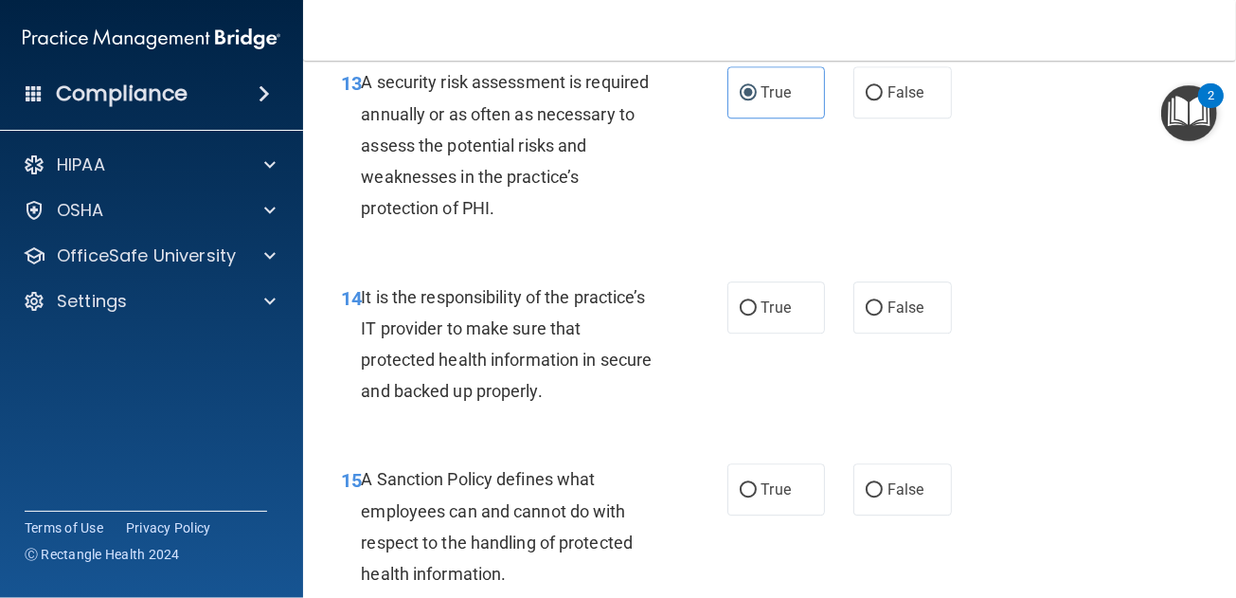
drag, startPoint x: 896, startPoint y: 317, endPoint x: 888, endPoint y: 333, distance: 17.8
click at [893, 323] on label "False" at bounding box center [902, 307] width 99 height 52
click at [883, 315] on input "False" at bounding box center [874, 308] width 17 height 14
radio input "true"
drag, startPoint x: 880, startPoint y: 474, endPoint x: 866, endPoint y: 440, distance: 36.9
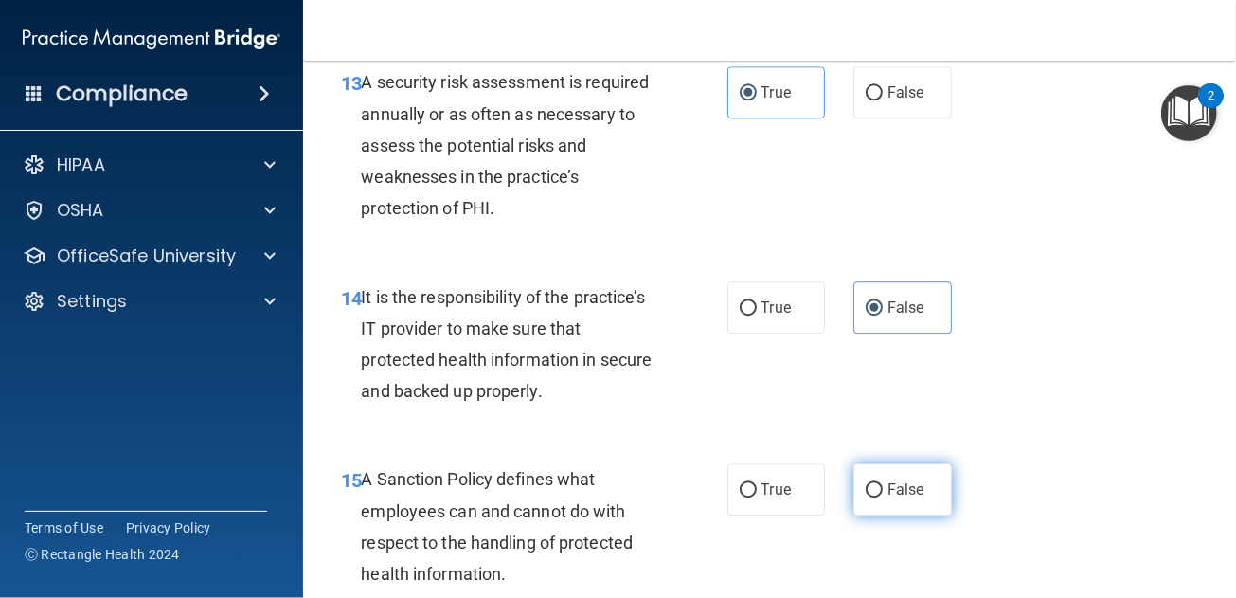
click at [880, 473] on label "False" at bounding box center [902, 489] width 99 height 52
click at [880, 483] on input "False" at bounding box center [874, 490] width 17 height 14
radio input "true"
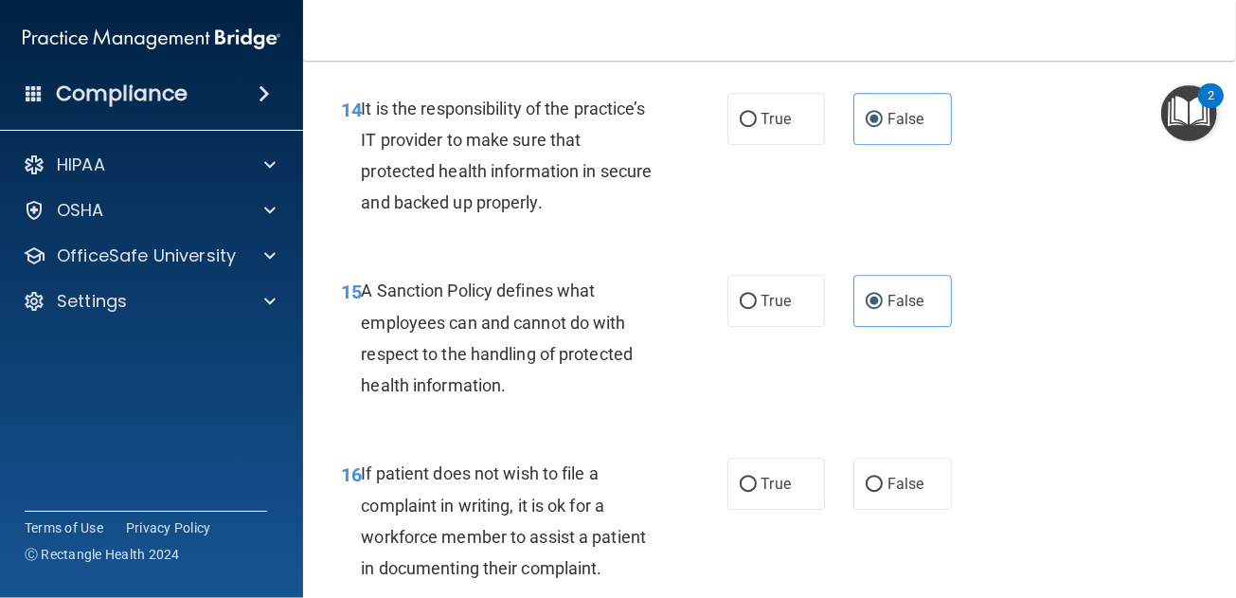
scroll to position [3220, 0]
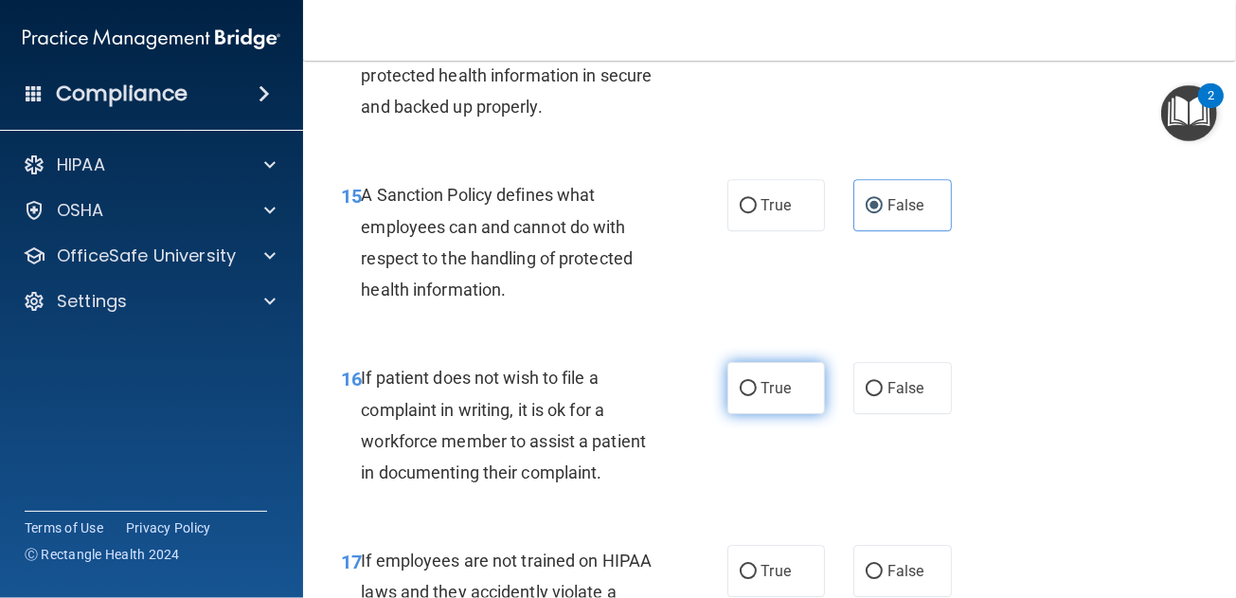
click at [782, 401] on label "True" at bounding box center [776, 388] width 99 height 52
click at [757, 396] on input "True" at bounding box center [748, 389] width 17 height 14
radio input "true"
drag, startPoint x: 912, startPoint y: 572, endPoint x: 895, endPoint y: 561, distance: 20.5
click at [911, 572] on span "False" at bounding box center [906, 571] width 37 height 18
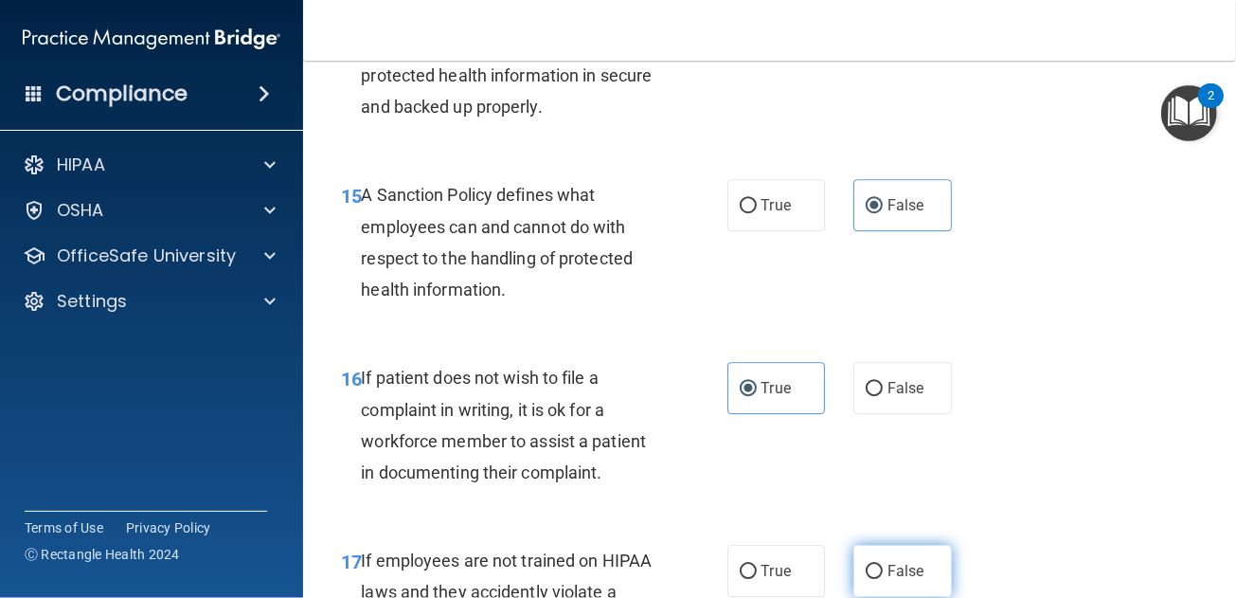
click at [883, 572] on input "False" at bounding box center [874, 572] width 17 height 14
radio input "true"
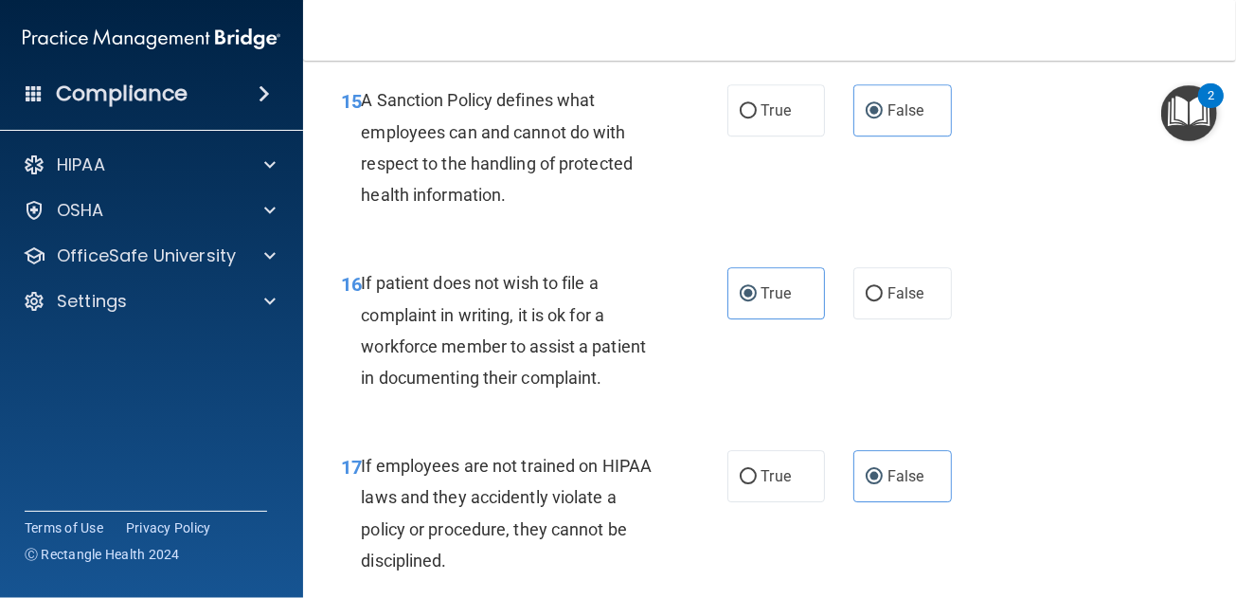
scroll to position [3504, 0]
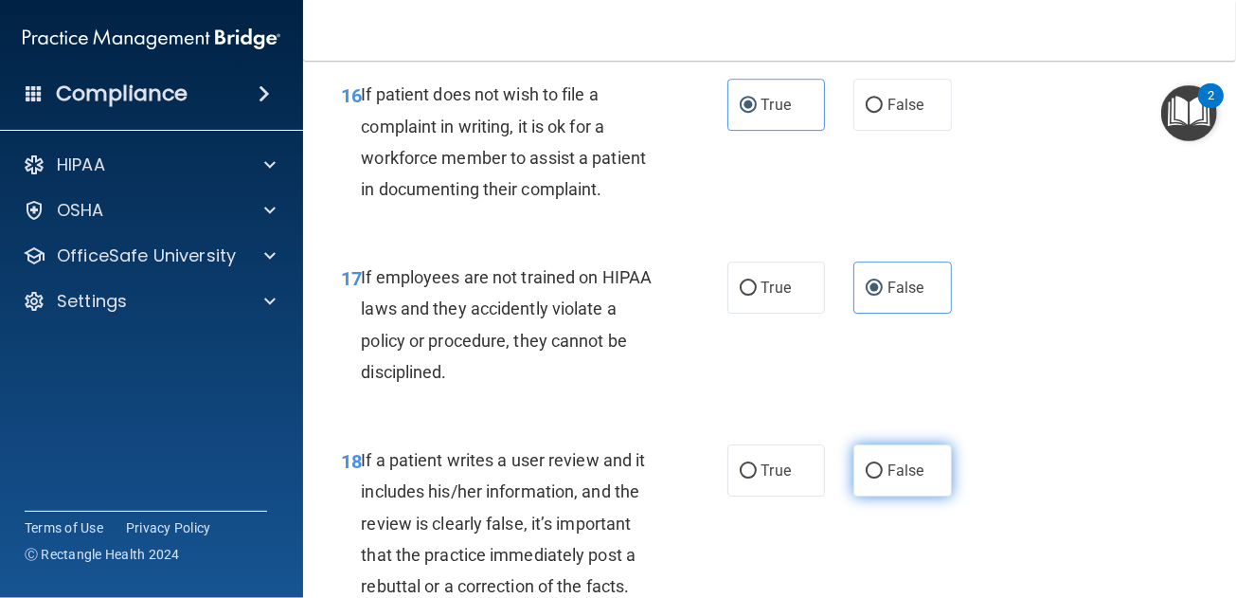
click at [899, 471] on span "False" at bounding box center [906, 470] width 37 height 18
click at [883, 471] on input "False" at bounding box center [874, 471] width 17 height 14
radio input "true"
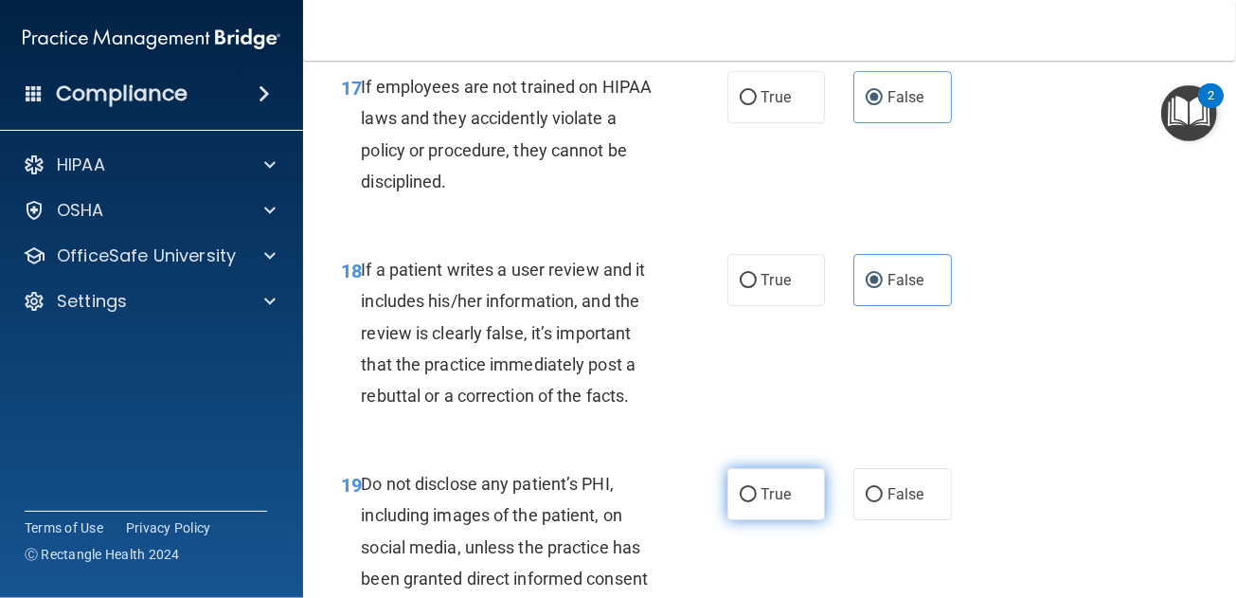
click at [779, 484] on label "True" at bounding box center [776, 494] width 99 height 52
click at [757, 488] on input "True" at bounding box center [748, 495] width 17 height 14
radio input "true"
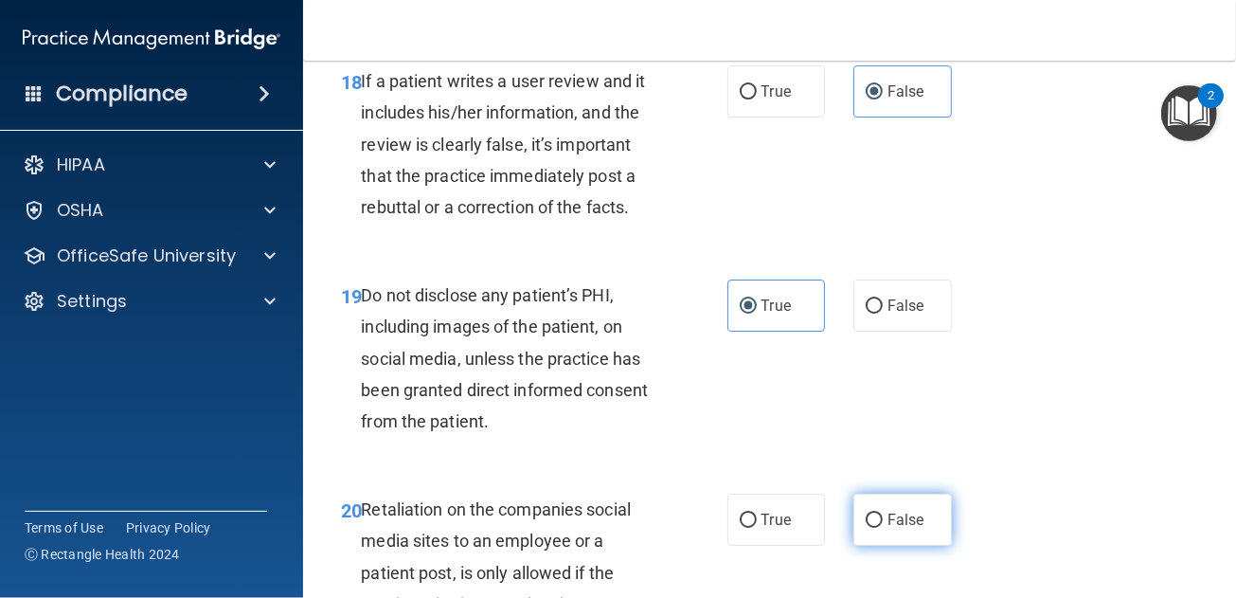
click at [909, 541] on label "False" at bounding box center [902, 519] width 99 height 52
click at [883, 528] on input "False" at bounding box center [874, 520] width 17 height 14
radio input "true"
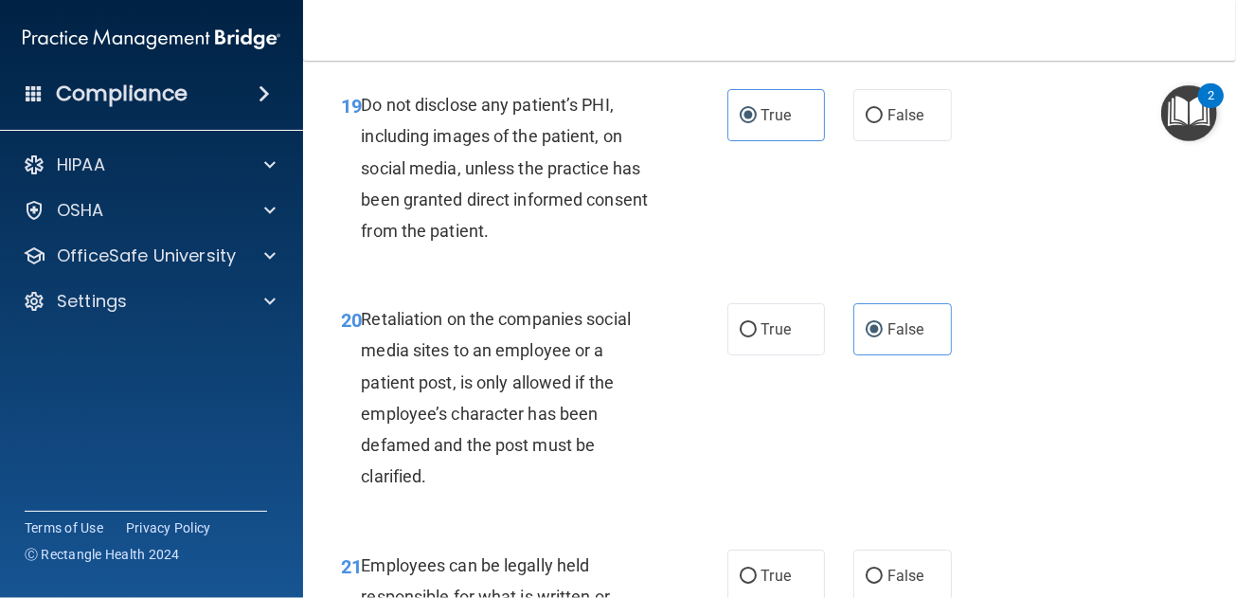
scroll to position [4168, 0]
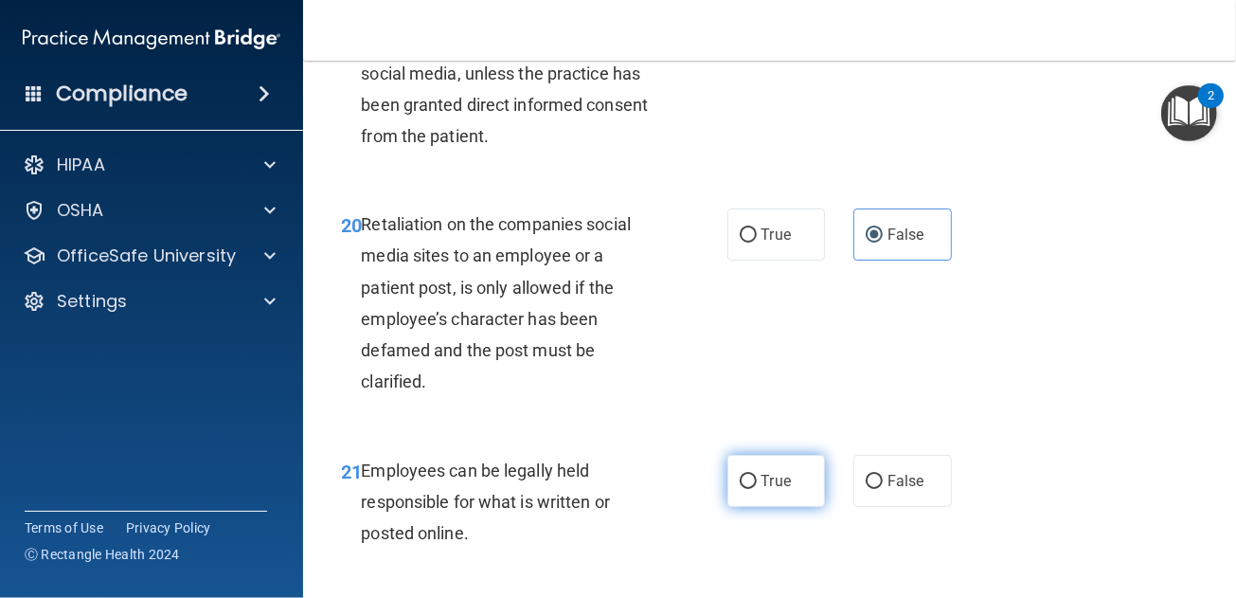
click at [792, 474] on label "True" at bounding box center [776, 481] width 99 height 52
click at [757, 475] on input "True" at bounding box center [748, 482] width 17 height 14
radio input "true"
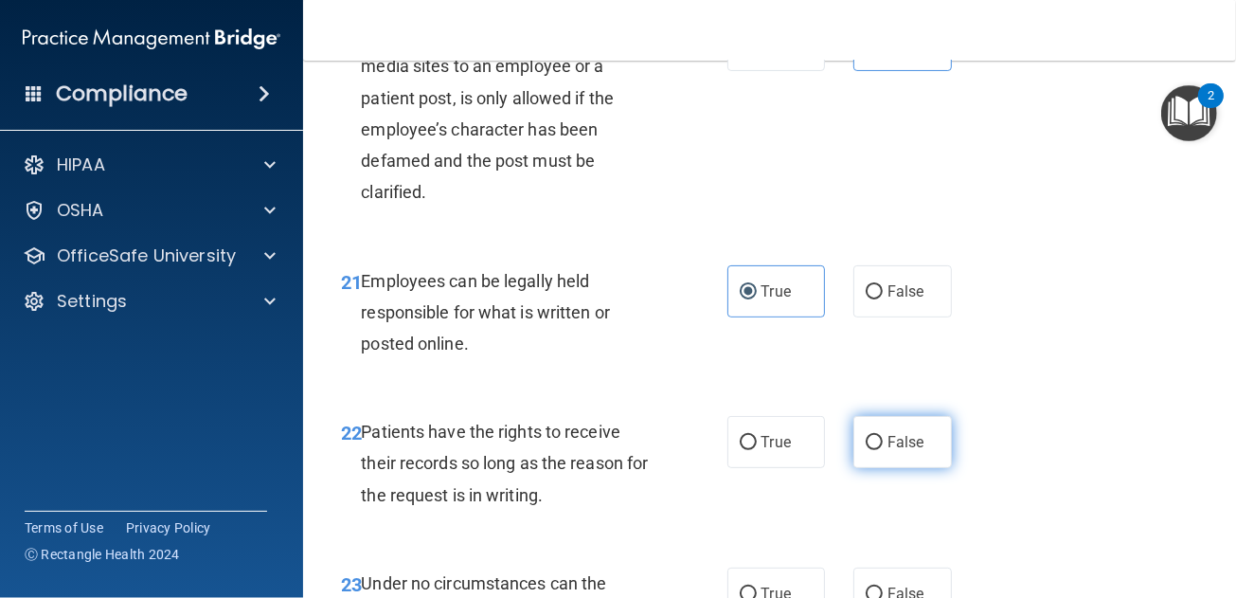
click at [888, 432] on label "False" at bounding box center [902, 442] width 99 height 52
click at [883, 436] on input "False" at bounding box center [874, 443] width 17 height 14
radio input "true"
click at [885, 570] on label "False" at bounding box center [902, 593] width 99 height 52
click at [883, 587] on input "False" at bounding box center [874, 594] width 17 height 14
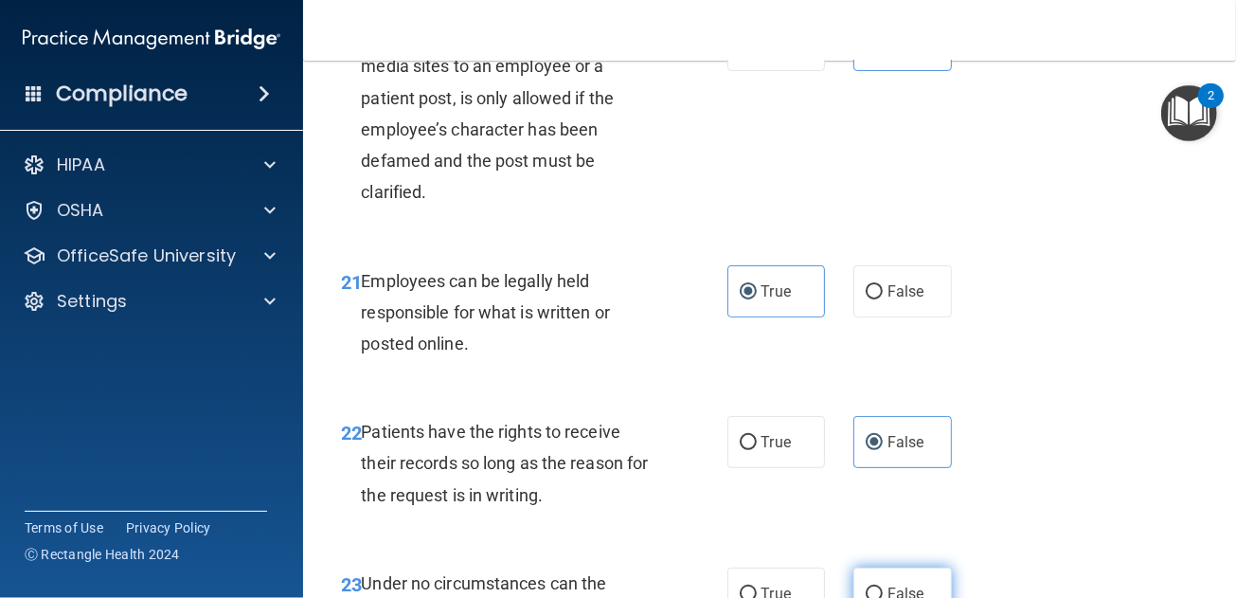
radio input "true"
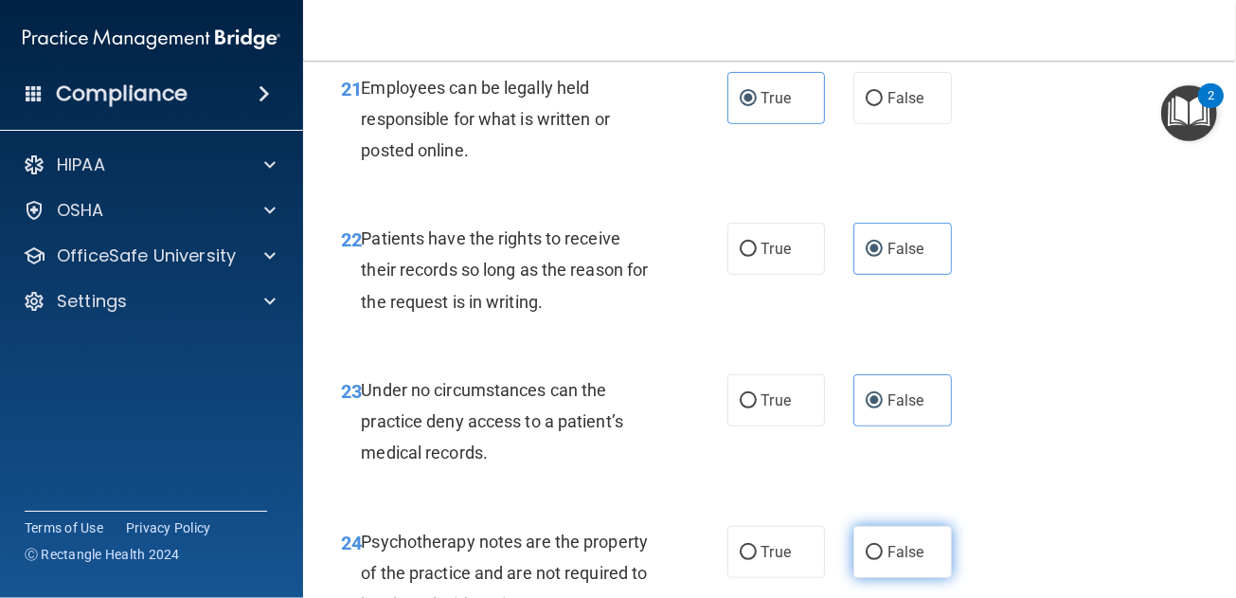
scroll to position [4740, 0]
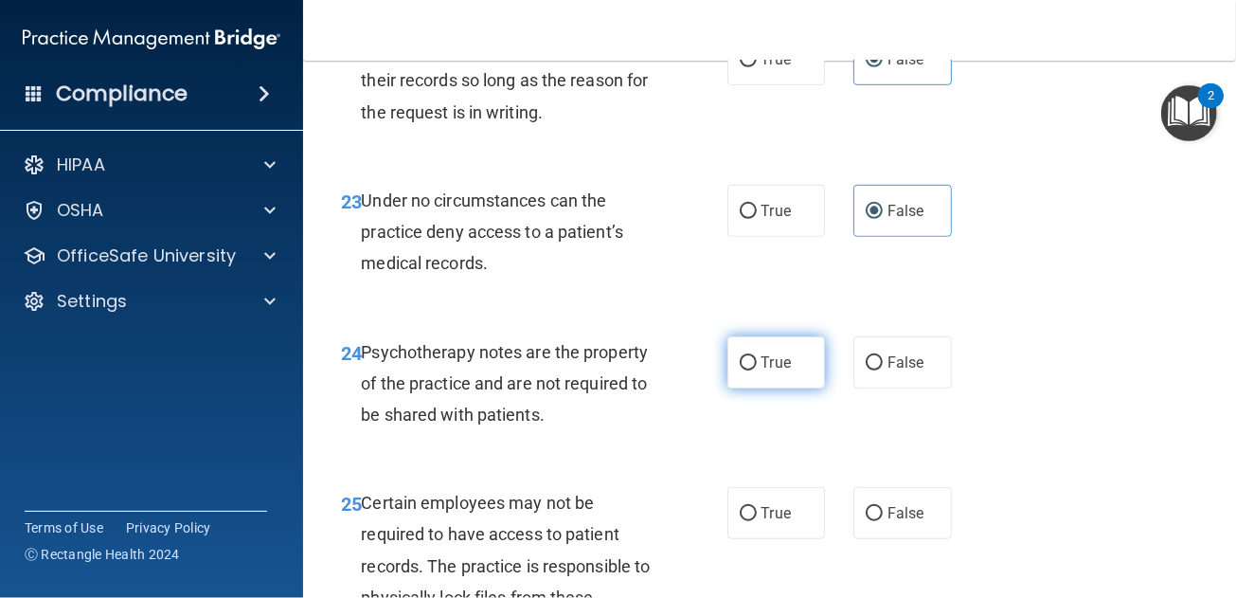
drag, startPoint x: 788, startPoint y: 360, endPoint x: 789, endPoint y: 405, distance: 45.5
click at [788, 365] on label "True" at bounding box center [776, 362] width 99 height 52
click at [757, 365] on input "True" at bounding box center [748, 363] width 17 height 14
radio input "true"
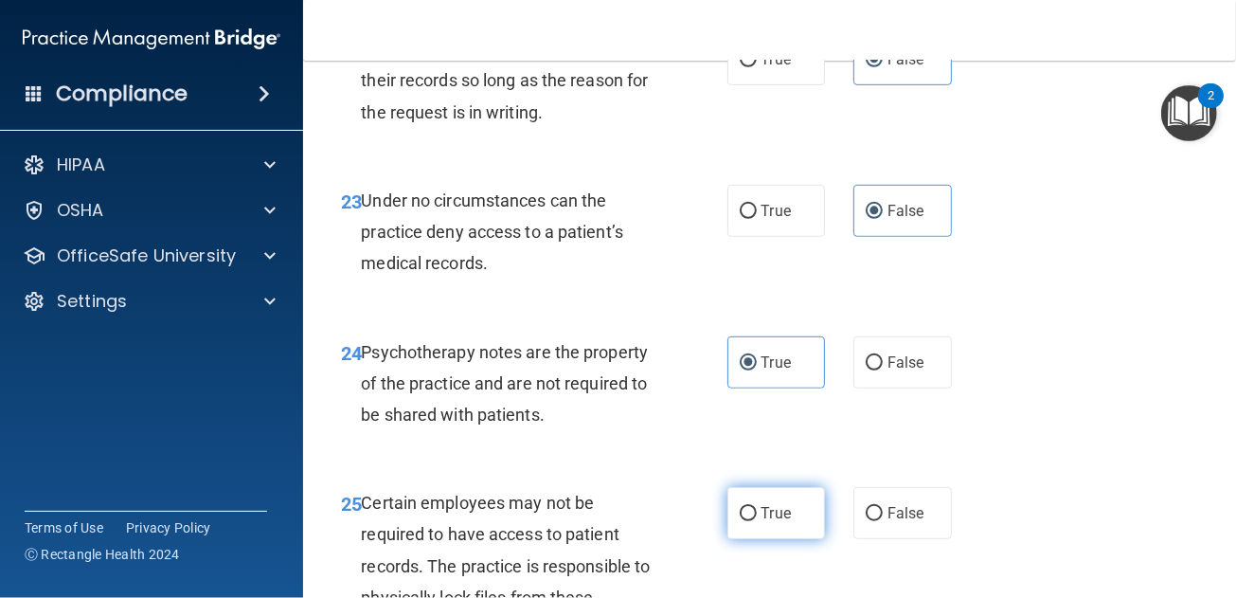
click at [771, 520] on span "True" at bounding box center [776, 513] width 29 height 18
click at [757, 520] on input "True" at bounding box center [748, 514] width 17 height 14
radio input "true"
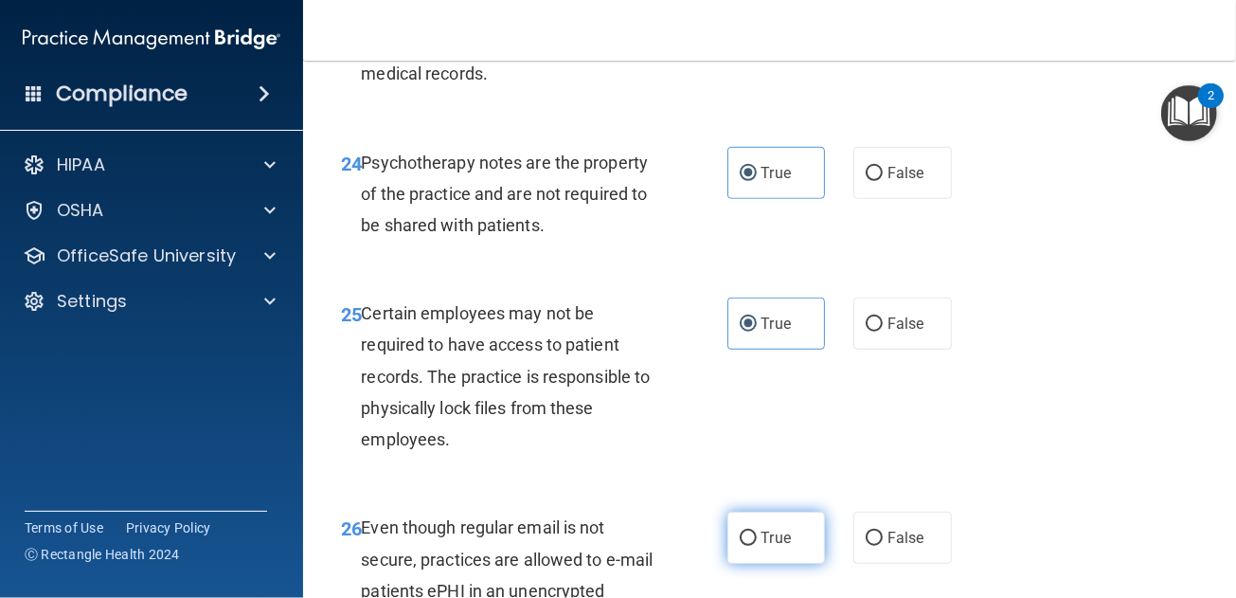
click at [769, 525] on label "True" at bounding box center [776, 537] width 99 height 52
click at [757, 531] on input "True" at bounding box center [748, 538] width 17 height 14
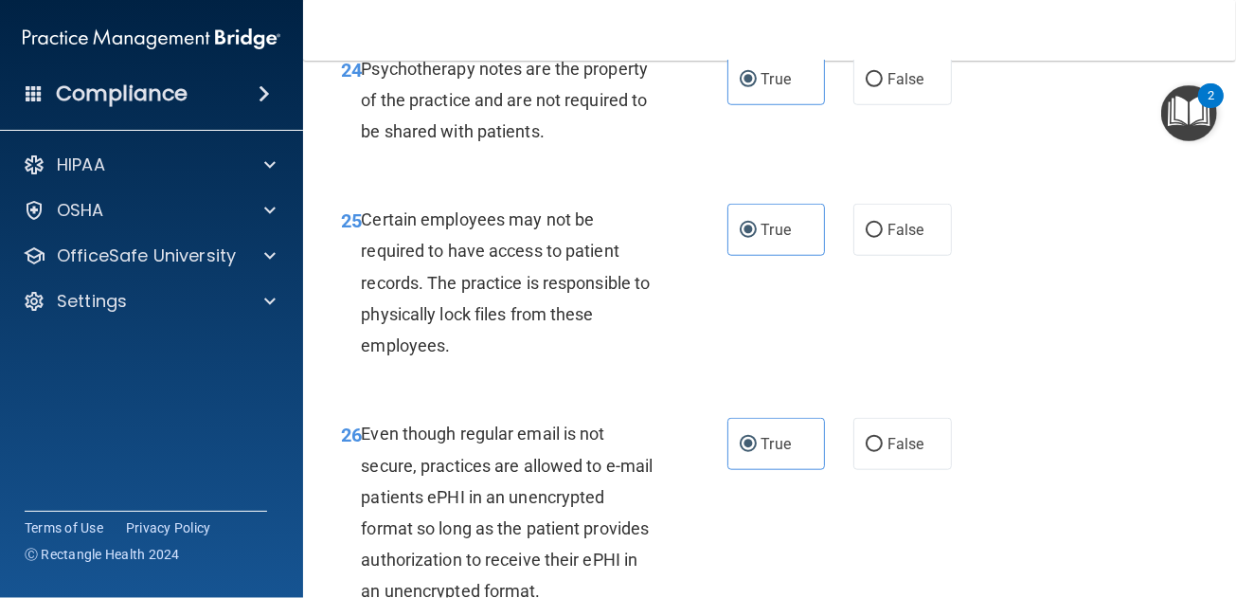
scroll to position [5308, 0]
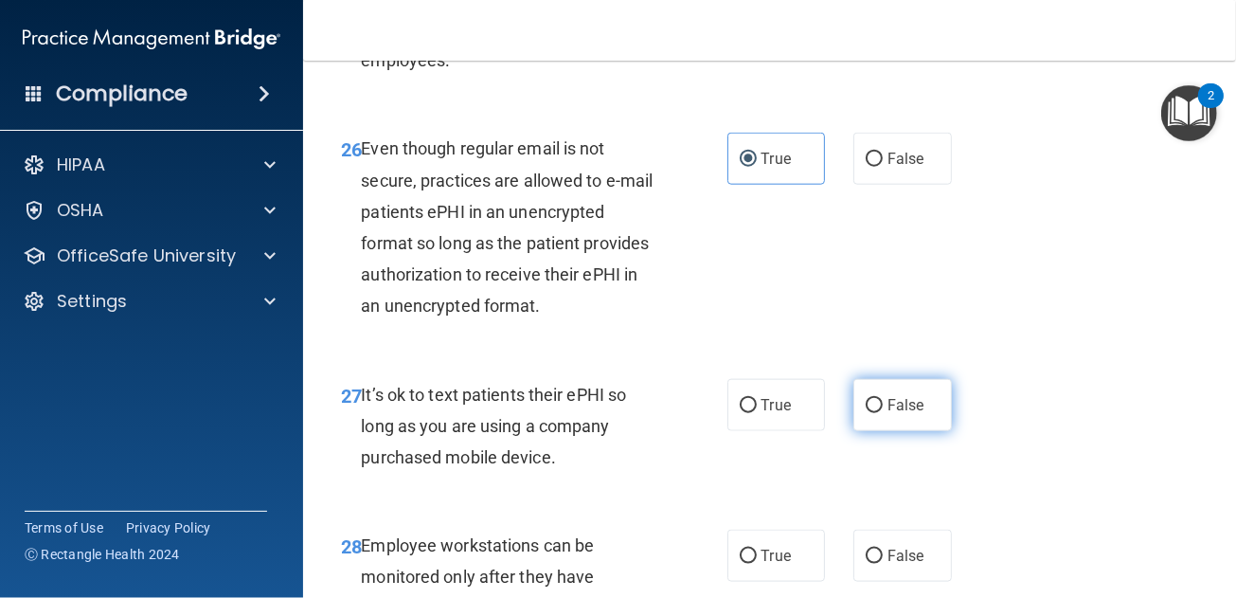
click at [901, 398] on span "False" at bounding box center [906, 405] width 37 height 18
click at [883, 399] on input "False" at bounding box center [874, 406] width 17 height 14
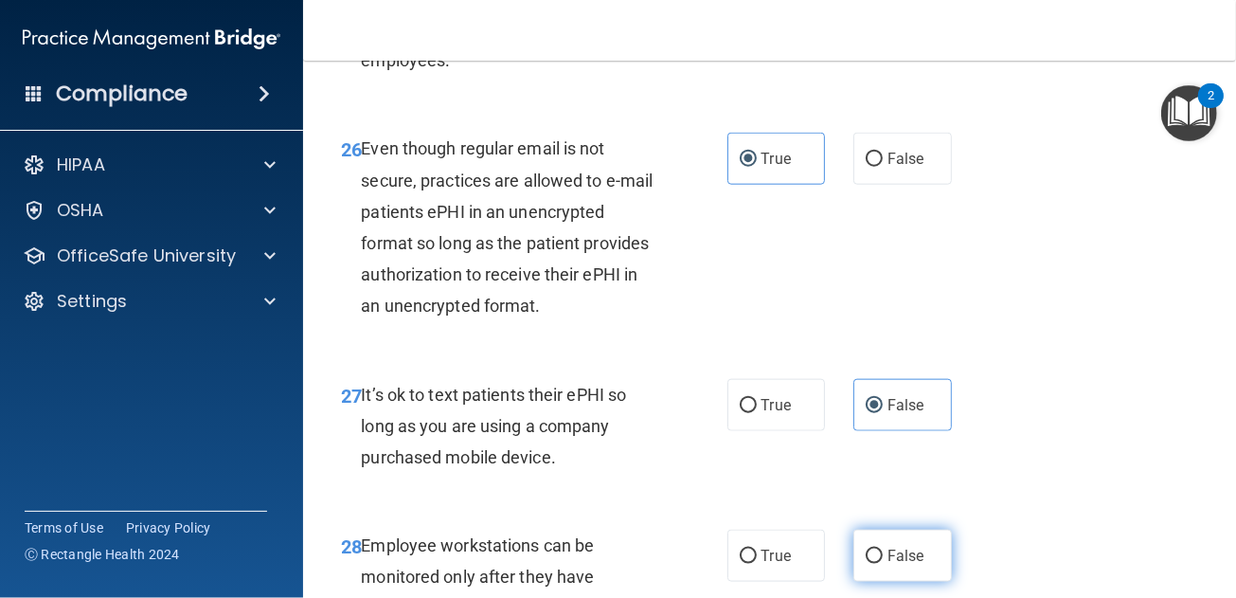
drag, startPoint x: 893, startPoint y: 552, endPoint x: 864, endPoint y: 503, distance: 57.3
click at [893, 551] on span "False" at bounding box center [906, 556] width 37 height 18
click at [883, 551] on input "False" at bounding box center [874, 556] width 17 height 14
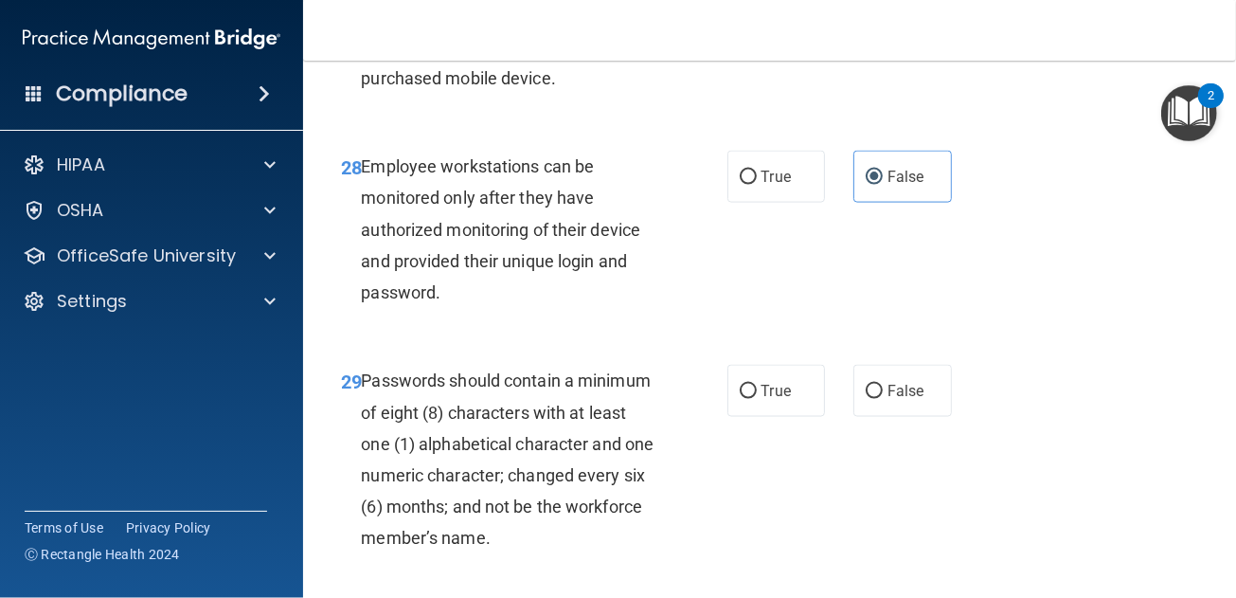
drag, startPoint x: 765, startPoint y: 408, endPoint x: 790, endPoint y: 422, distance: 28.4
click at [766, 409] on label "True" at bounding box center [776, 391] width 99 height 52
click at [757, 399] on input "True" at bounding box center [748, 392] width 17 height 14
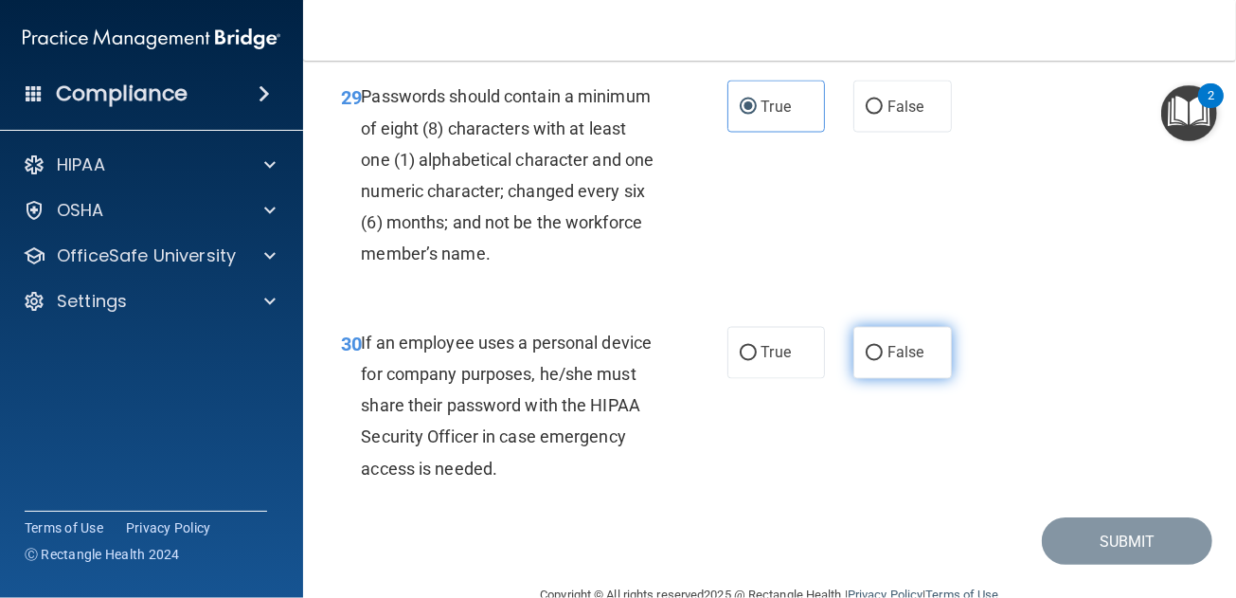
click at [876, 346] on label "False" at bounding box center [902, 353] width 99 height 52
click at [876, 347] on input "False" at bounding box center [874, 354] width 17 height 14
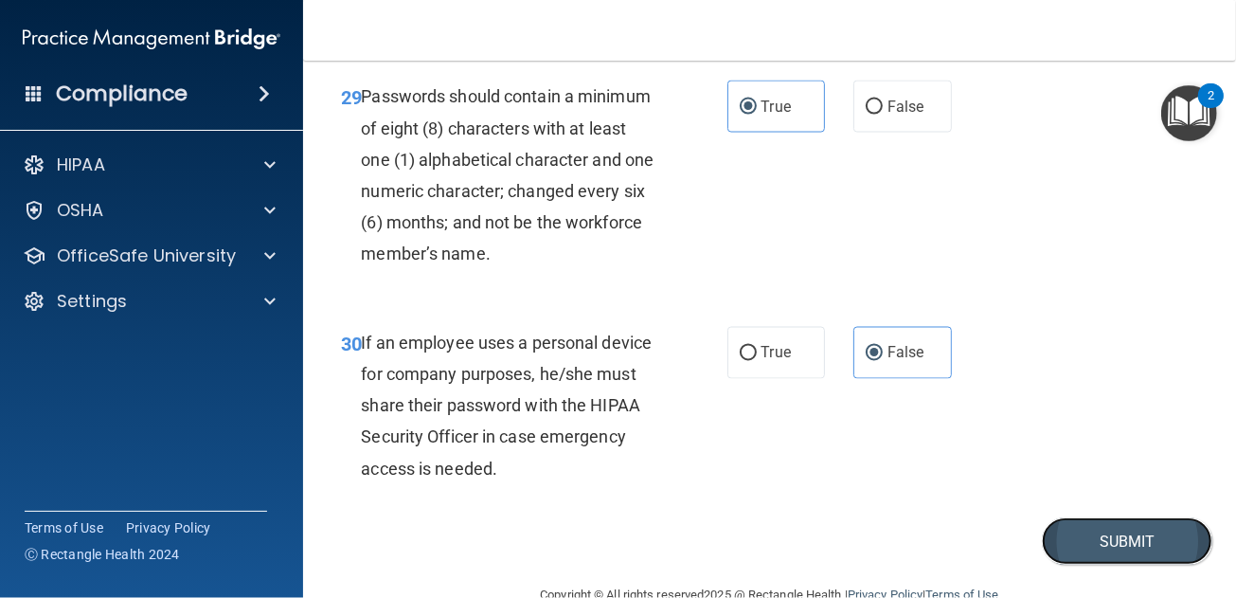
click at [1077, 538] on button "Submit" at bounding box center [1127, 541] width 170 height 48
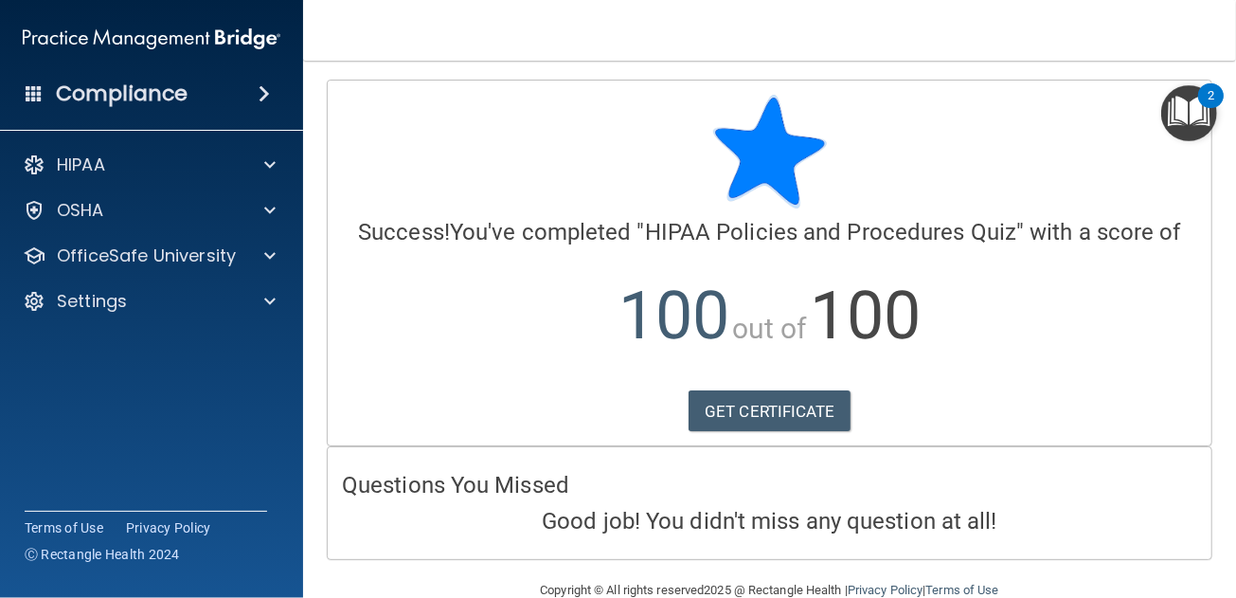
scroll to position [35, 0]
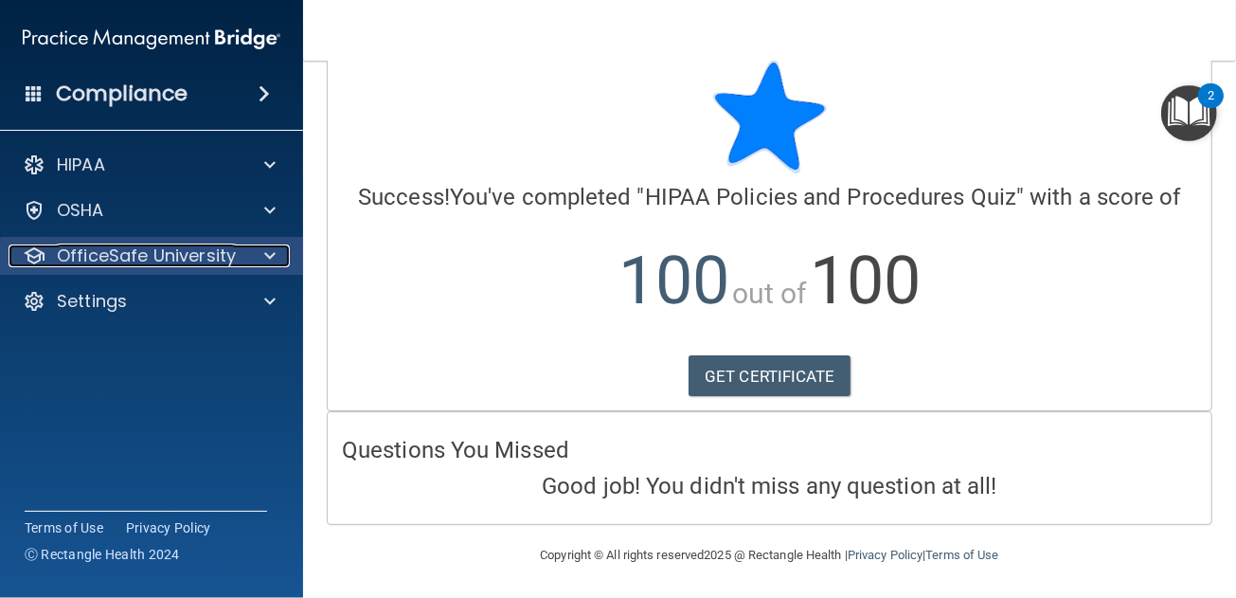
click at [278, 248] on div at bounding box center [266, 255] width 47 height 23
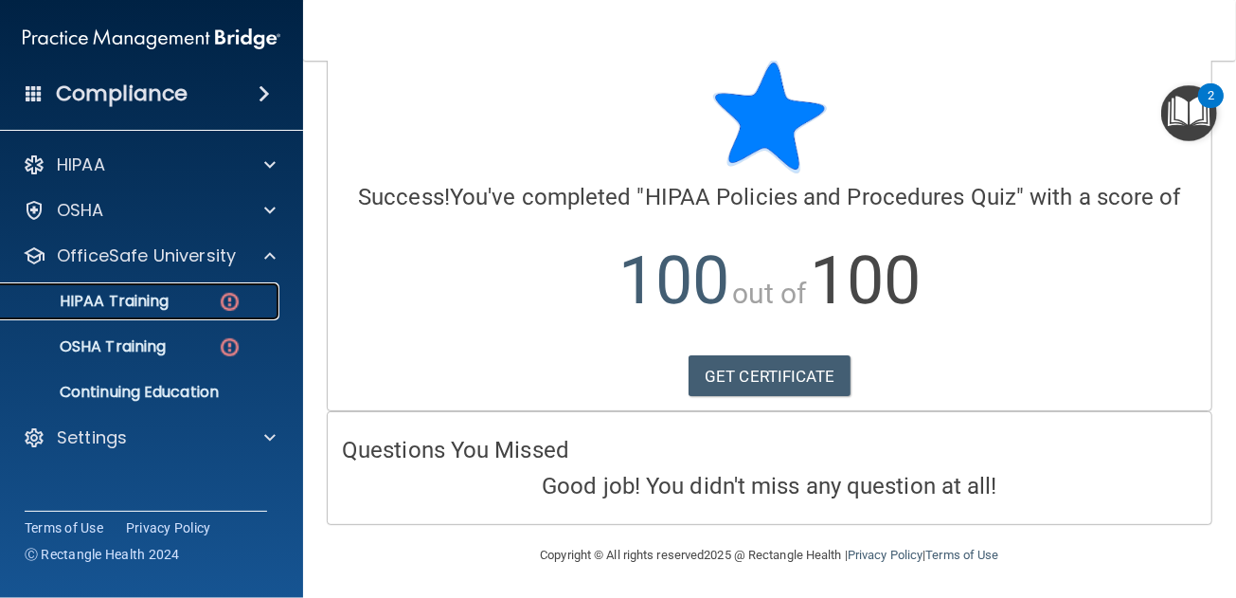
click at [201, 307] on div "HIPAA Training" at bounding box center [141, 301] width 259 height 19
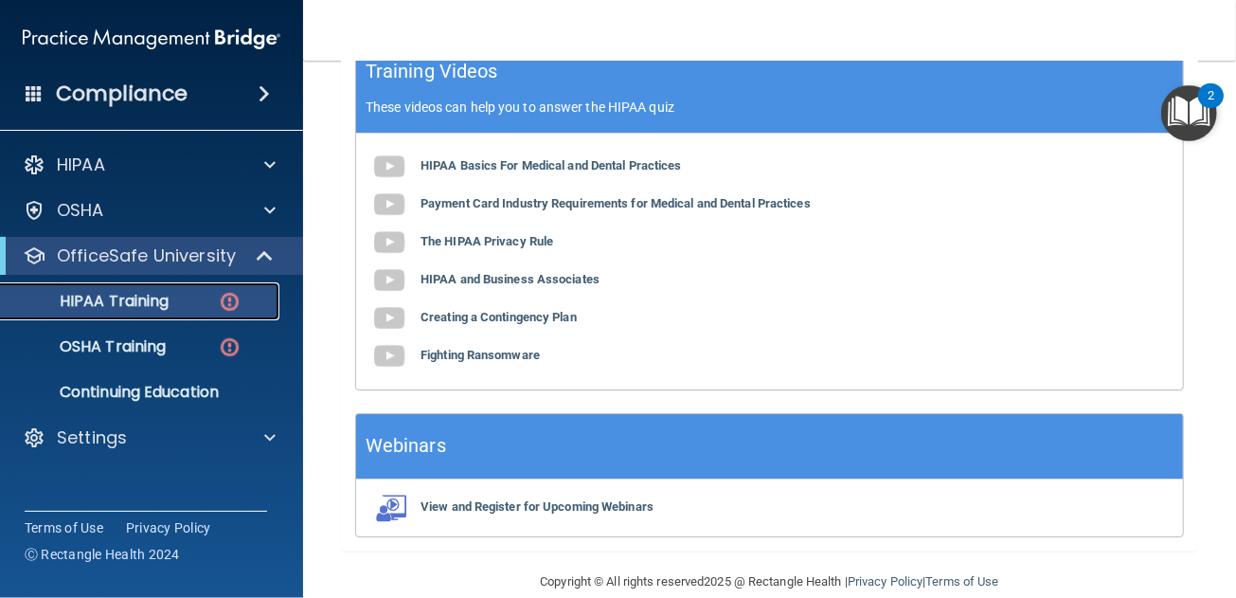
scroll to position [407, 0]
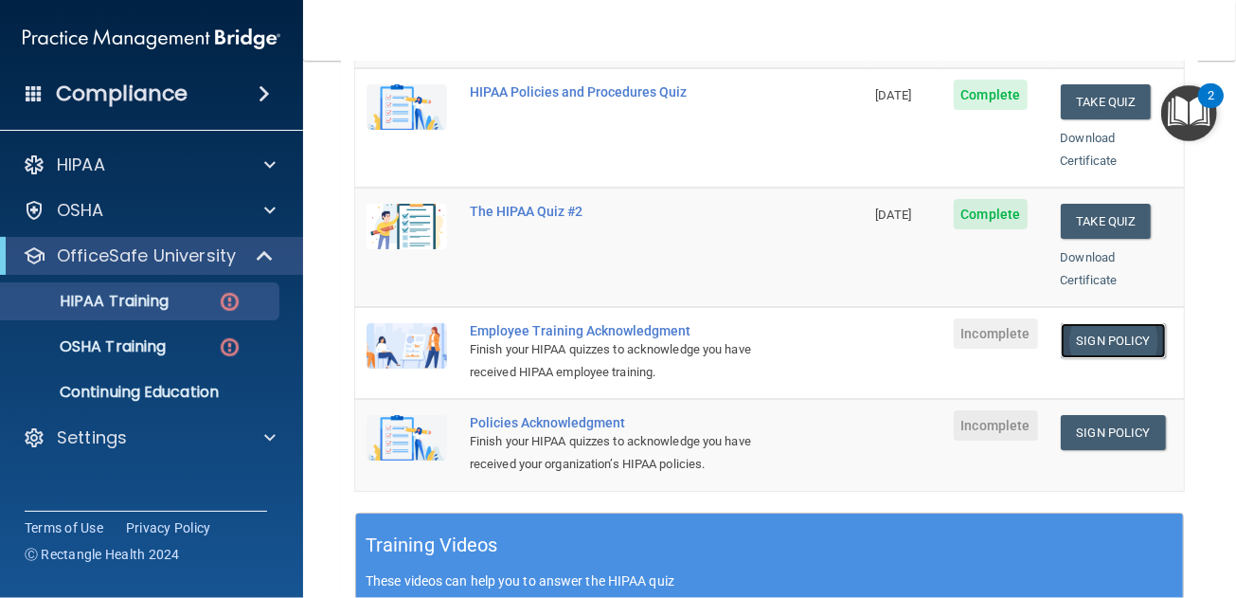
click at [1073, 323] on link "Sign Policy" at bounding box center [1113, 340] width 105 height 35
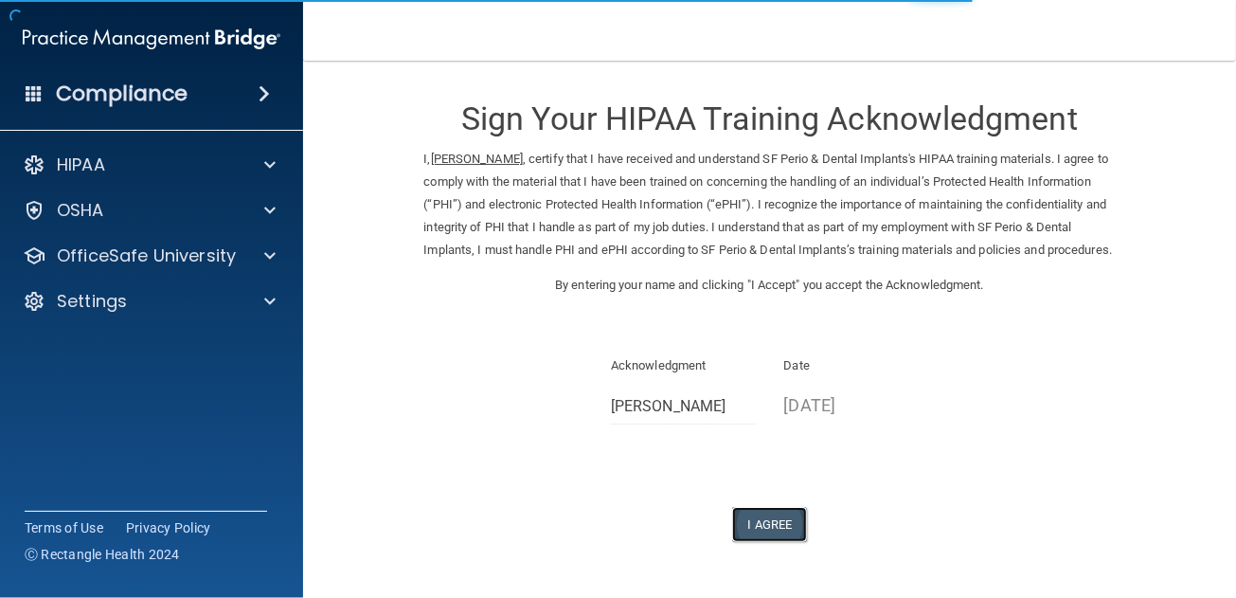
click at [775, 542] on button "I Agree" at bounding box center [770, 524] width 76 height 35
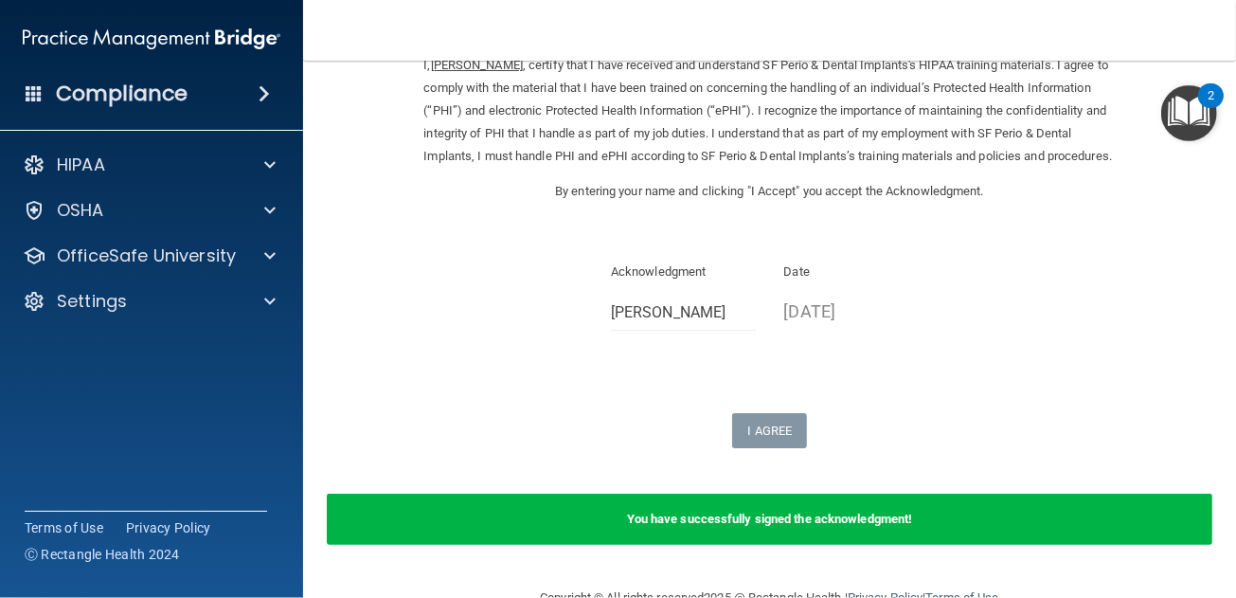
scroll to position [161, 0]
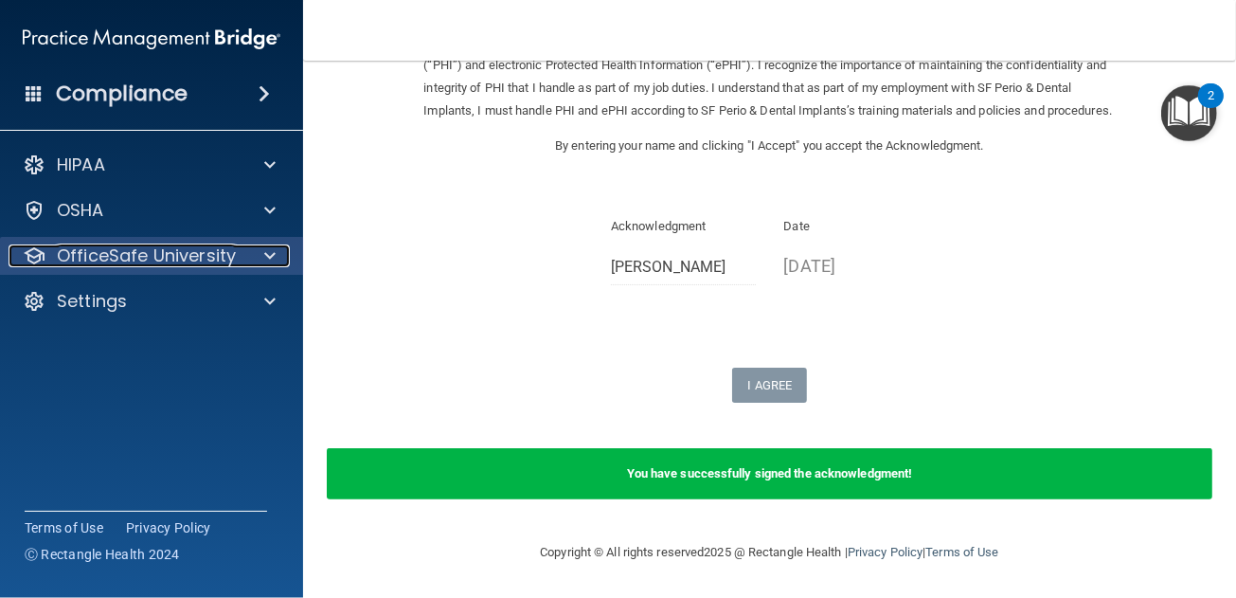
click at [265, 260] on span at bounding box center [269, 255] width 11 height 23
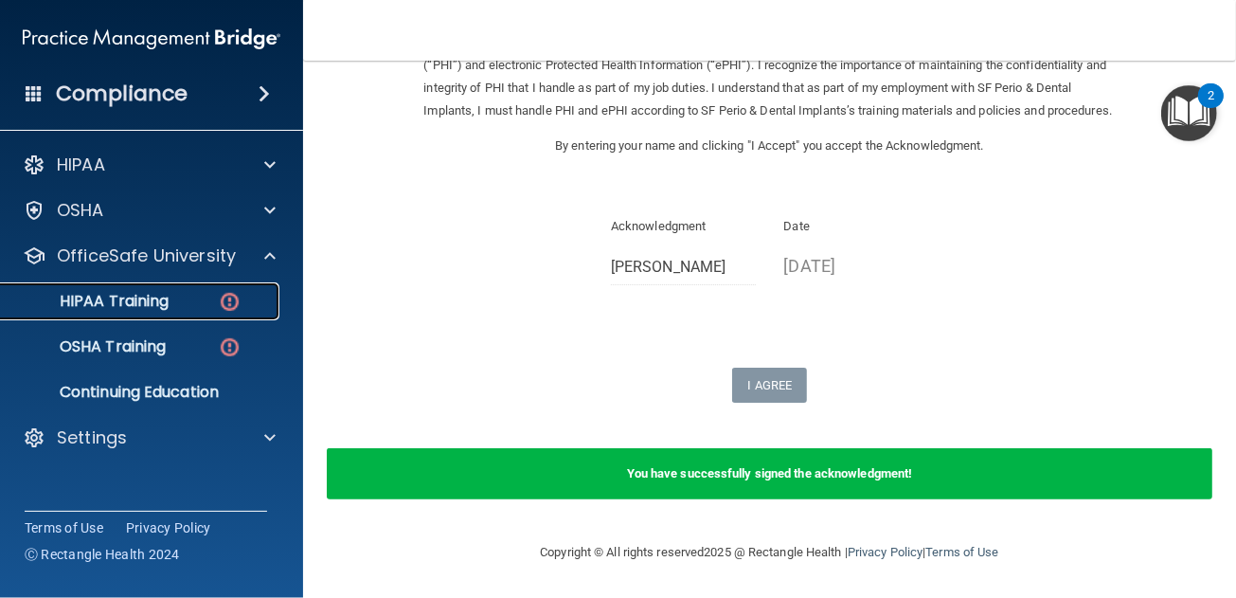
click at [170, 307] on div "HIPAA Training" at bounding box center [141, 301] width 259 height 19
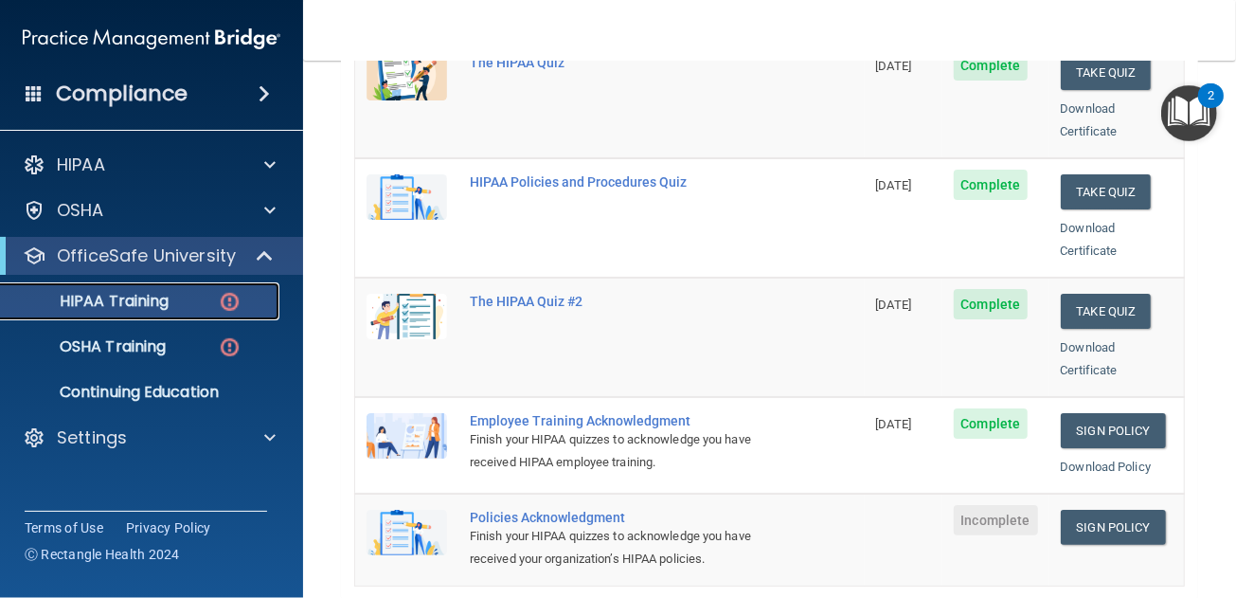
scroll to position [412, 0]
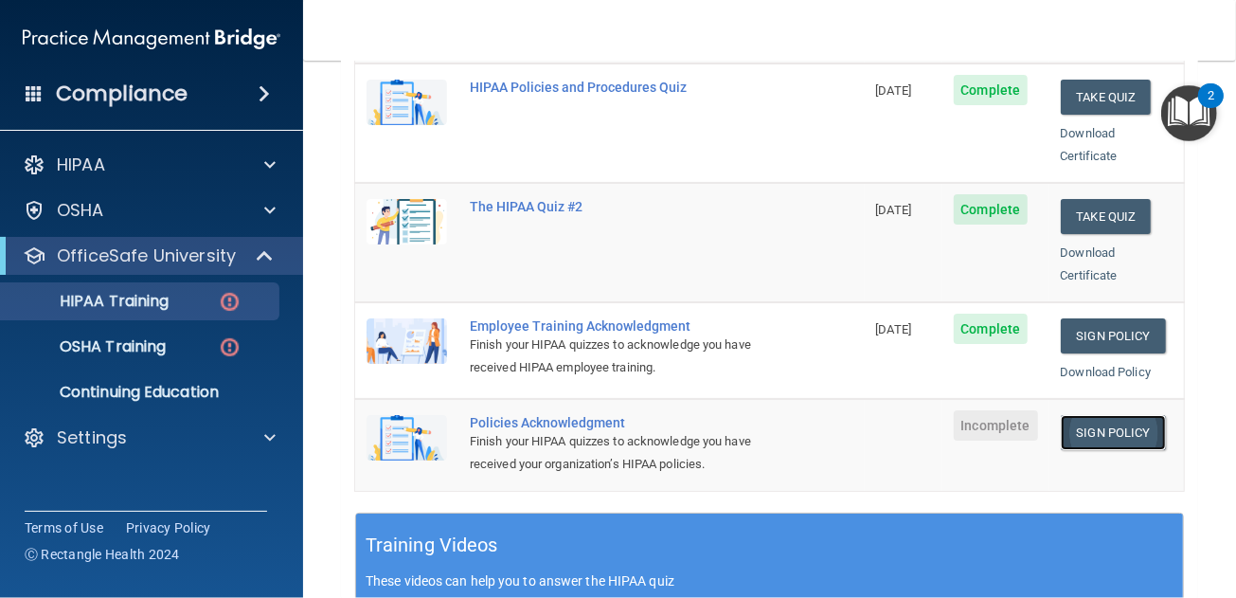
click at [1098, 415] on link "Sign Policy" at bounding box center [1113, 432] width 105 height 35
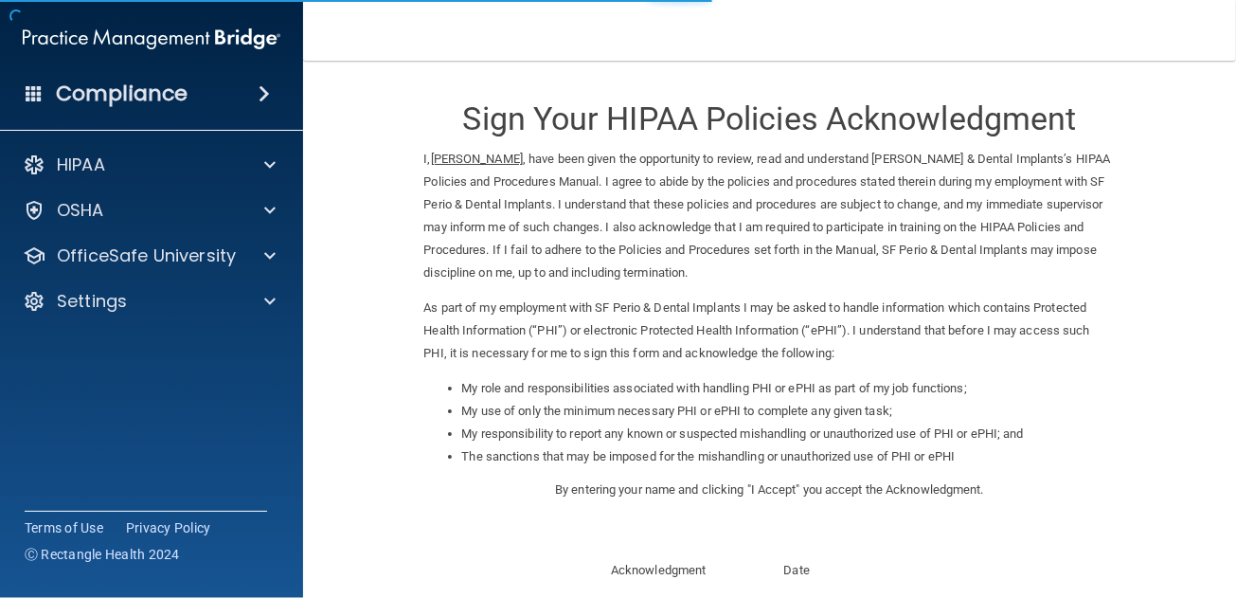
scroll to position [270, 0]
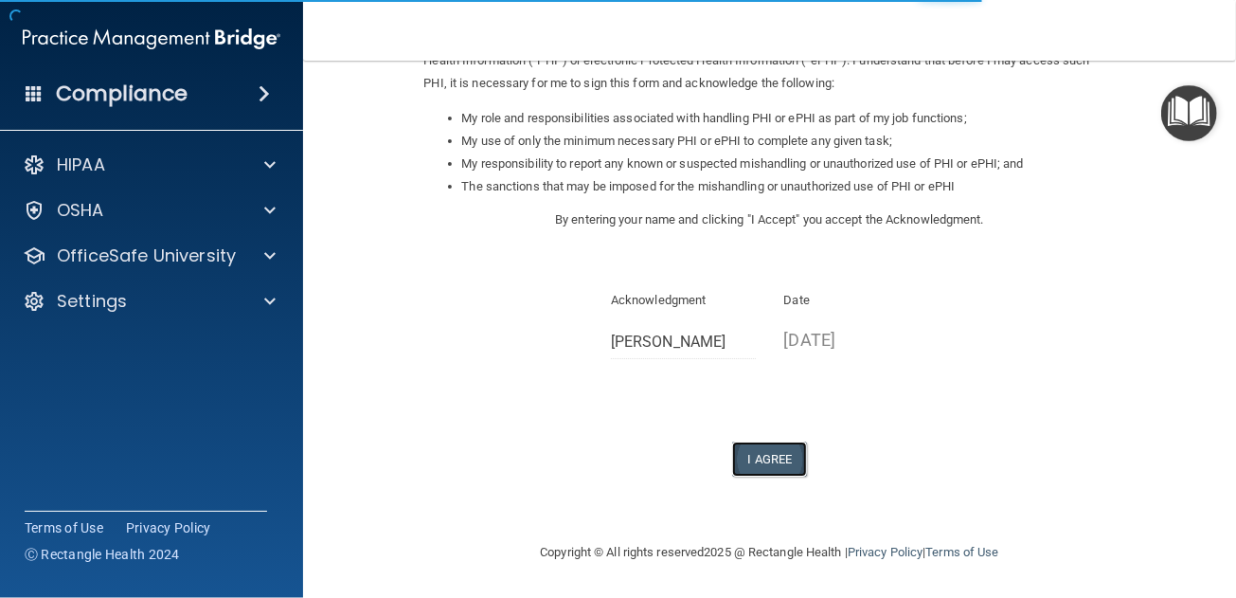
click at [770, 461] on button "I Agree" at bounding box center [770, 458] width 76 height 35
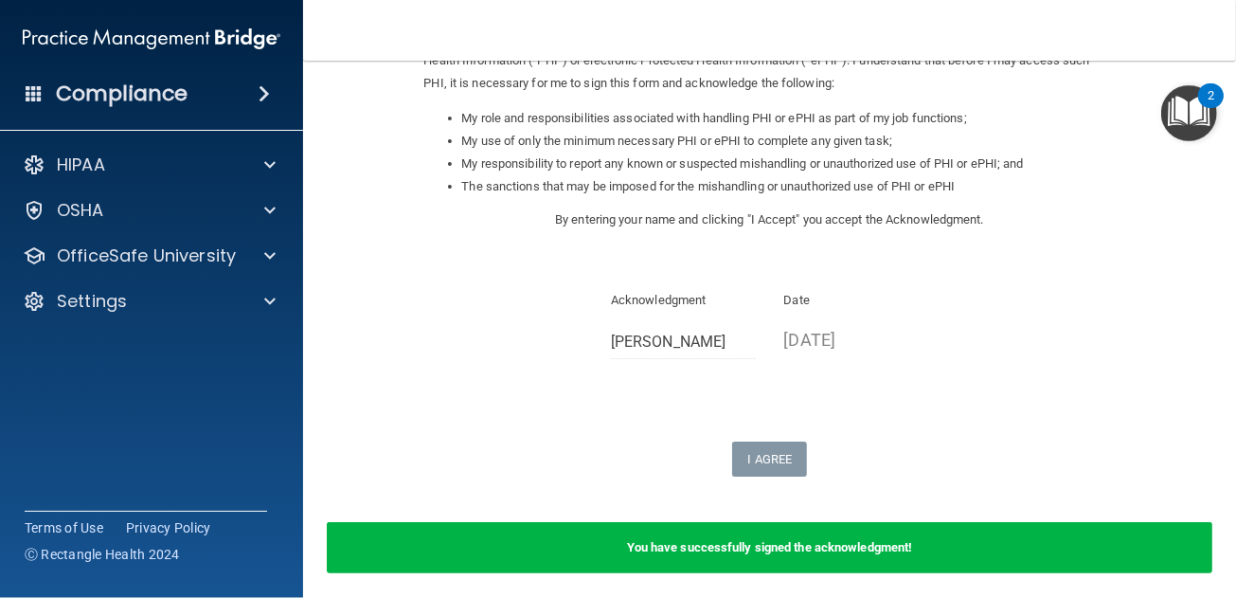
scroll to position [0, 0]
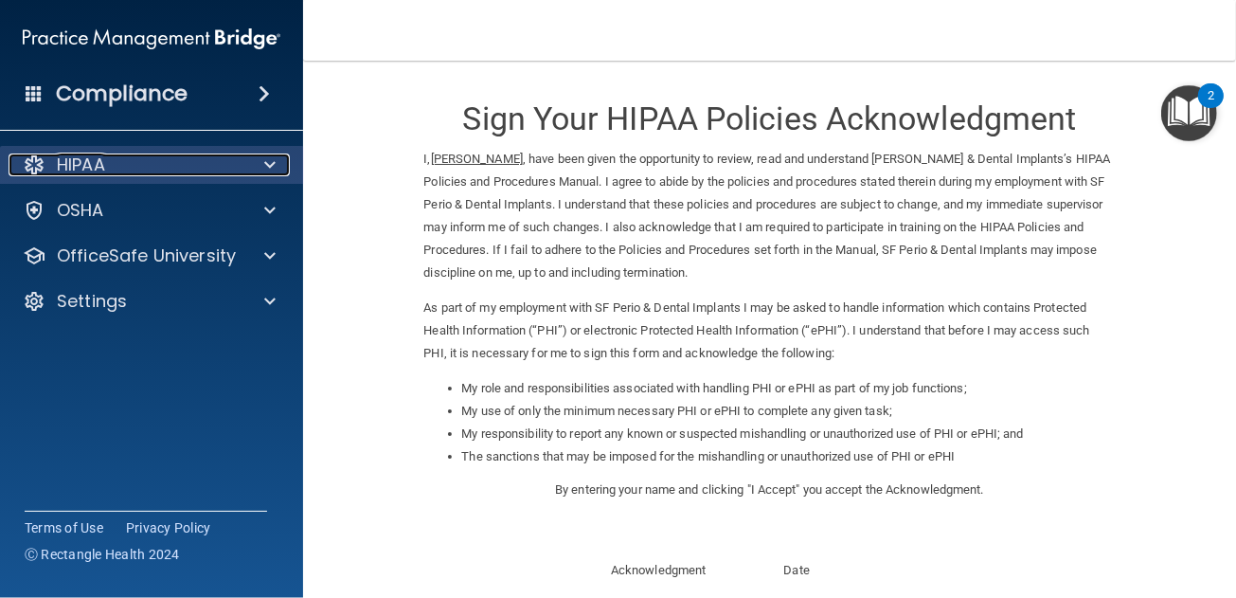
click at [275, 163] on span at bounding box center [269, 164] width 11 height 23
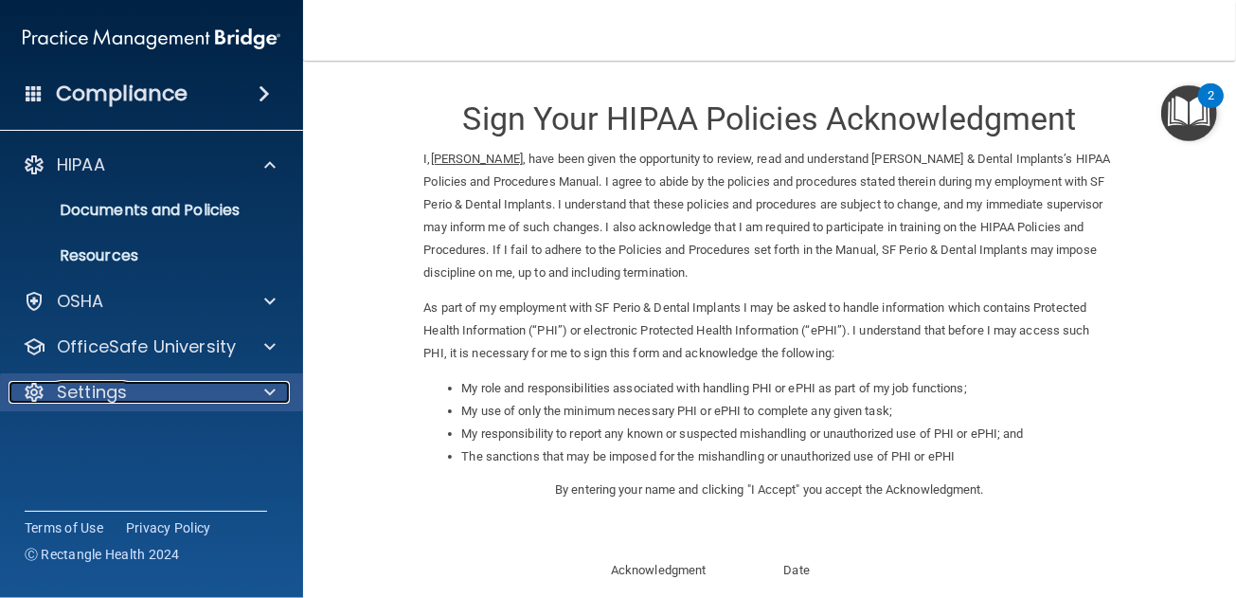
click at [260, 397] on div at bounding box center [266, 392] width 47 height 23
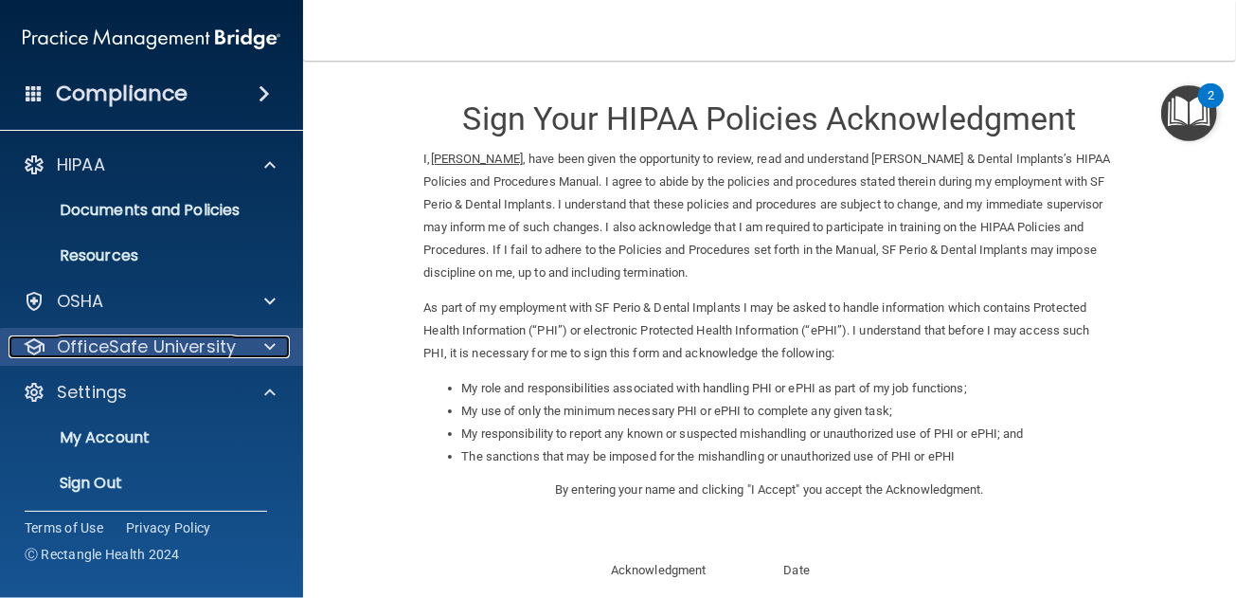
click at [262, 353] on div at bounding box center [266, 346] width 47 height 23
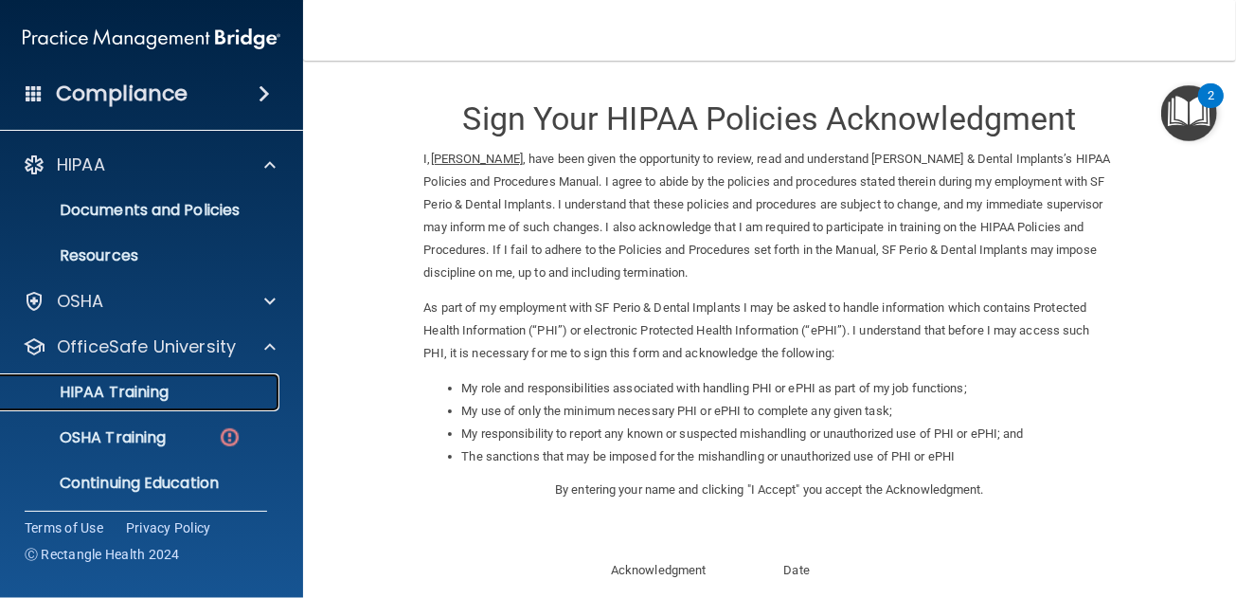
click at [133, 385] on p "HIPAA Training" at bounding box center [90, 392] width 156 height 19
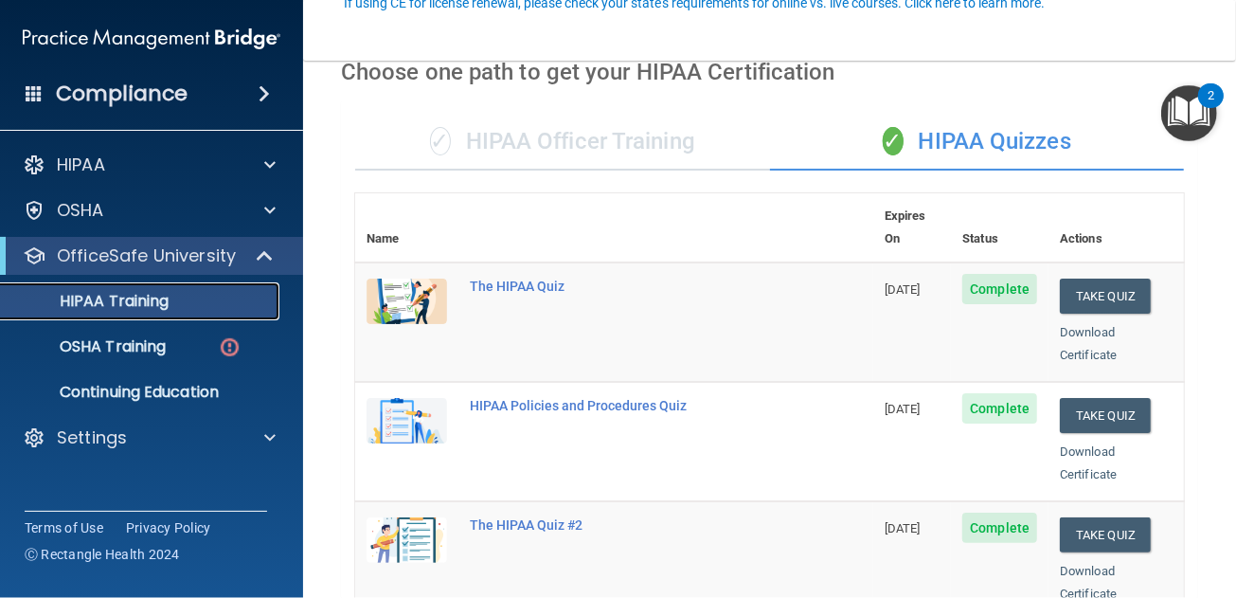
scroll to position [189, 0]
